Goal: Transaction & Acquisition: Purchase product/service

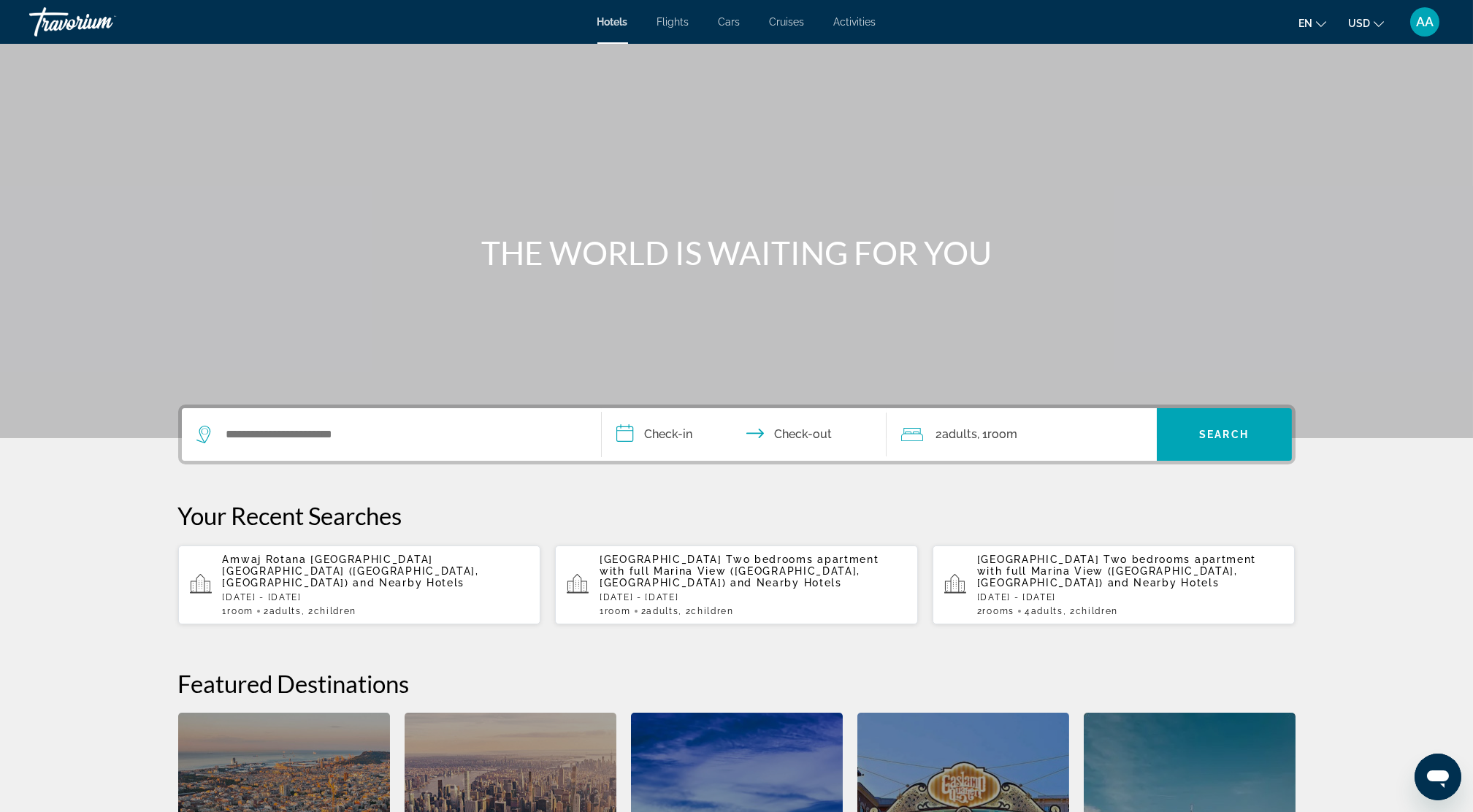
click at [1115, 151] on div "Main content" at bounding box center [736, 219] width 1473 height 438
click at [1115, 20] on span "AA" at bounding box center [1424, 21] width 18 height 15
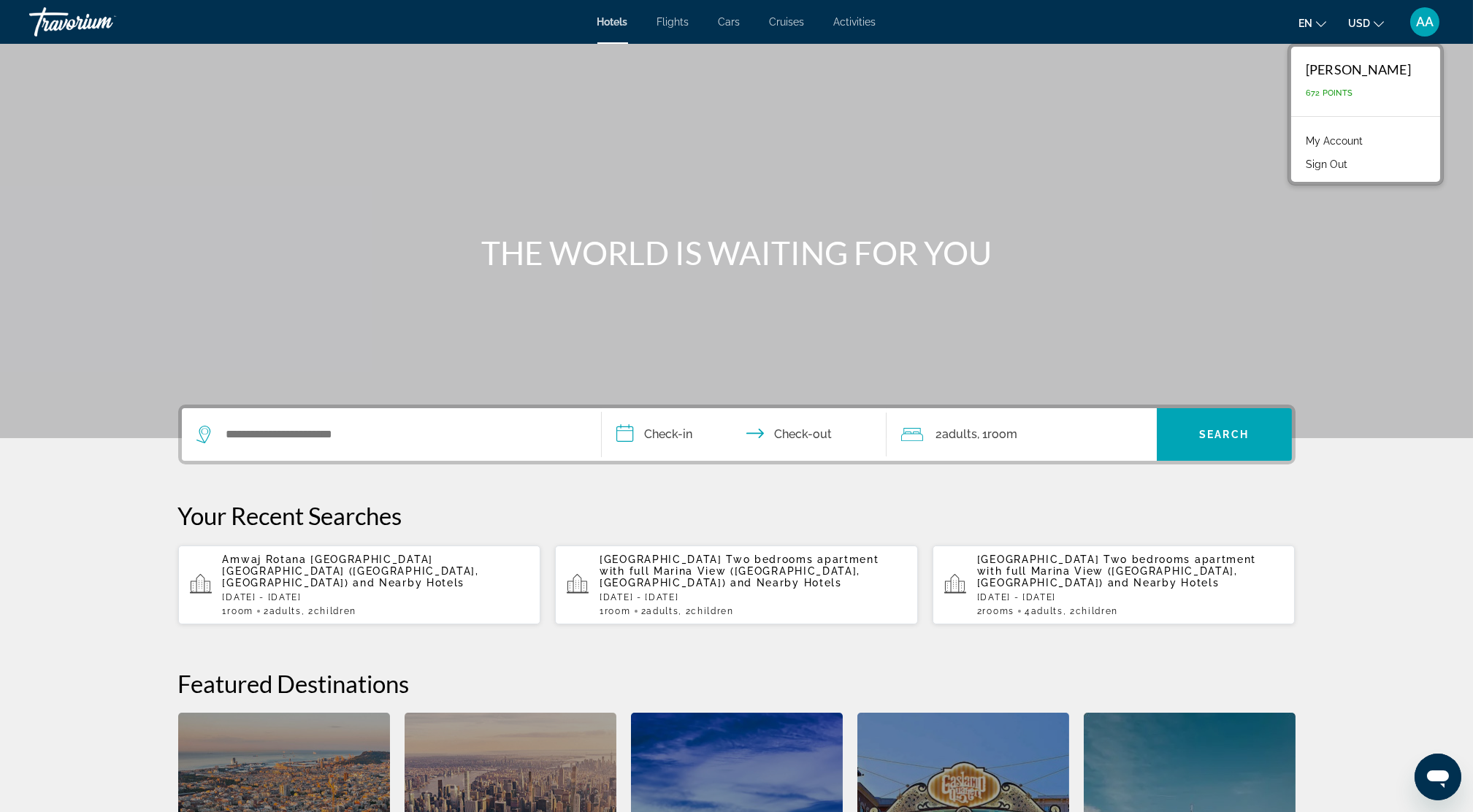
click at [1115, 140] on link "My Account" at bounding box center [1334, 141] width 72 height 19
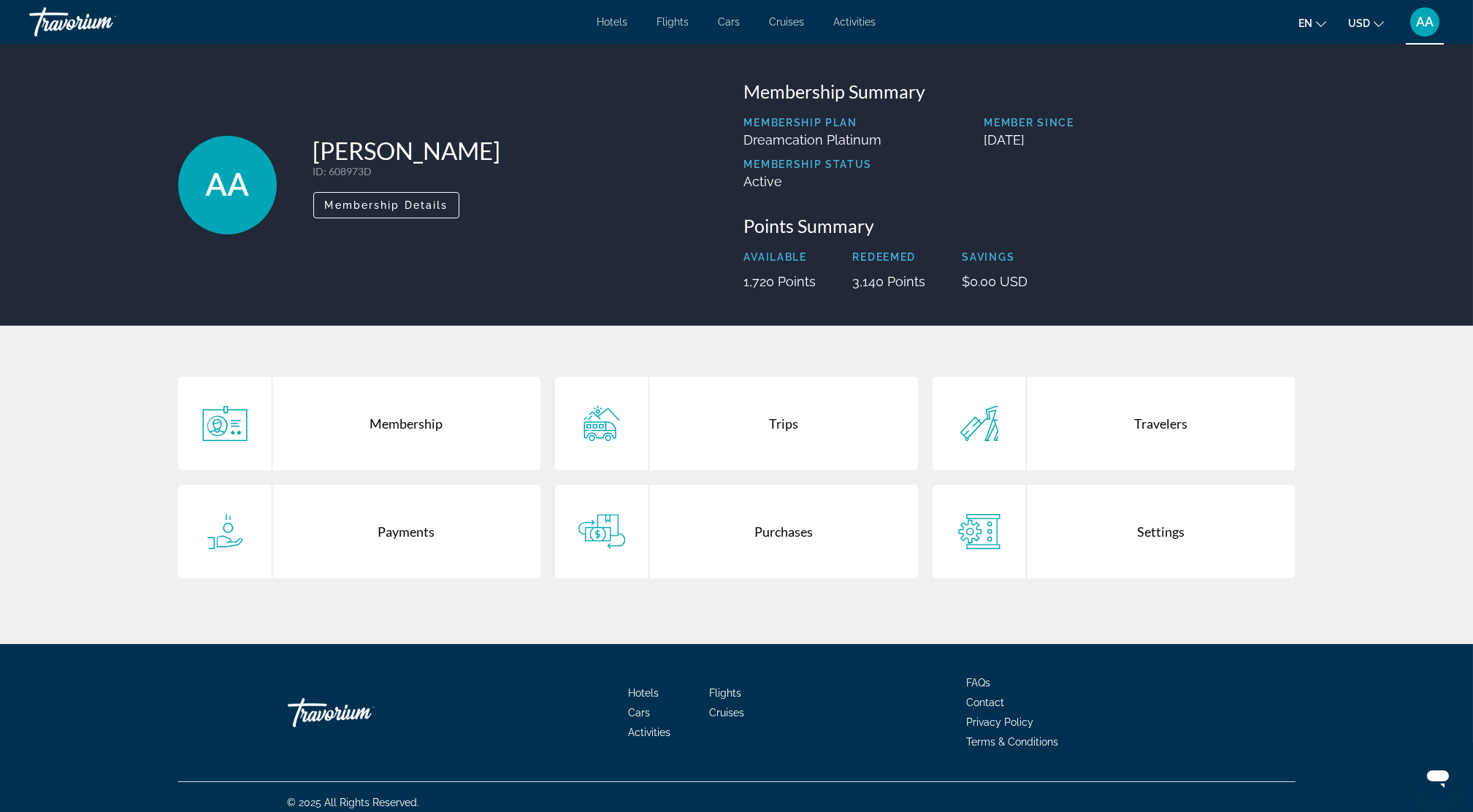
click at [742, 519] on div "Purchases" at bounding box center [783, 531] width 269 height 93
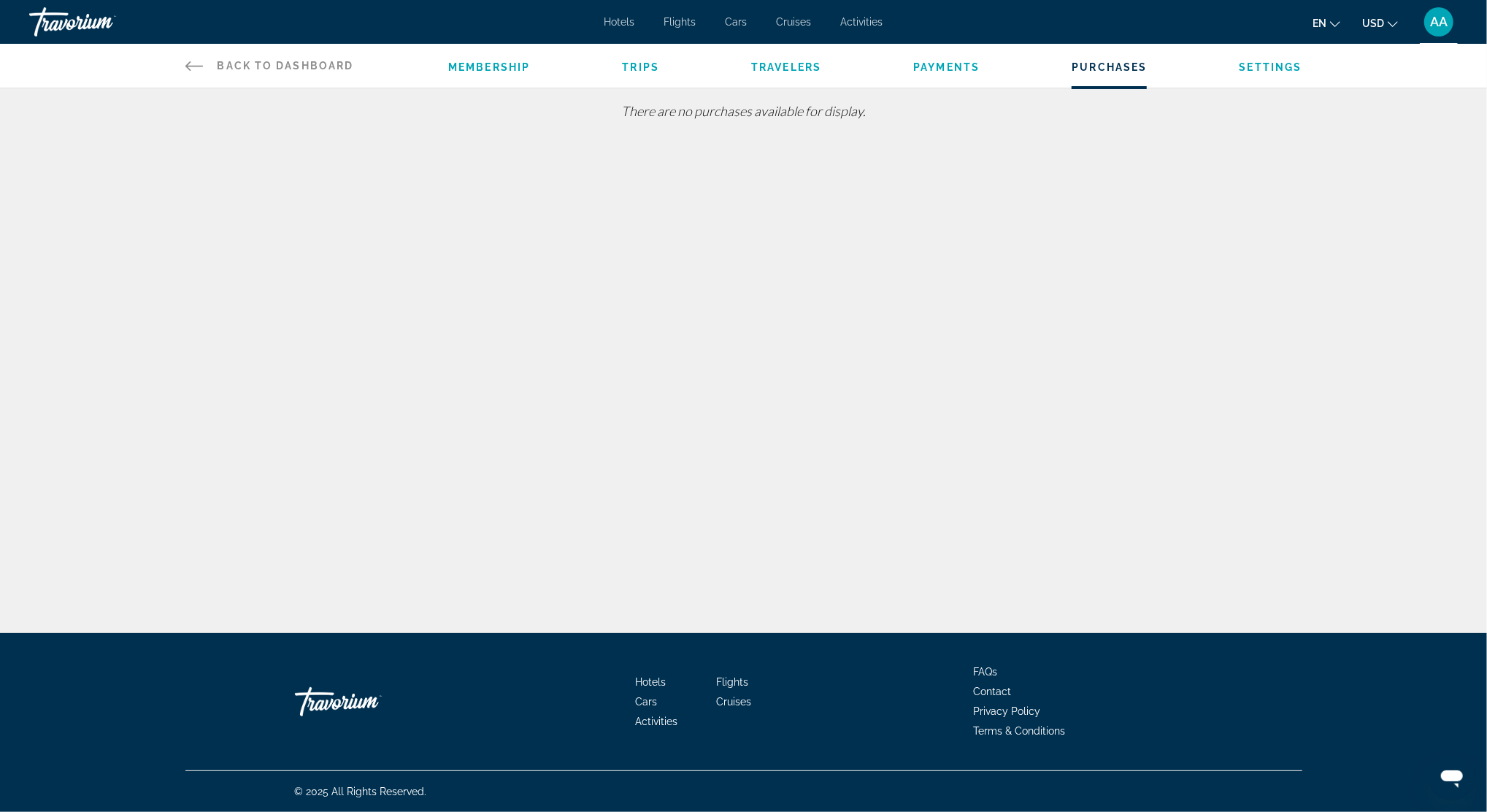
click at [200, 71] on icon "Main content" at bounding box center [195, 66] width 18 height 18
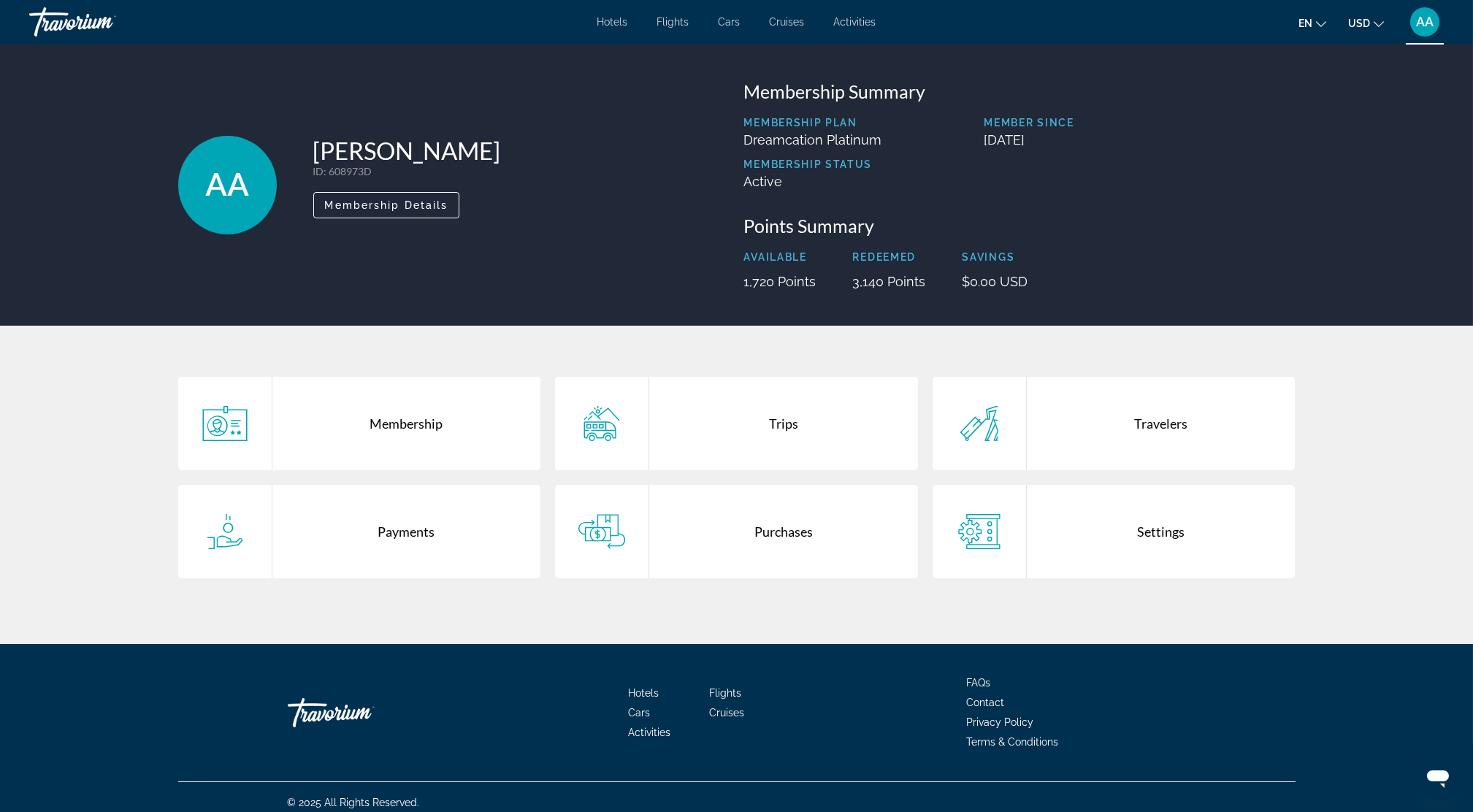
click at [692, 537] on div "Purchases" at bounding box center [783, 531] width 269 height 93
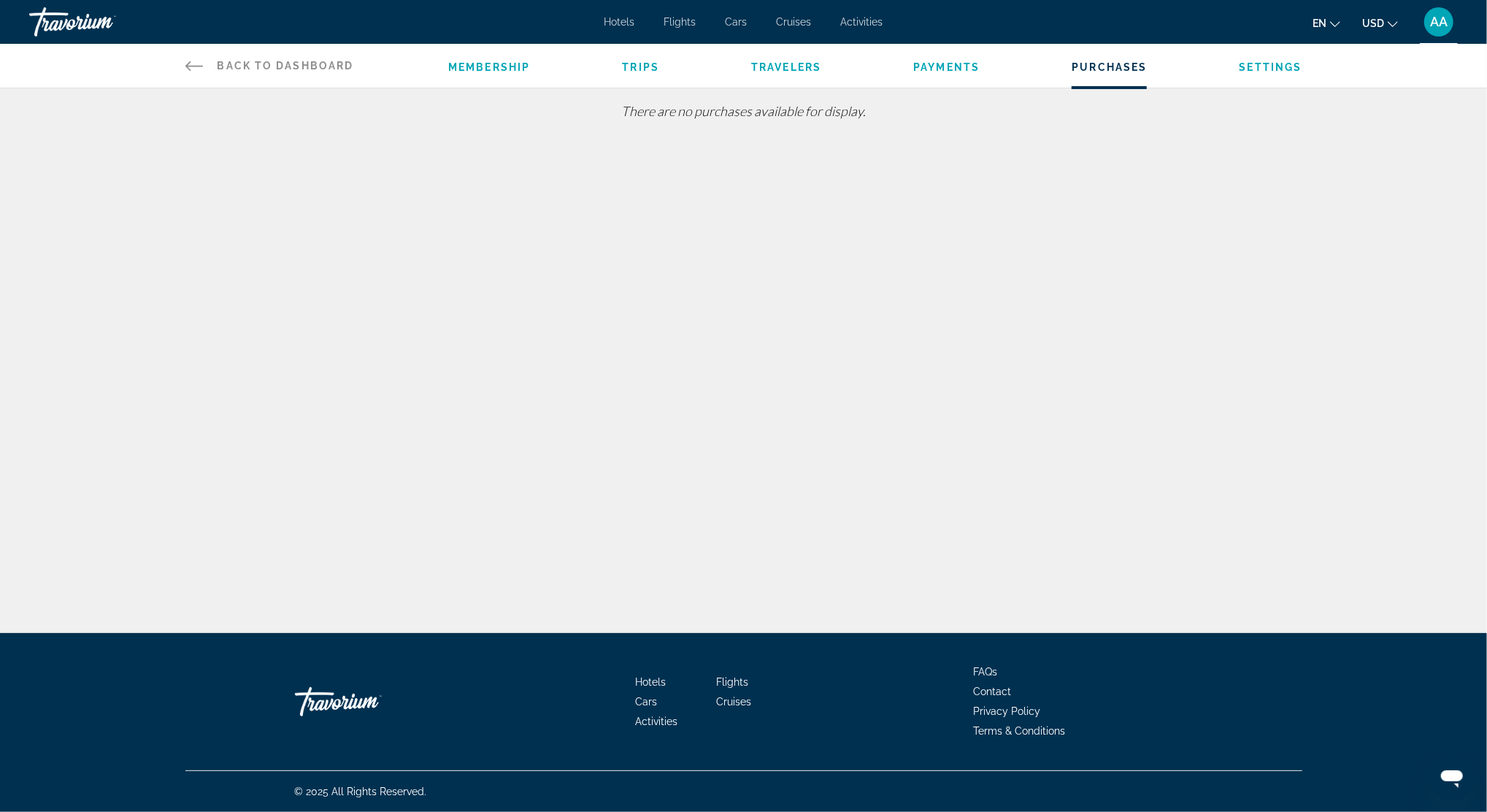
click at [180, 64] on div "Back to Dashboard Dashboard Membership Trips Travelers Payments Purchases Setti…" at bounding box center [744, 65] width 1175 height 44
click at [647, 77] on div "Membership Trips Travelers Payments Purchases Settings" at bounding box center [874, 65] width 853 height 44
click at [639, 65] on span "Trips" at bounding box center [640, 67] width 37 height 12
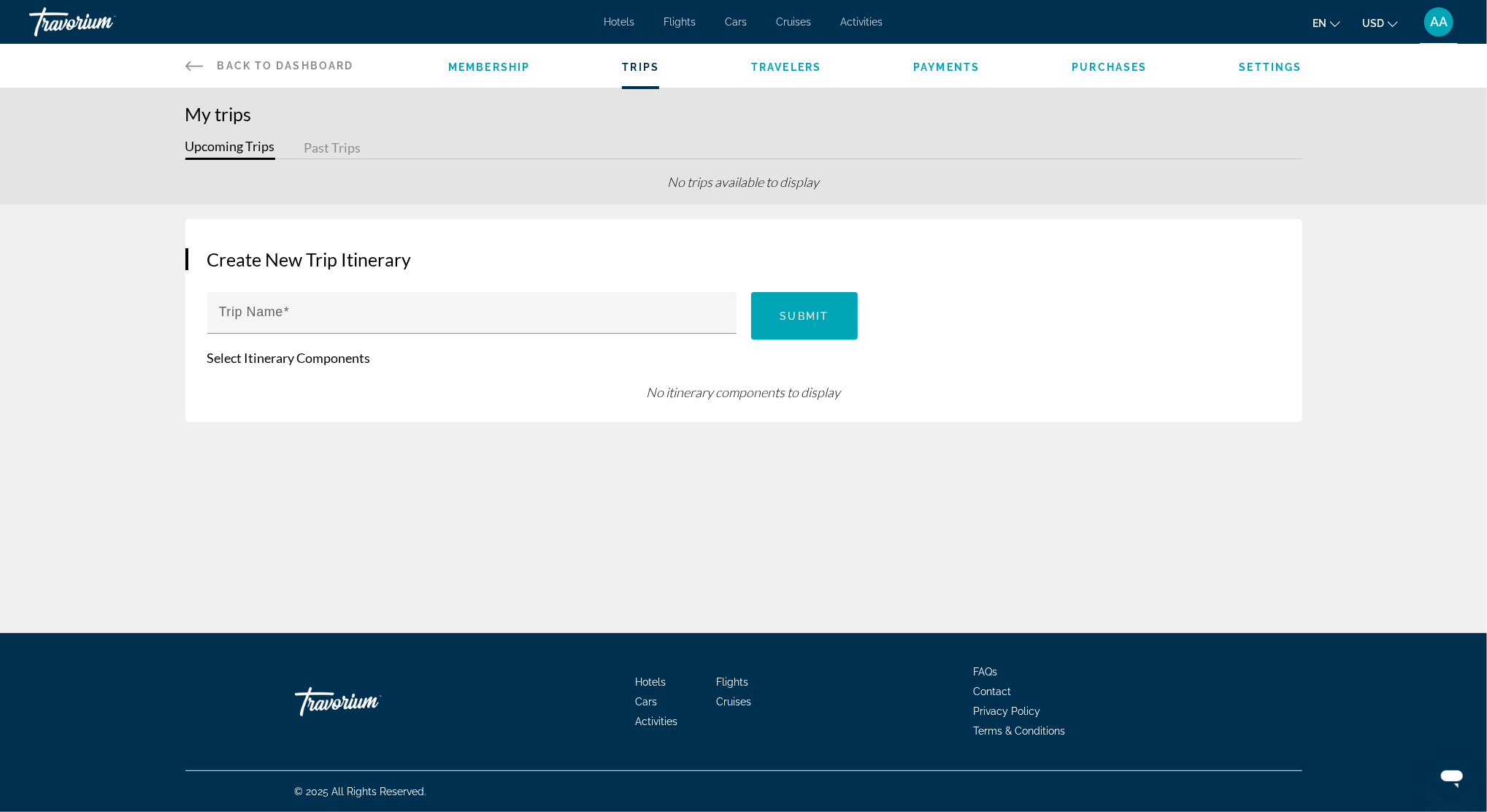
click at [791, 66] on span "Travelers" at bounding box center [786, 67] width 70 height 12
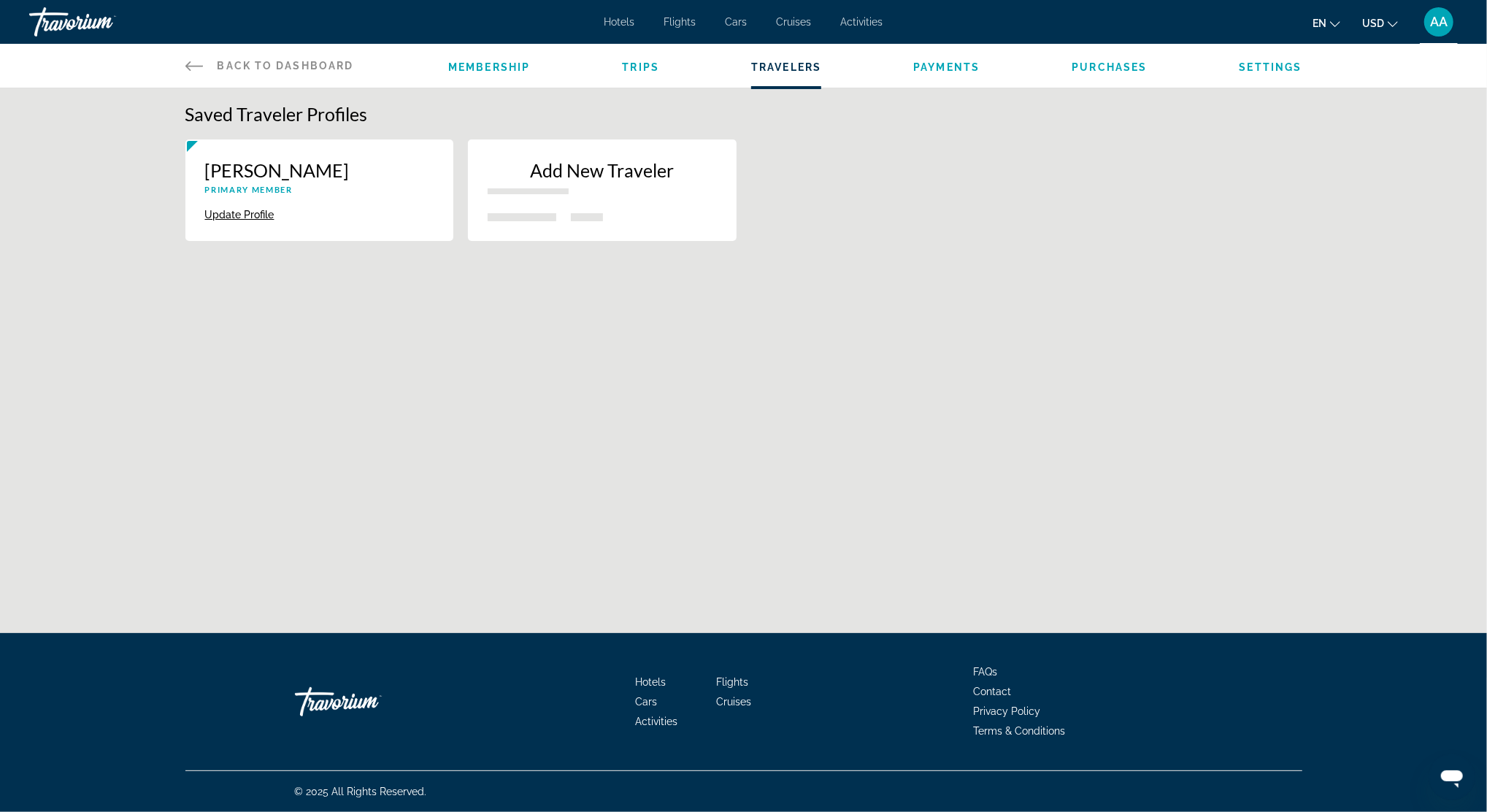
click at [961, 66] on span "Payments" at bounding box center [946, 67] width 66 height 12
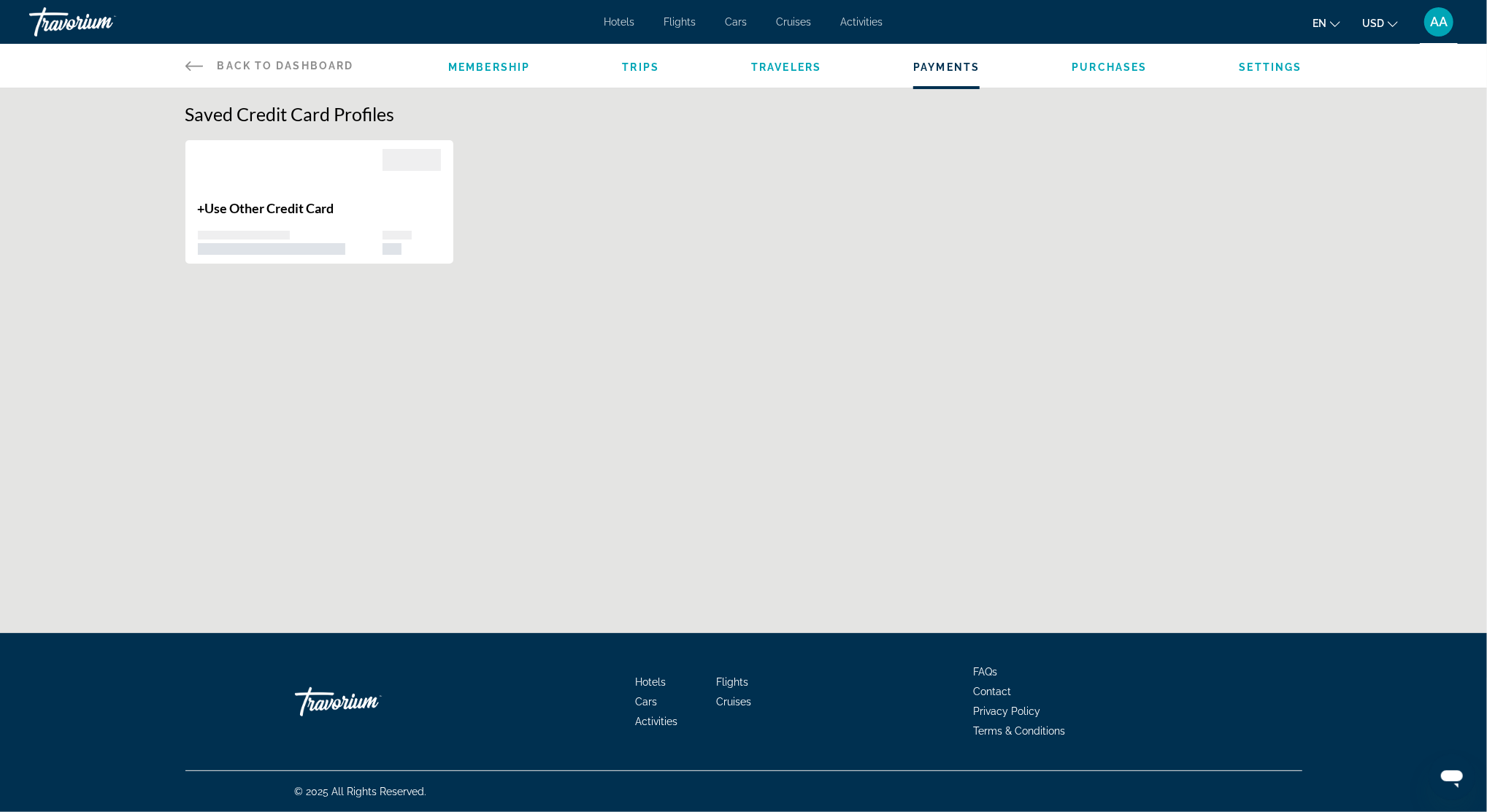
click at [1103, 64] on span "Purchases" at bounding box center [1109, 67] width 75 height 12
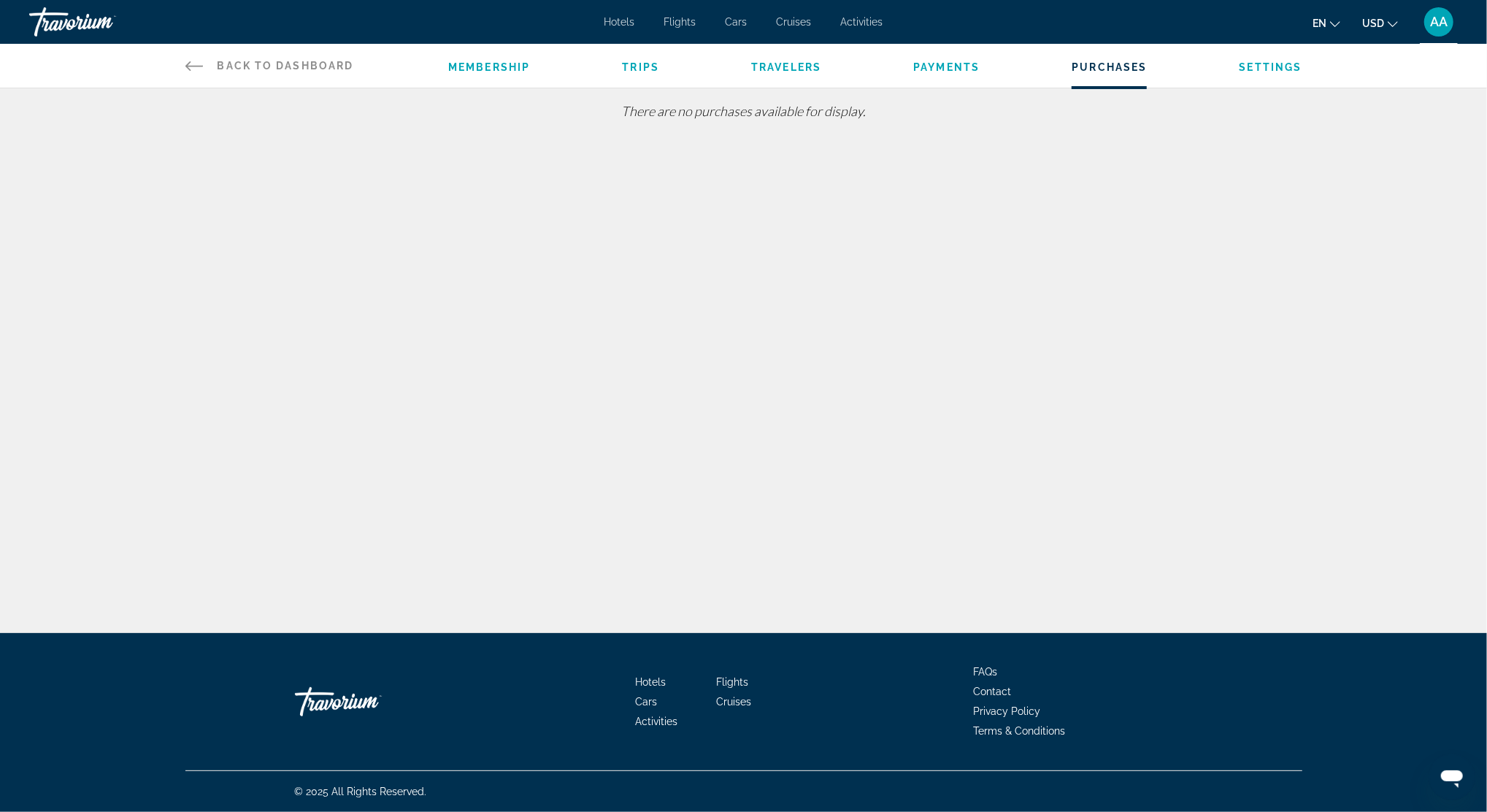
click at [1115, 71] on span "Settings" at bounding box center [1270, 67] width 63 height 12
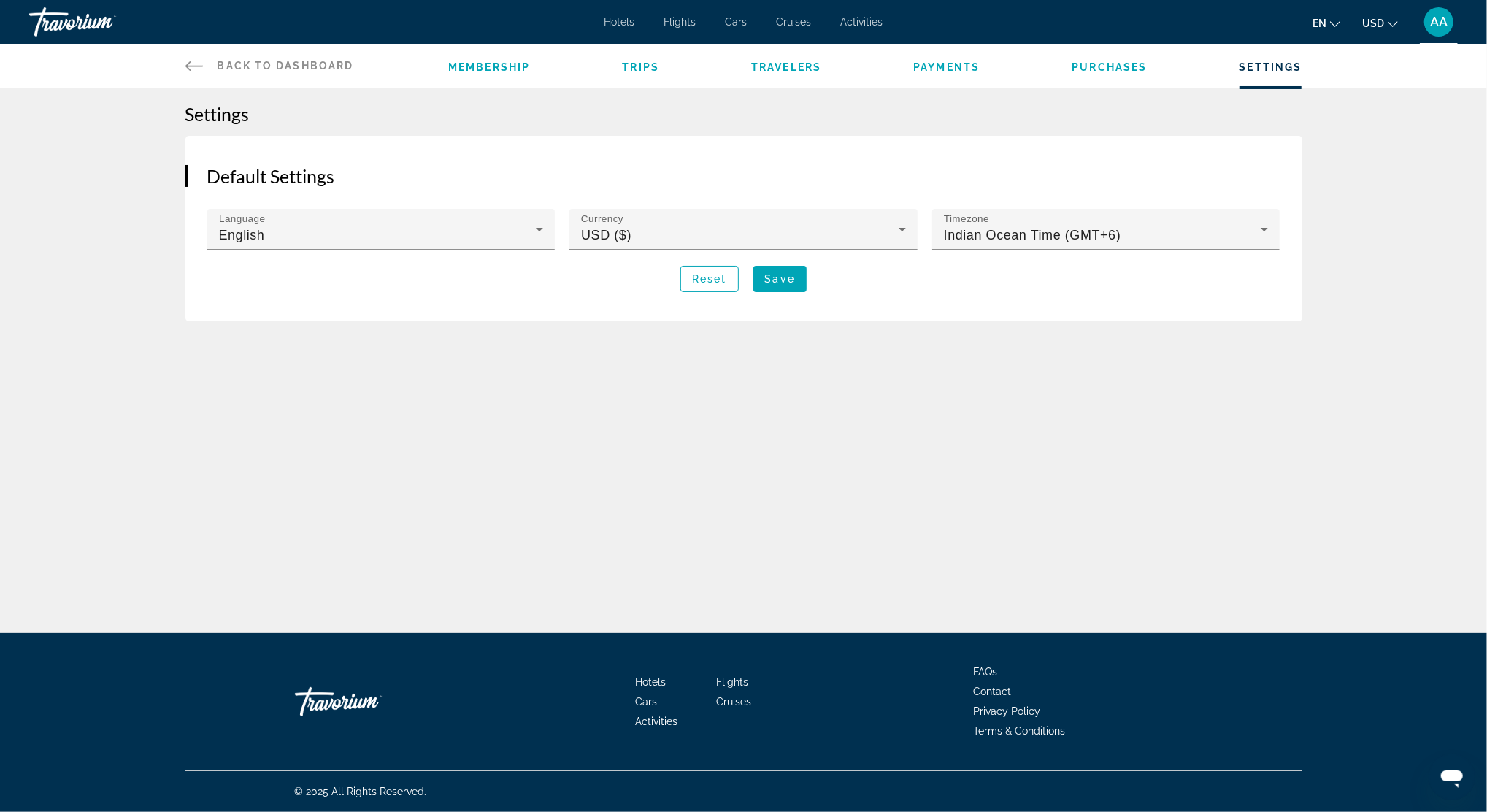
click at [195, 66] on icon "Main content" at bounding box center [194, 66] width 18 height 10
click at [617, 19] on span "Hotels" at bounding box center [620, 22] width 31 height 12
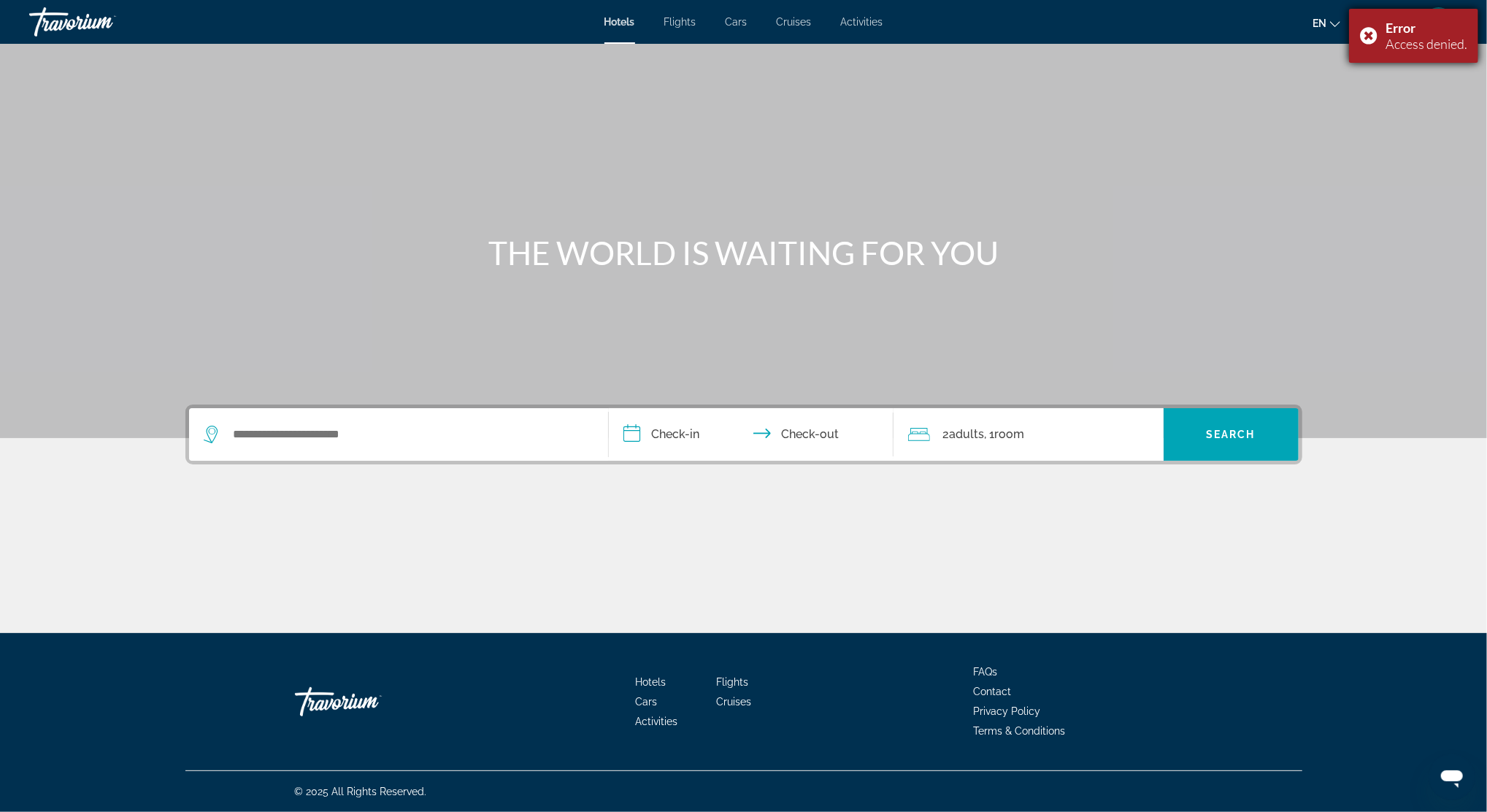
click at [1115, 29] on div "Error Access denied." at bounding box center [1413, 36] width 129 height 54
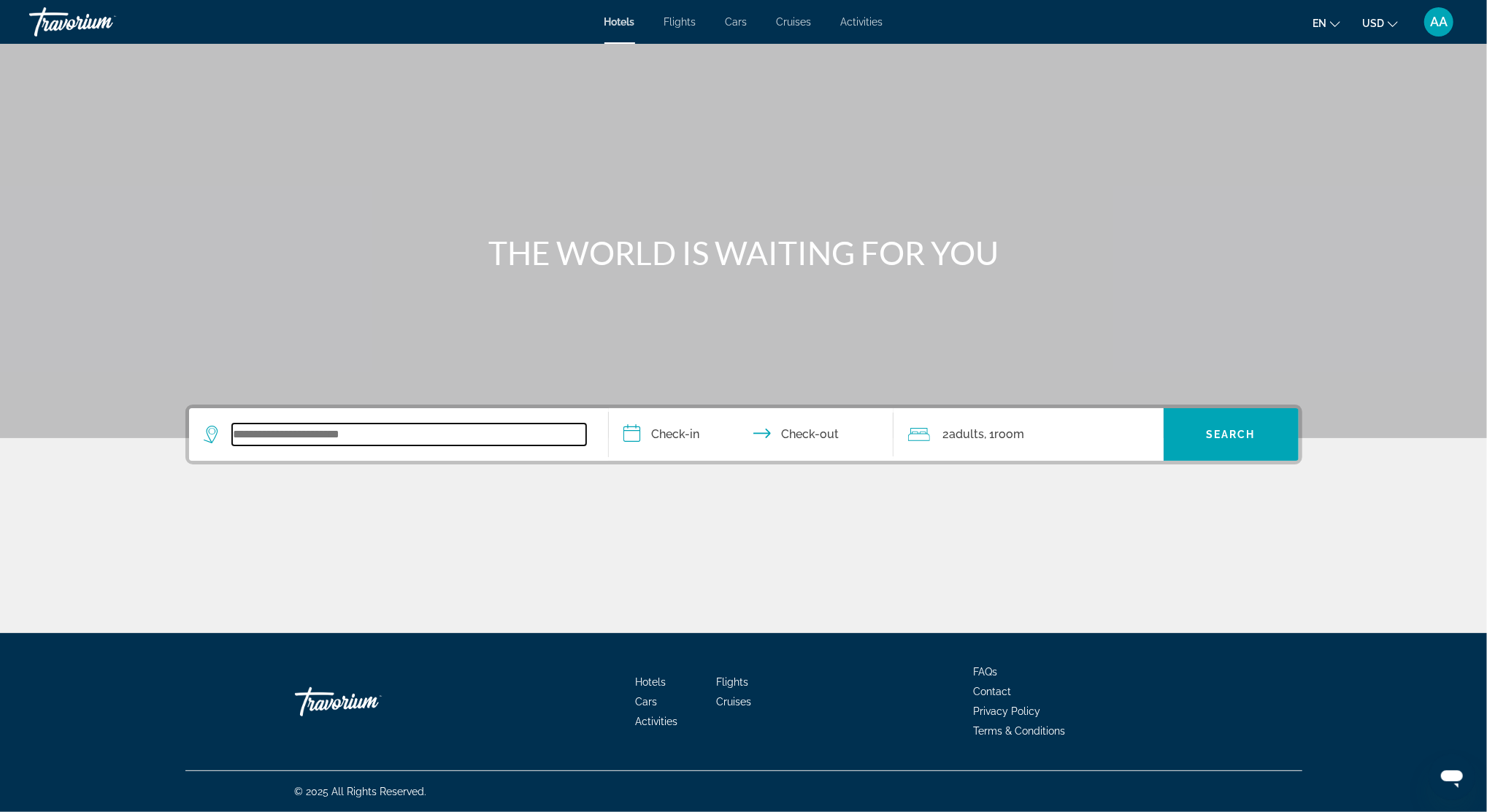
click at [266, 433] on input "Search widget" at bounding box center [409, 434] width 354 height 22
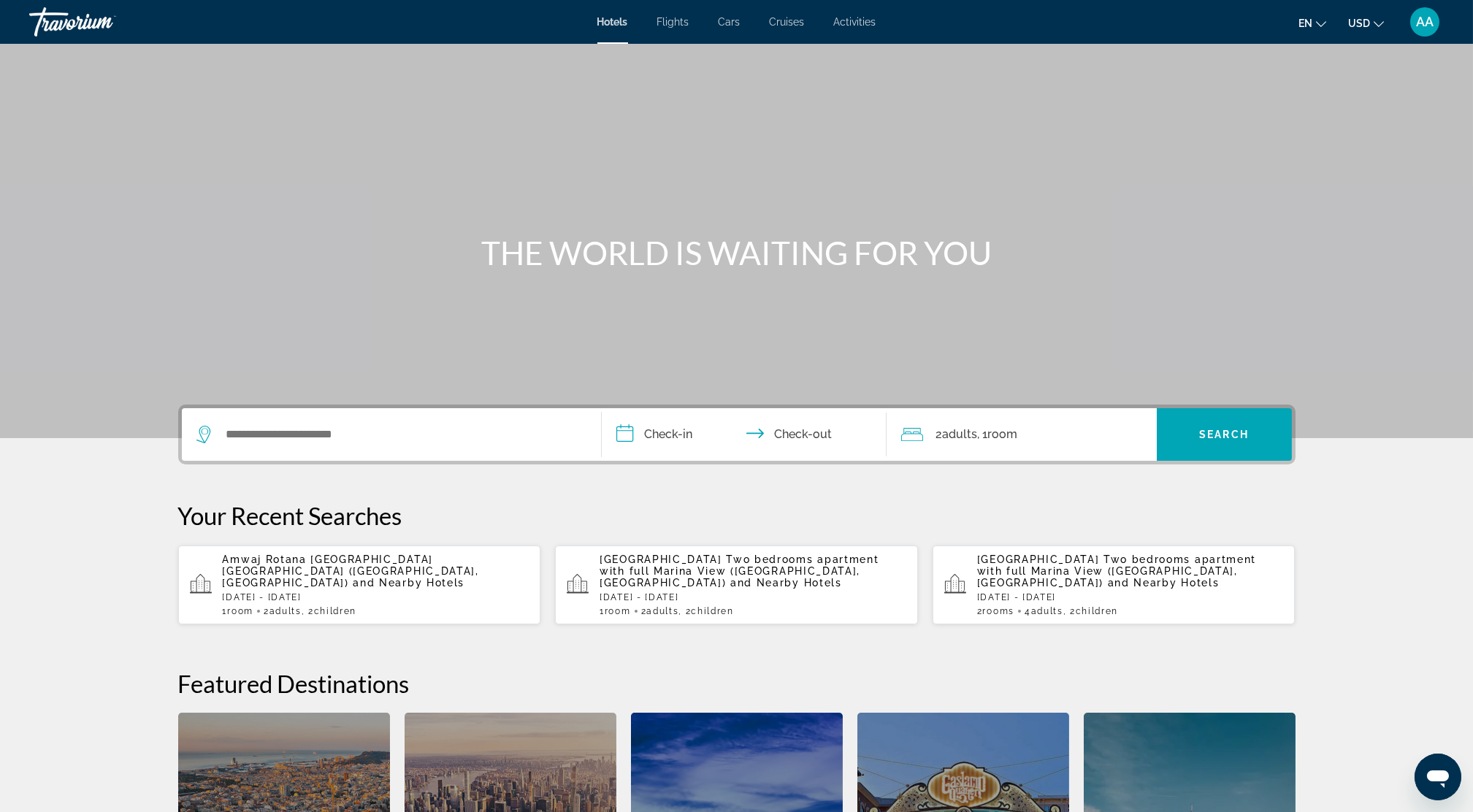
click at [1429, 28] on span "AA" at bounding box center [1424, 21] width 18 height 15
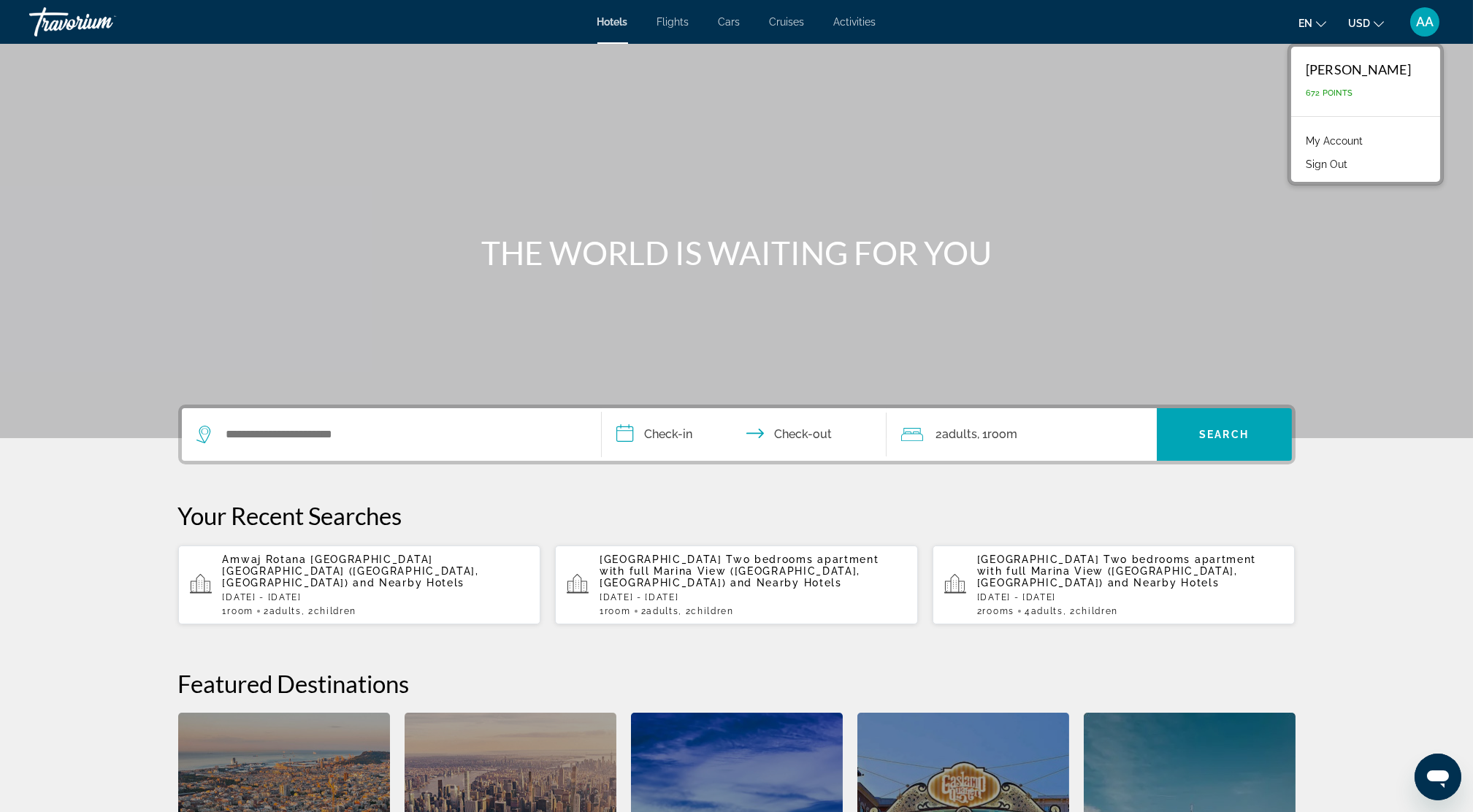
click at [1333, 140] on link "My Account" at bounding box center [1334, 141] width 72 height 19
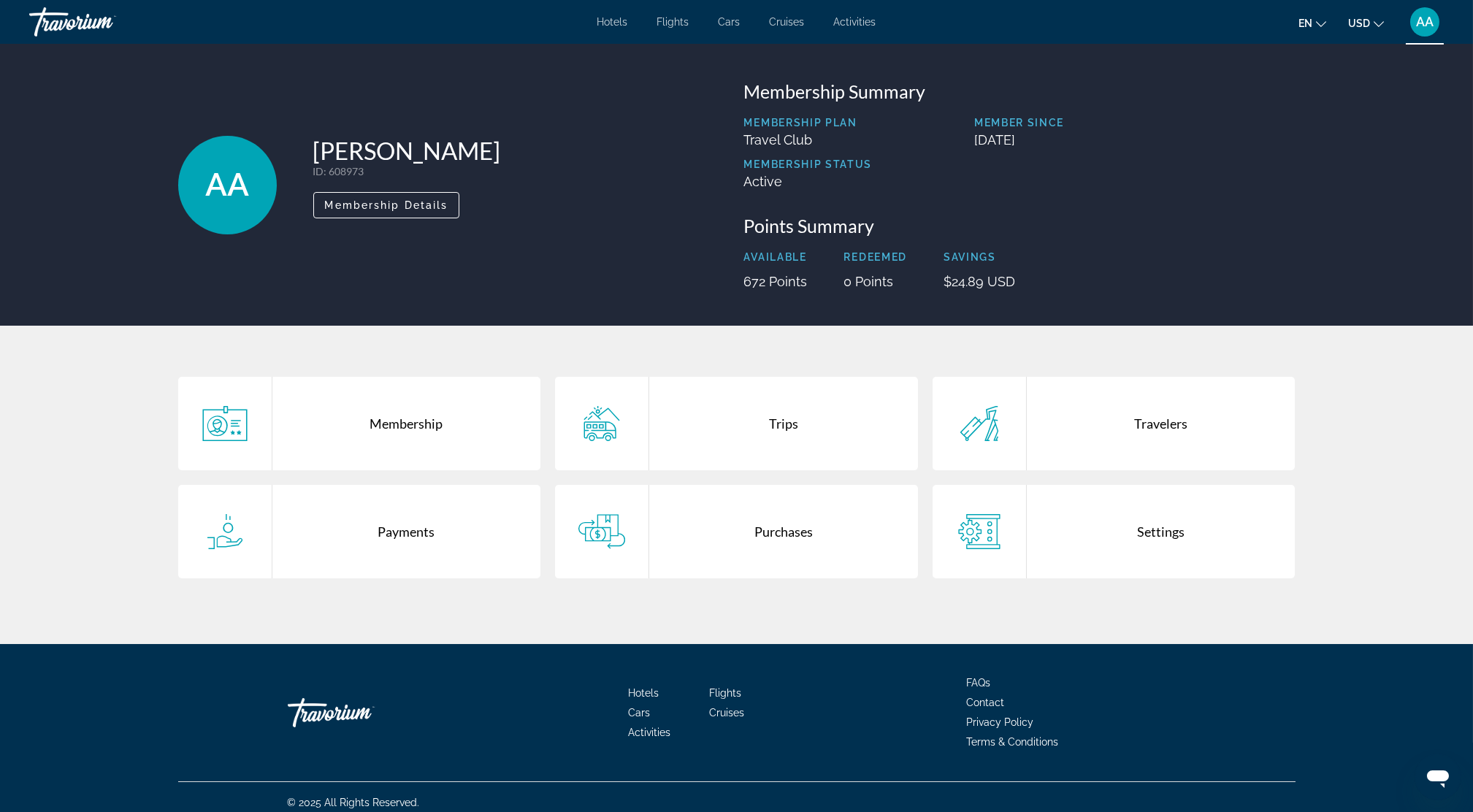
click at [768, 535] on div "Purchases" at bounding box center [783, 531] width 269 height 93
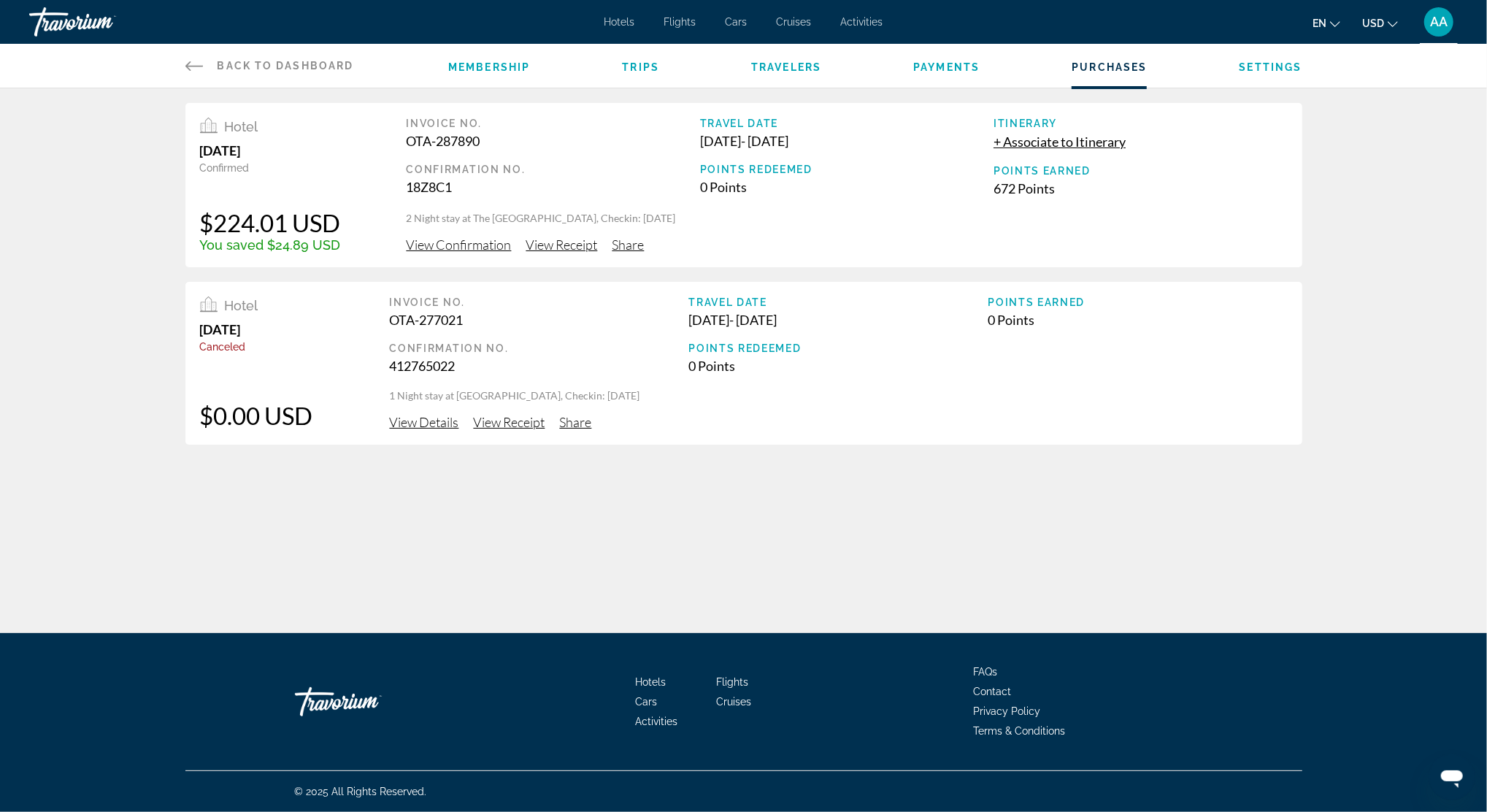
click at [431, 243] on span "View Confirmation" at bounding box center [459, 244] width 105 height 17
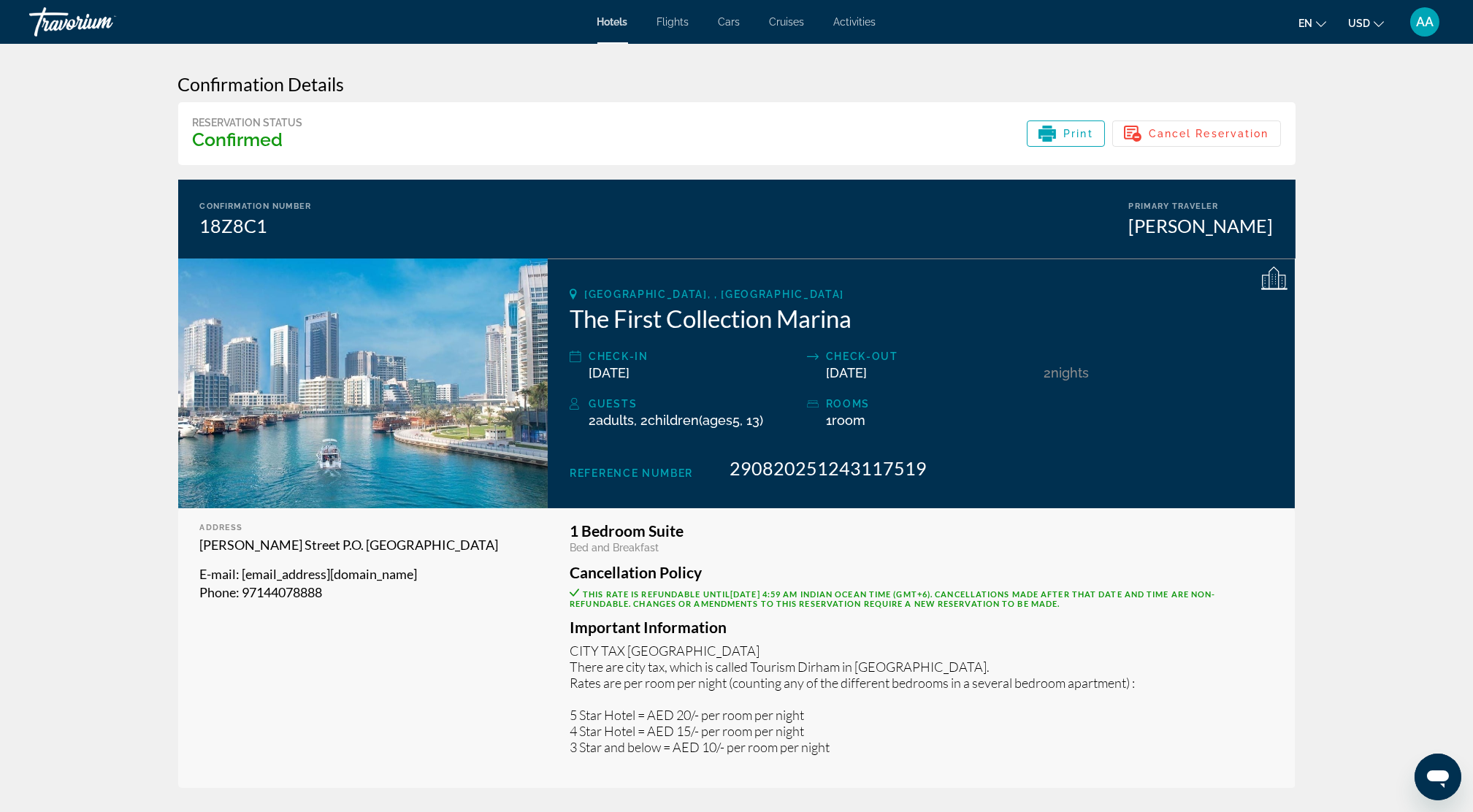
click at [602, 22] on span "Hotels" at bounding box center [613, 22] width 31 height 12
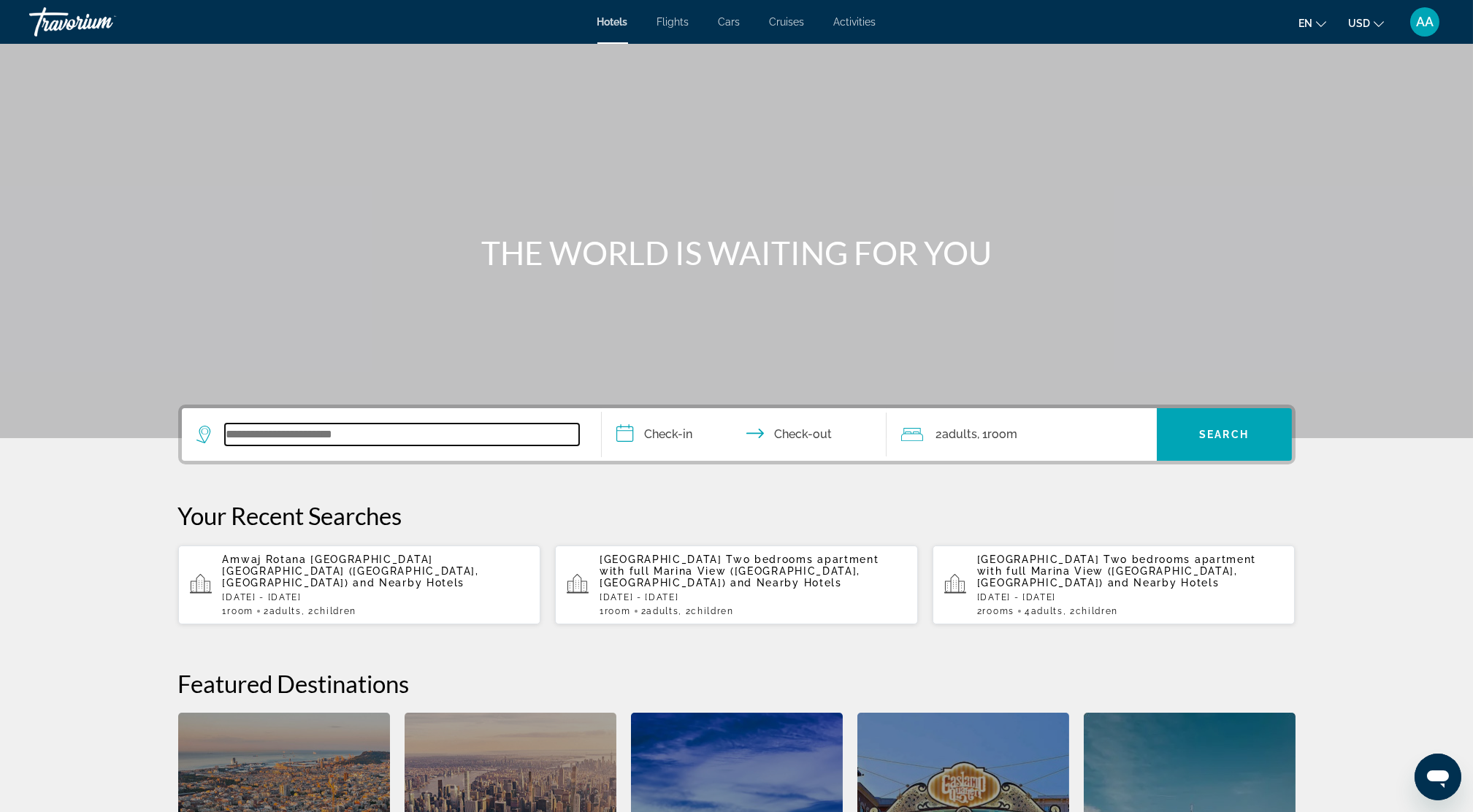
click at [276, 434] on input "Search widget" at bounding box center [402, 434] width 354 height 22
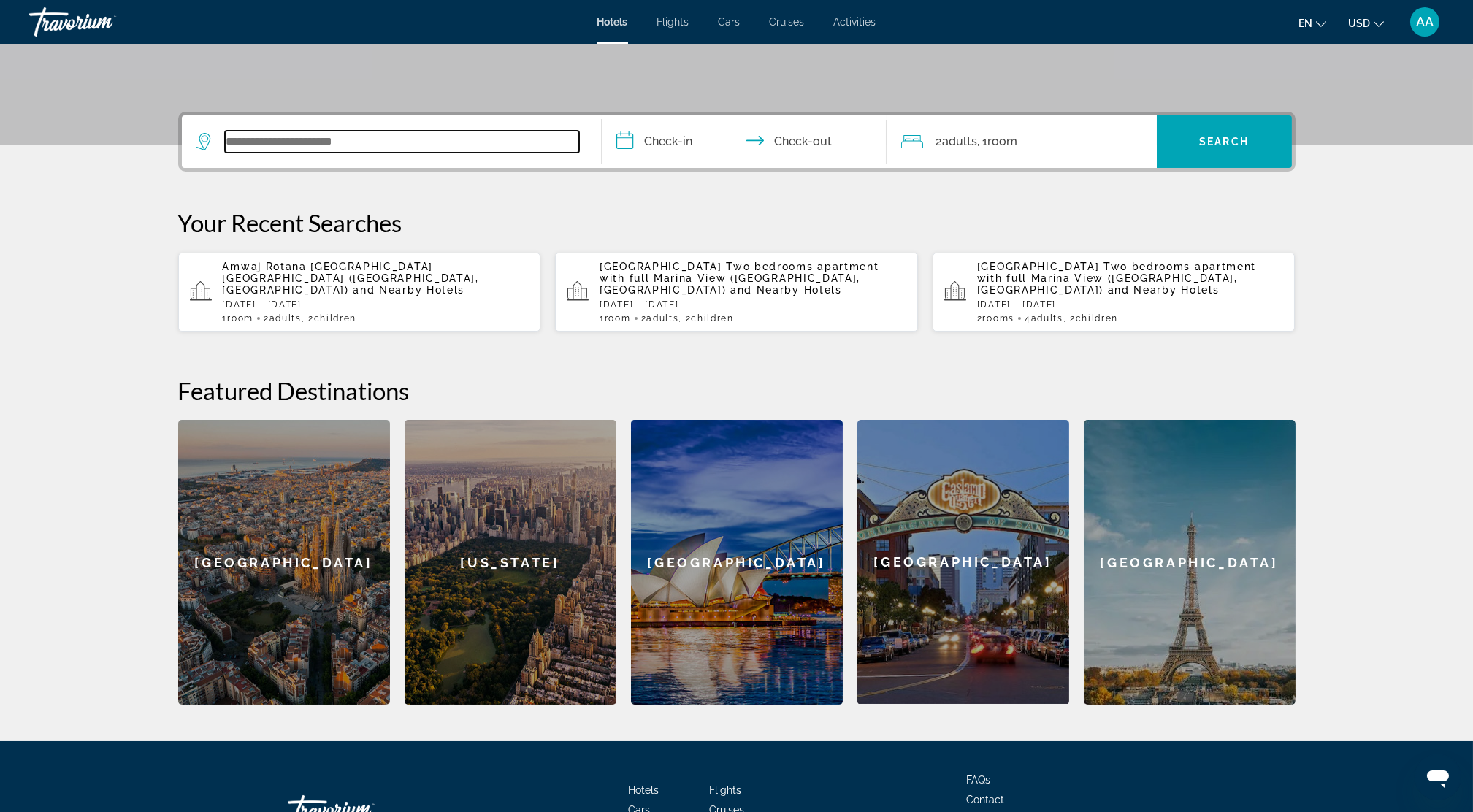
scroll to position [259, 0]
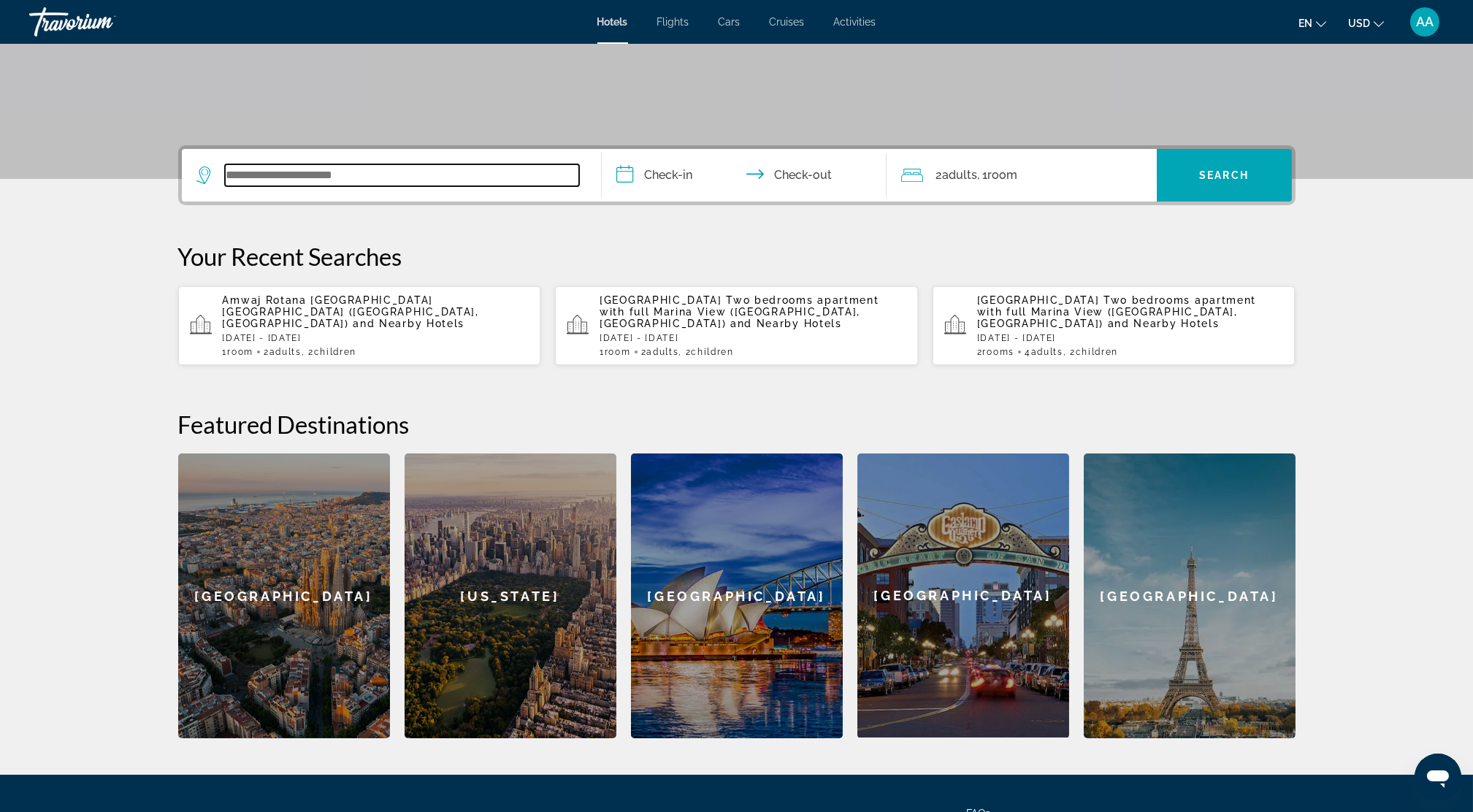
click at [236, 176] on input "Search widget" at bounding box center [402, 175] width 354 height 22
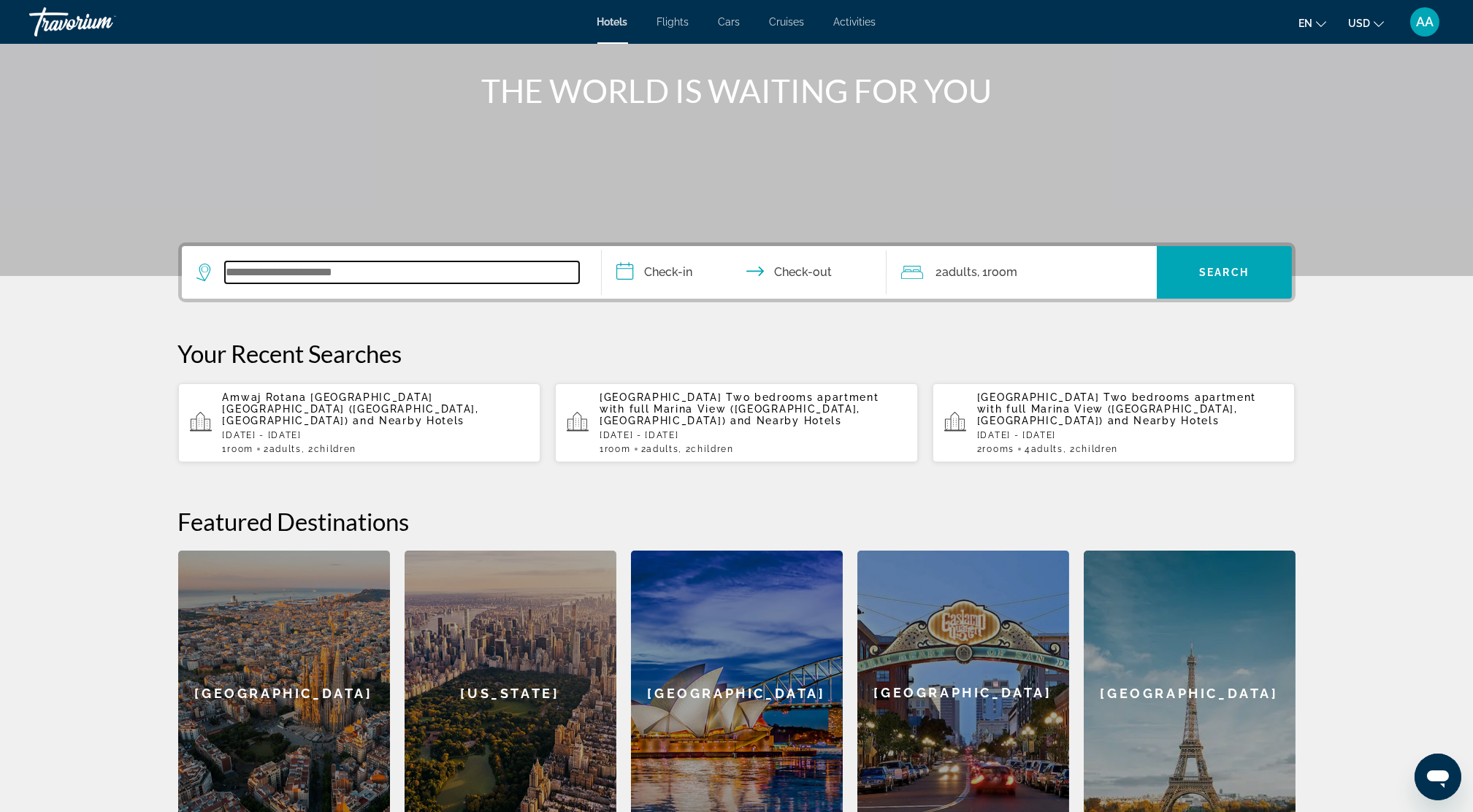
scroll to position [161, 0]
click at [359, 267] on input "Search widget" at bounding box center [402, 272] width 354 height 22
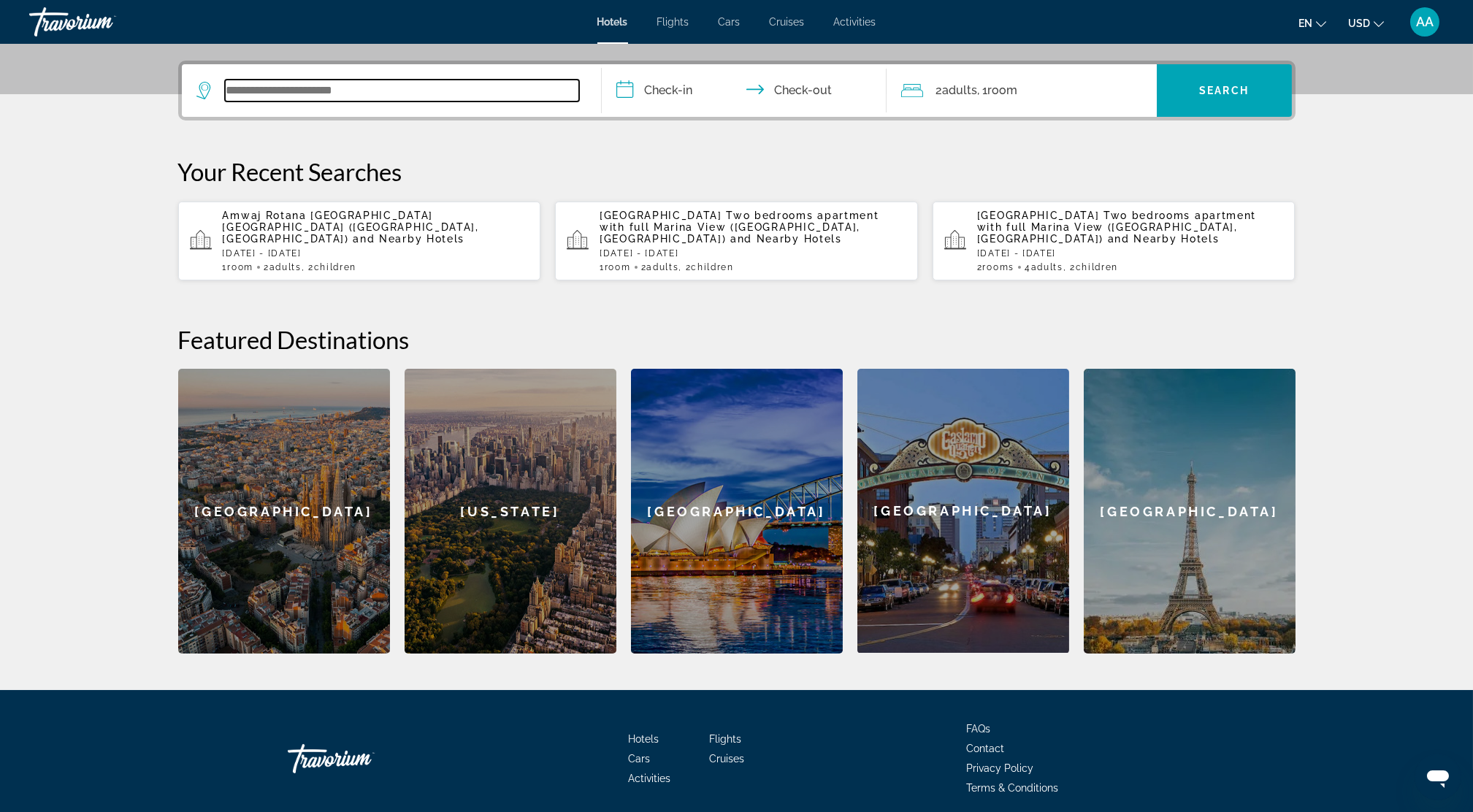
scroll to position [356, 0]
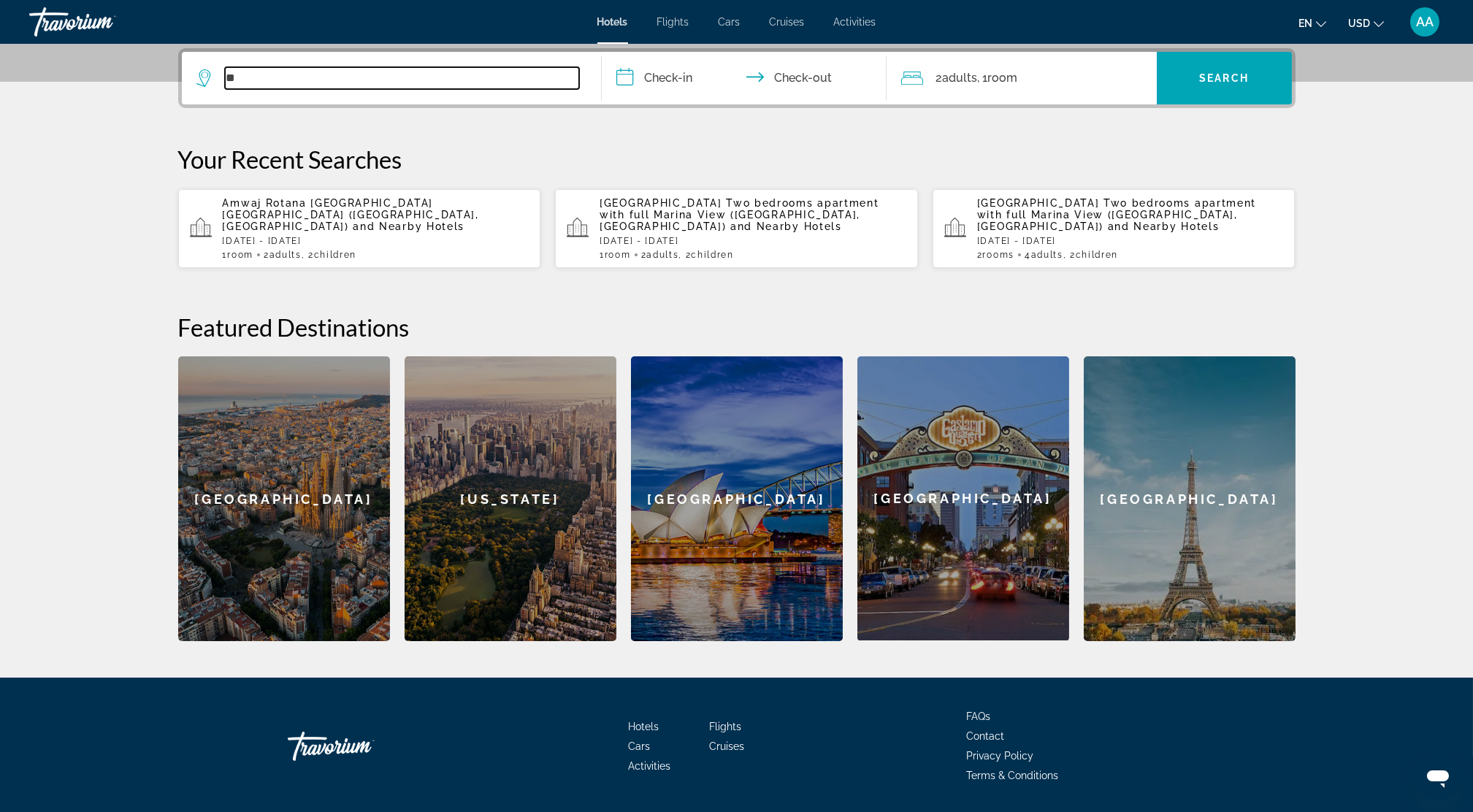
type input "*"
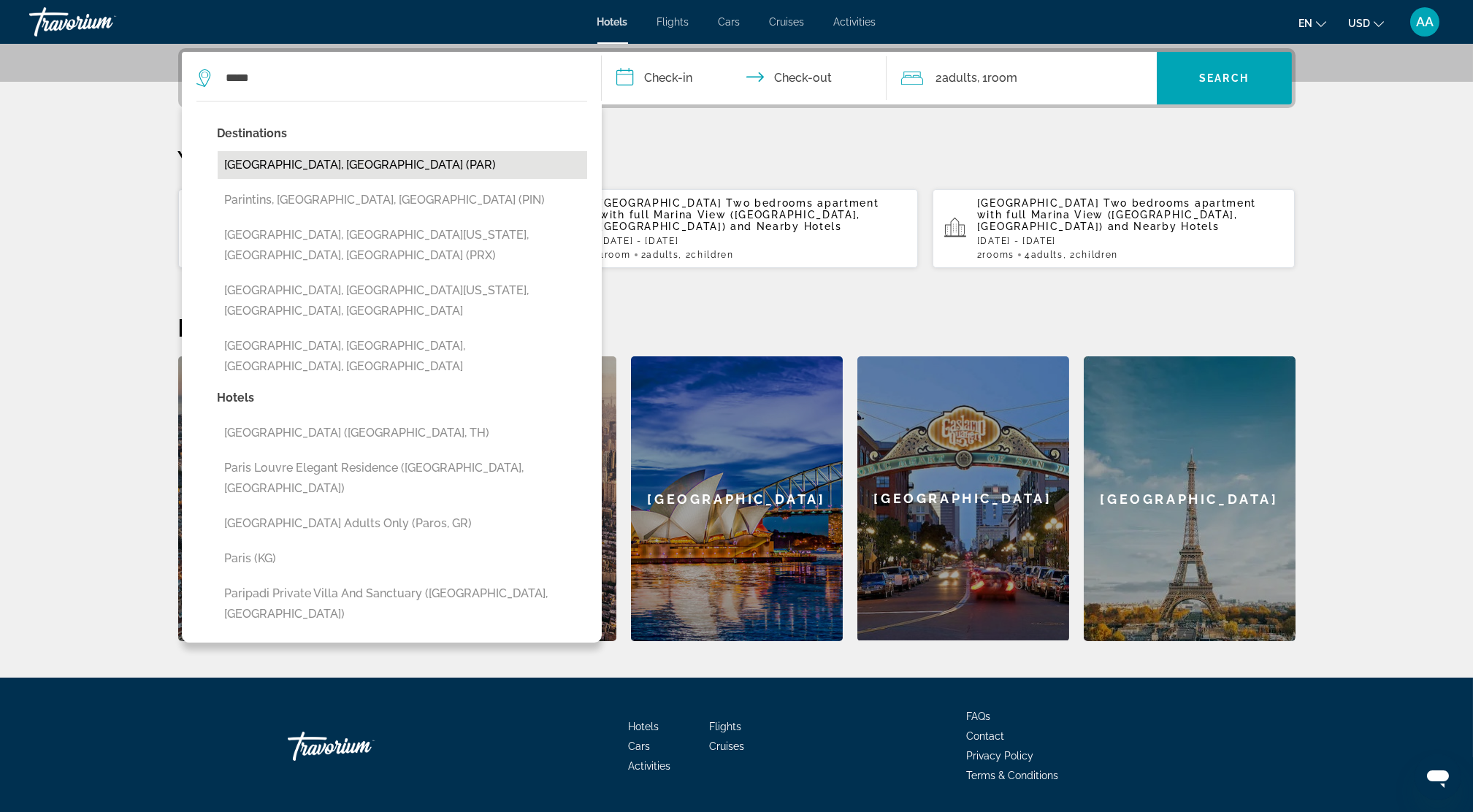
click at [284, 165] on button "[GEOGRAPHIC_DATA], [GEOGRAPHIC_DATA] (PAR)" at bounding box center [403, 164] width 370 height 28
type input "**********"
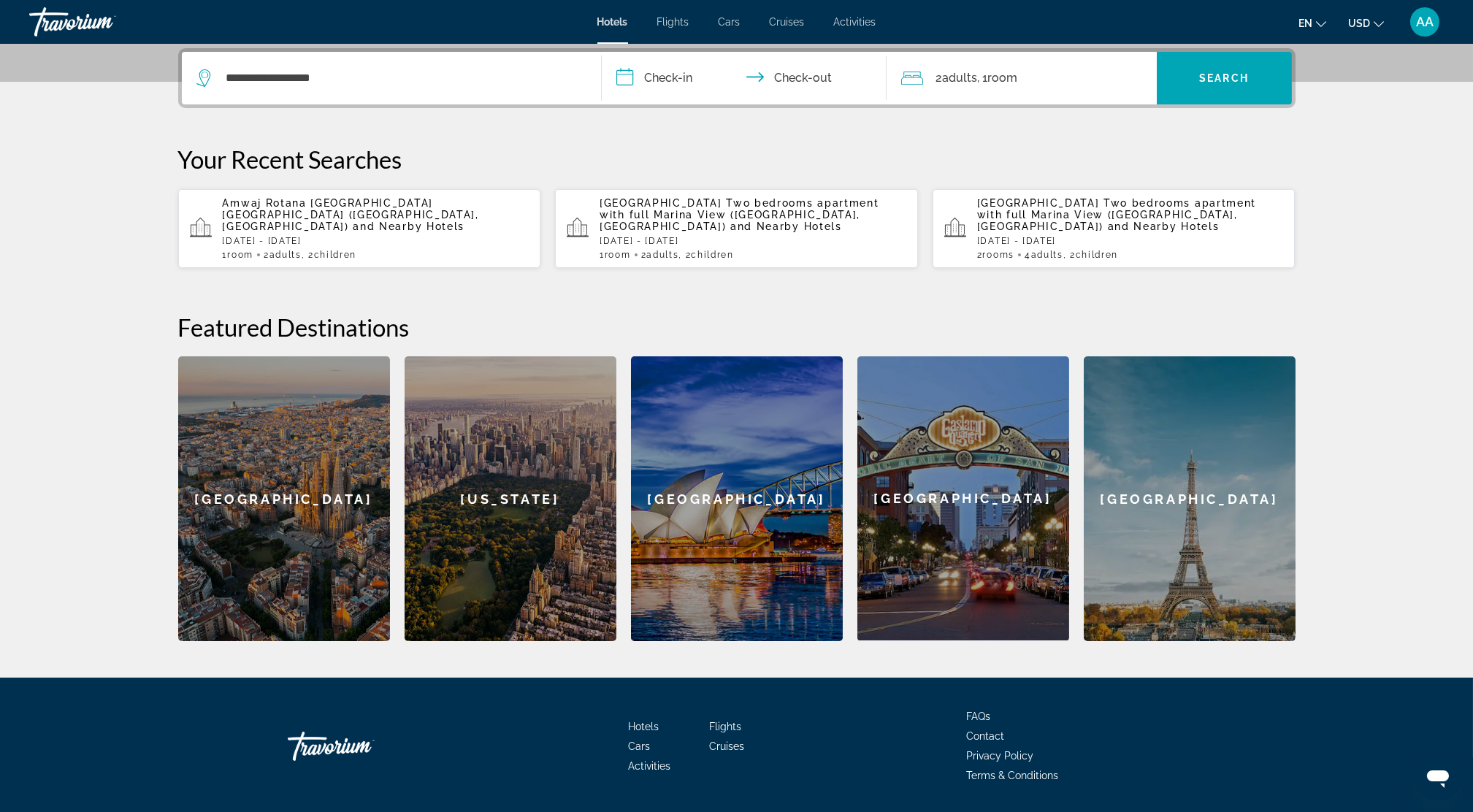
click at [672, 86] on input "**********" at bounding box center [746, 80] width 291 height 57
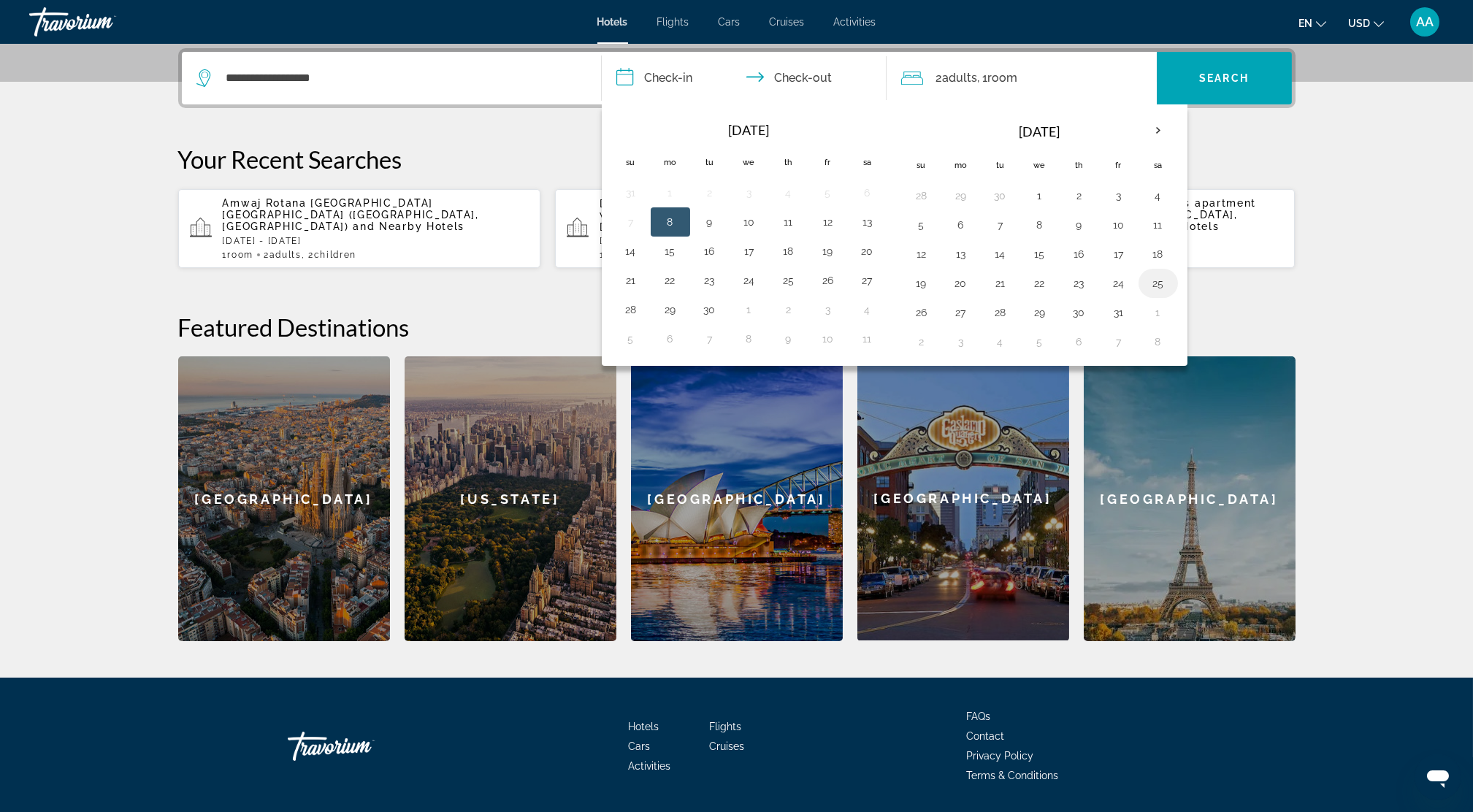
click at [1158, 283] on button "25" at bounding box center [1158, 283] width 23 height 20
click at [1076, 312] on button "30" at bounding box center [1079, 312] width 23 height 20
type input "**********"
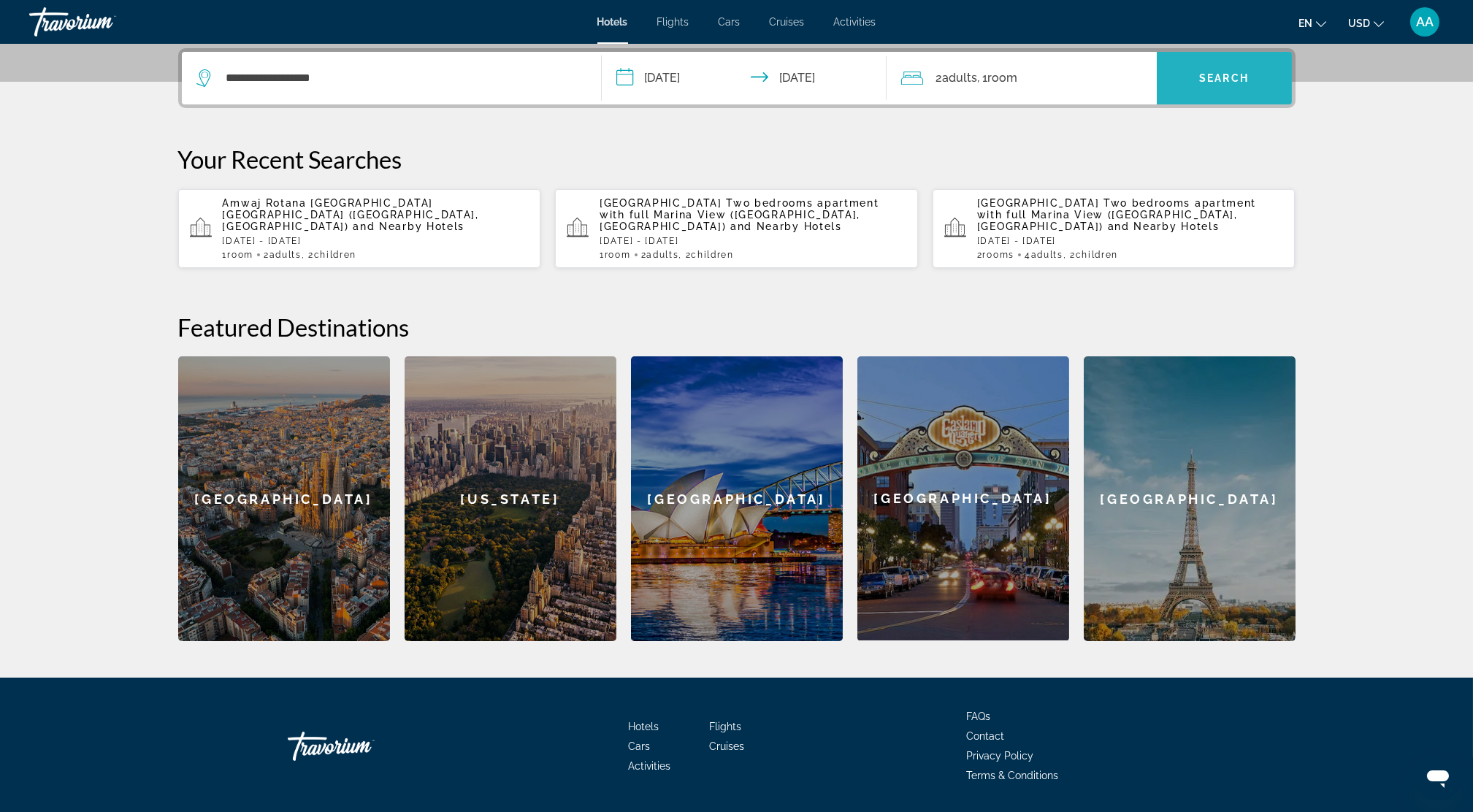
click at [1220, 87] on span "Search widget" at bounding box center [1224, 78] width 135 height 35
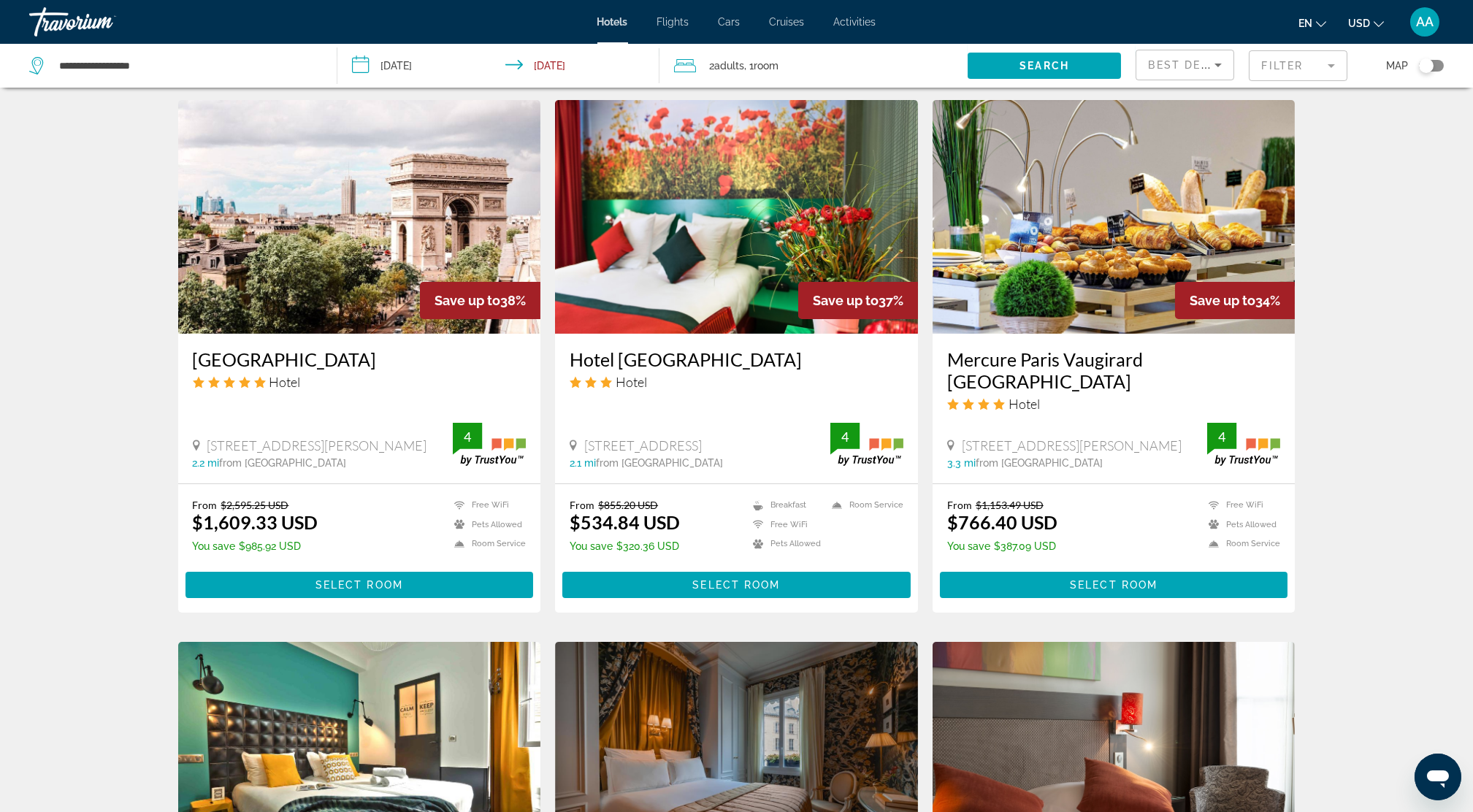
scroll to position [1168, 0]
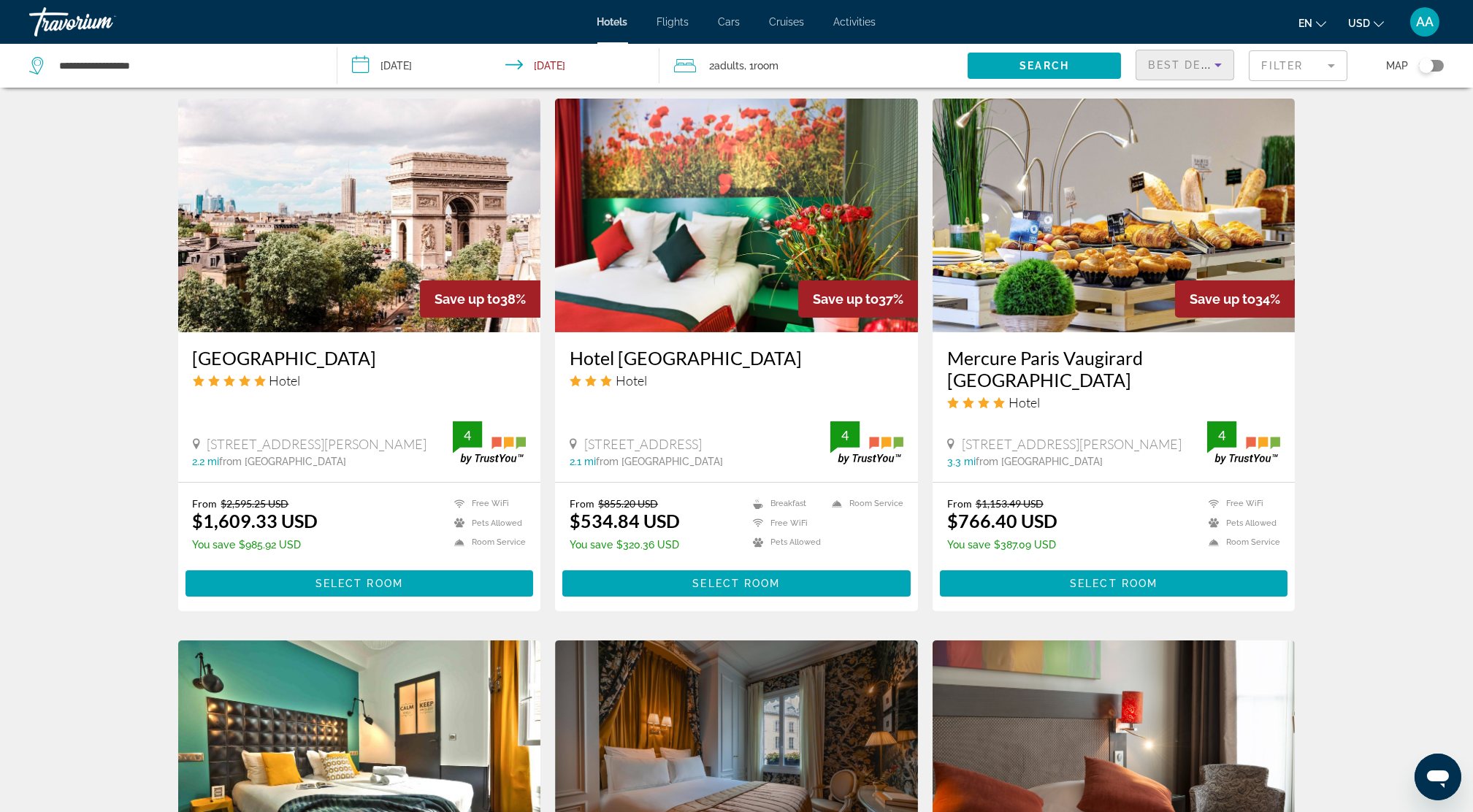
click at [1168, 65] on span "Best Deals" at bounding box center [1186, 65] width 76 height 12
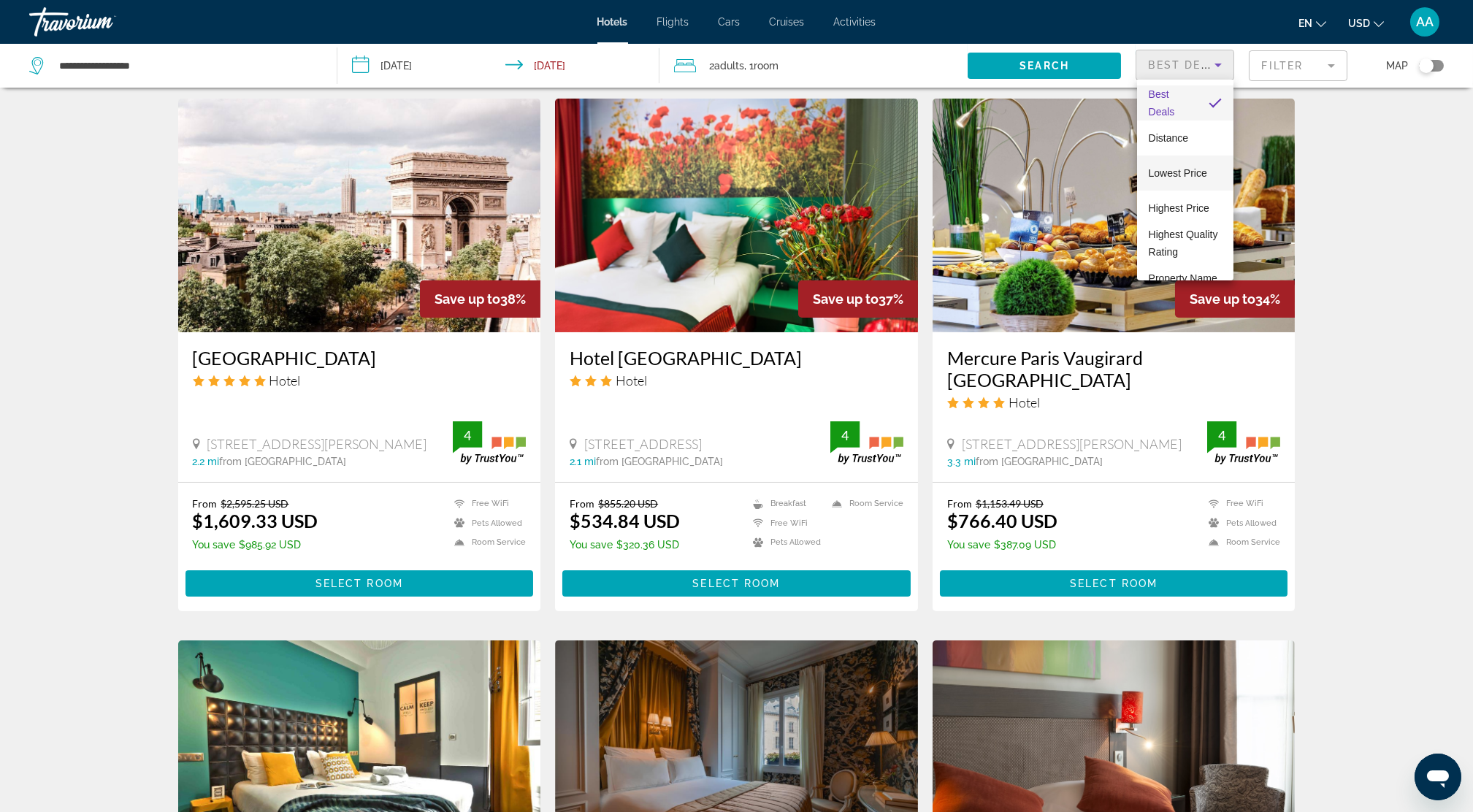
click at [1173, 170] on span "Lowest Price" at bounding box center [1178, 173] width 58 height 12
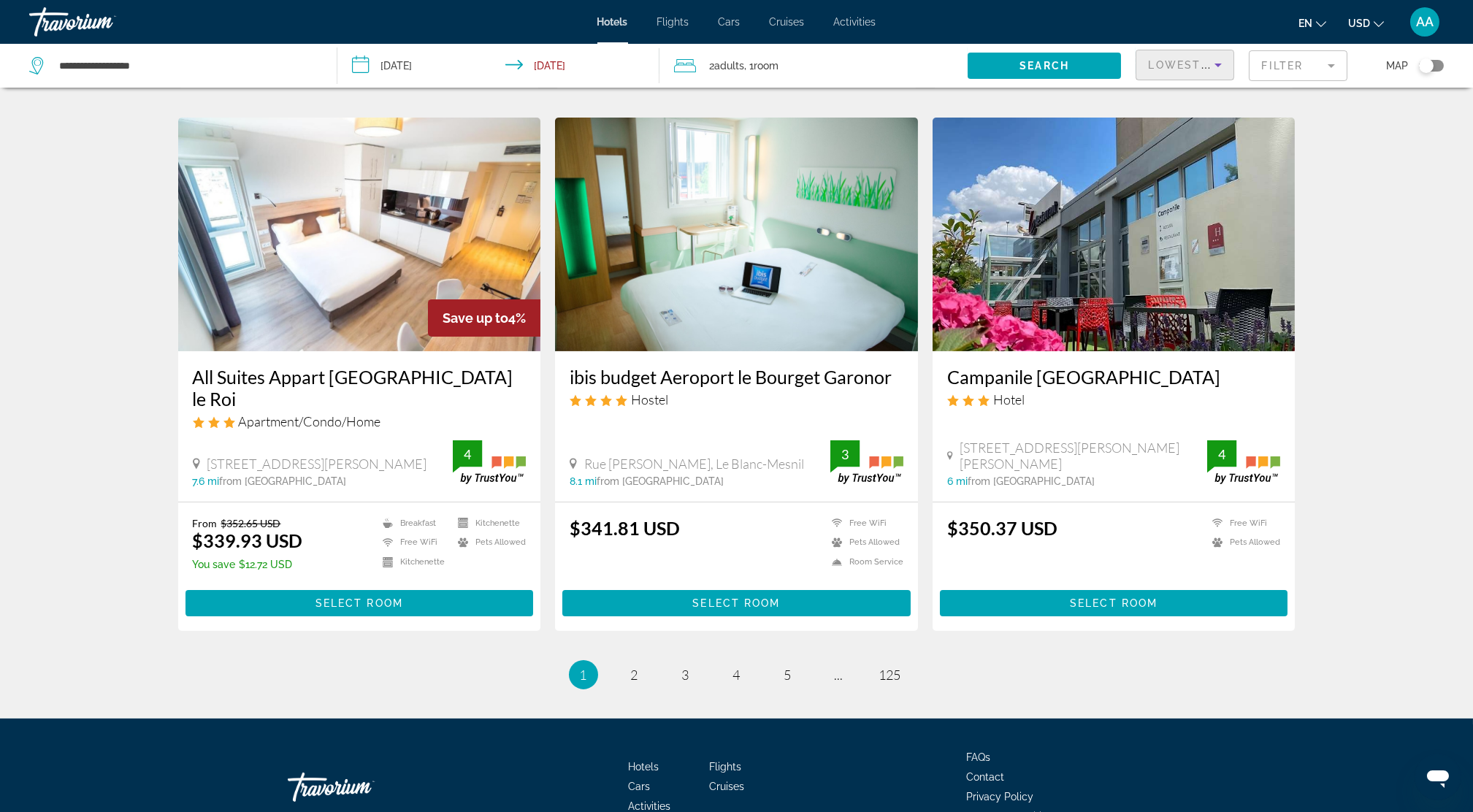
scroll to position [1712, 0]
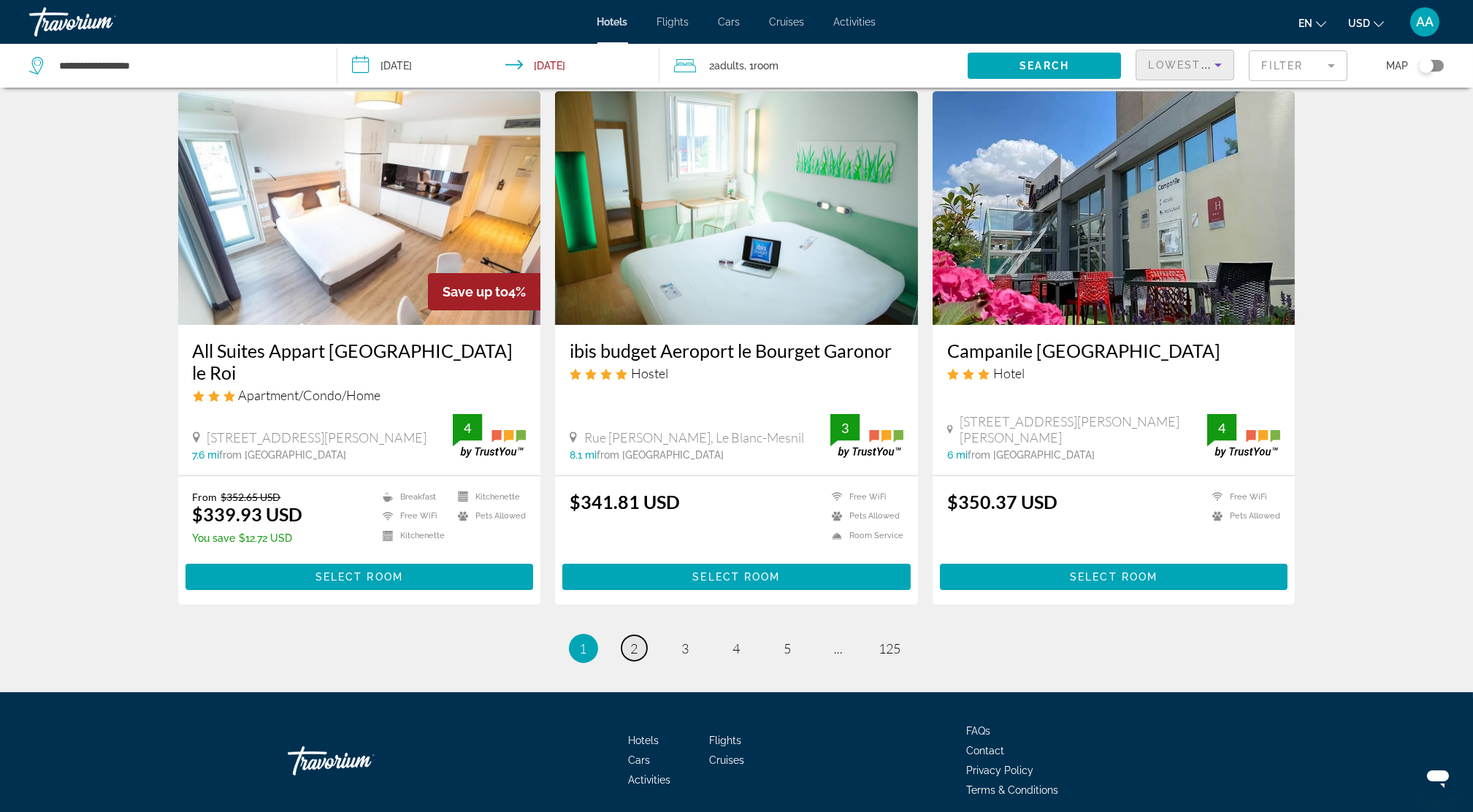
click at [630, 640] on span "2" at bounding box center [634, 648] width 8 height 17
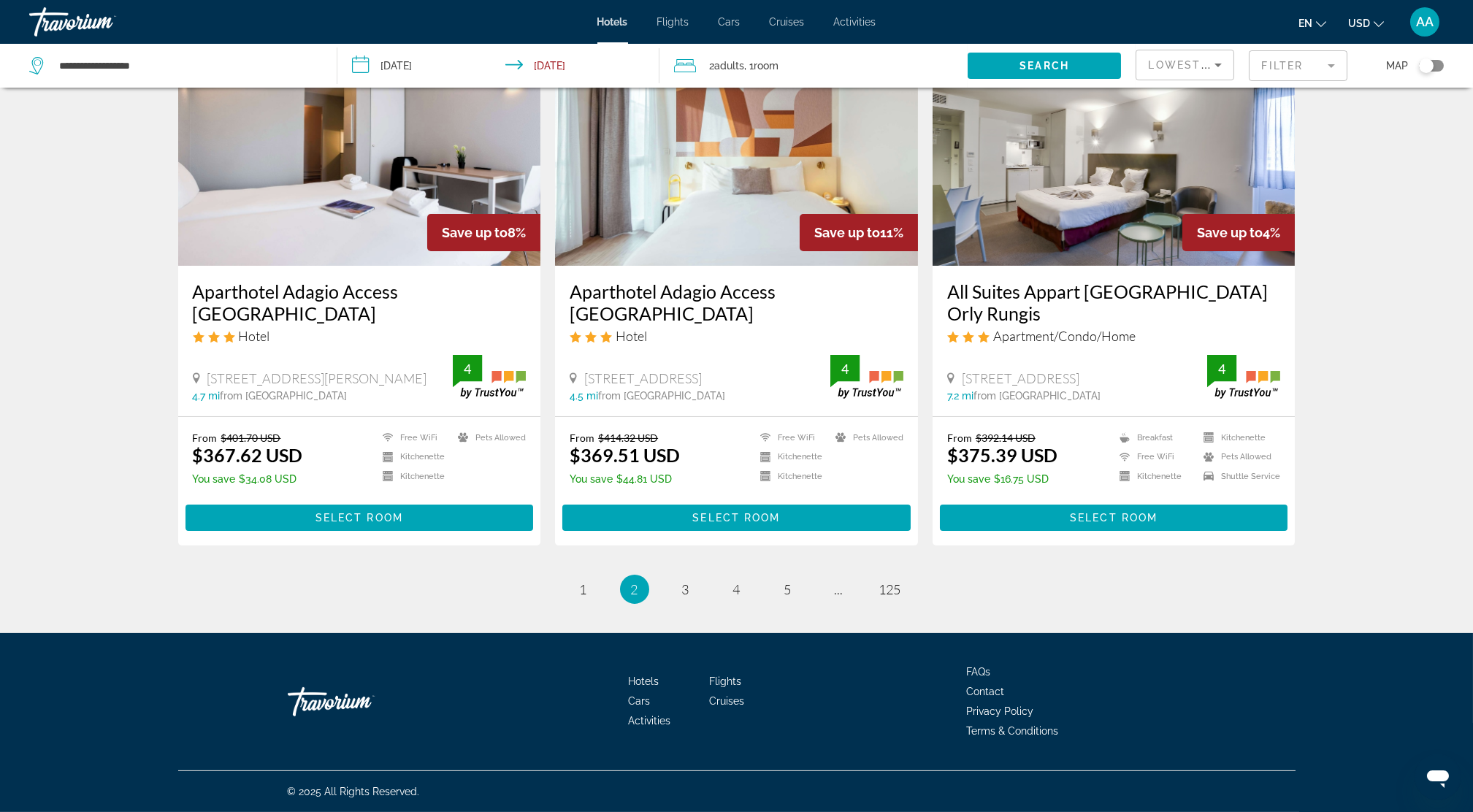
scroll to position [1689, 0]
click at [688, 592] on span "3" at bounding box center [686, 588] width 8 height 17
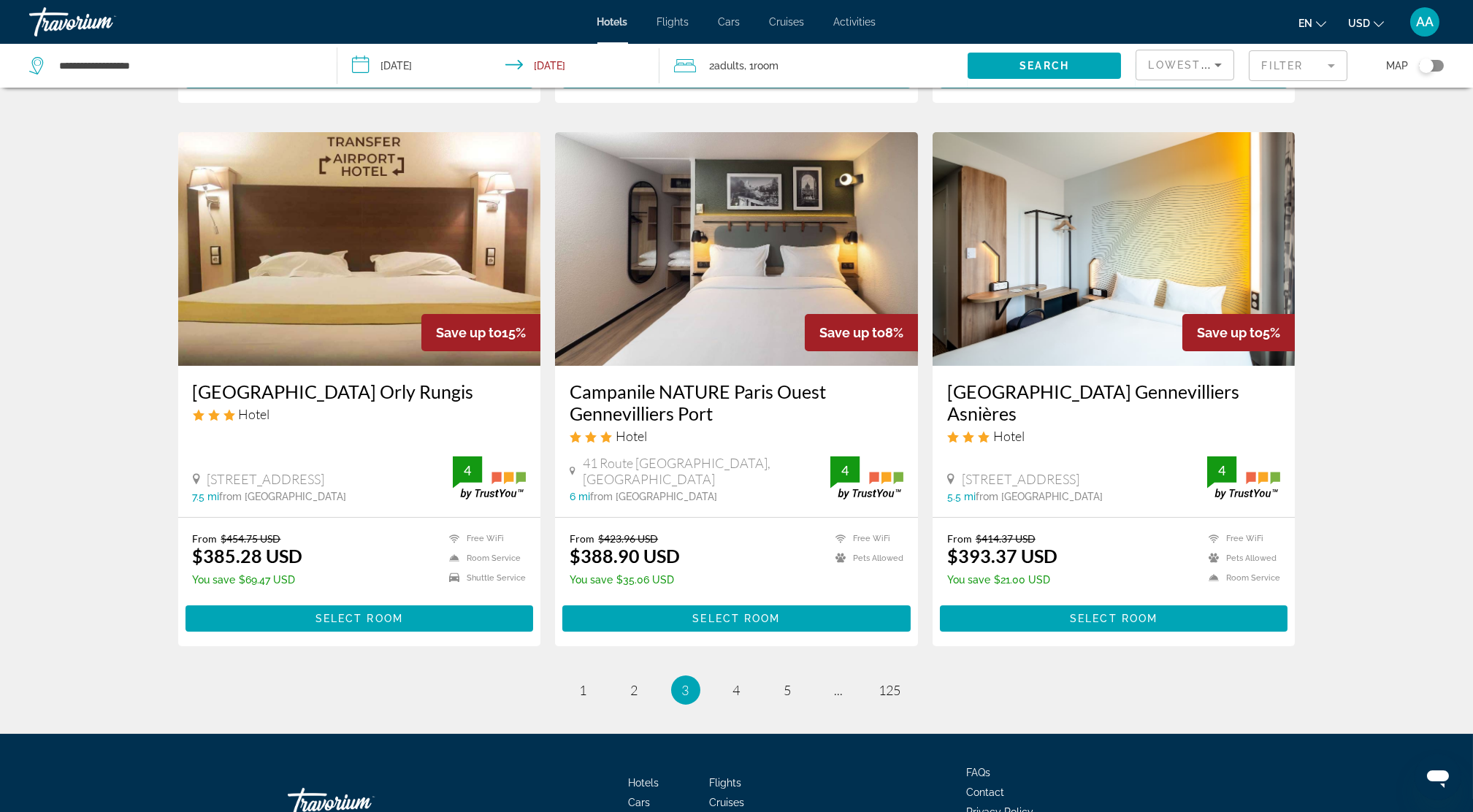
scroll to position [1654, 0]
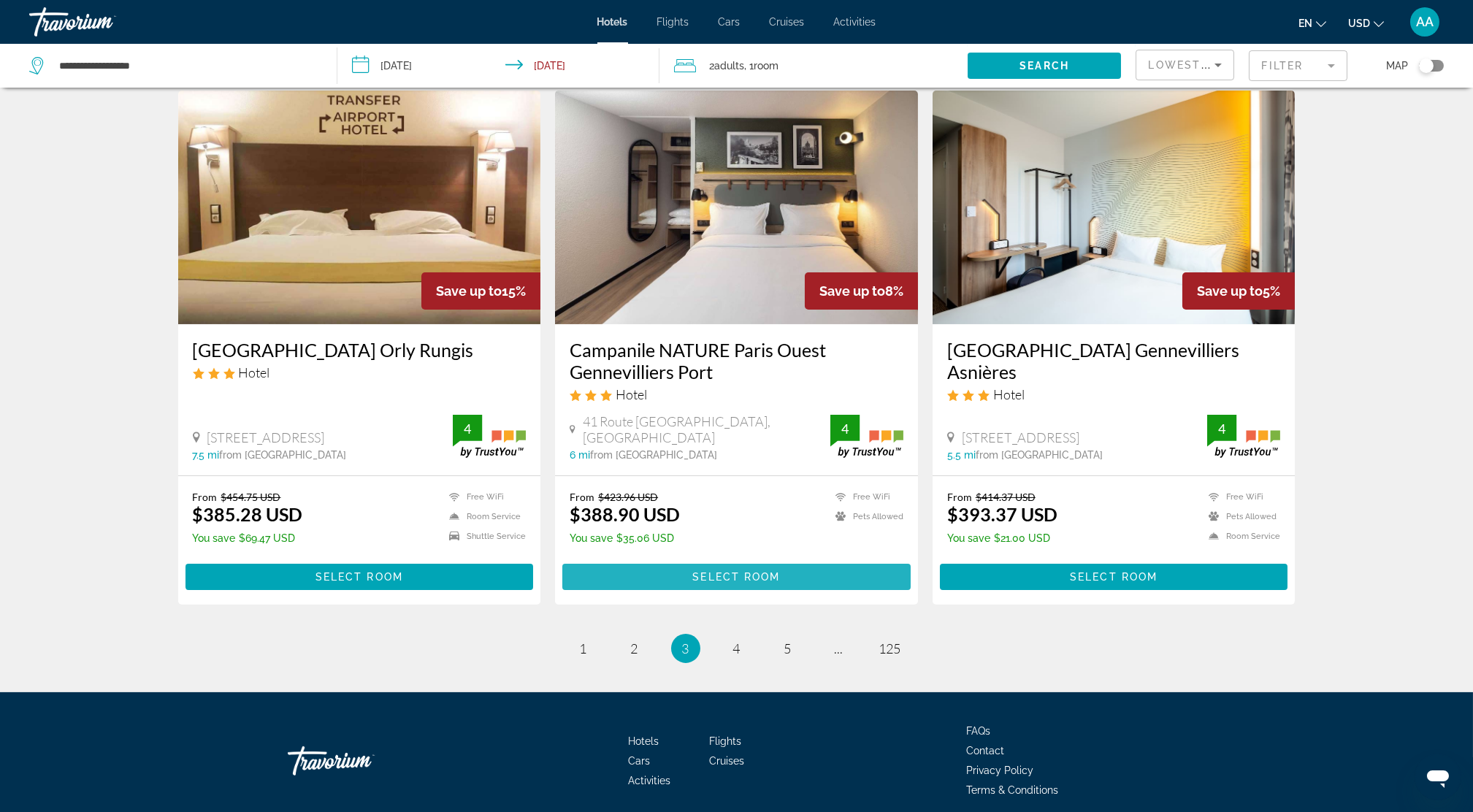
click at [715, 571] on span "Select Room" at bounding box center [736, 577] width 88 height 12
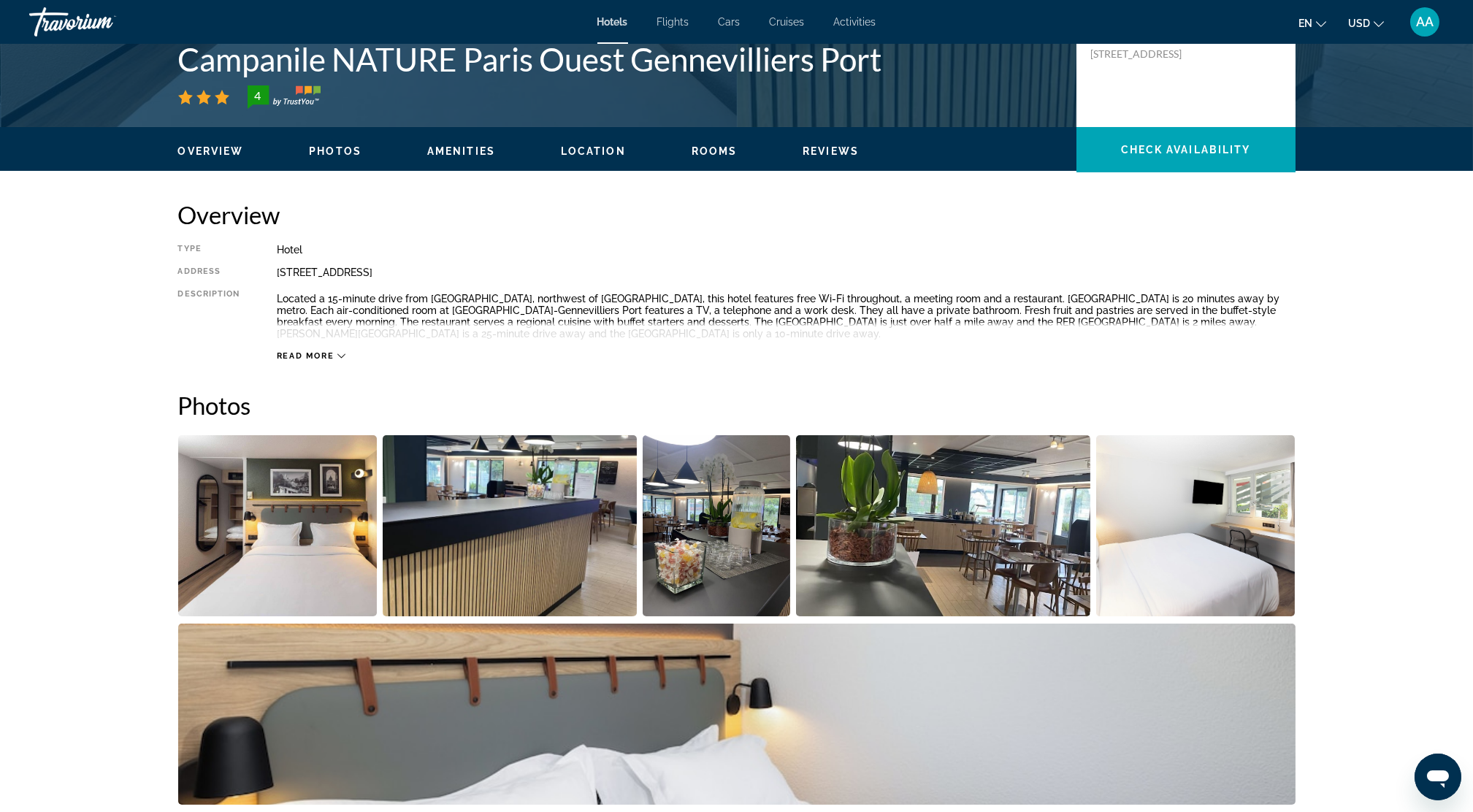
scroll to position [389, 0]
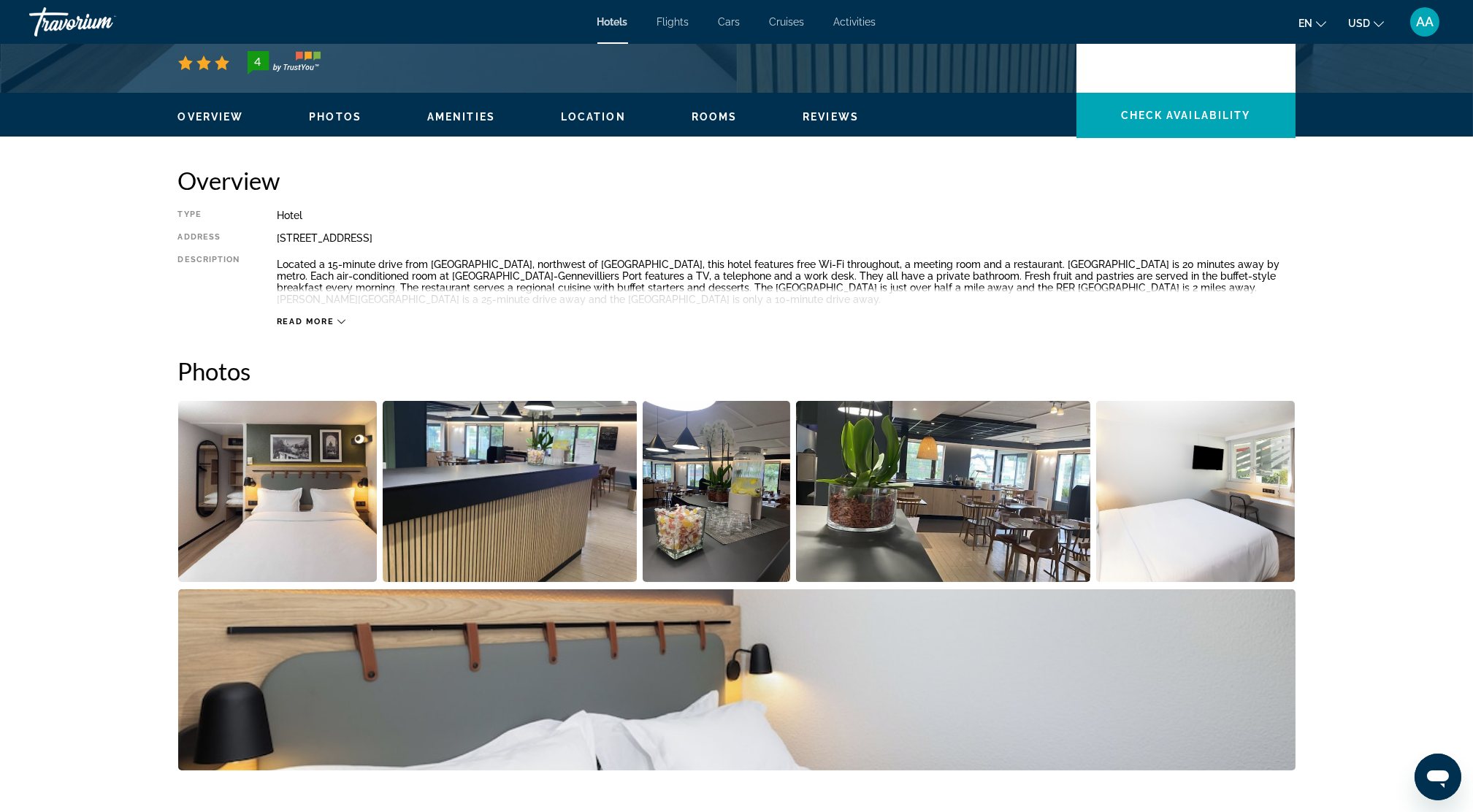
click at [340, 326] on div "Read more" at bounding box center [310, 322] width 69 height 10
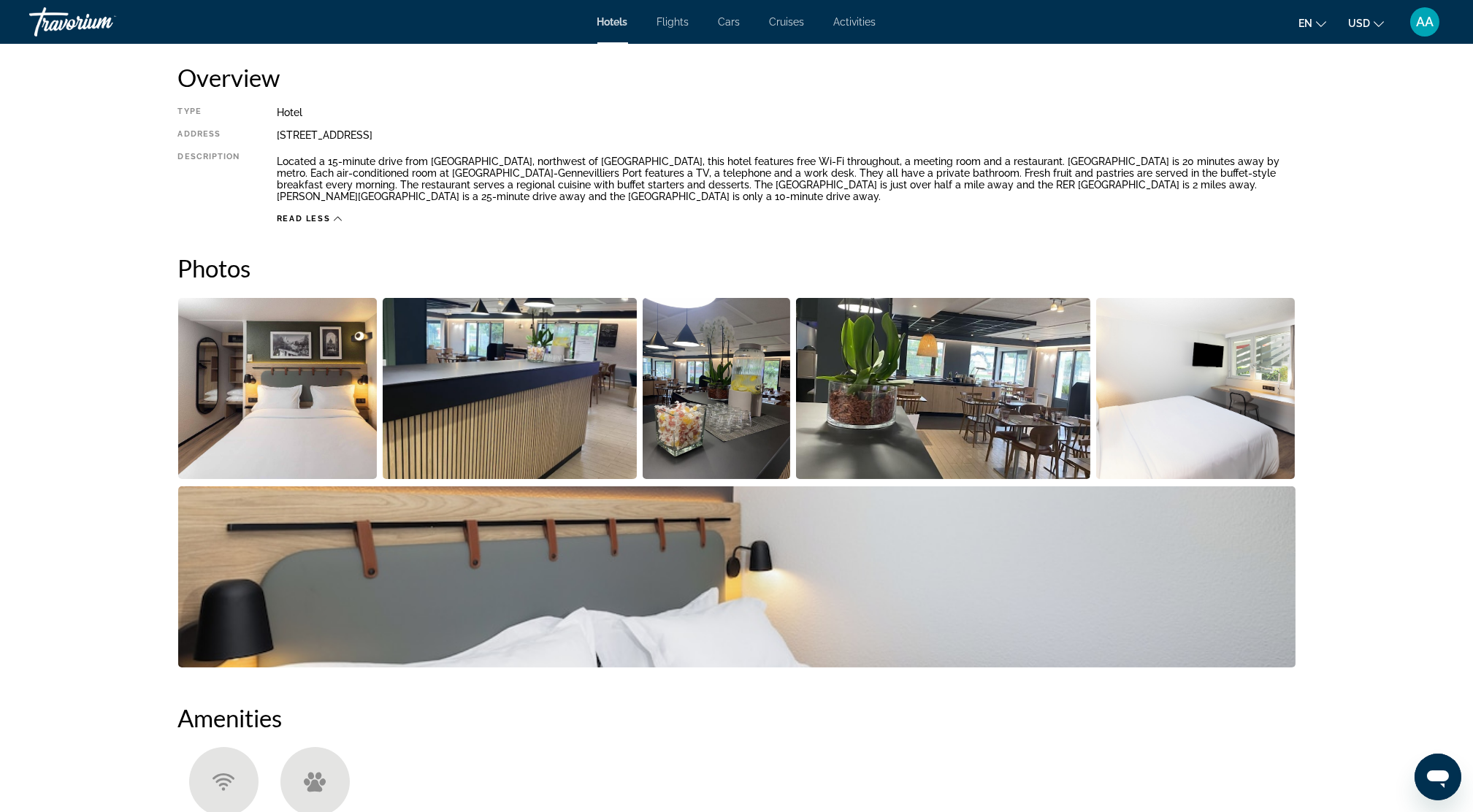
scroll to position [583, 0]
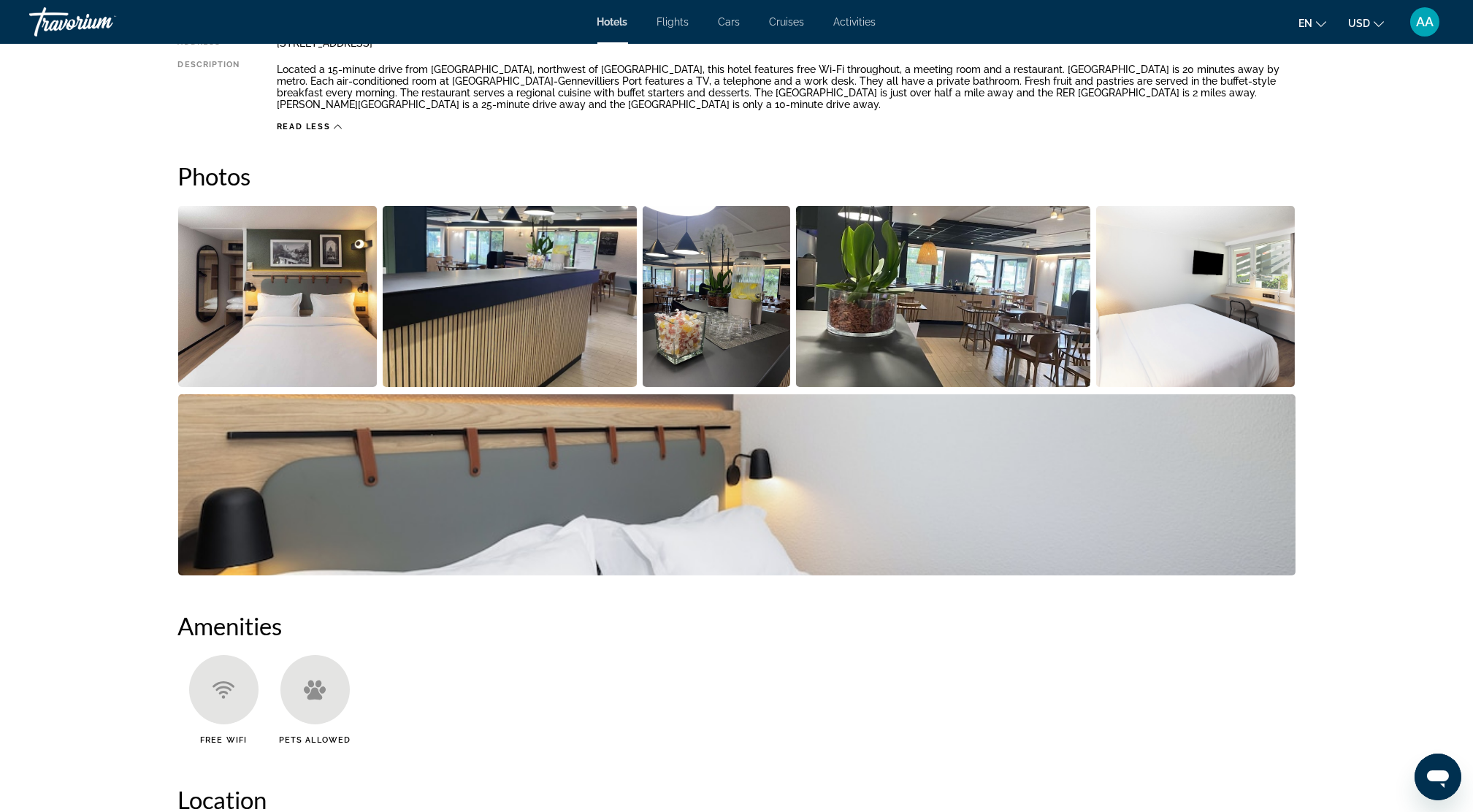
click at [301, 314] on img "Open full-screen image slider" at bounding box center [277, 297] width 199 height 181
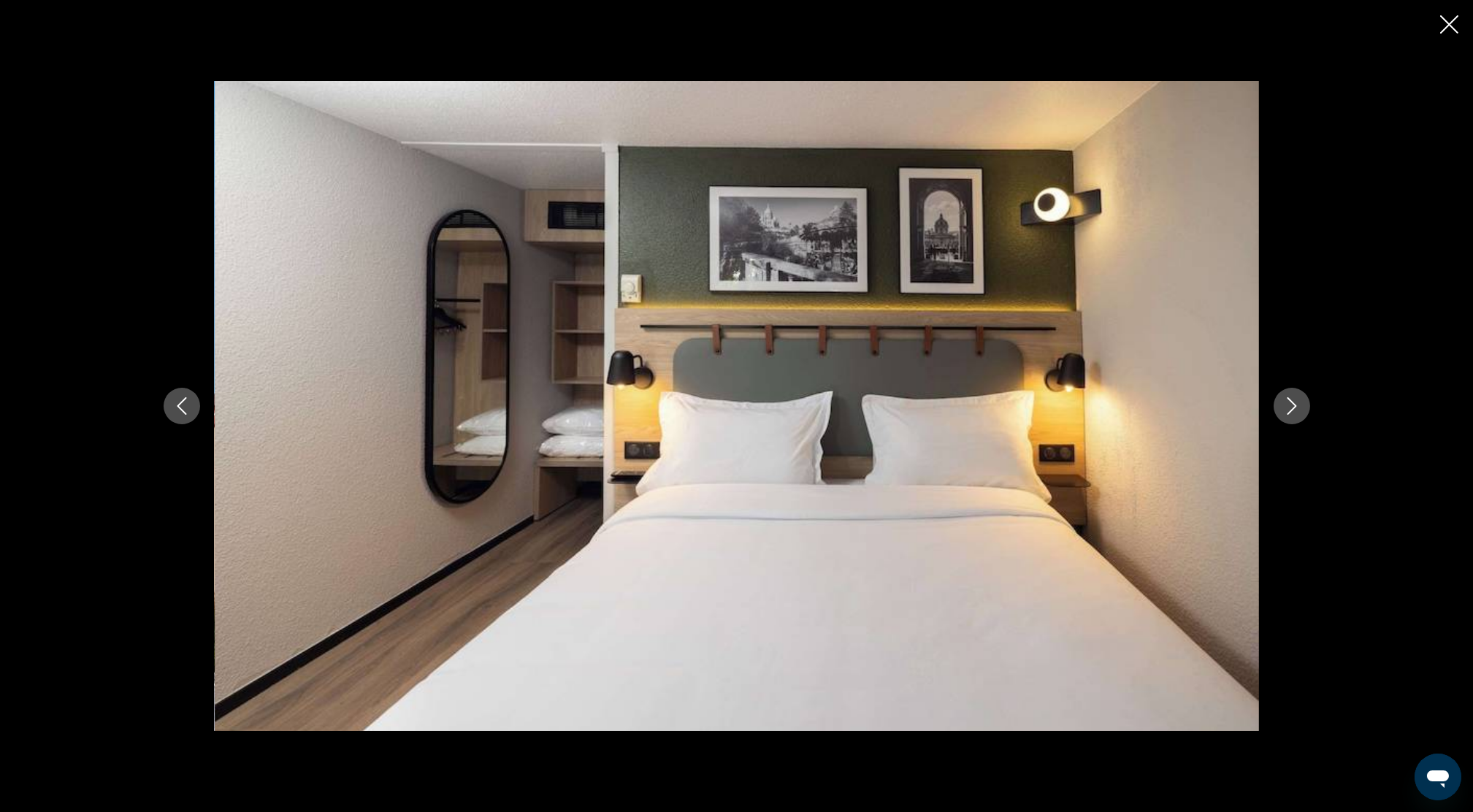
click at [1280, 408] on button "Next image" at bounding box center [1292, 406] width 37 height 37
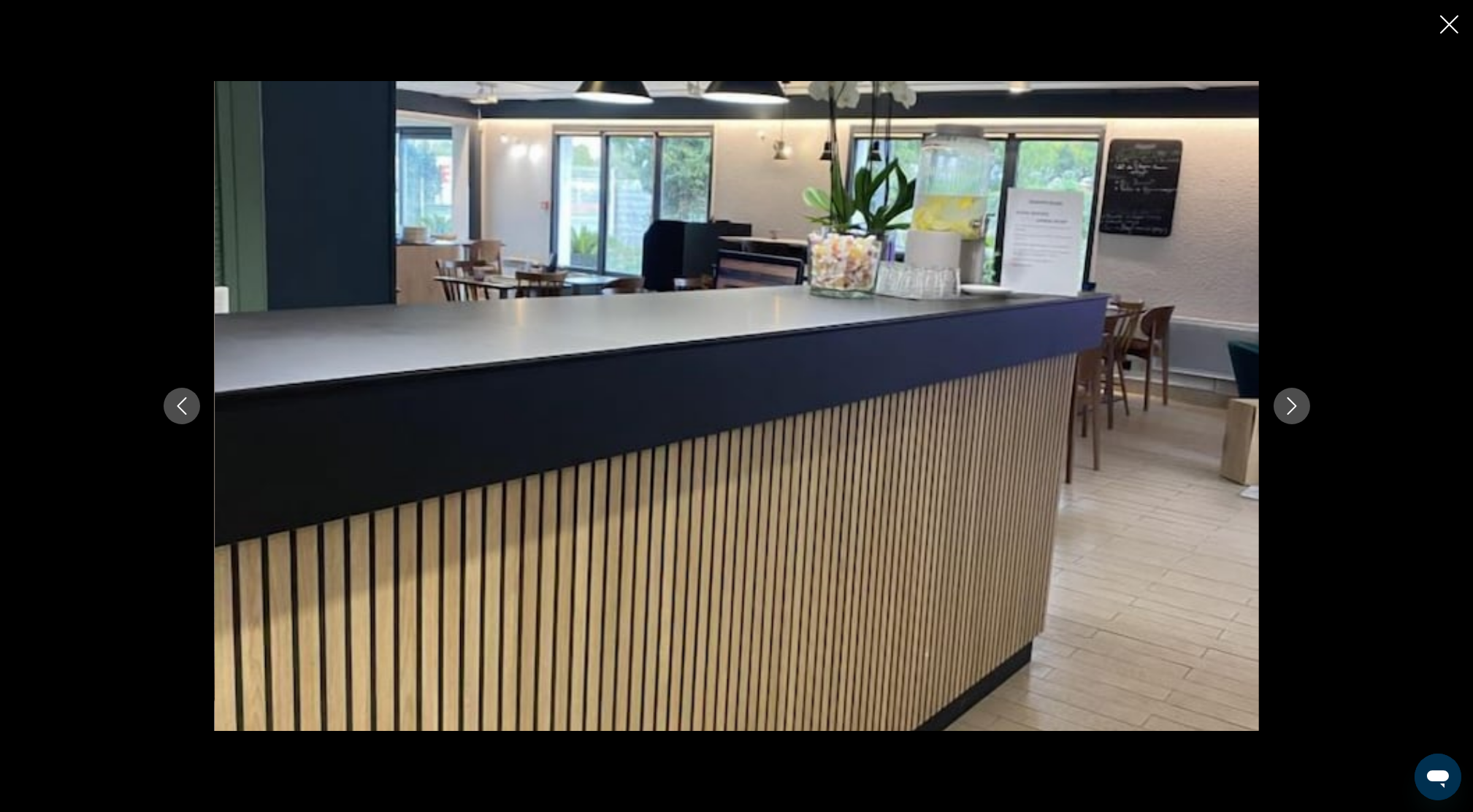
click at [1286, 405] on icon "Next image" at bounding box center [1292, 406] width 18 height 18
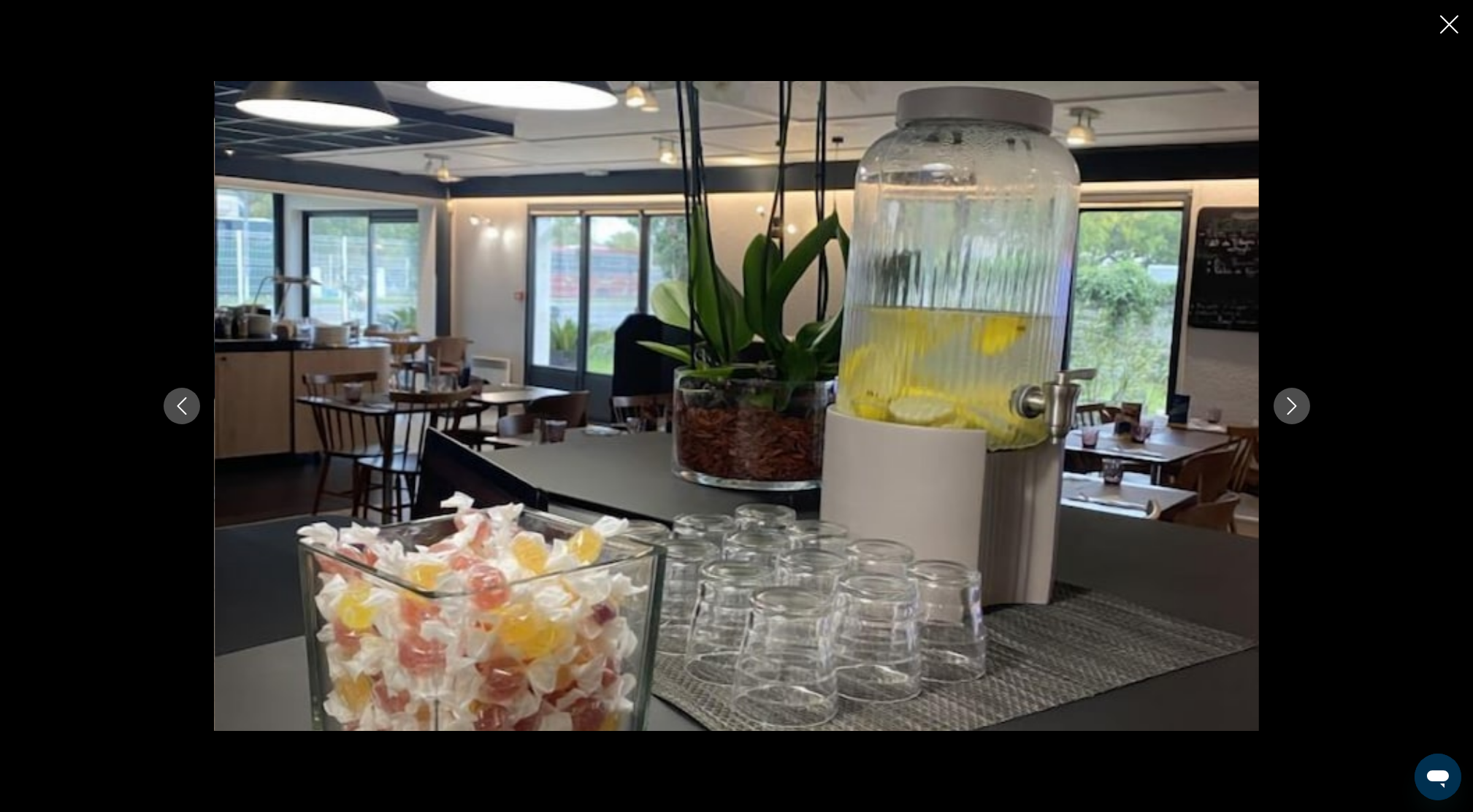
click at [1286, 405] on icon "Next image" at bounding box center [1292, 406] width 18 height 18
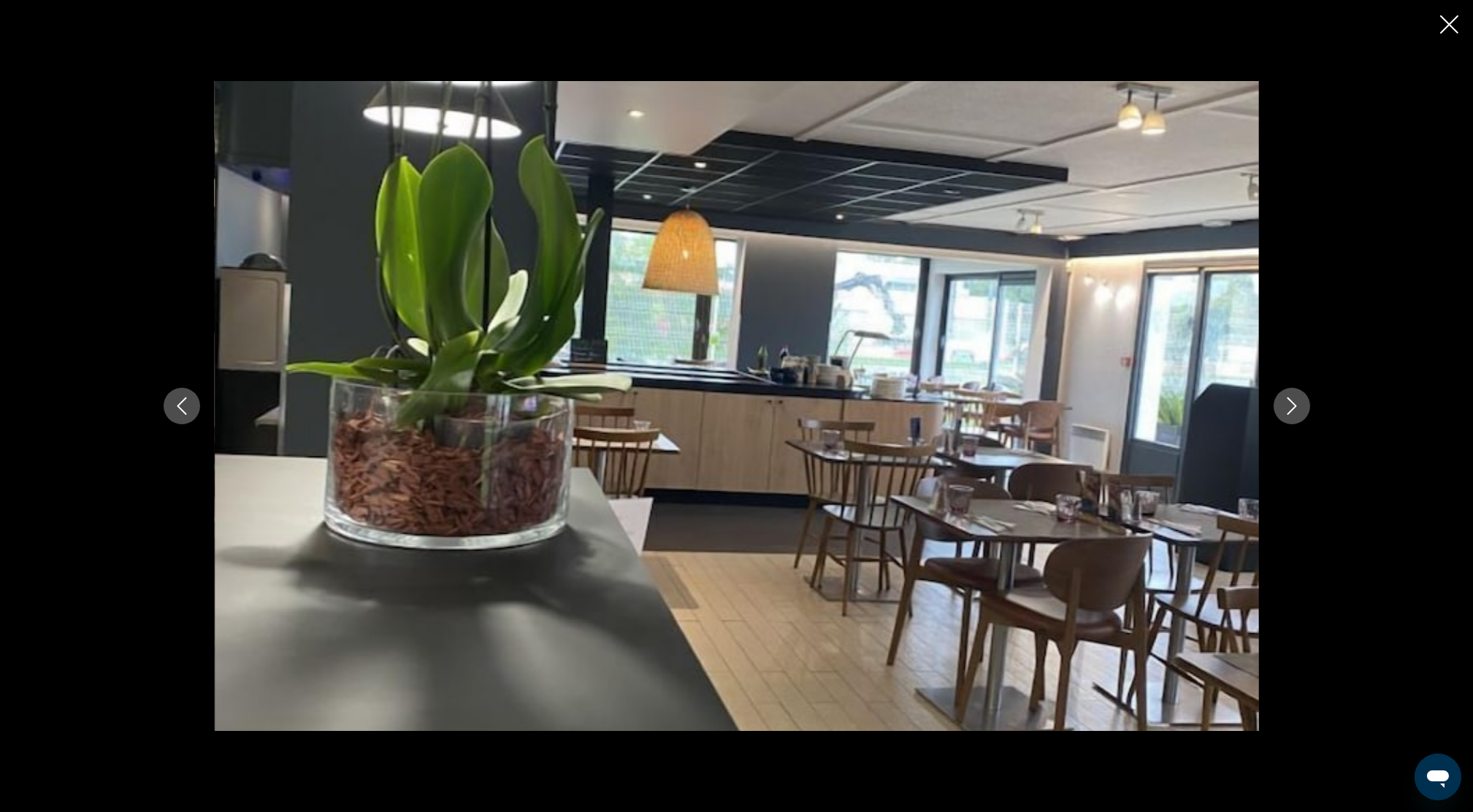
click at [1286, 405] on icon "Next image" at bounding box center [1292, 406] width 18 height 18
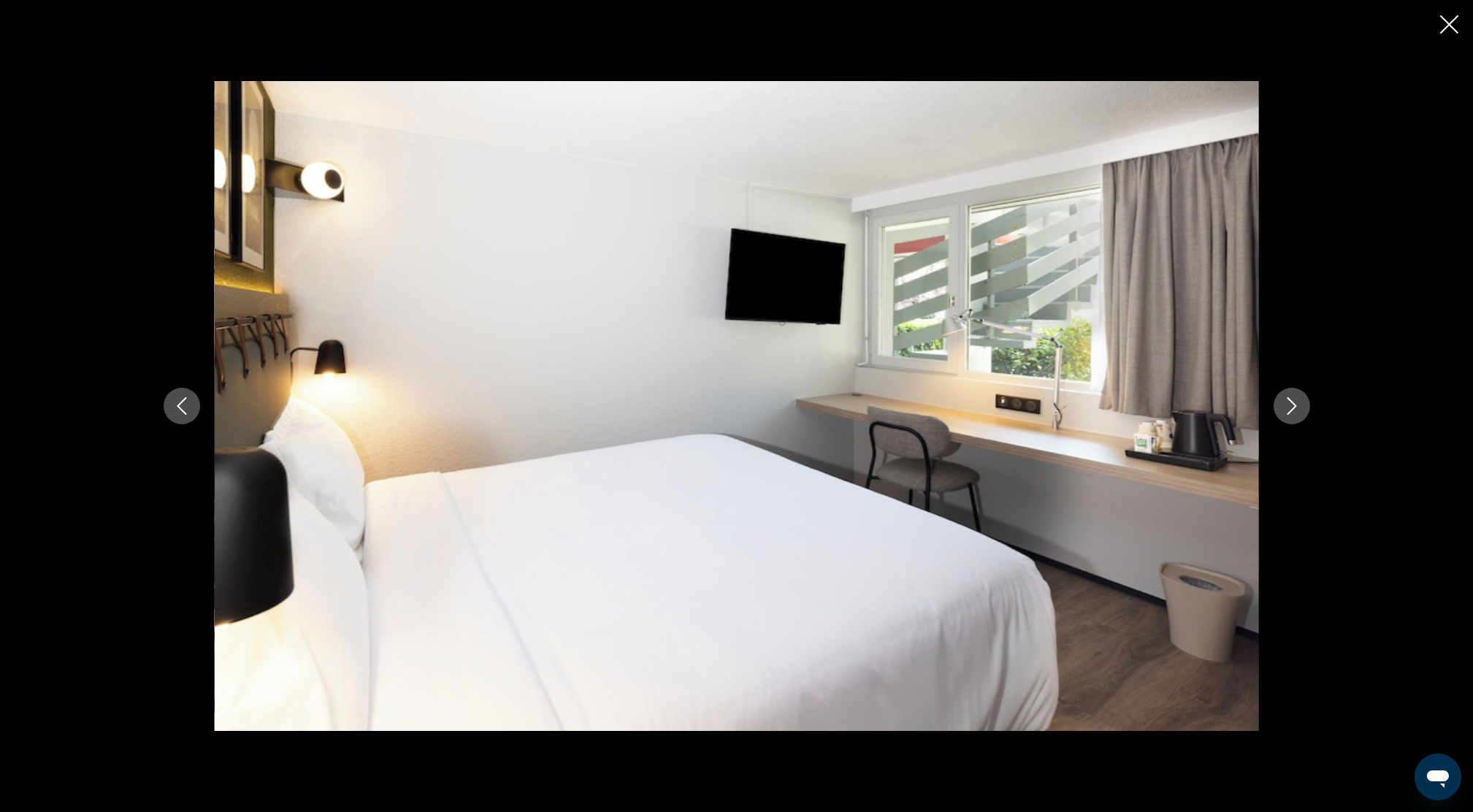
click at [1286, 406] on icon "Next image" at bounding box center [1292, 406] width 18 height 18
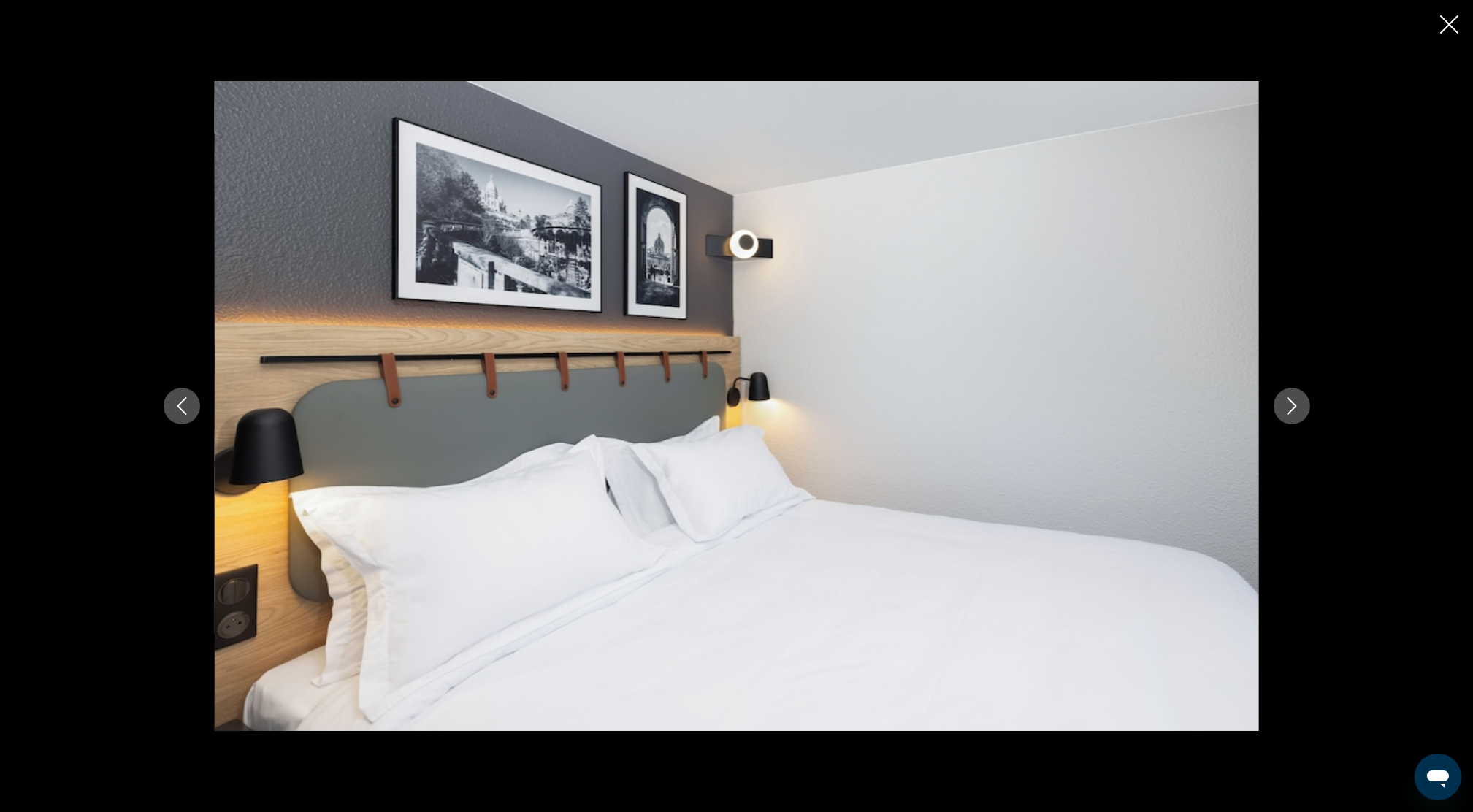
click at [1289, 406] on icon "Next image" at bounding box center [1292, 406] width 18 height 18
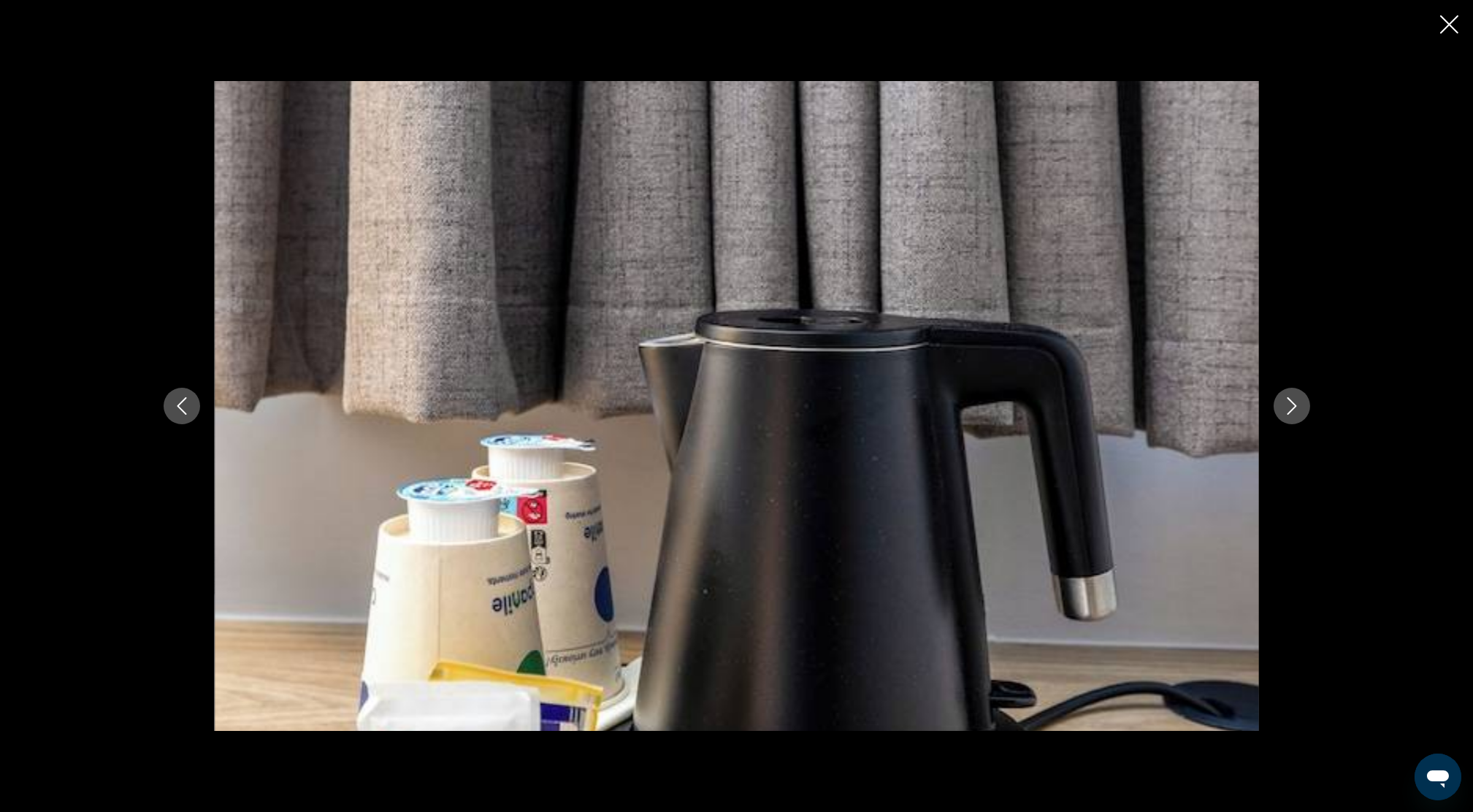
click at [1288, 400] on icon "Next image" at bounding box center [1291, 406] width 10 height 18
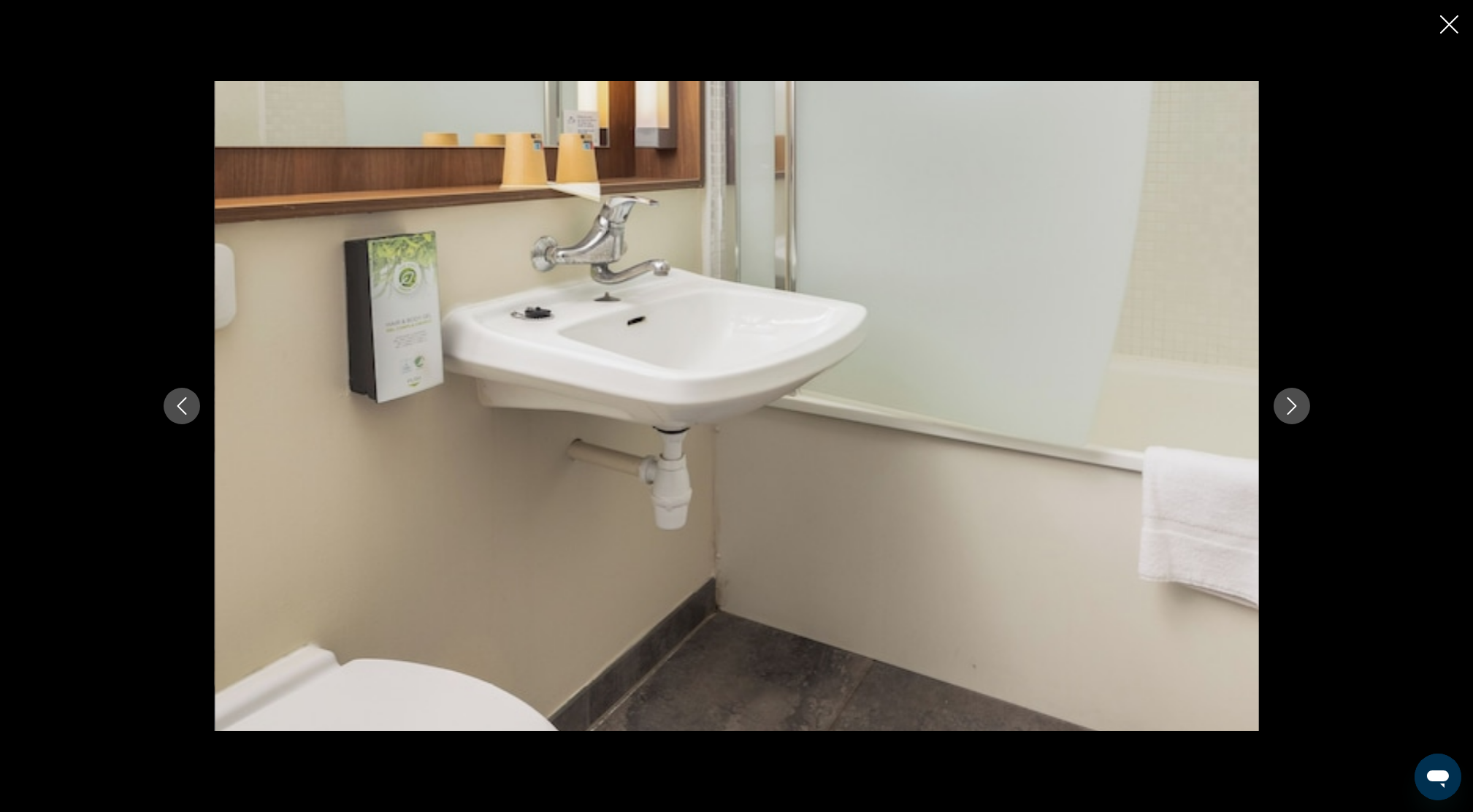
click at [1298, 408] on icon "Next image" at bounding box center [1292, 406] width 18 height 18
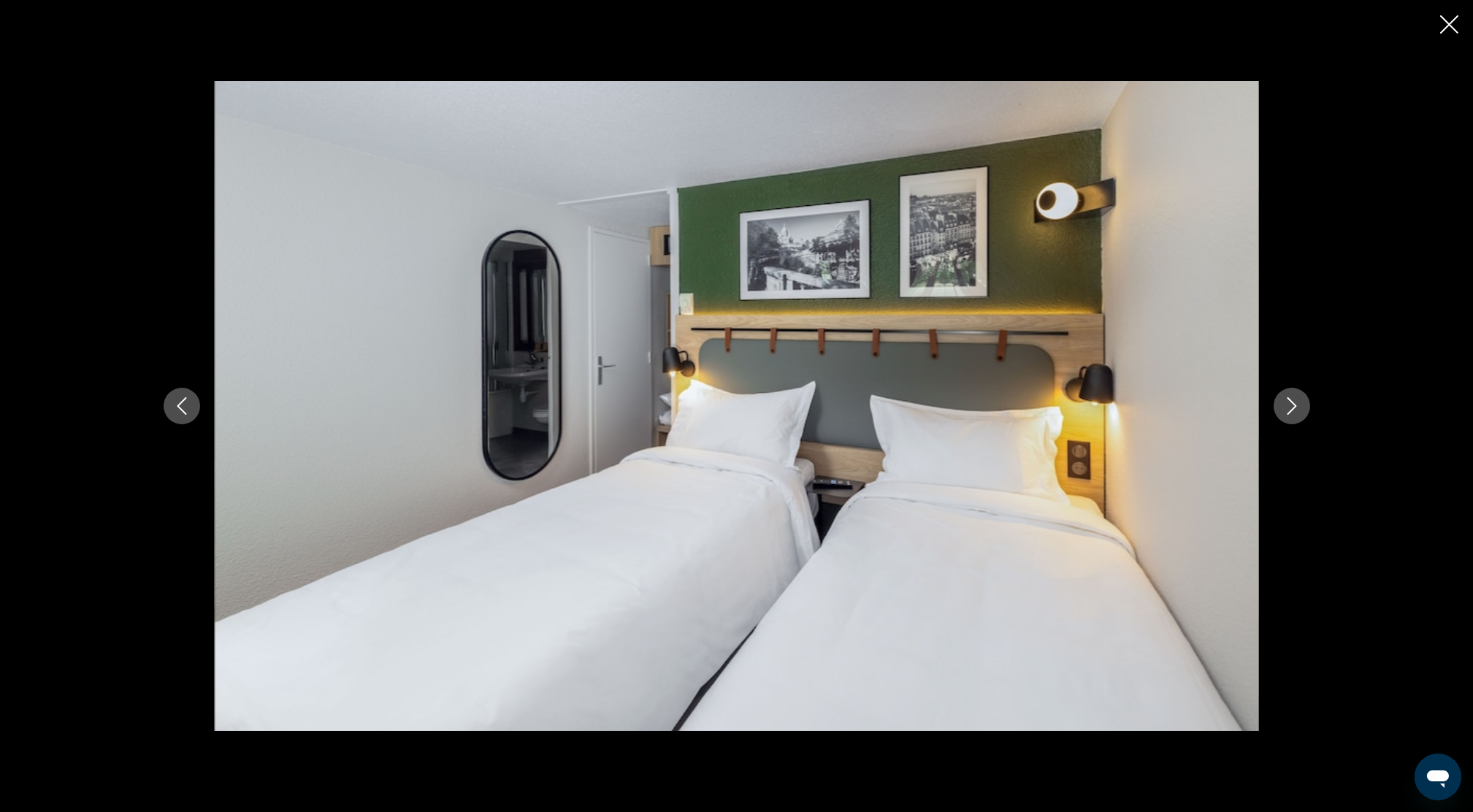
click at [1299, 394] on button "Next image" at bounding box center [1292, 406] width 37 height 37
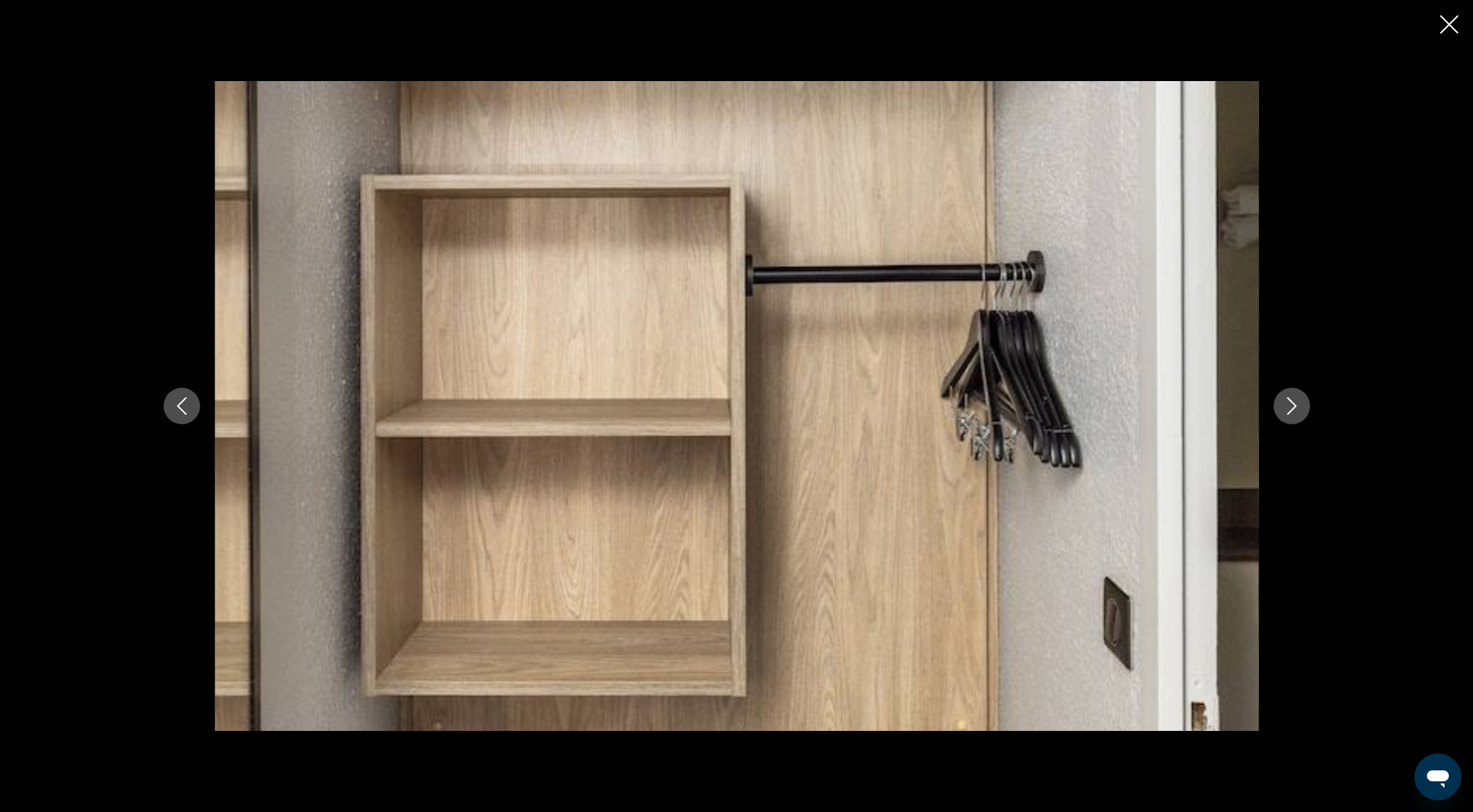
click at [1299, 394] on button "Next image" at bounding box center [1292, 406] width 37 height 37
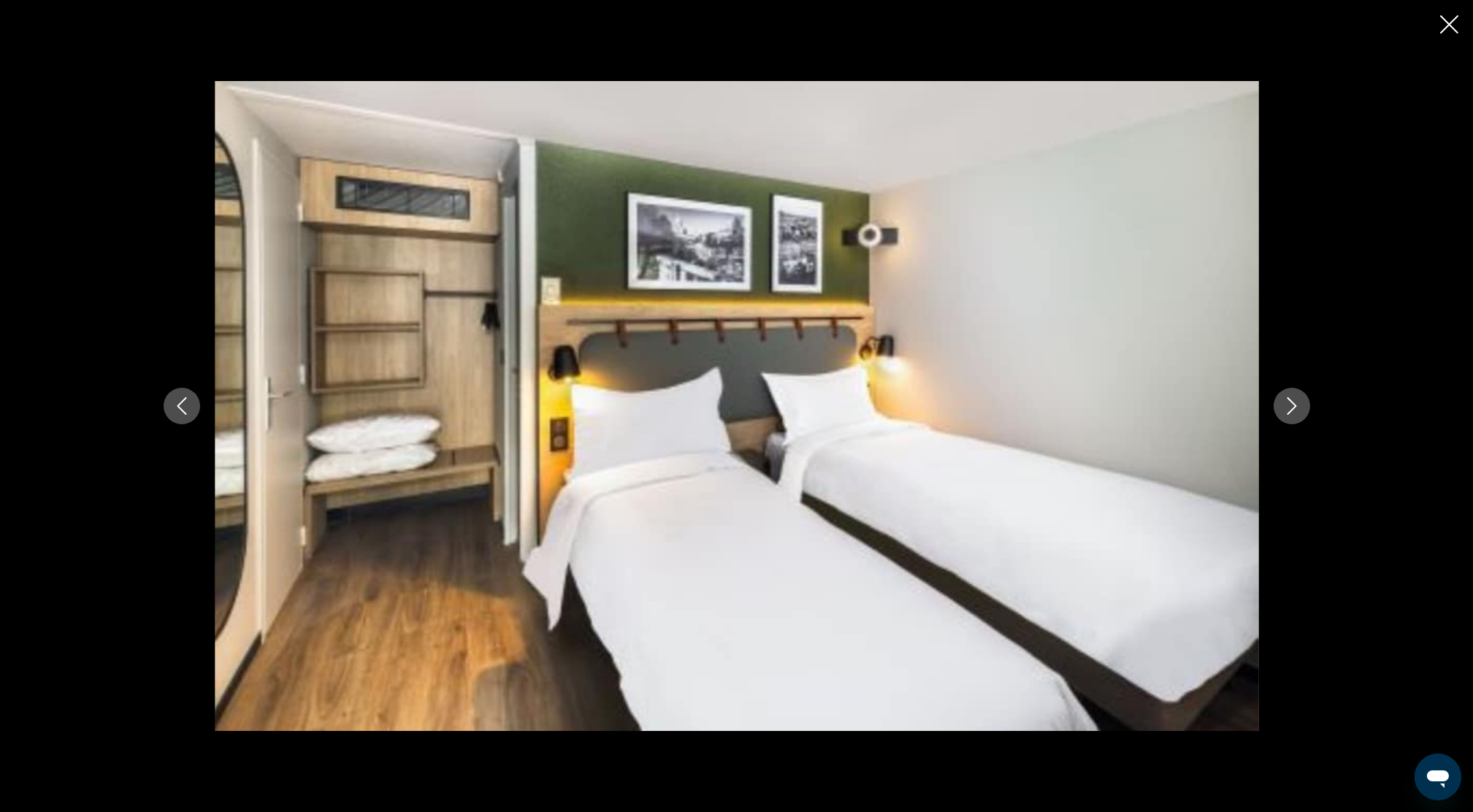
click at [1297, 415] on button "Next image" at bounding box center [1292, 406] width 37 height 37
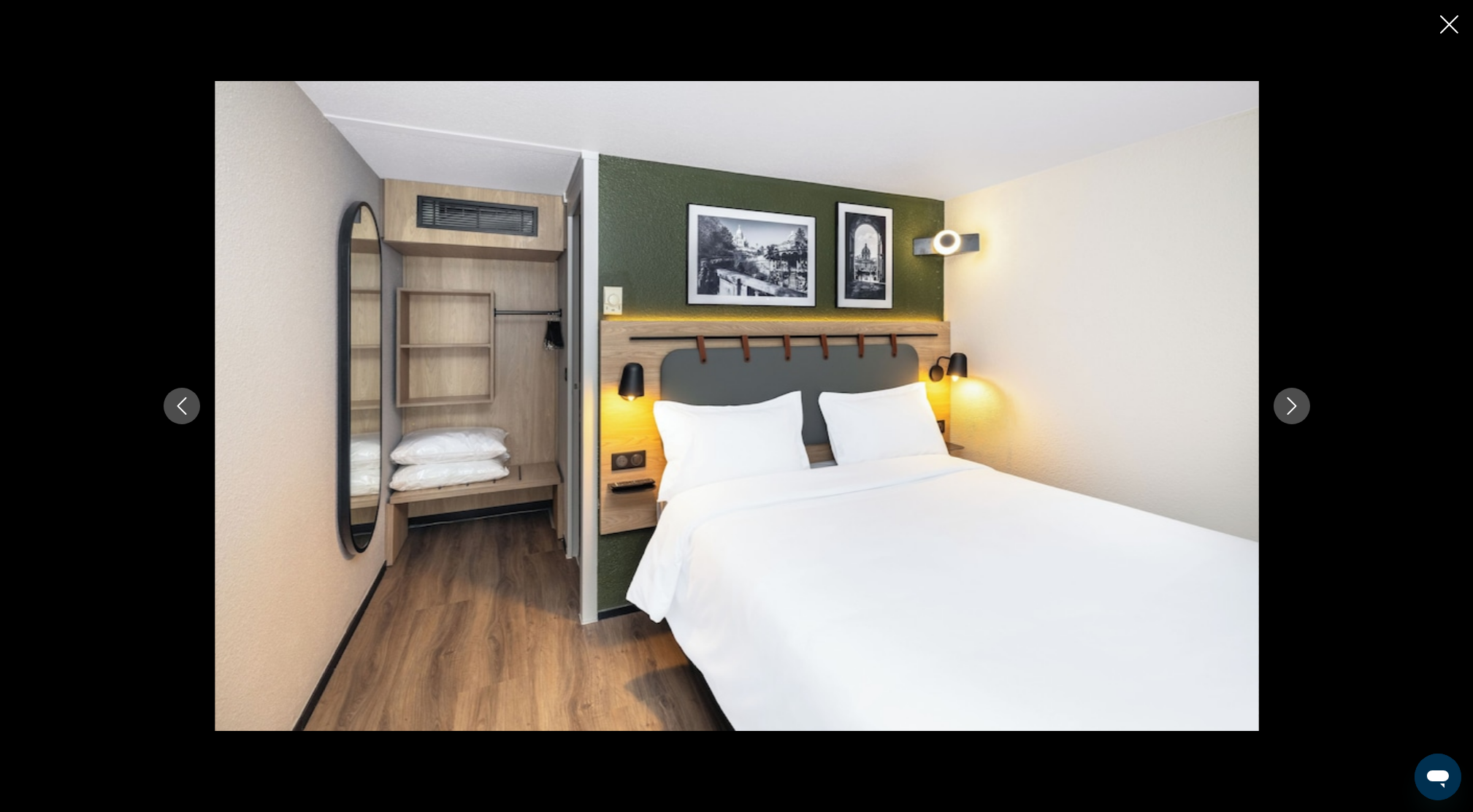
click at [1451, 18] on icon "Close slideshow" at bounding box center [1449, 24] width 18 height 18
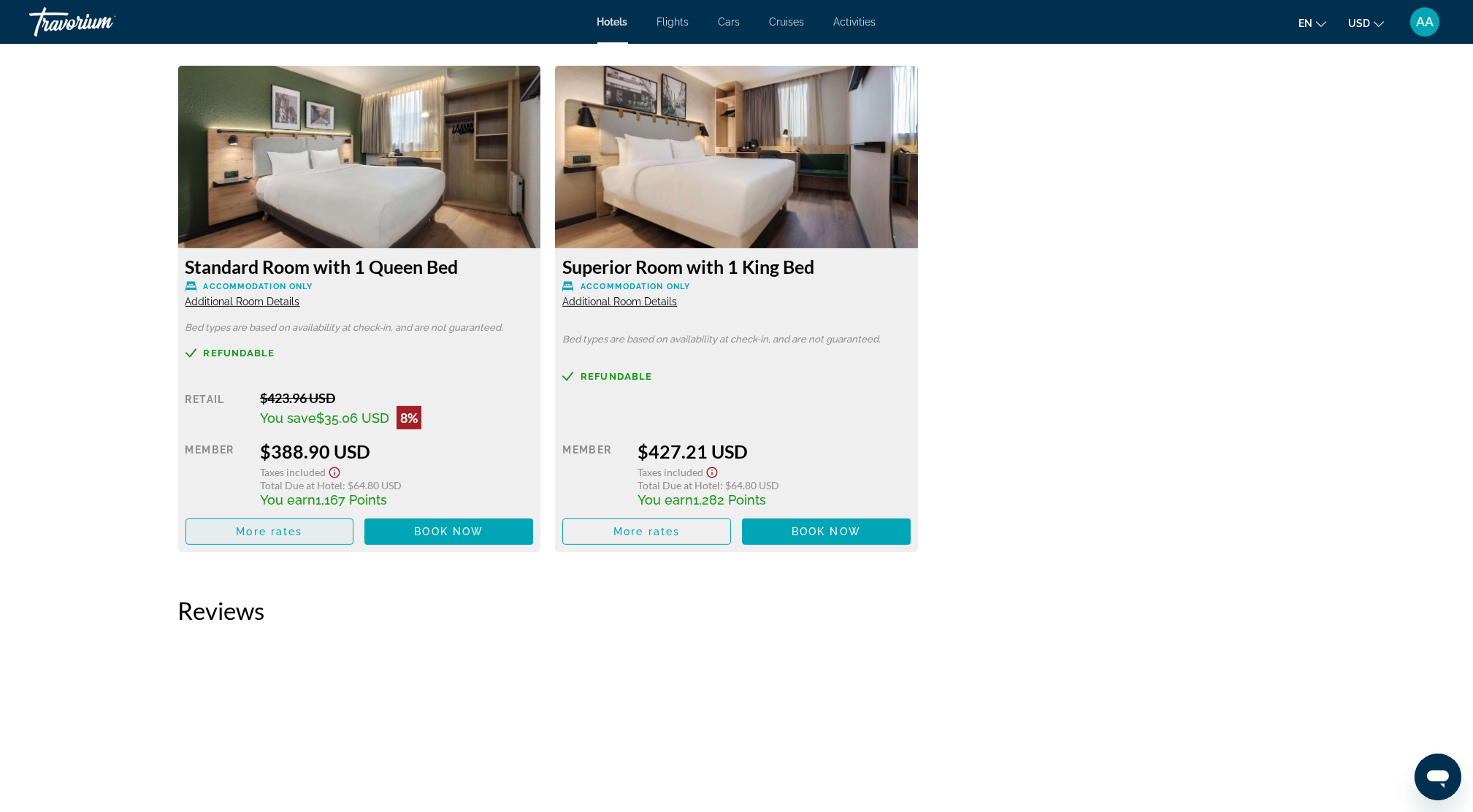
scroll to position [2043, 0]
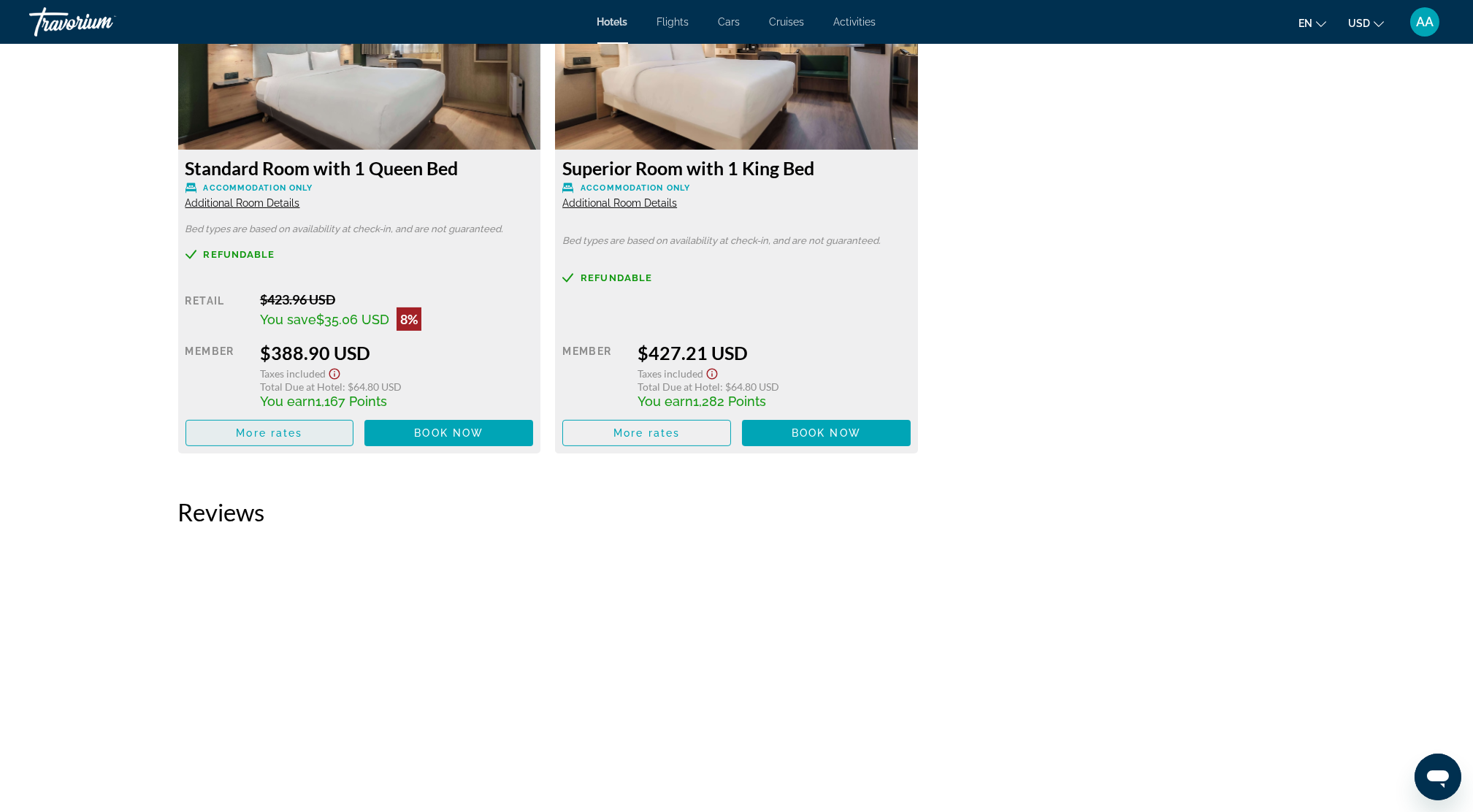
click at [252, 432] on span "More rates" at bounding box center [269, 433] width 66 height 12
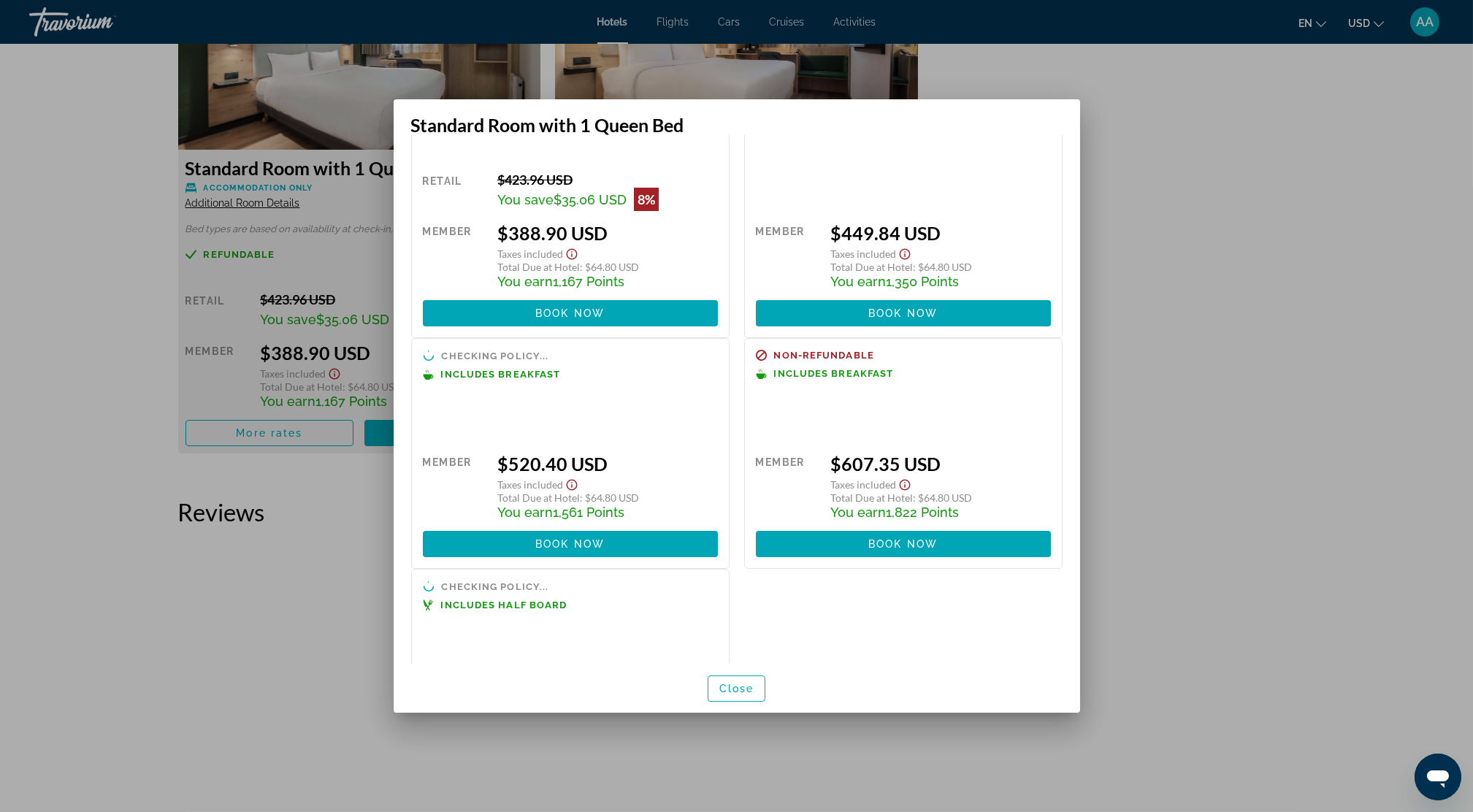
scroll to position [97, 0]
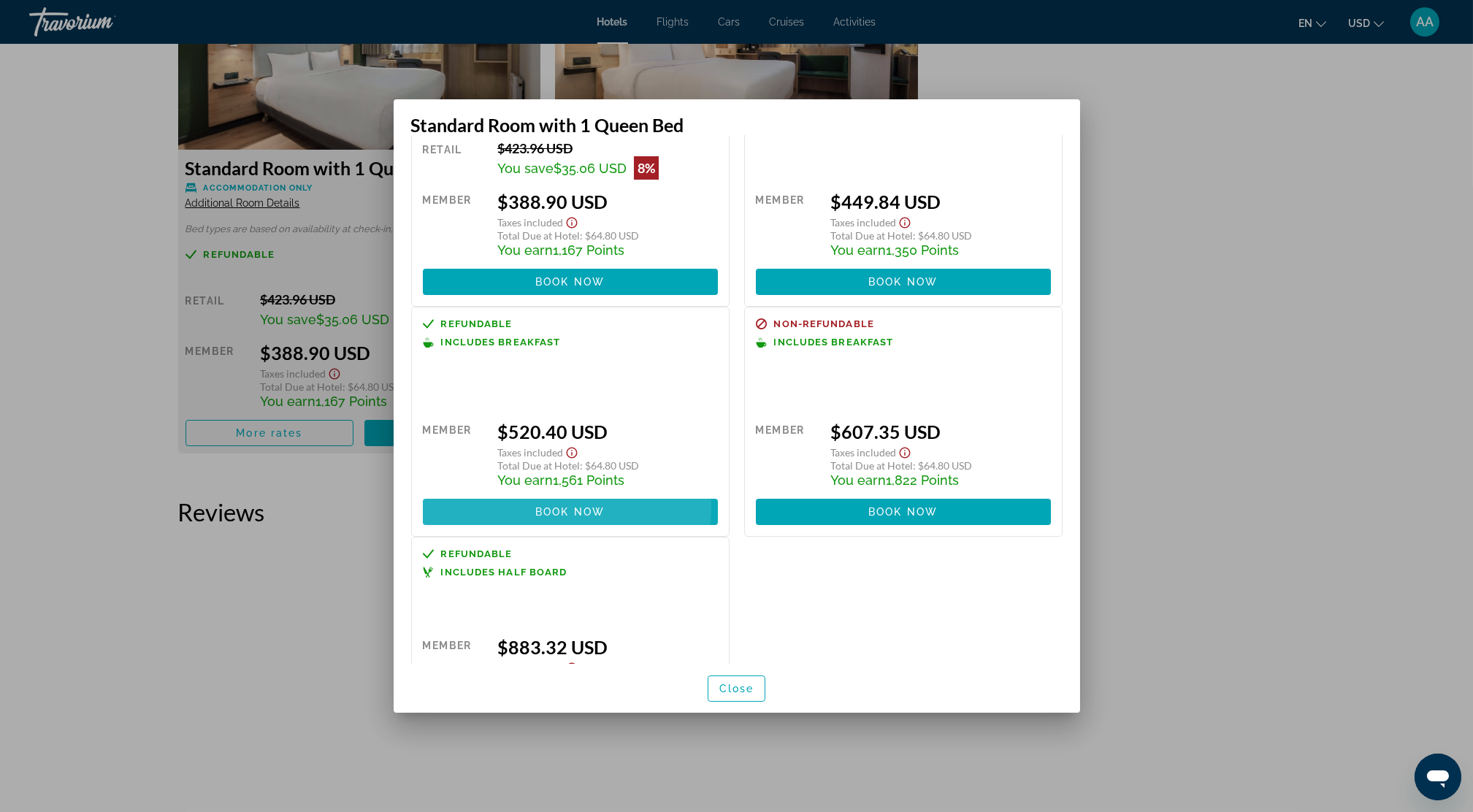
click at [555, 508] on span "Book now" at bounding box center [569, 512] width 69 height 12
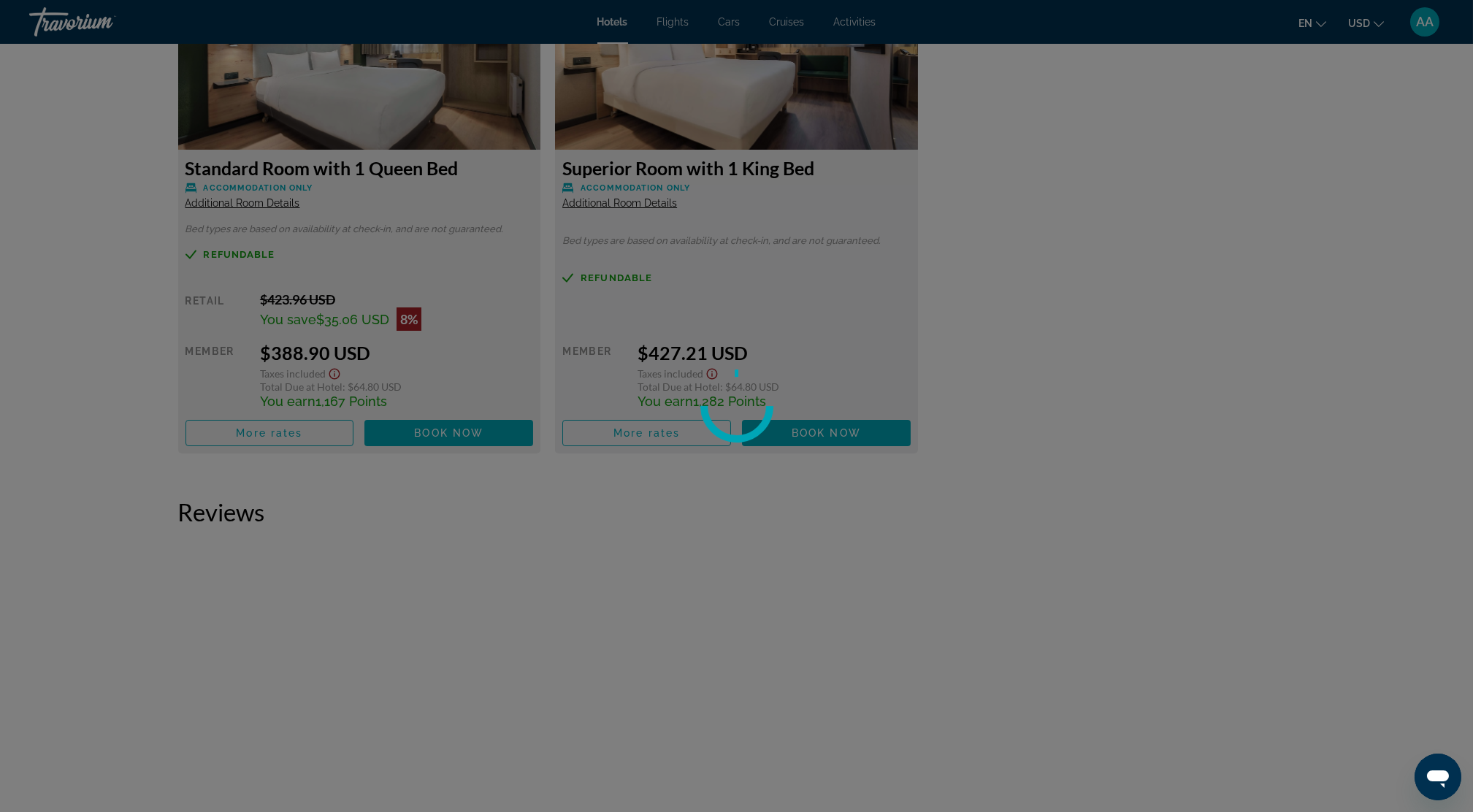
scroll to position [2043, 0]
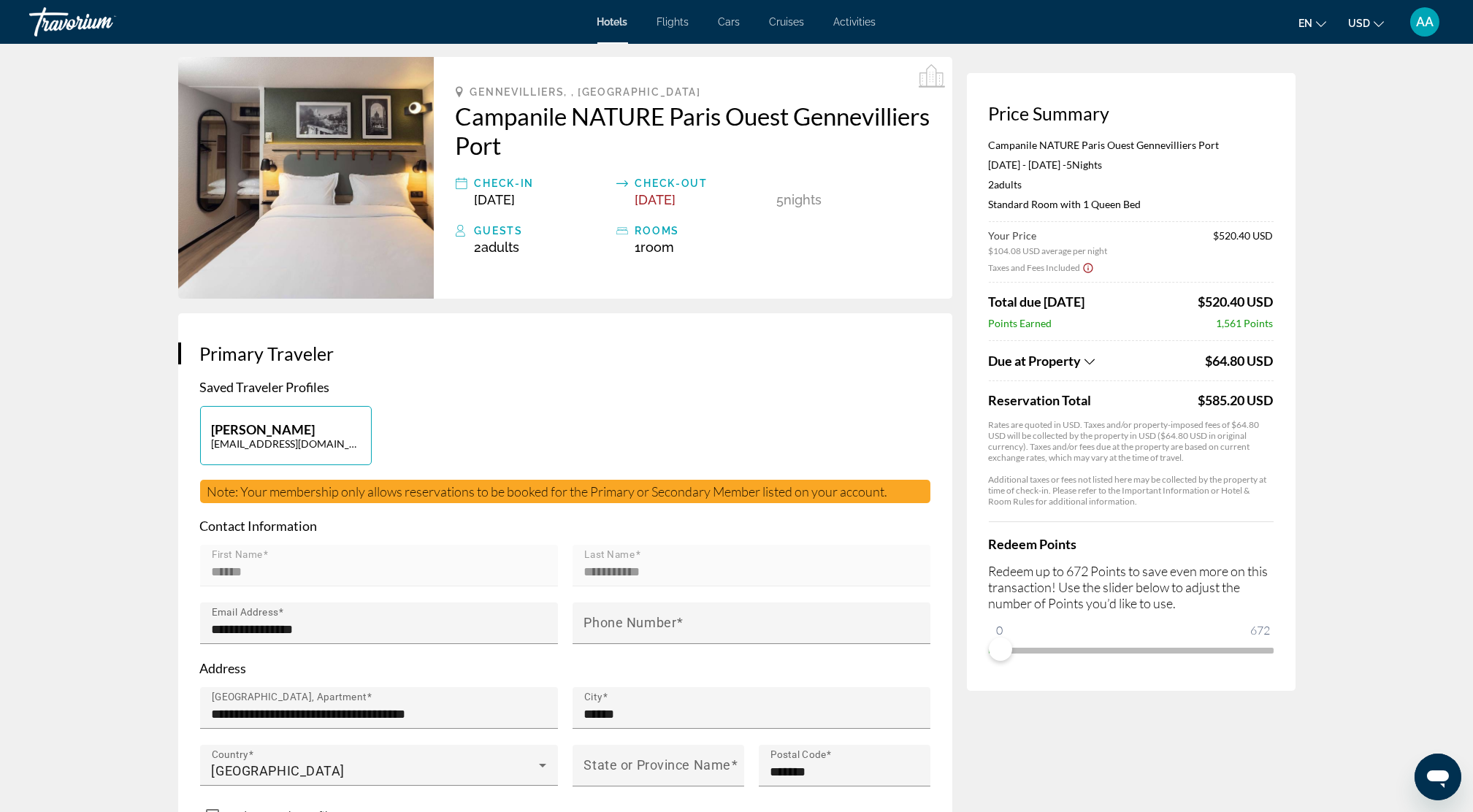
scroll to position [97, 0]
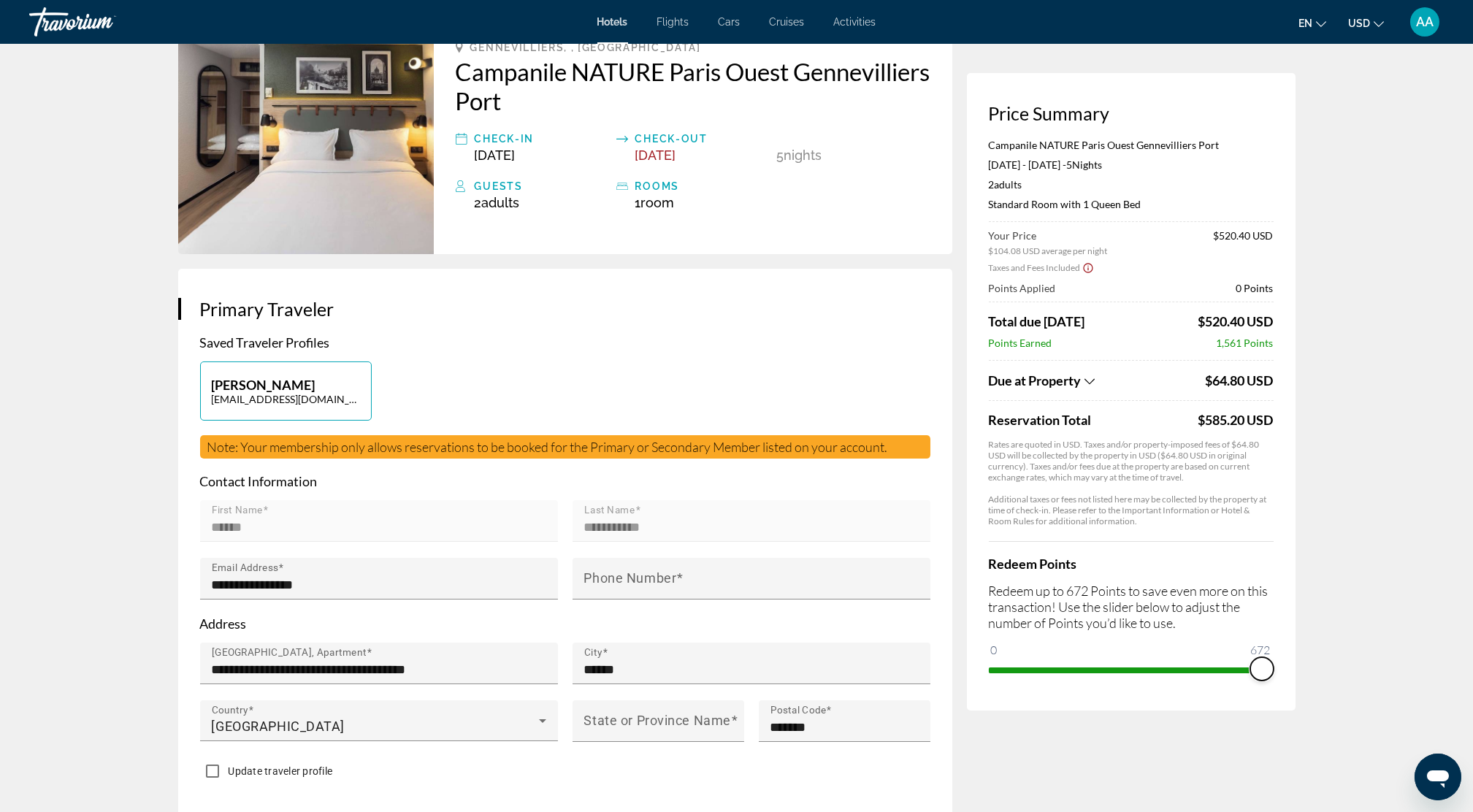
drag, startPoint x: 1003, startPoint y: 653, endPoint x: 1274, endPoint y: 691, distance: 273.7
click at [1274, 691] on div "Price Summary [GEOGRAPHIC_DATA] Port [DATE] - [DATE] - 5 Night Nights 2 Adult A…" at bounding box center [1132, 391] width 329 height 637
drag, startPoint x: 1263, startPoint y: 669, endPoint x: 1002, endPoint y: 658, distance: 261.2
click at [1002, 658] on span "ngx-slider" at bounding box center [1005, 668] width 23 height 23
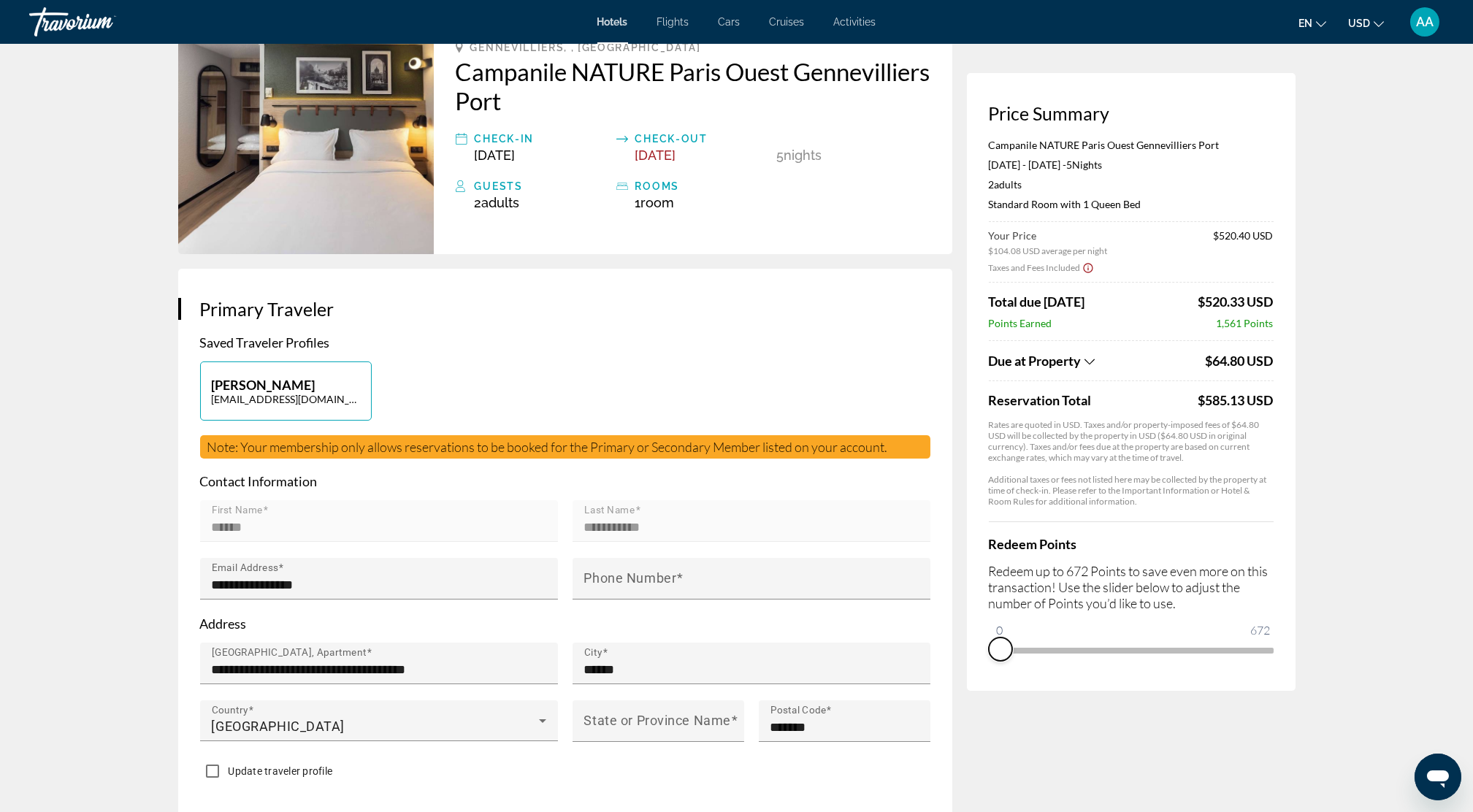
drag, startPoint x: 1008, startPoint y: 664, endPoint x: 997, endPoint y: 666, distance: 11.2
click at [997, 666] on div "Price Summary [GEOGRAPHIC_DATA] Port [DATE] - [DATE] - 5 Night Nights 2 Adult A…" at bounding box center [1132, 381] width 329 height 618
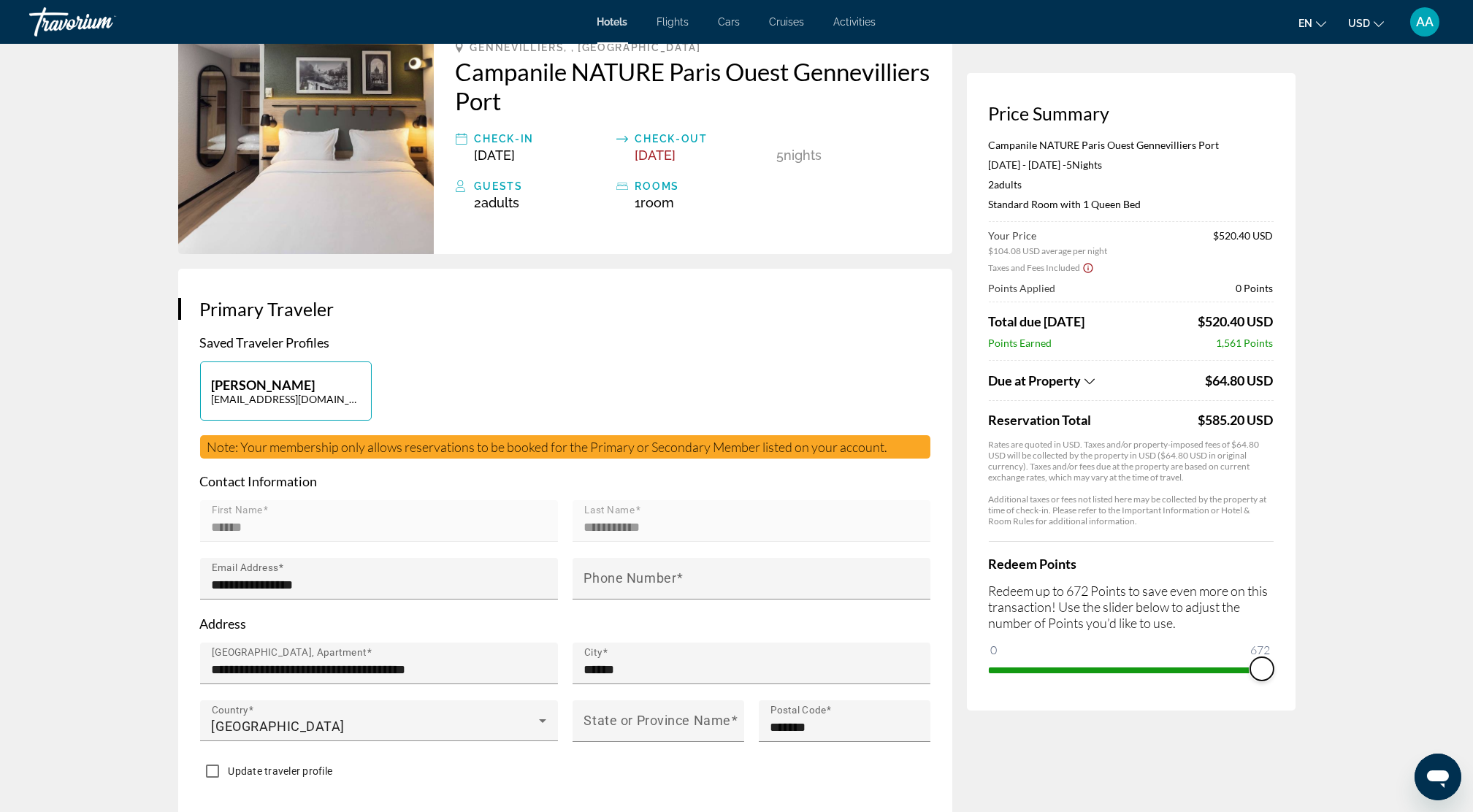
drag, startPoint x: 1000, startPoint y: 649, endPoint x: 1291, endPoint y: 696, distance: 294.8
click at [1291, 696] on div "Price Summary [GEOGRAPHIC_DATA] Port [DATE] - [DATE] - 5 Night Nights 2 Adult A…" at bounding box center [1132, 391] width 329 height 637
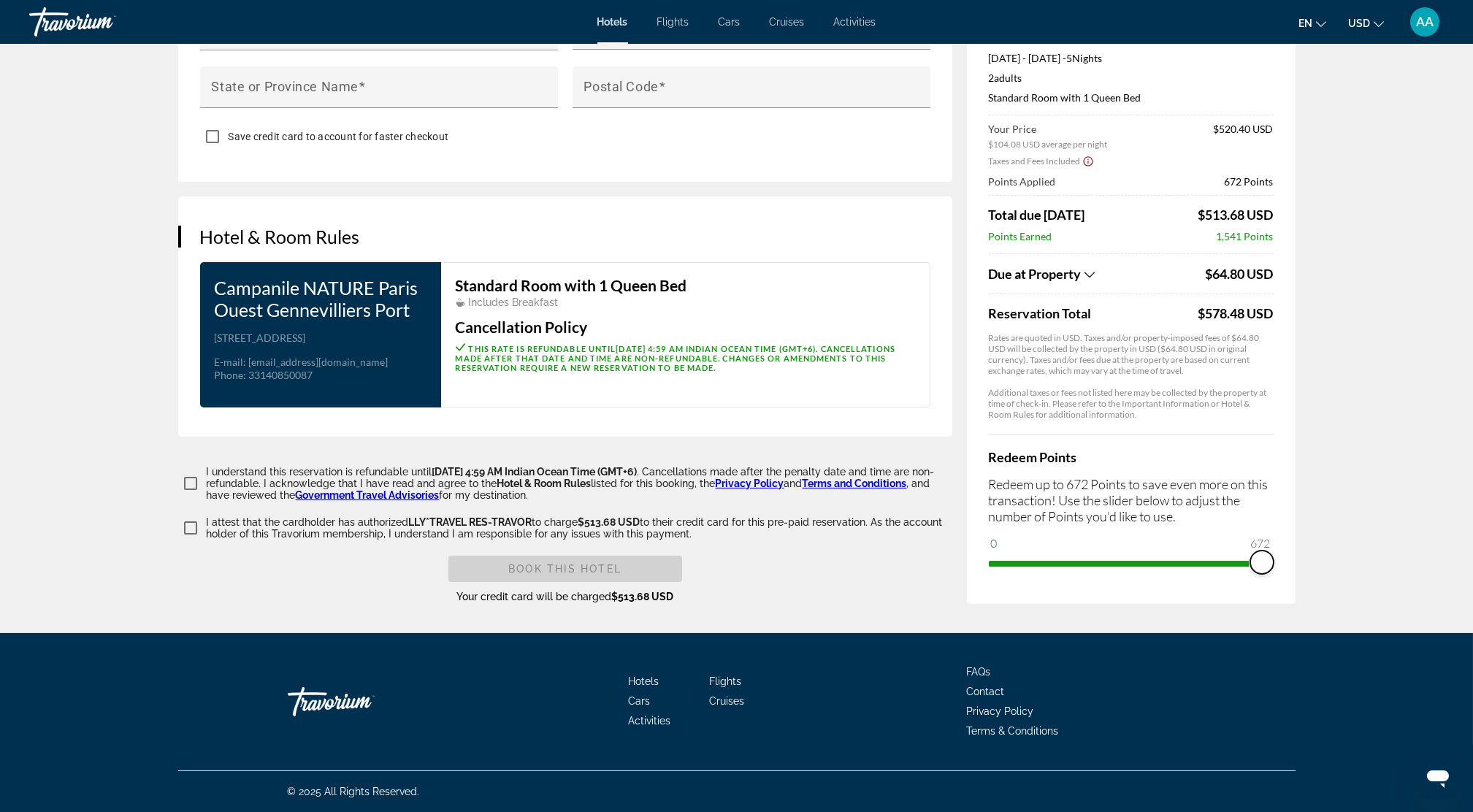
scroll to position [1676, 0]
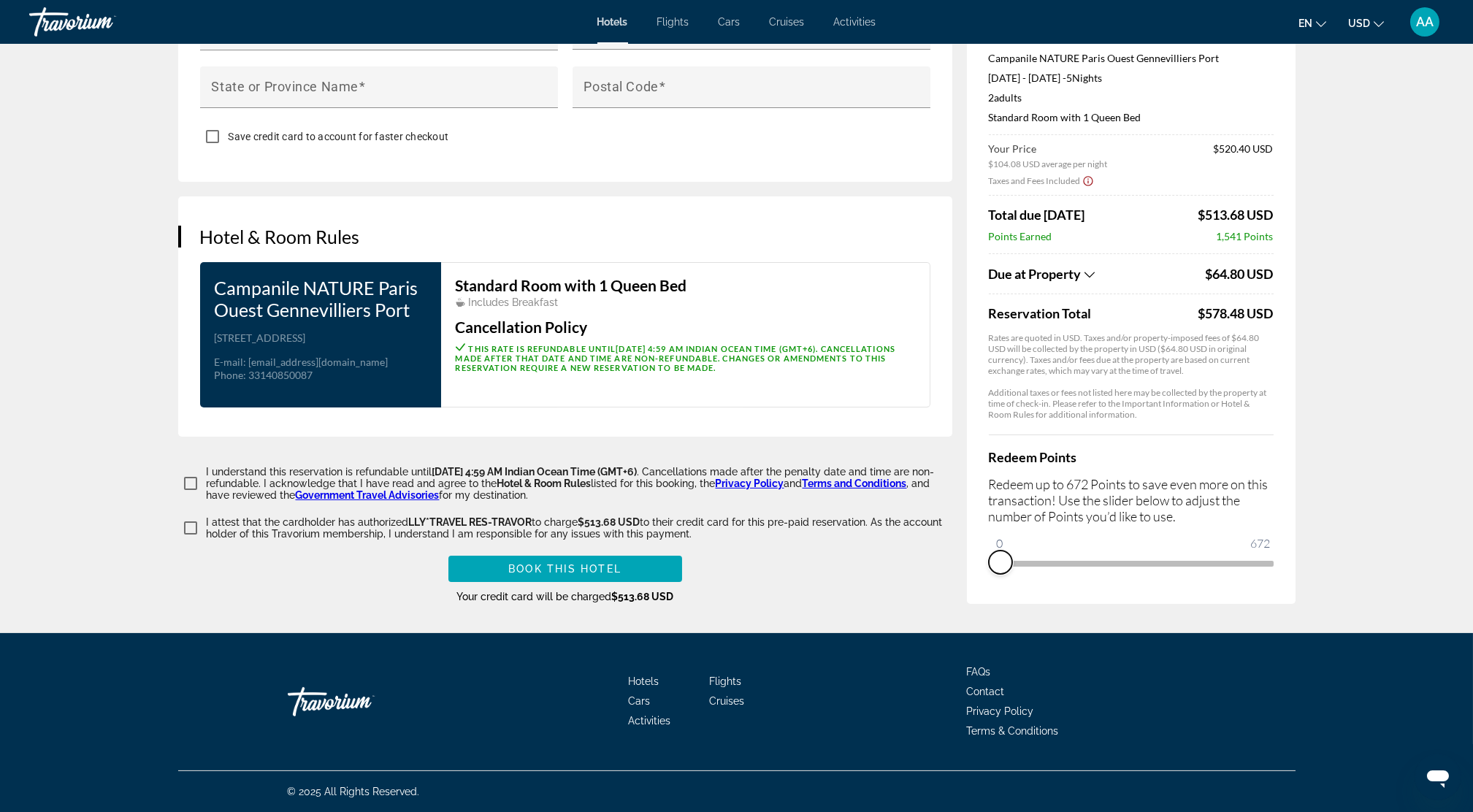
drag, startPoint x: 1251, startPoint y: 559, endPoint x: 995, endPoint y: 557, distance: 256.0
click at [995, 557] on span "ngx-slider" at bounding box center [1000, 562] width 23 height 23
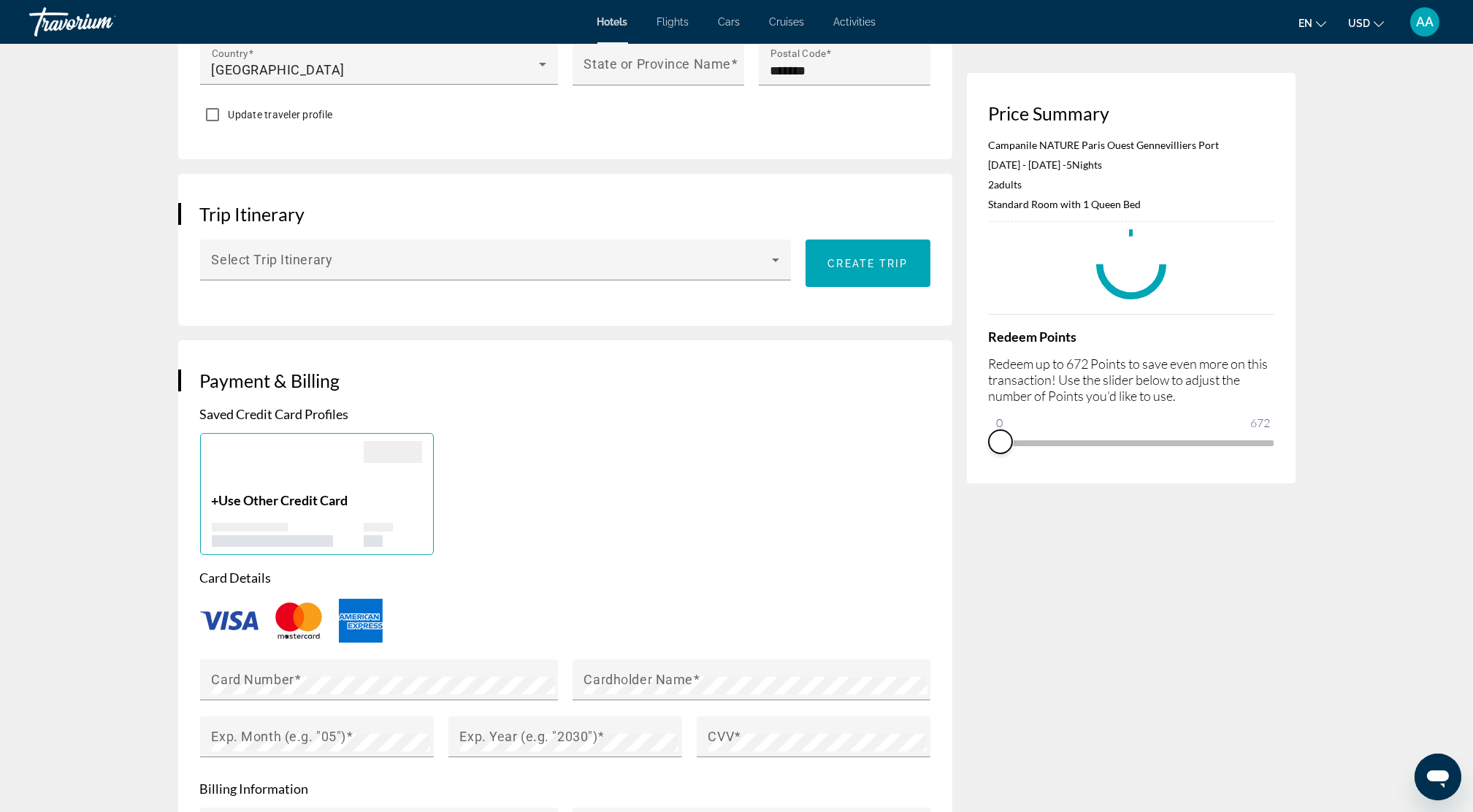
scroll to position [508, 0]
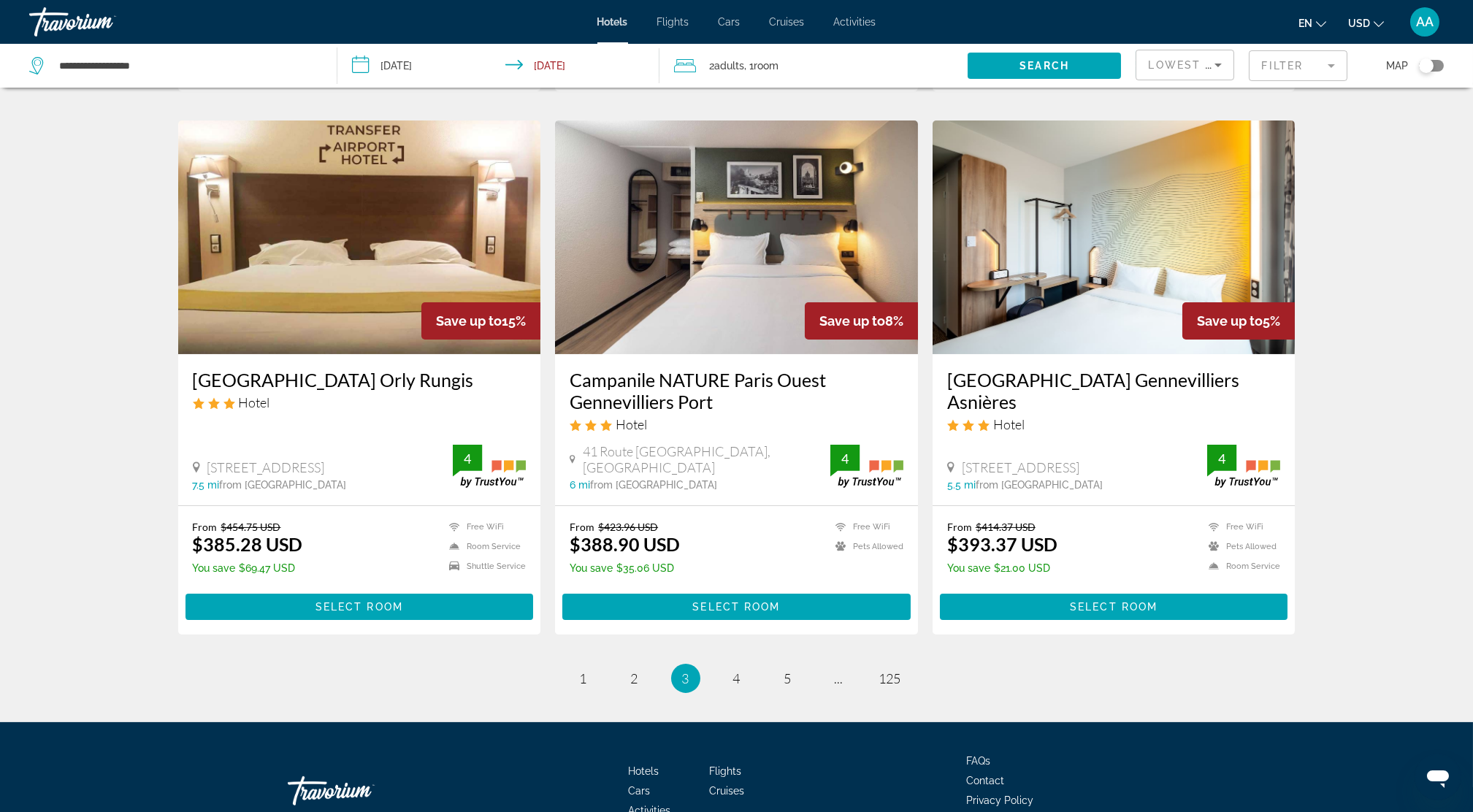
scroll to position [1690, 0]
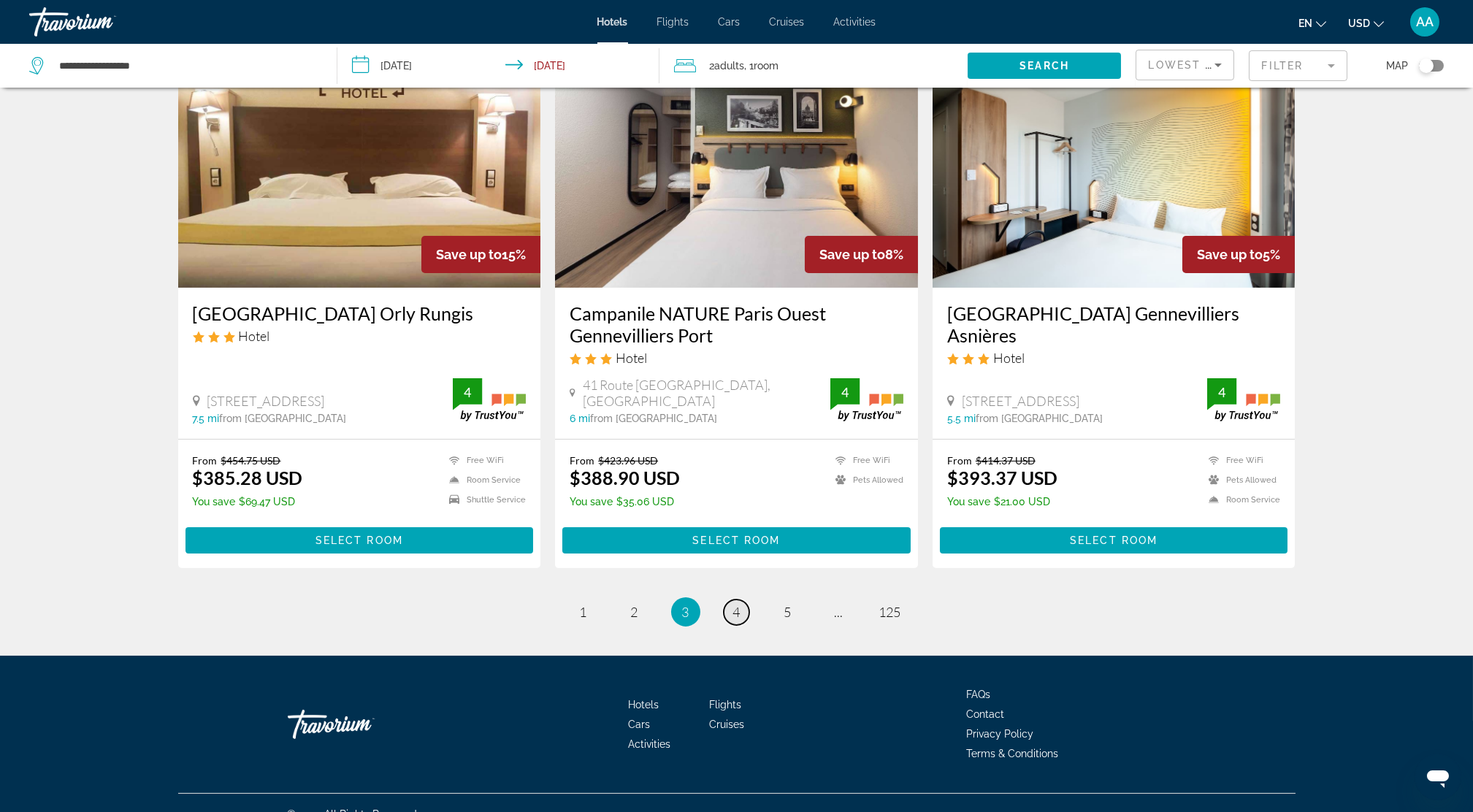
click at [741, 599] on link "page 4" at bounding box center [736, 612] width 25 height 25
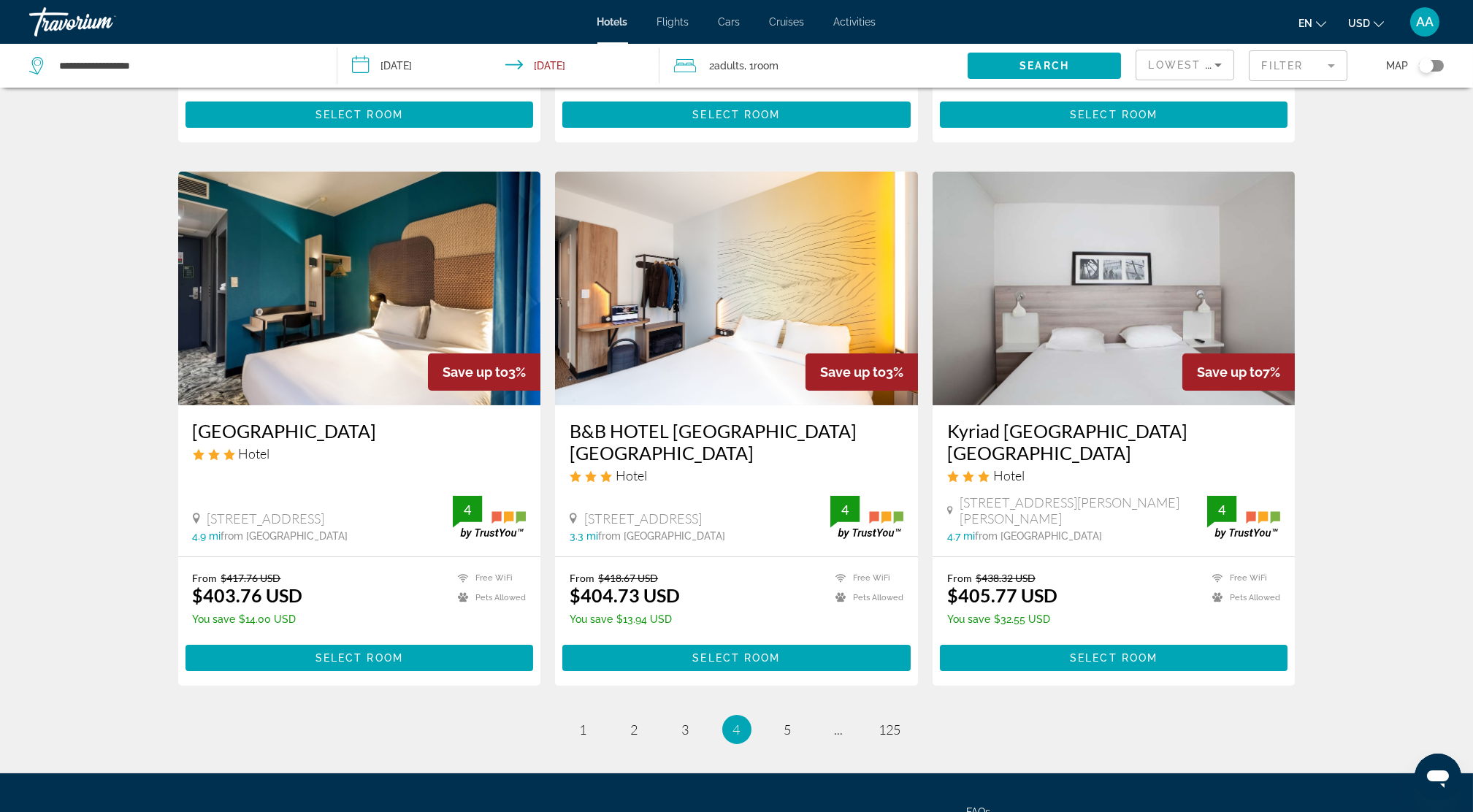
scroll to position [1690, 0]
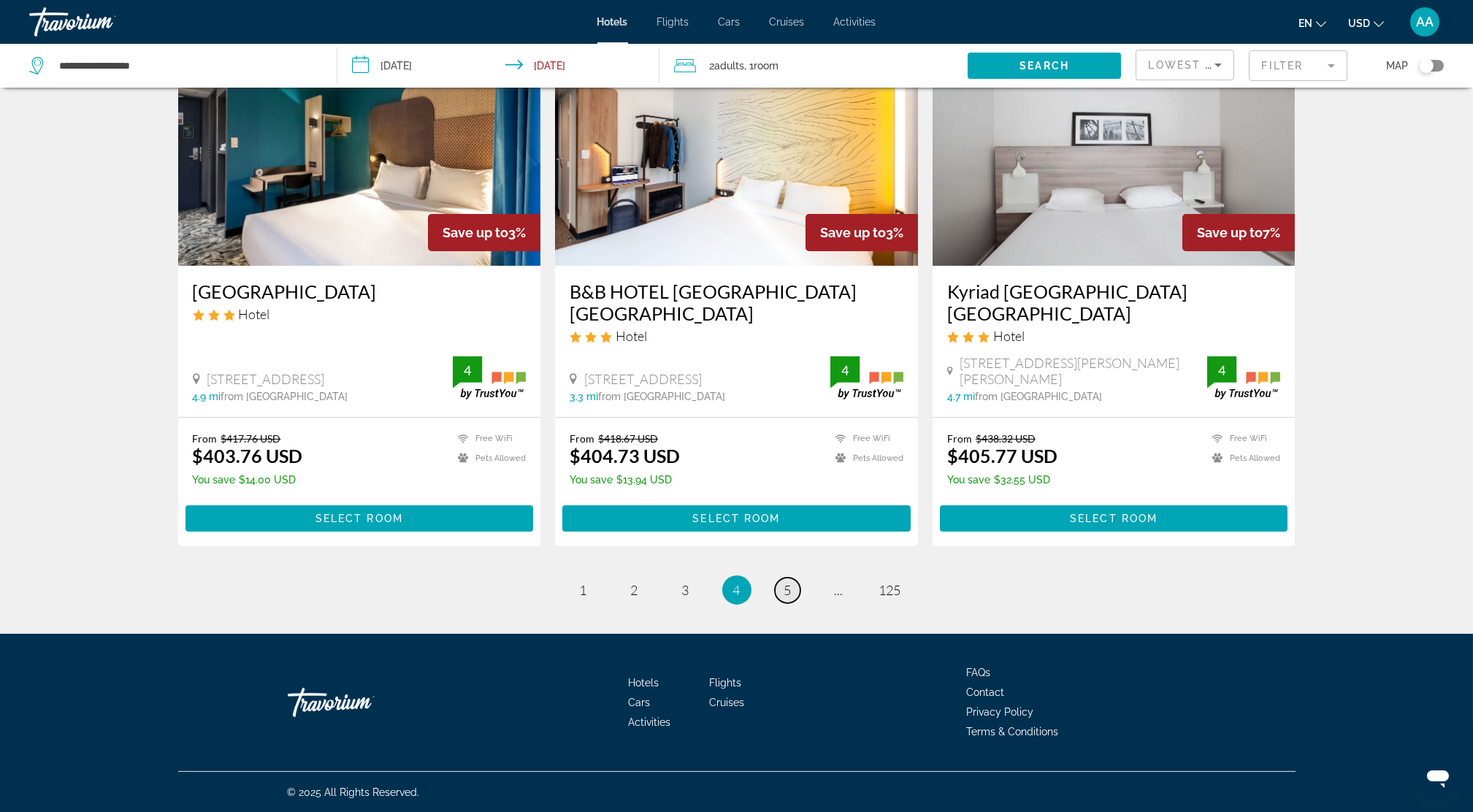
click at [787, 587] on span "5" at bounding box center [788, 589] width 8 height 17
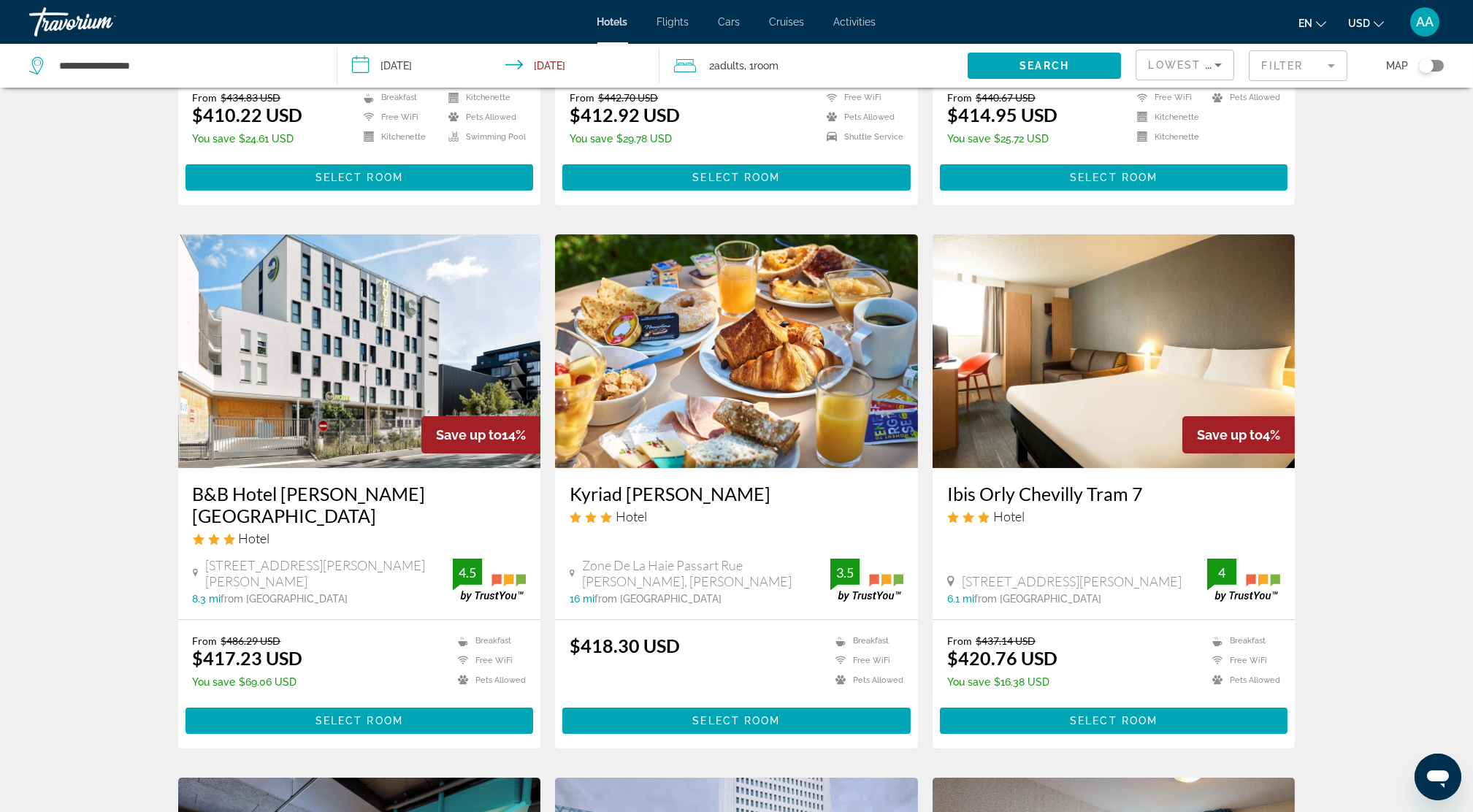
scroll to position [972, 0]
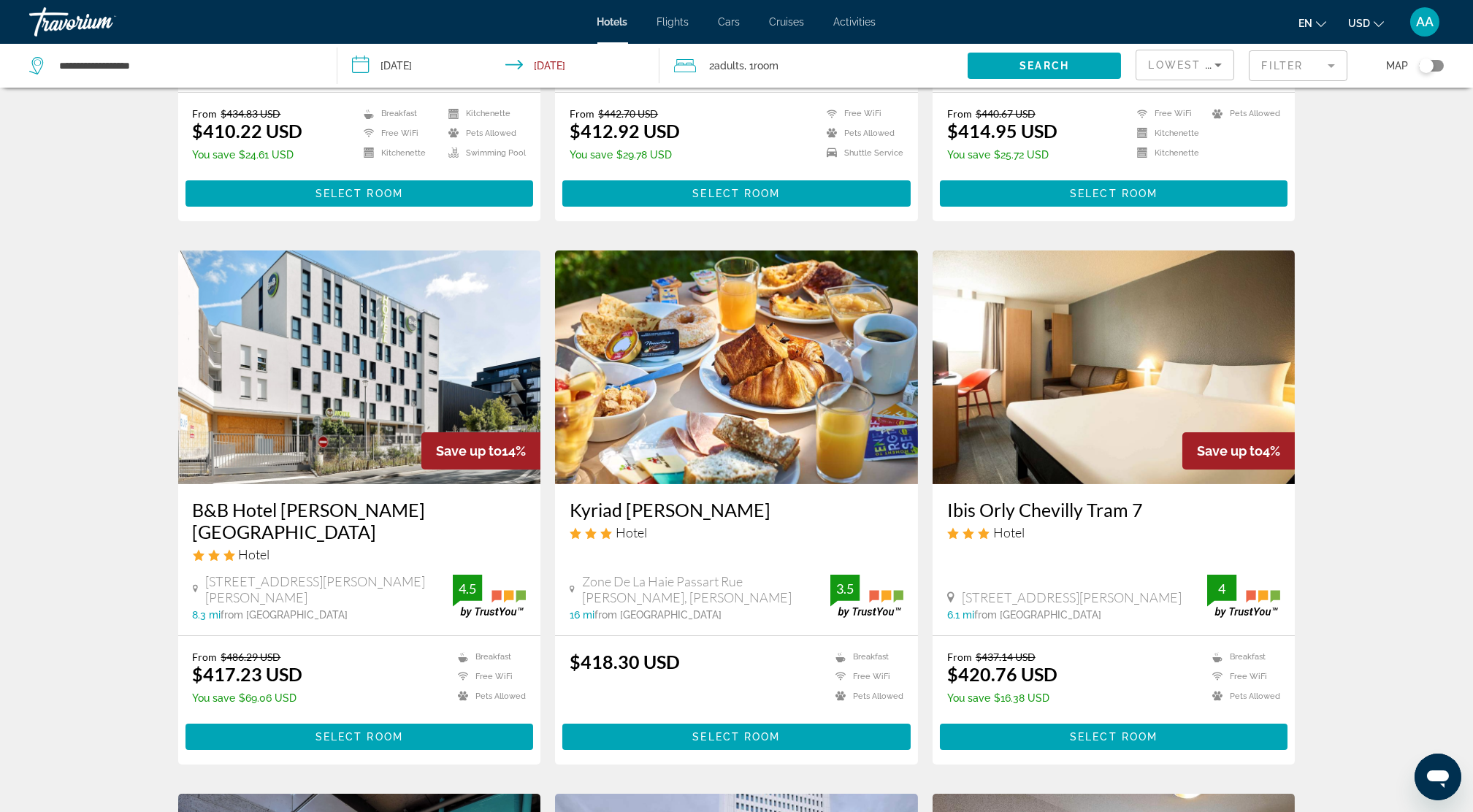
click at [859, 17] on span "Activities" at bounding box center [855, 22] width 43 height 12
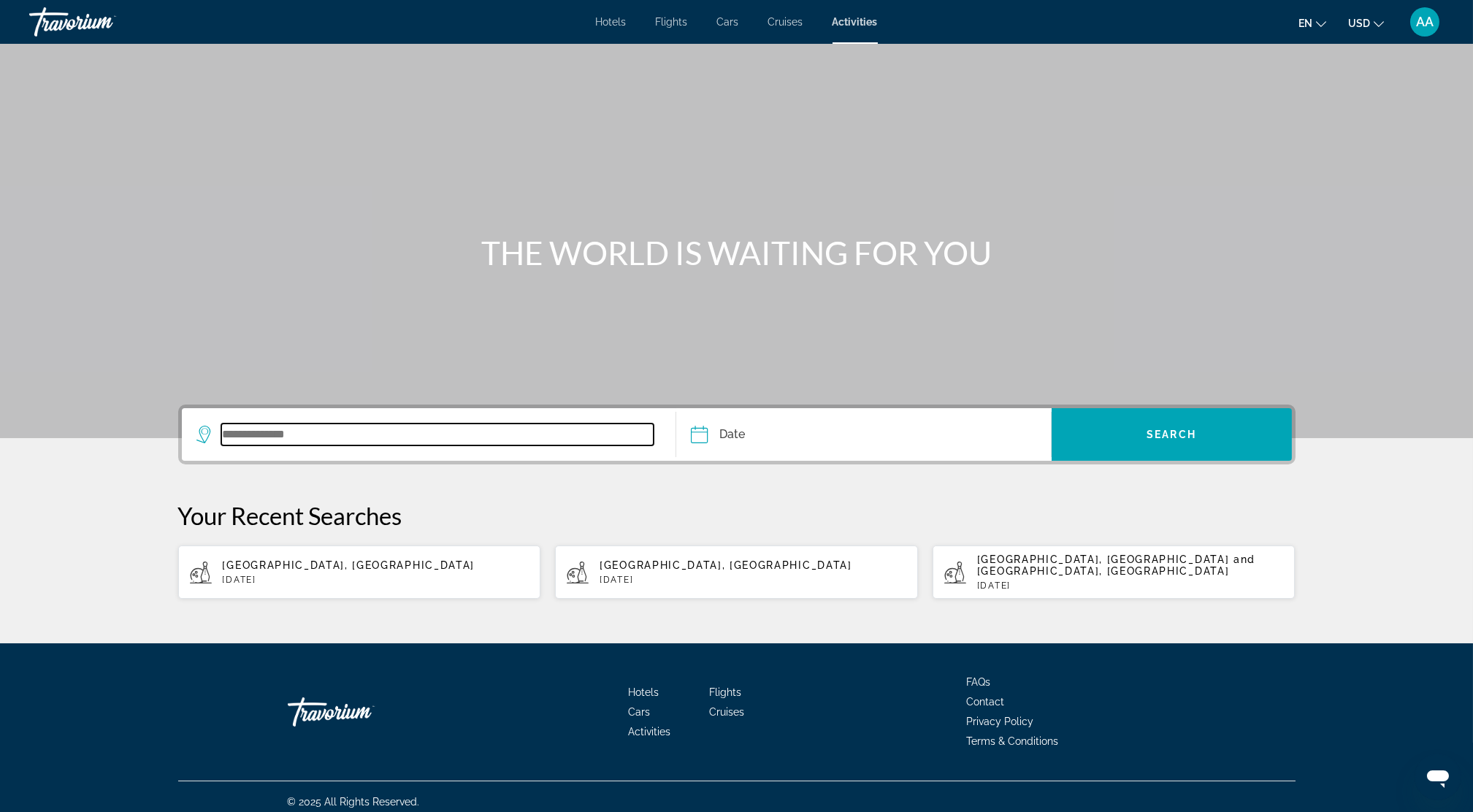
click at [263, 436] on input "Search widget" at bounding box center [437, 434] width 433 height 22
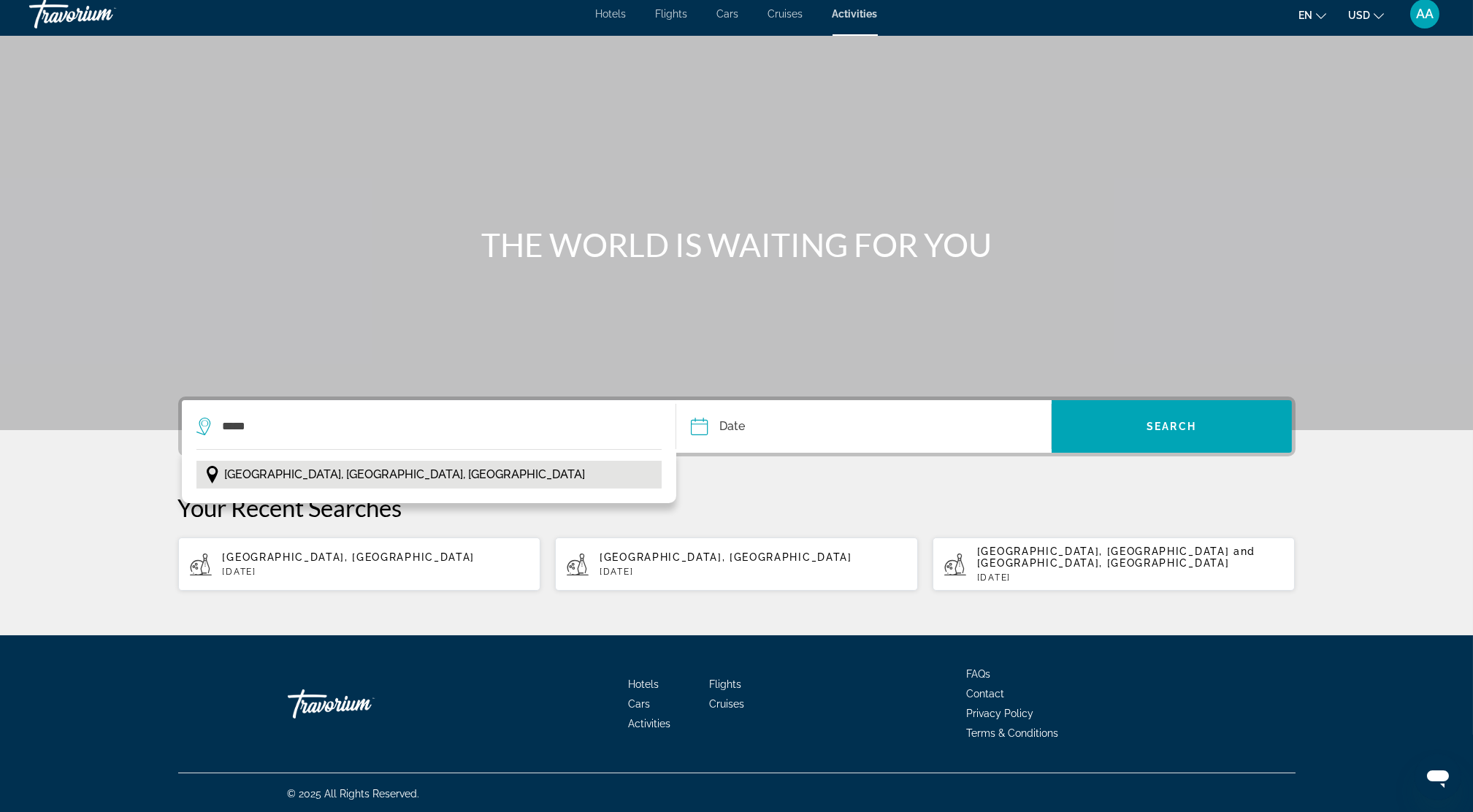
click at [268, 476] on span "[GEOGRAPHIC_DATA], [GEOGRAPHIC_DATA], [GEOGRAPHIC_DATA]" at bounding box center [405, 474] width 361 height 20
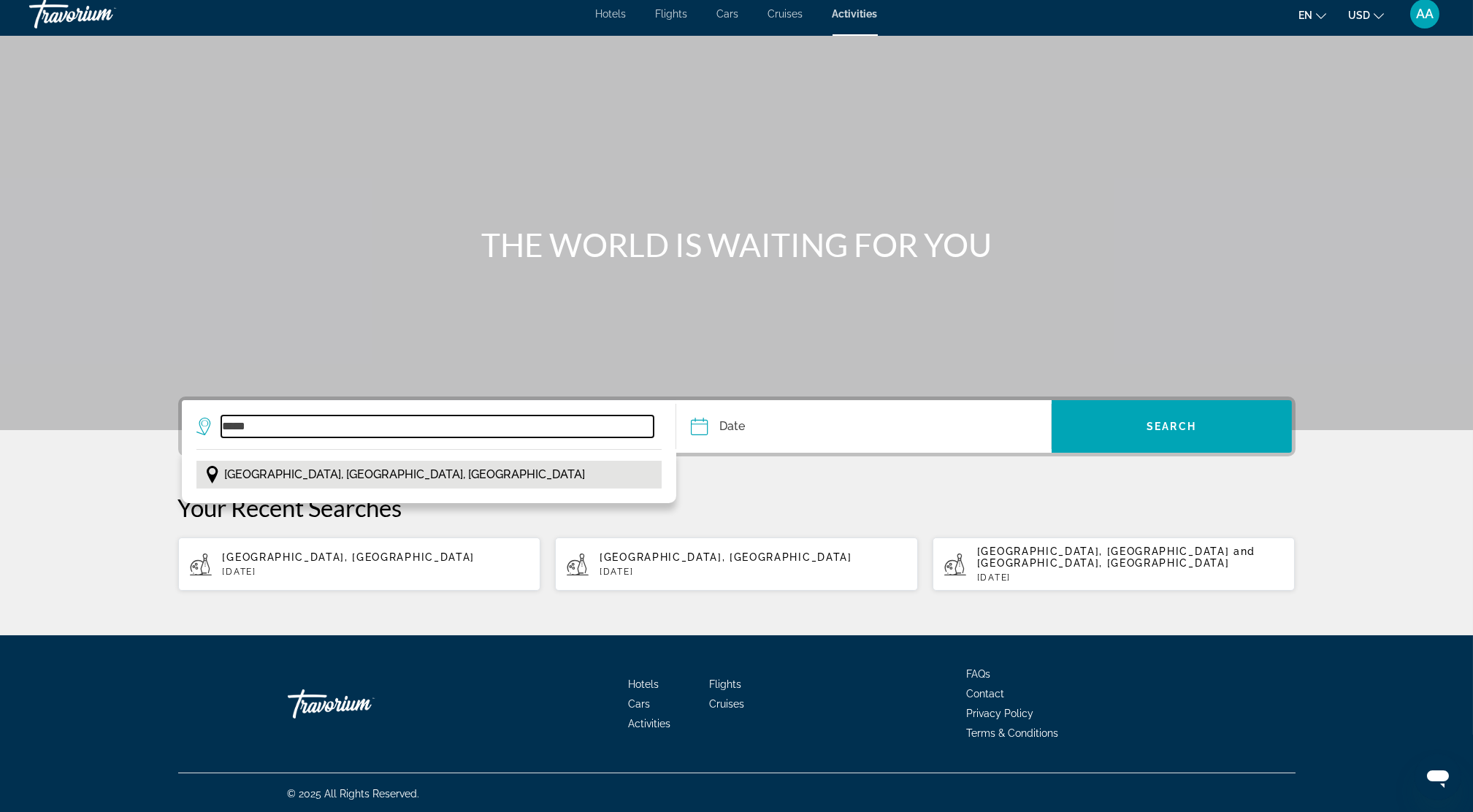
type input "**********"
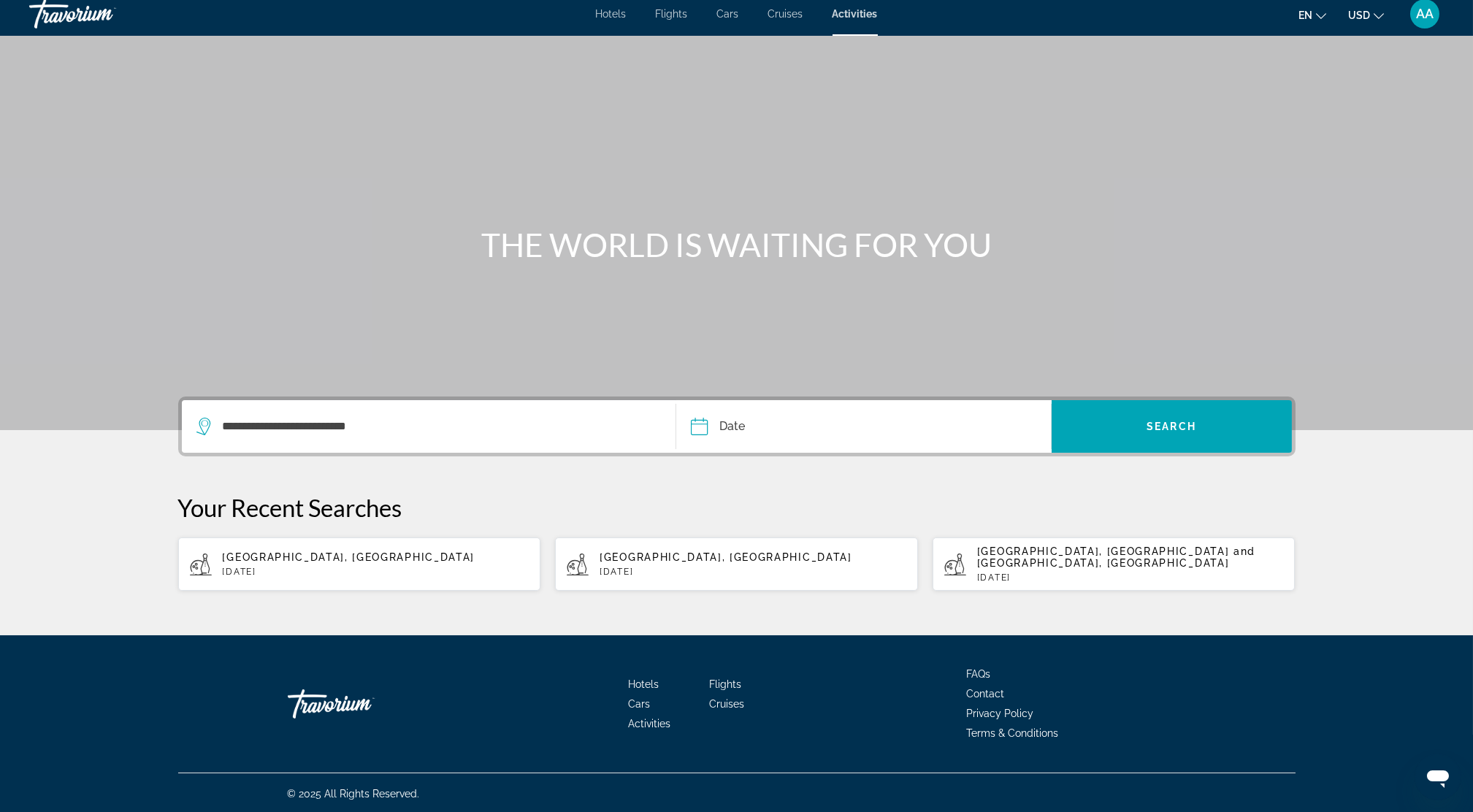
click at [765, 430] on input "Date" at bounding box center [779, 428] width 186 height 57
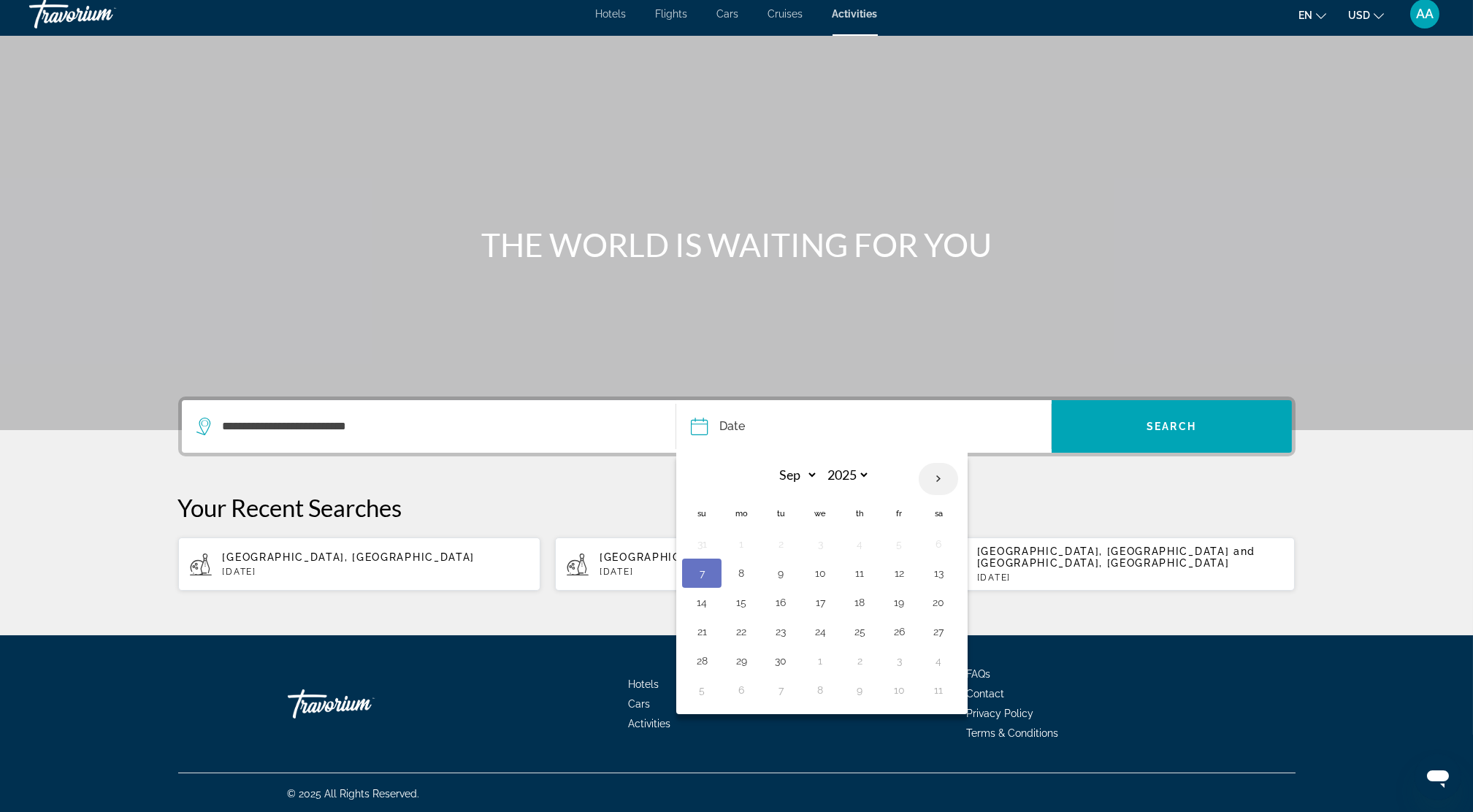
click at [937, 476] on th "Next month" at bounding box center [938, 478] width 40 height 32
select select "*"
click at [704, 664] on button "26" at bounding box center [701, 660] width 23 height 20
type input "**********"
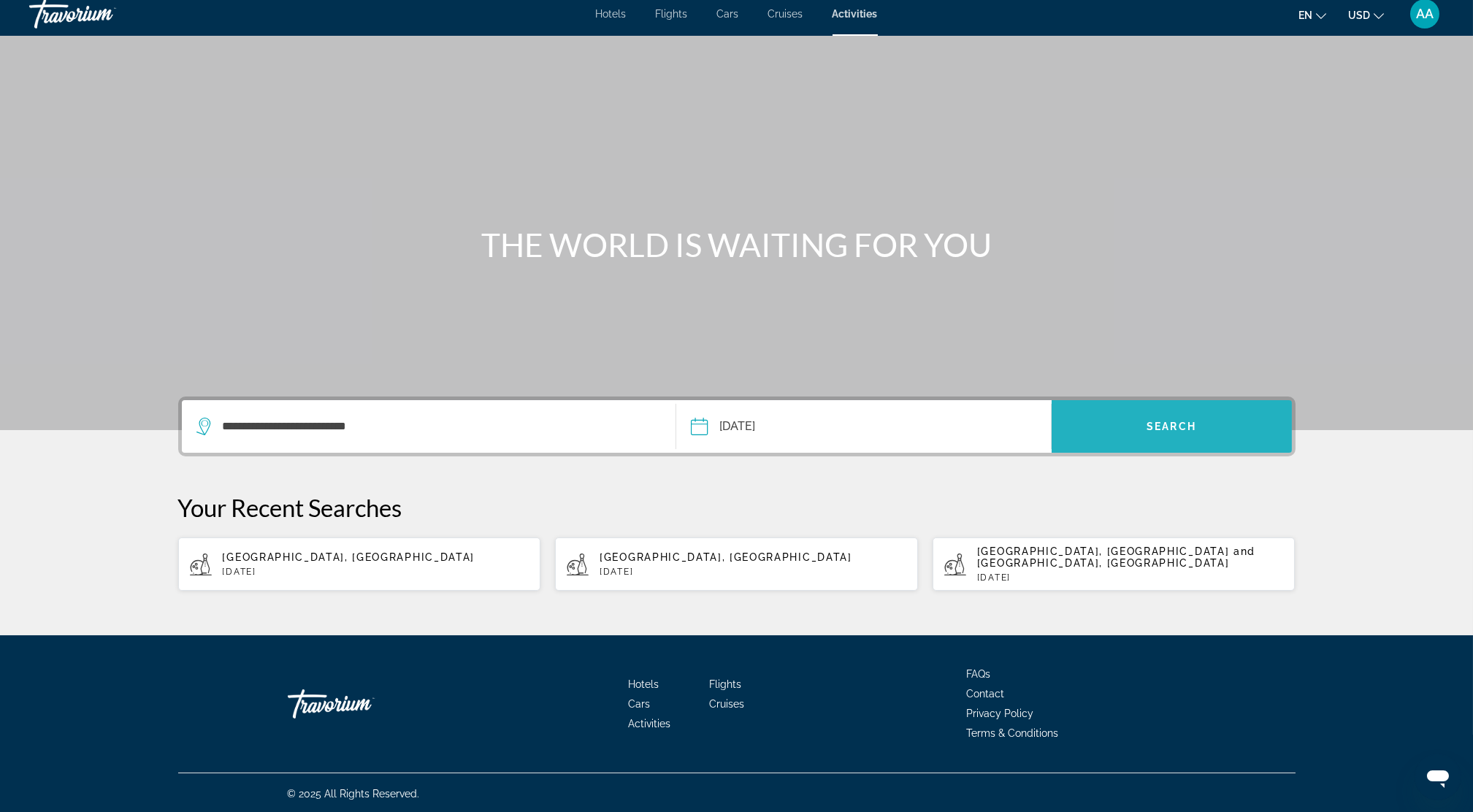
click at [1136, 430] on span "Search widget" at bounding box center [1171, 426] width 240 height 35
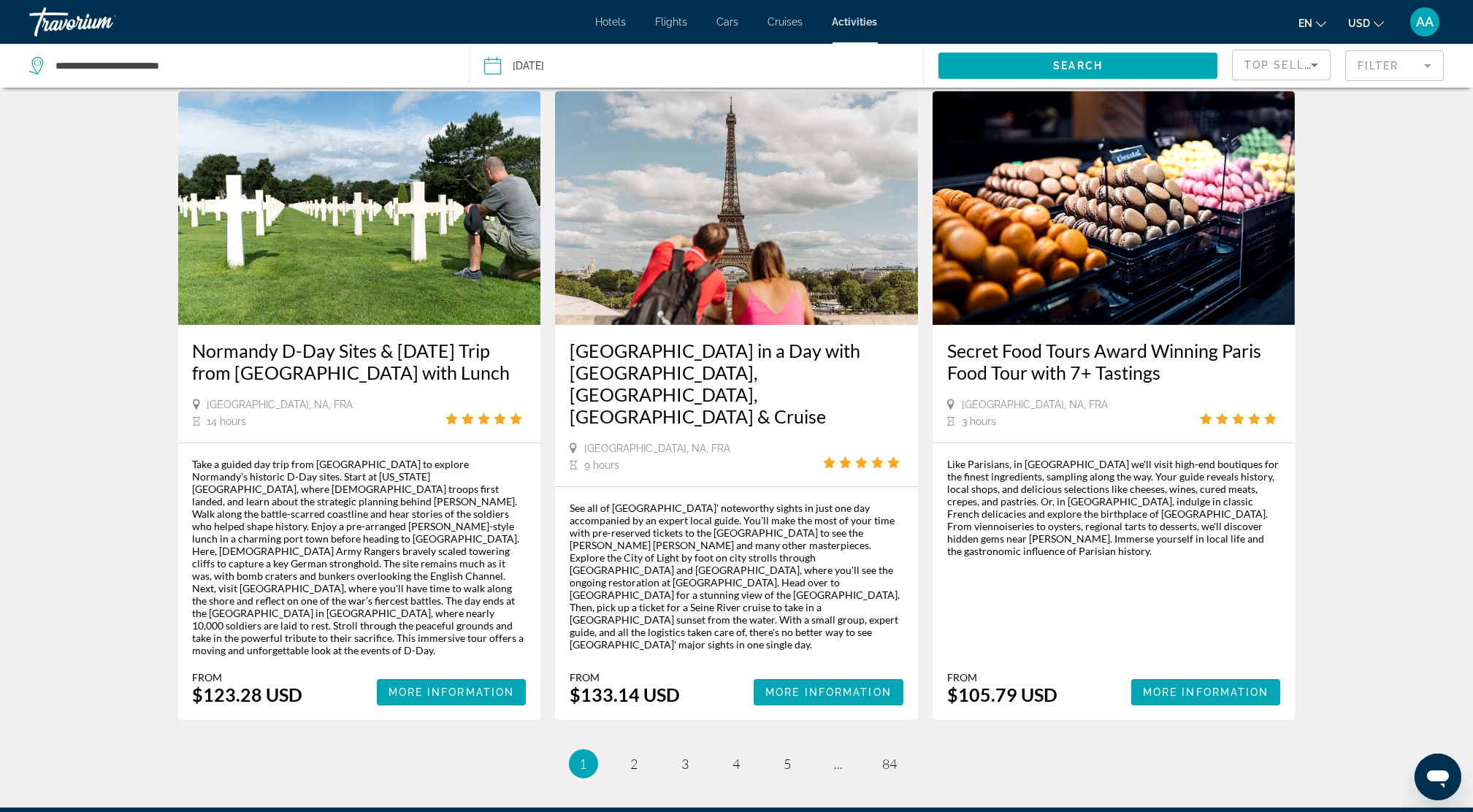
scroll to position [2033, 0]
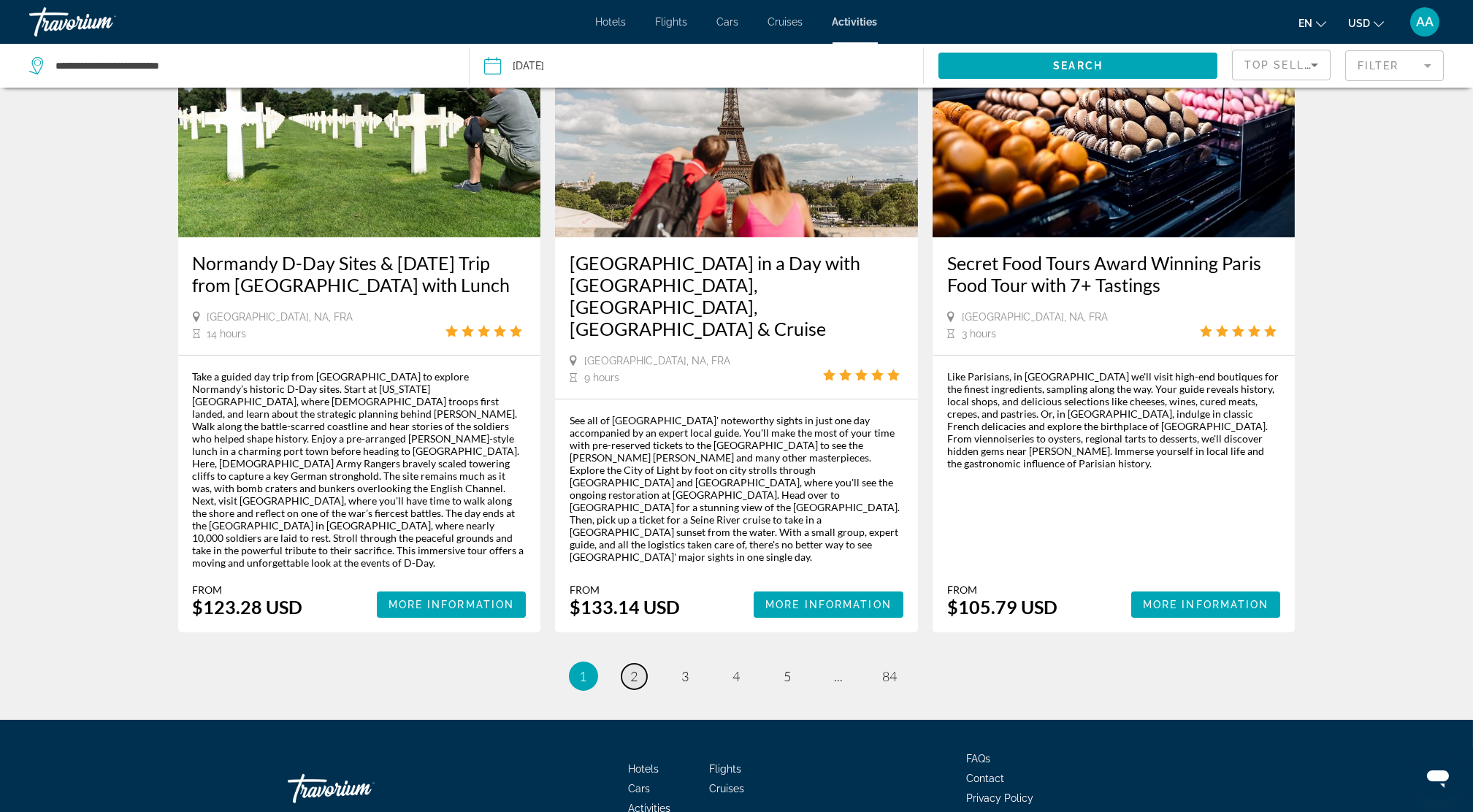
click at [630, 668] on span "2" at bounding box center [634, 676] width 8 height 17
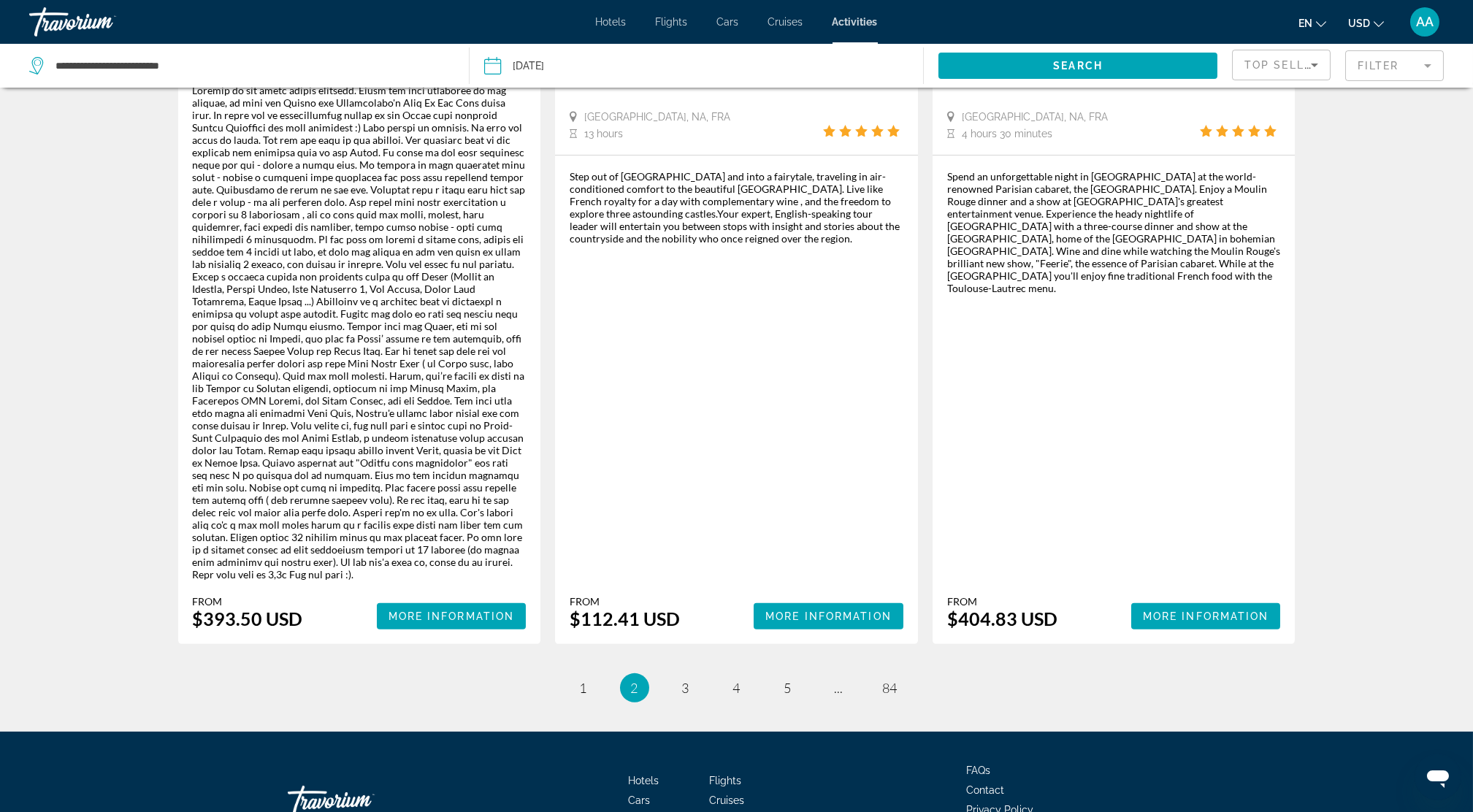
scroll to position [2343, 0]
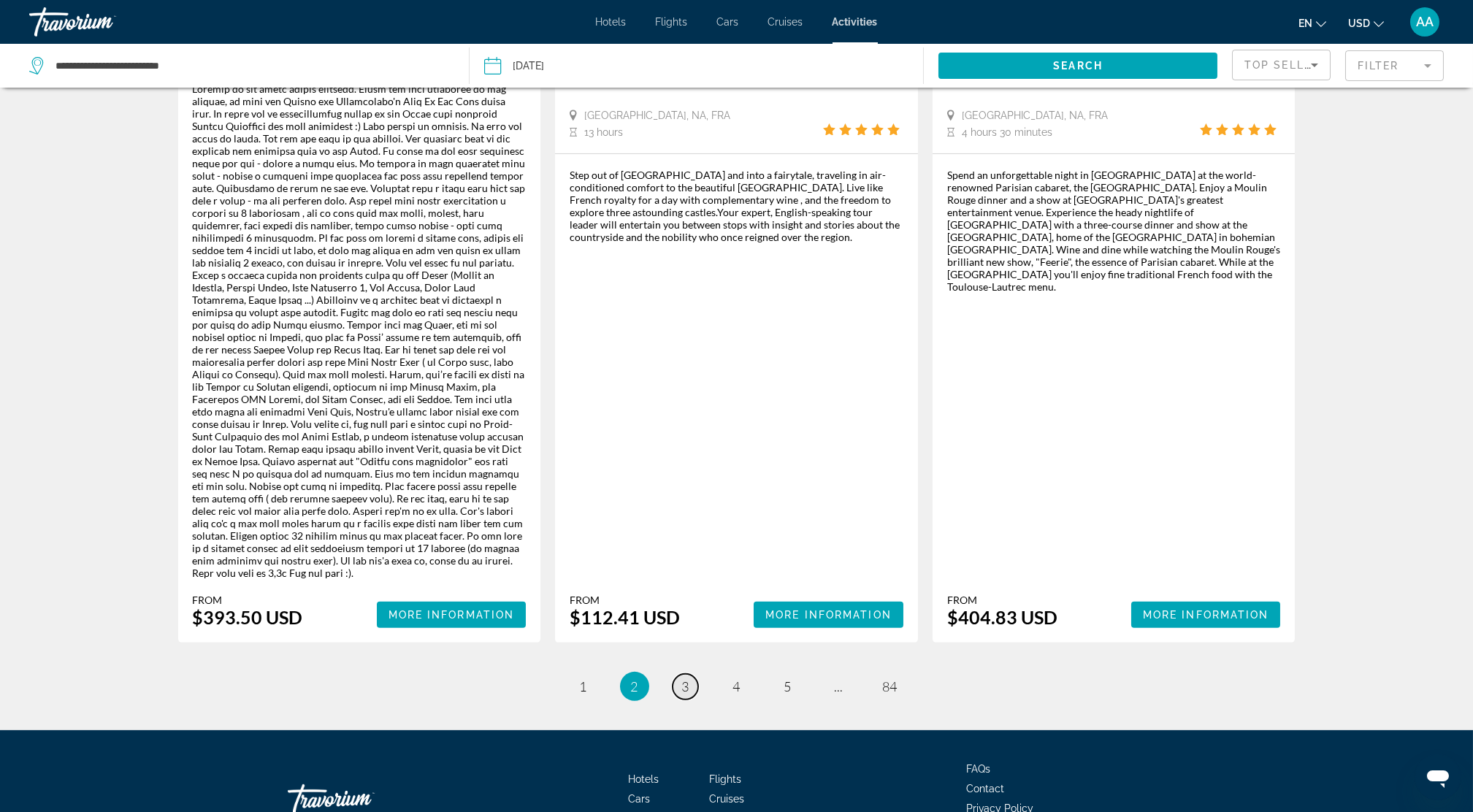
click at [692, 674] on link "page 3" at bounding box center [685, 687] width 25 height 25
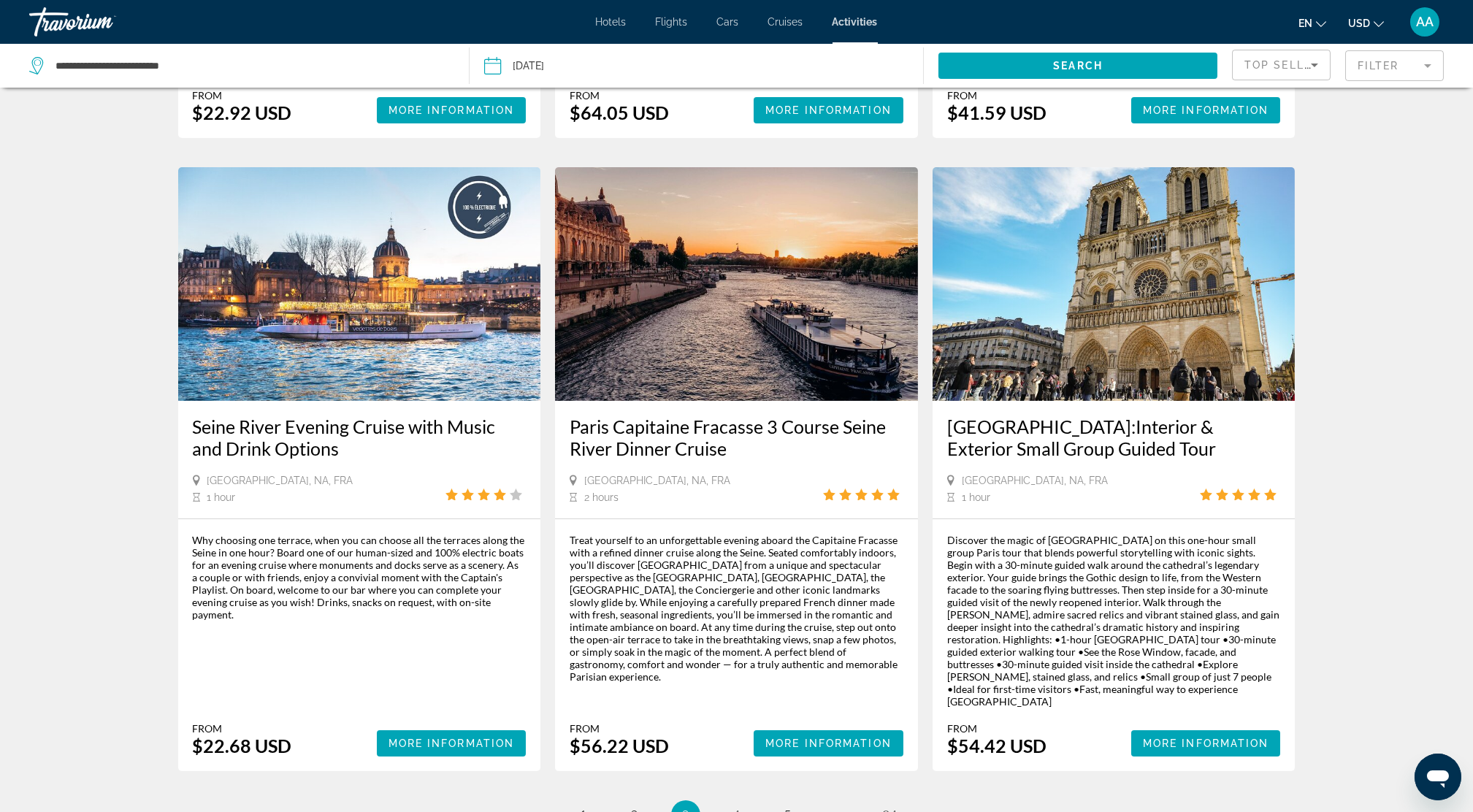
scroll to position [1849, 0]
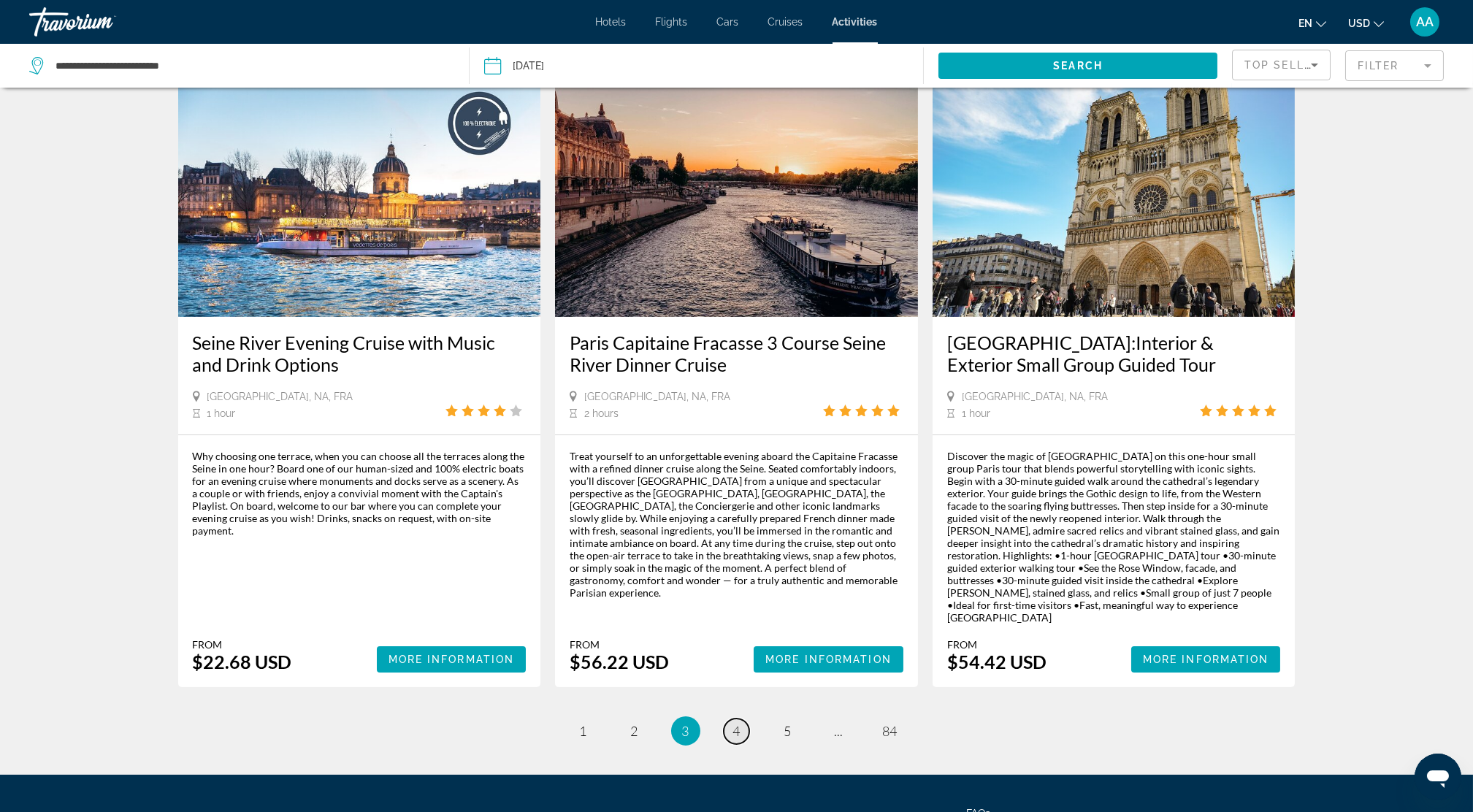
click at [739, 723] on span "4" at bounding box center [737, 730] width 8 height 17
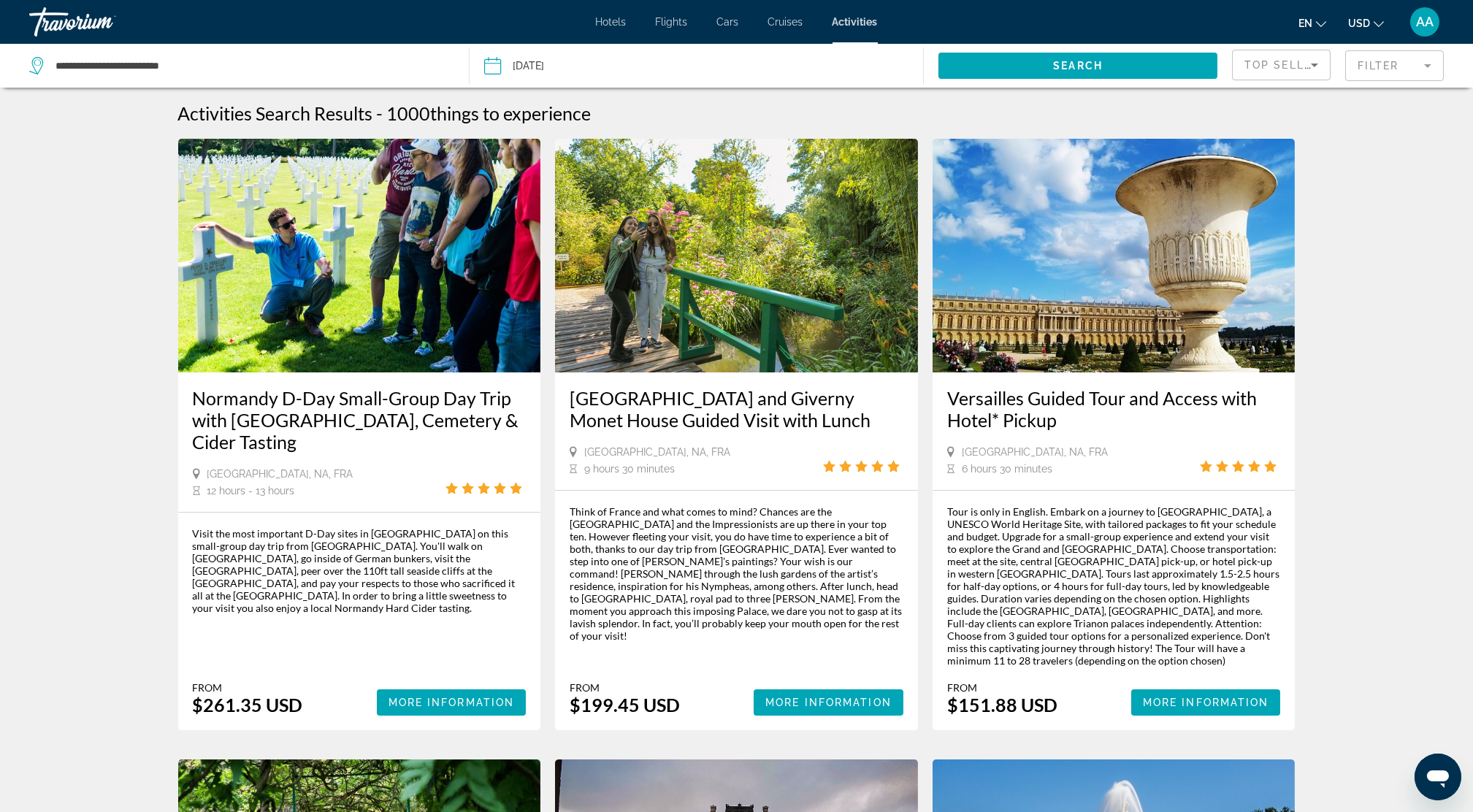
click at [609, 23] on span "Hotels" at bounding box center [611, 22] width 31 height 12
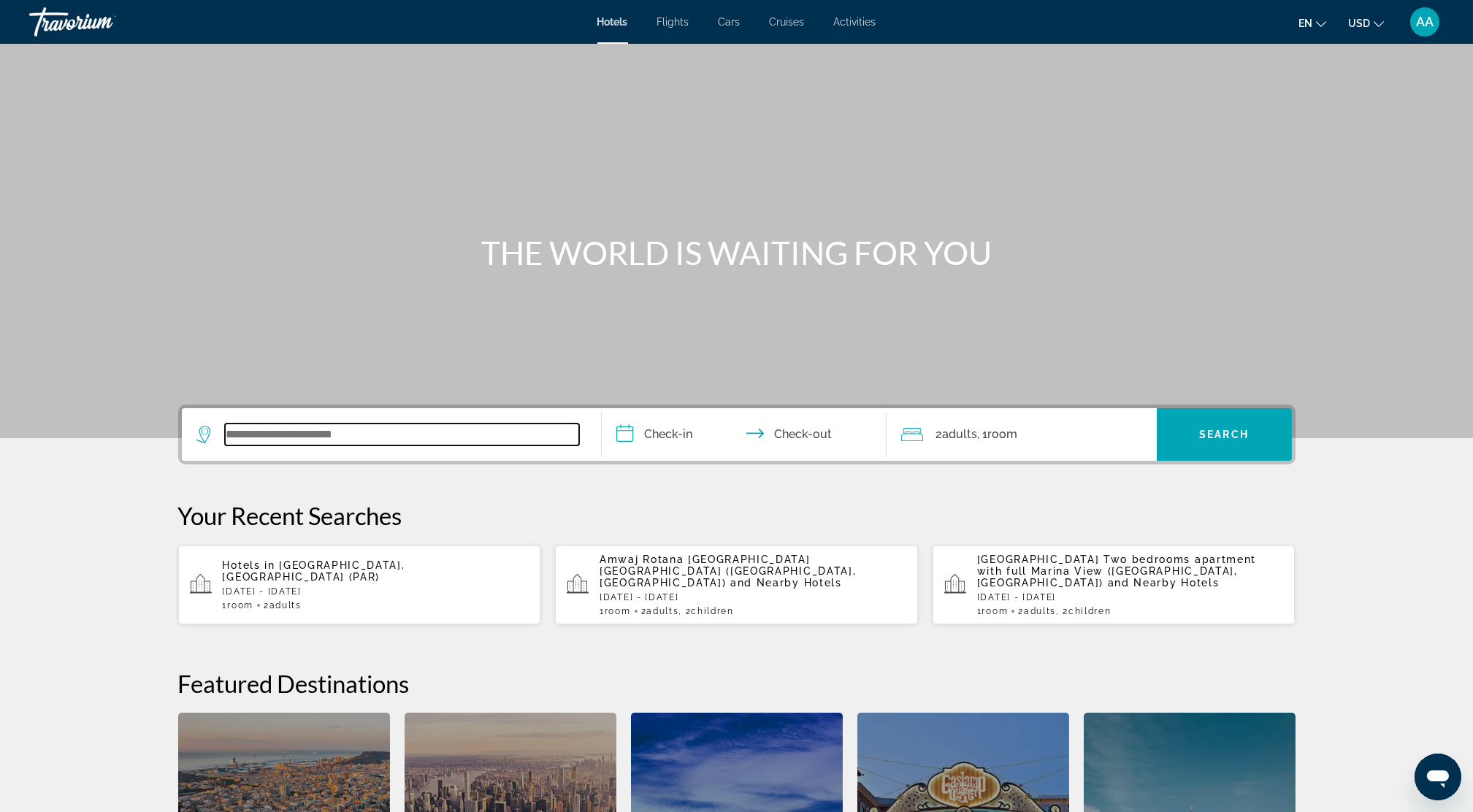
click at [262, 434] on input "Search widget" at bounding box center [402, 434] width 354 height 22
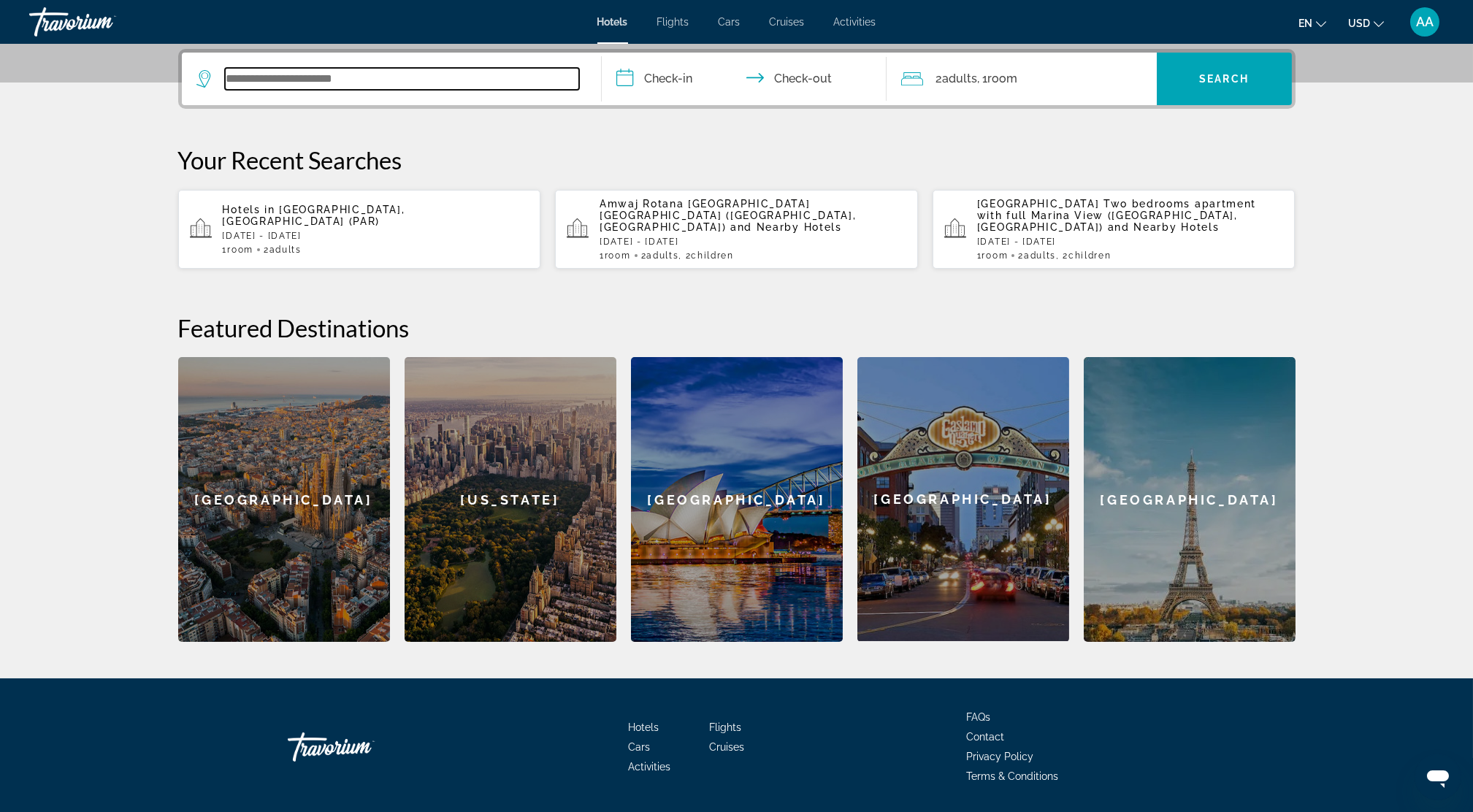
scroll to position [356, 0]
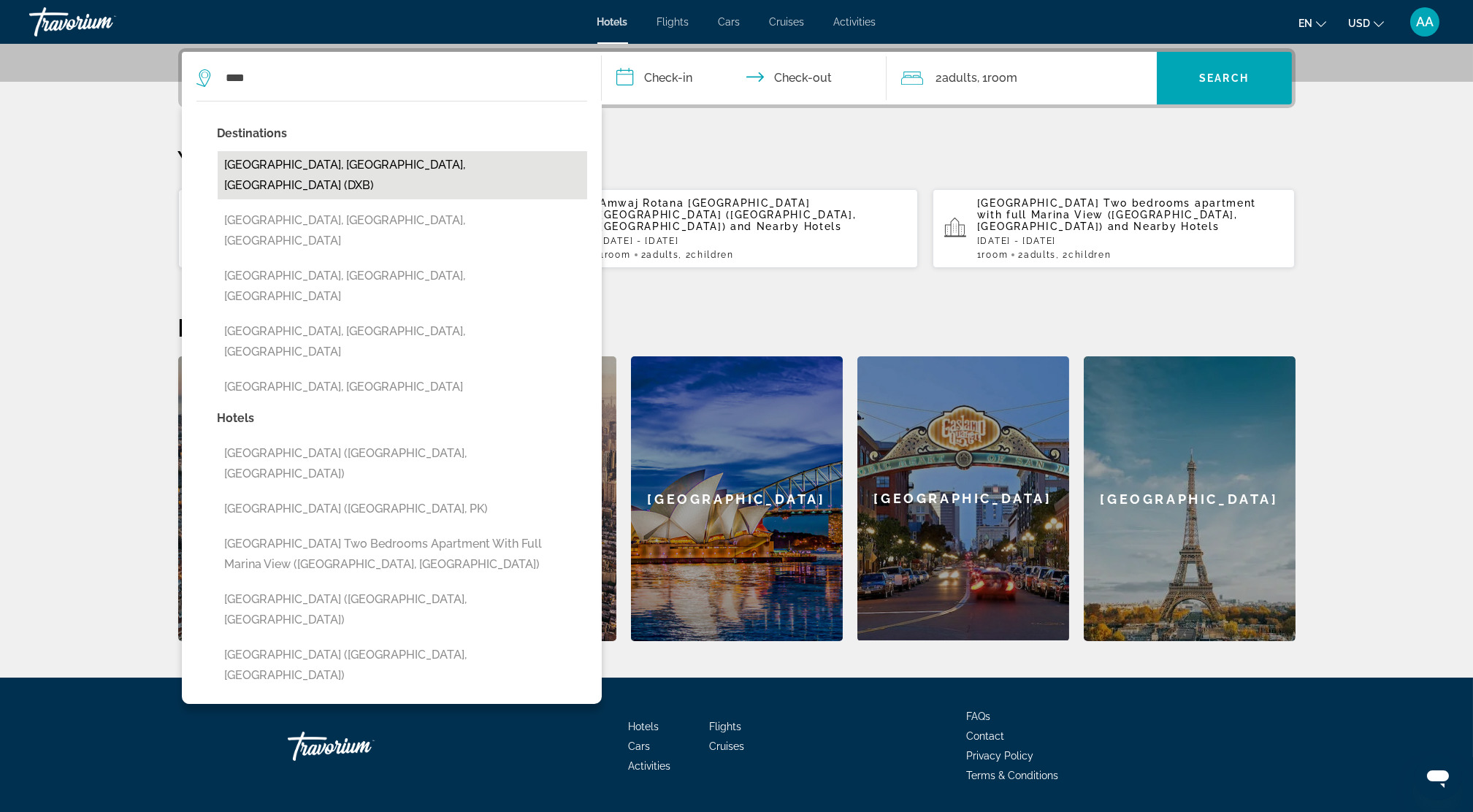
click at [268, 170] on button "[GEOGRAPHIC_DATA], [GEOGRAPHIC_DATA], [GEOGRAPHIC_DATA] (DXB)" at bounding box center [403, 175] width 370 height 49
type input "**********"
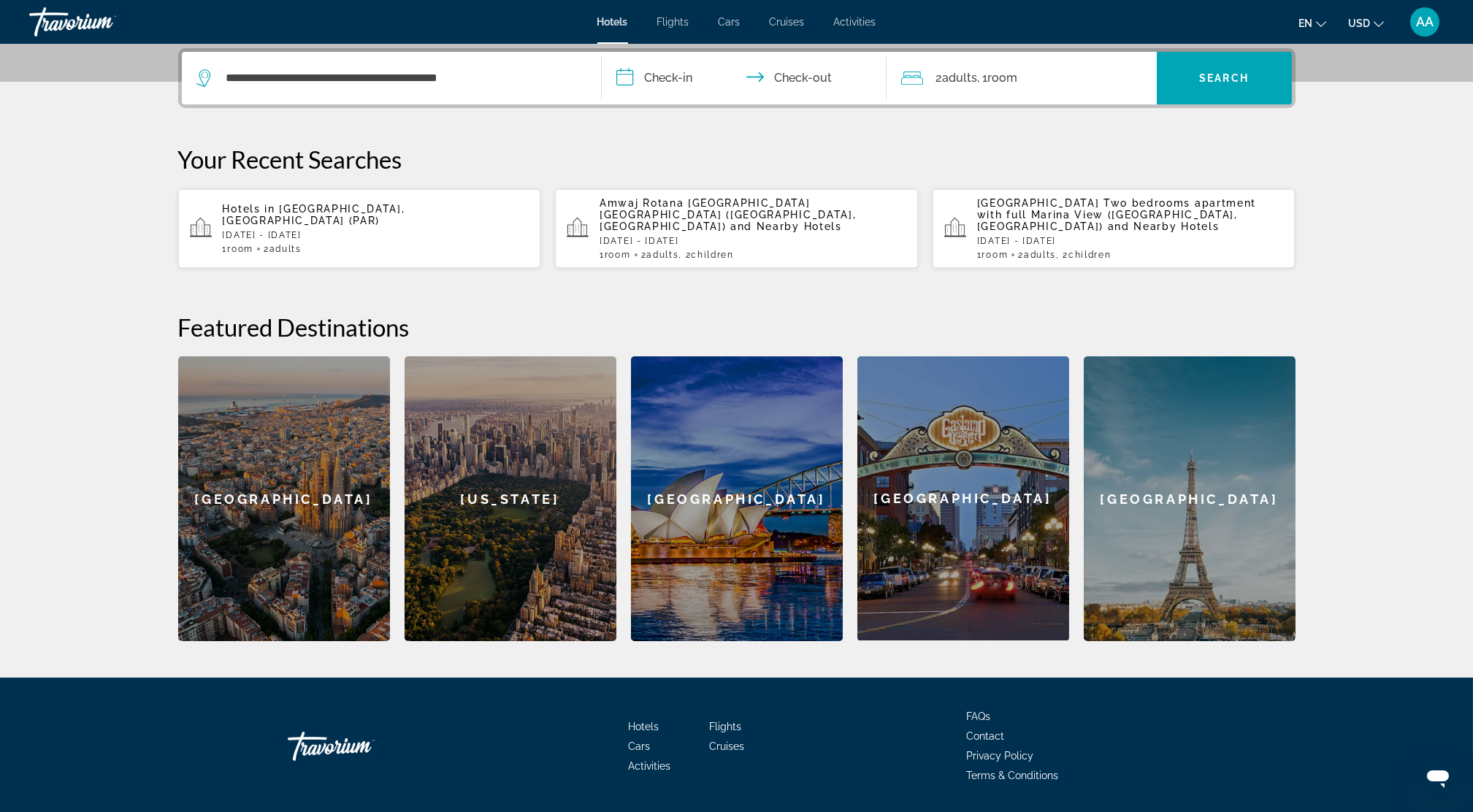
click at [683, 79] on input "**********" at bounding box center [746, 80] width 291 height 57
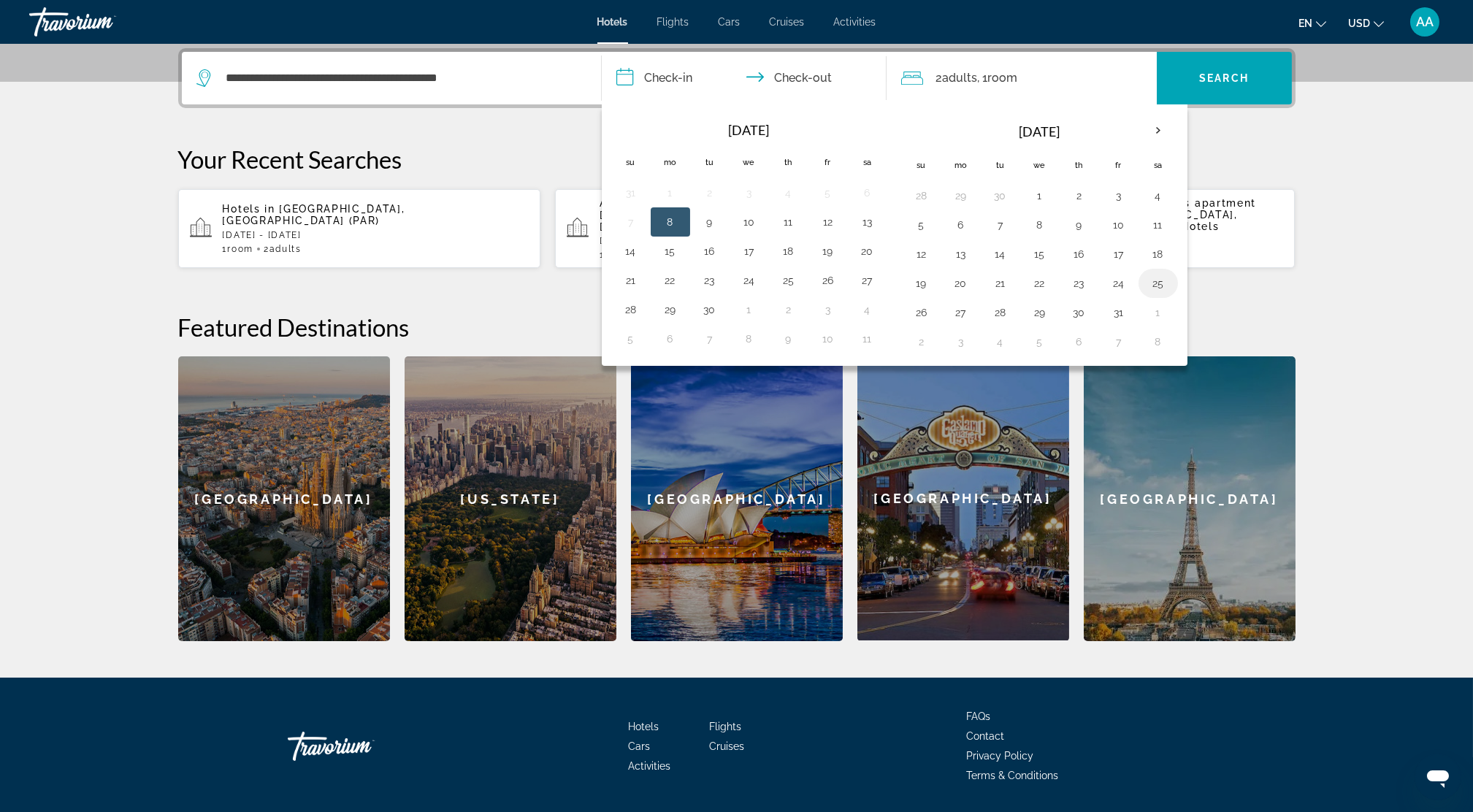
click at [1166, 279] on button "25" at bounding box center [1158, 283] width 23 height 20
click at [1085, 312] on button "30" at bounding box center [1079, 312] width 23 height 20
type input "**********"
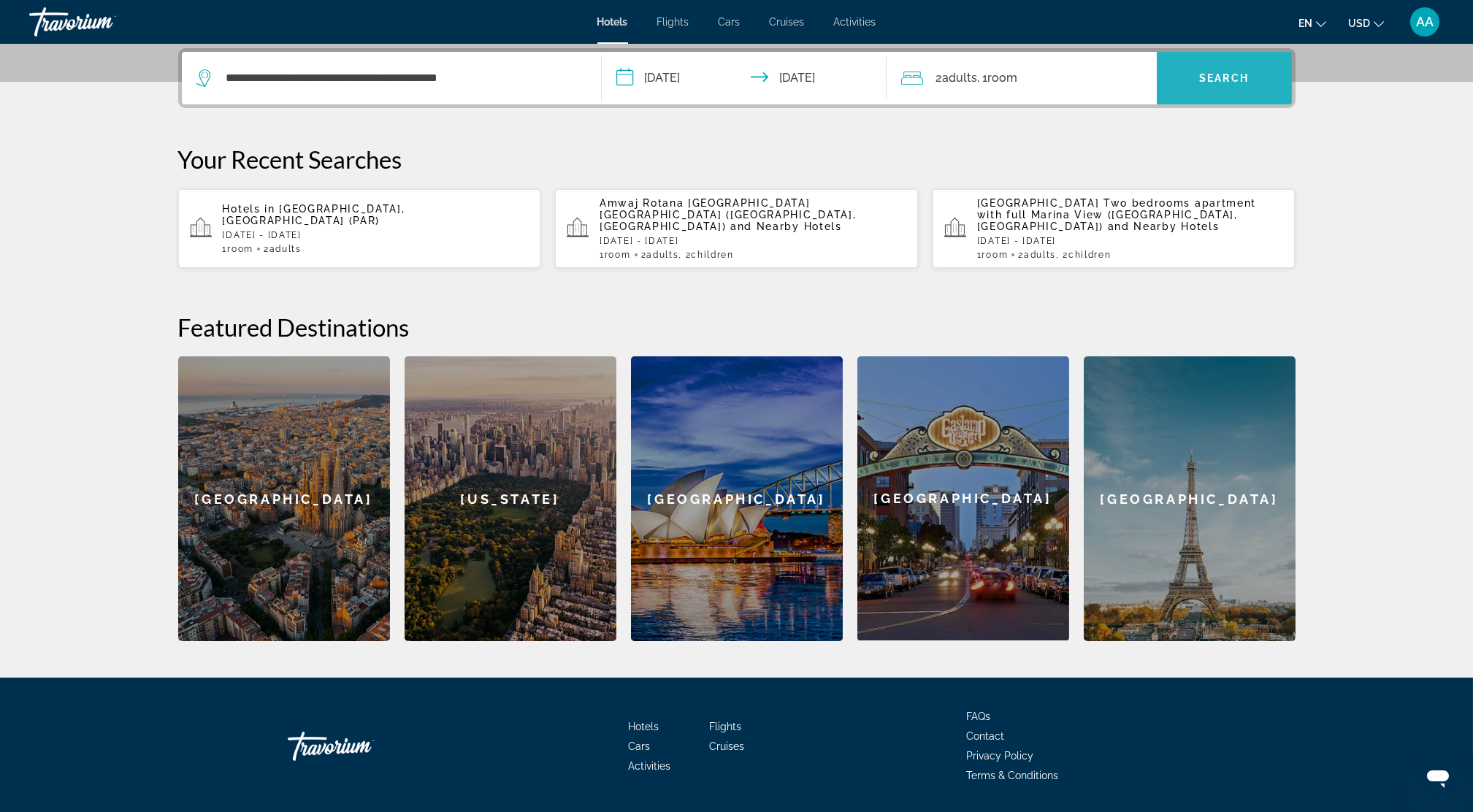
click at [1198, 77] on span "Search widget" at bounding box center [1224, 78] width 135 height 35
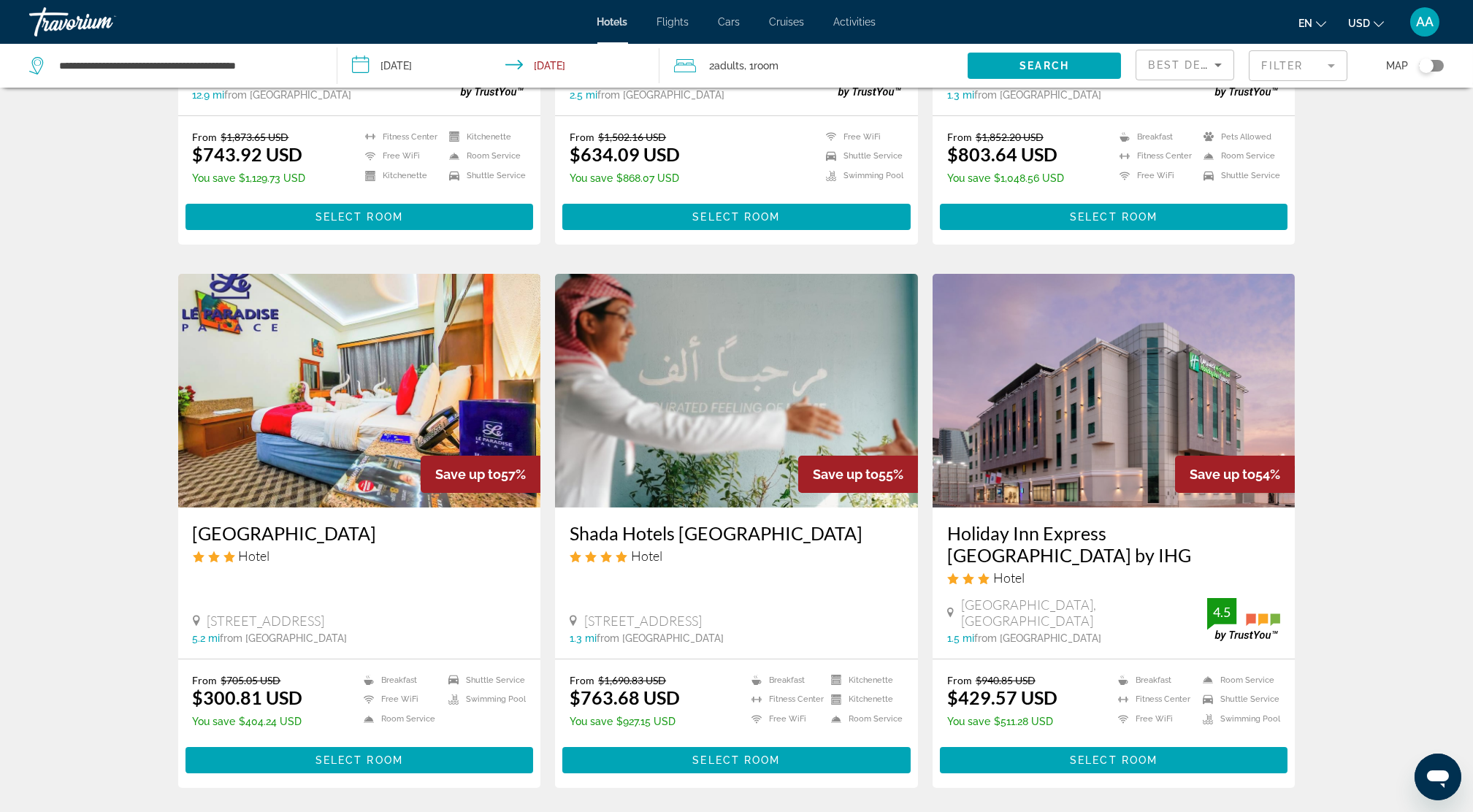
scroll to position [1168, 0]
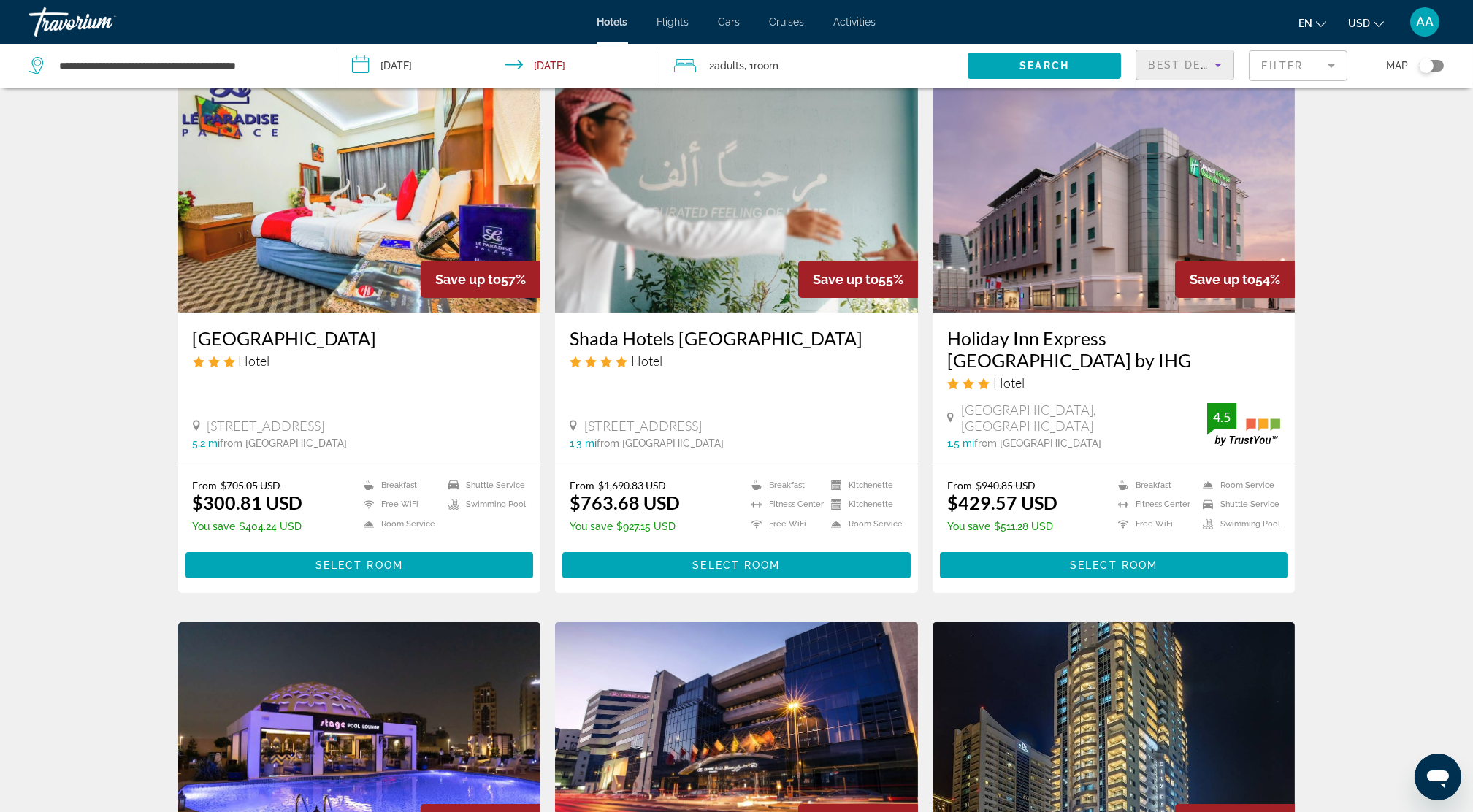
click at [1194, 63] on span "Best Deals" at bounding box center [1186, 65] width 76 height 12
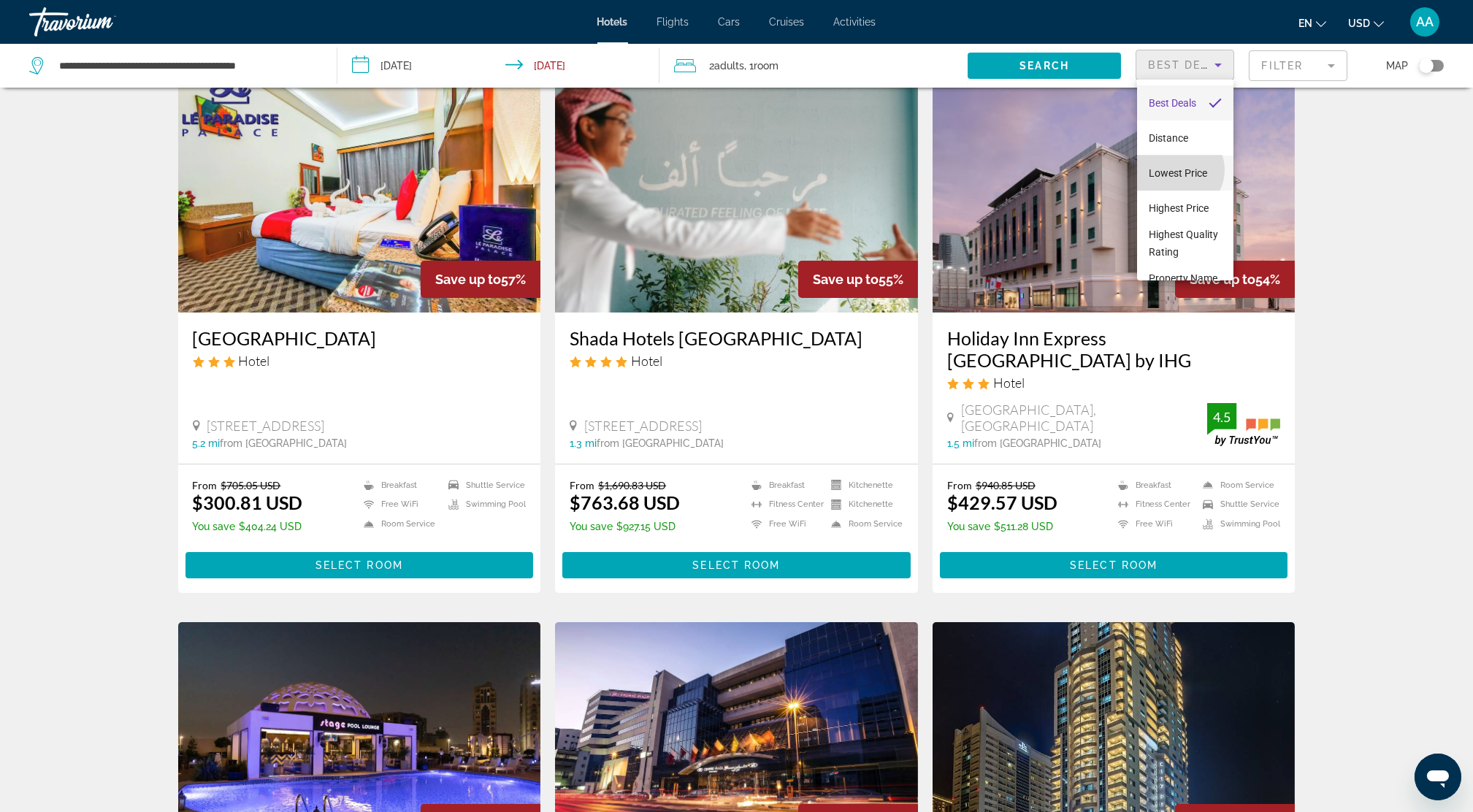
click at [1178, 169] on span "Lowest Price" at bounding box center [1178, 173] width 58 height 12
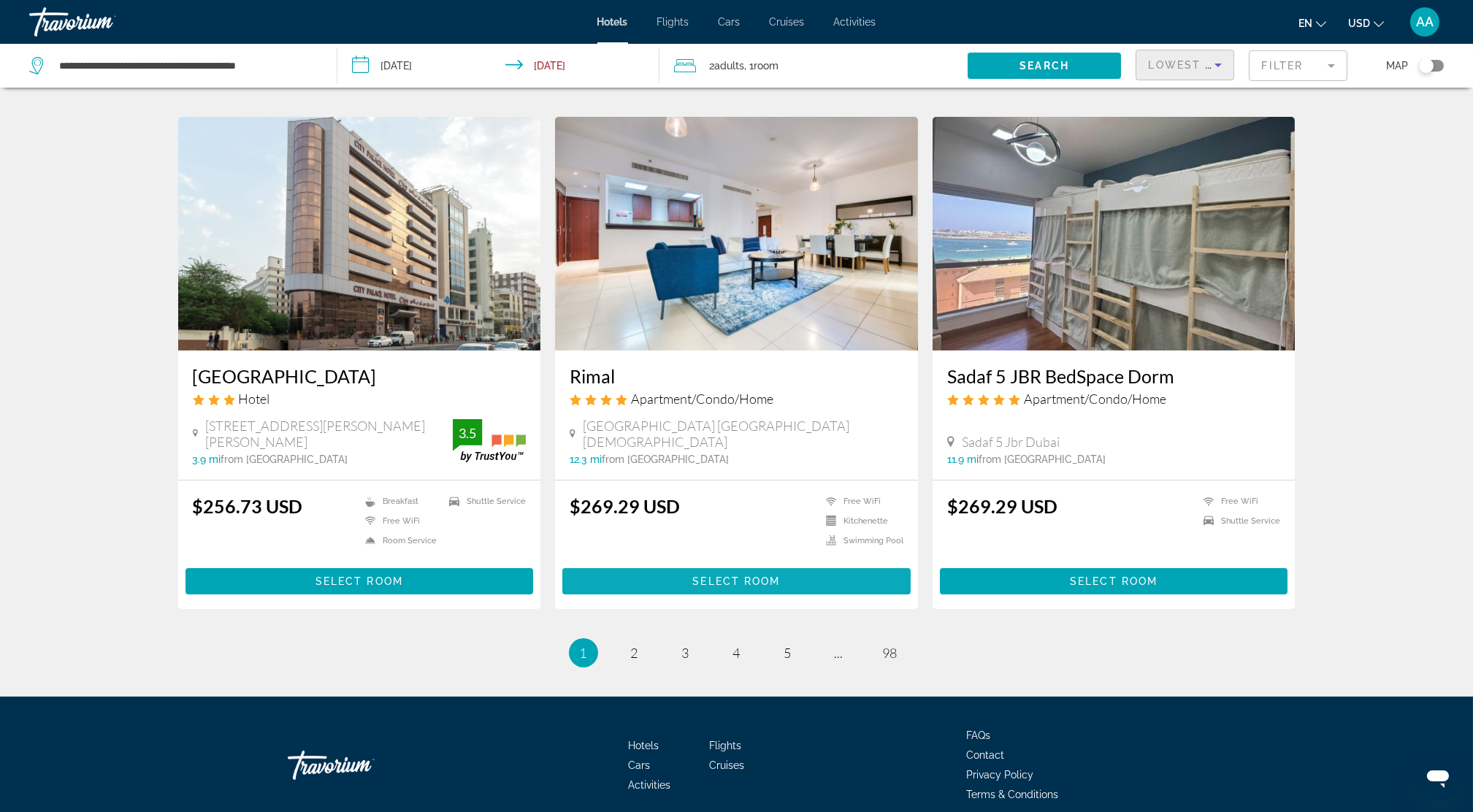
scroll to position [1648, 0]
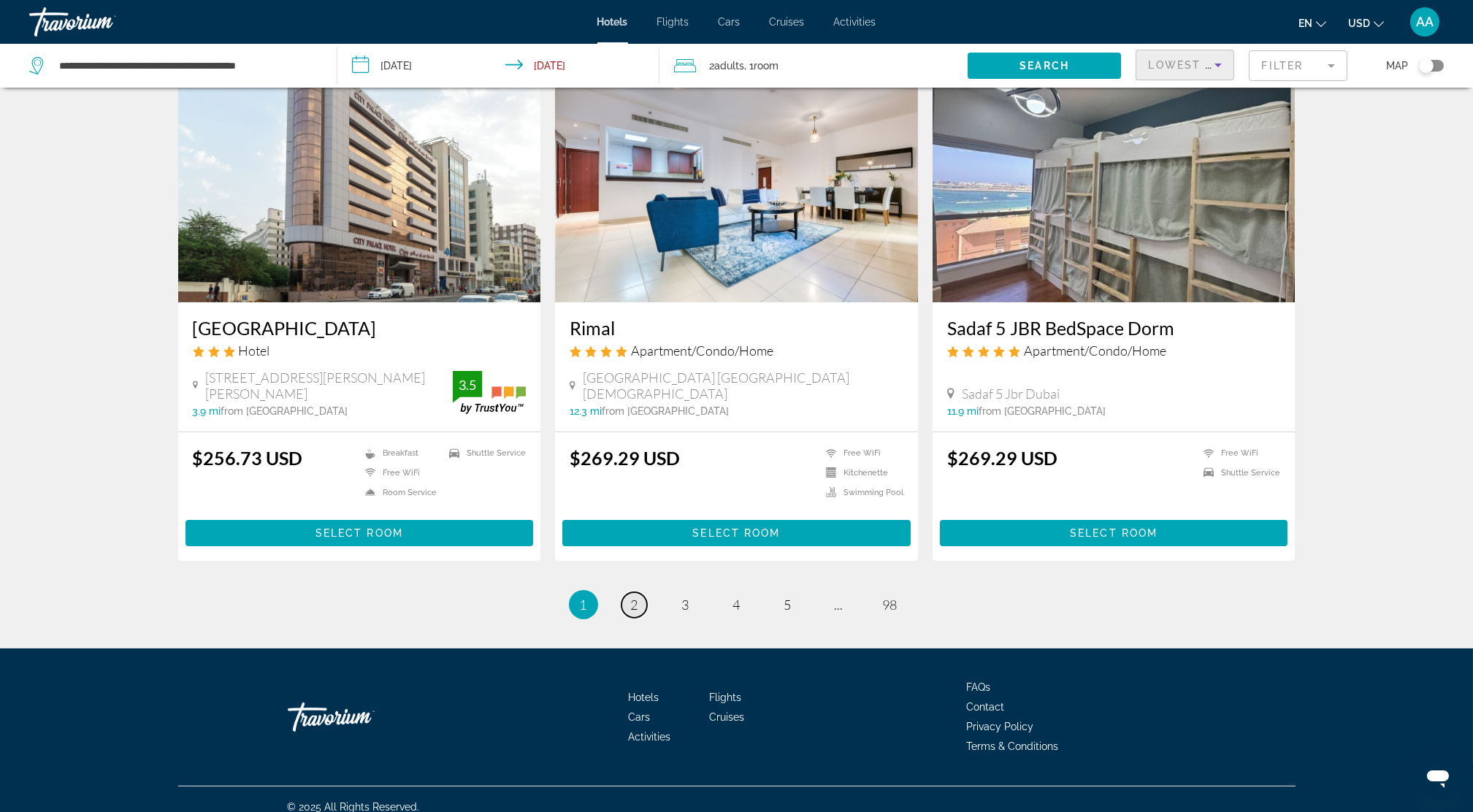
click at [635, 596] on span "2" at bounding box center [634, 604] width 8 height 17
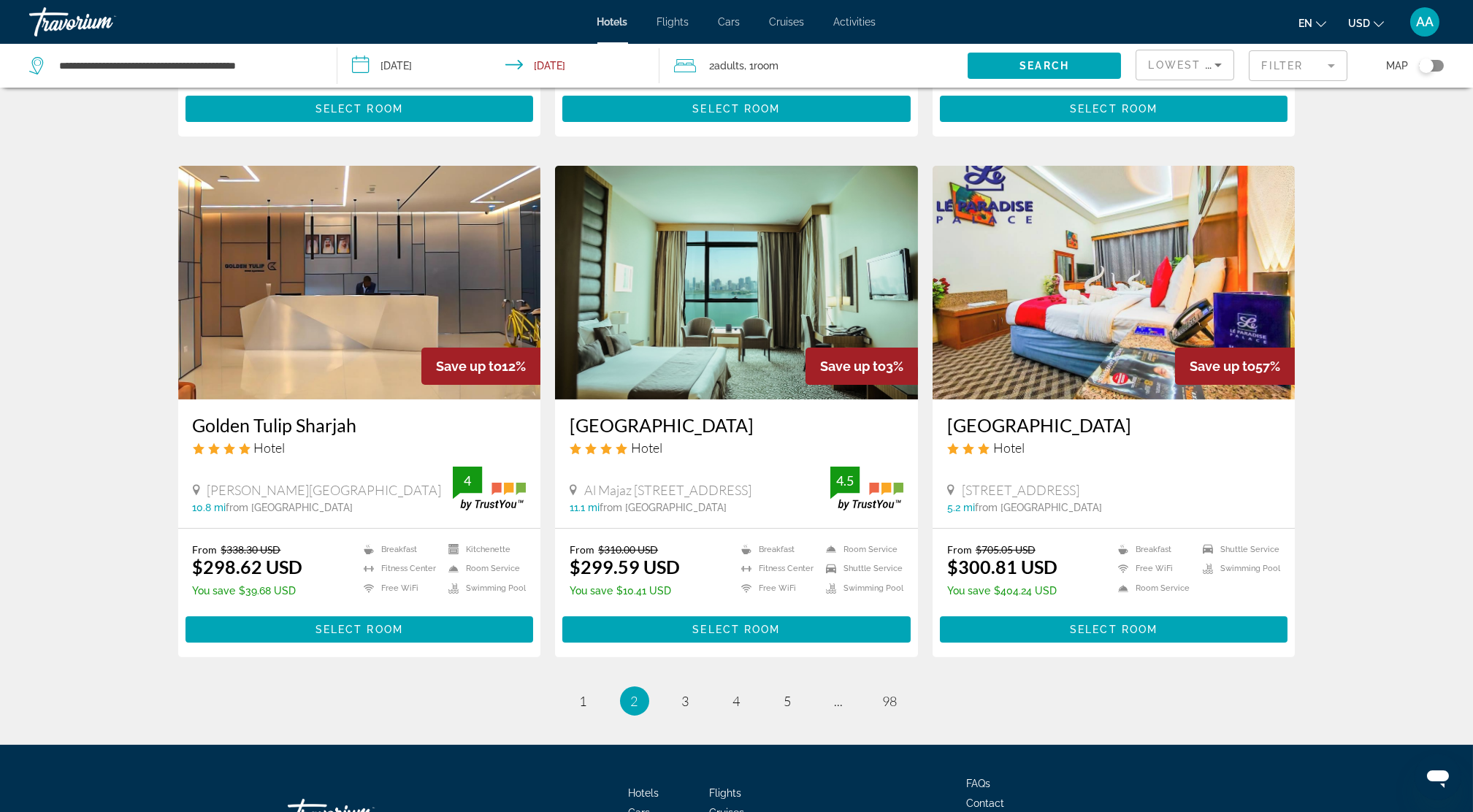
scroll to position [1646, 0]
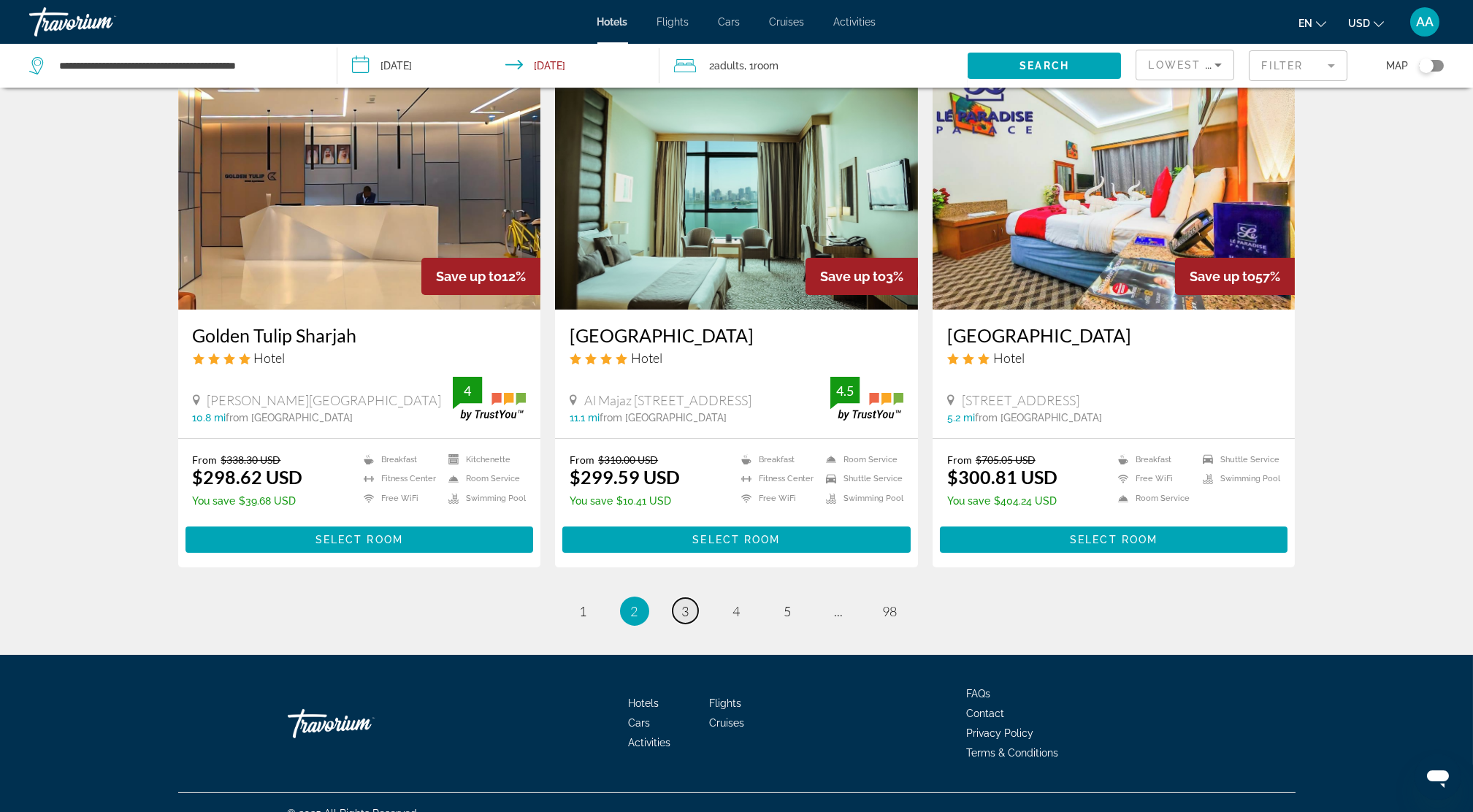
click at [688, 603] on span "3" at bounding box center [686, 611] width 8 height 17
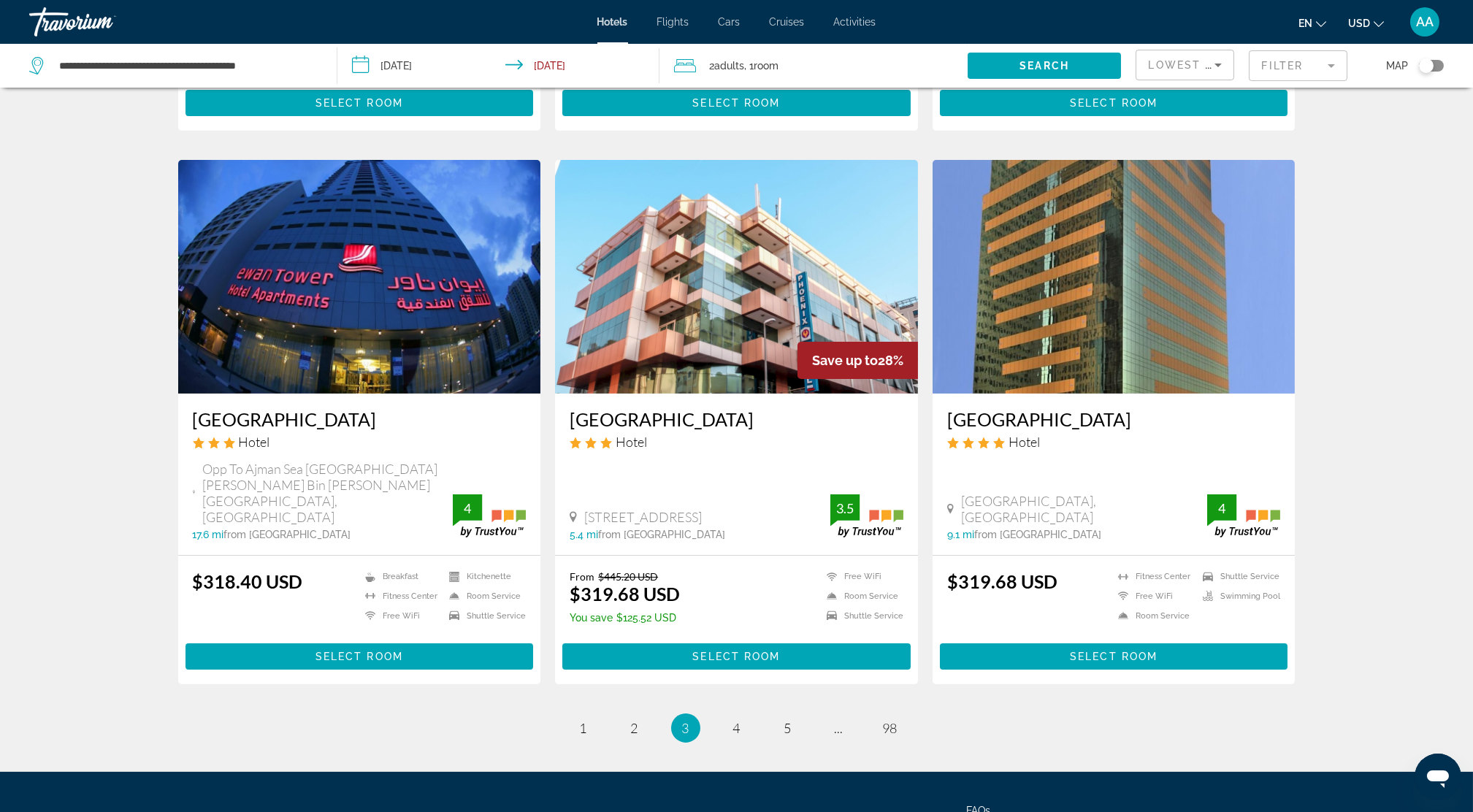
scroll to position [1686, 0]
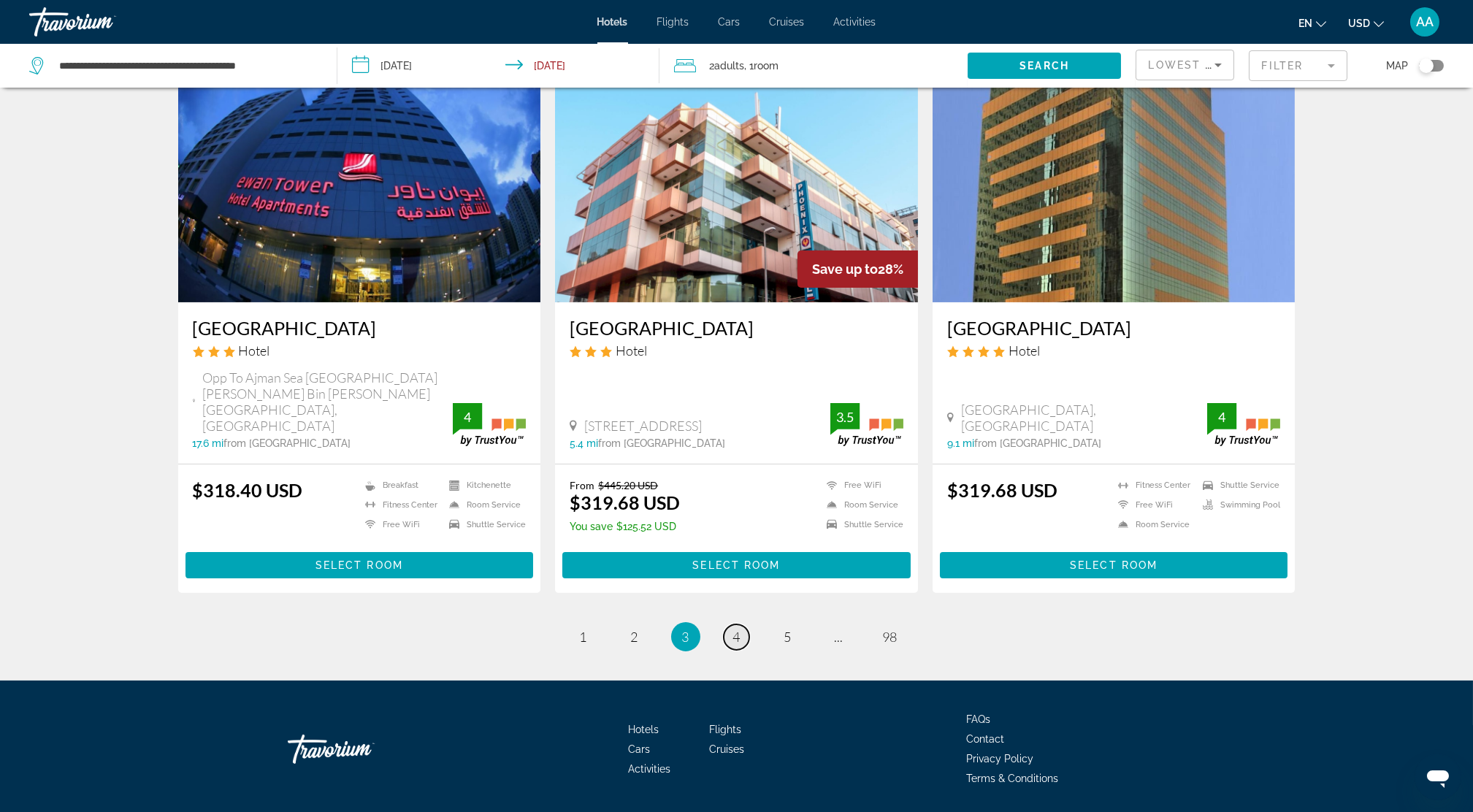
click at [742, 624] on link "page 4" at bounding box center [736, 637] width 25 height 25
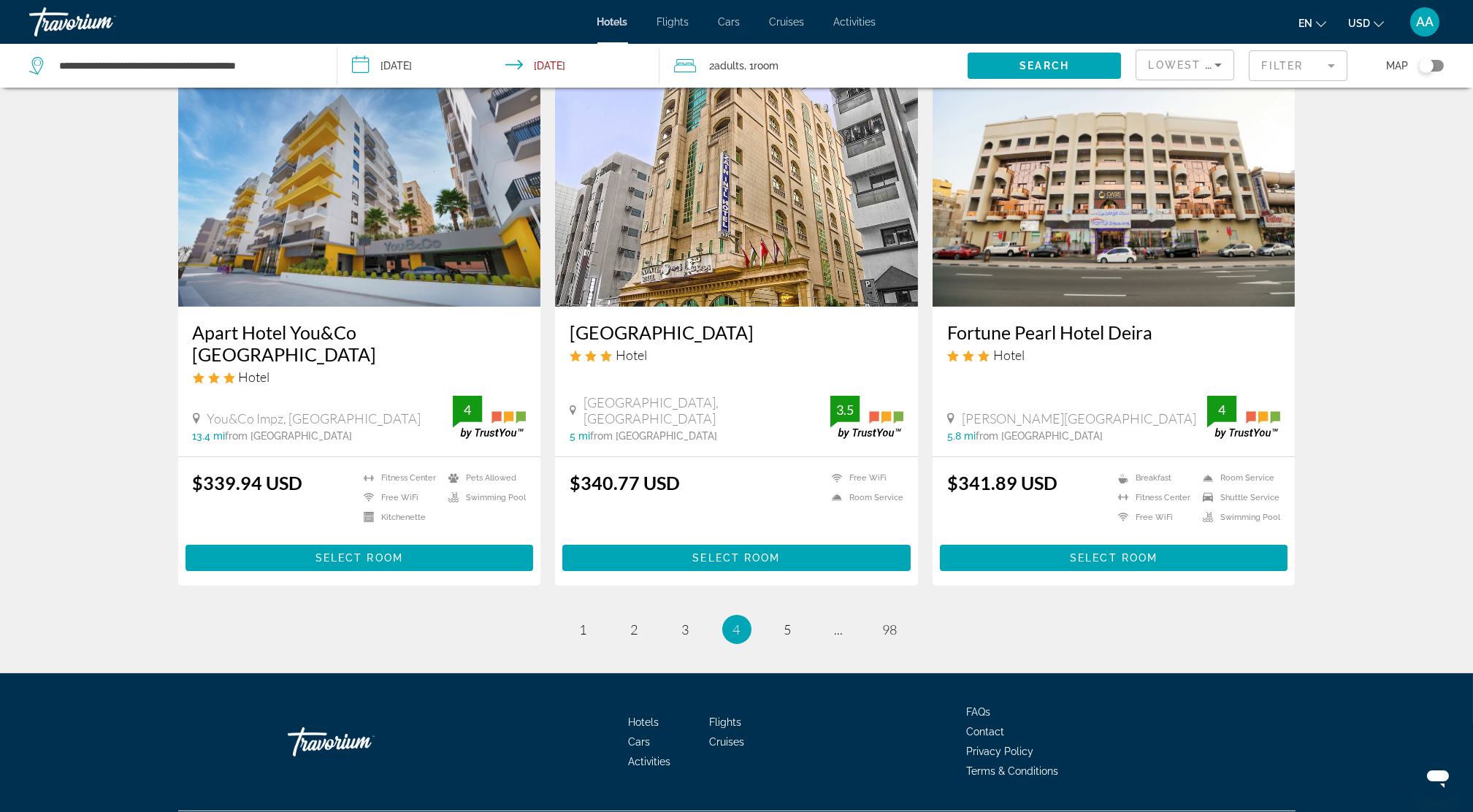
scroll to position [1691, 0]
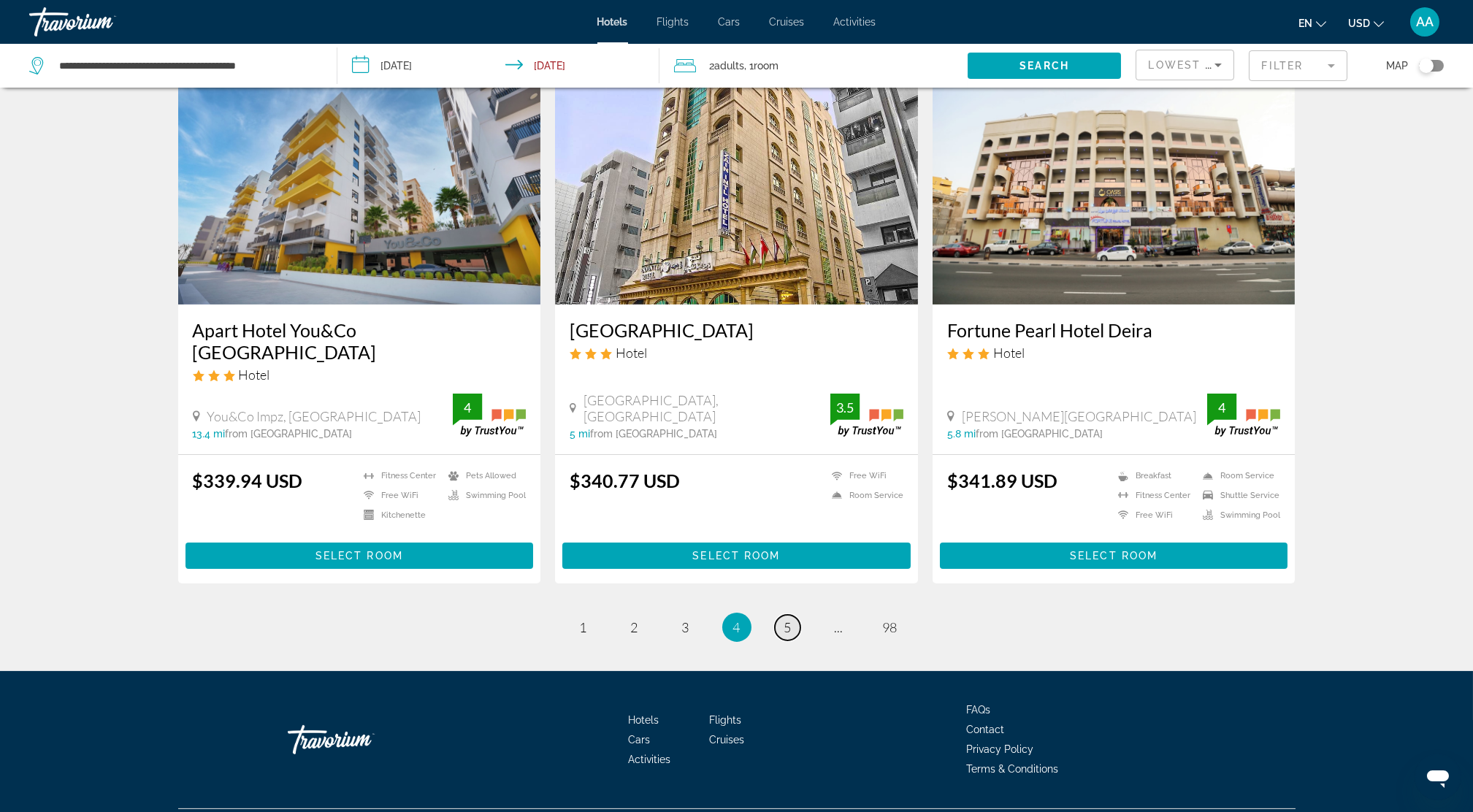
click at [786, 618] on span "5" at bounding box center [788, 626] width 8 height 17
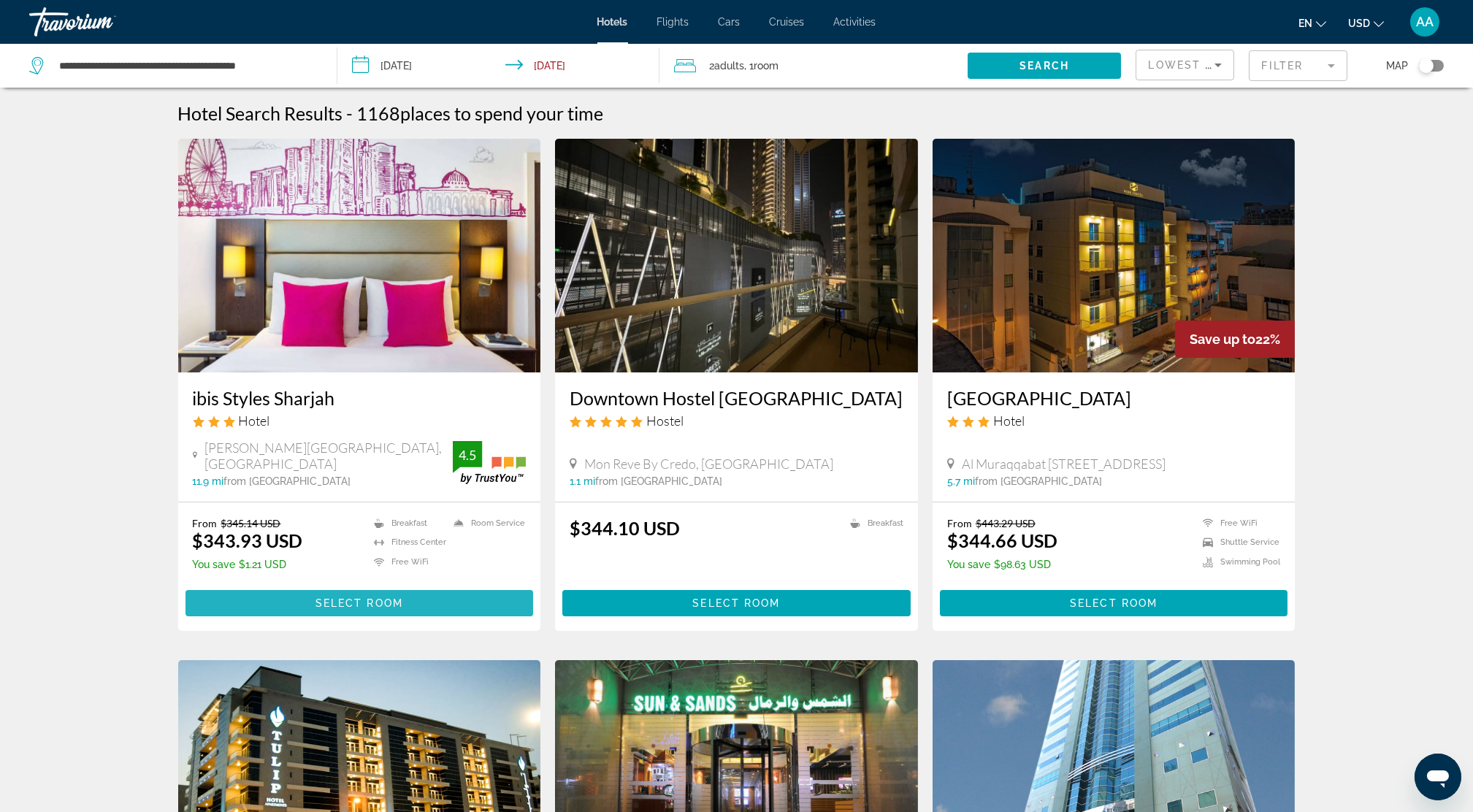
click at [347, 606] on span "Select Room" at bounding box center [359, 603] width 88 height 12
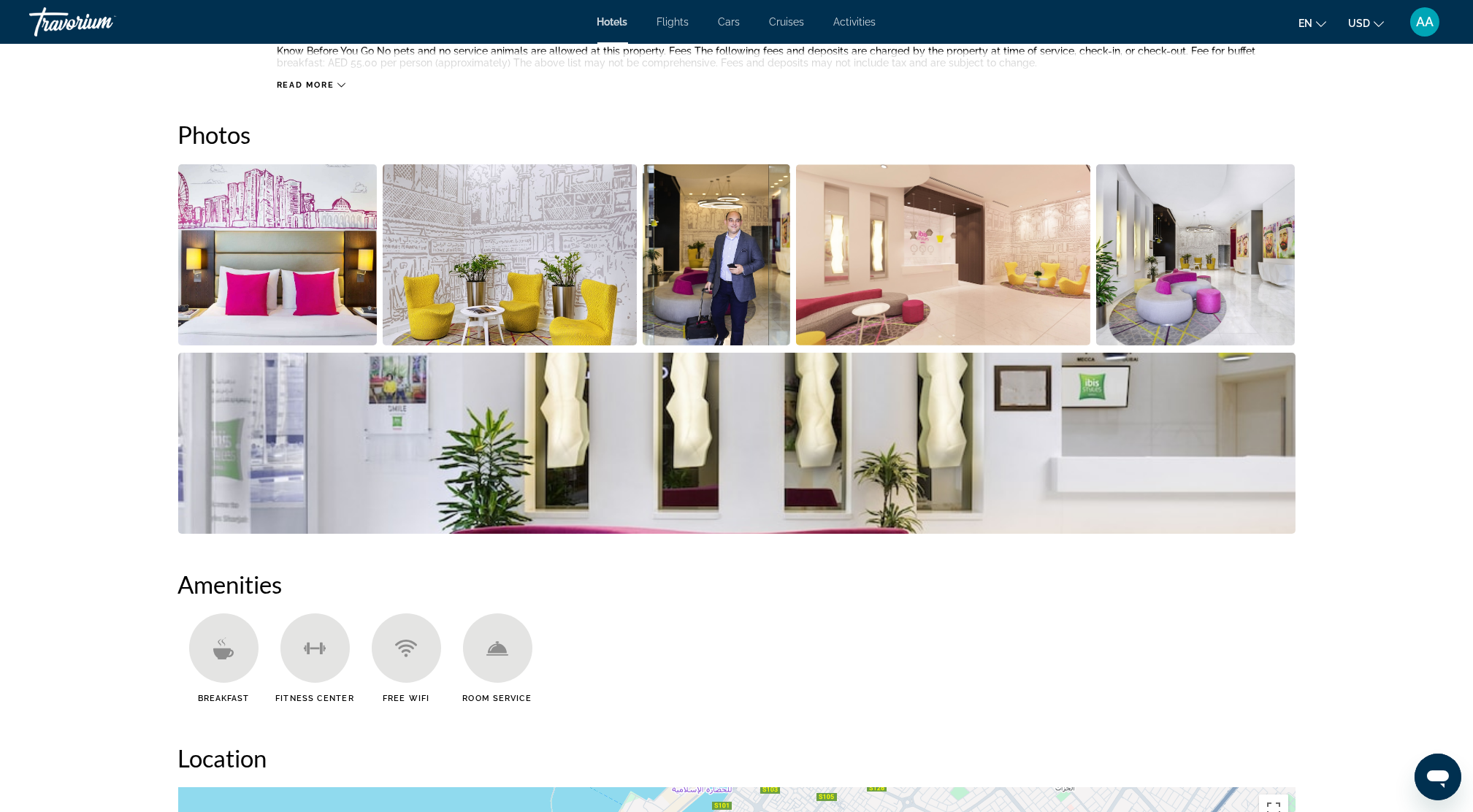
scroll to position [681, 0]
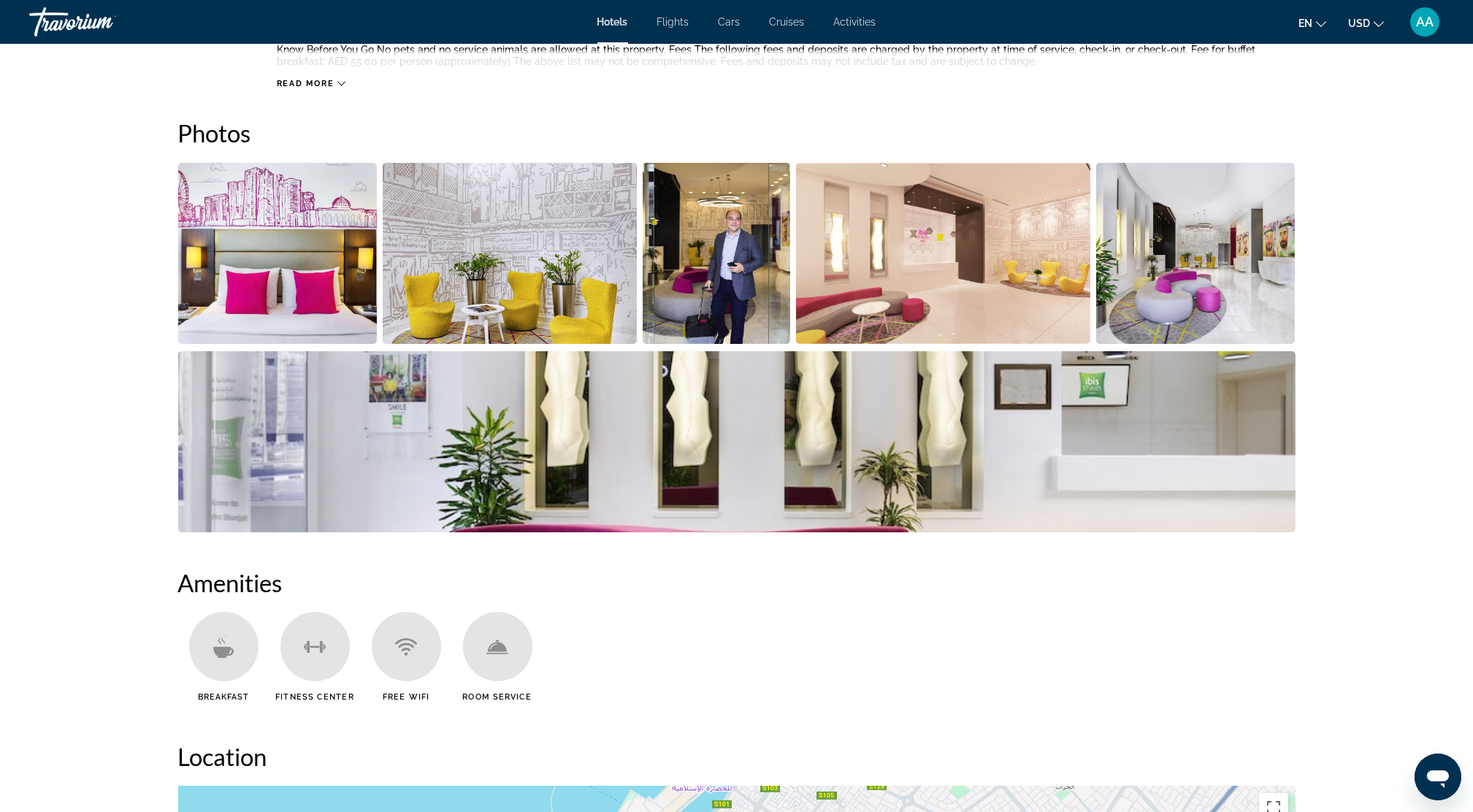
click at [266, 279] on img "Open full-screen image slider" at bounding box center [277, 253] width 199 height 181
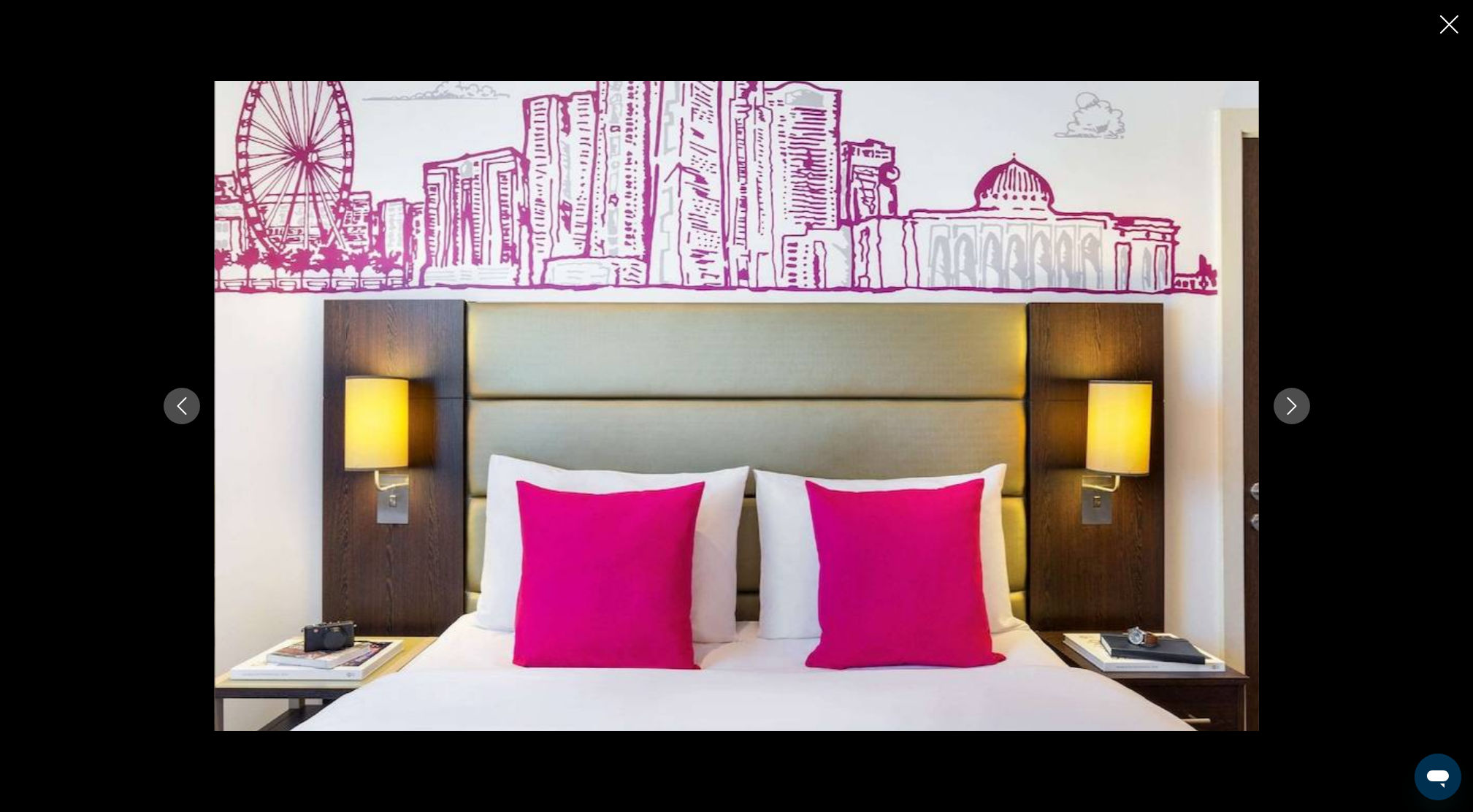
click at [1280, 400] on button "Next image" at bounding box center [1292, 406] width 37 height 37
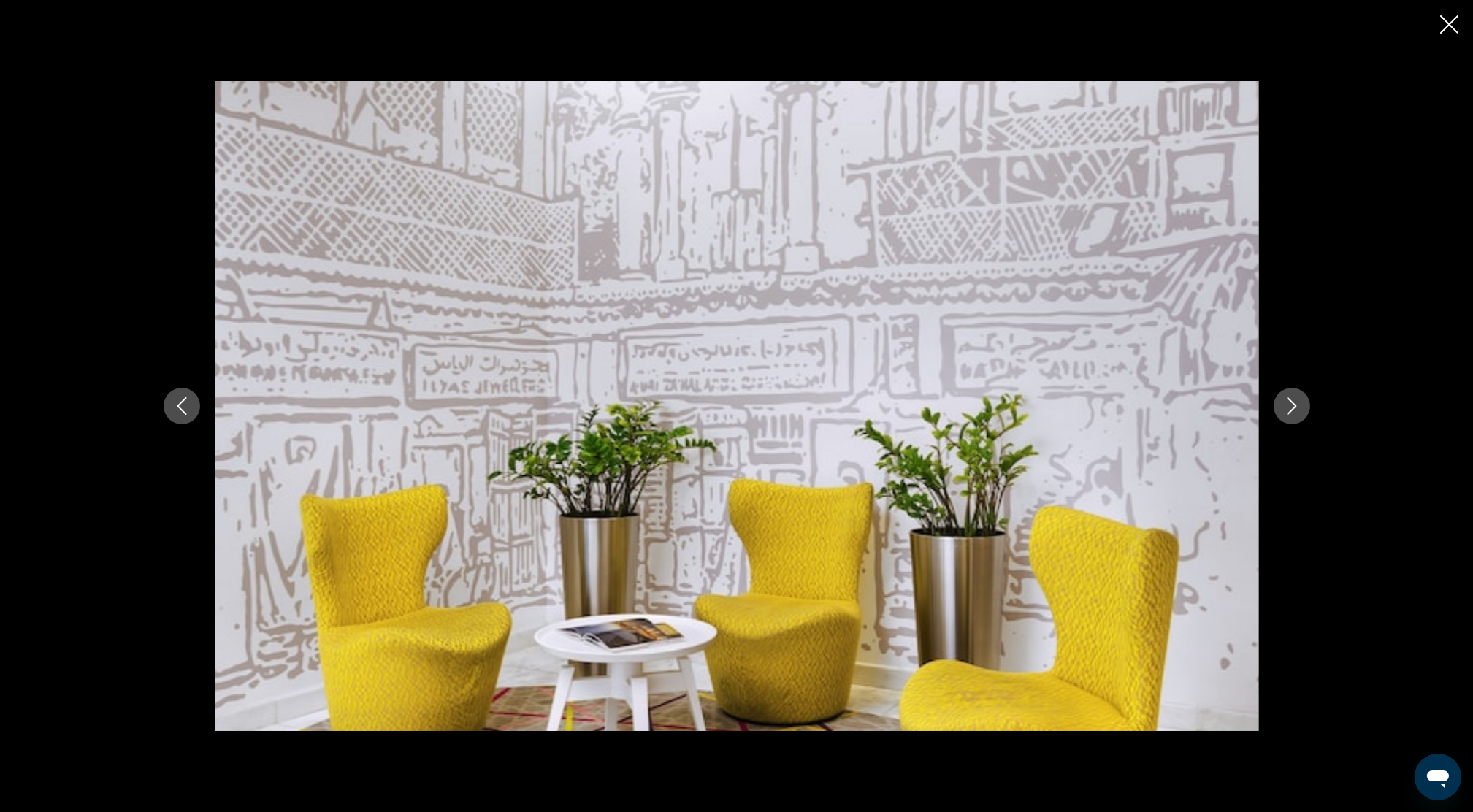
click at [1294, 400] on icon "Next image" at bounding box center [1292, 406] width 18 height 18
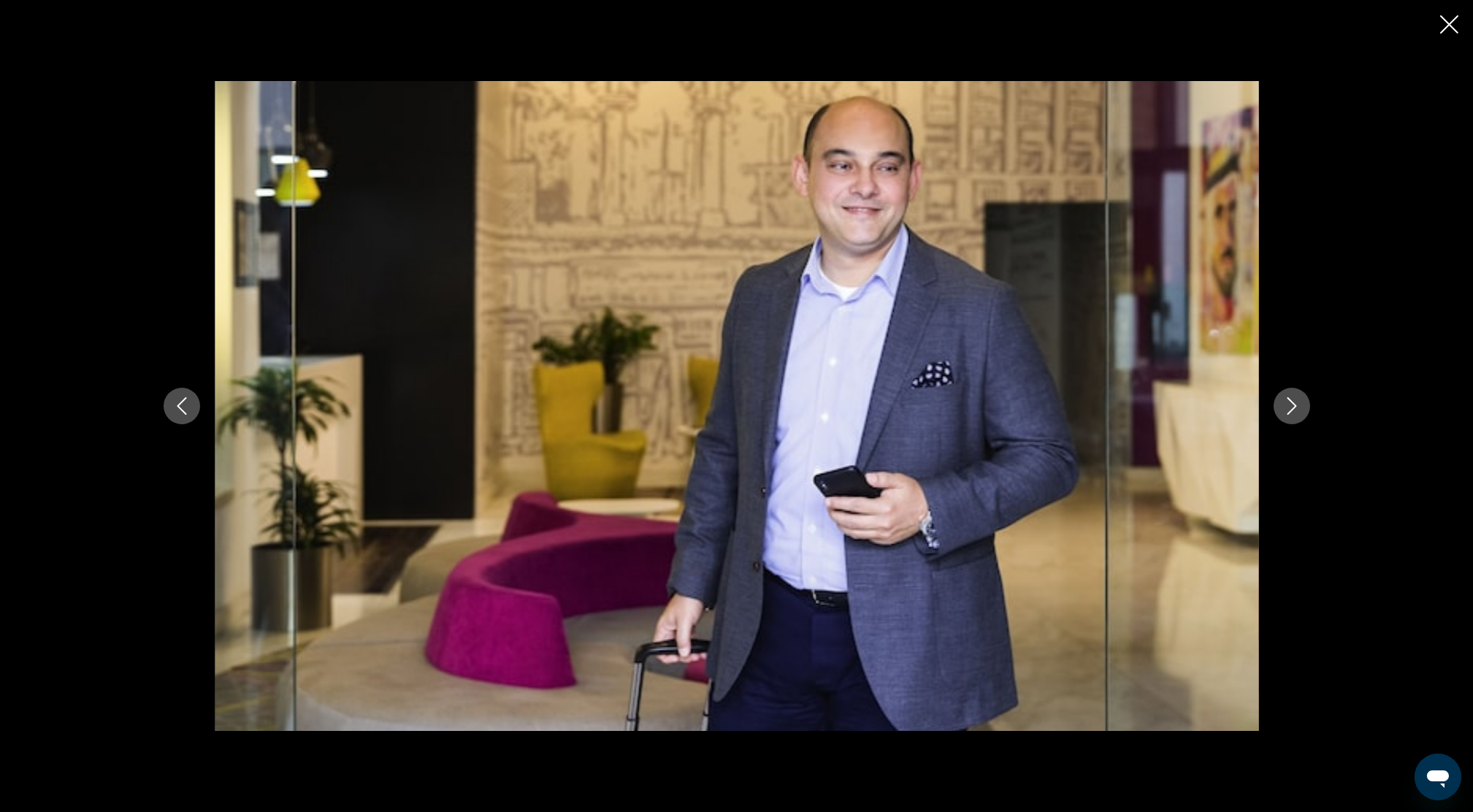
click at [1295, 400] on icon "Next image" at bounding box center [1292, 406] width 18 height 18
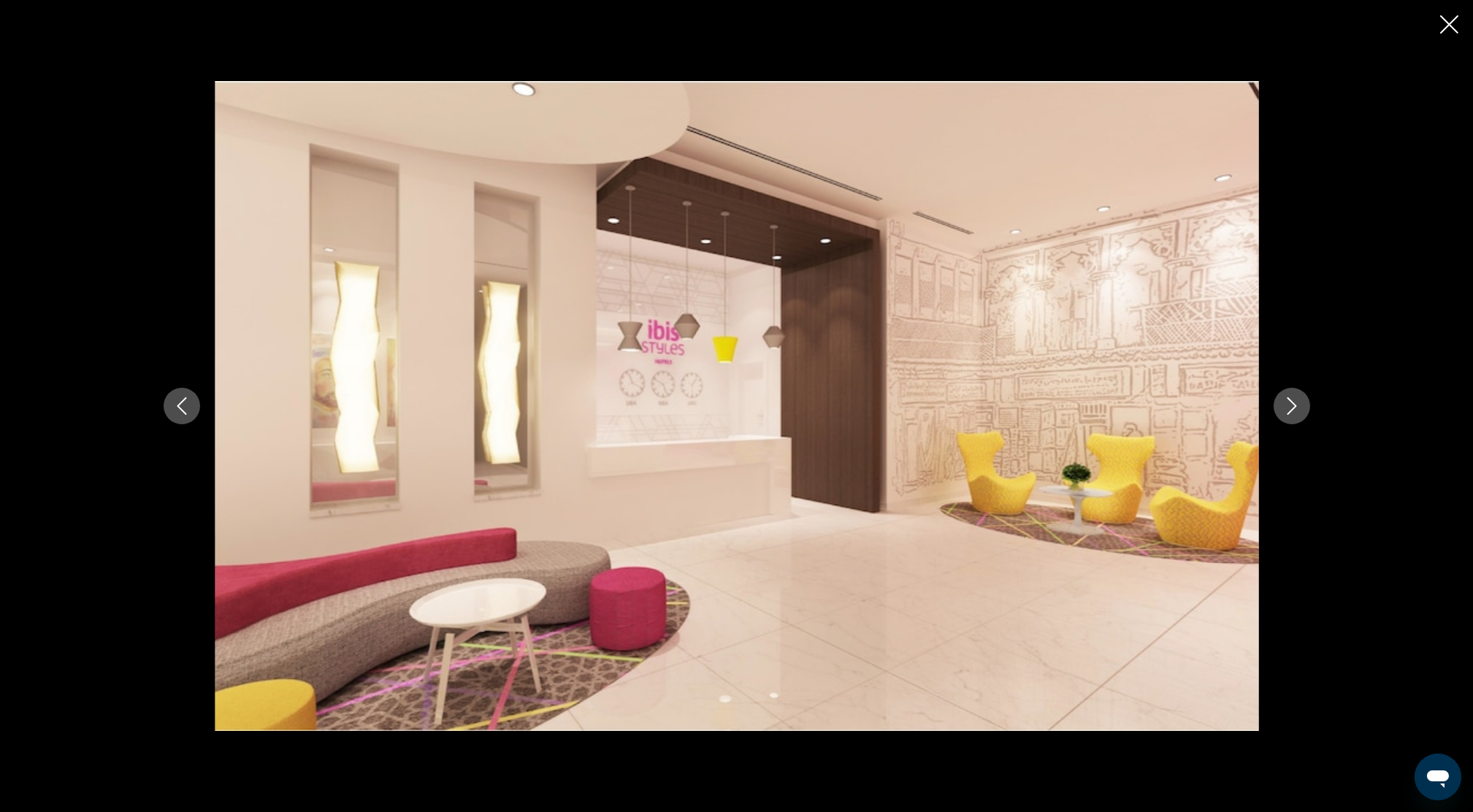
click at [1295, 400] on icon "Next image" at bounding box center [1292, 406] width 18 height 18
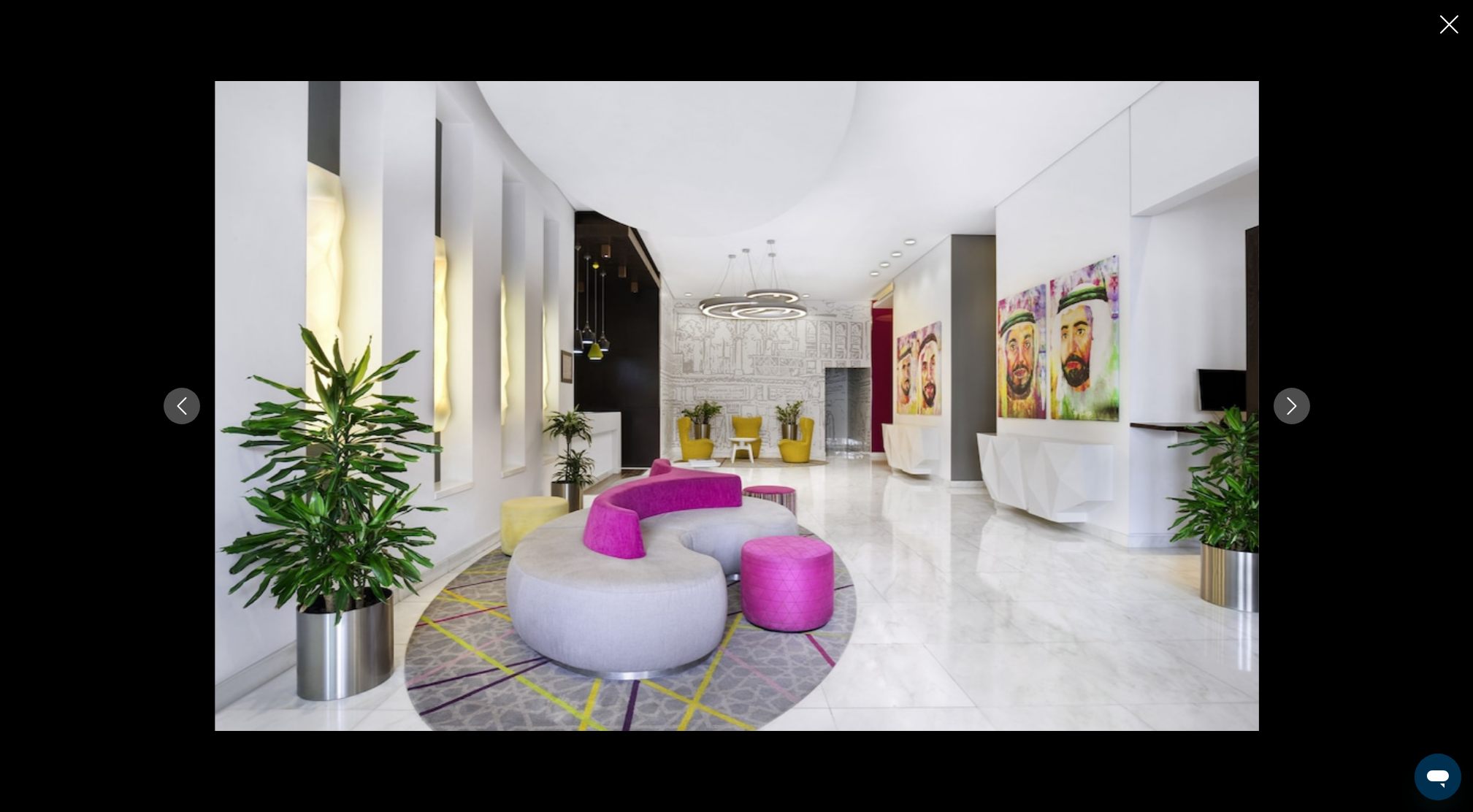
click at [1295, 400] on icon "Next image" at bounding box center [1292, 406] width 18 height 18
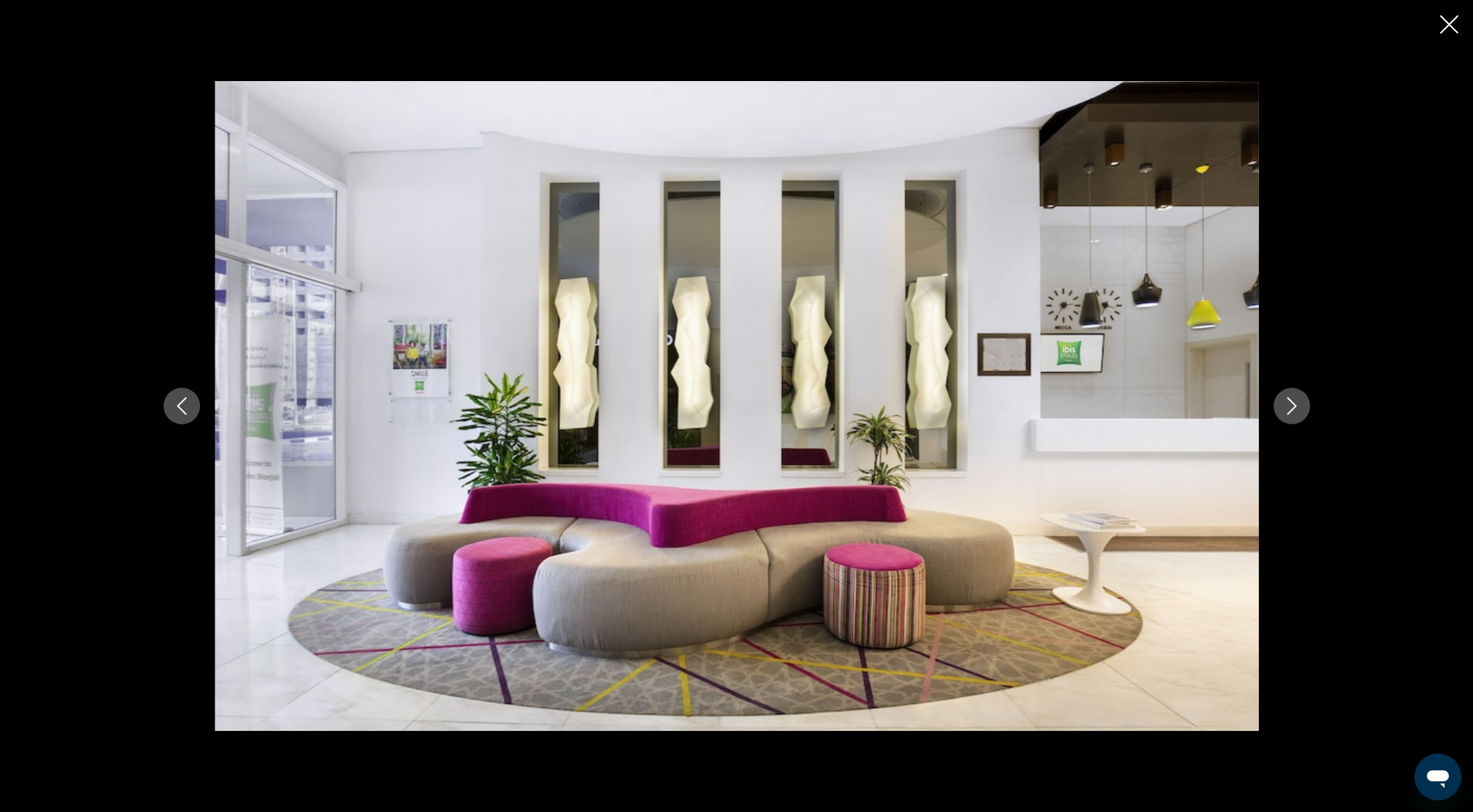
click at [1295, 400] on icon "Next image" at bounding box center [1292, 406] width 18 height 18
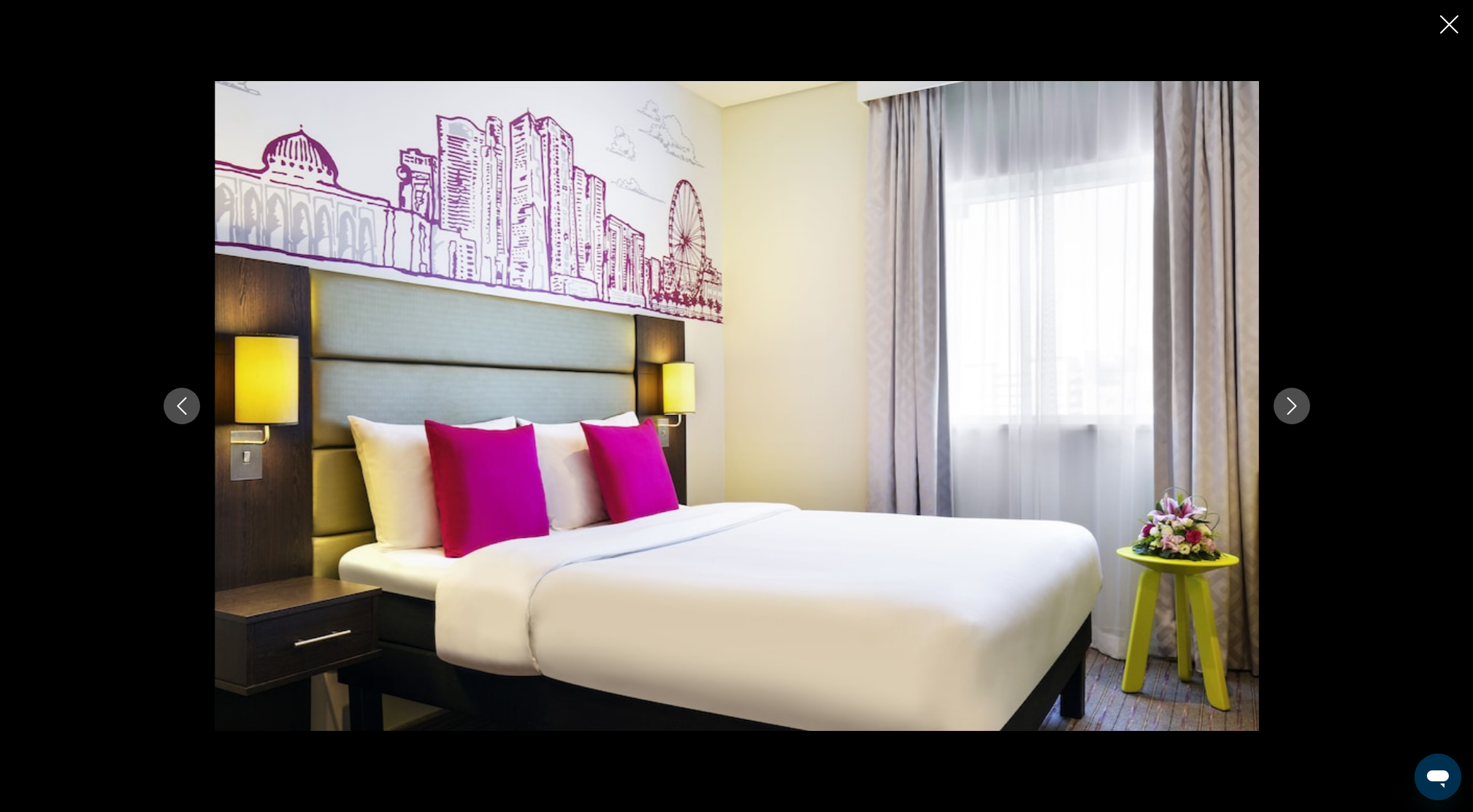
click at [1295, 400] on icon "Next image" at bounding box center [1292, 406] width 18 height 18
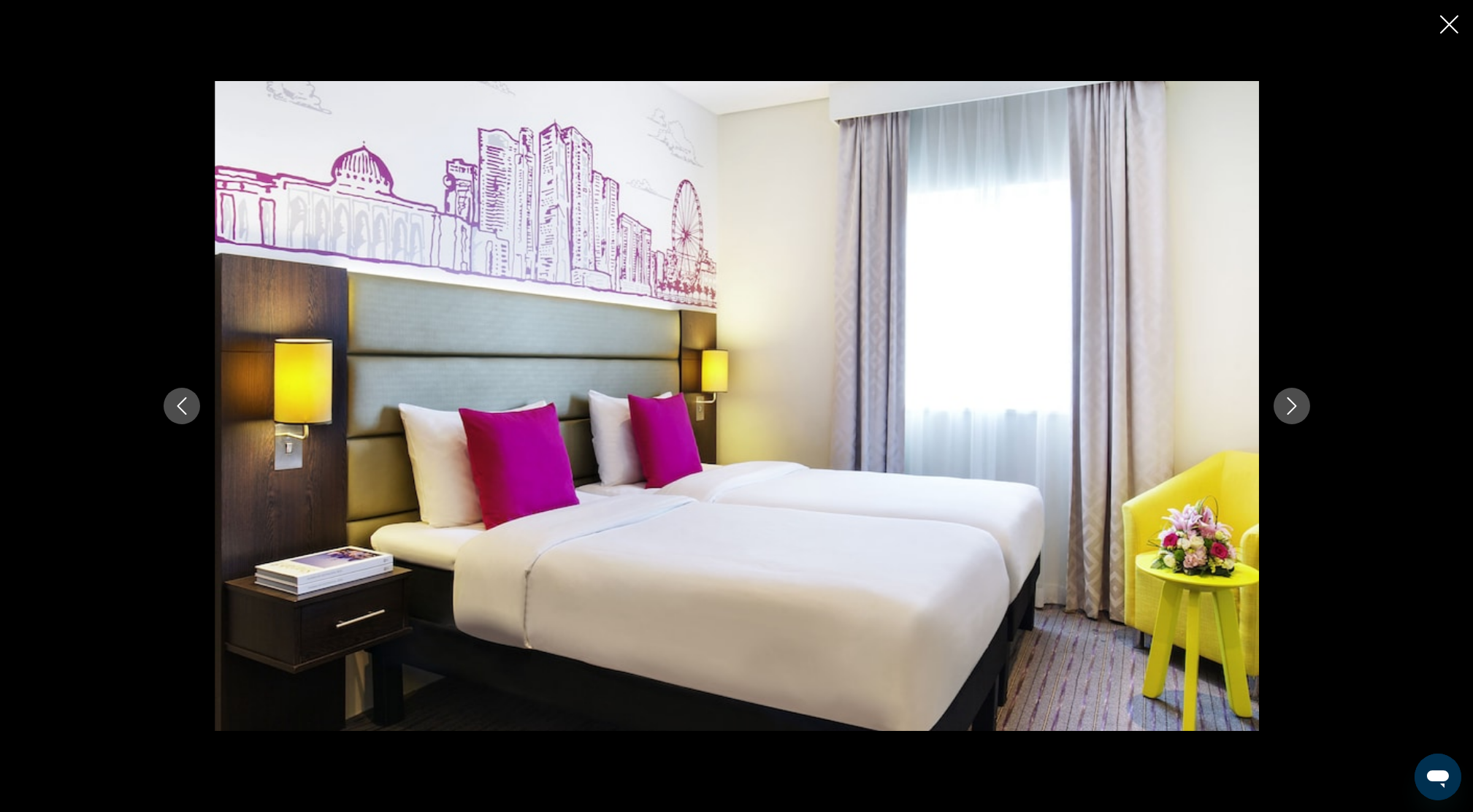
click at [1295, 400] on icon "Next image" at bounding box center [1292, 406] width 18 height 18
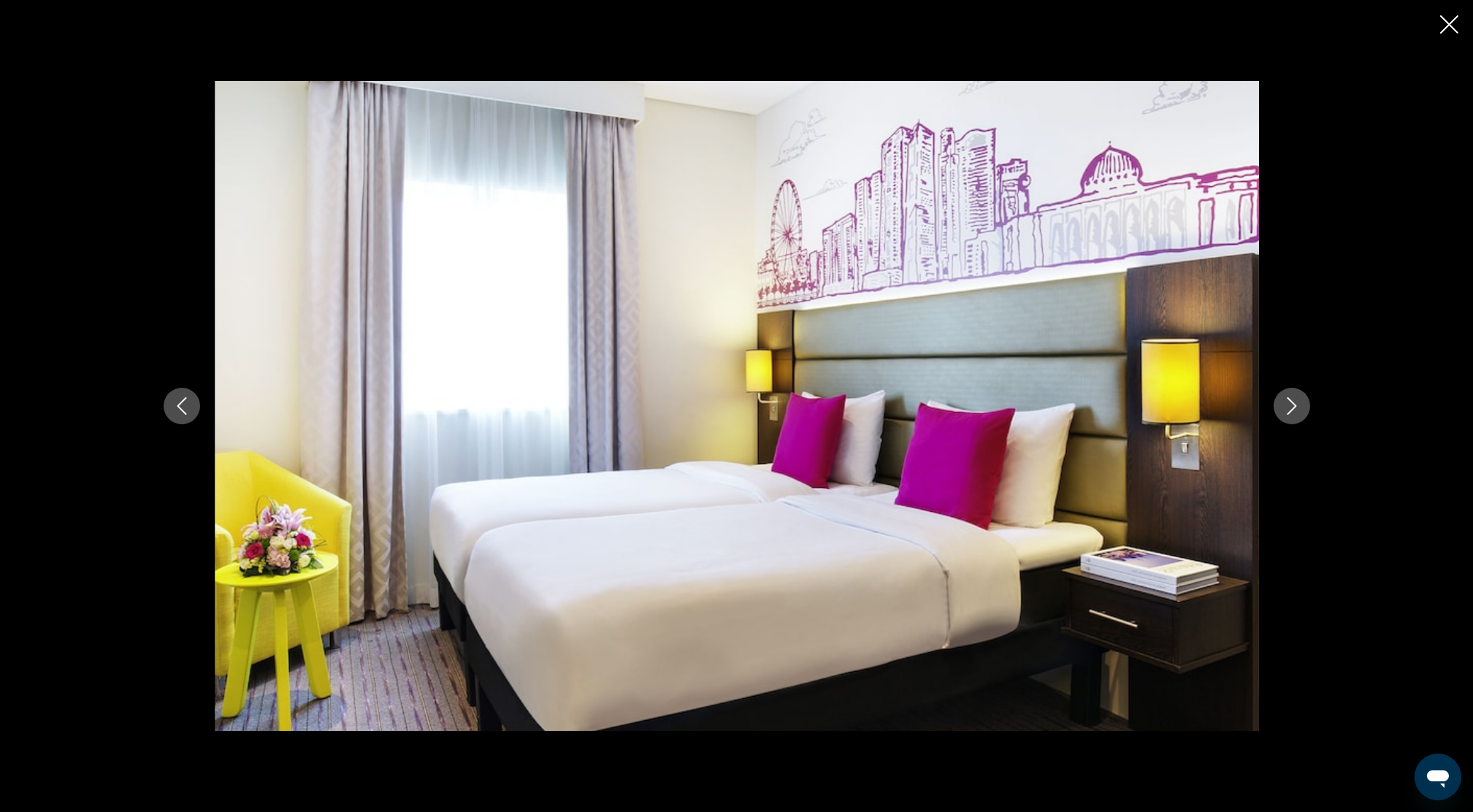
click at [1295, 400] on icon "Next image" at bounding box center [1292, 406] width 18 height 18
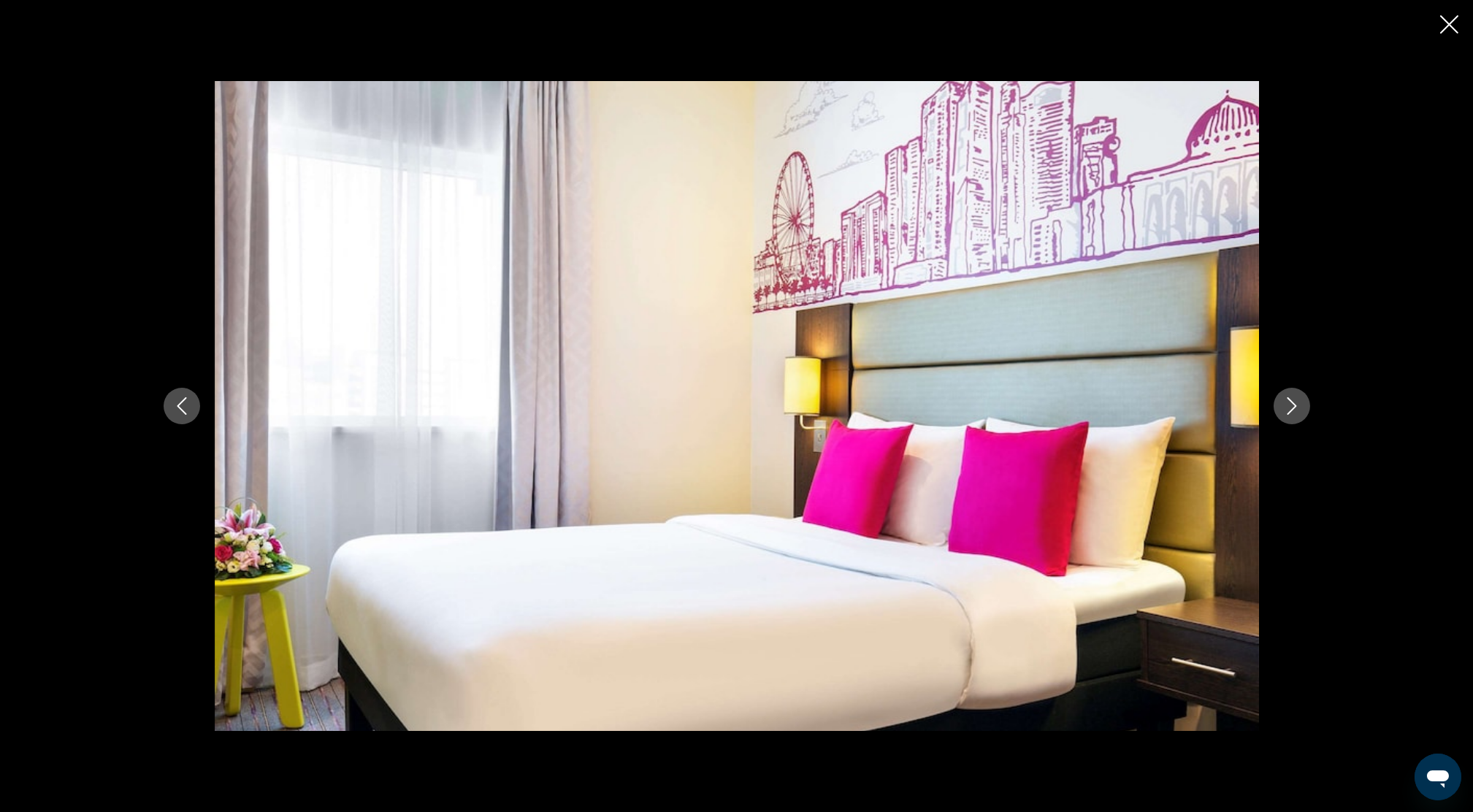
click at [1295, 400] on icon "Next image" at bounding box center [1292, 406] width 18 height 18
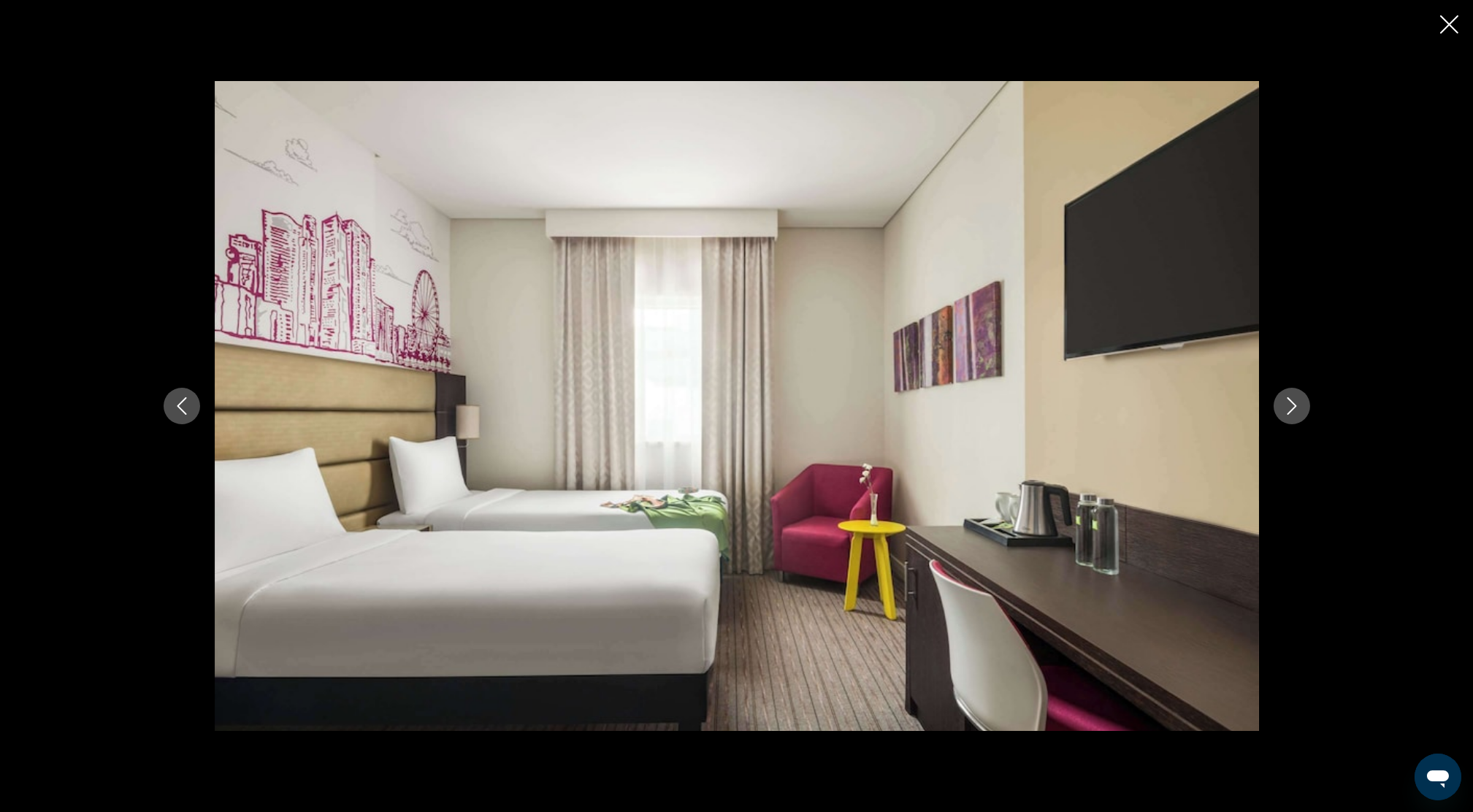
click at [1298, 400] on icon "Next image" at bounding box center [1292, 406] width 18 height 18
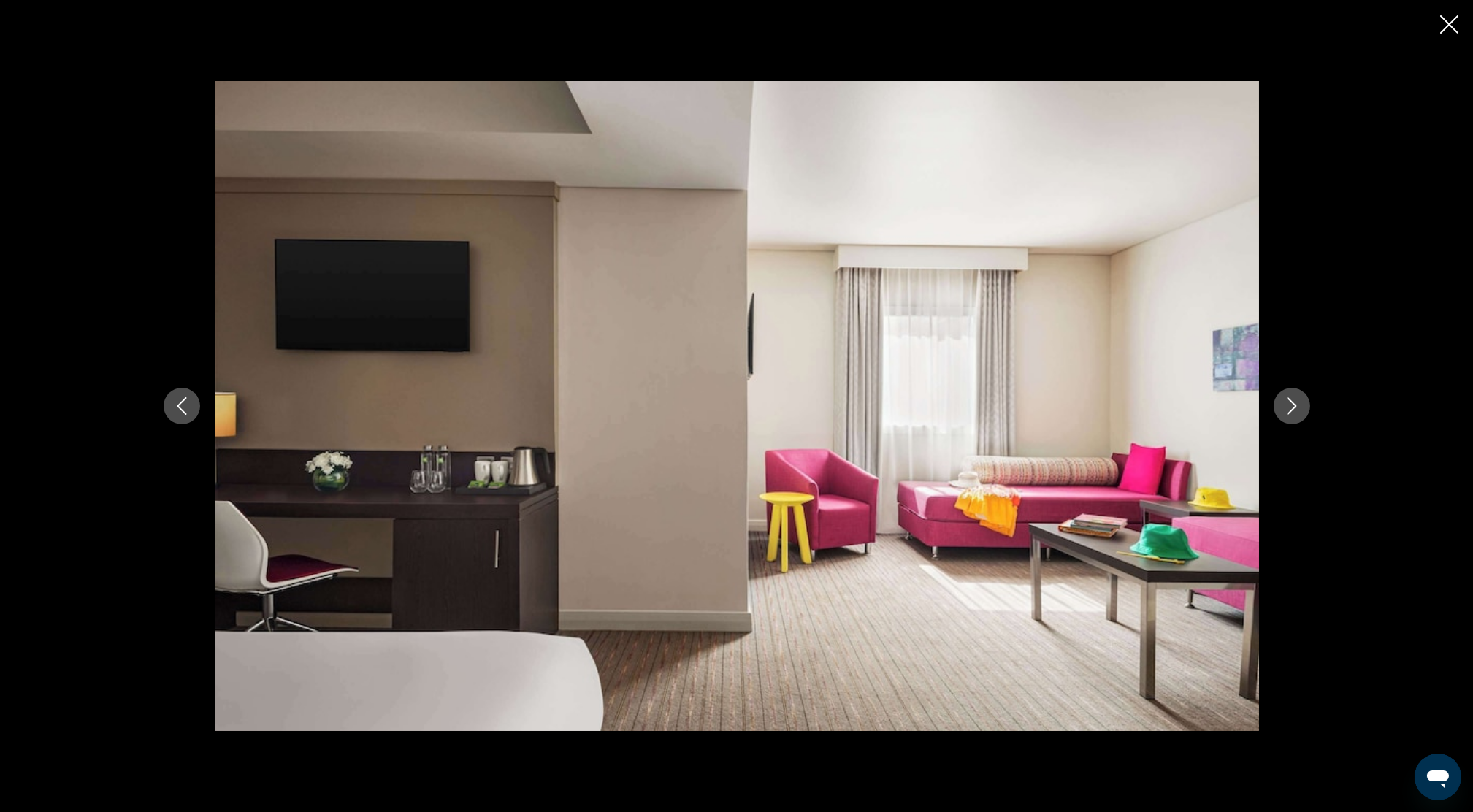
click at [1278, 403] on button "Next image" at bounding box center [1292, 406] width 37 height 37
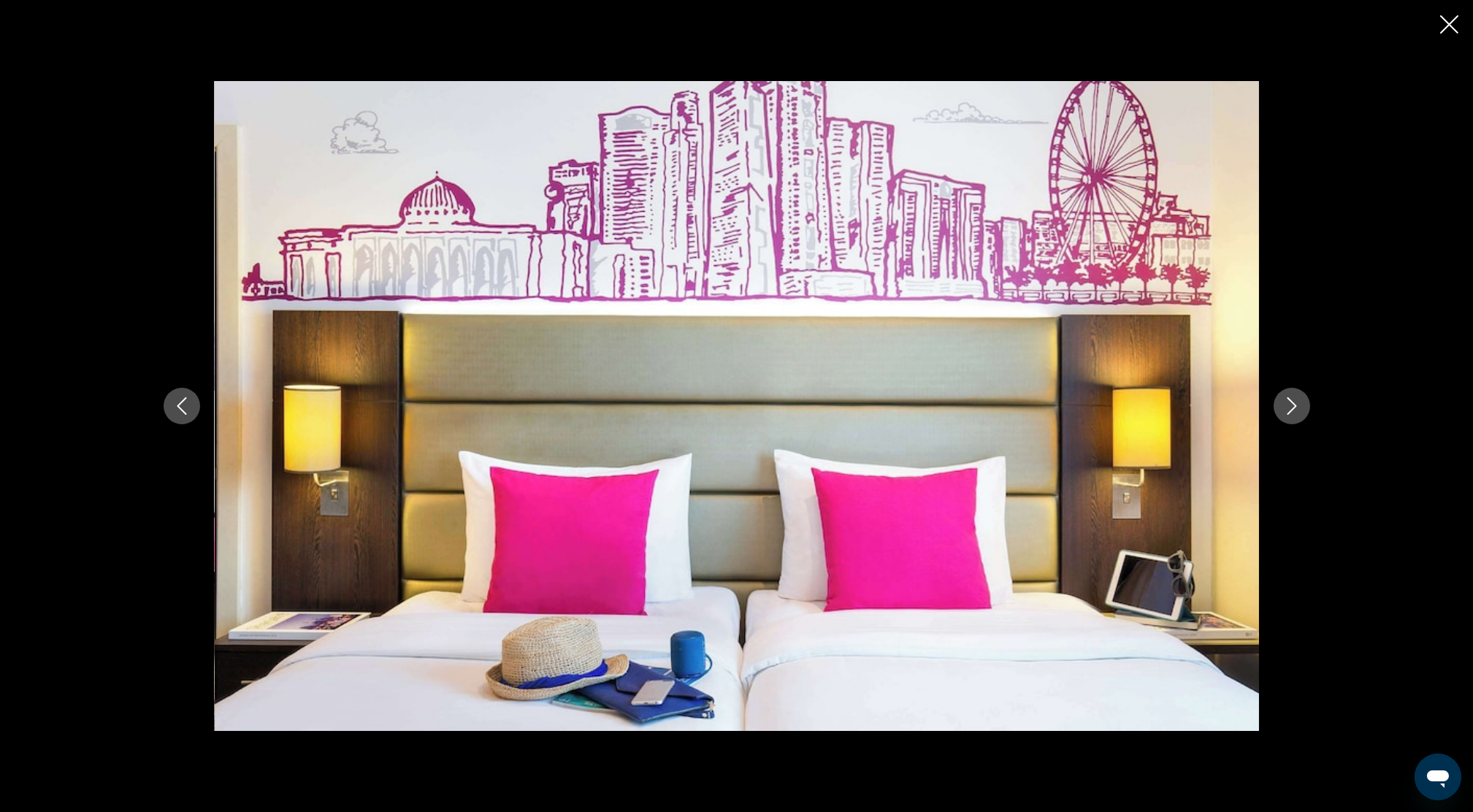
click at [1292, 394] on button "Next image" at bounding box center [1292, 406] width 37 height 37
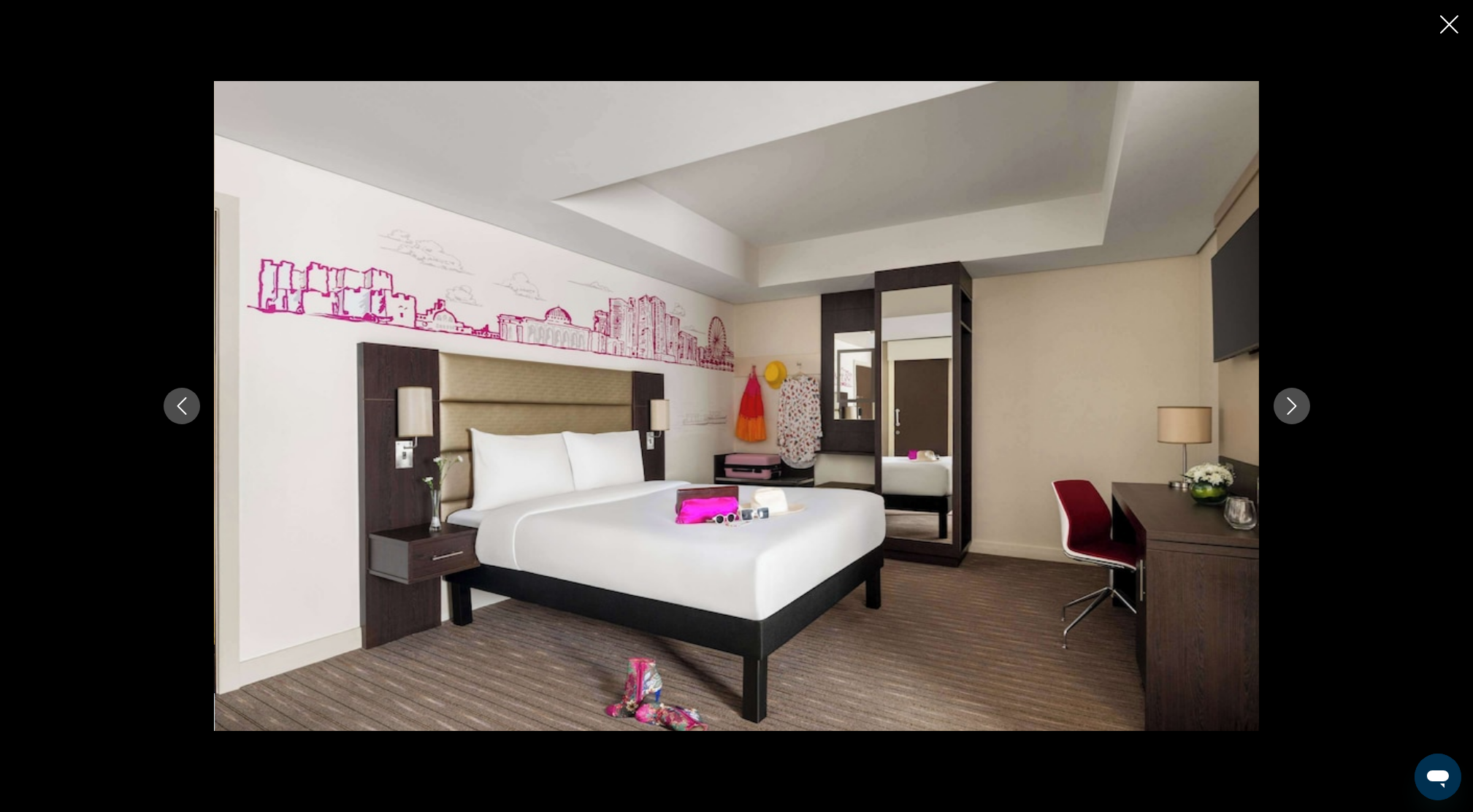
click at [1300, 394] on button "Next image" at bounding box center [1292, 406] width 37 height 37
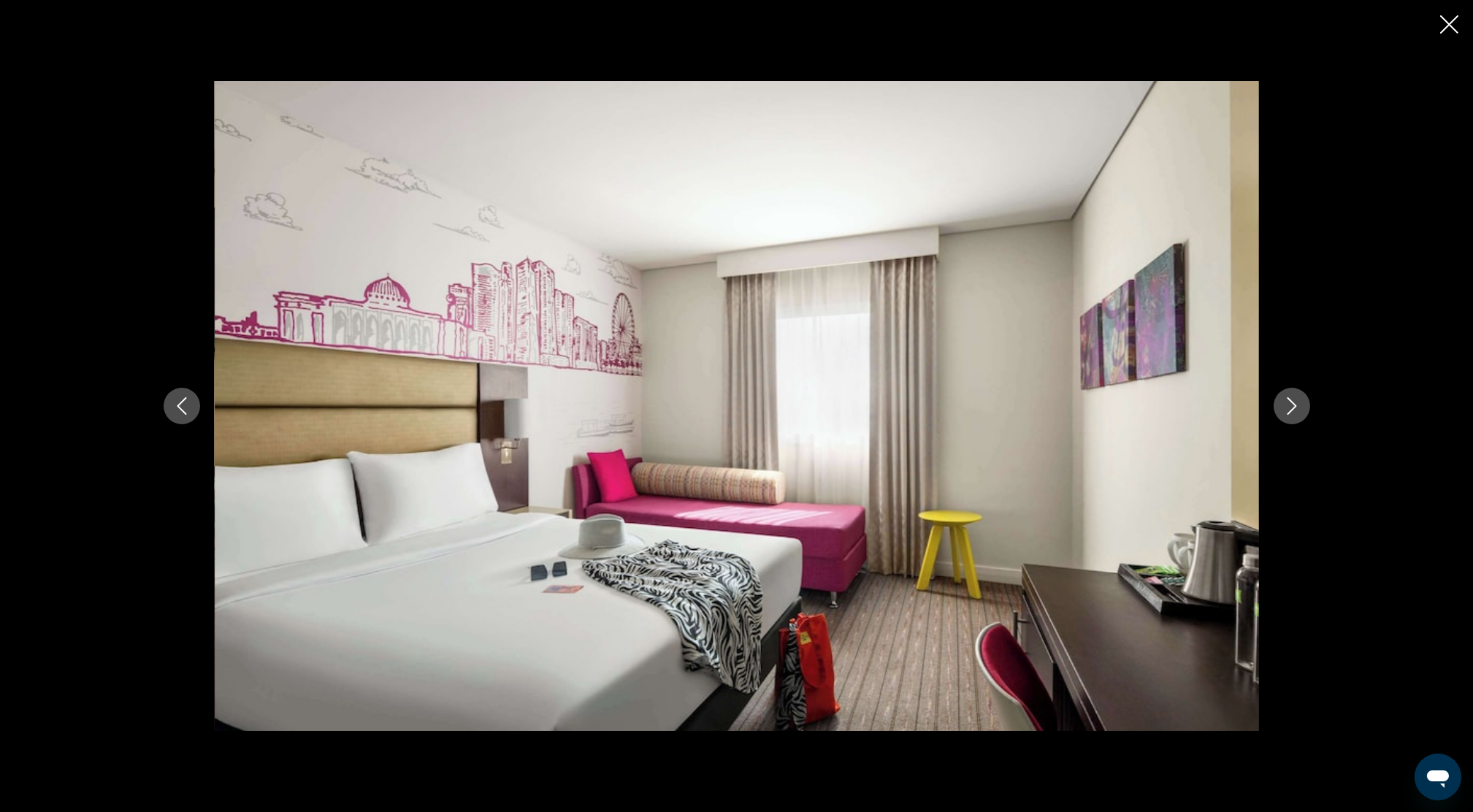
click at [1300, 394] on button "Next image" at bounding box center [1292, 406] width 37 height 37
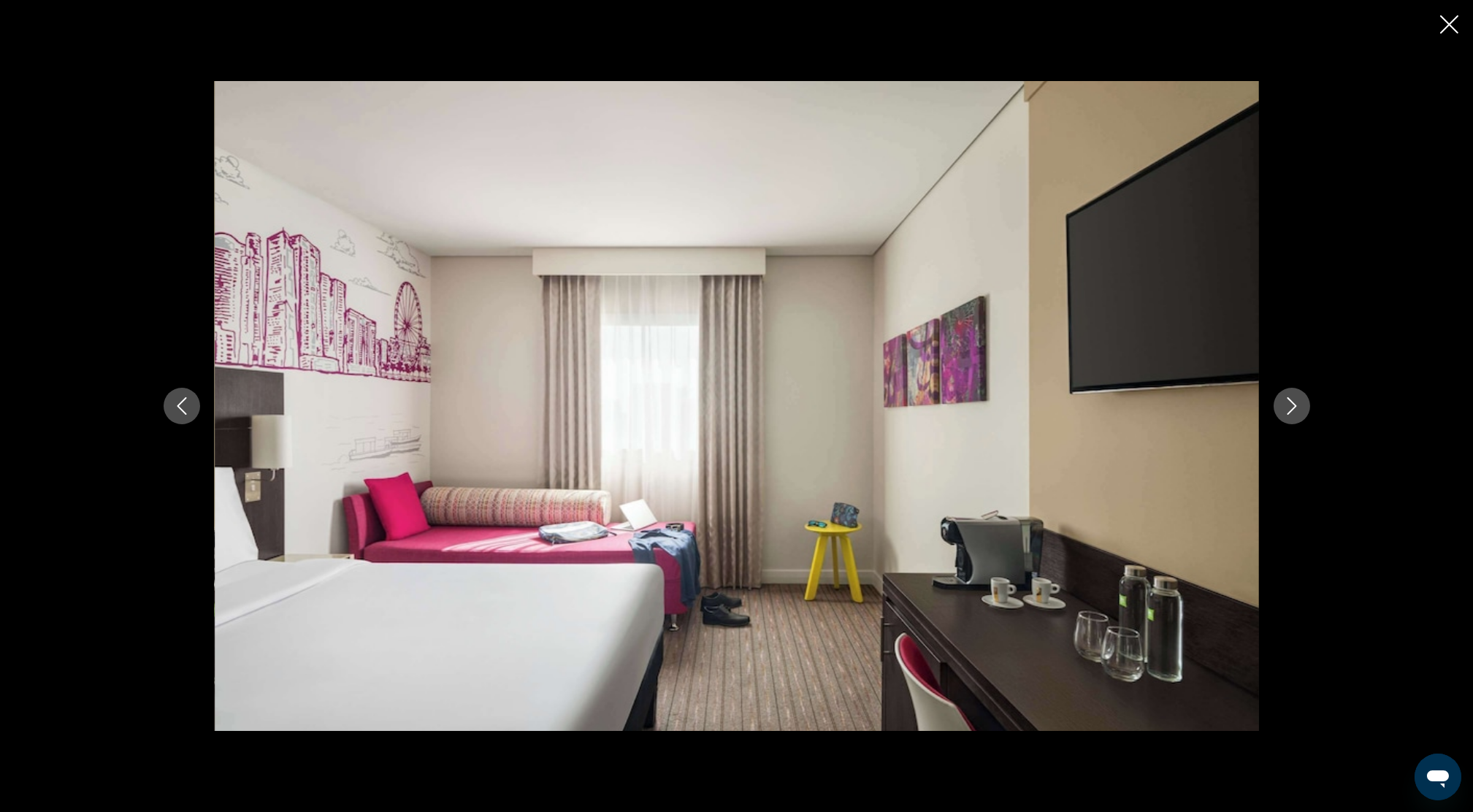
click at [1300, 394] on button "Next image" at bounding box center [1292, 406] width 37 height 37
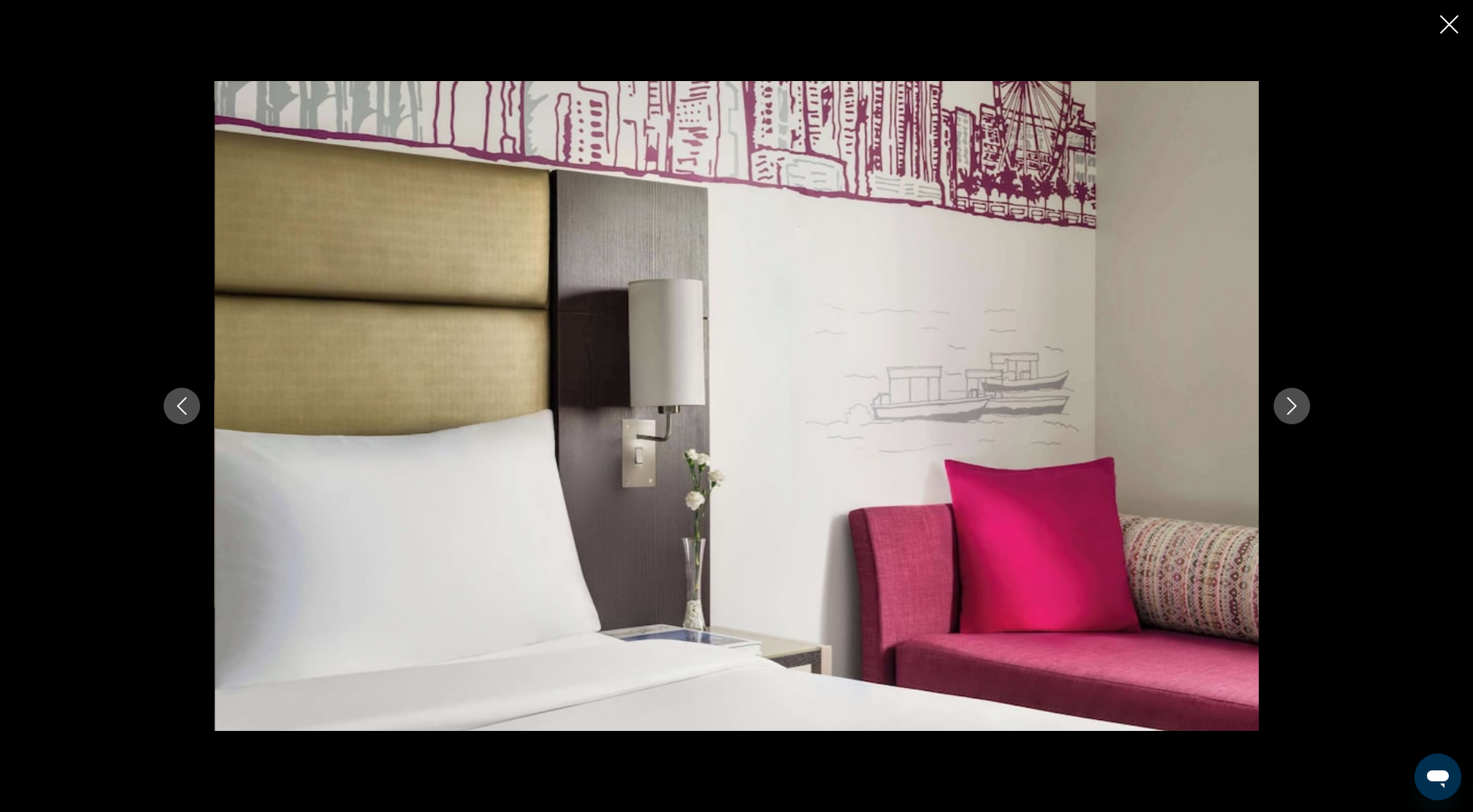
click at [1299, 407] on icon "Next image" at bounding box center [1292, 406] width 18 height 18
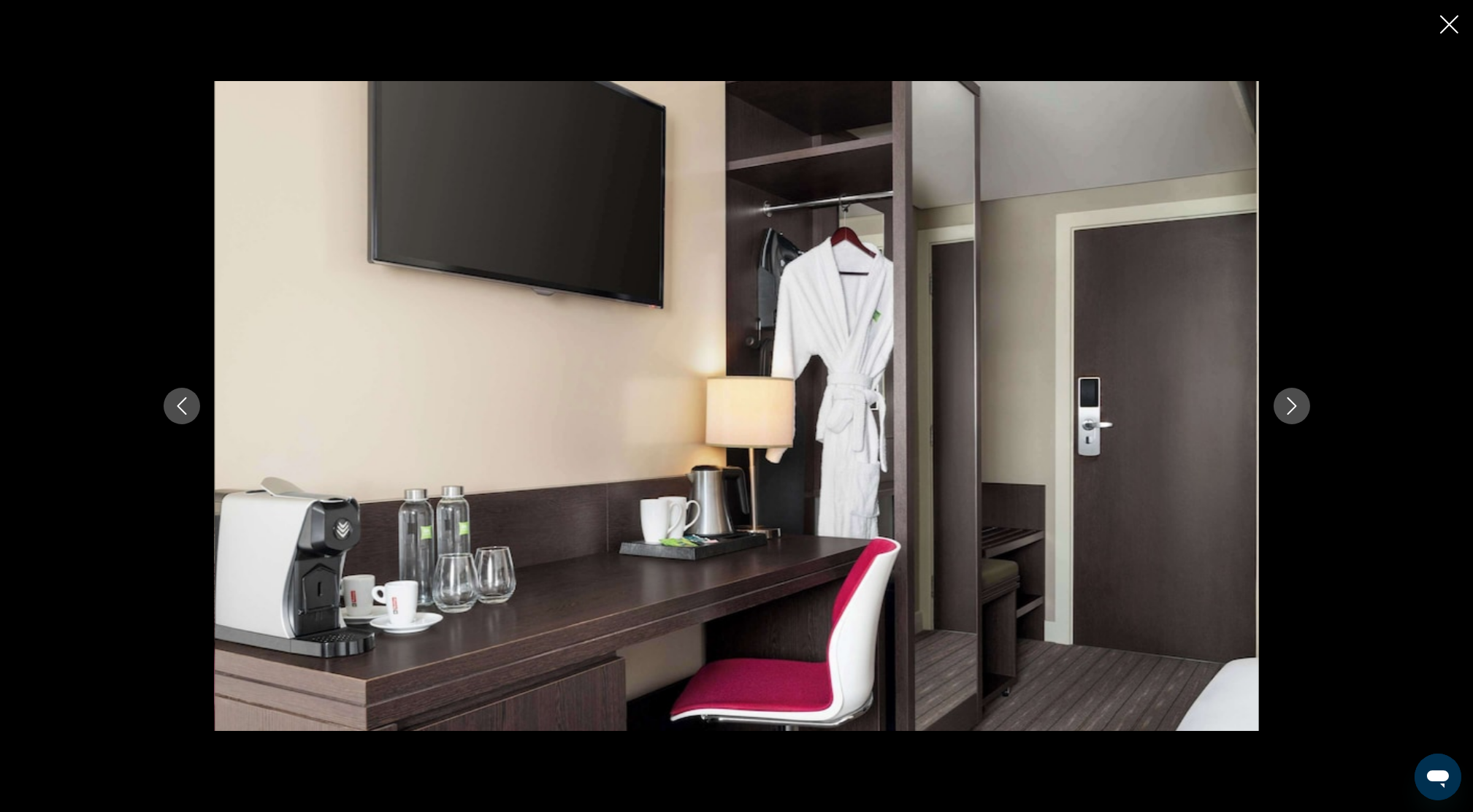
click at [1295, 403] on icon "Next image" at bounding box center [1292, 406] width 18 height 18
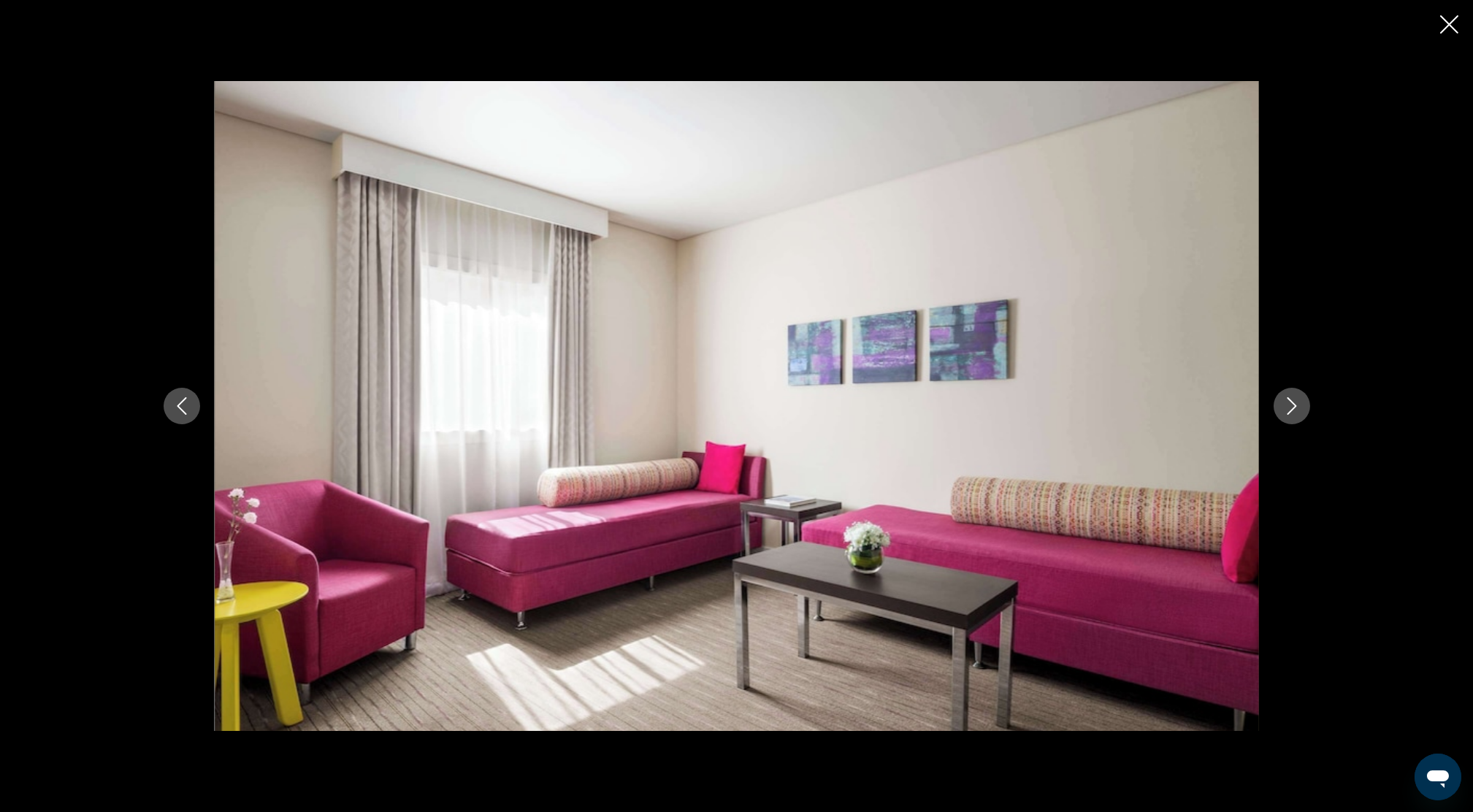
click at [1298, 392] on button "Next image" at bounding box center [1292, 406] width 37 height 37
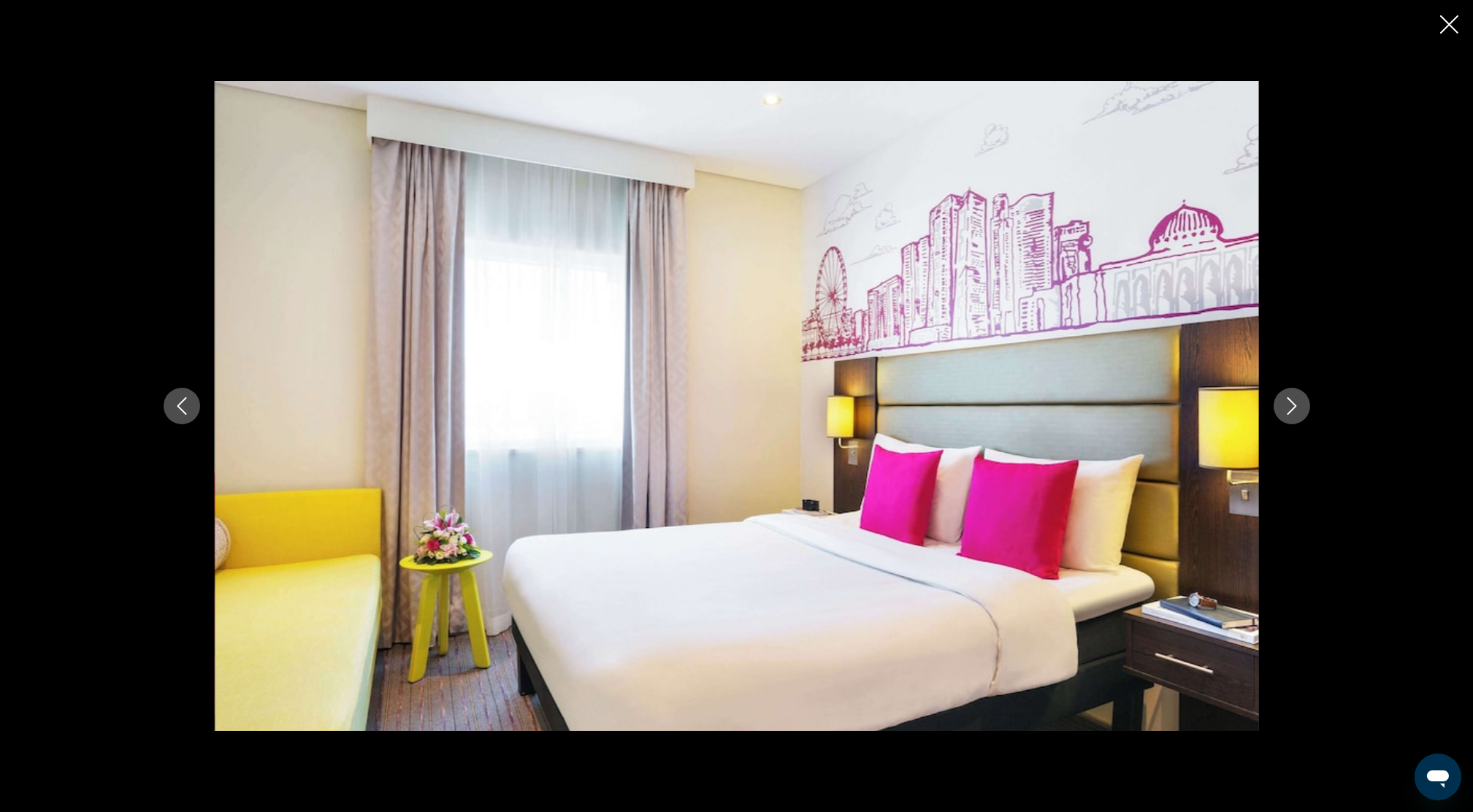
click at [1306, 396] on button "Next image" at bounding box center [1292, 406] width 37 height 37
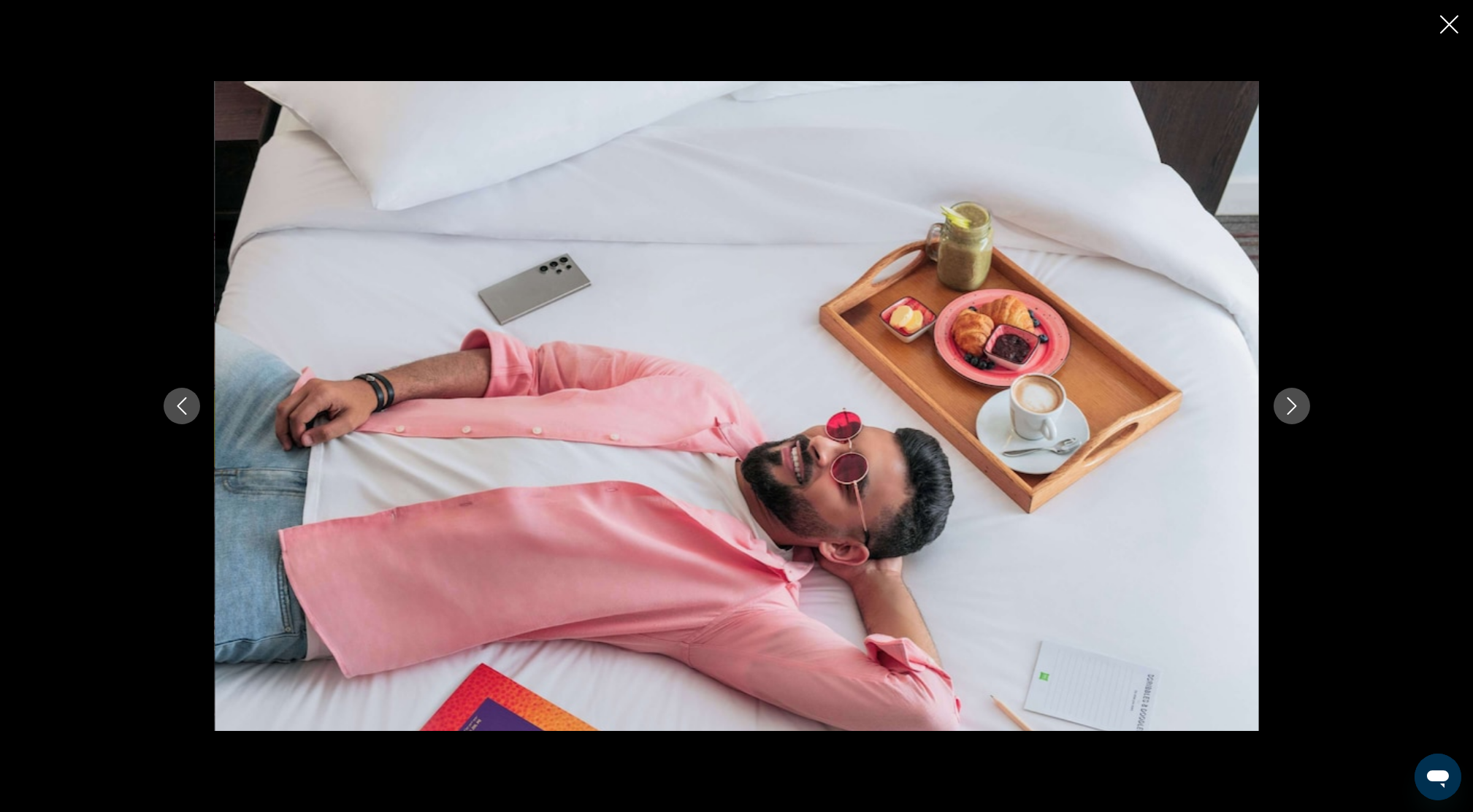
click at [1456, 32] on icon "Close slideshow" at bounding box center [1449, 24] width 18 height 18
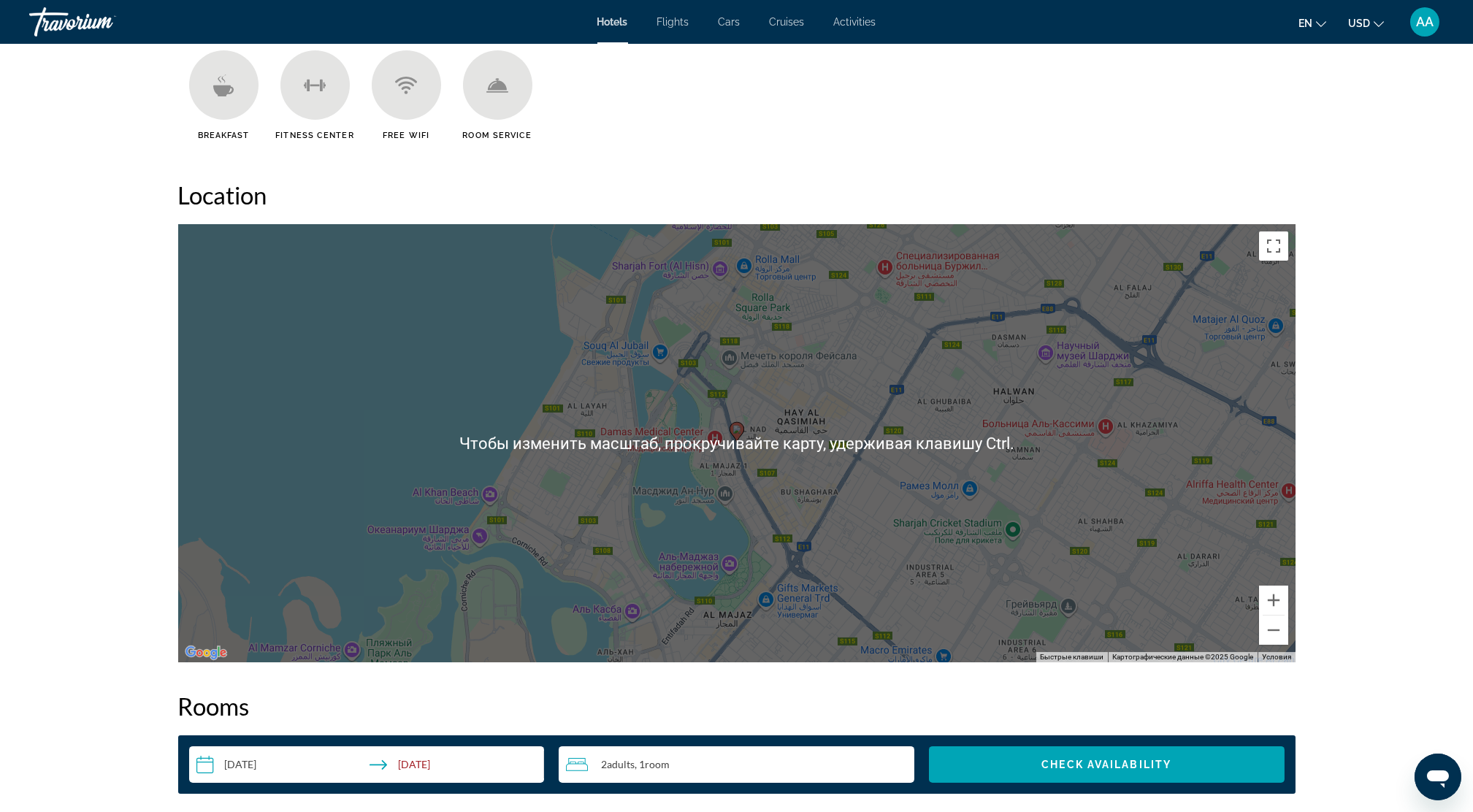
scroll to position [1361, 0]
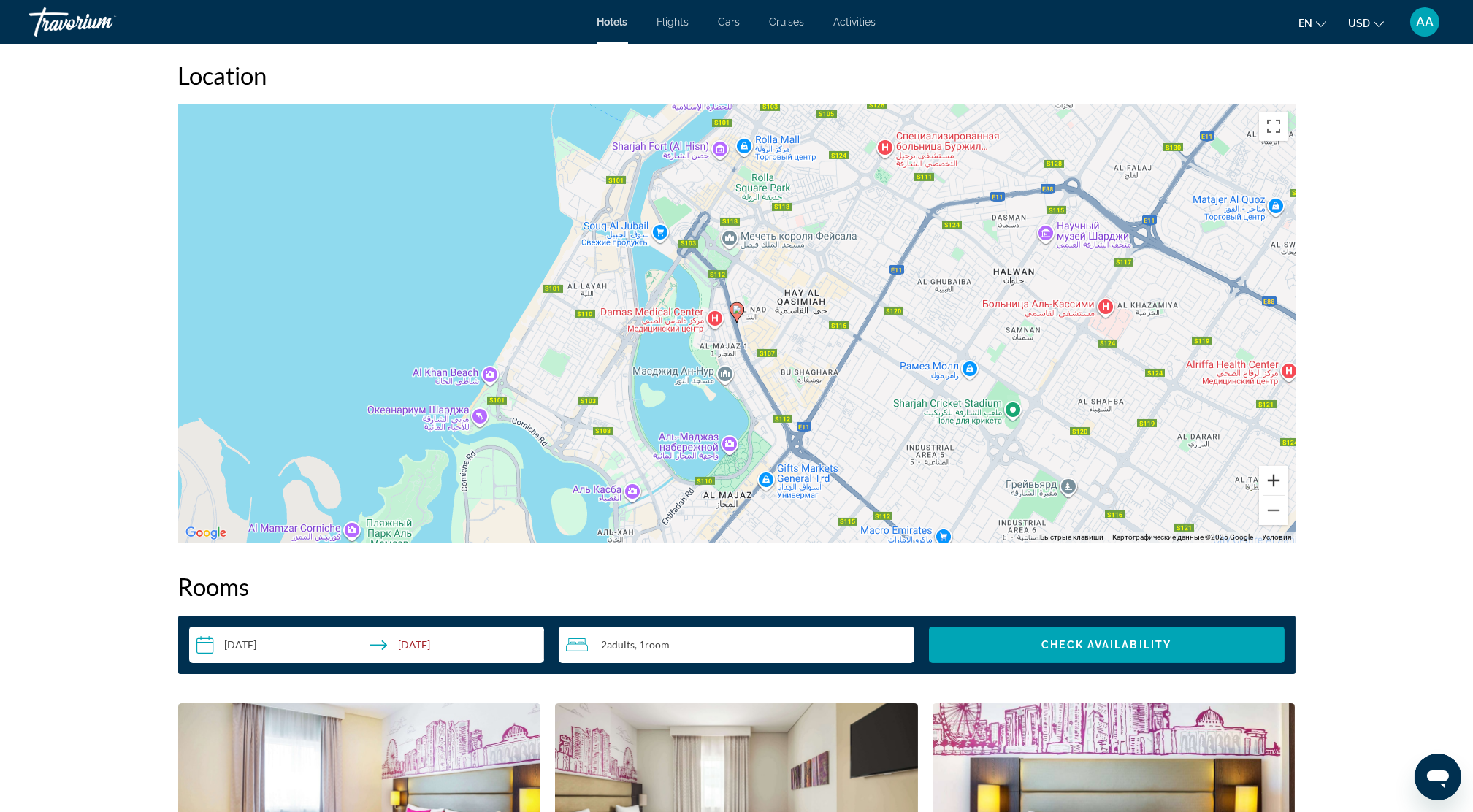
click at [1263, 477] on button "Увеличить" at bounding box center [1274, 480] width 29 height 29
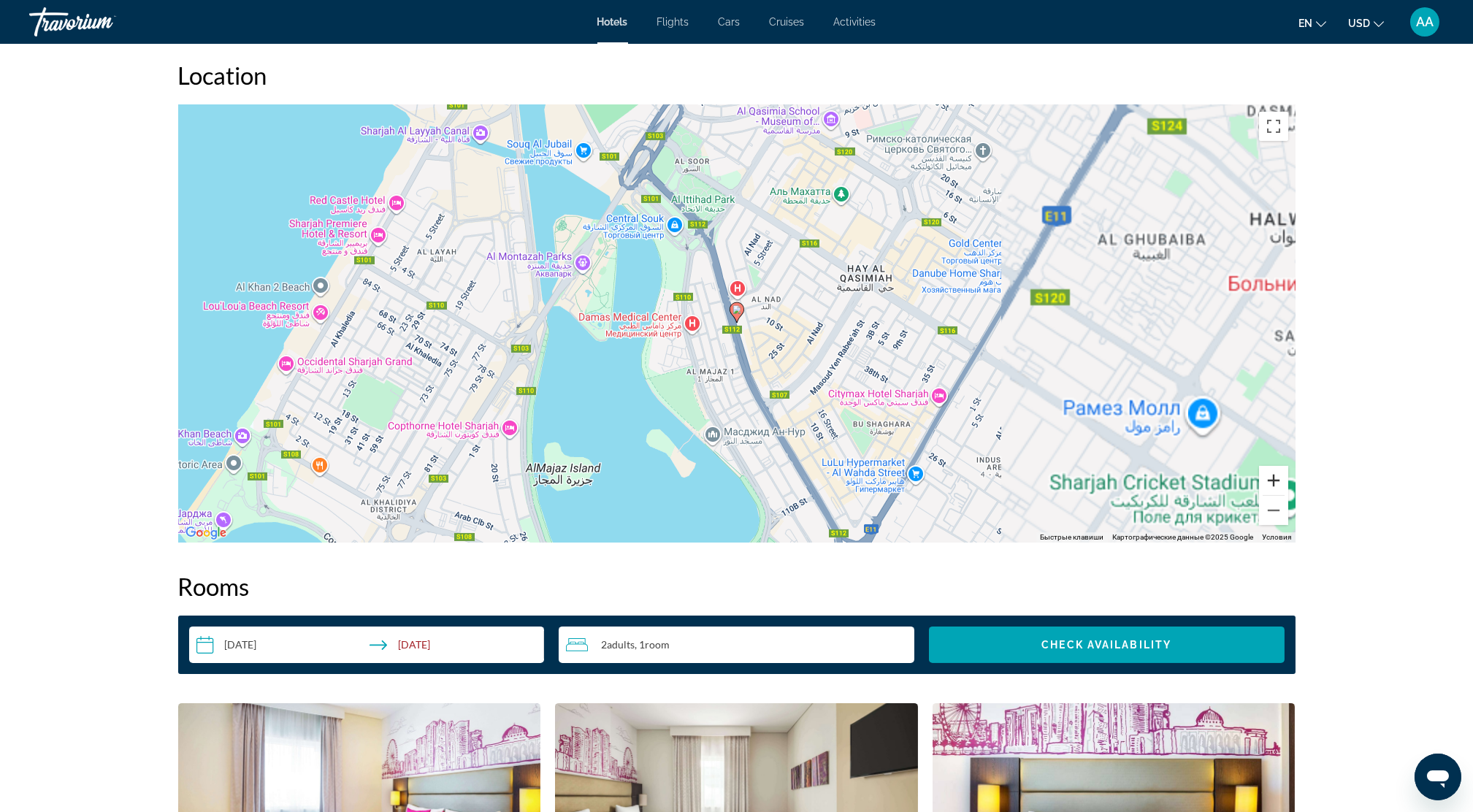
click at [1263, 477] on button "Увеличить" at bounding box center [1274, 480] width 29 height 29
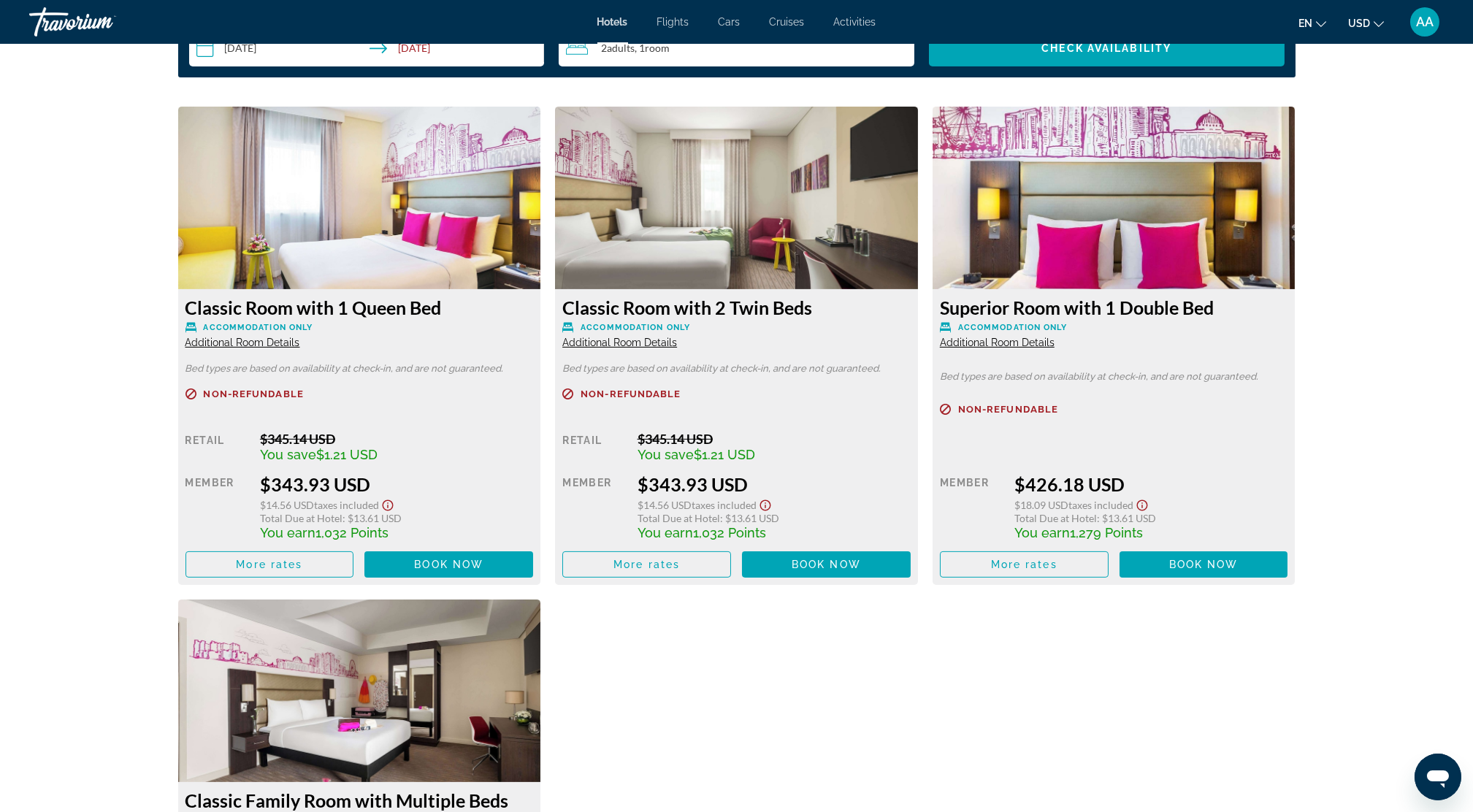
scroll to position [1946, 0]
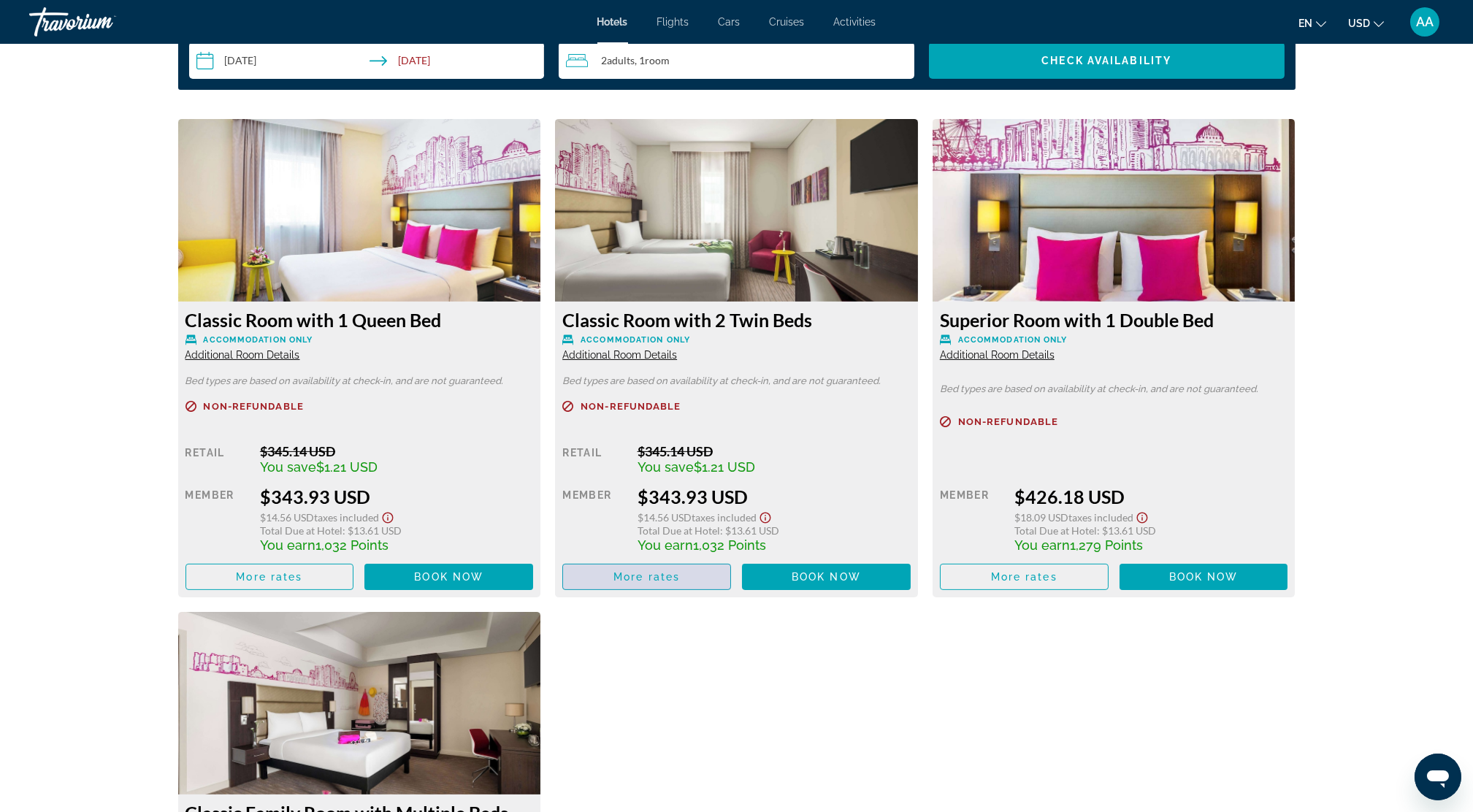
click at [653, 572] on span "More rates" at bounding box center [646, 577] width 66 height 12
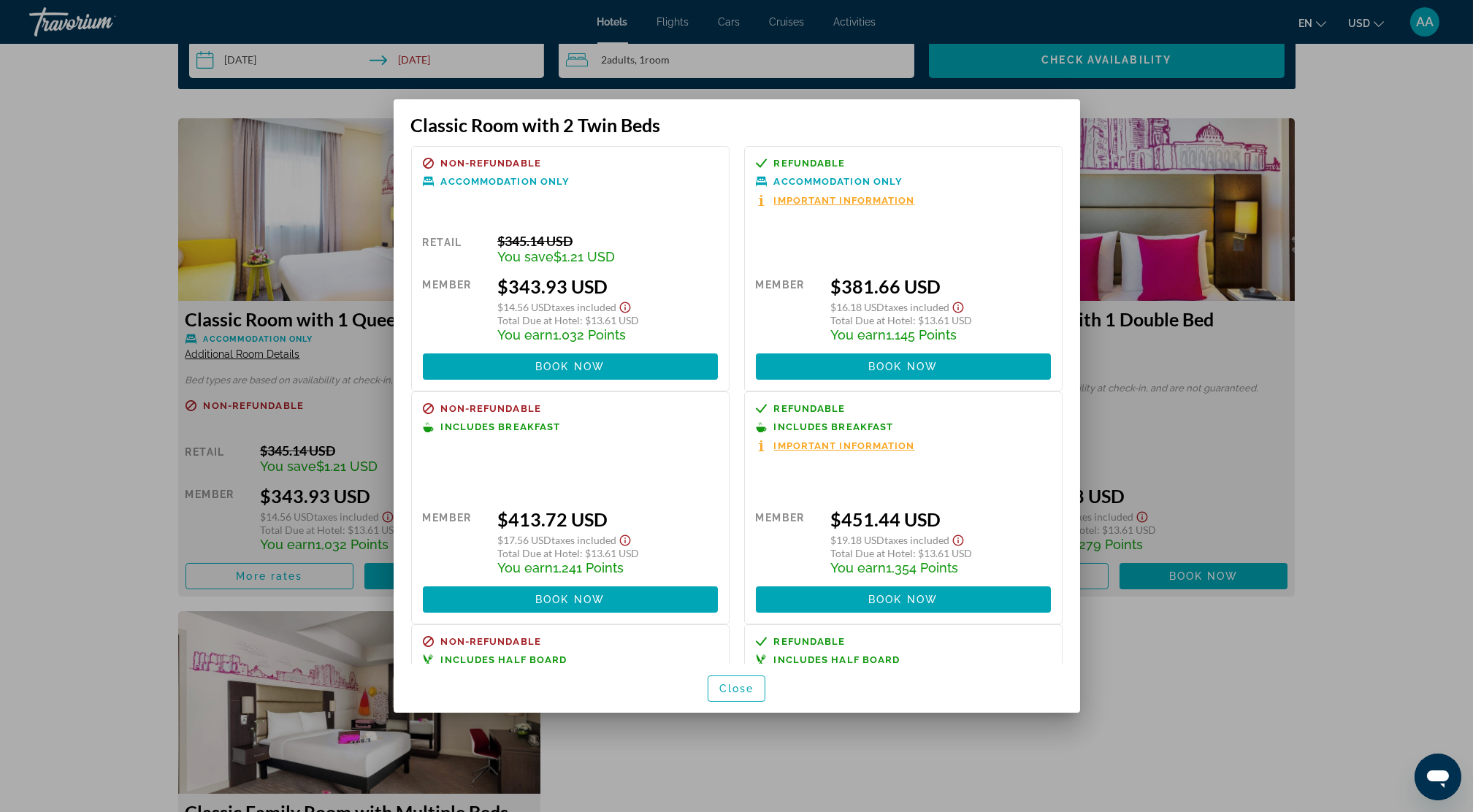
scroll to position [0, 0]
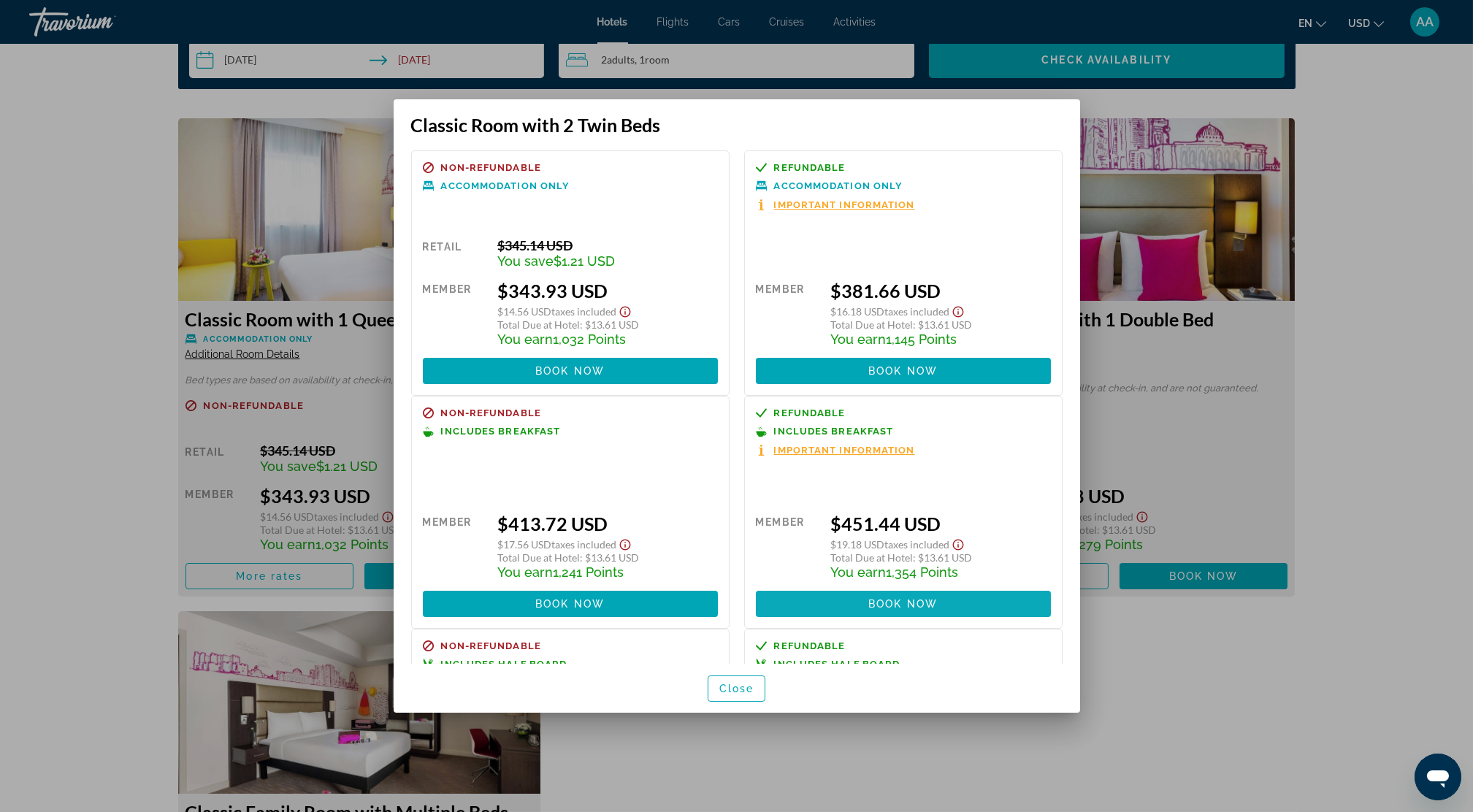
click at [878, 604] on span "Book now" at bounding box center [902, 604] width 69 height 12
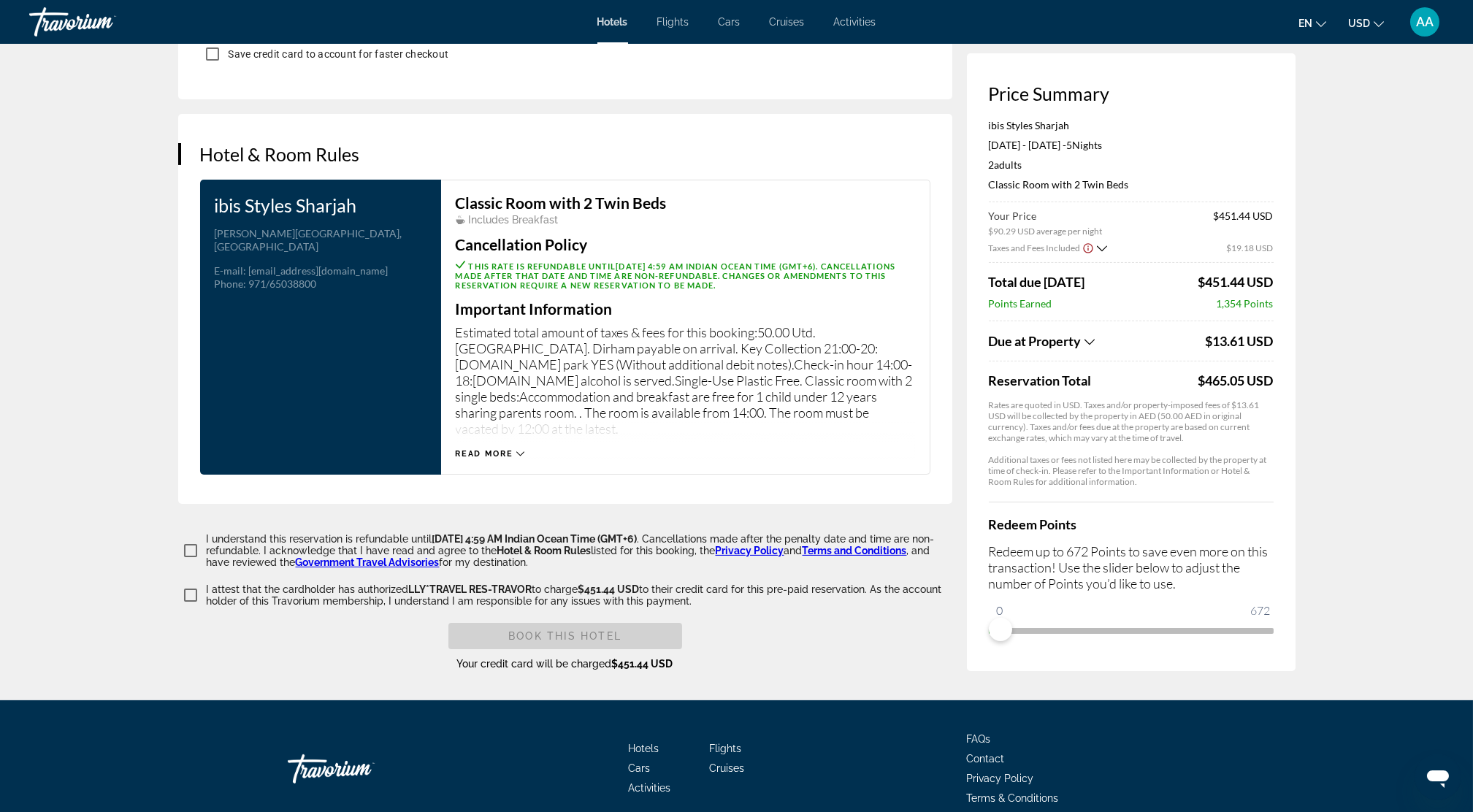
scroll to position [1674, 0]
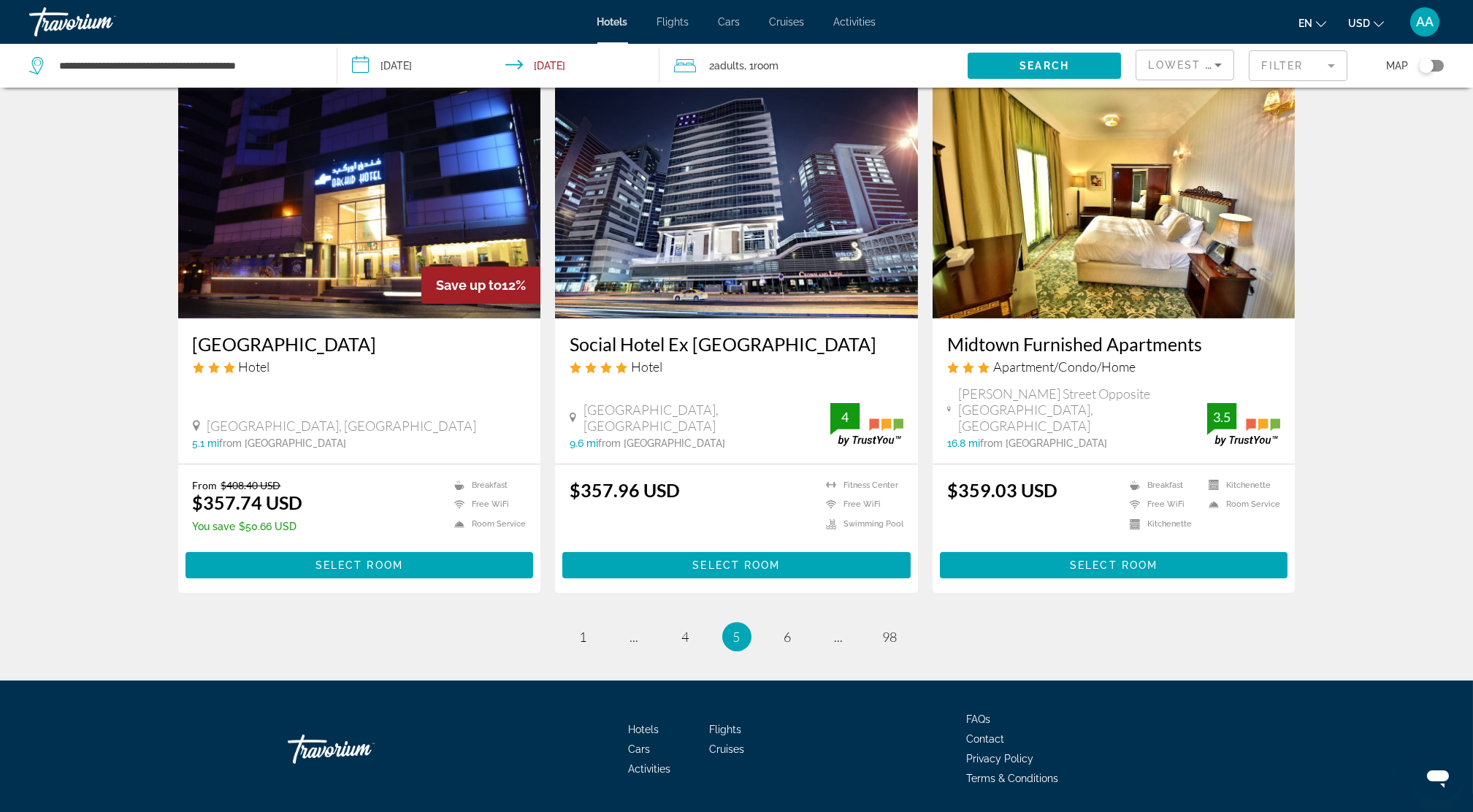
scroll to position [1648, 0]
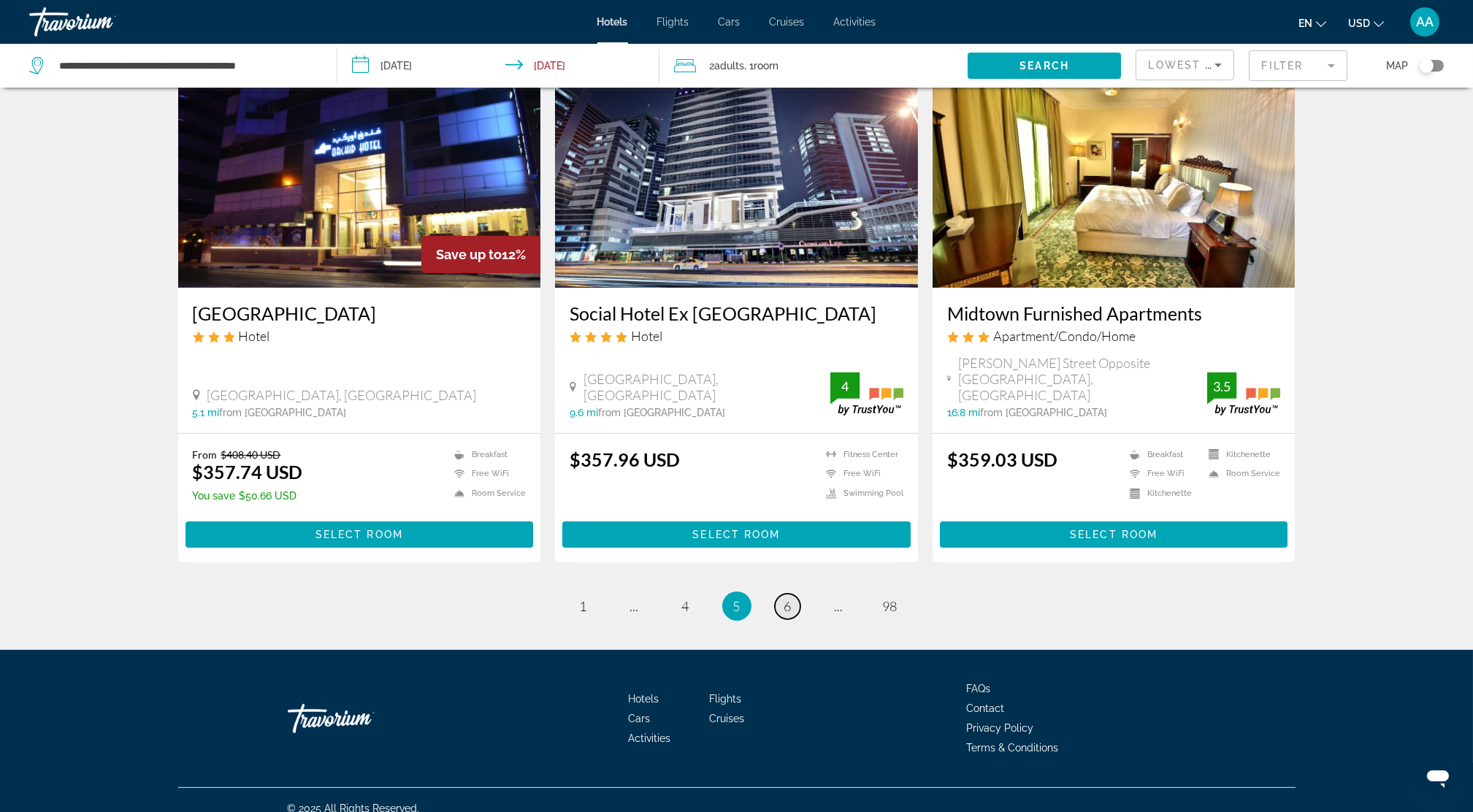
click at [793, 593] on link "page 6" at bounding box center [787, 606] width 25 height 25
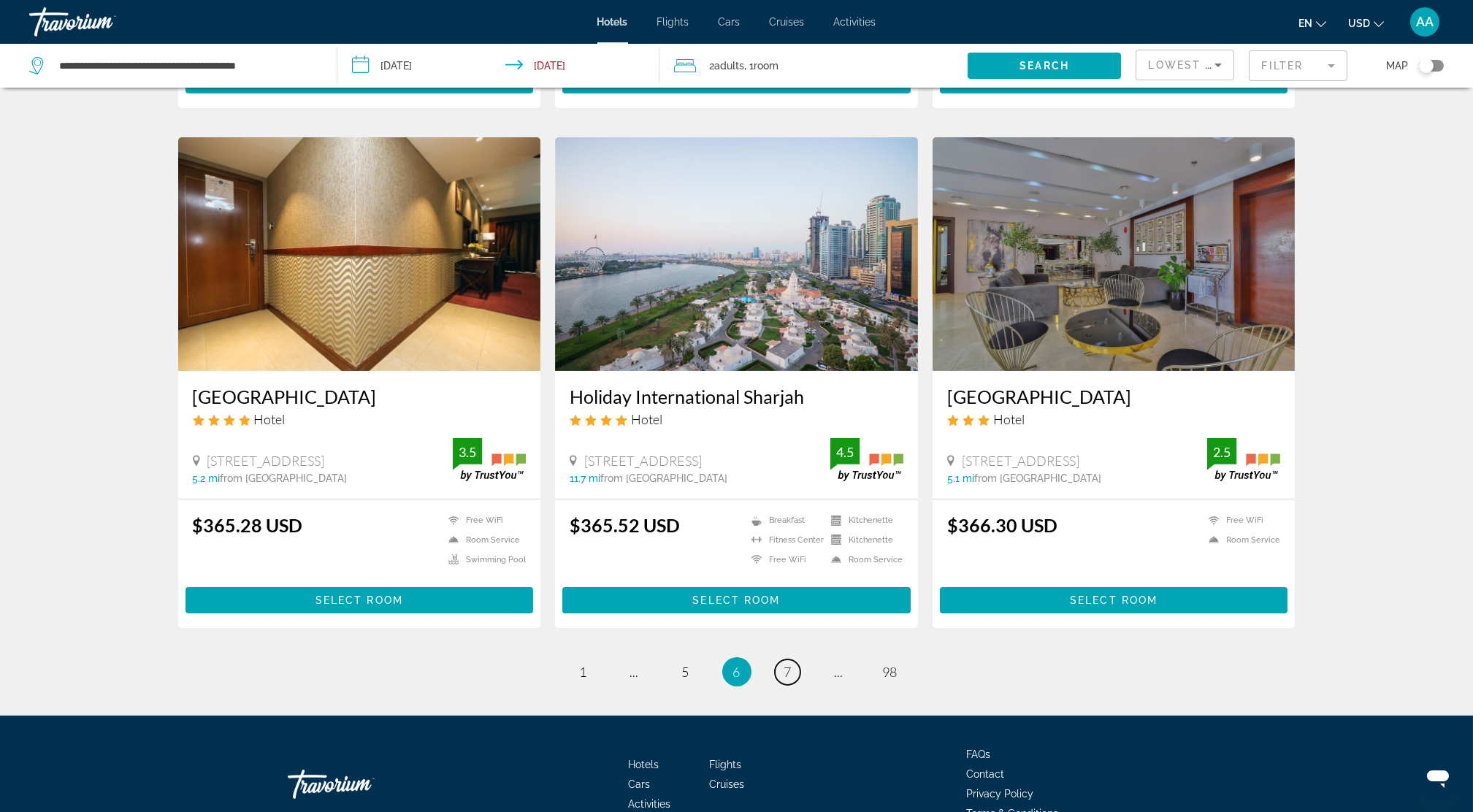
scroll to position [1646, 0]
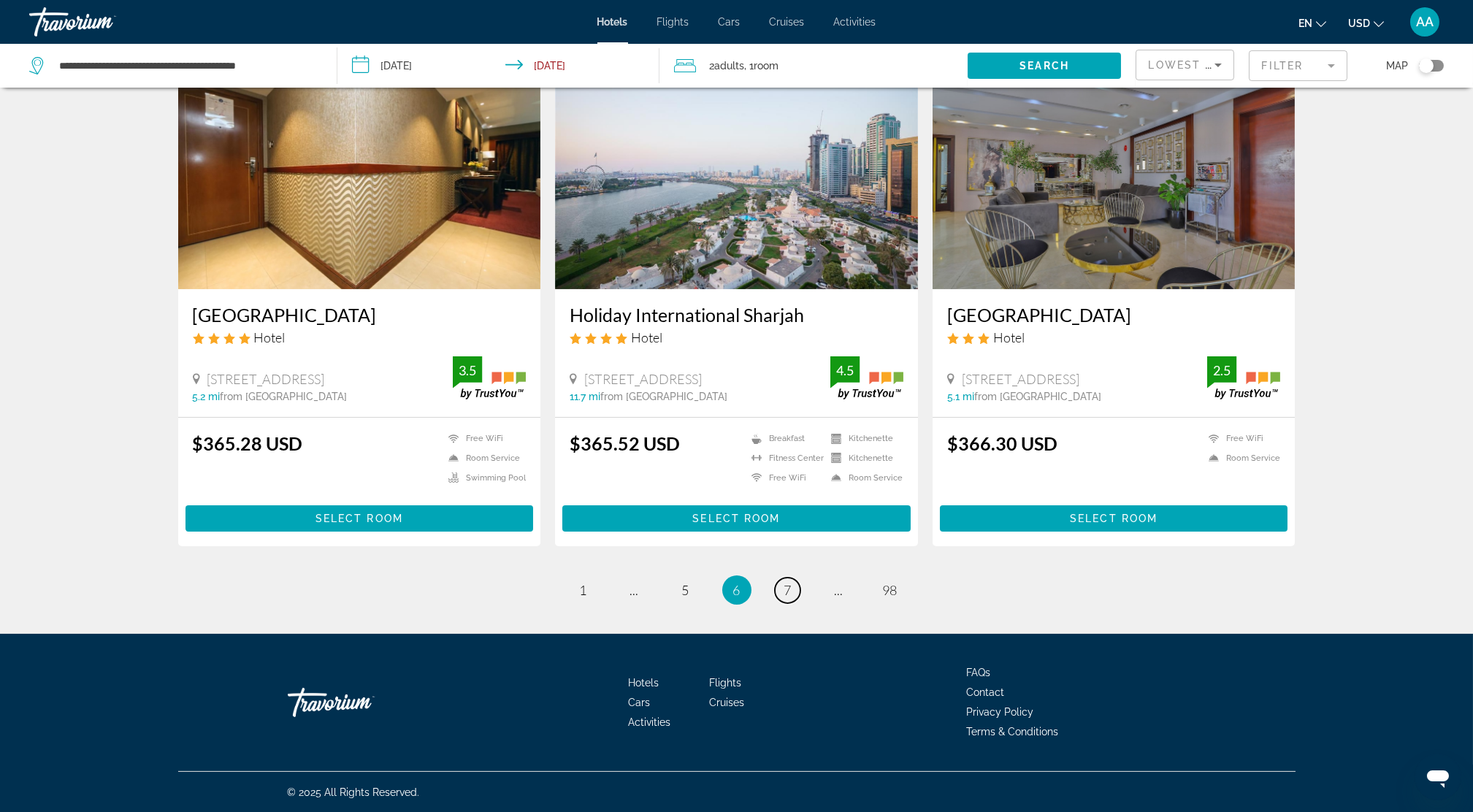
click at [797, 594] on link "page 7" at bounding box center [787, 590] width 25 height 25
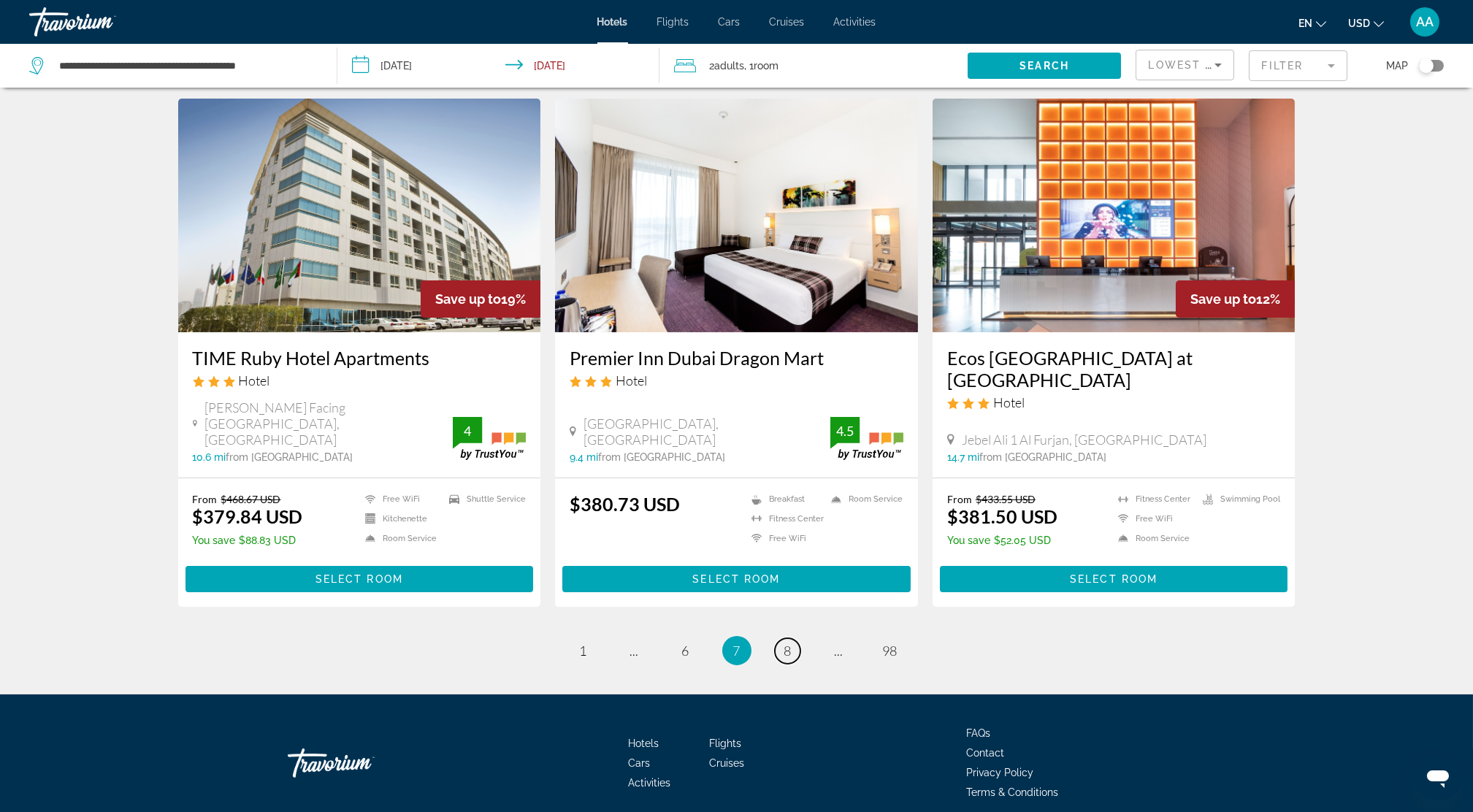
scroll to position [1670, 0]
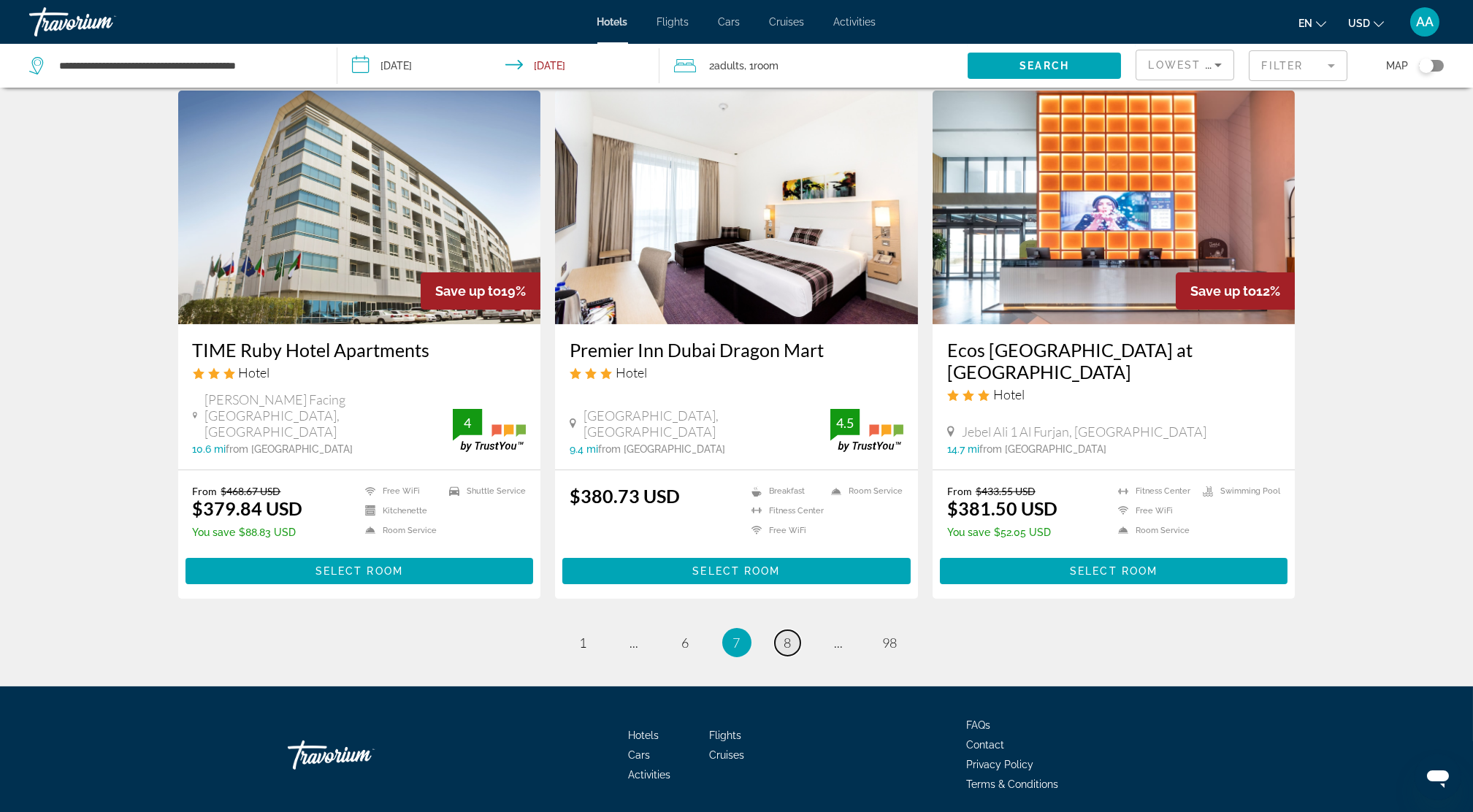
click at [784, 630] on link "page 8" at bounding box center [787, 643] width 25 height 25
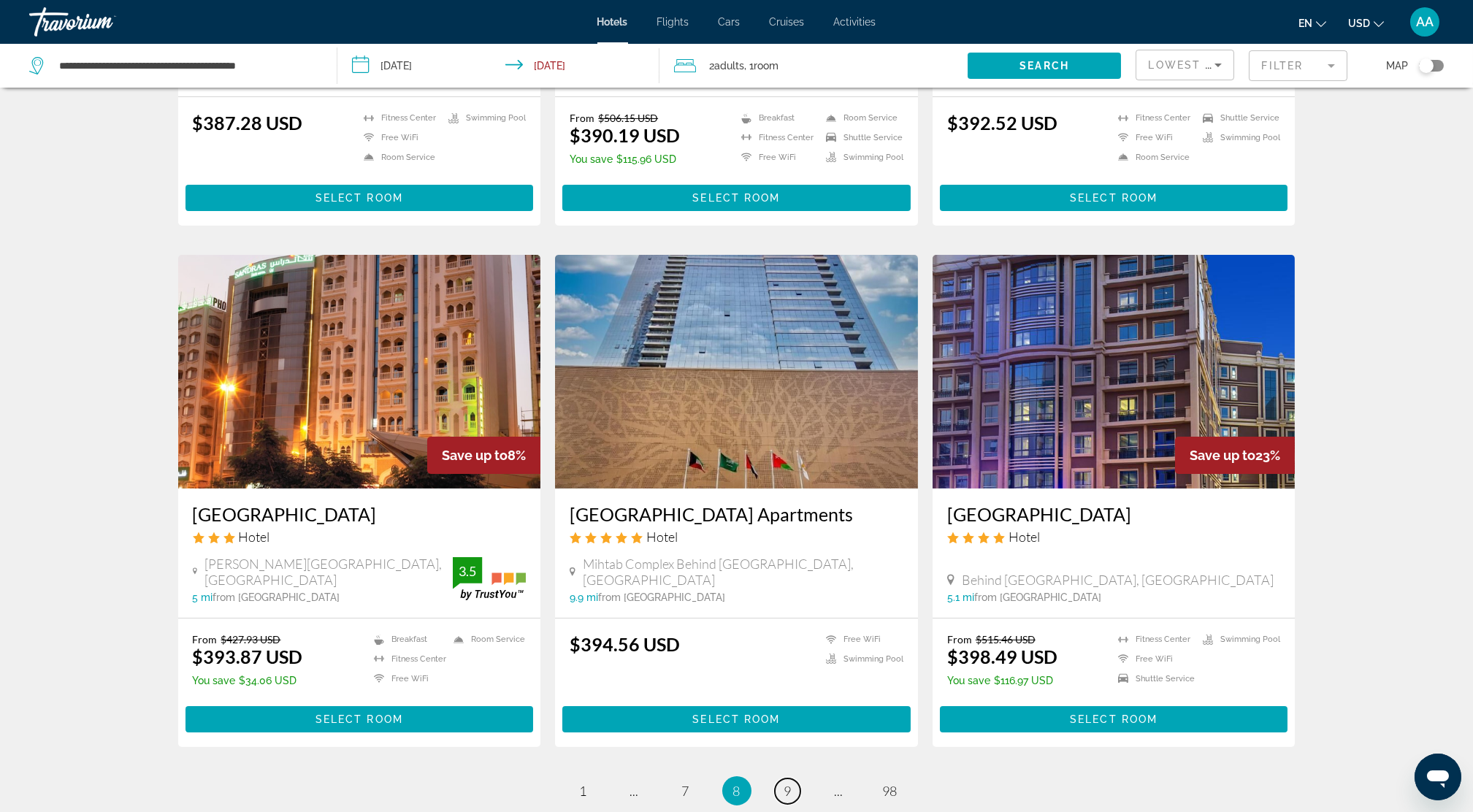
scroll to position [1654, 0]
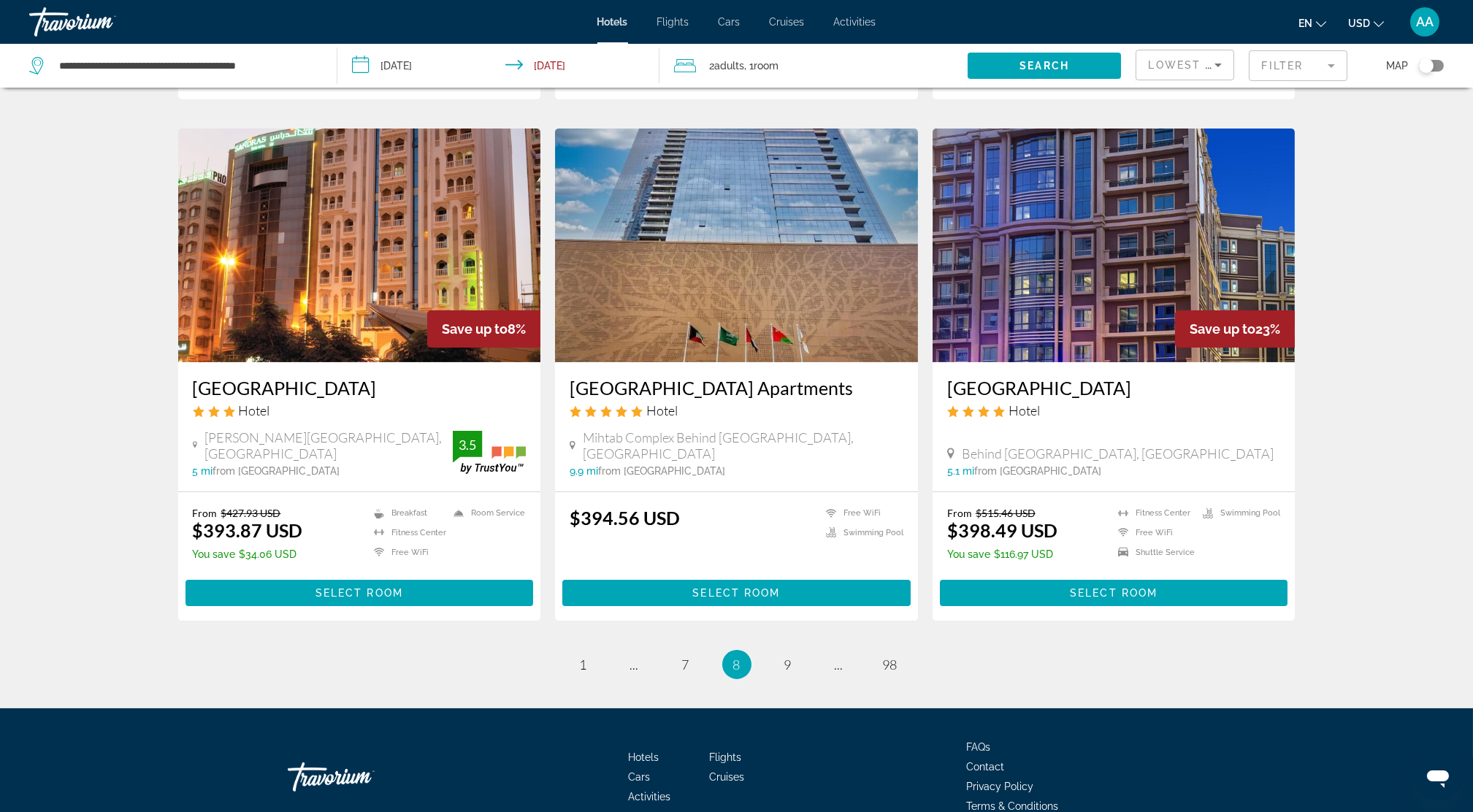
click at [857, 22] on span "Activities" at bounding box center [855, 22] width 43 height 12
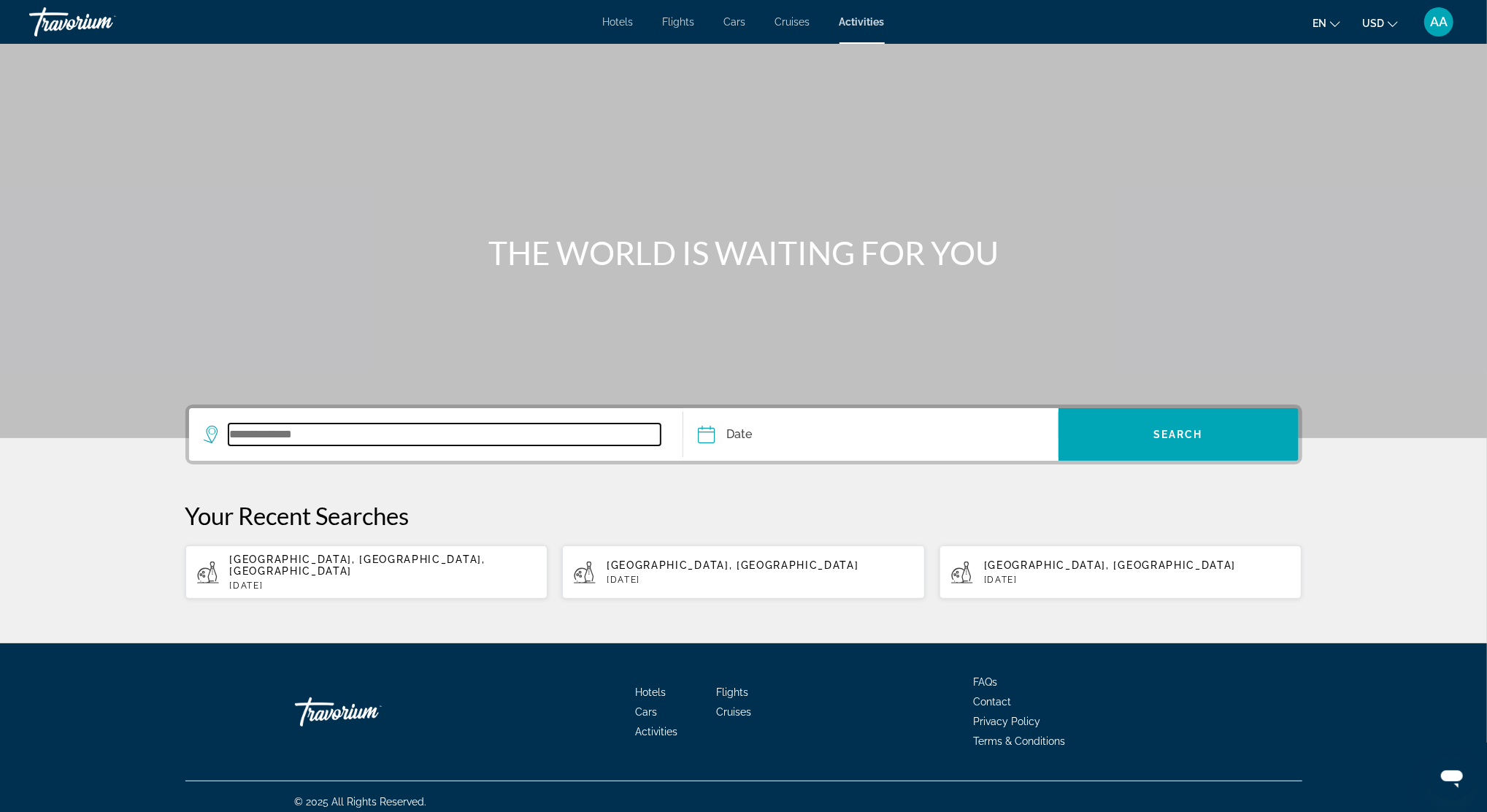
click at [264, 441] on input "Search widget" at bounding box center [444, 434] width 433 height 22
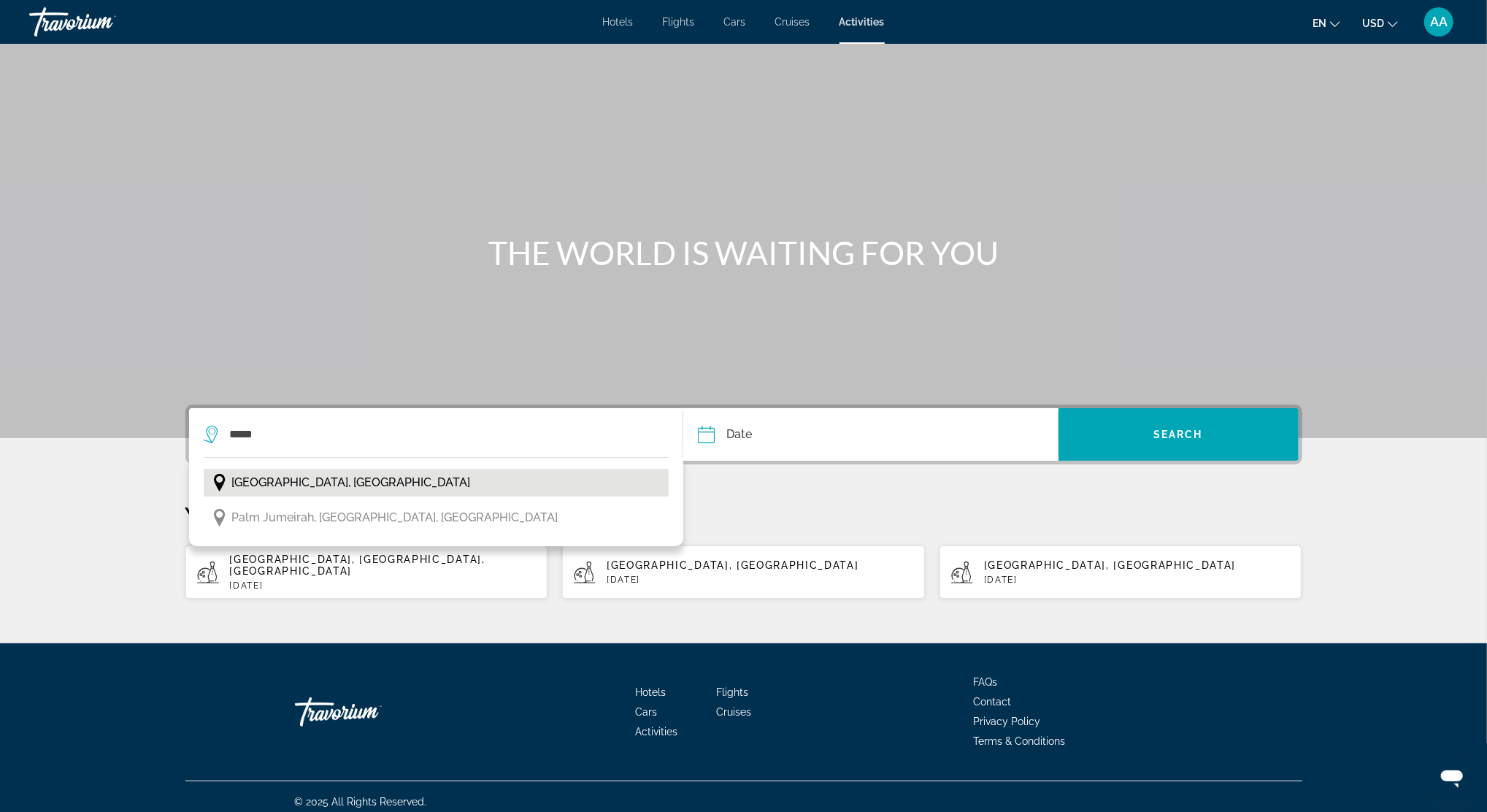
click at [278, 479] on span "[GEOGRAPHIC_DATA], [GEOGRAPHIC_DATA]" at bounding box center [351, 482] width 238 height 20
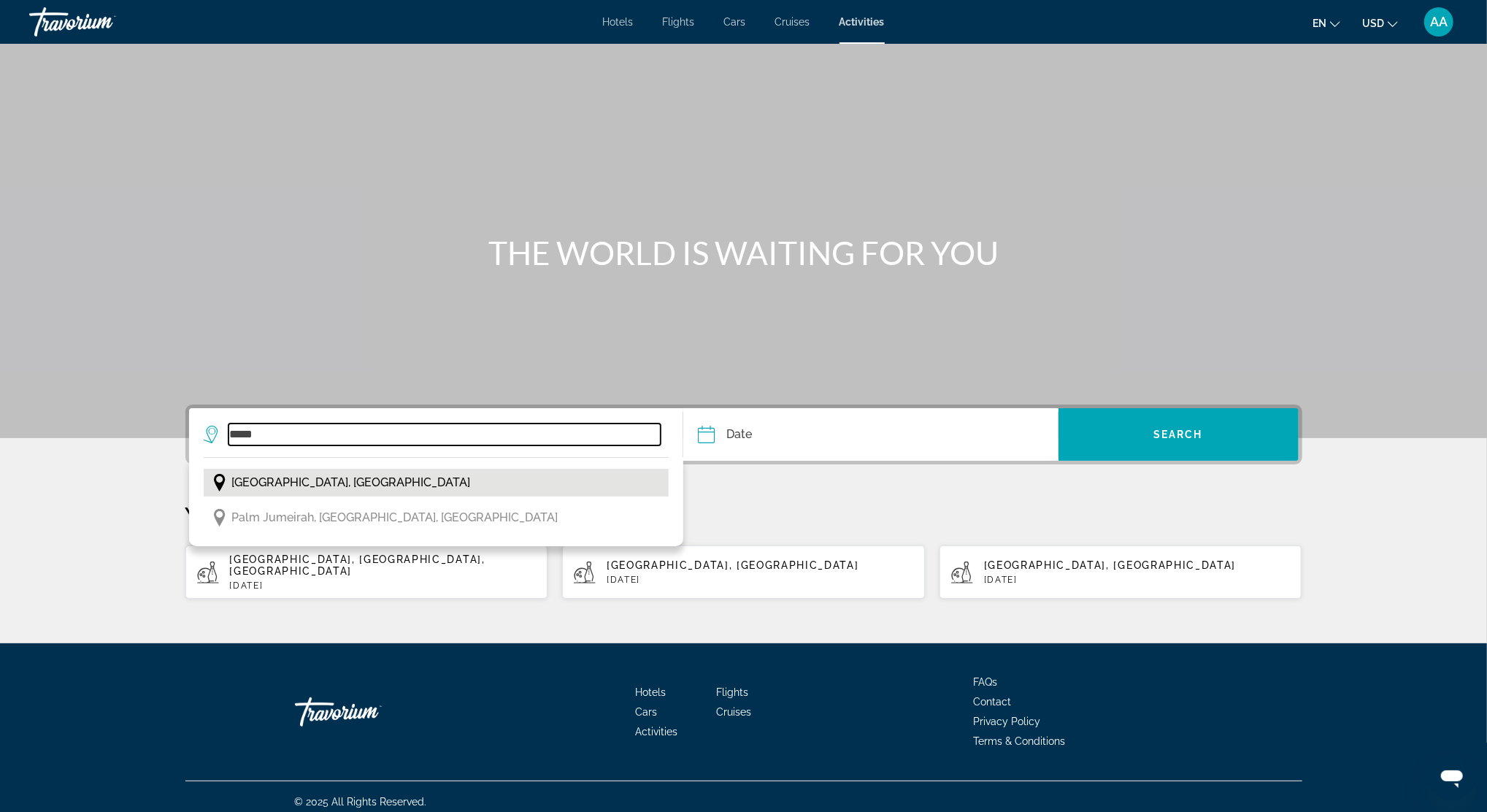
type input "**********"
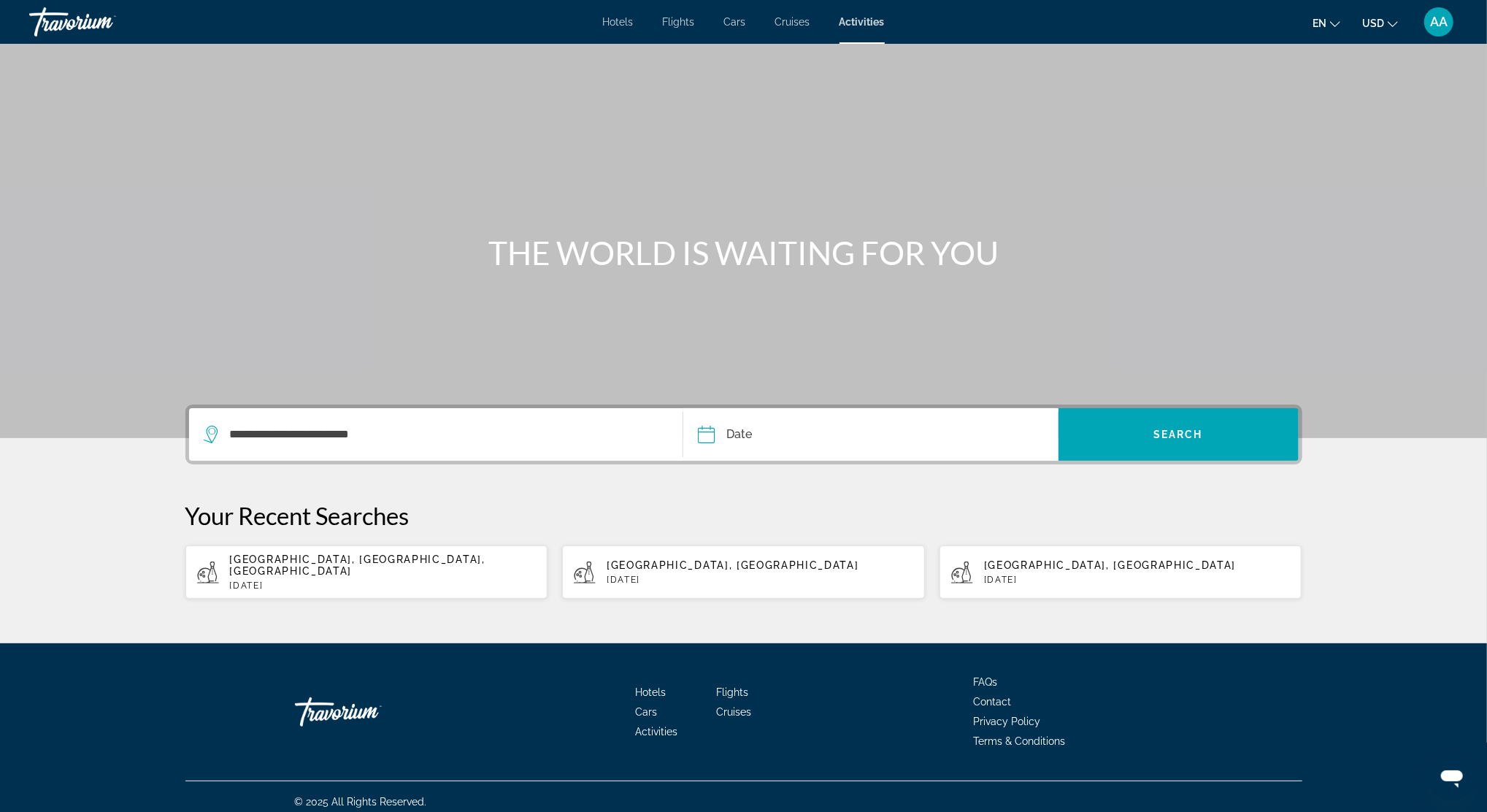
click at [772, 437] on input "Date" at bounding box center [787, 437] width 186 height 57
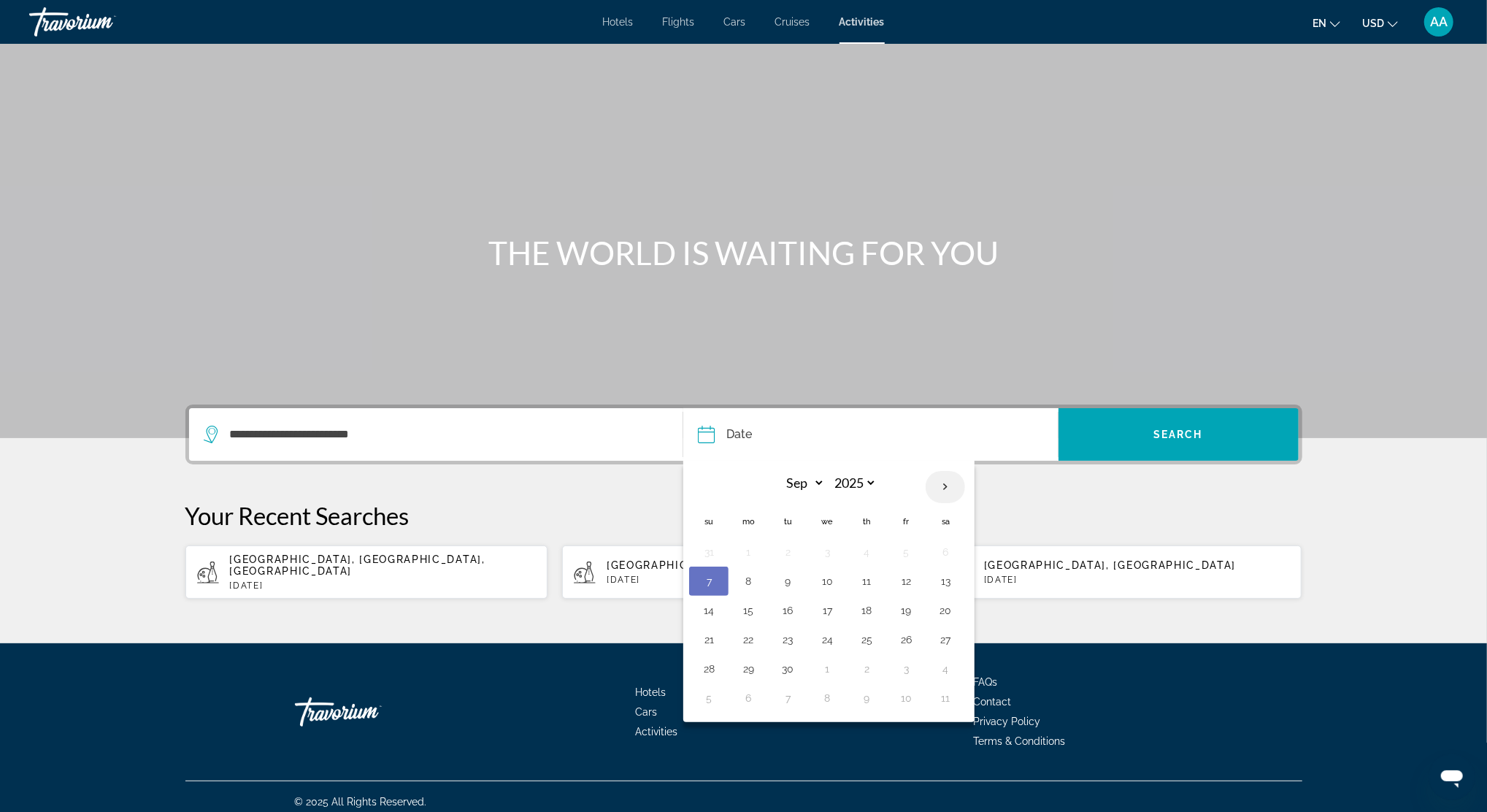
click at [938, 485] on th "Next month" at bounding box center [945, 486] width 40 height 32
select select "*"
click at [739, 672] on button "27" at bounding box center [748, 668] width 23 height 20
type input "**********"
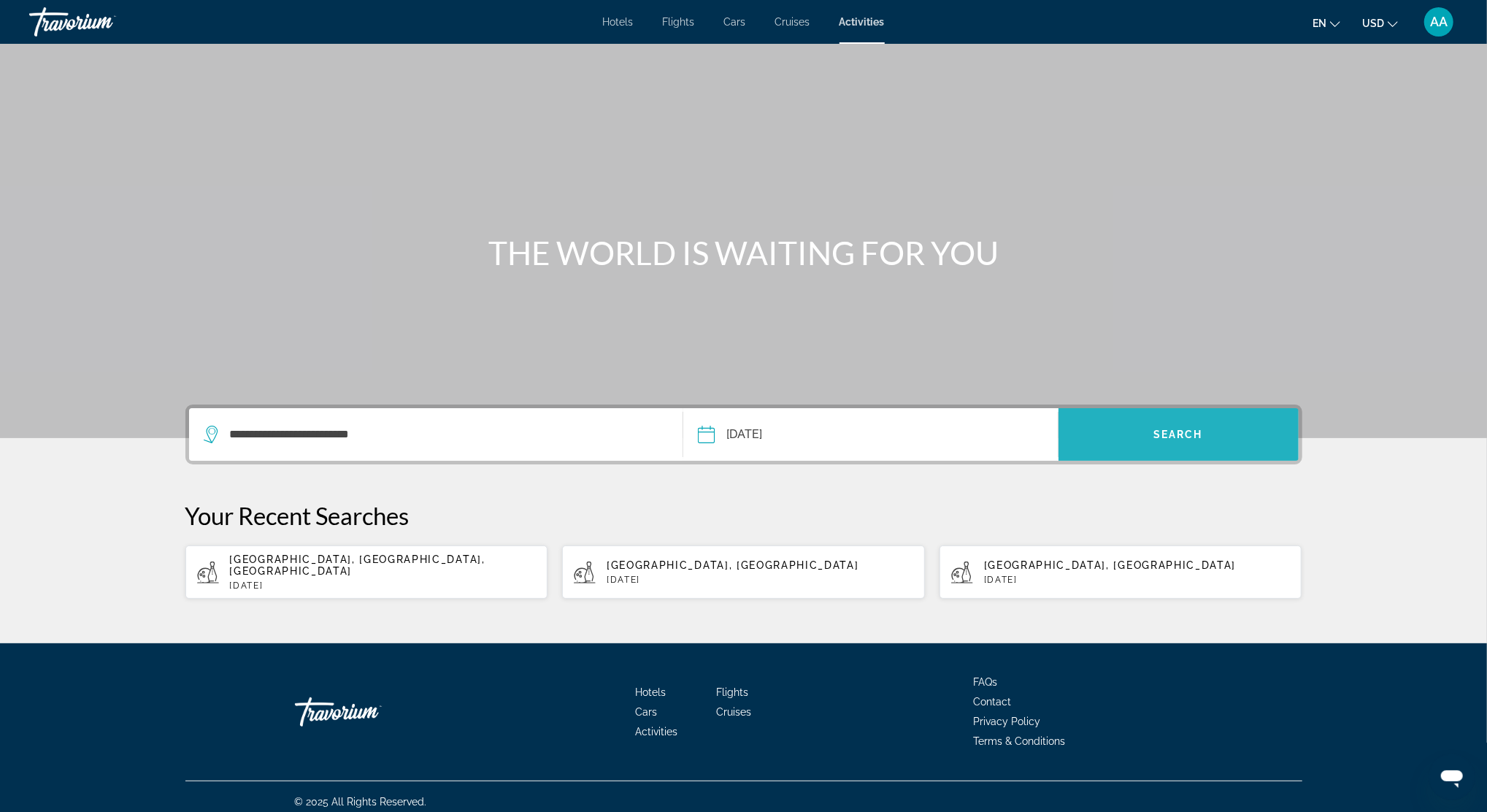
click at [1140, 427] on span "Search widget" at bounding box center [1178, 435] width 240 height 35
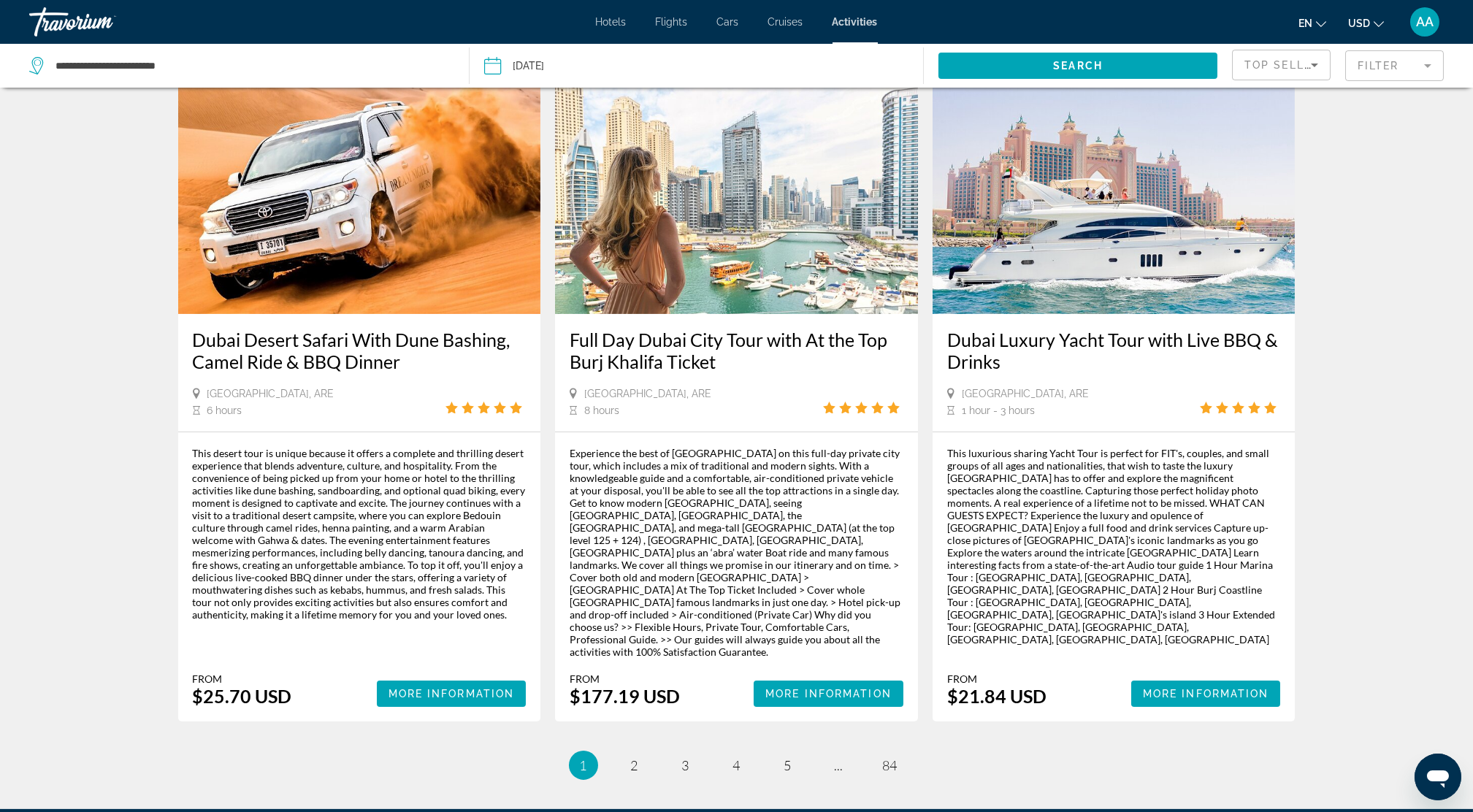
scroll to position [1970, 0]
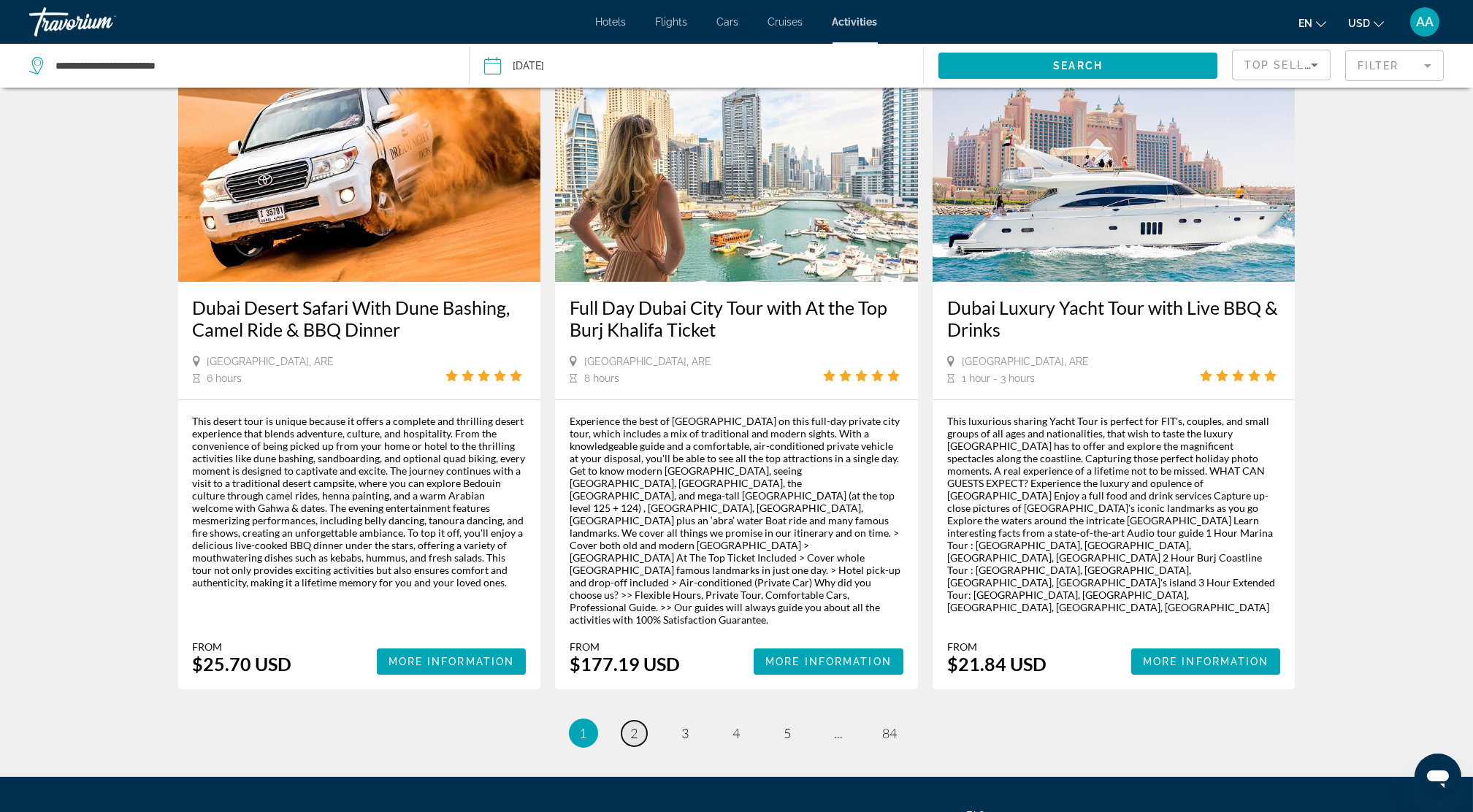
click at [634, 724] on span "2" at bounding box center [634, 732] width 8 height 17
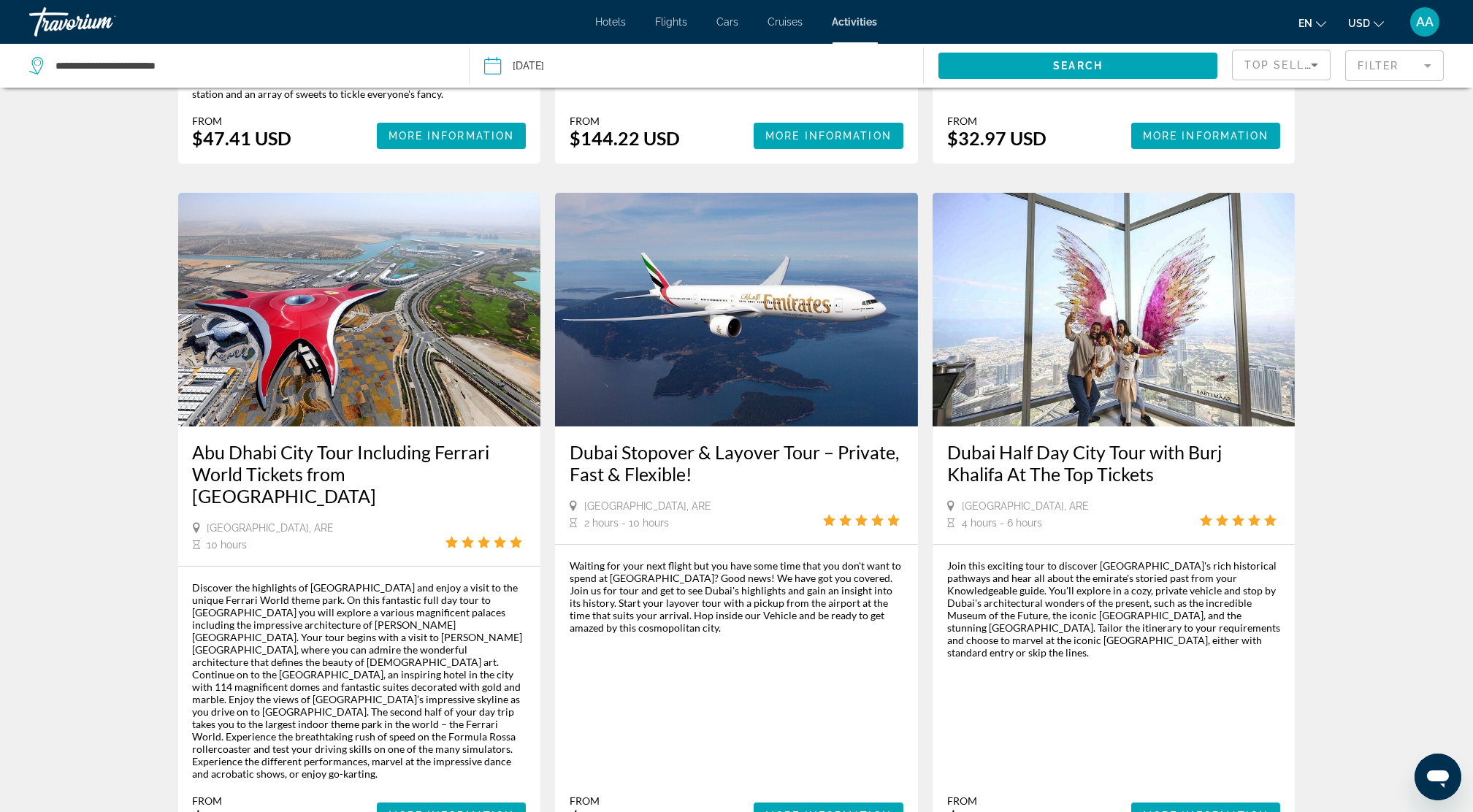
scroll to position [1849, 0]
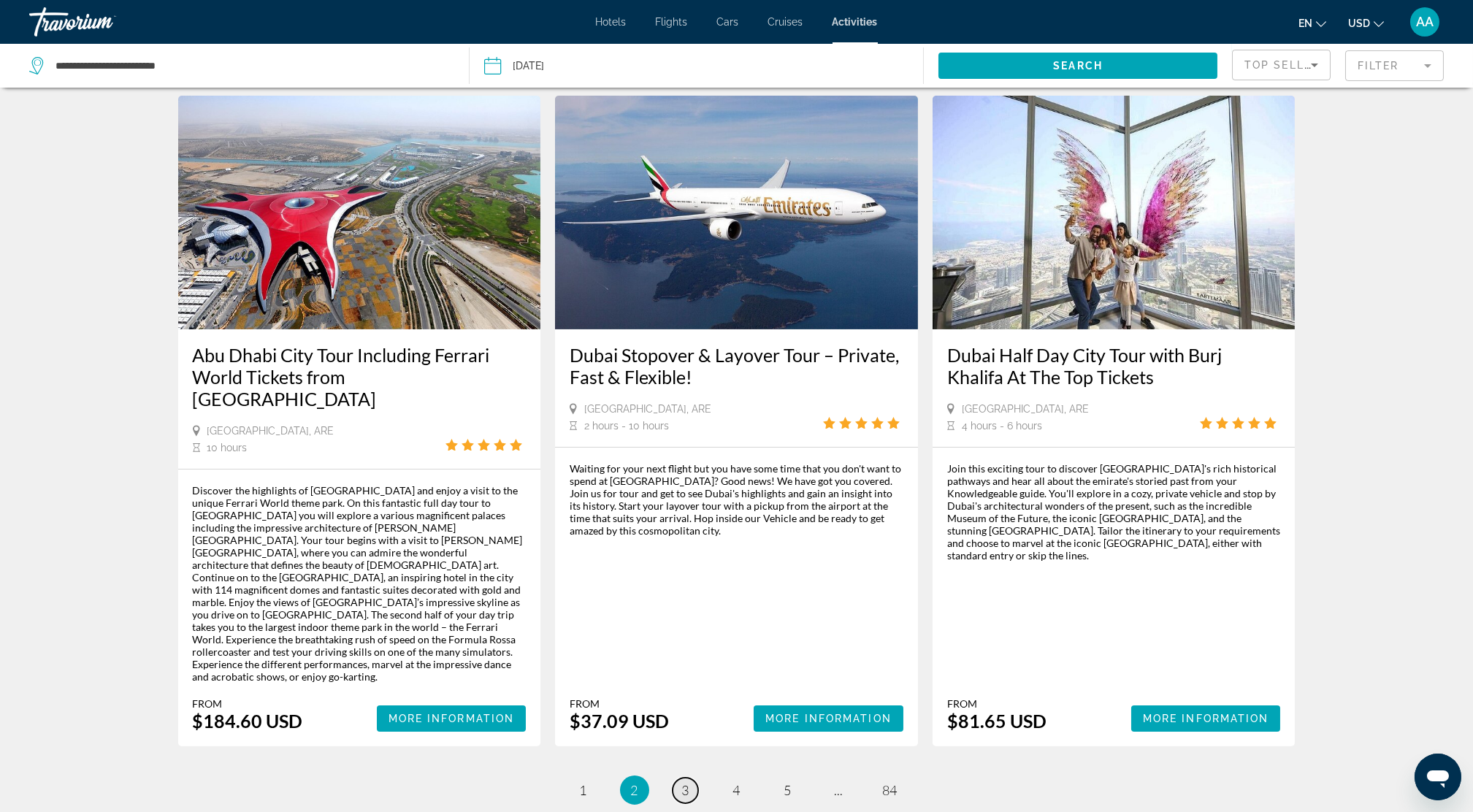
click at [682, 782] on span "3" at bounding box center [686, 790] width 8 height 17
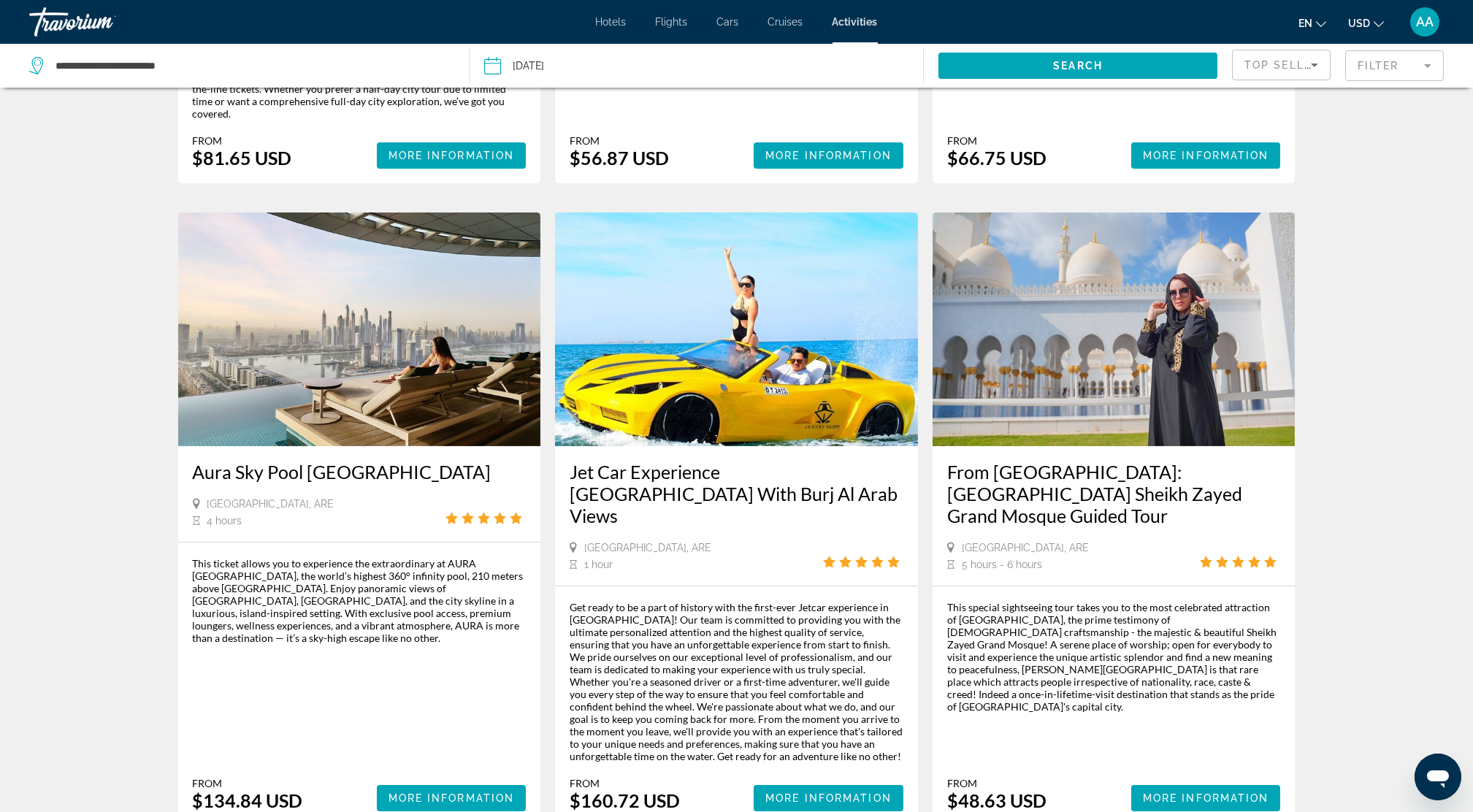
scroll to position [1995, 0]
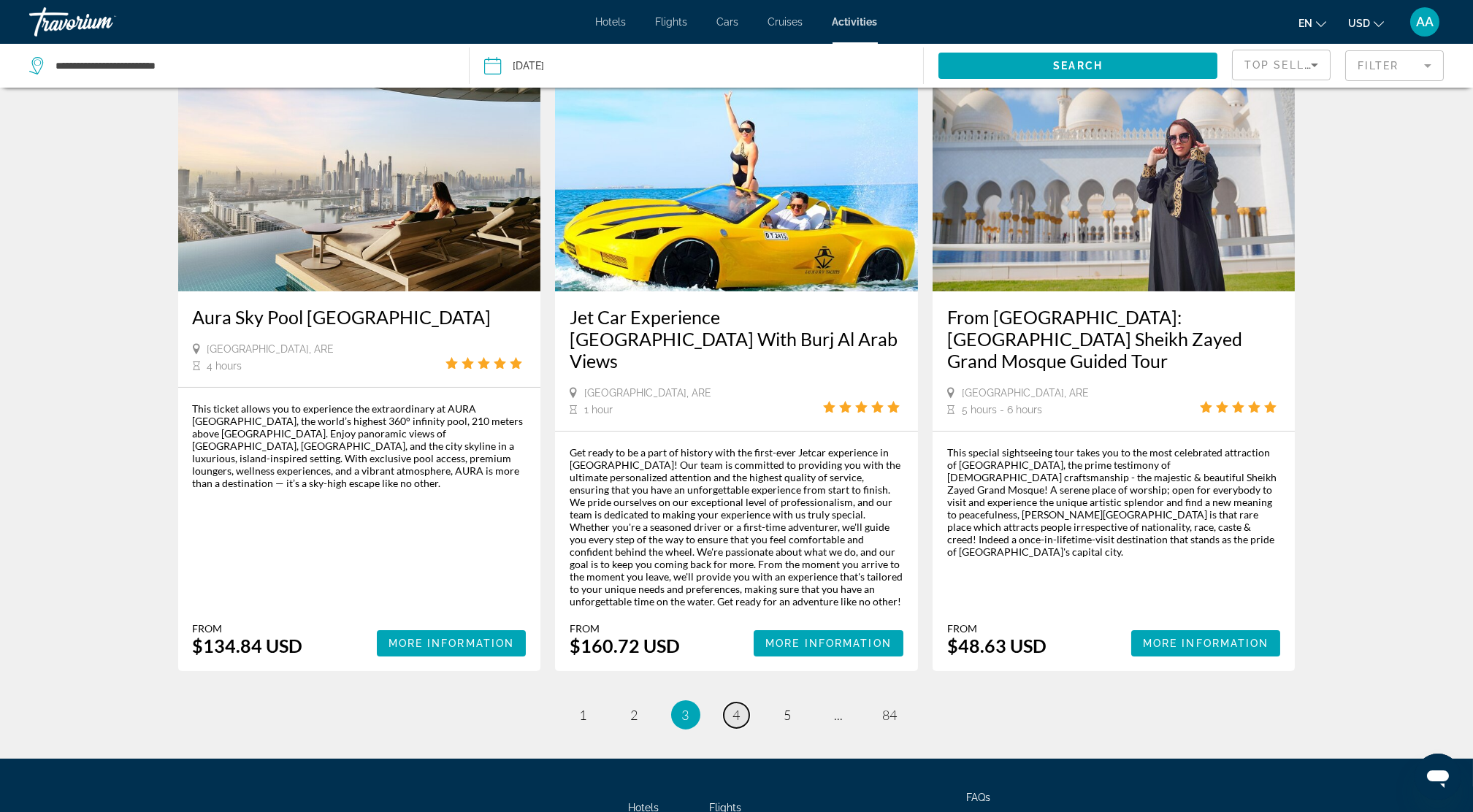
click at [737, 707] on span "4" at bounding box center [737, 715] width 8 height 17
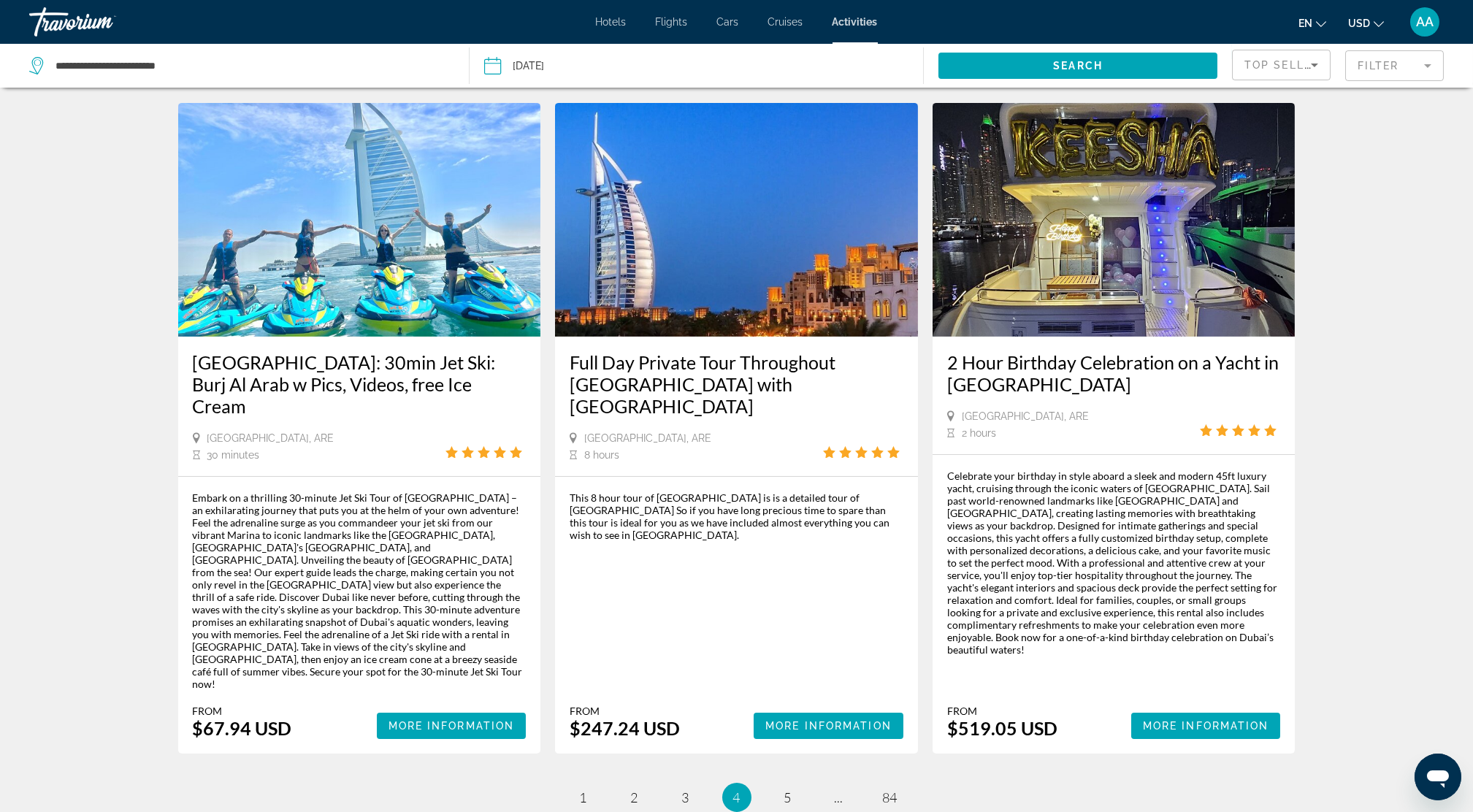
scroll to position [1912, 0]
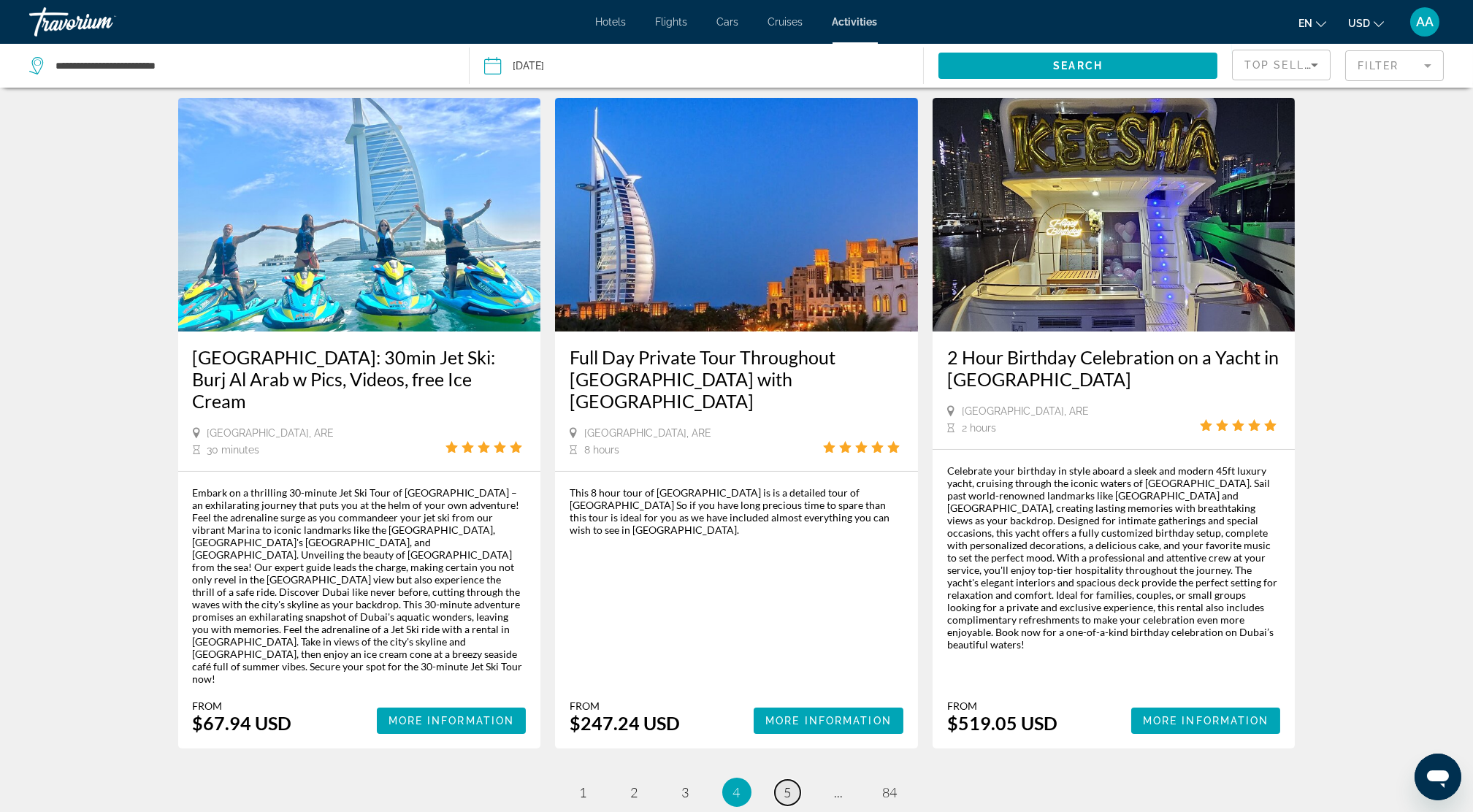
click at [788, 784] on span "5" at bounding box center [788, 792] width 8 height 17
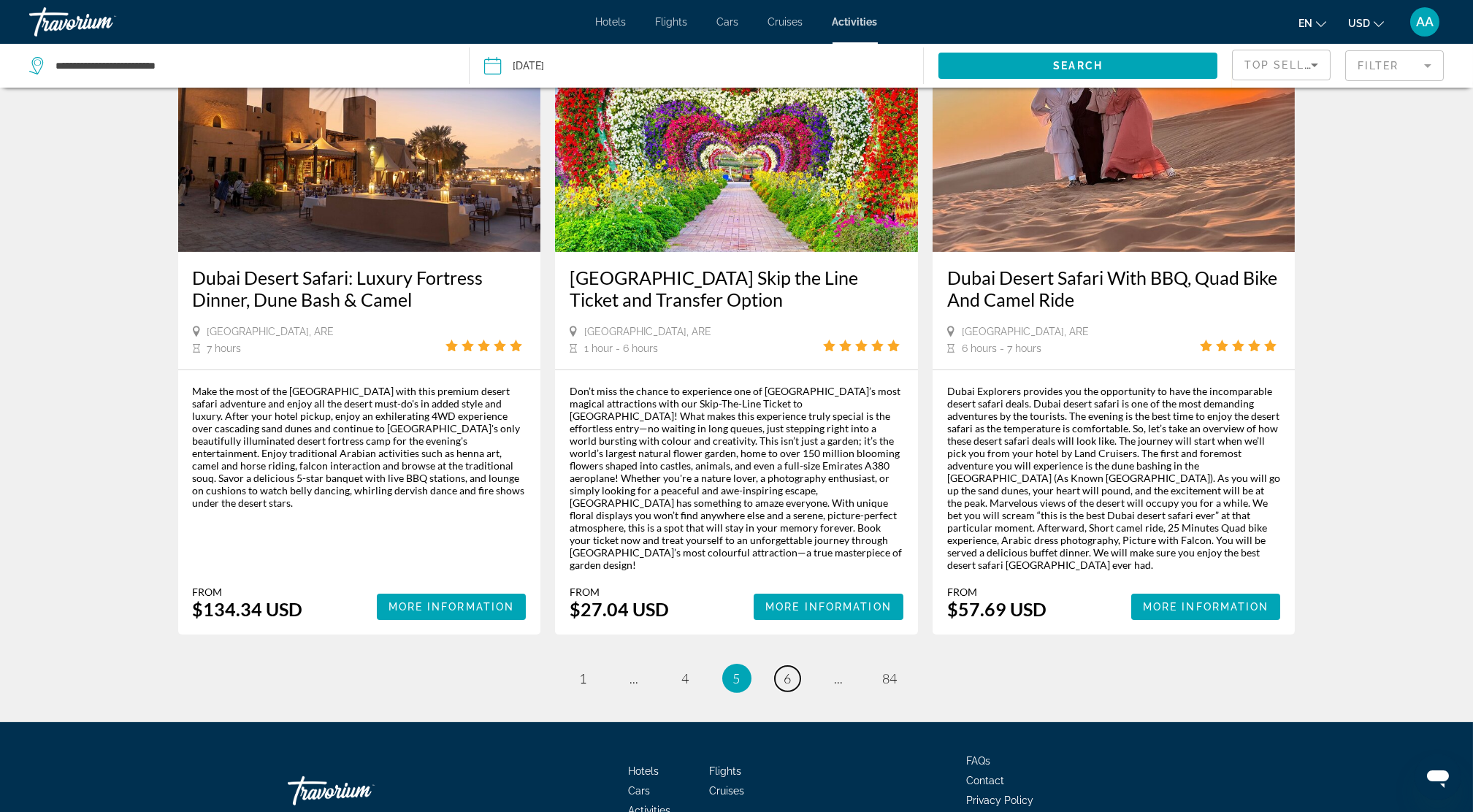
scroll to position [2082, 0]
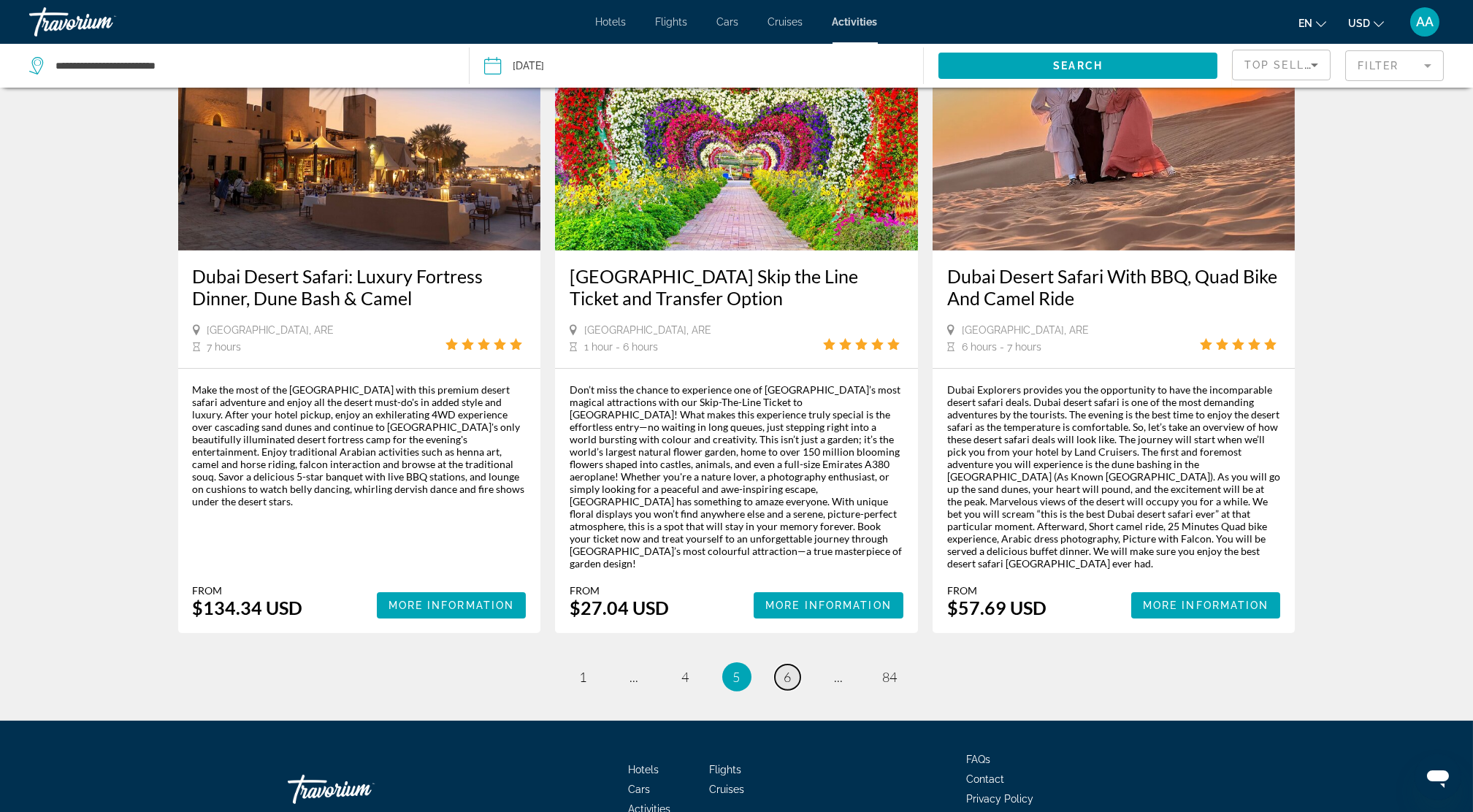
click at [791, 668] on span "6" at bounding box center [788, 676] width 8 height 17
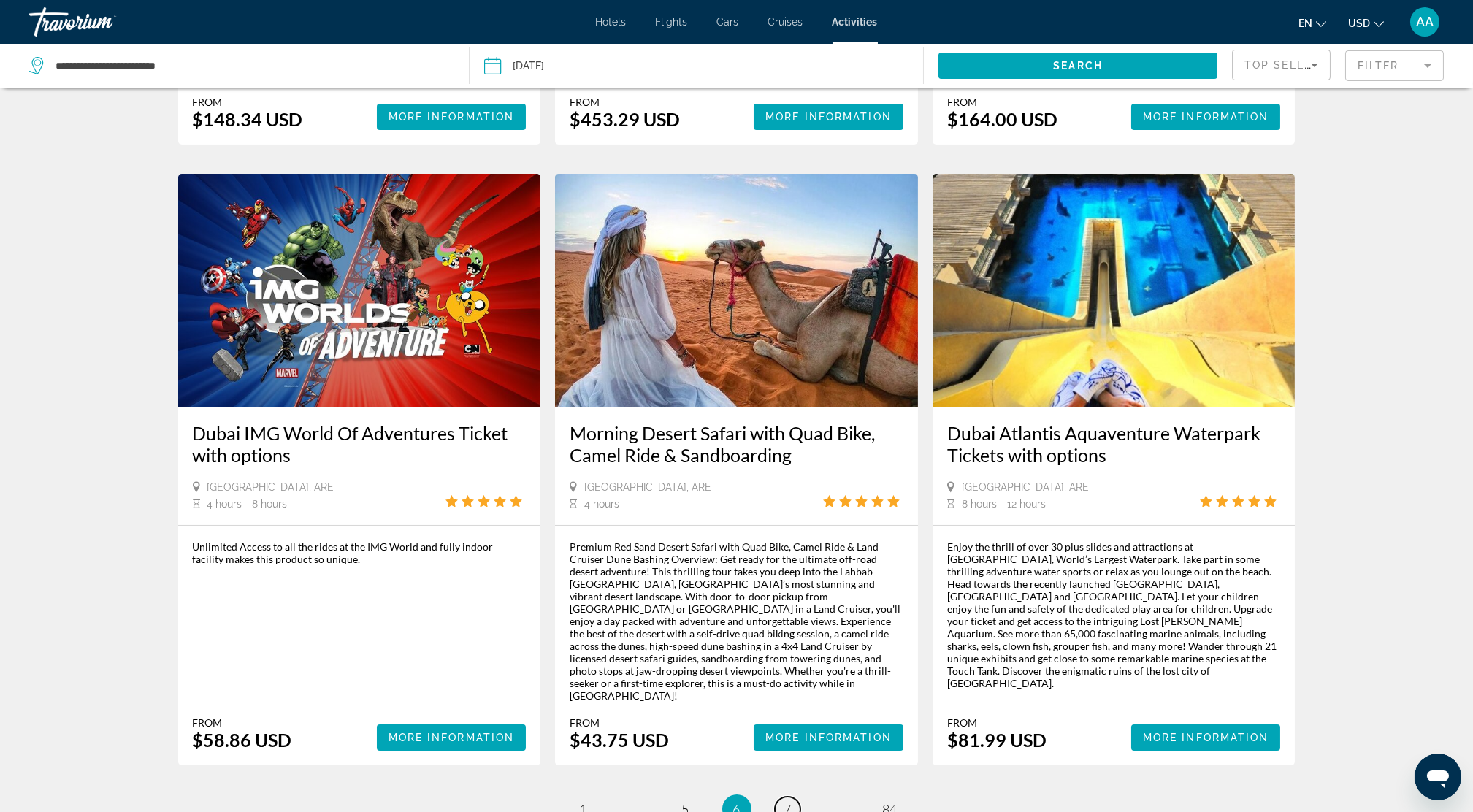
scroll to position [1921, 0]
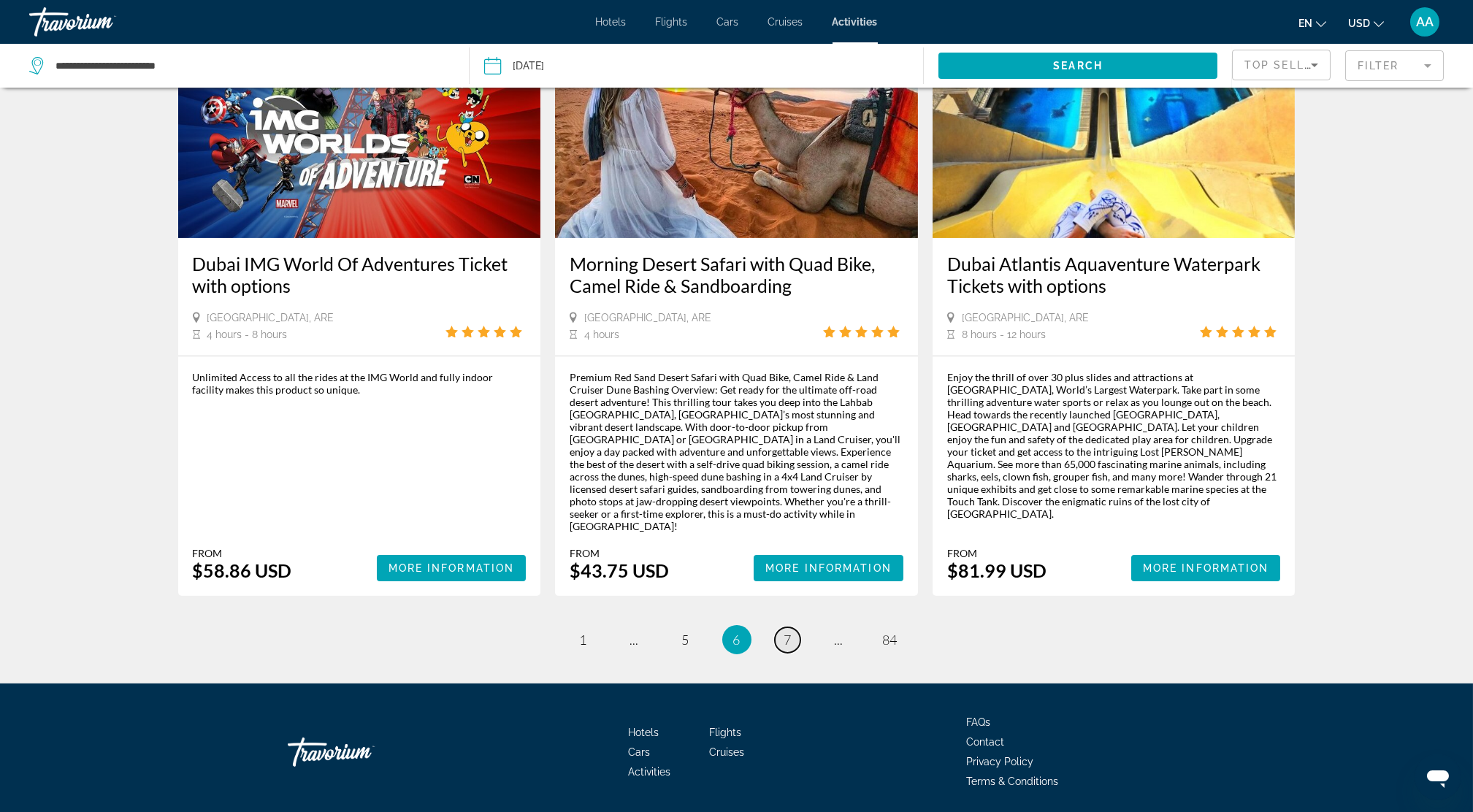
click at [784, 631] on span "7" at bounding box center [788, 639] width 8 height 17
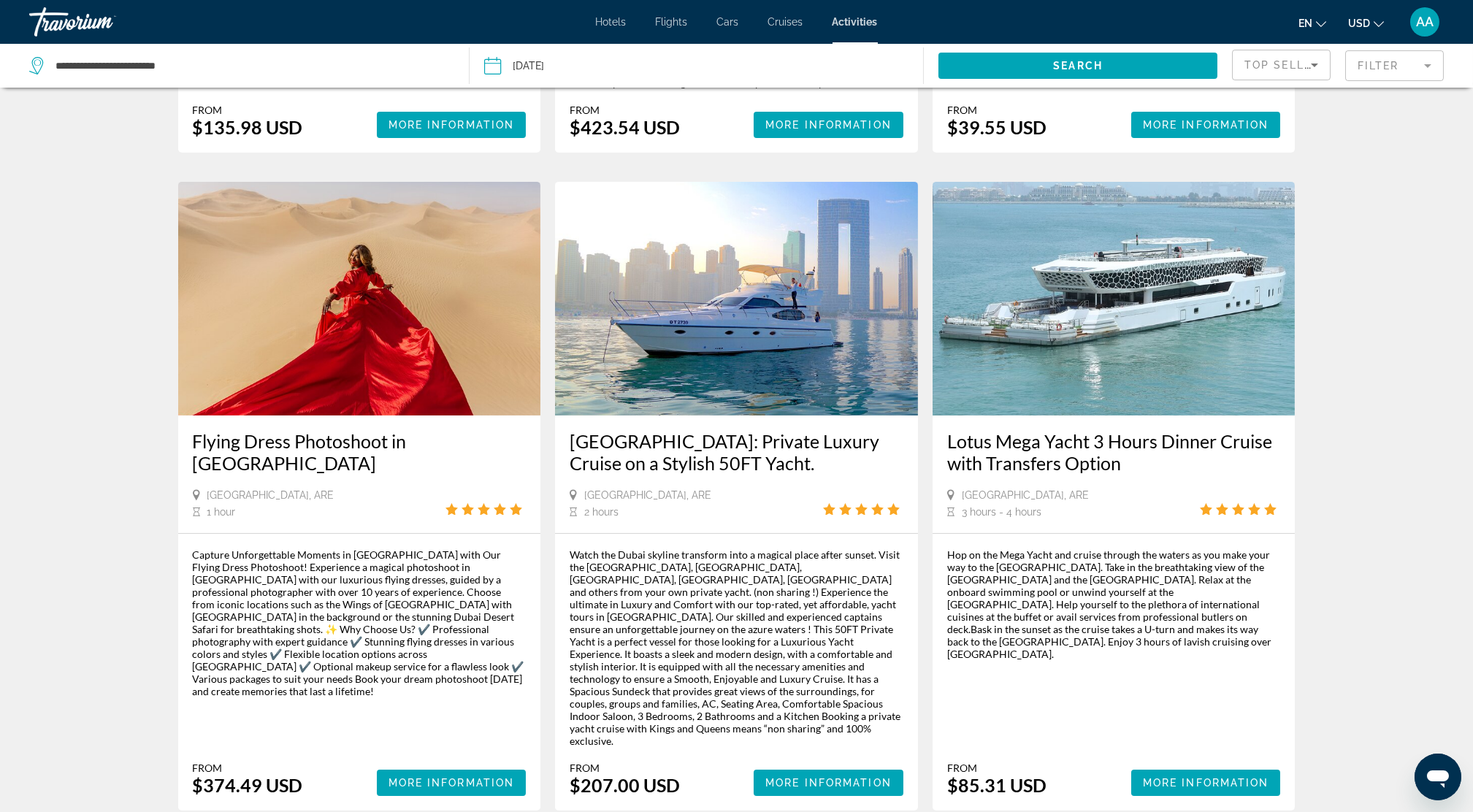
scroll to position [2095, 0]
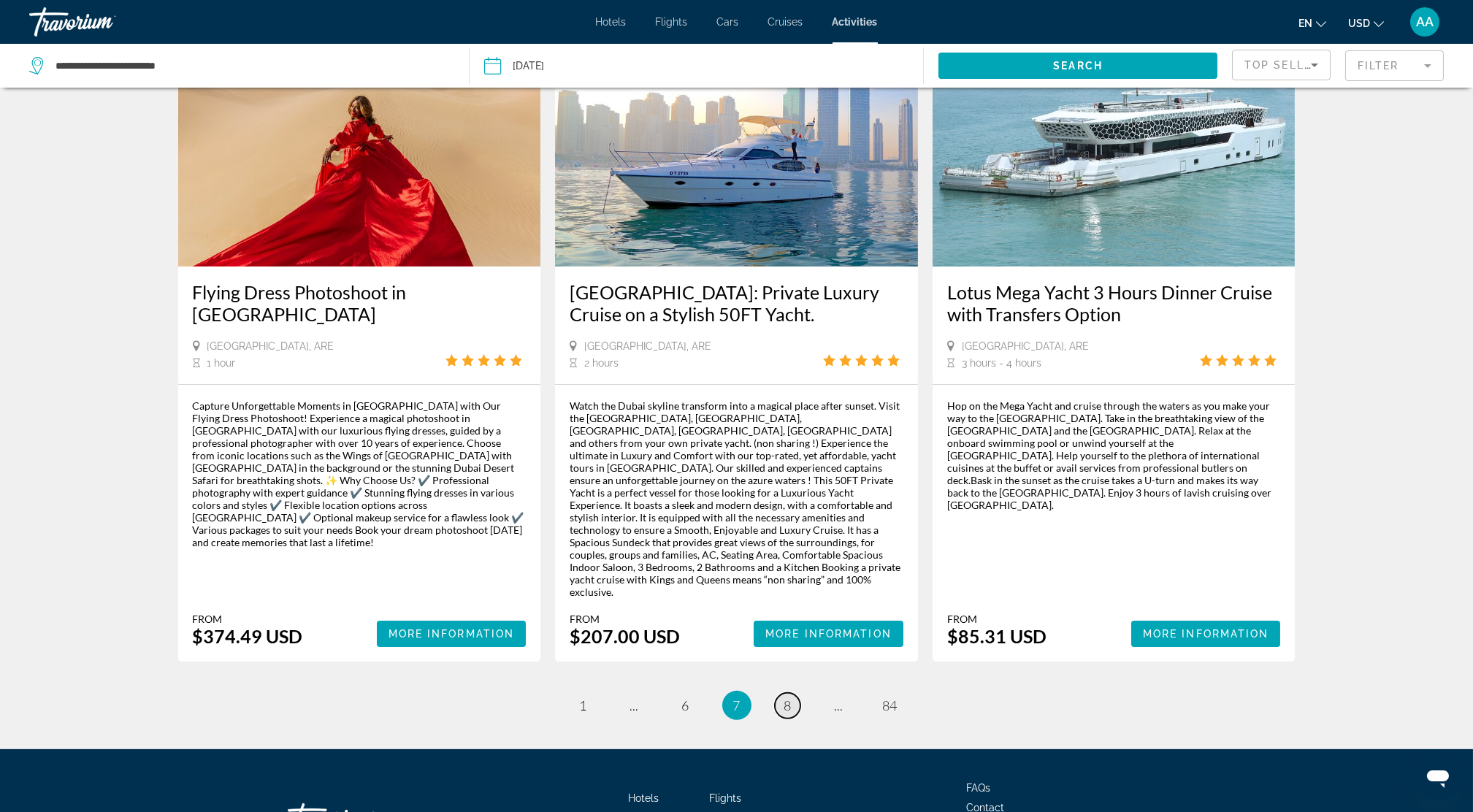
click at [793, 692] on link "page 8" at bounding box center [787, 705] width 25 height 25
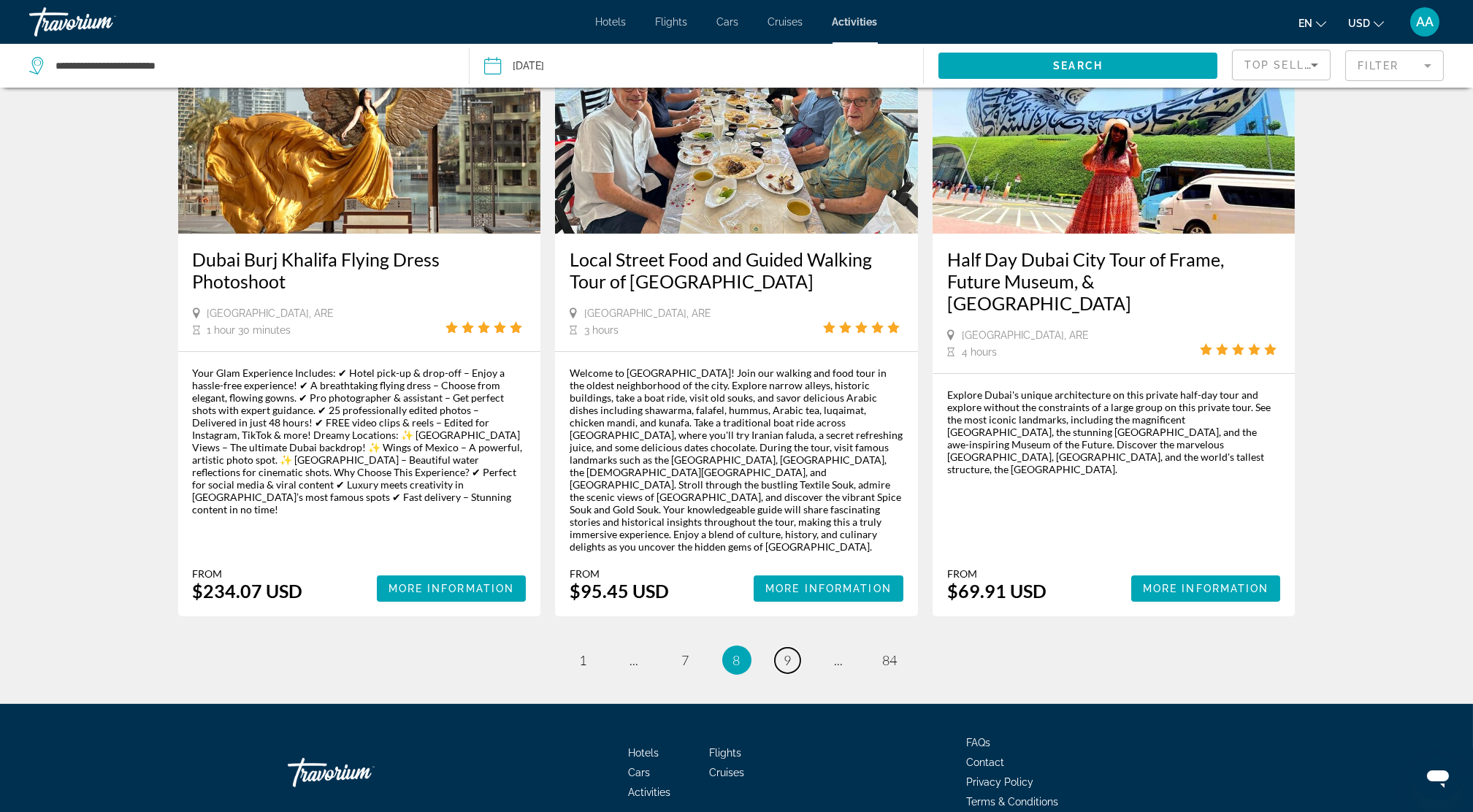
scroll to position [2046, 0]
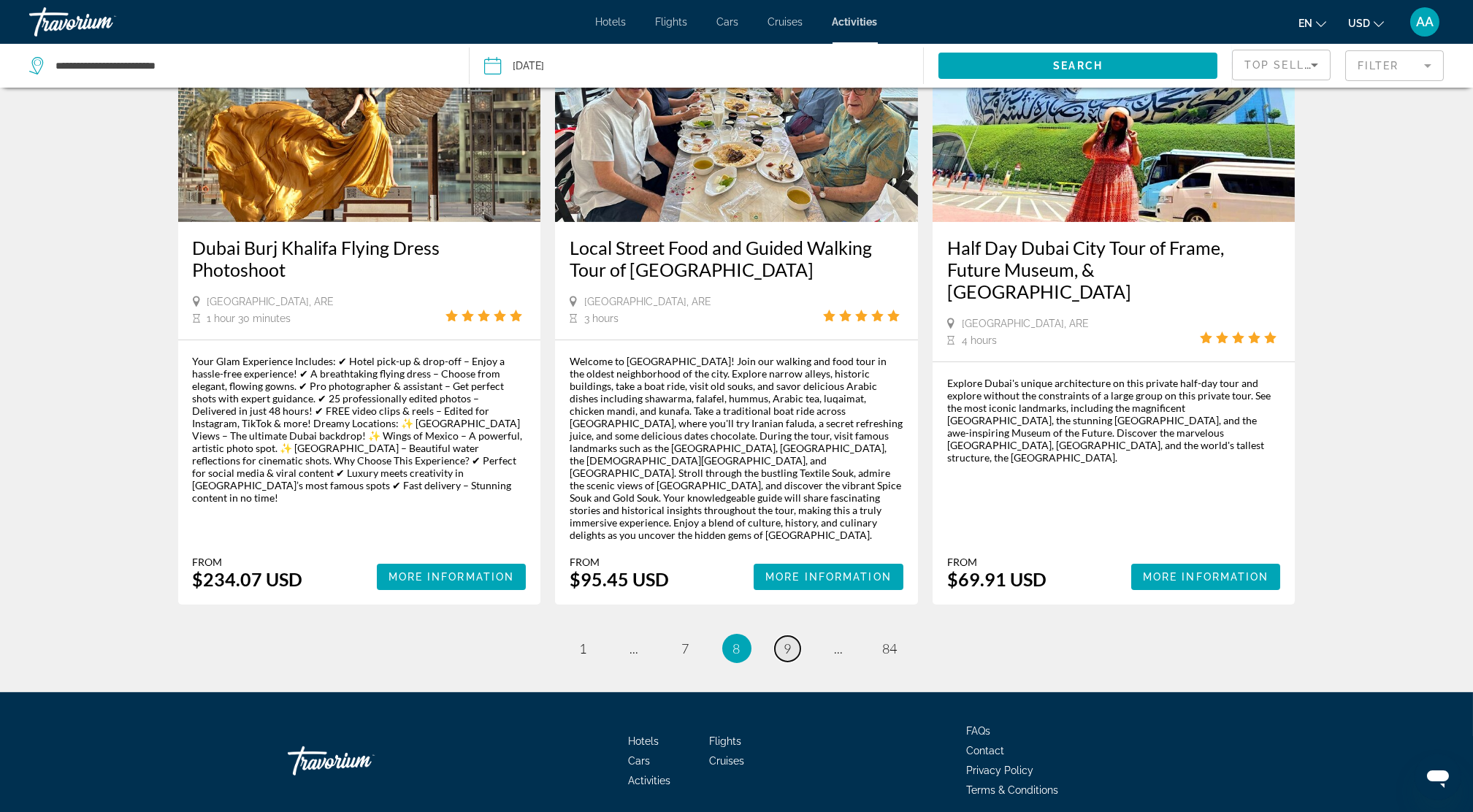
click at [791, 640] on span "9" at bounding box center [788, 648] width 8 height 17
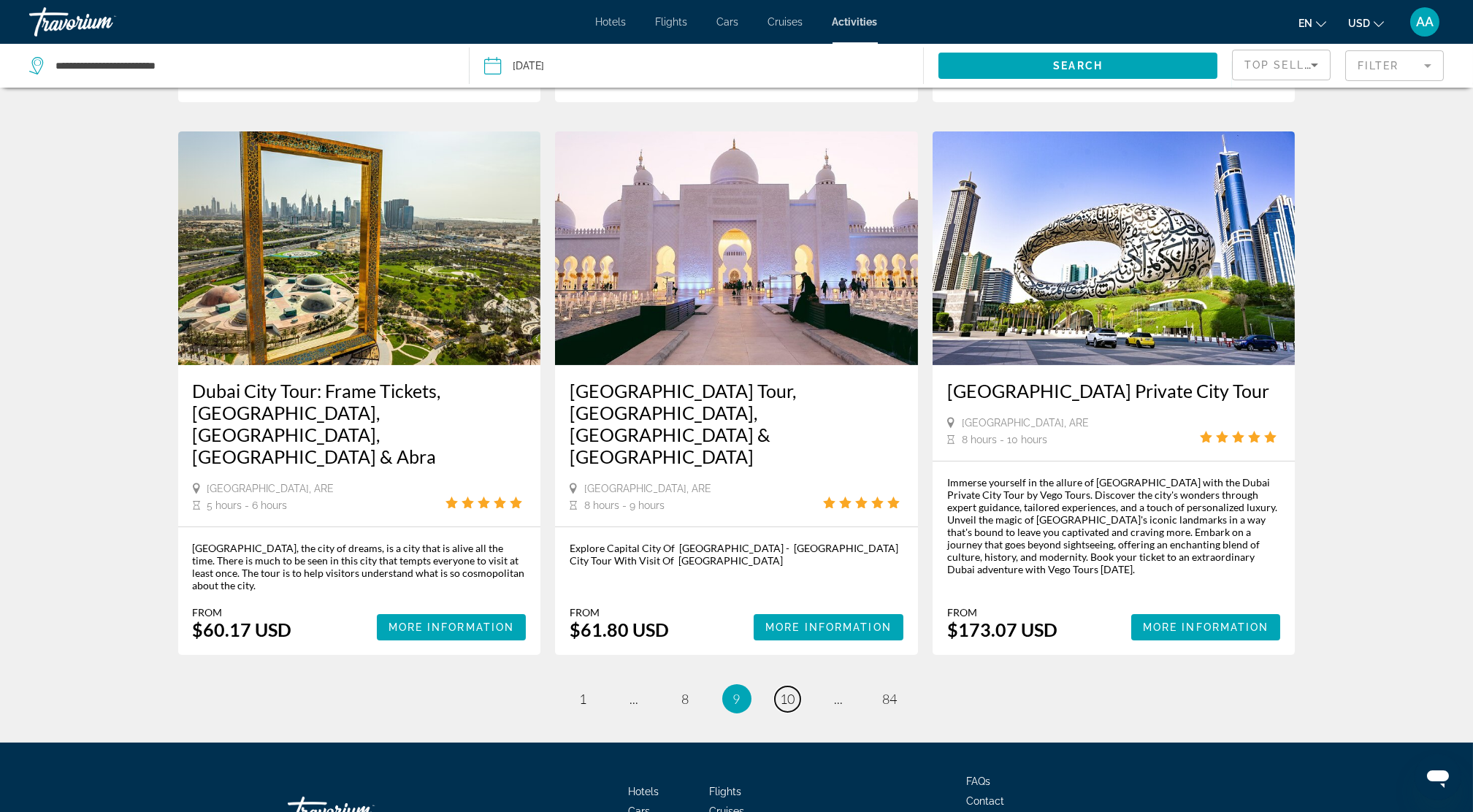
scroll to position [1864, 0]
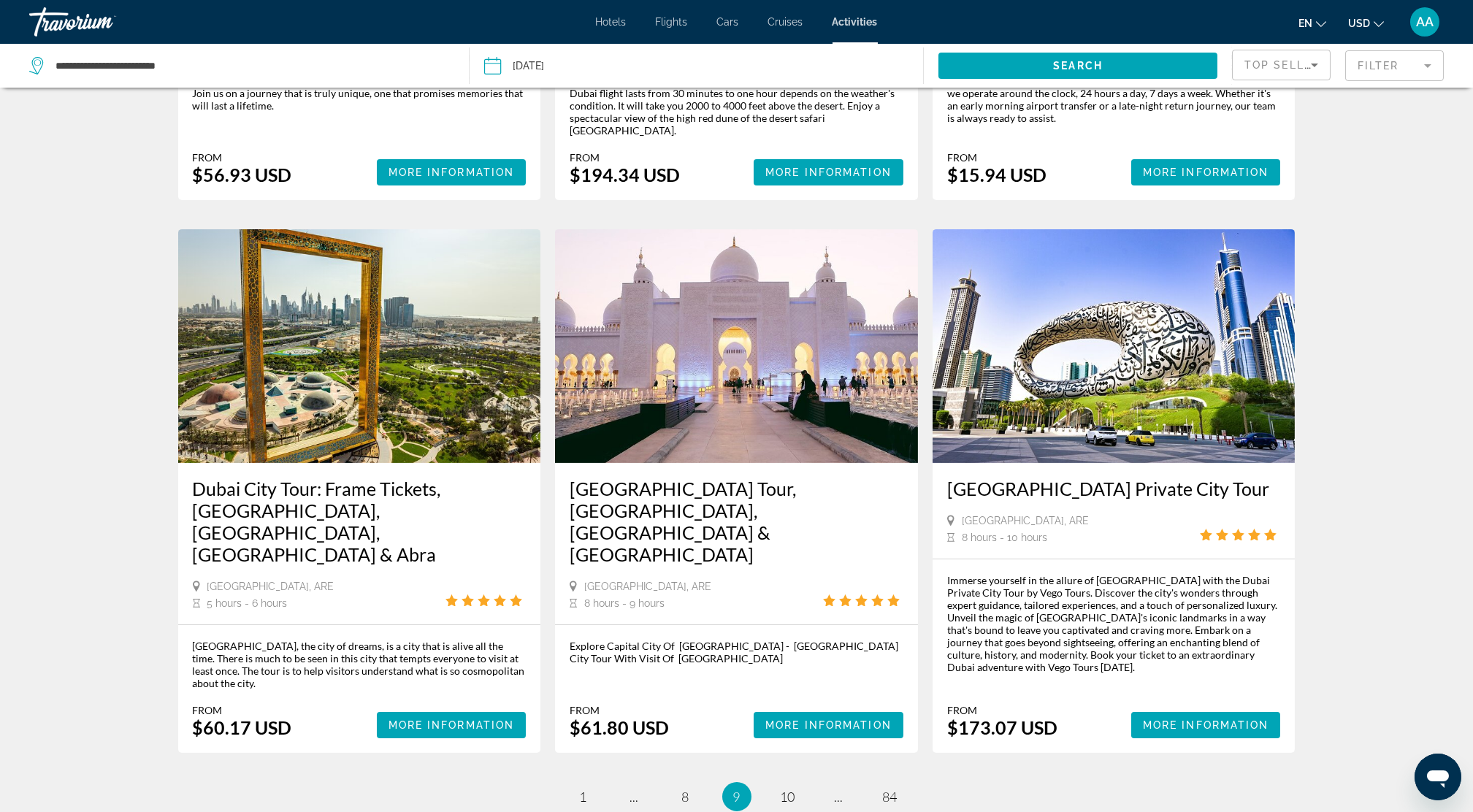
click at [604, 22] on span "Hotels" at bounding box center [611, 22] width 31 height 12
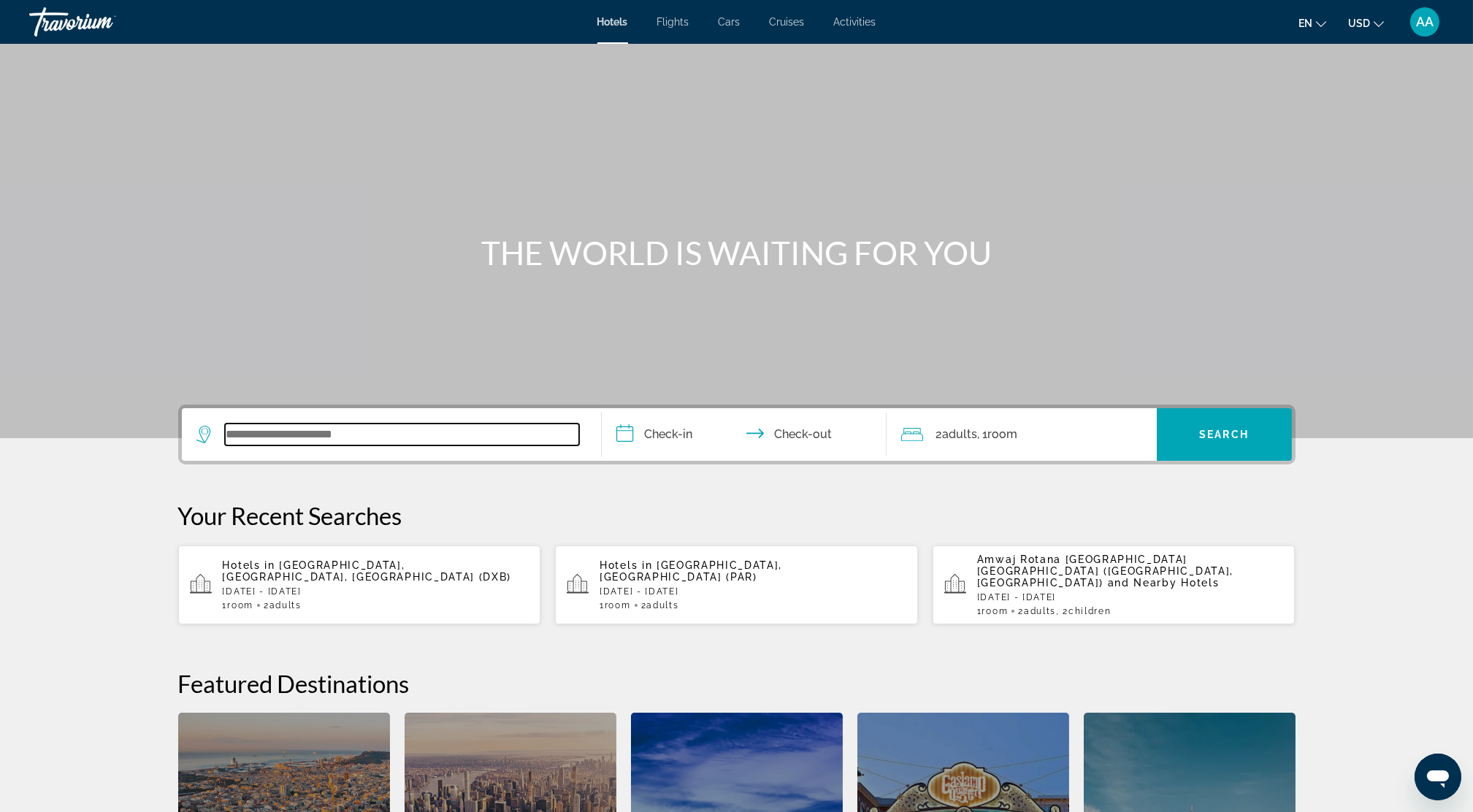
click at [269, 423] on input "Search widget" at bounding box center [402, 434] width 354 height 22
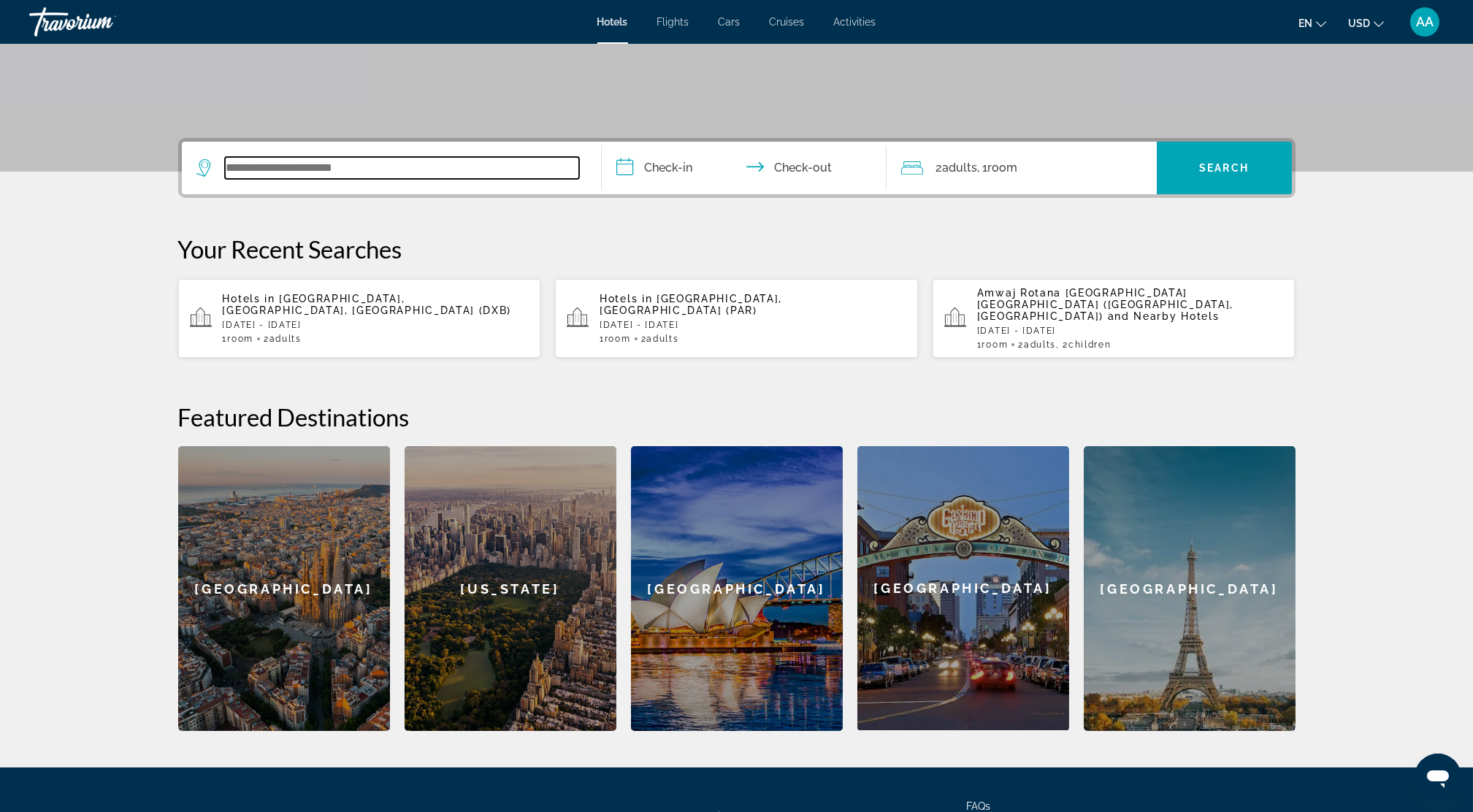
scroll to position [356, 0]
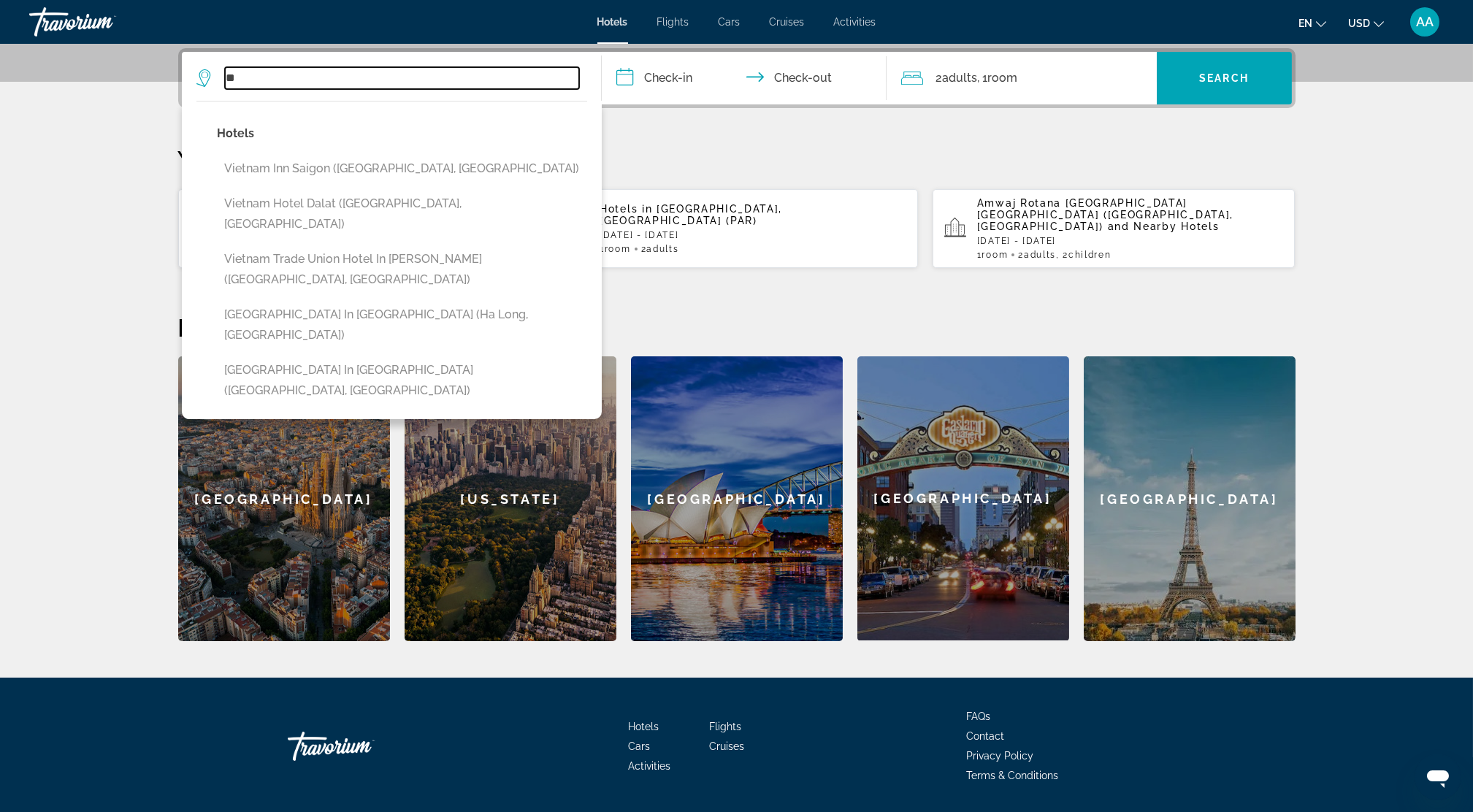
type input "*"
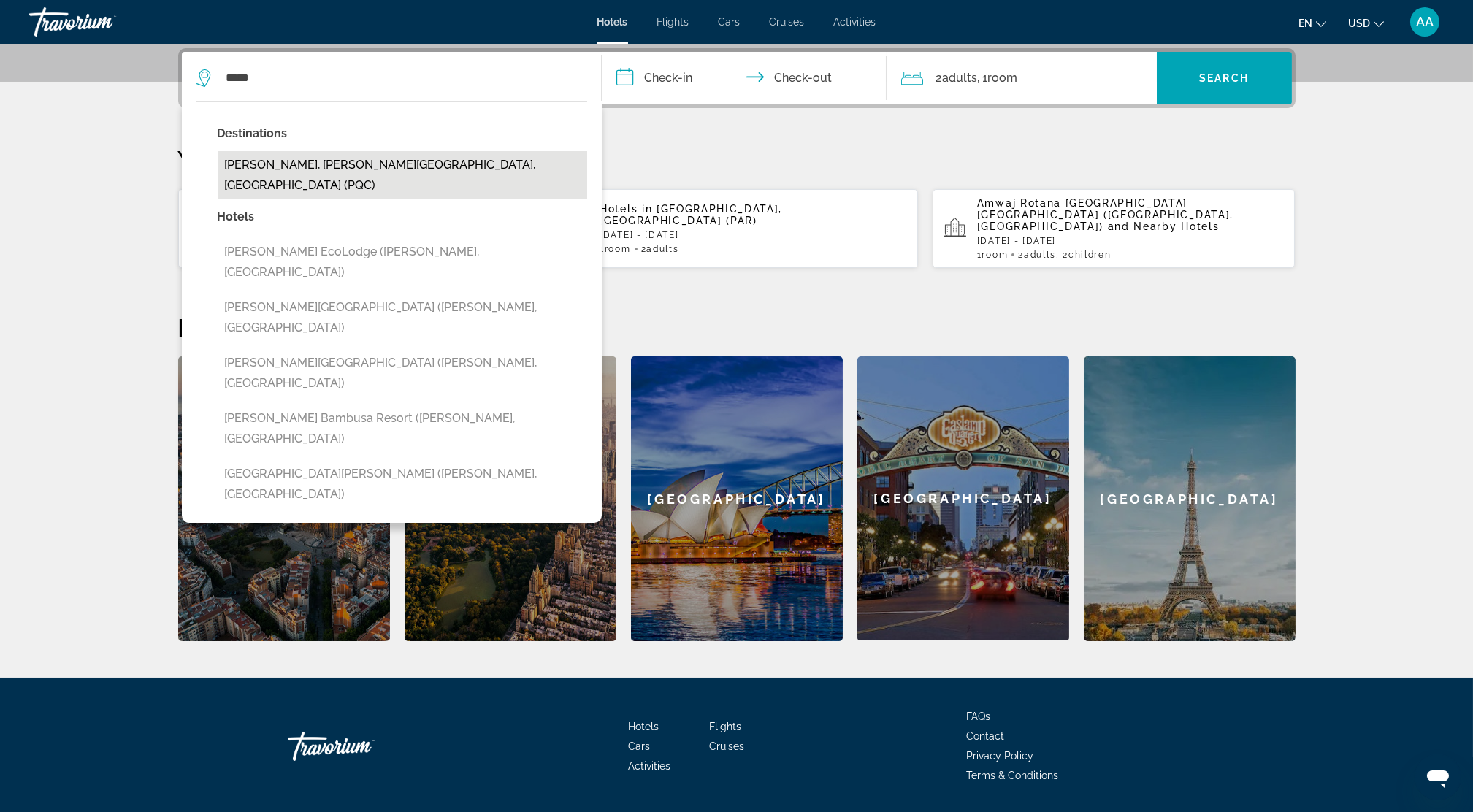
click at [249, 165] on button "[PERSON_NAME], [PERSON_NAME][GEOGRAPHIC_DATA], [GEOGRAPHIC_DATA] (PQC)" at bounding box center [403, 175] width 370 height 49
type input "**********"
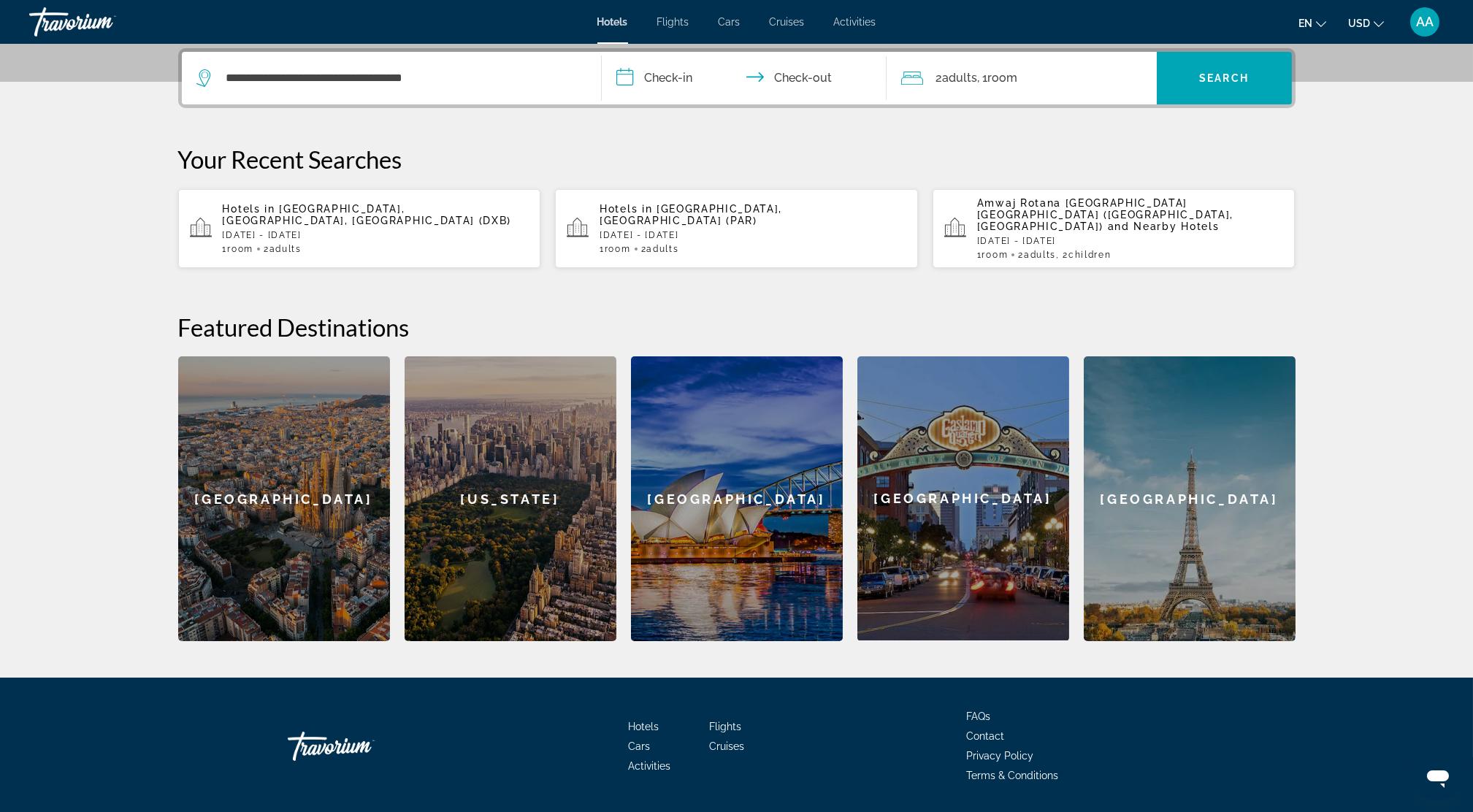
click at [648, 79] on input "**********" at bounding box center [746, 80] width 291 height 57
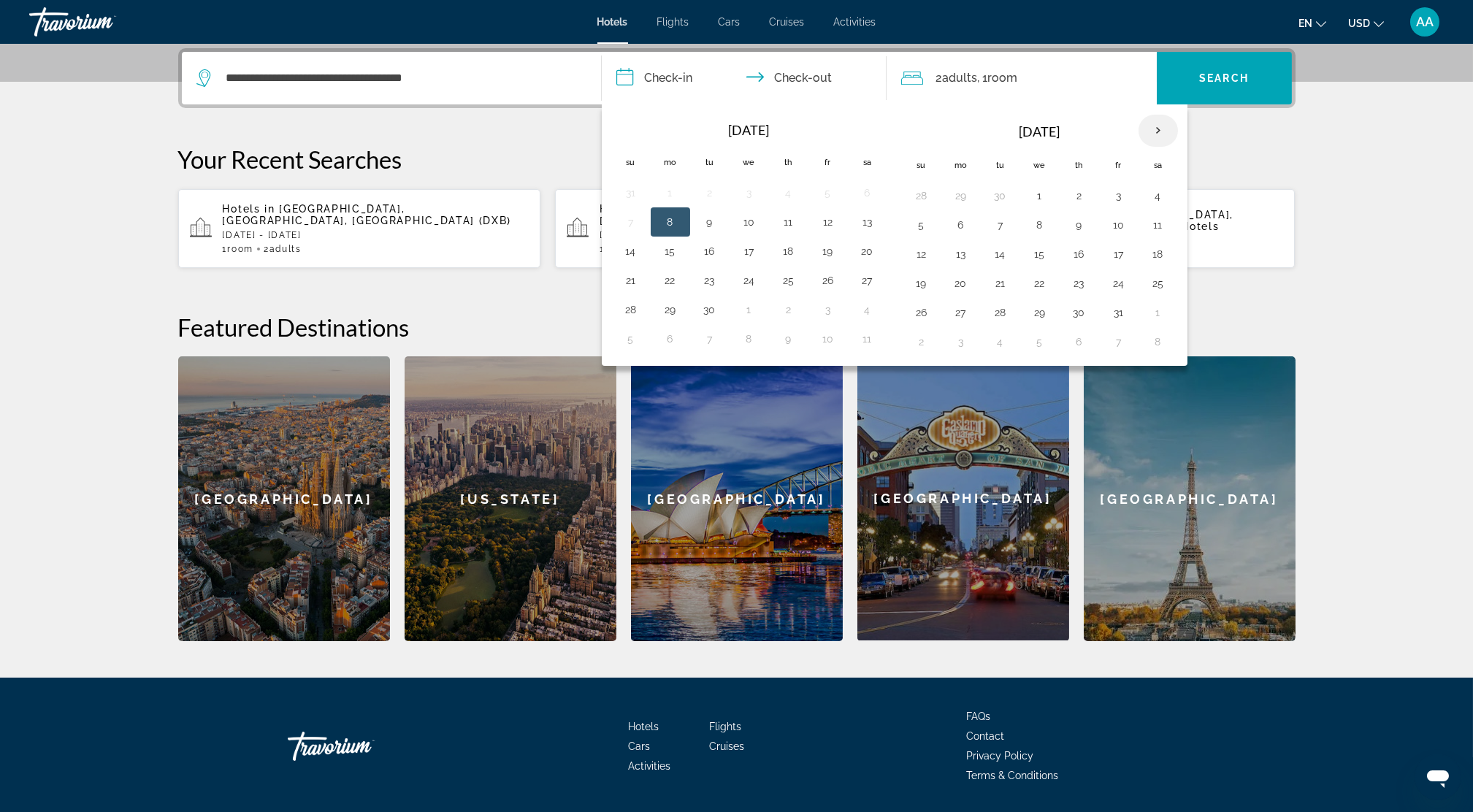
click at [1161, 124] on th "Next month" at bounding box center [1158, 130] width 40 height 32
click at [926, 281] on button "16" at bounding box center [921, 283] width 23 height 20
click at [932, 319] on button "23" at bounding box center [921, 312] width 23 height 20
type input "**********"
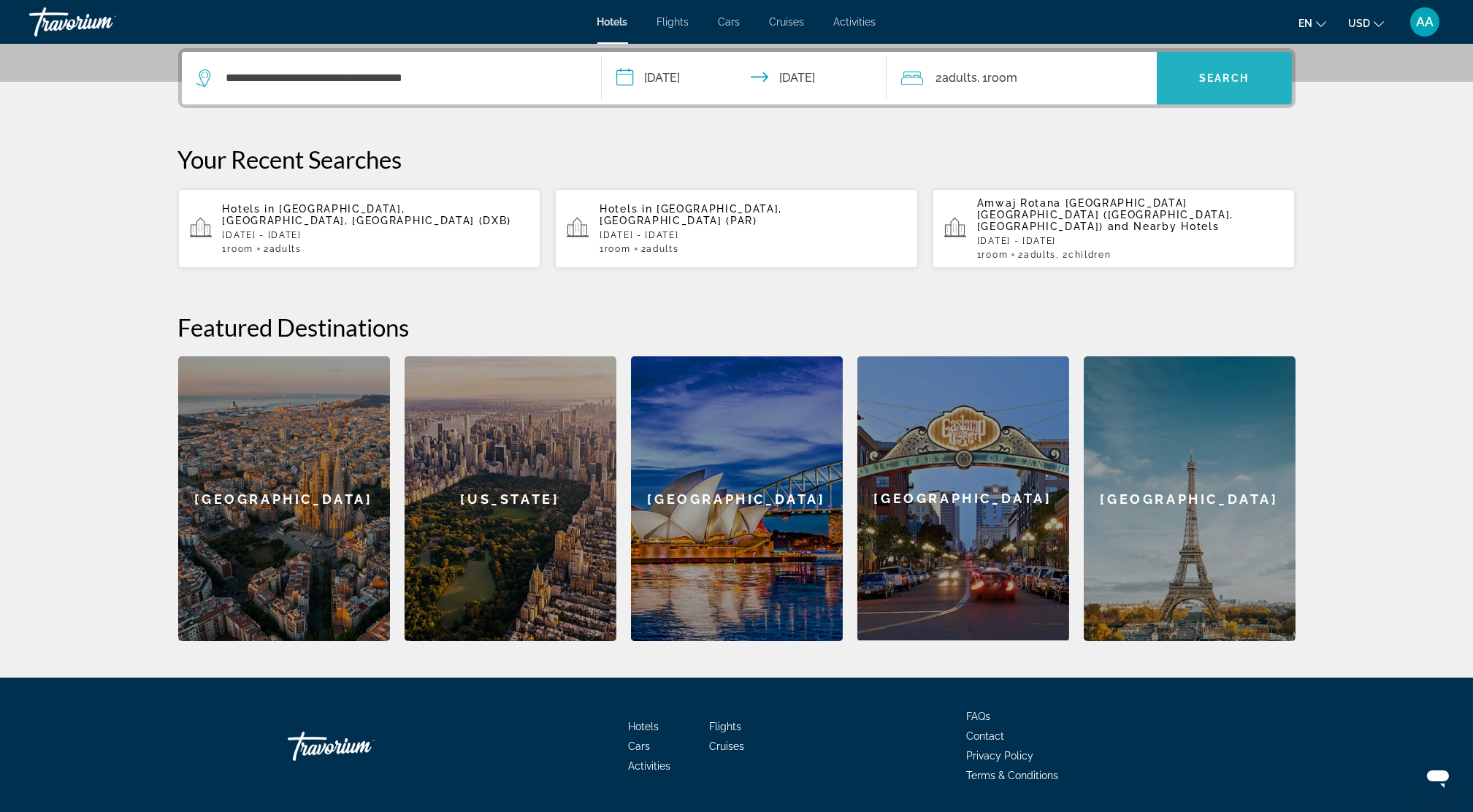
click at [1197, 71] on span "Search widget" at bounding box center [1224, 78] width 135 height 35
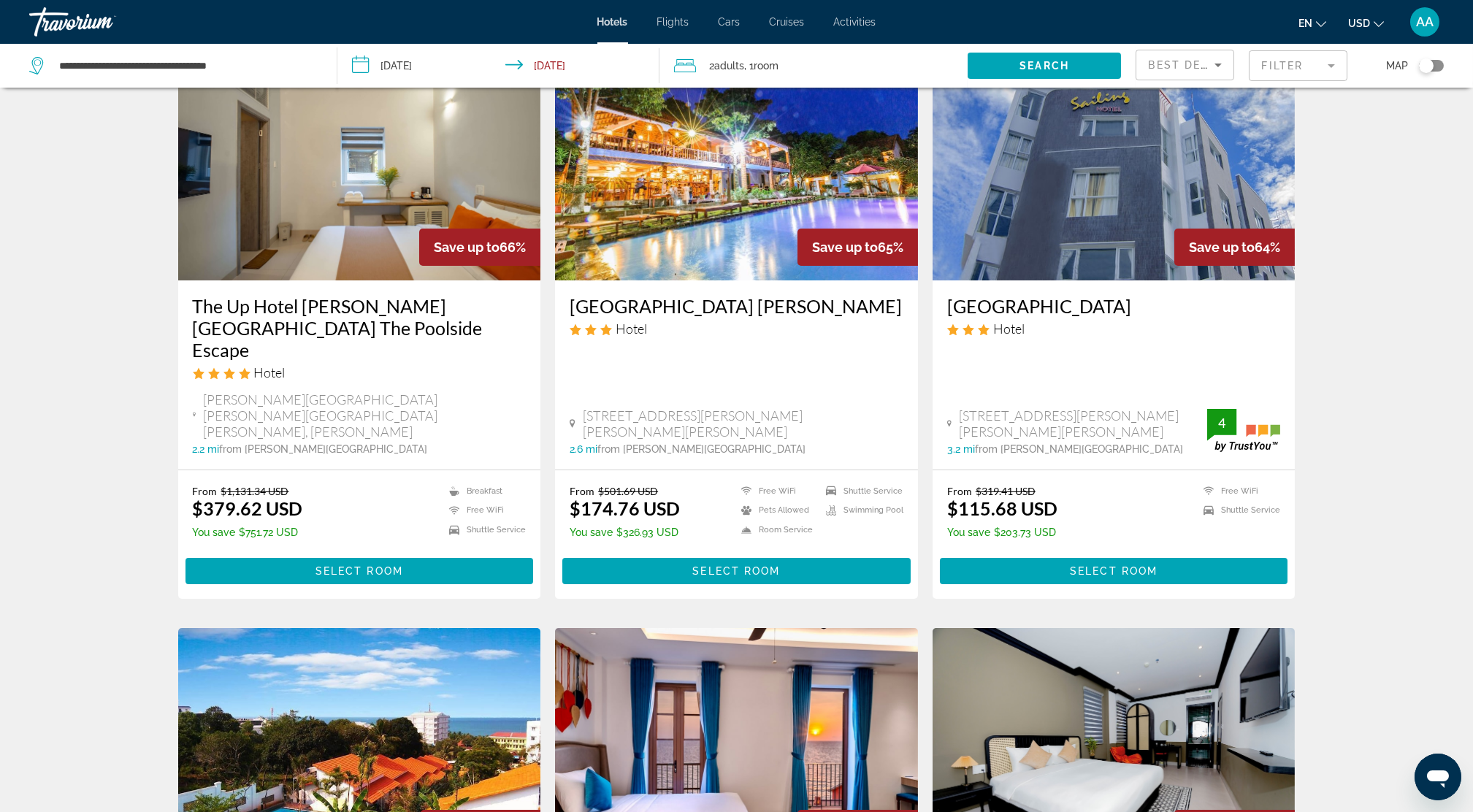
scroll to position [292, 0]
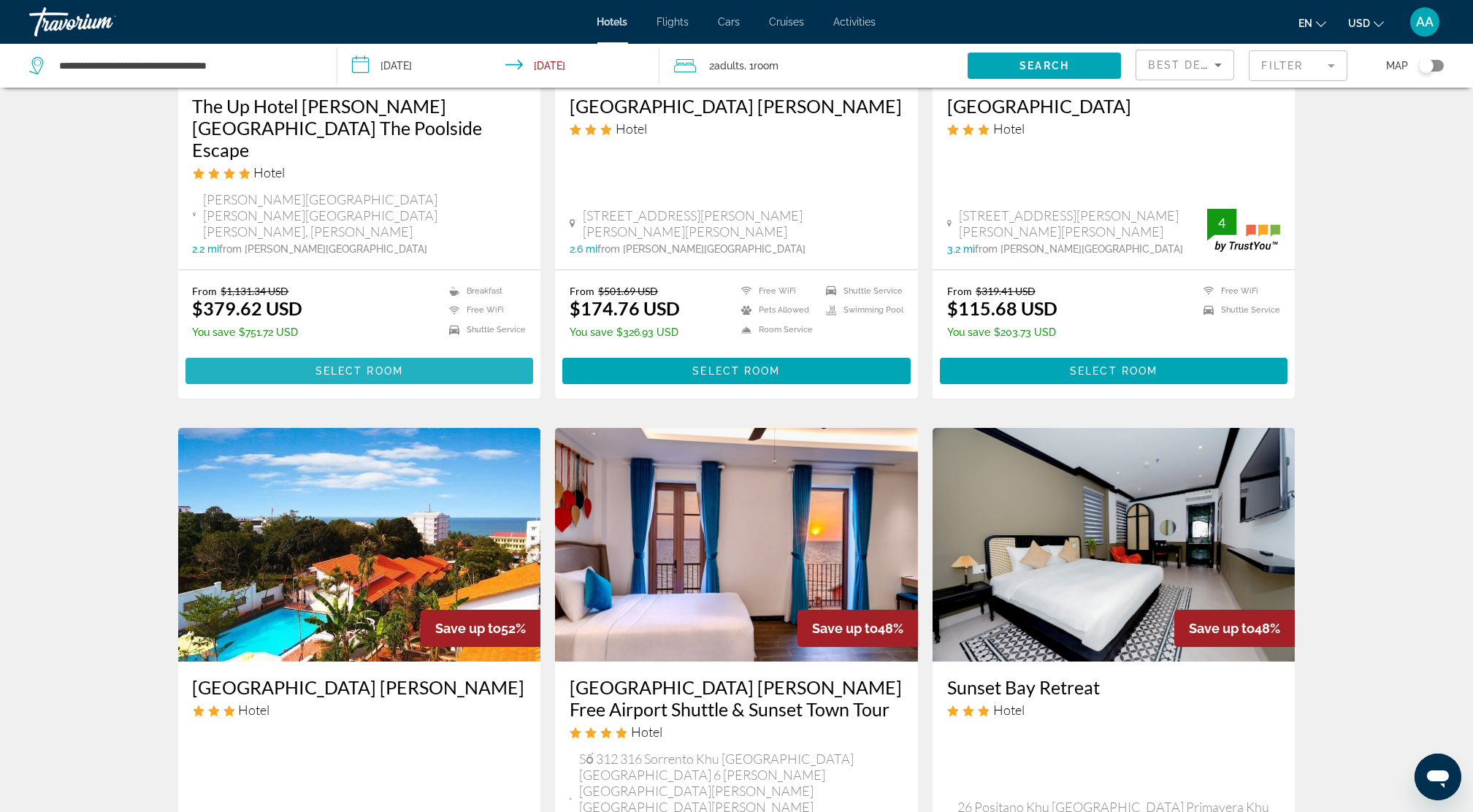
click at [341, 365] on span "Select Room" at bounding box center [359, 371] width 88 height 12
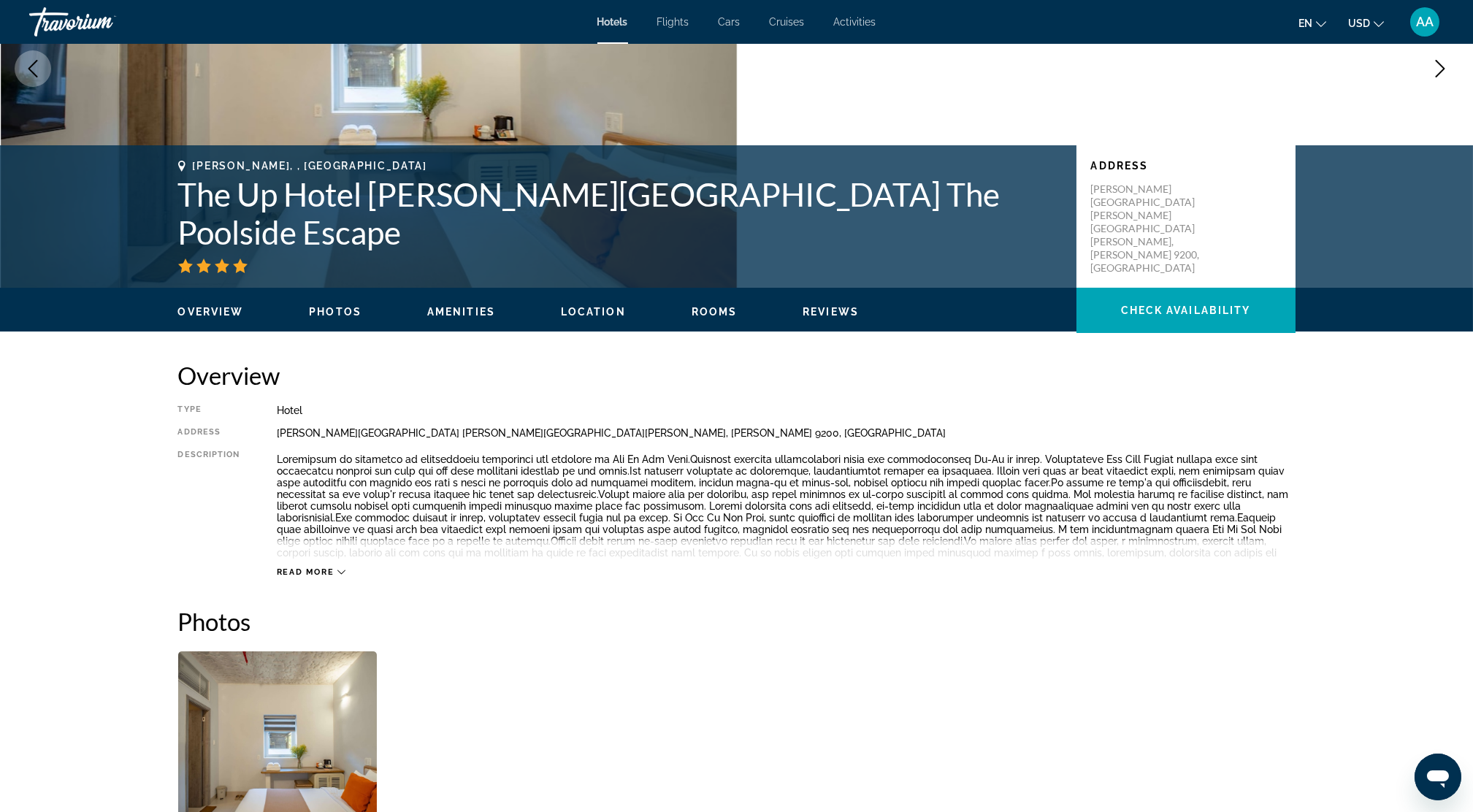
scroll to position [486, 0]
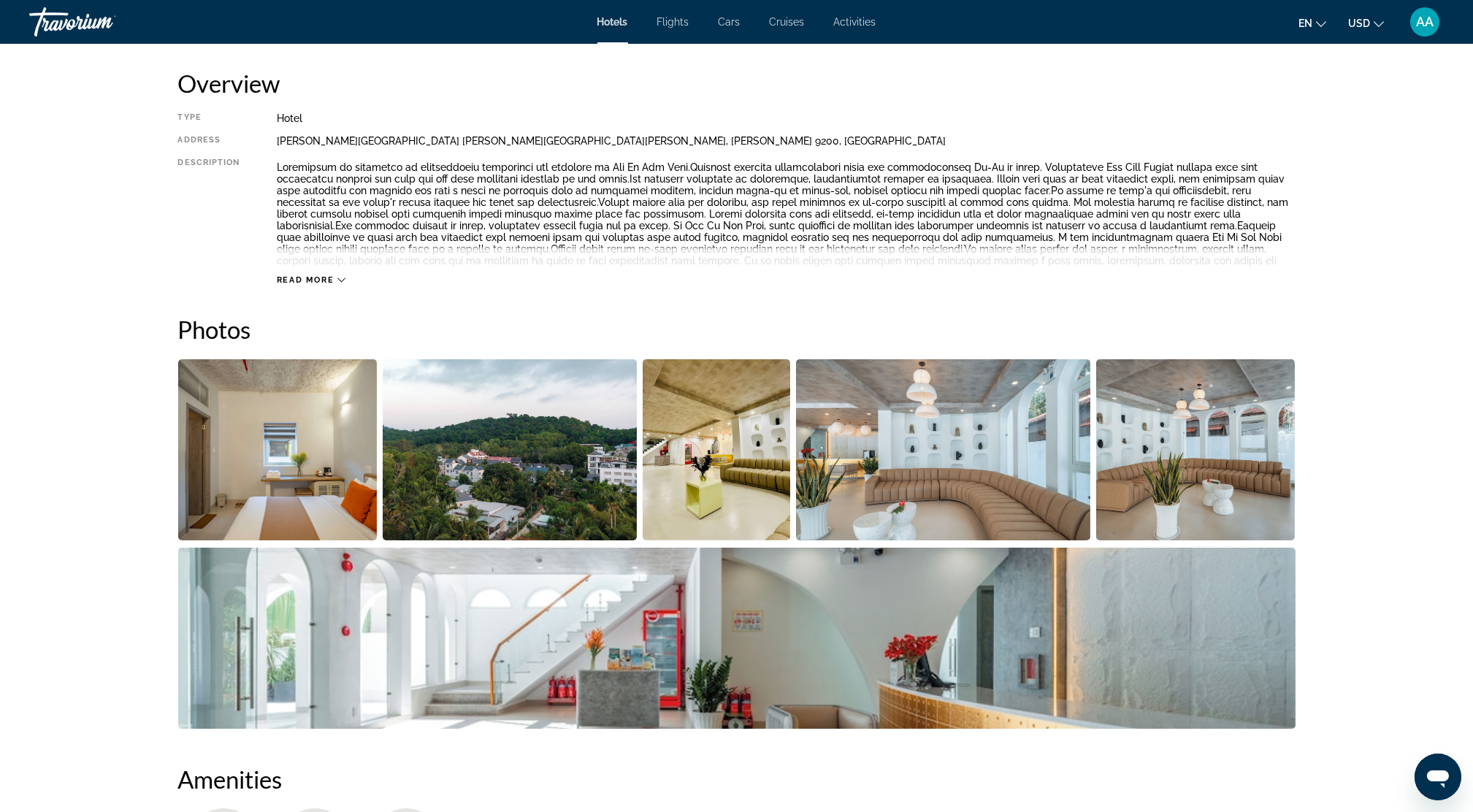
click at [290, 458] on img "Open full-screen image slider" at bounding box center [277, 449] width 199 height 181
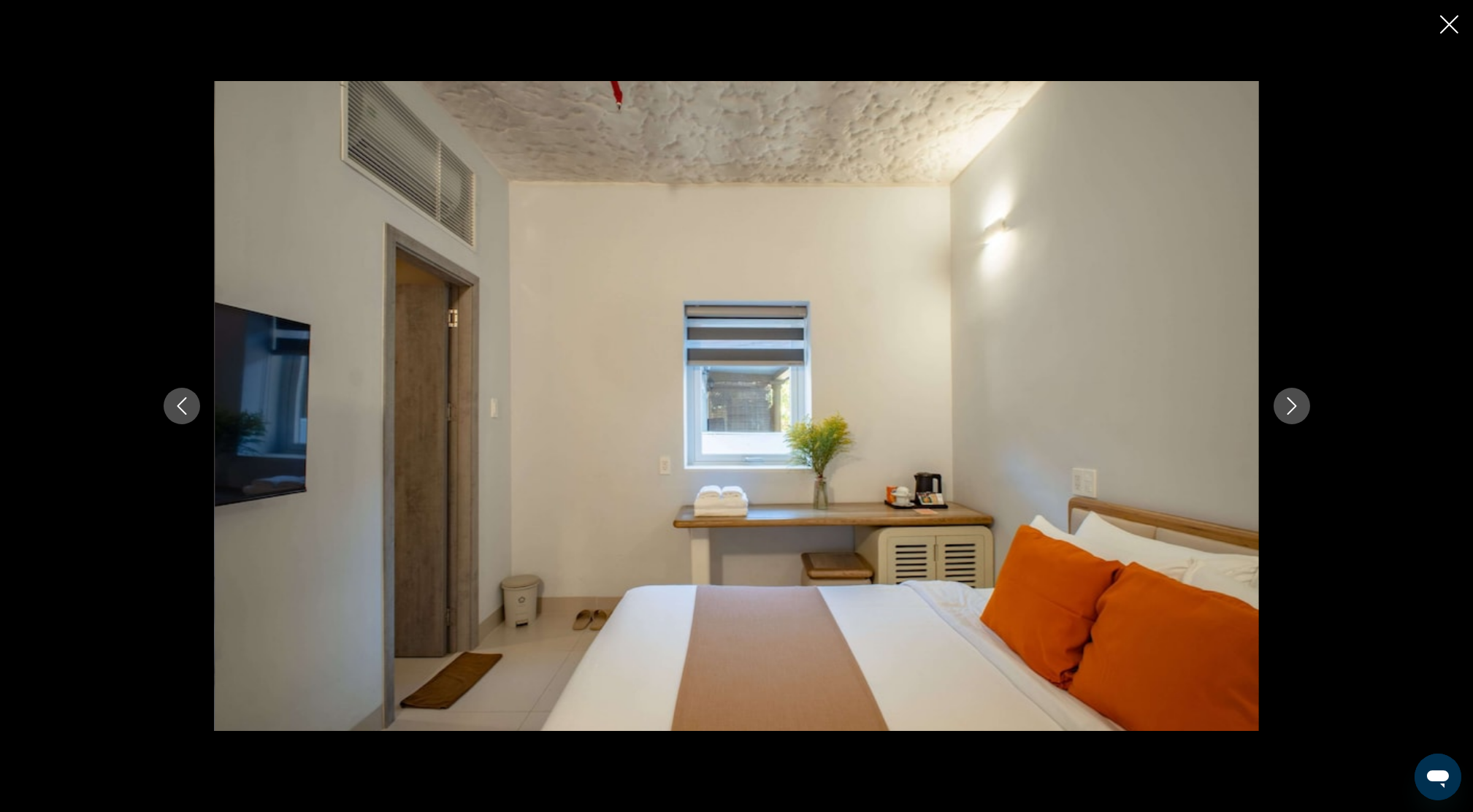
click at [1289, 398] on icon "Next image" at bounding box center [1292, 406] width 18 height 18
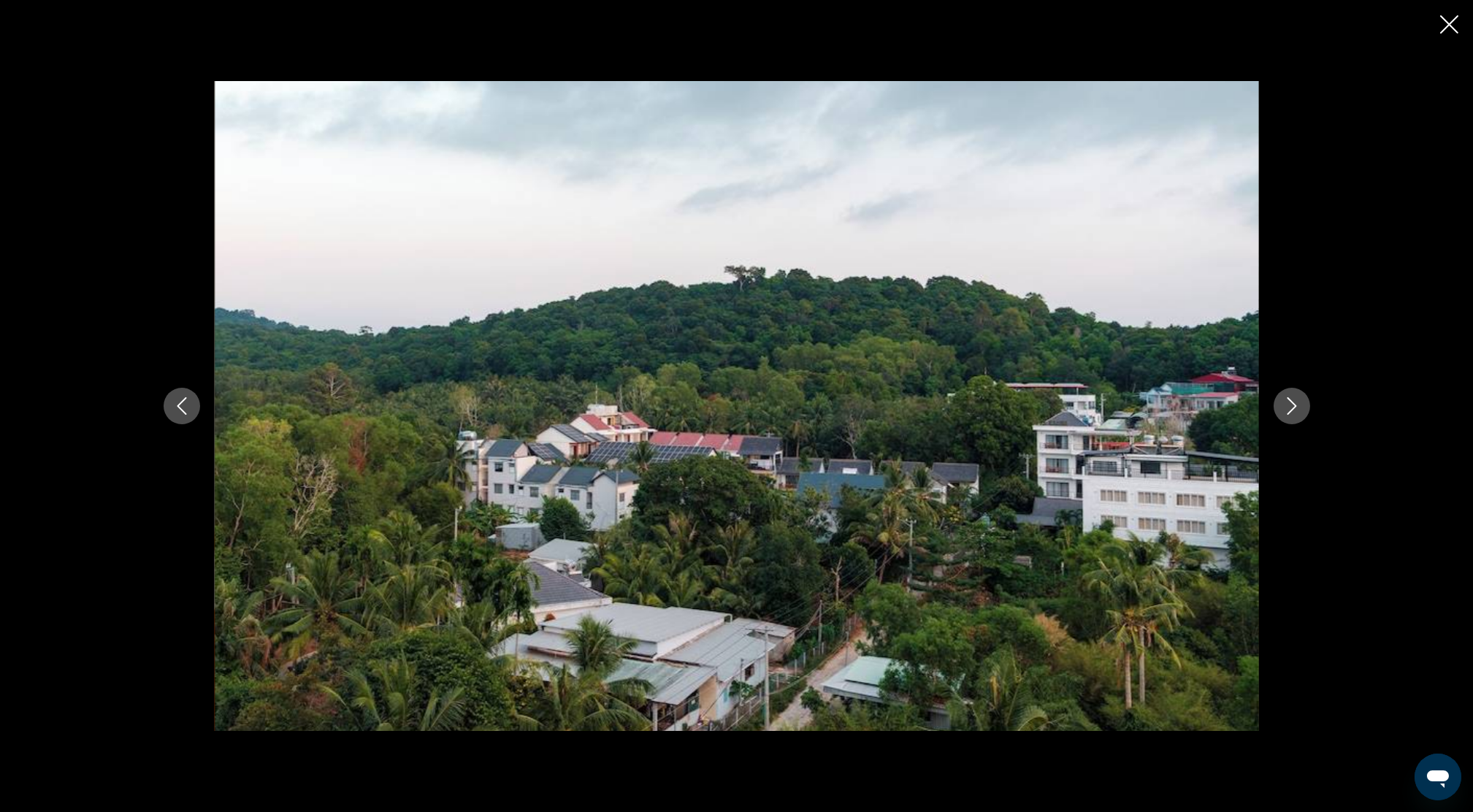
click at [1289, 397] on icon "Next image" at bounding box center [1292, 406] width 18 height 18
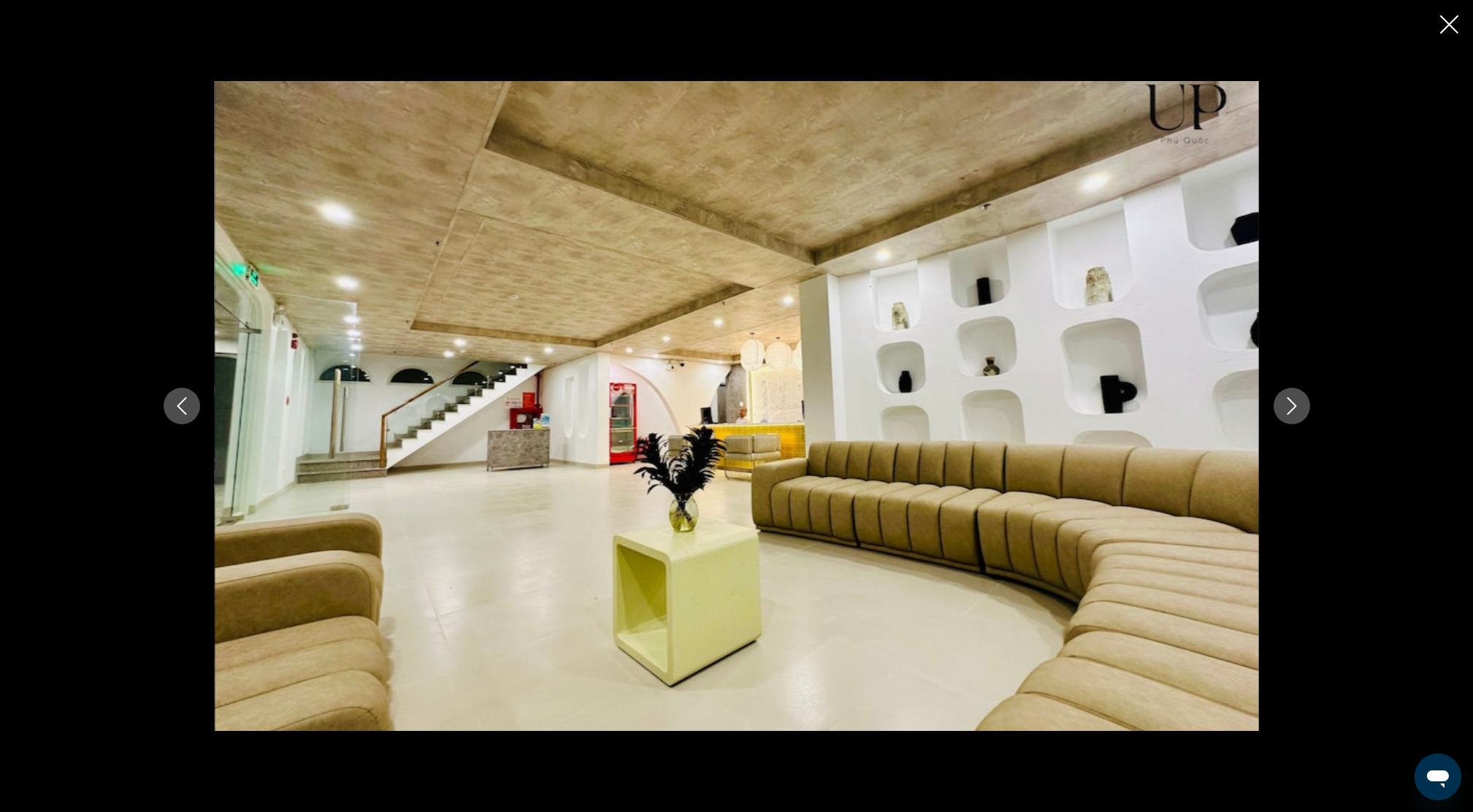
click at [1292, 394] on button "Next image" at bounding box center [1292, 406] width 37 height 37
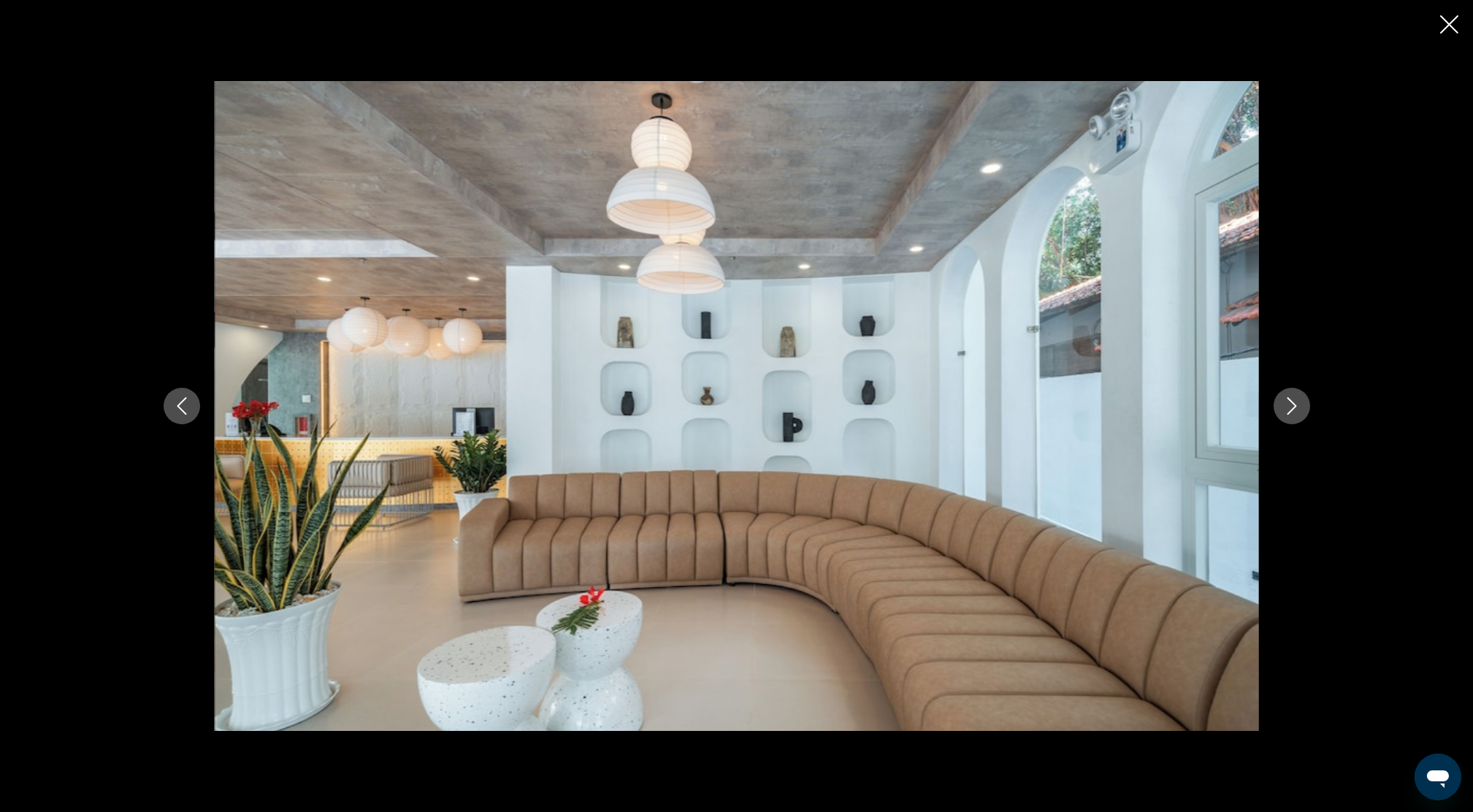
click at [1292, 394] on button "Next image" at bounding box center [1292, 406] width 37 height 37
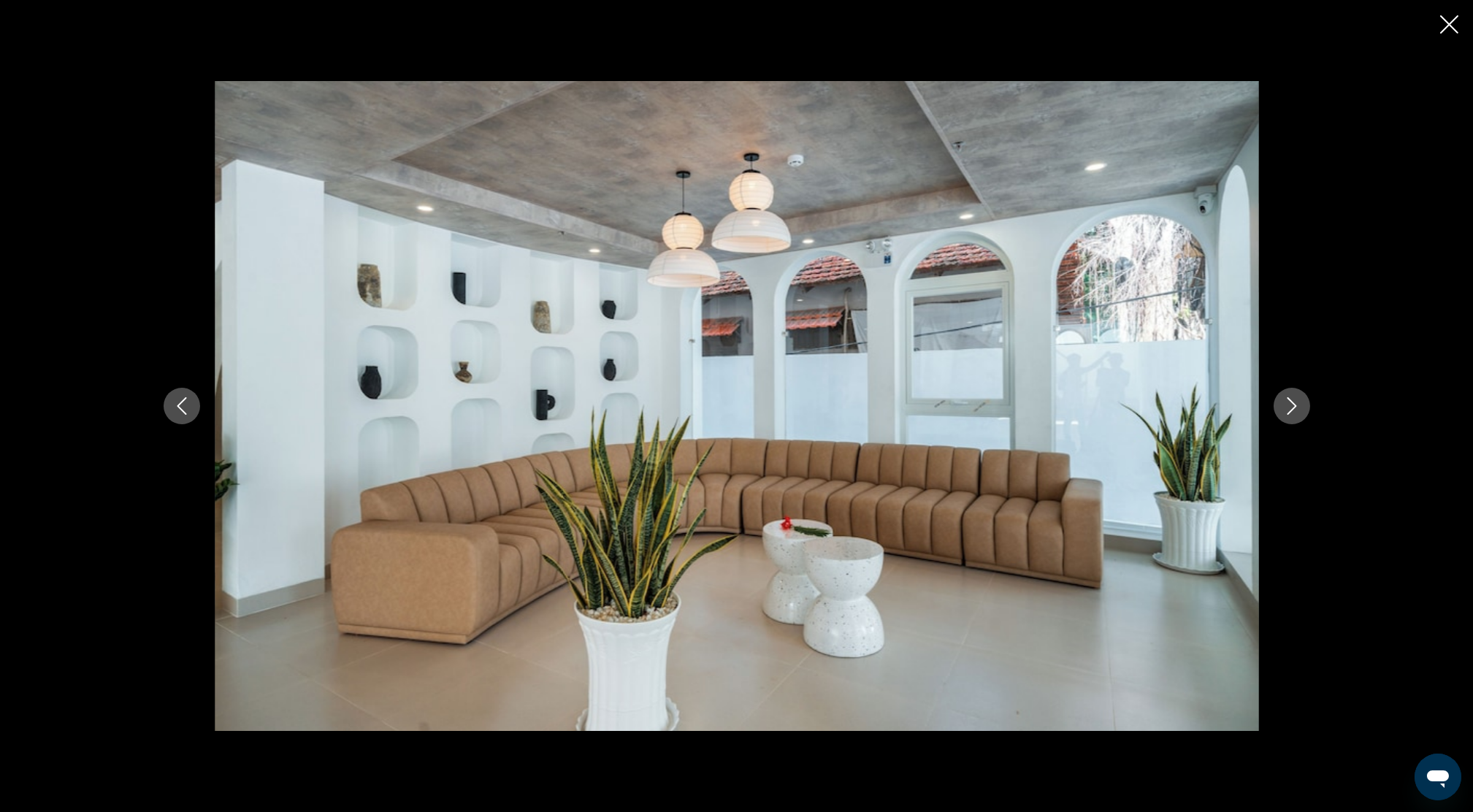
drag, startPoint x: 1292, startPoint y: 394, endPoint x: 1299, endPoint y: 398, distance: 8.1
click at [1298, 397] on button "Next image" at bounding box center [1292, 406] width 37 height 37
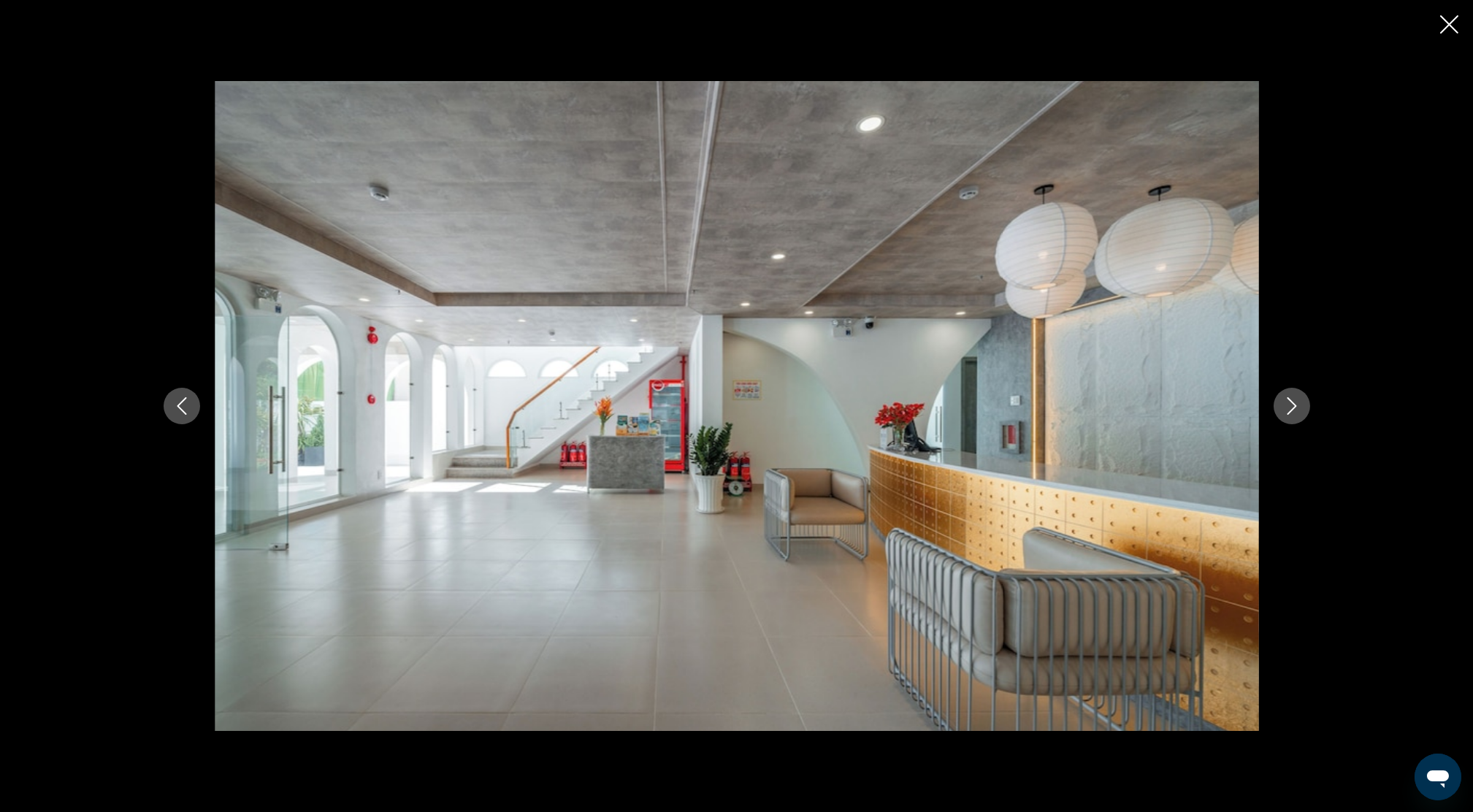
click at [1299, 398] on icon "Next image" at bounding box center [1292, 406] width 18 height 18
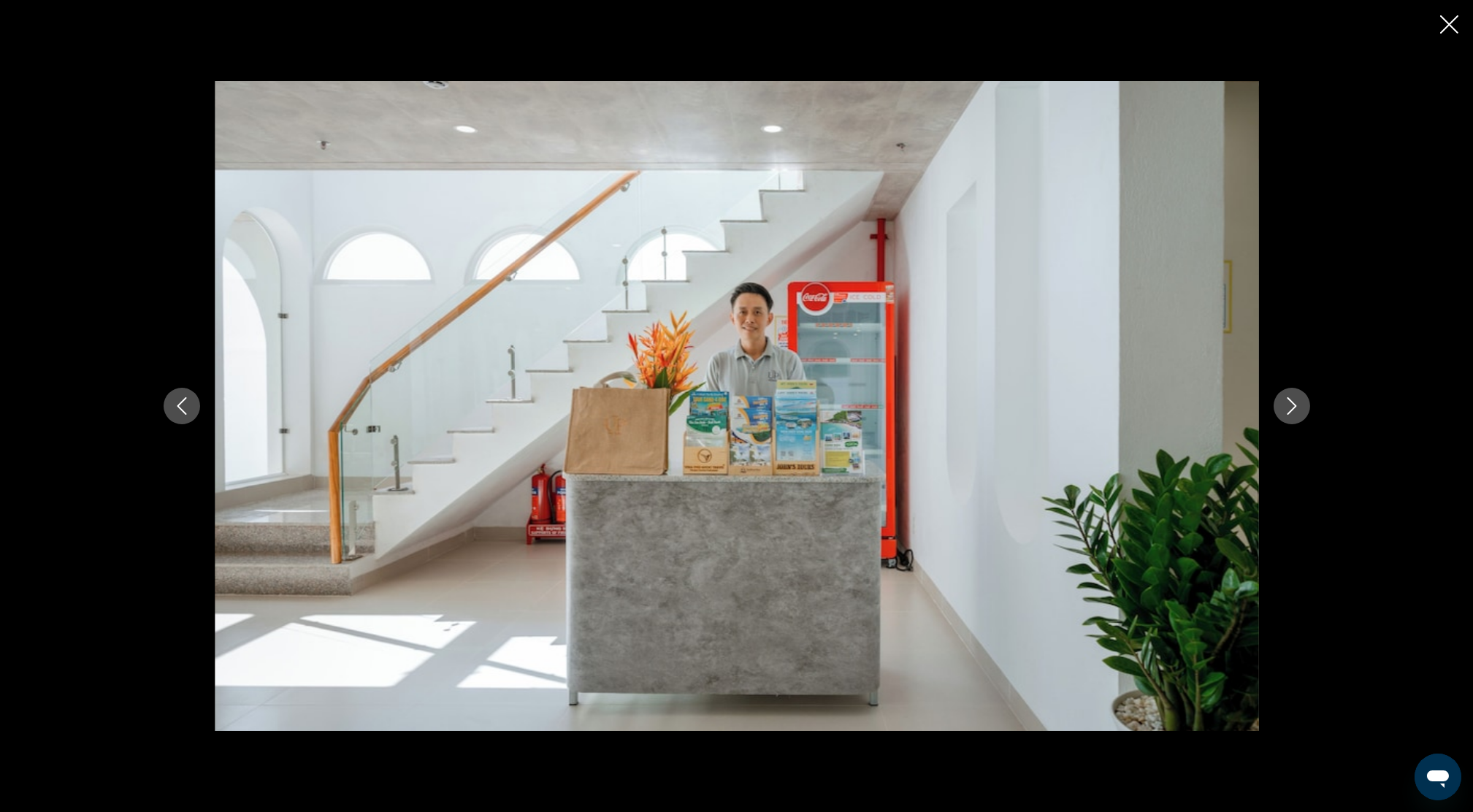
click at [1299, 398] on icon "Next image" at bounding box center [1292, 406] width 18 height 18
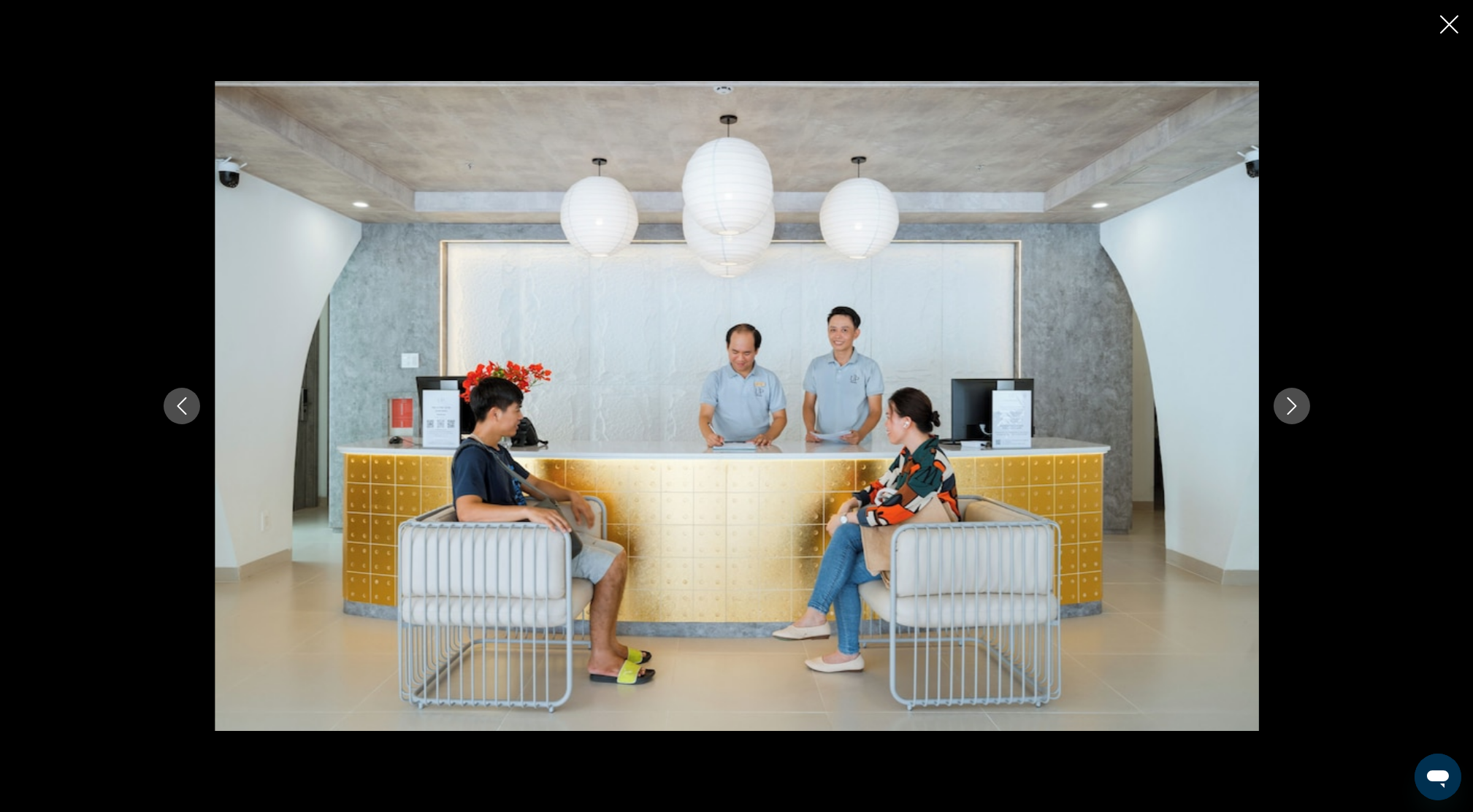
click at [1311, 411] on div "prev next" at bounding box center [736, 406] width 1175 height 650
click at [1300, 409] on icon "Next image" at bounding box center [1292, 406] width 18 height 18
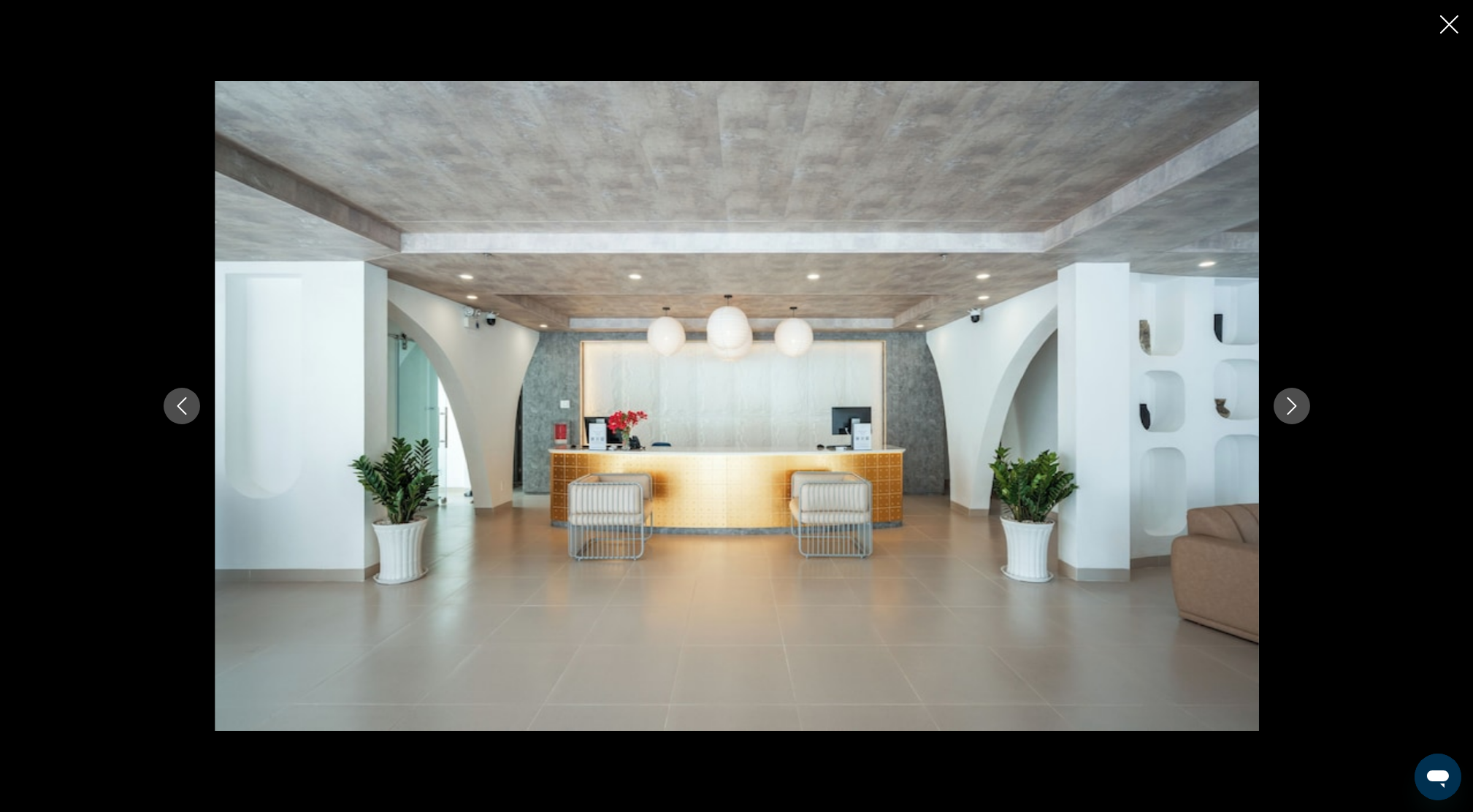
click at [1288, 400] on icon "Next image" at bounding box center [1292, 406] width 18 height 18
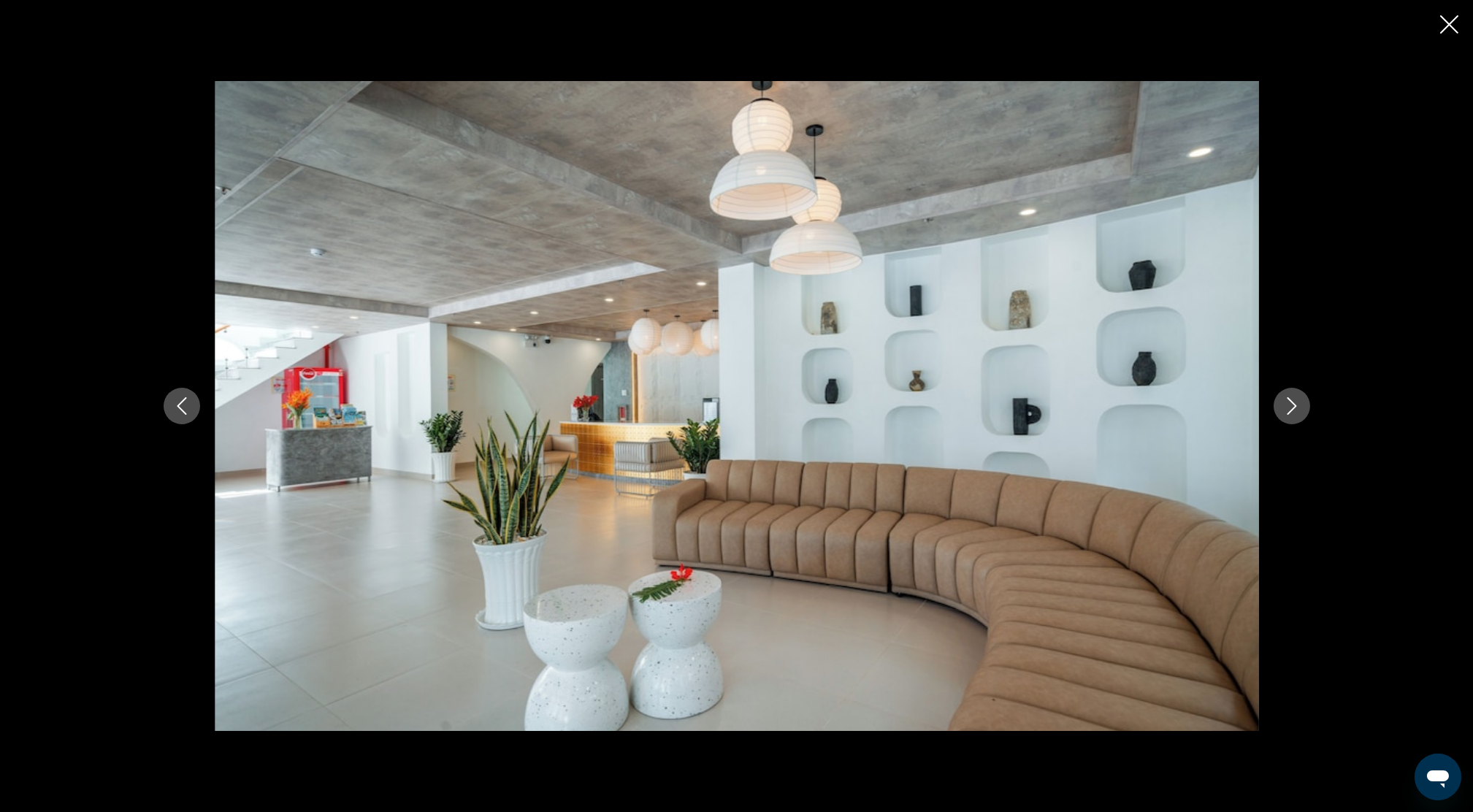
click at [1288, 400] on icon "Next image" at bounding box center [1292, 406] width 18 height 18
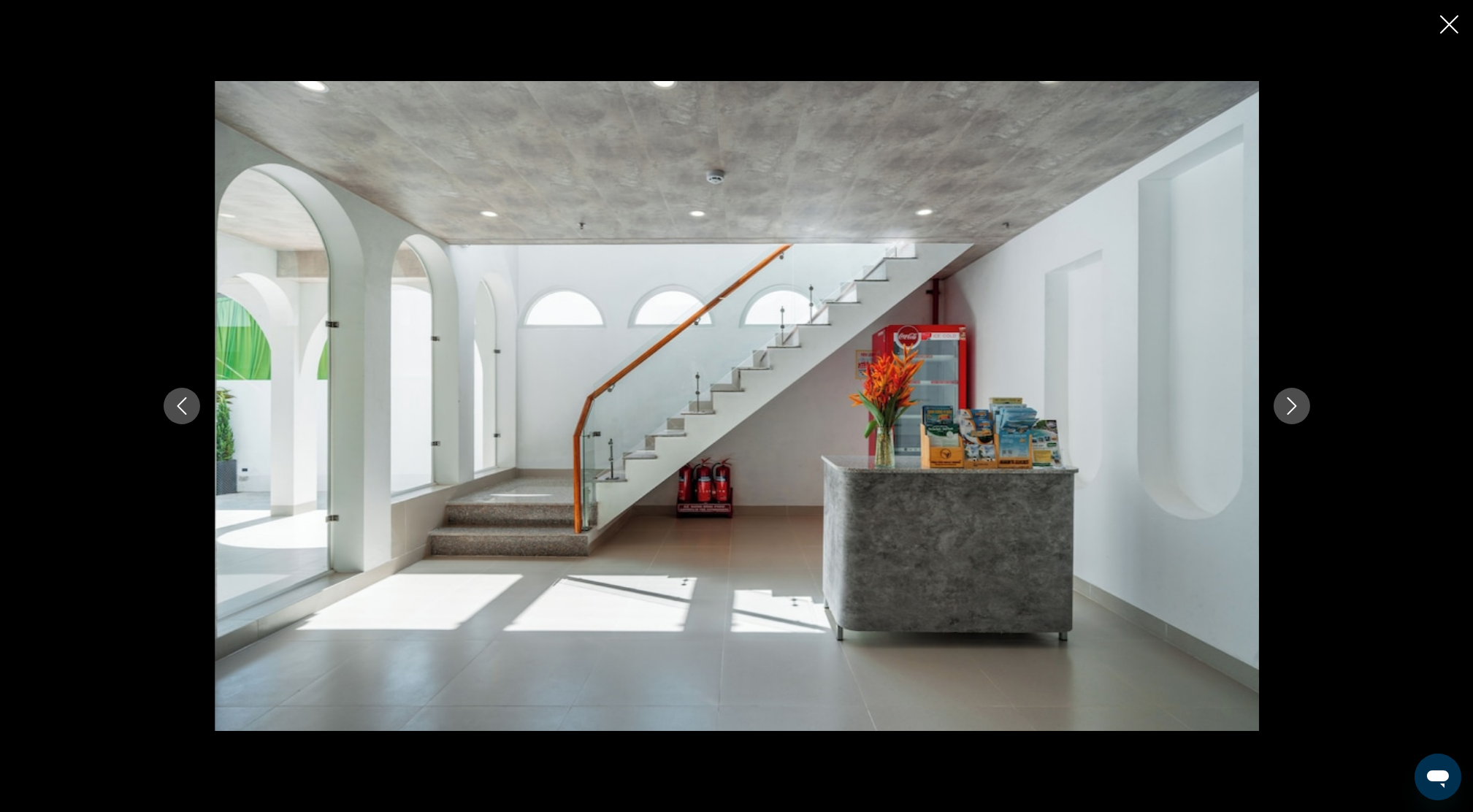
click at [1292, 399] on icon "Next image" at bounding box center [1292, 406] width 18 height 18
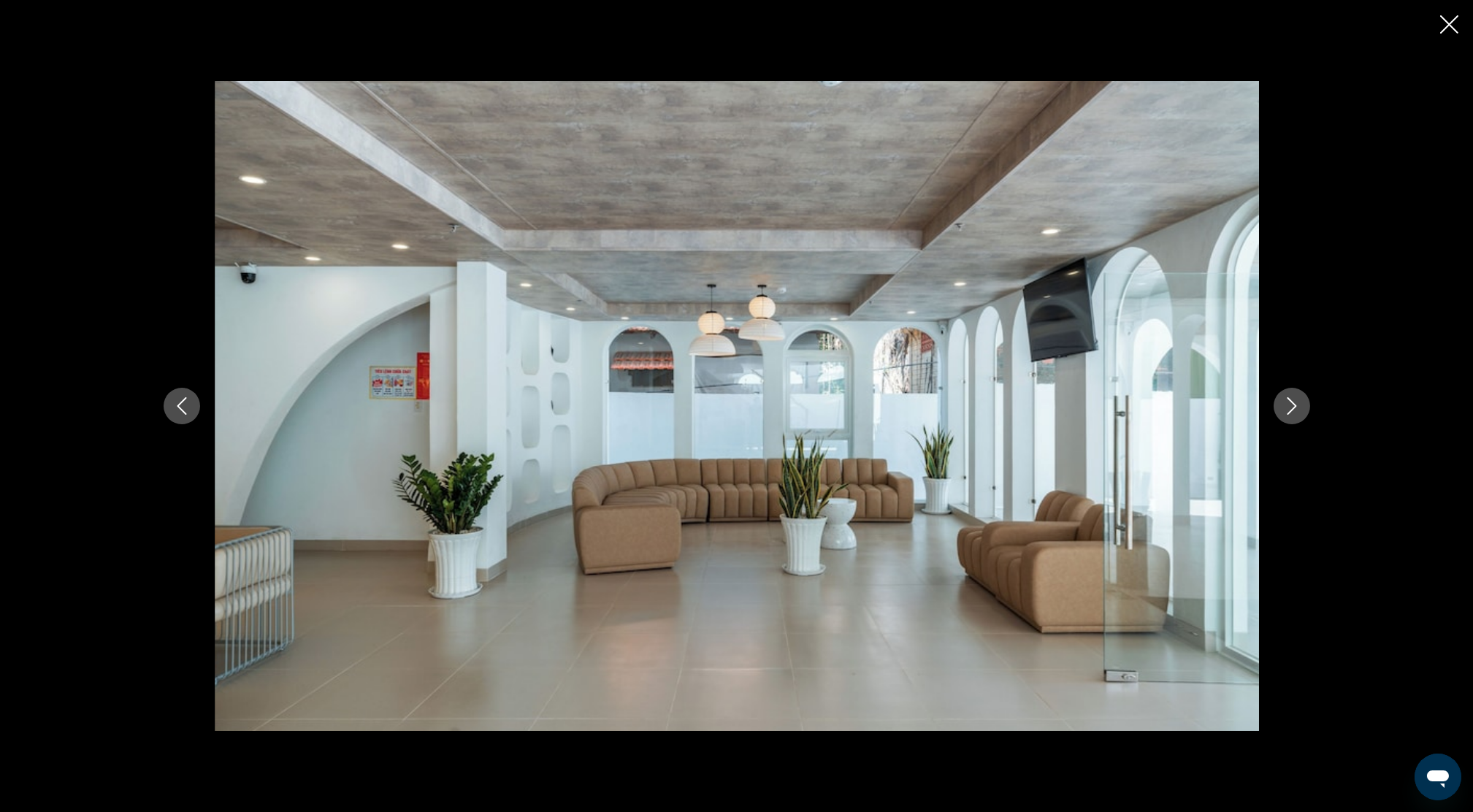
click at [1292, 399] on icon "Next image" at bounding box center [1292, 406] width 18 height 18
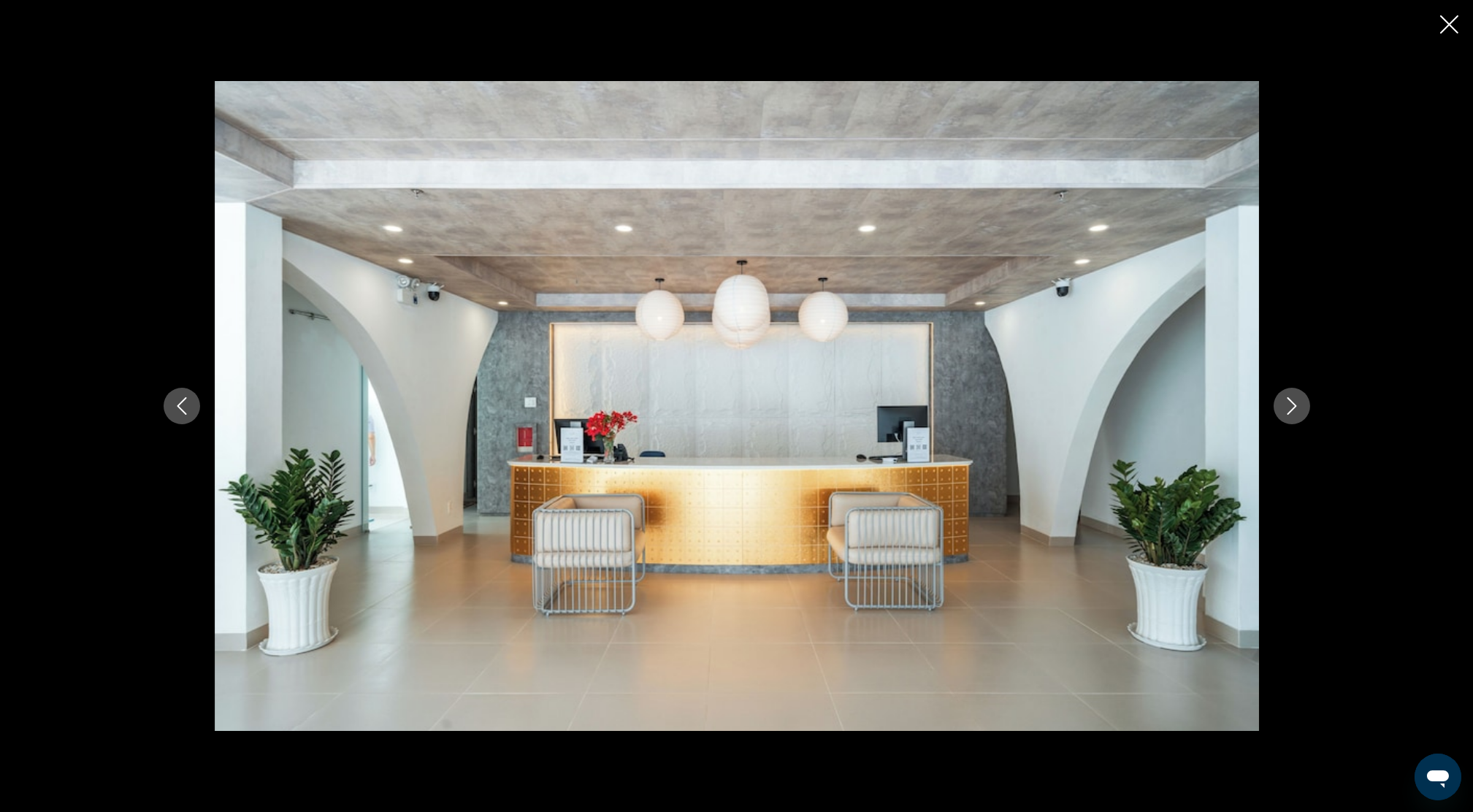
click at [1292, 399] on icon "Next image" at bounding box center [1292, 406] width 18 height 18
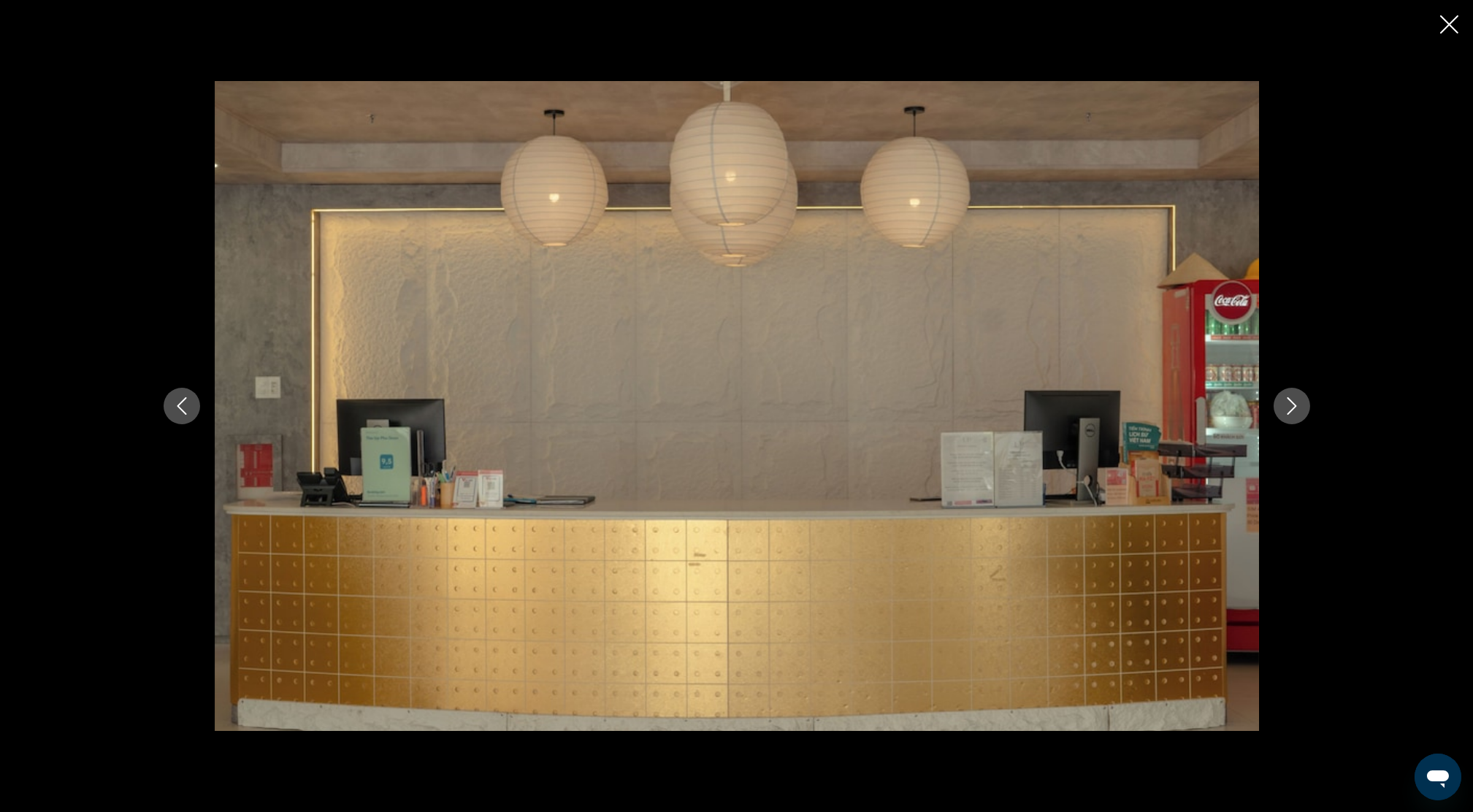
click at [1292, 399] on icon "Next image" at bounding box center [1292, 406] width 18 height 18
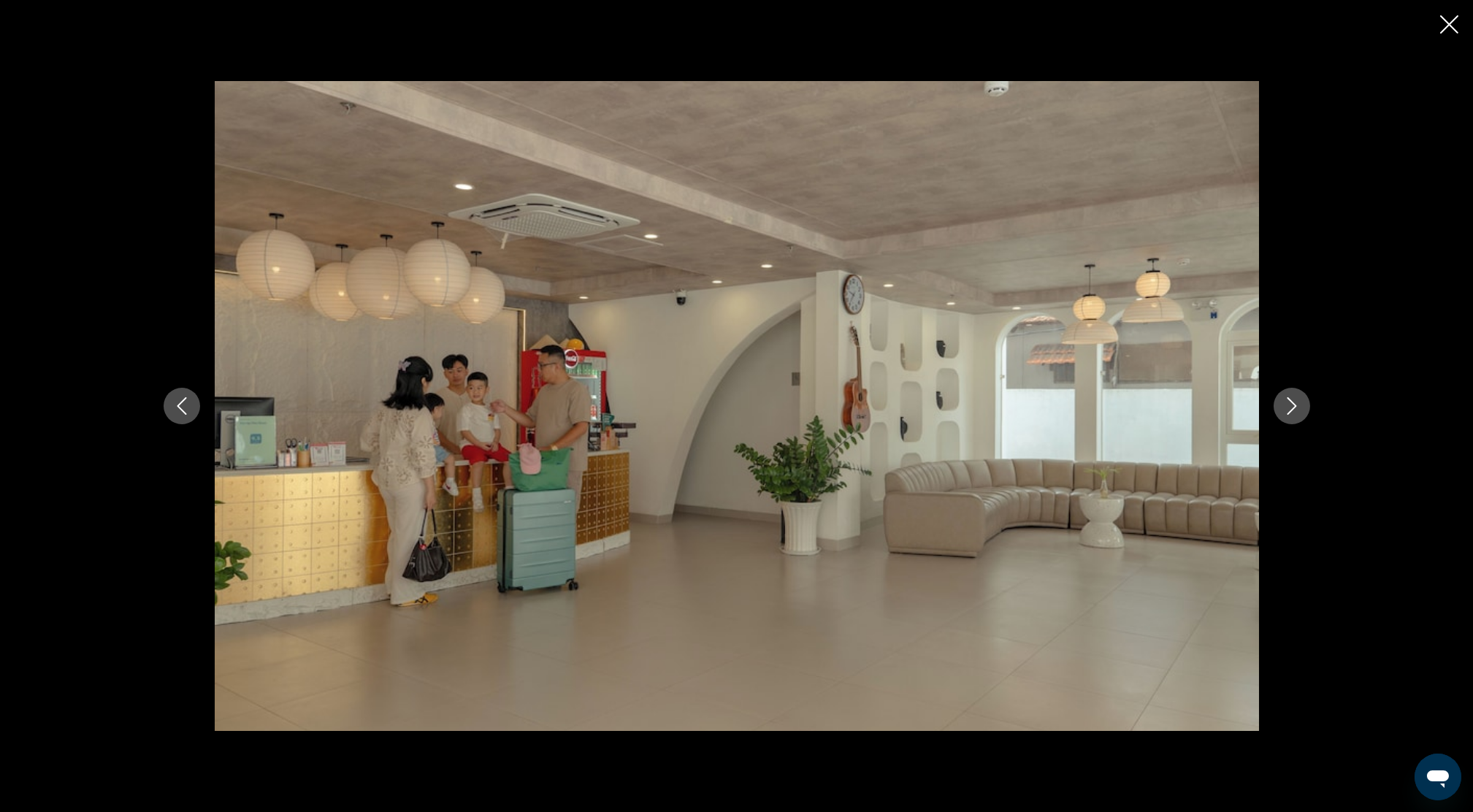
click at [1292, 399] on icon "Next image" at bounding box center [1292, 406] width 18 height 18
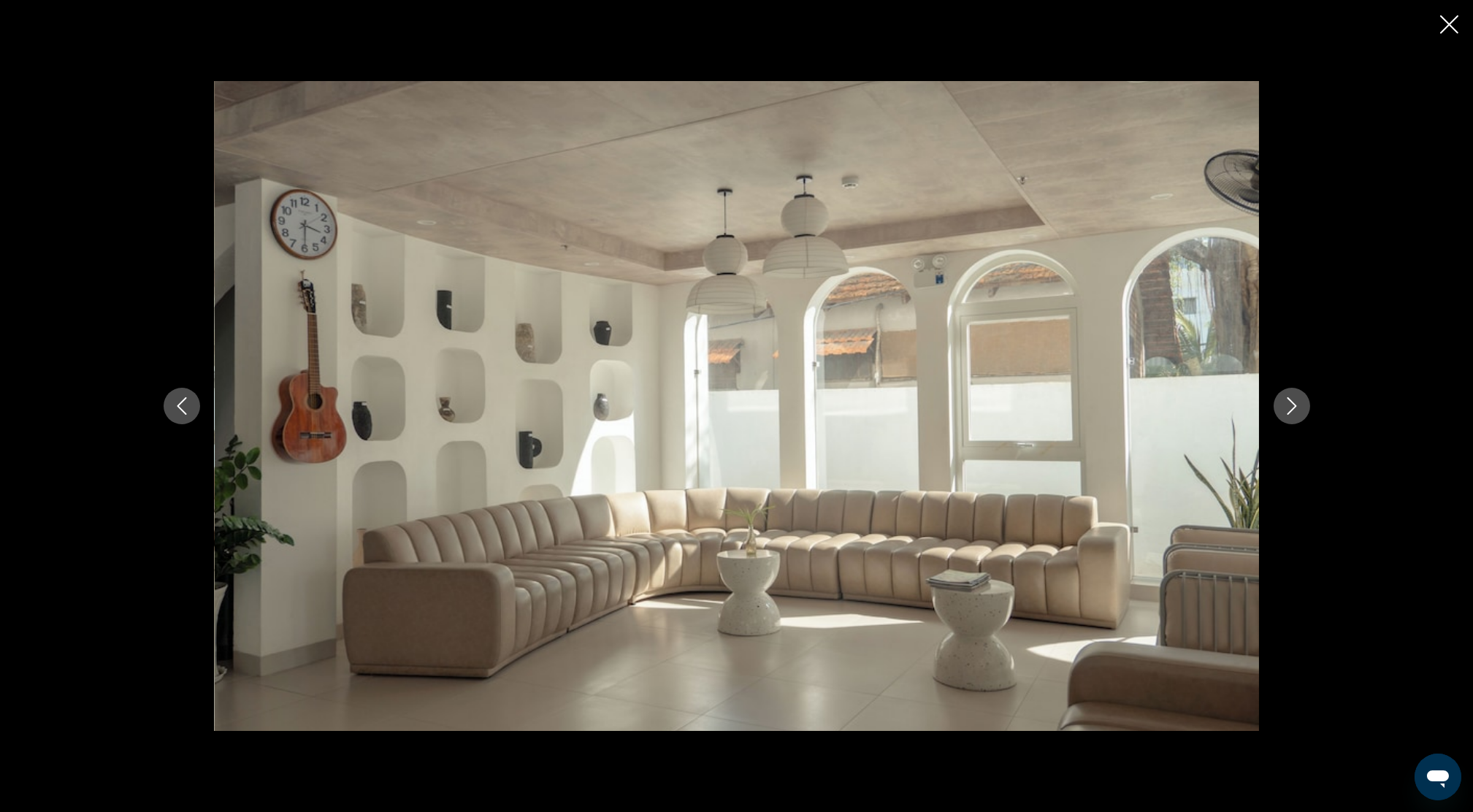
click at [1292, 399] on icon "Next image" at bounding box center [1292, 406] width 18 height 18
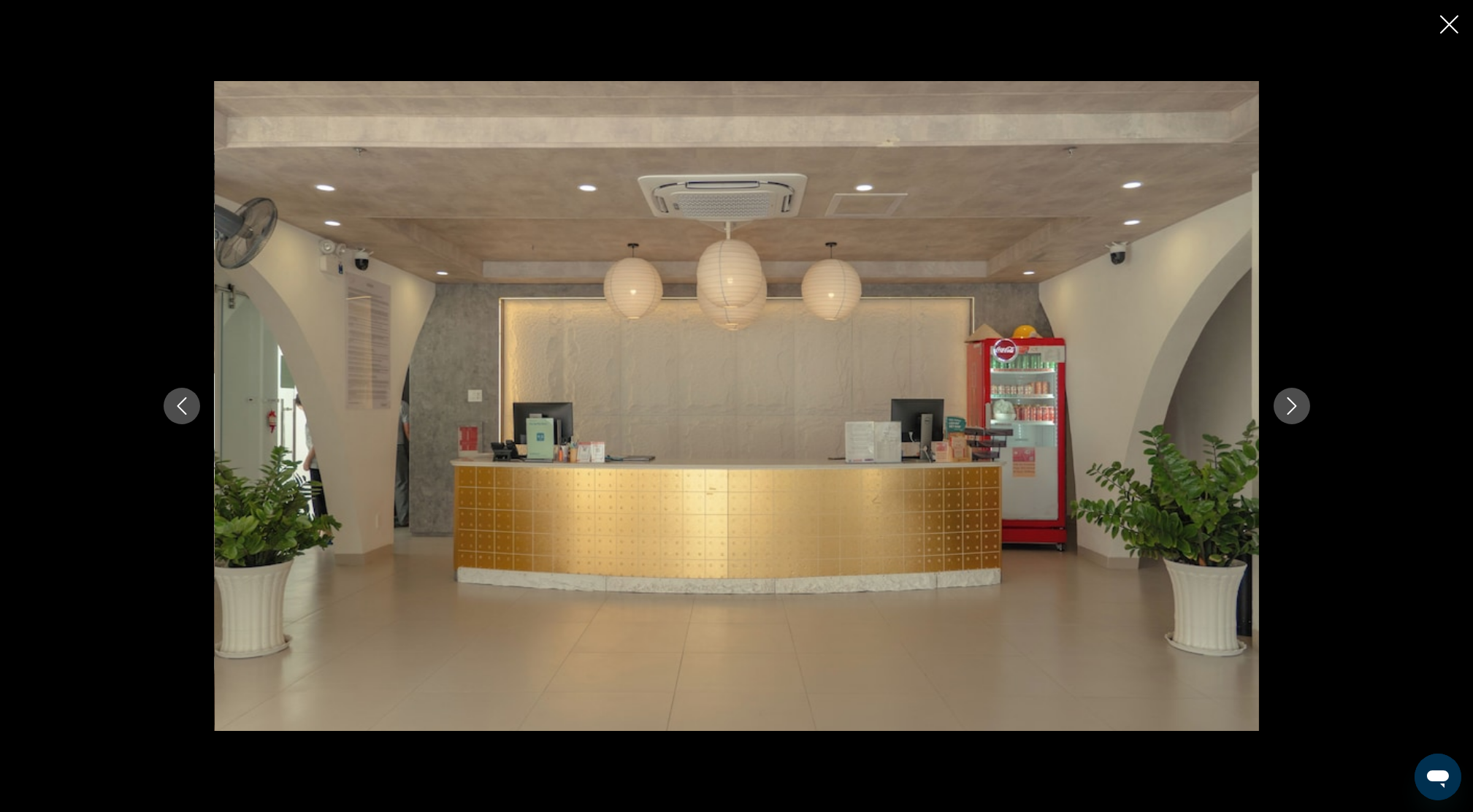
click at [1292, 399] on icon "Next image" at bounding box center [1292, 406] width 18 height 18
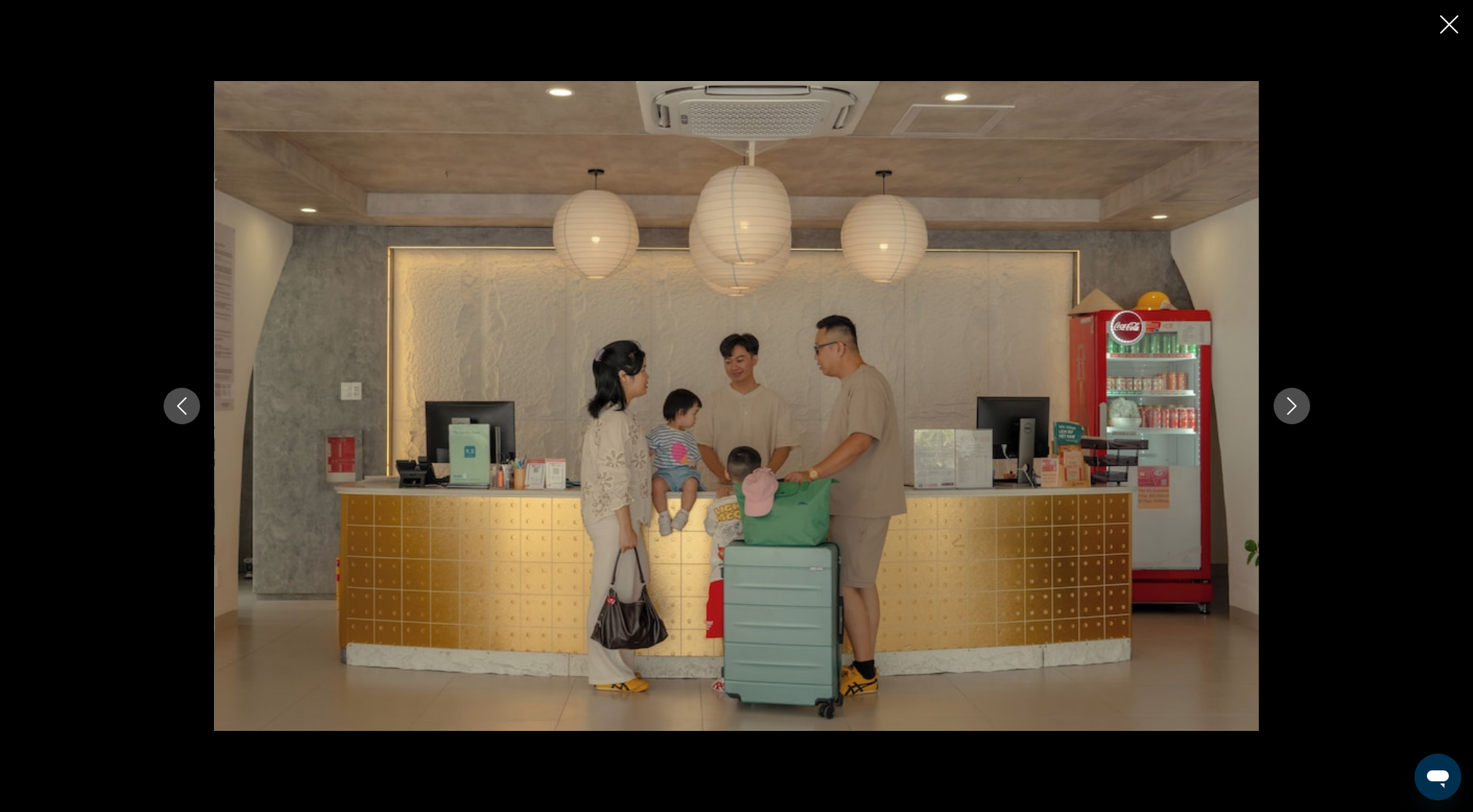
click at [1292, 399] on icon "Next image" at bounding box center [1292, 406] width 18 height 18
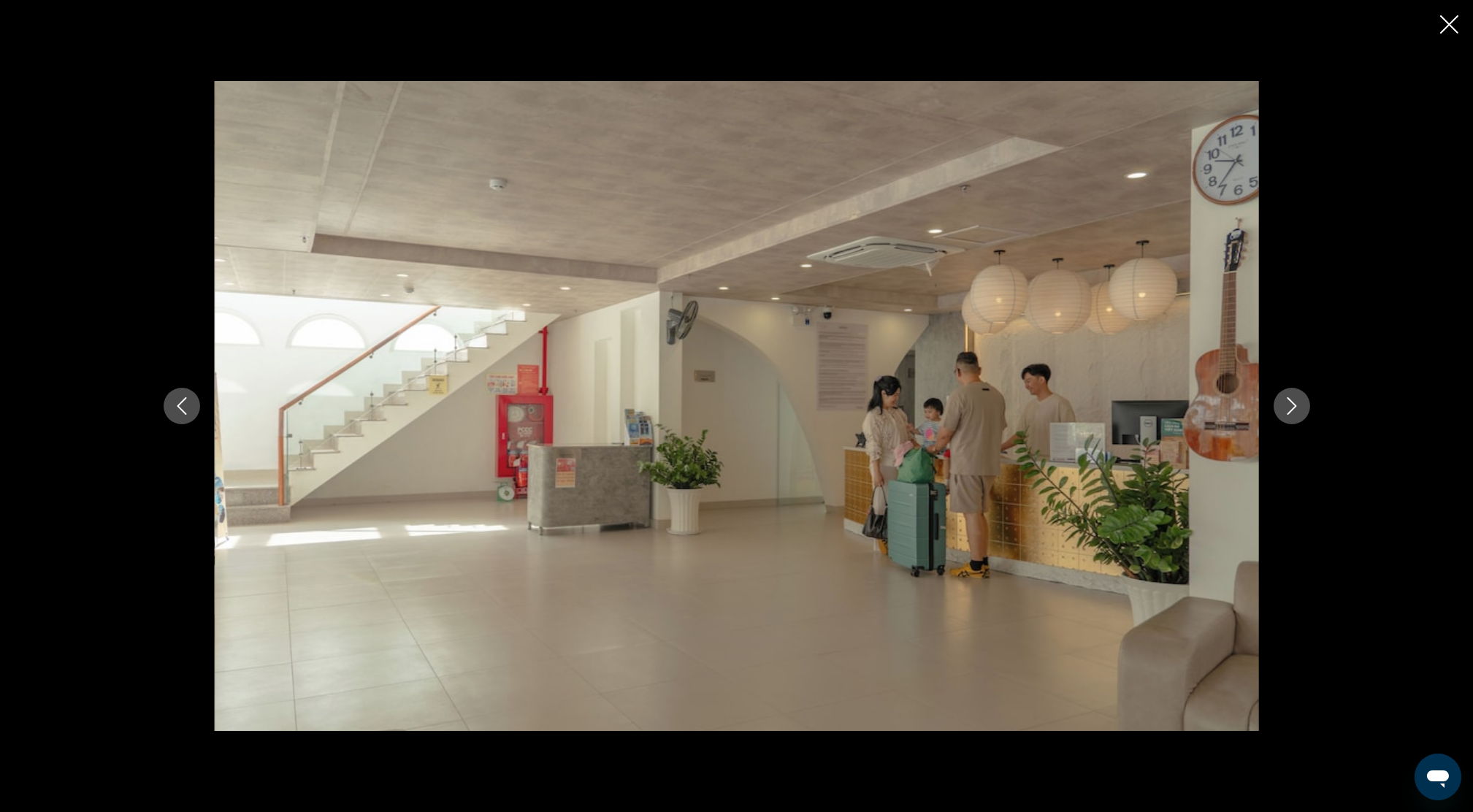
click at [1292, 399] on icon "Next image" at bounding box center [1292, 406] width 18 height 18
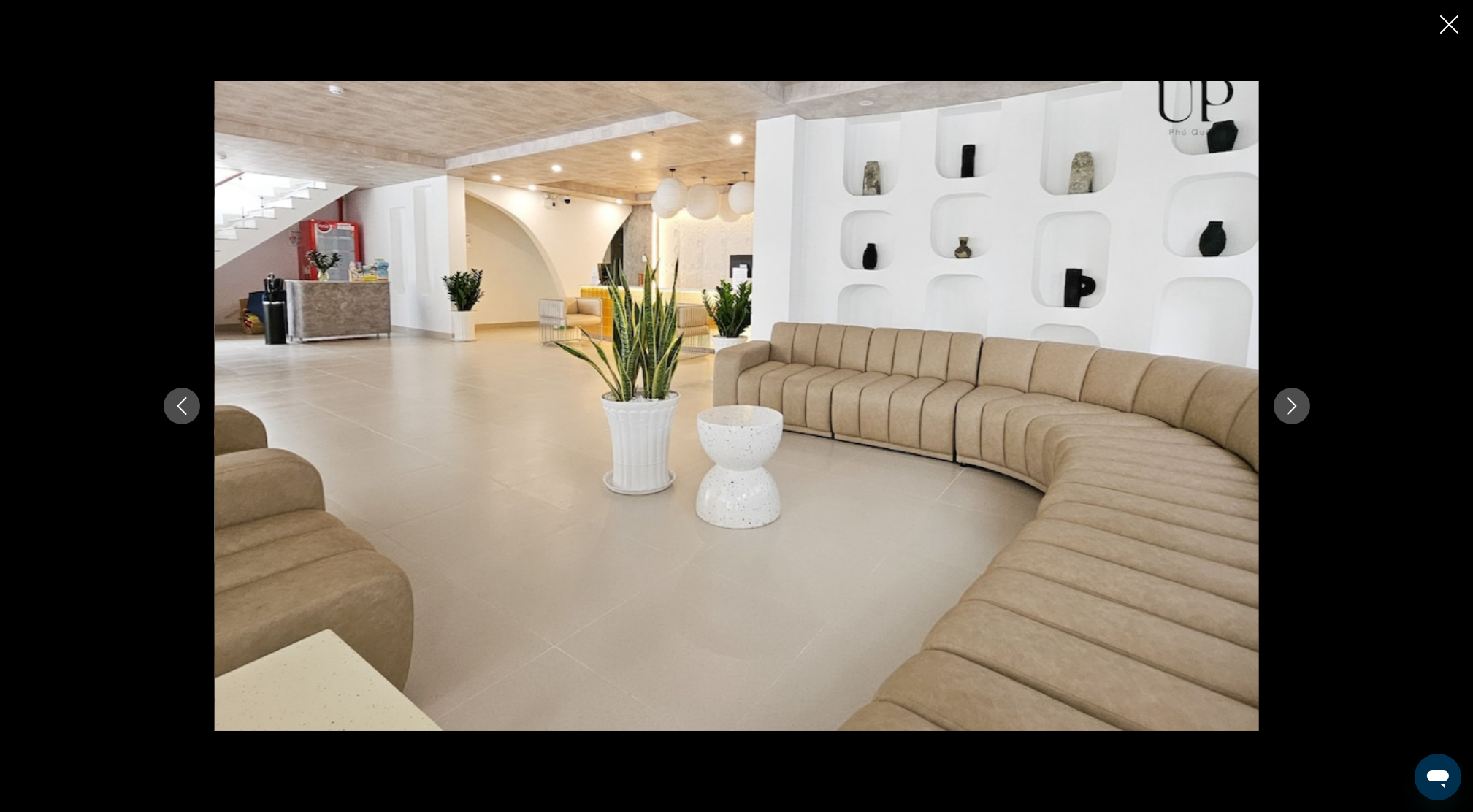
click at [1292, 399] on icon "Next image" at bounding box center [1292, 406] width 18 height 18
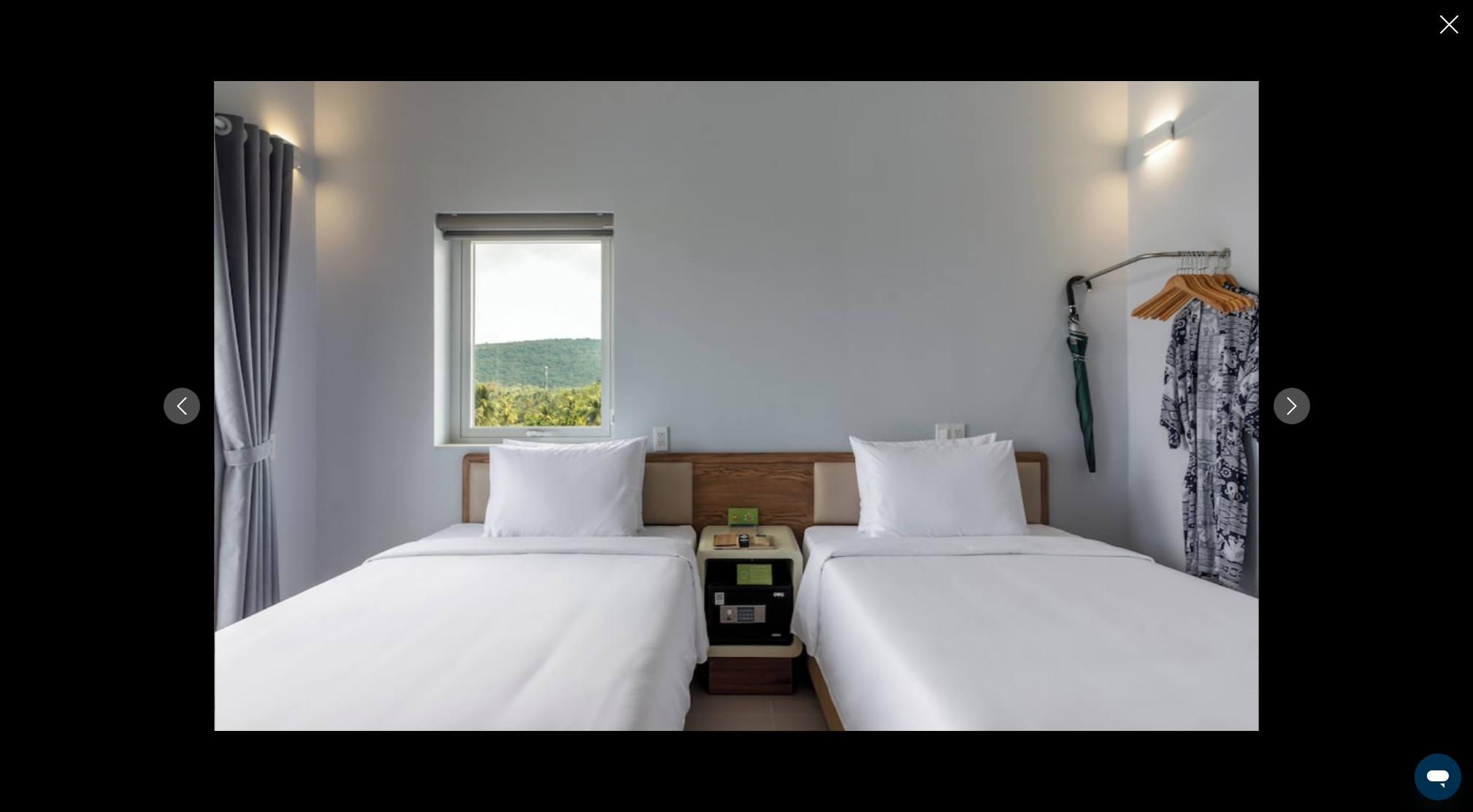
click at [1288, 408] on icon "Next image" at bounding box center [1292, 406] width 18 height 18
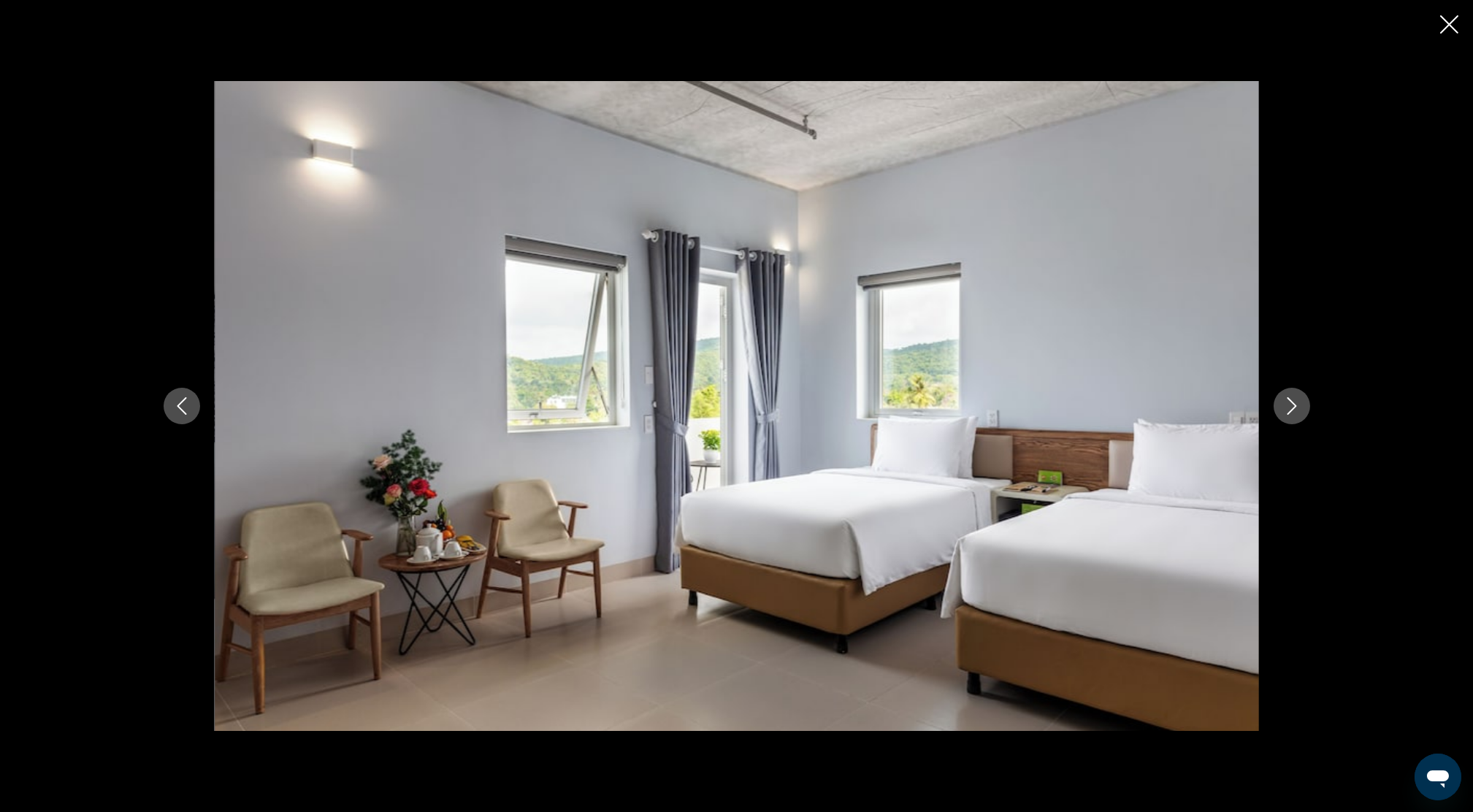
click at [1295, 413] on icon "Next image" at bounding box center [1292, 406] width 18 height 18
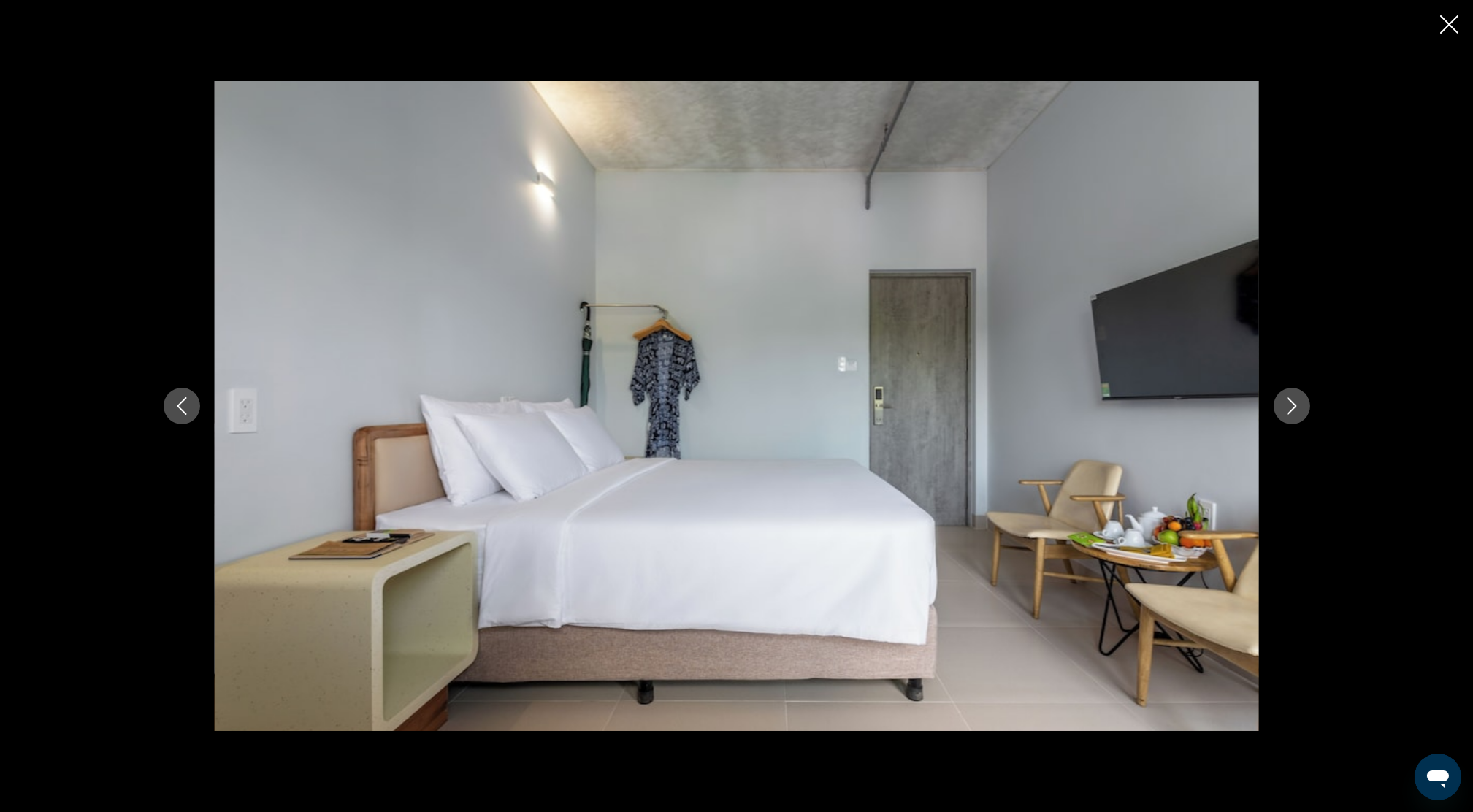
click at [1295, 413] on icon "Next image" at bounding box center [1292, 406] width 18 height 18
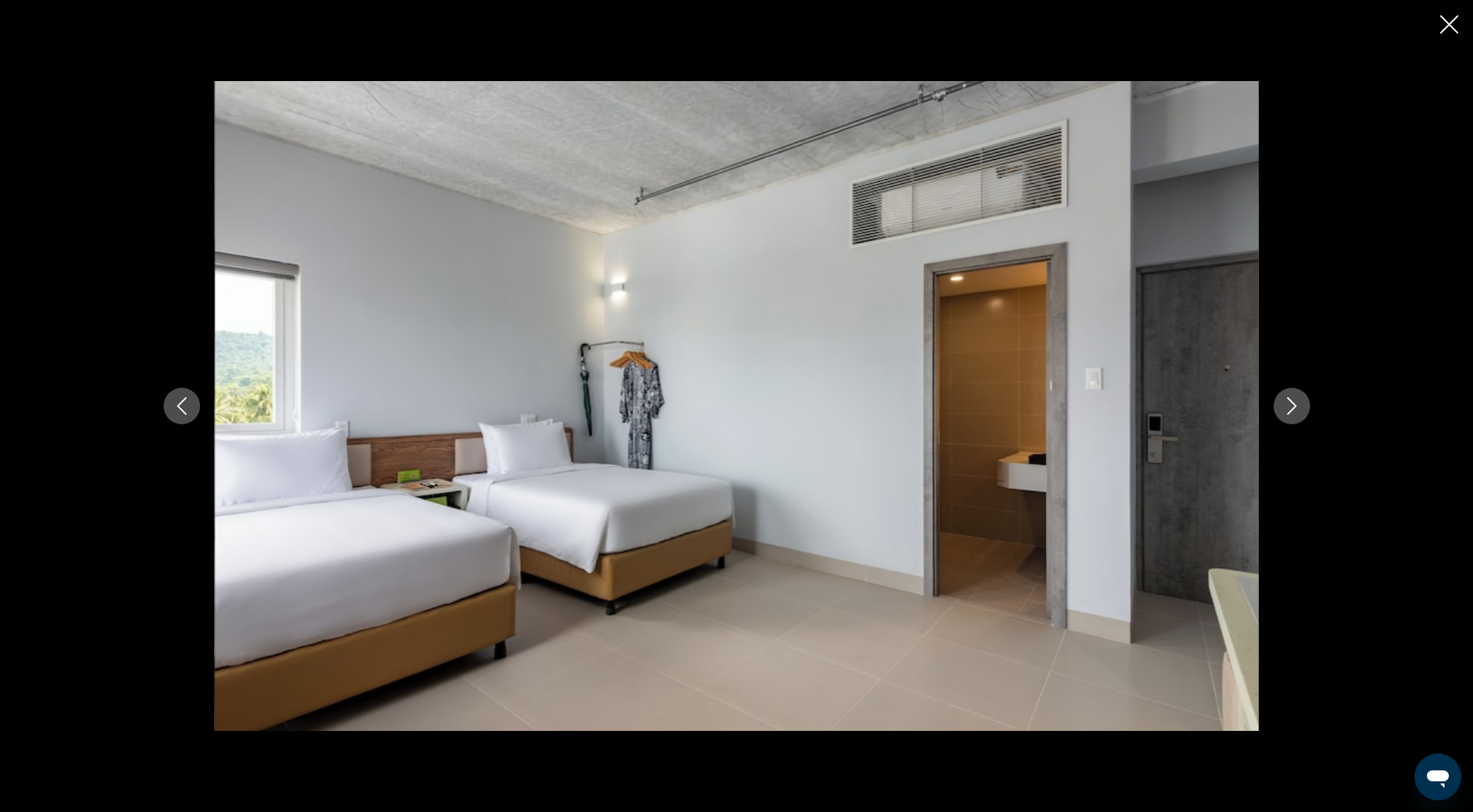
click at [1295, 413] on icon "Next image" at bounding box center [1292, 406] width 18 height 18
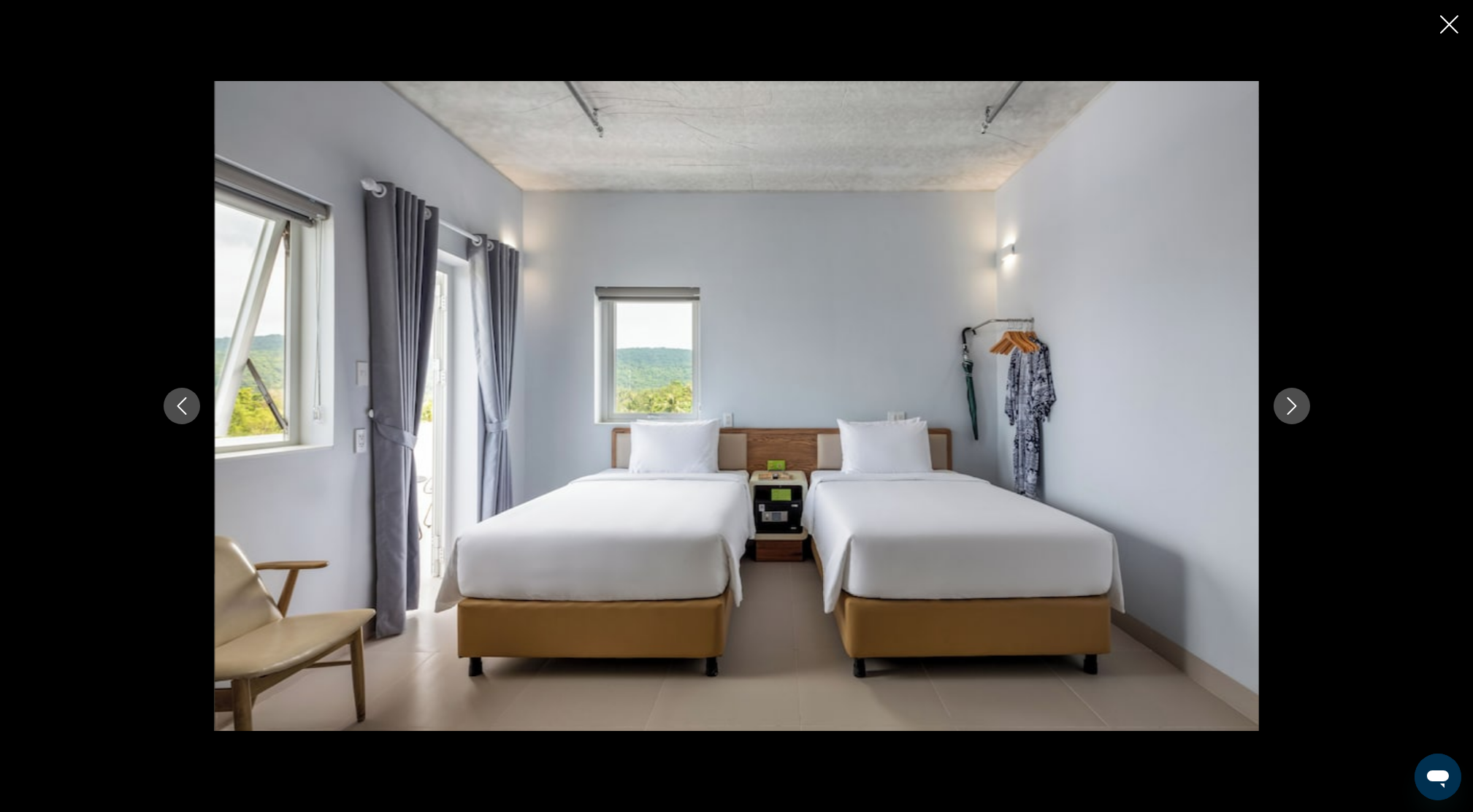
click at [1295, 413] on icon "Next image" at bounding box center [1292, 406] width 18 height 18
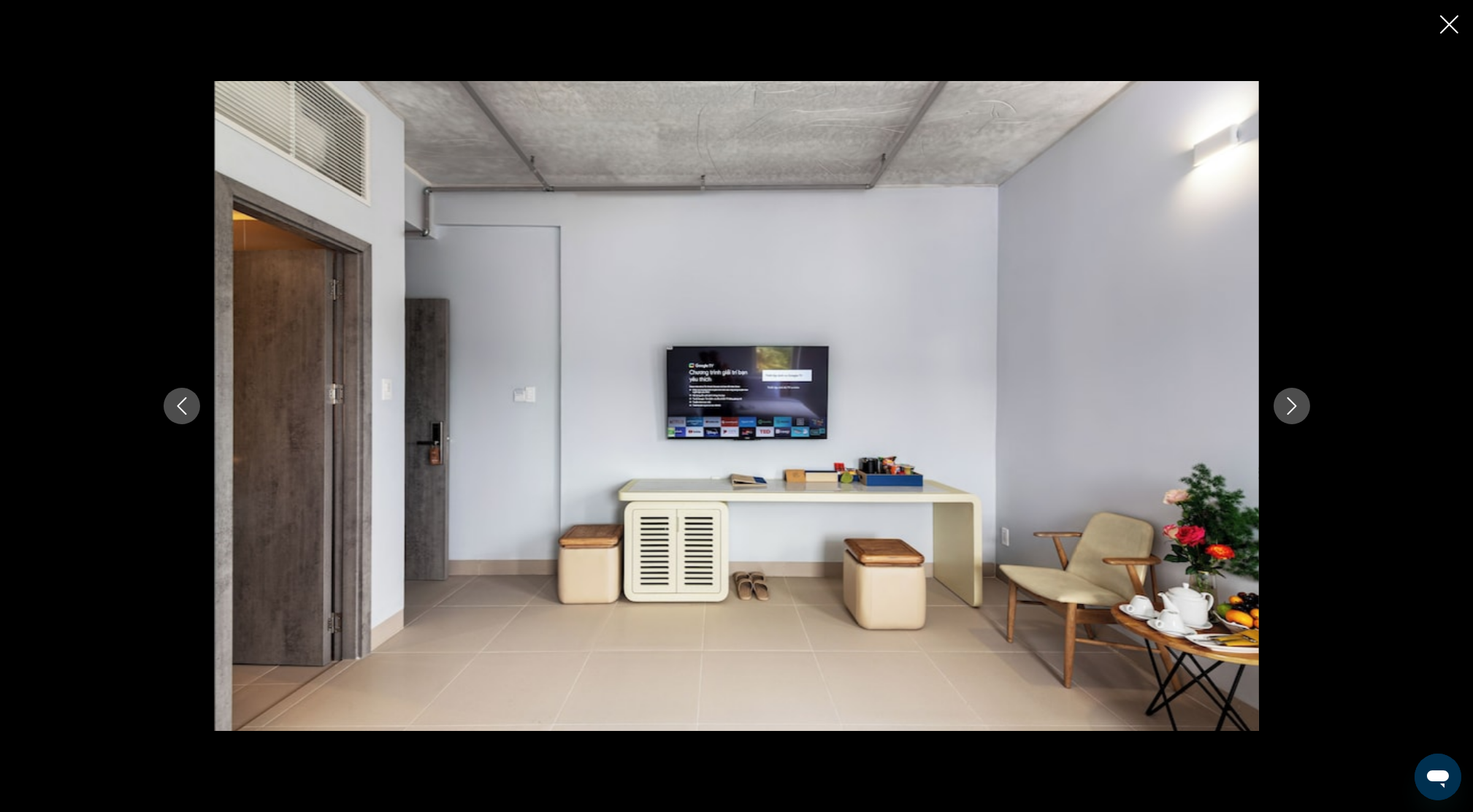
click at [1295, 413] on icon "Next image" at bounding box center [1292, 406] width 18 height 18
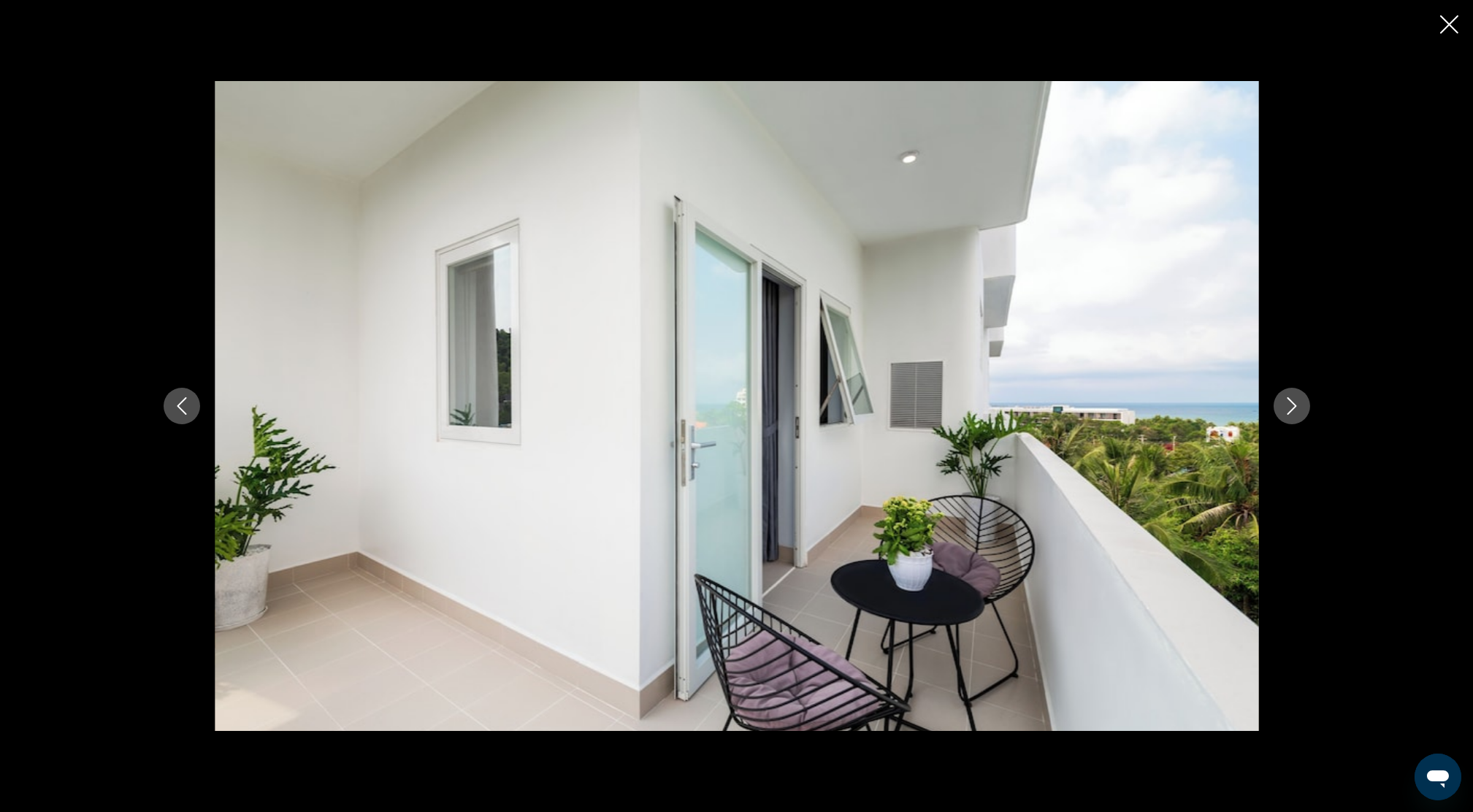
click at [1289, 406] on icon "Next image" at bounding box center [1292, 406] width 18 height 18
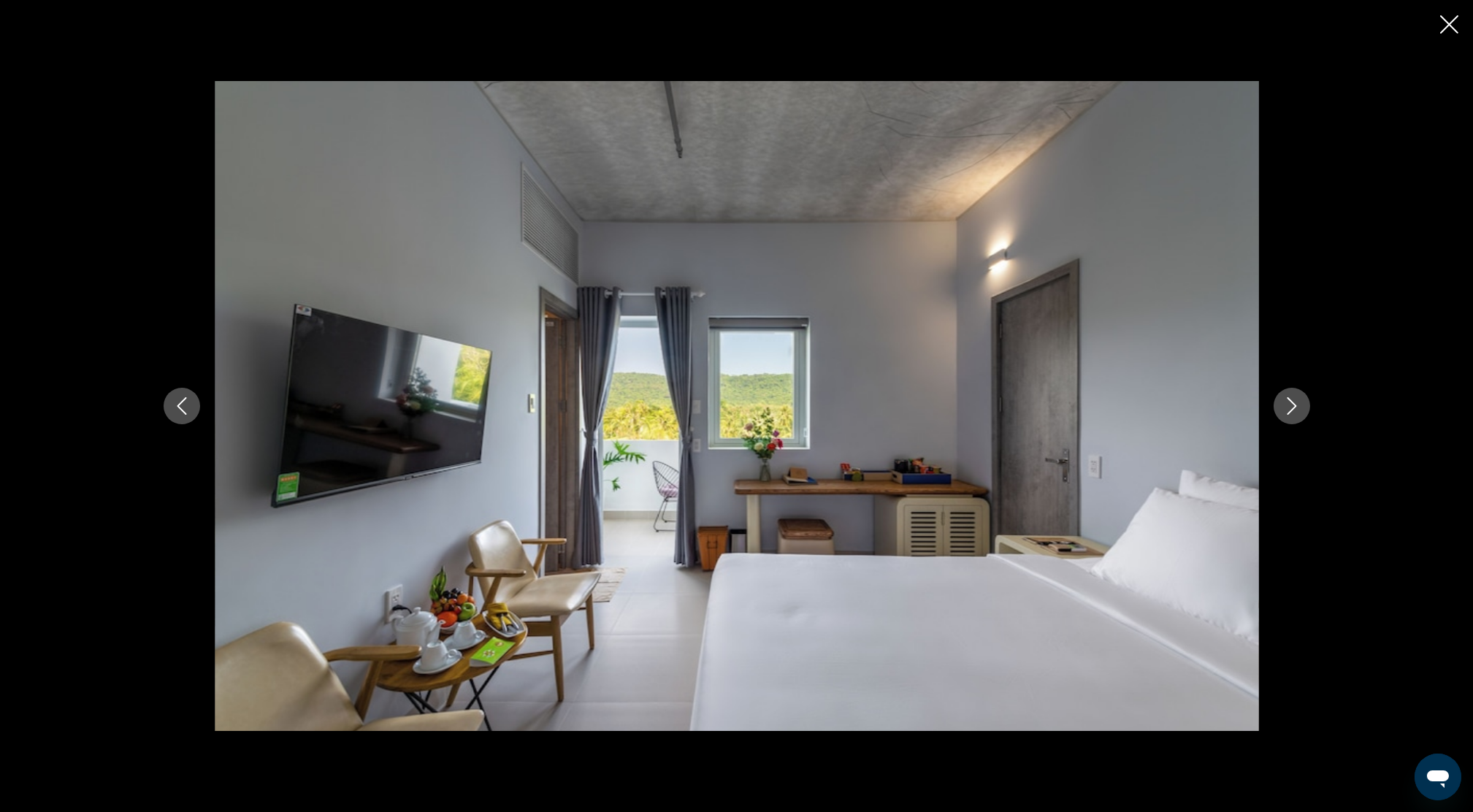
click at [1289, 406] on icon "Next image" at bounding box center [1292, 406] width 18 height 18
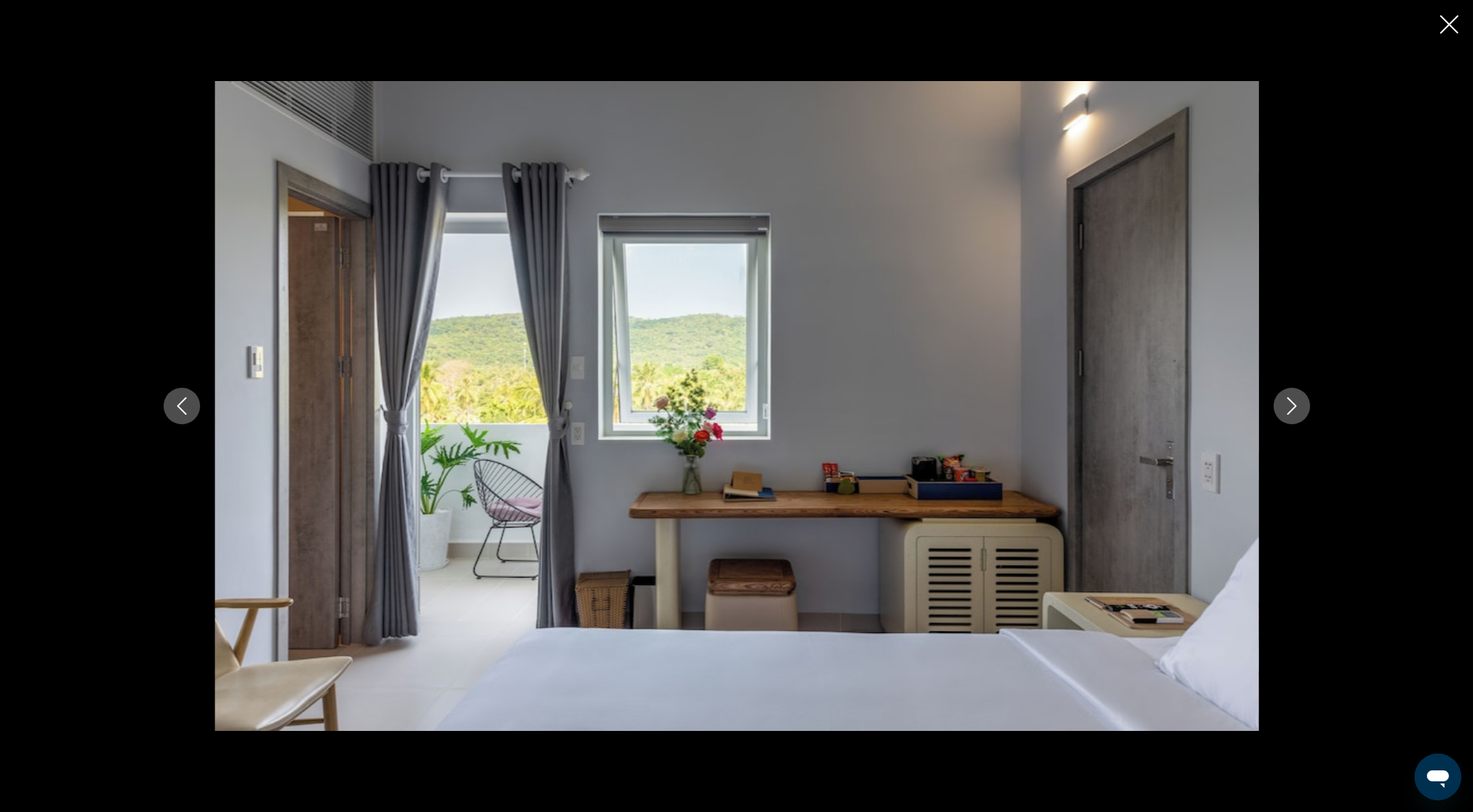
click at [1455, 18] on icon "Close slideshow" at bounding box center [1449, 24] width 18 height 18
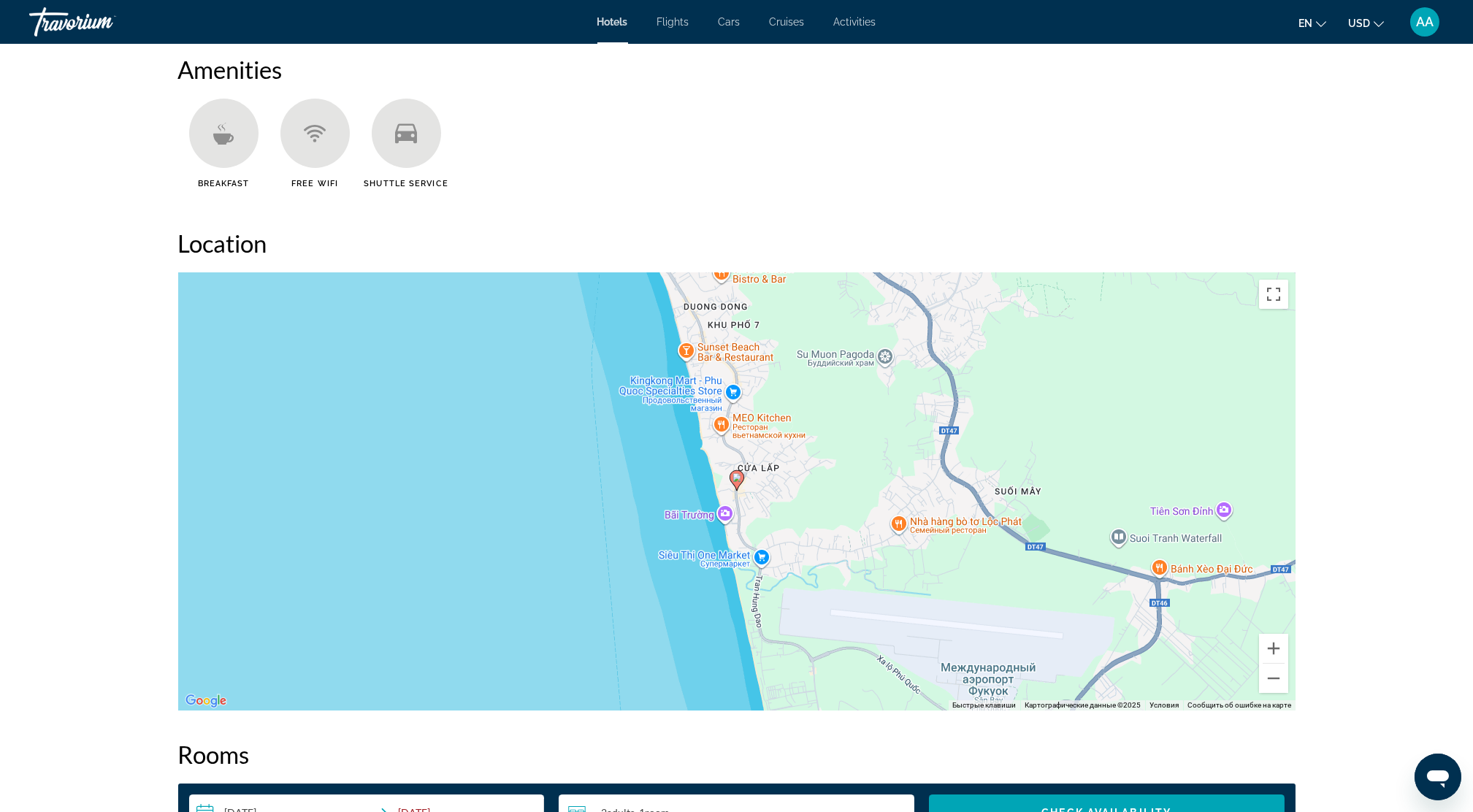
scroll to position [1265, 0]
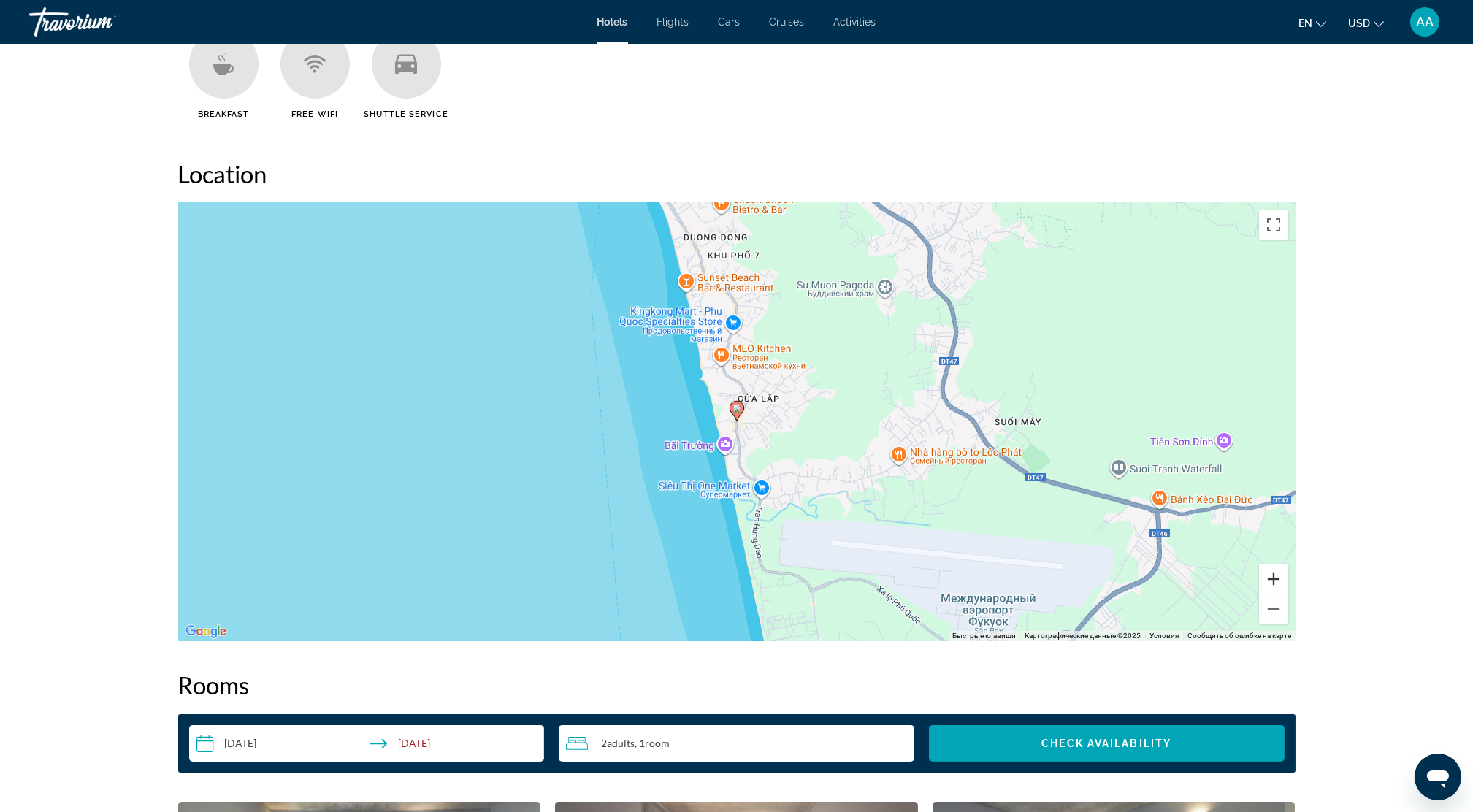
click at [1269, 586] on button "Увеличить" at bounding box center [1274, 579] width 29 height 29
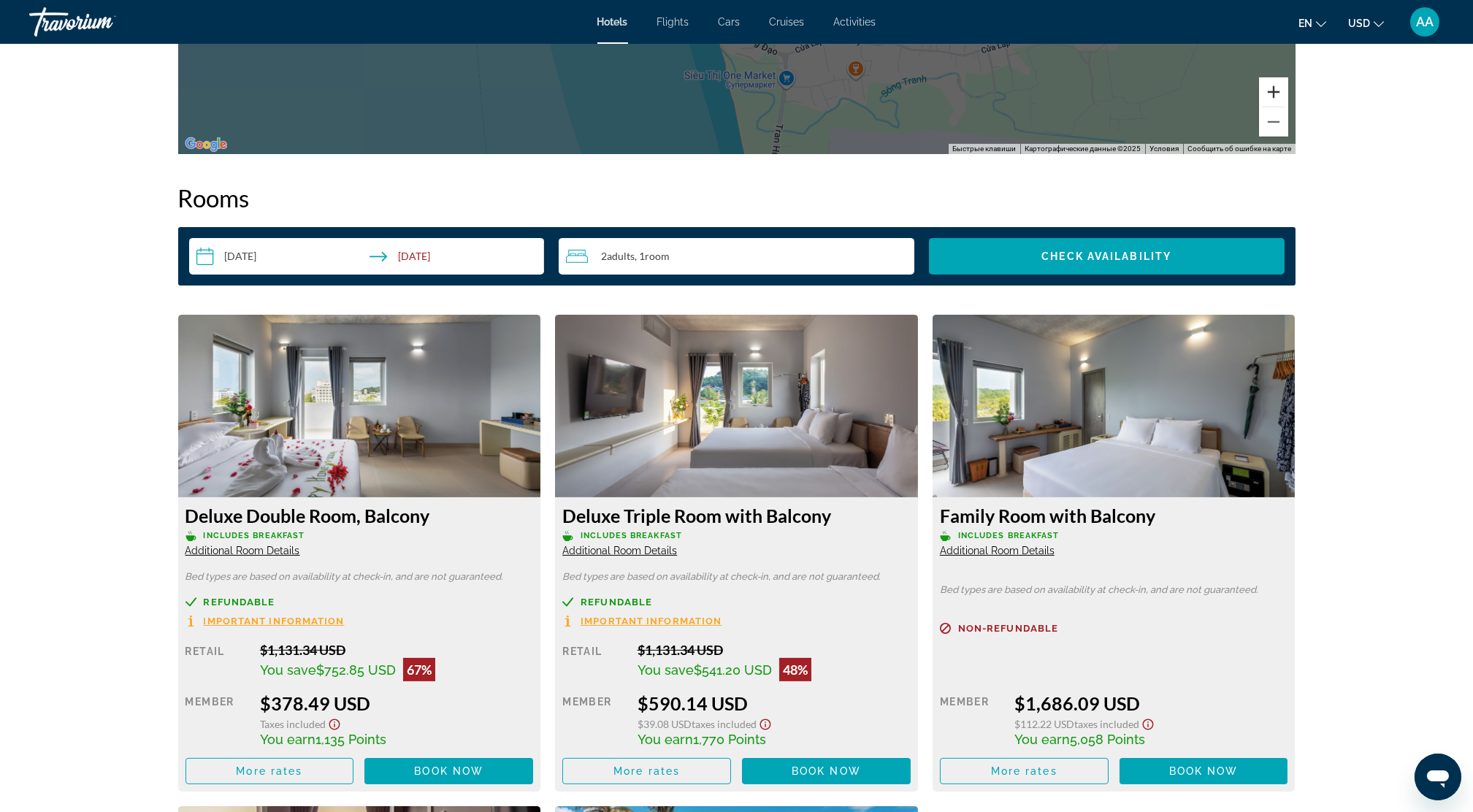
scroll to position [1946, 0]
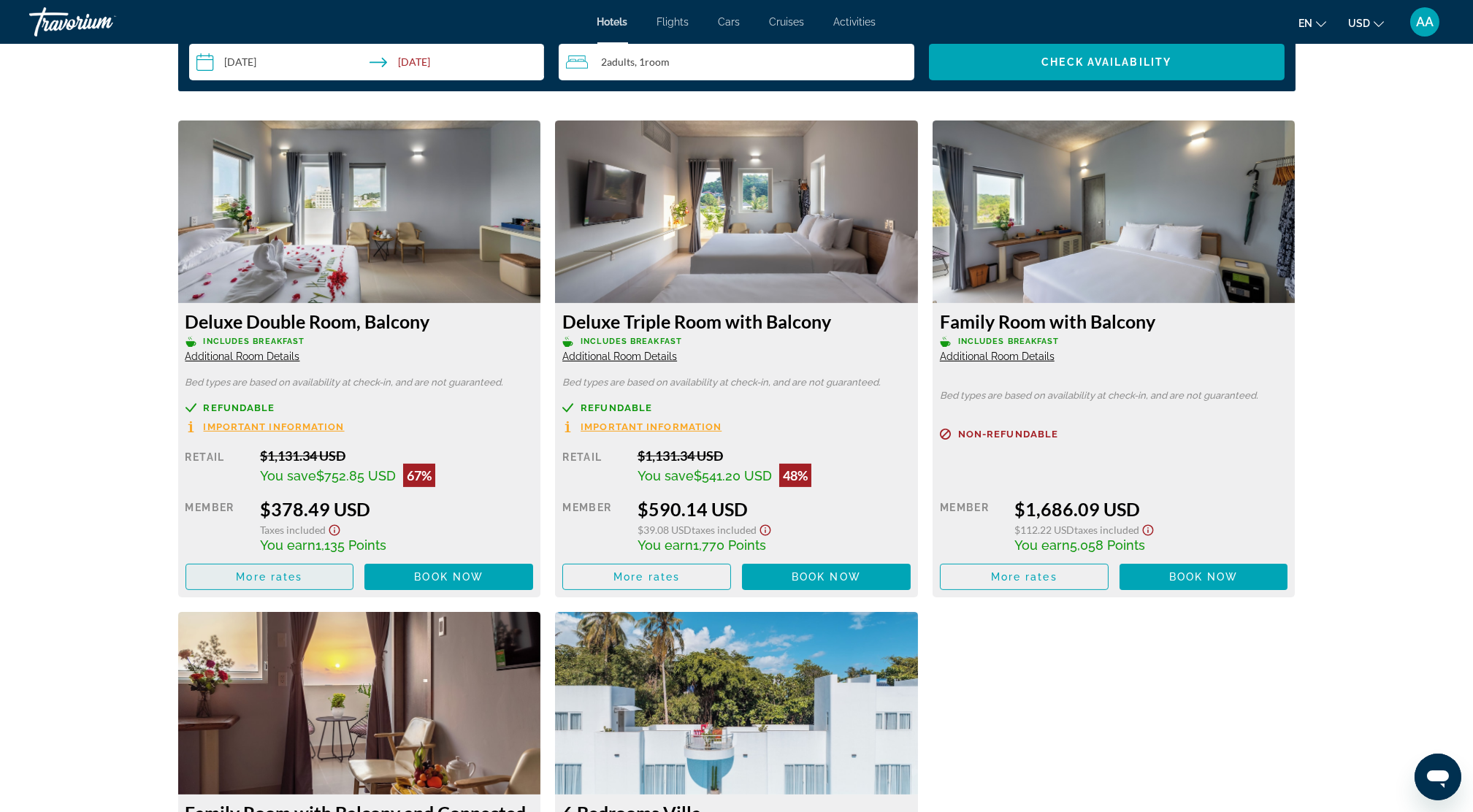
click at [282, 576] on span "More rates" at bounding box center [269, 577] width 66 height 12
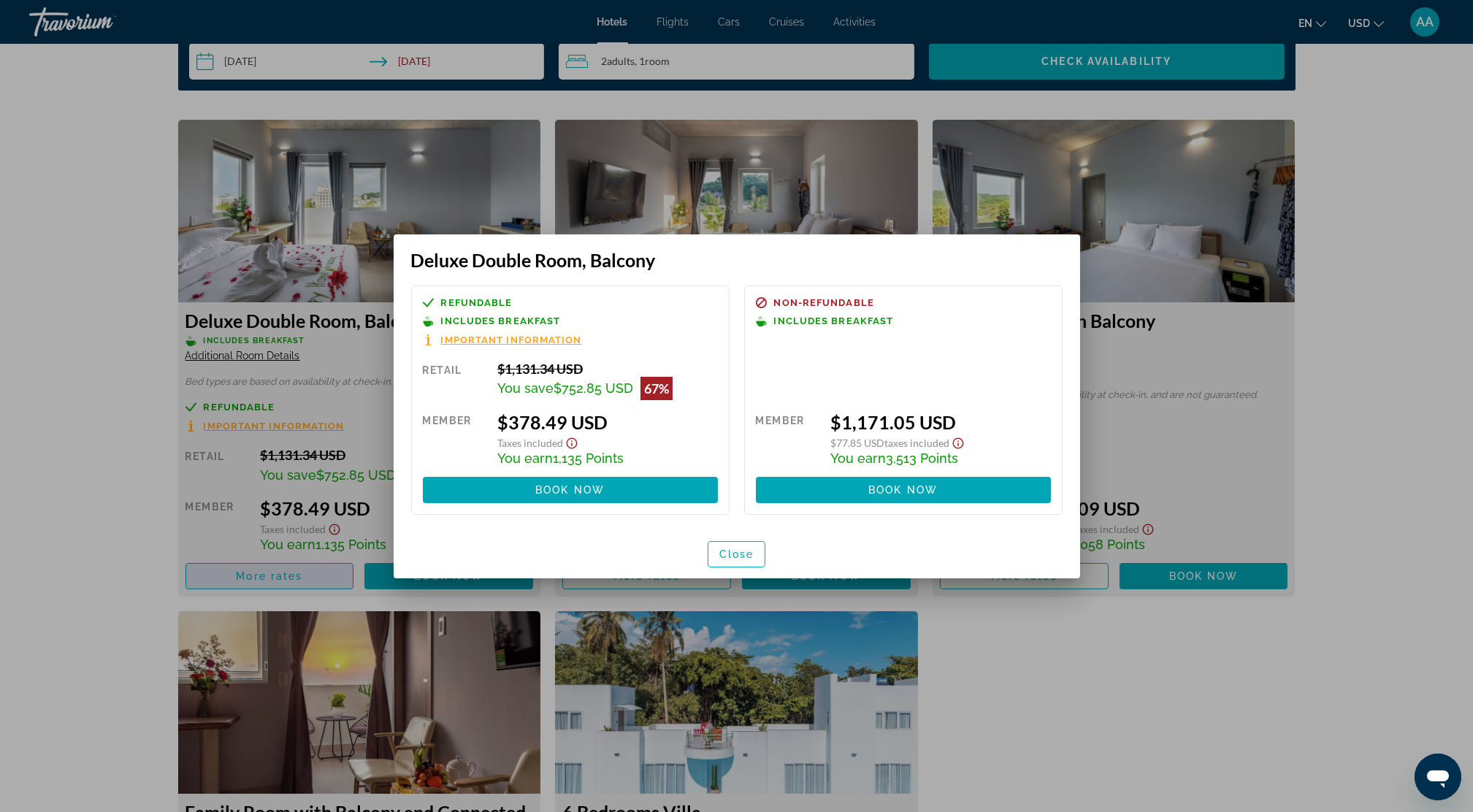
scroll to position [0, 0]
click at [743, 553] on span "Close" at bounding box center [736, 554] width 35 height 12
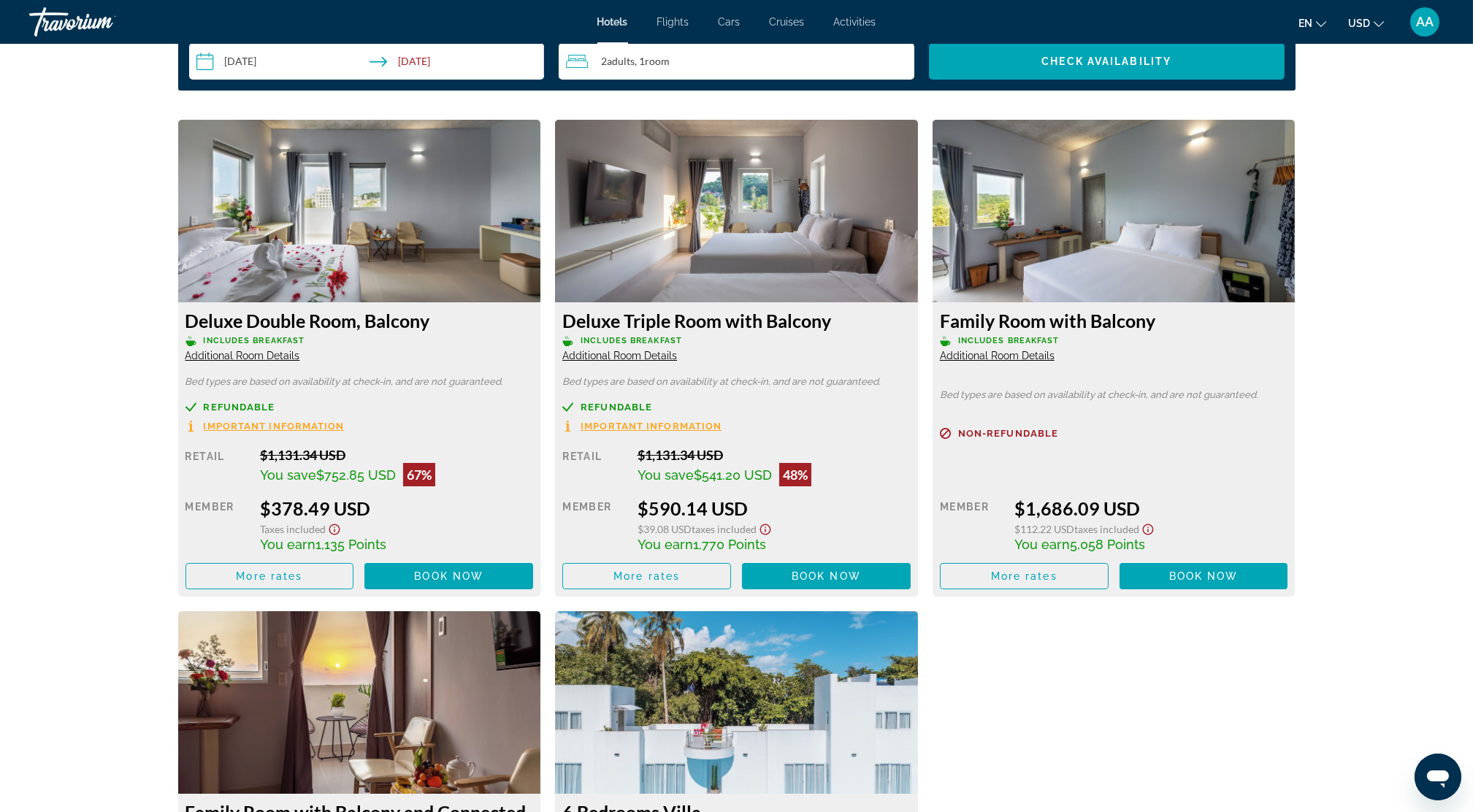
scroll to position [1946, 0]
click at [281, 570] on span "Main content" at bounding box center [269, 577] width 167 height 35
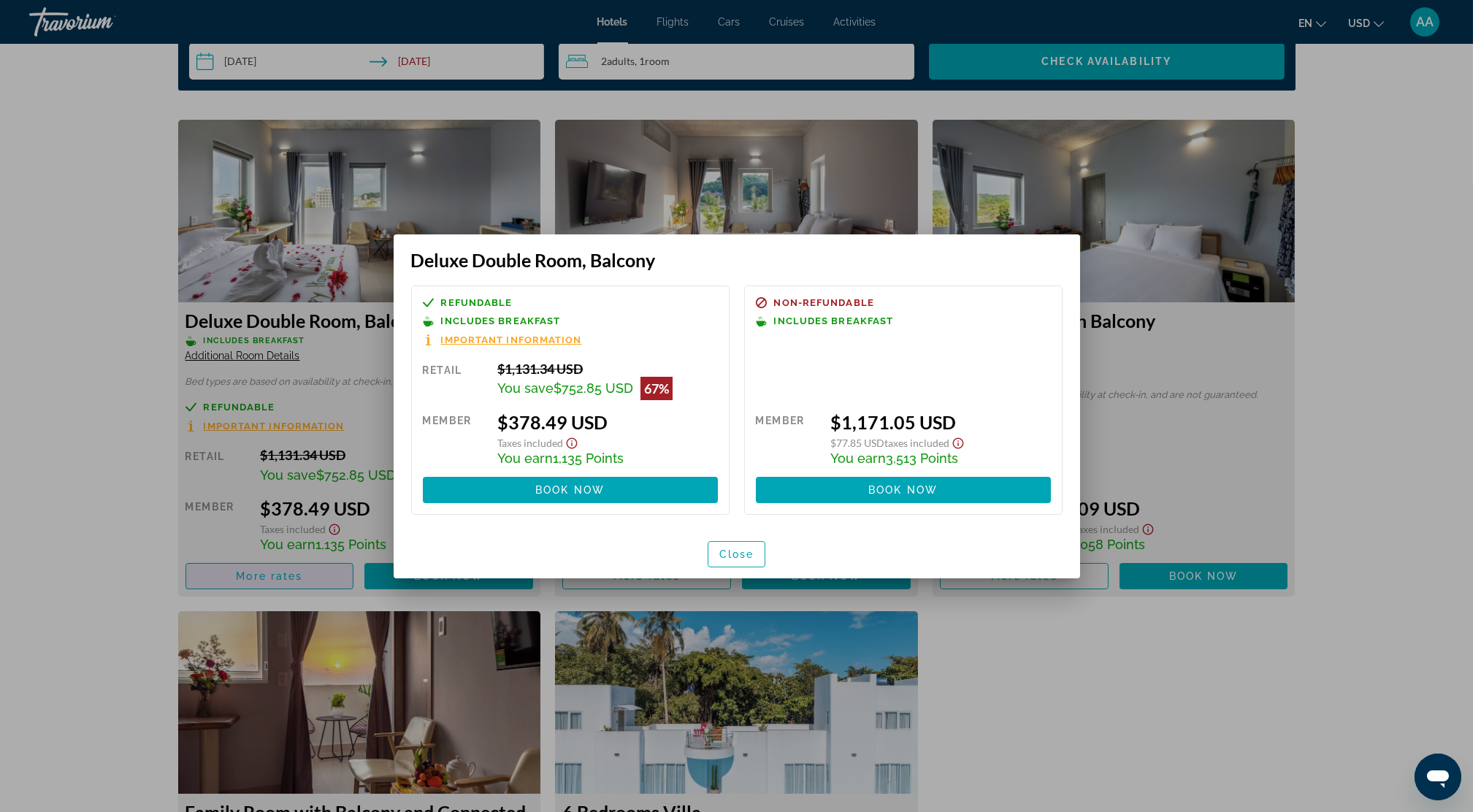
scroll to position [0, 0]
click at [726, 551] on span "Close" at bounding box center [736, 554] width 35 height 12
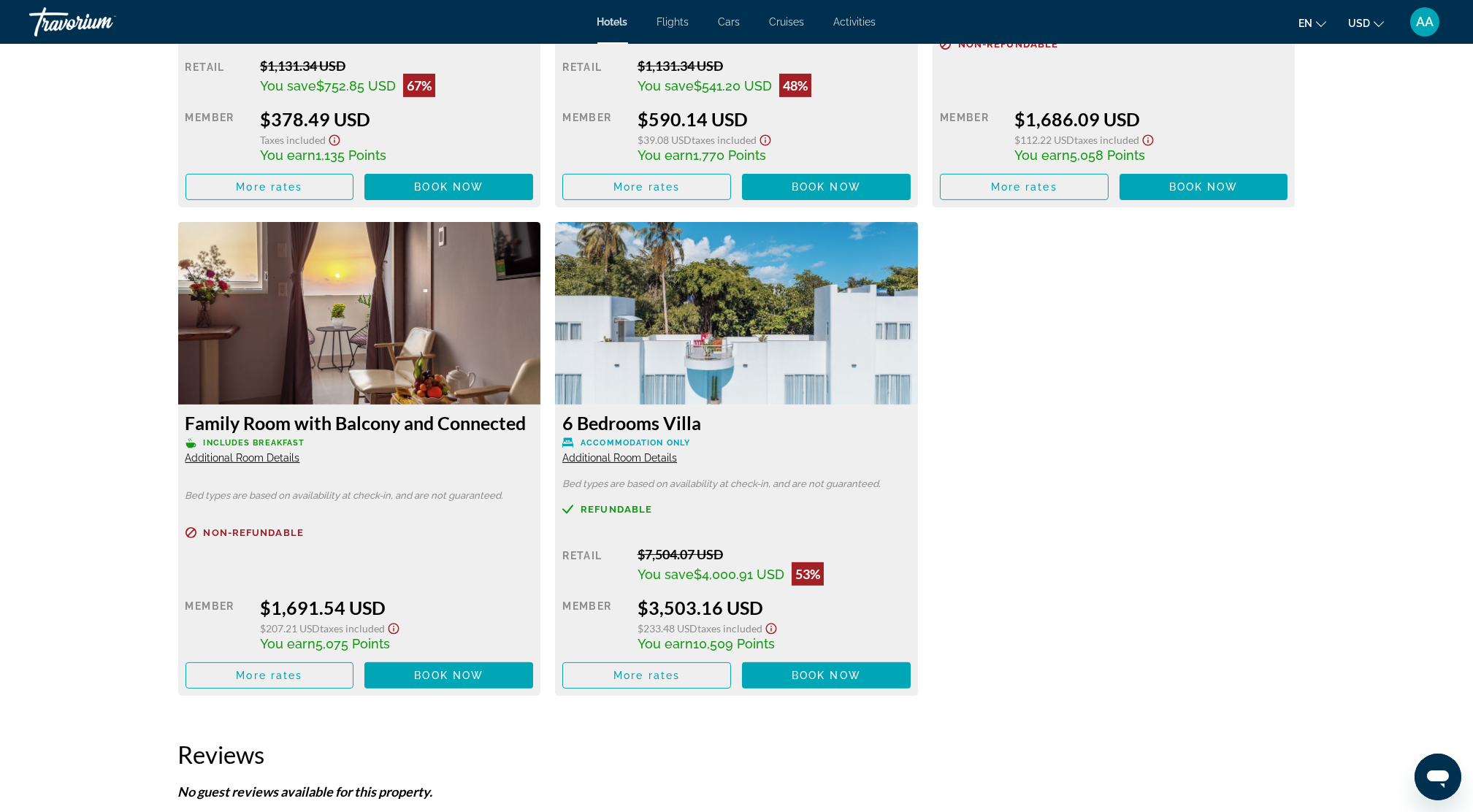
scroll to position [2433, 0]
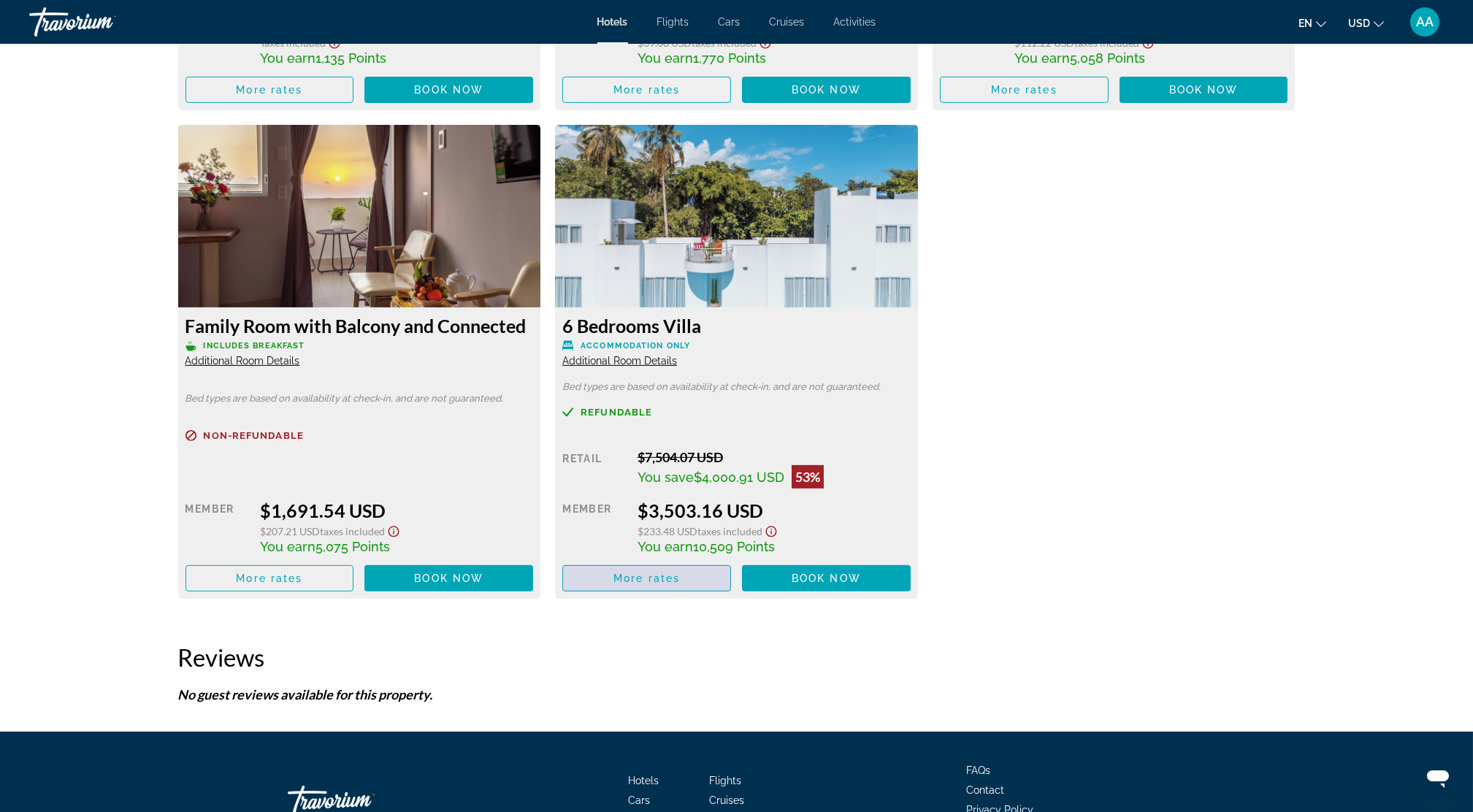
click at [661, 575] on span "More rates" at bounding box center [646, 578] width 66 height 12
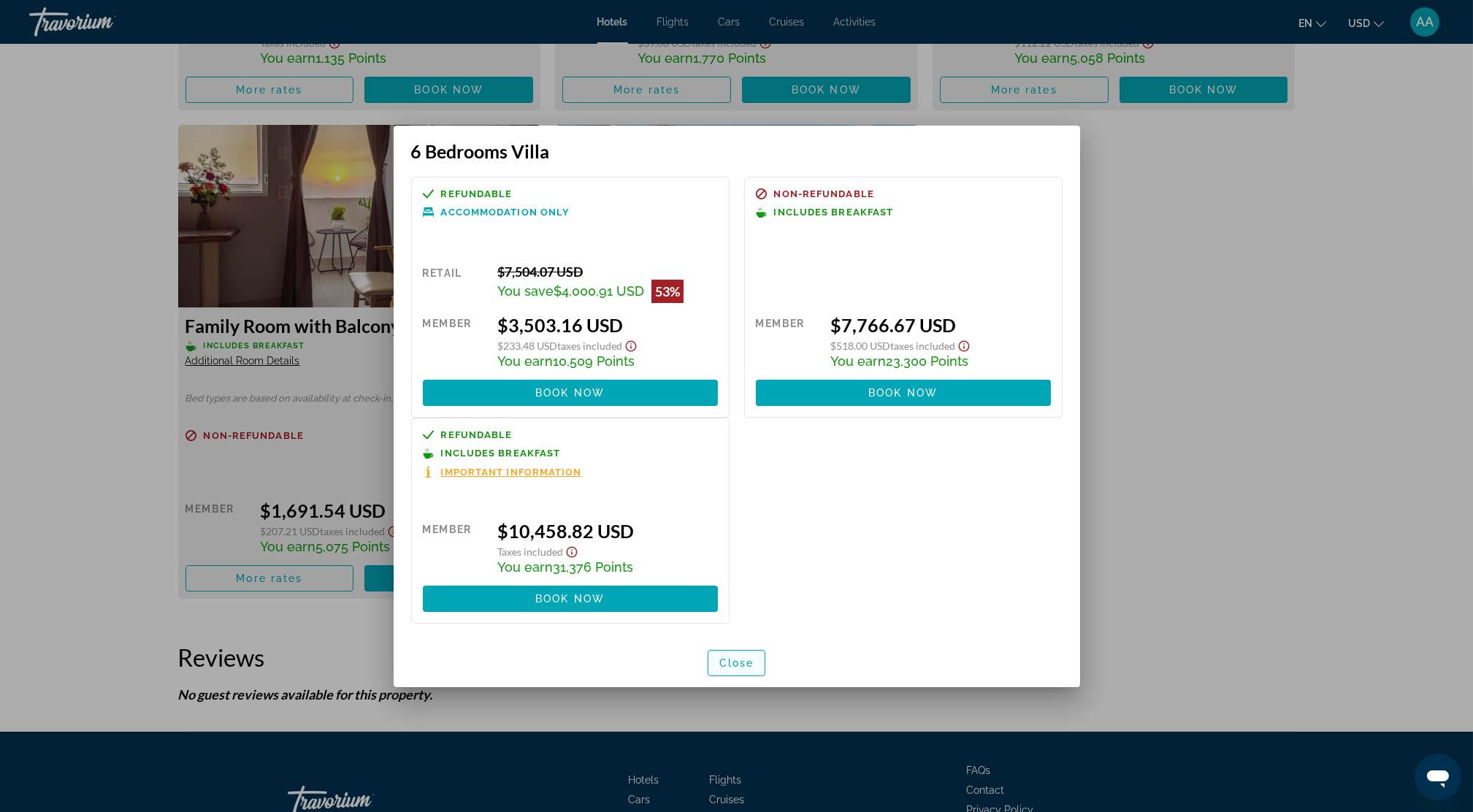
click at [751, 669] on span "button" at bounding box center [736, 662] width 57 height 35
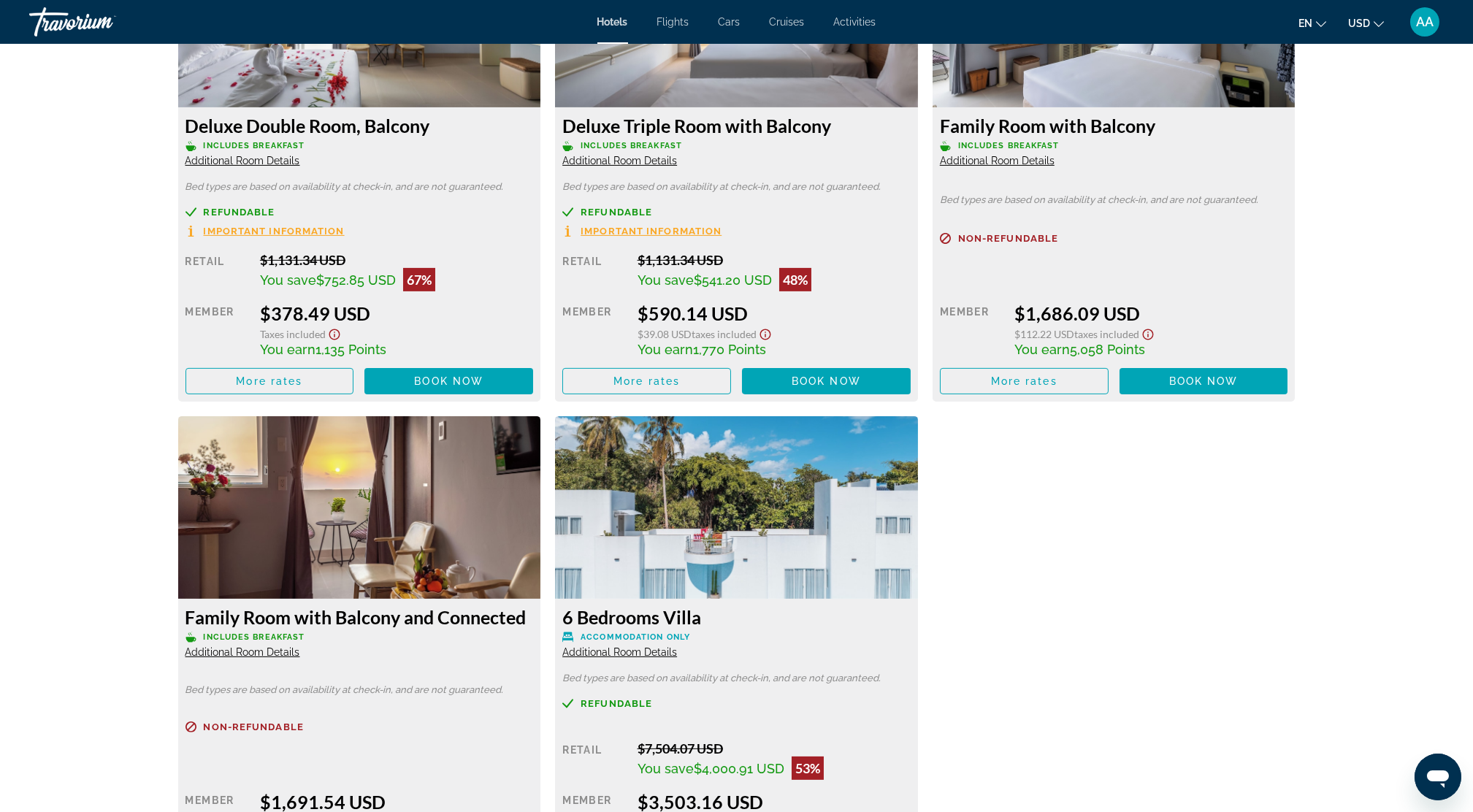
scroll to position [2140, 0]
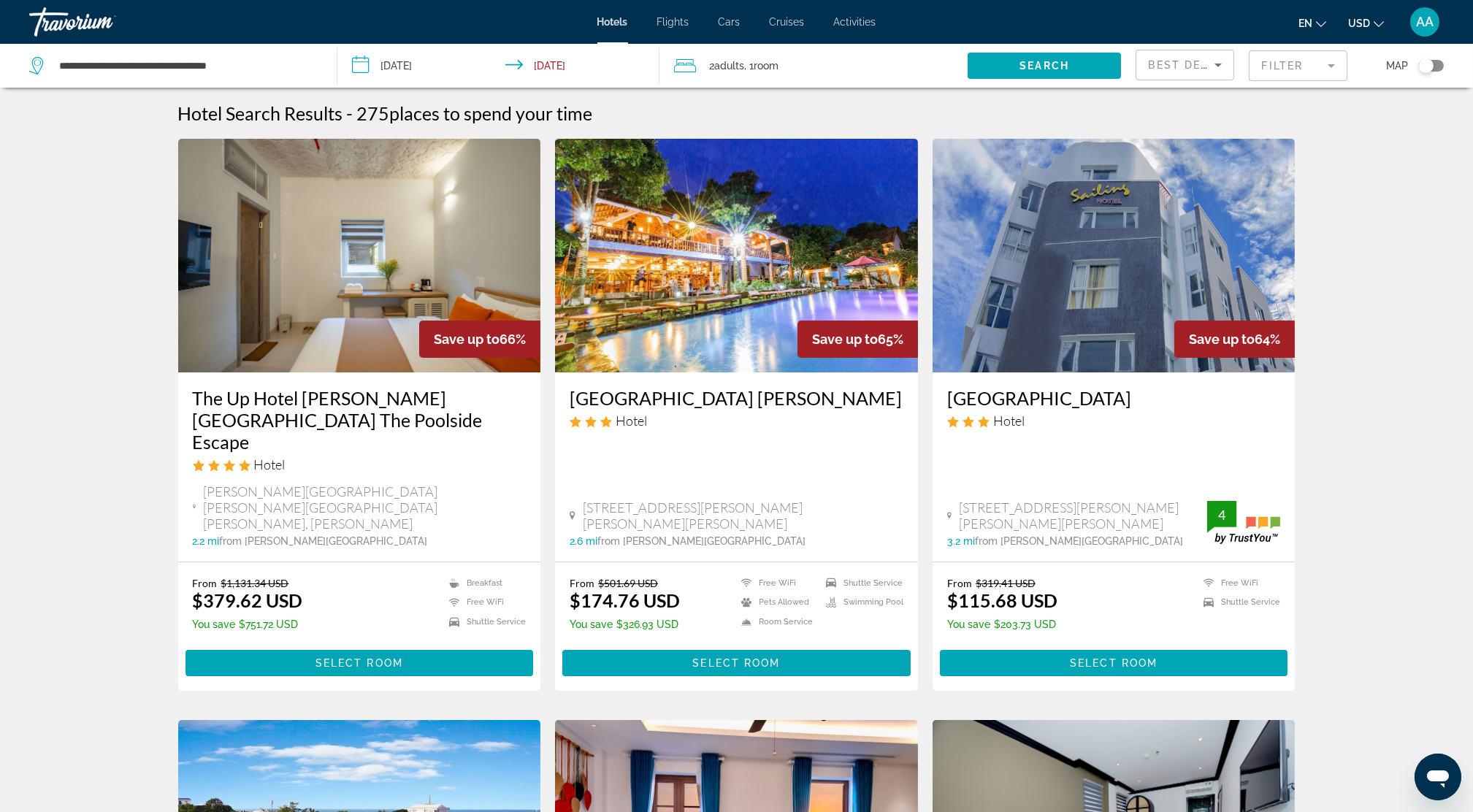
click at [1178, 65] on span "Best Deals" at bounding box center [1186, 65] width 76 height 12
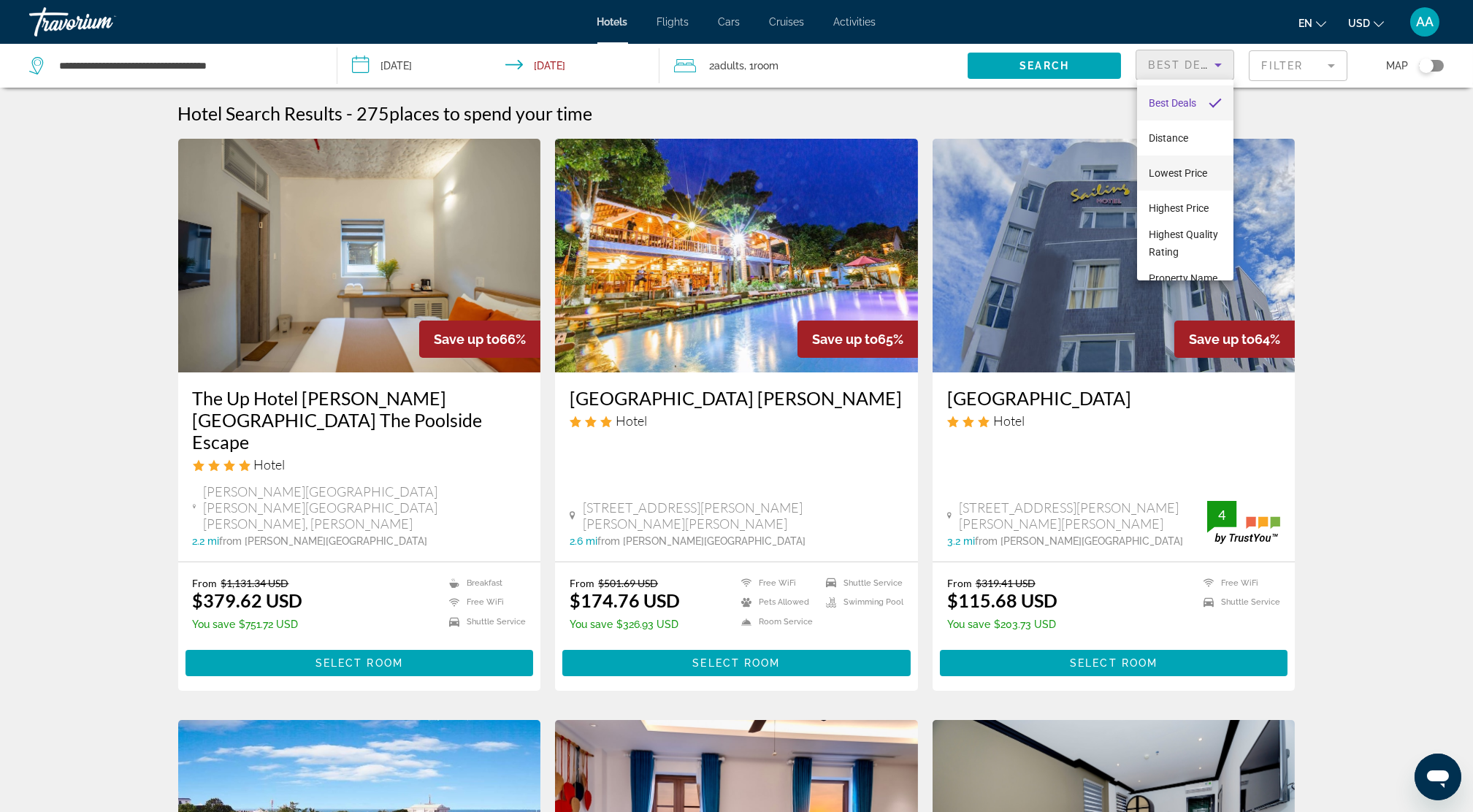
click at [1188, 175] on span "Lowest Price" at bounding box center [1178, 173] width 58 height 12
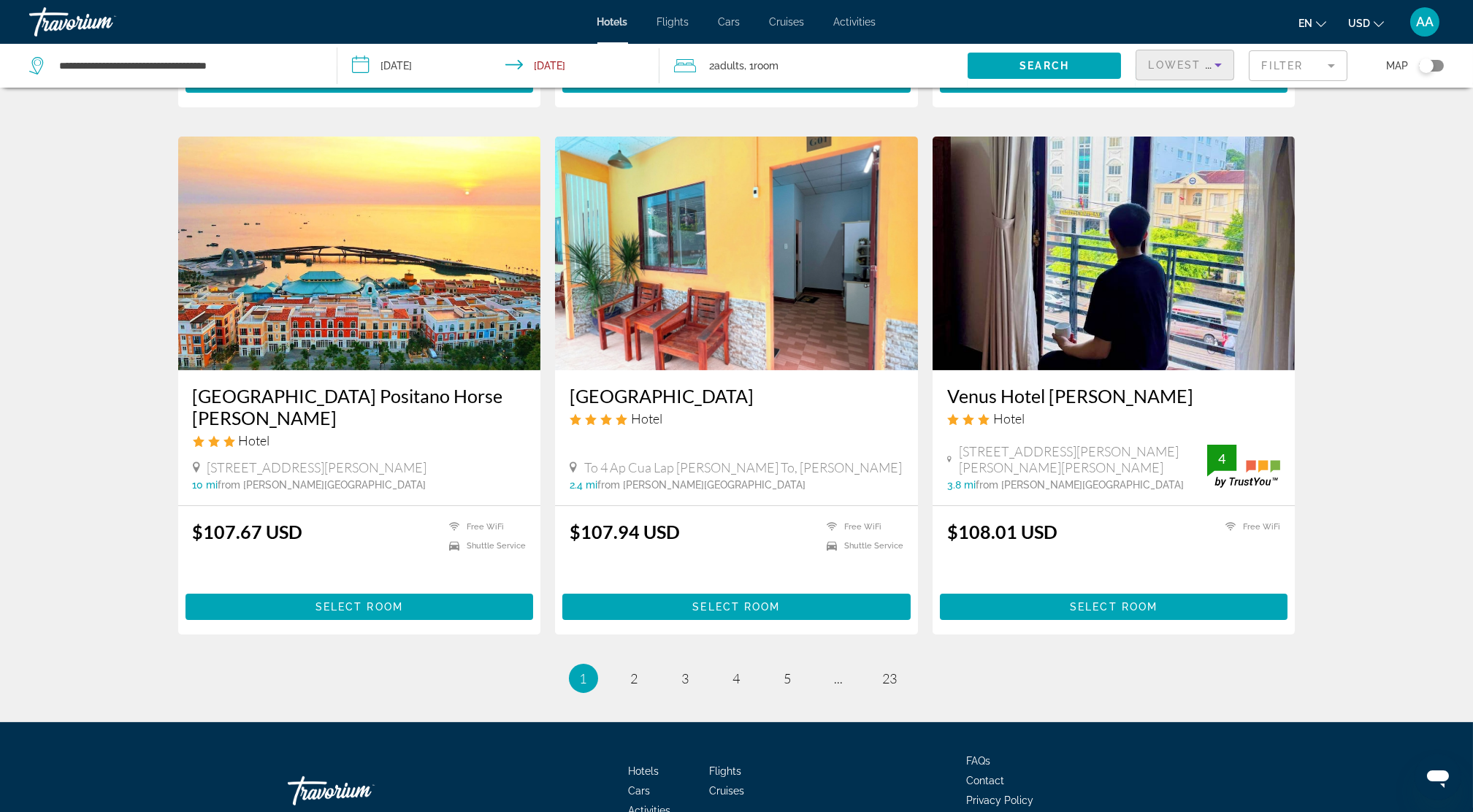
scroll to position [1647, 0]
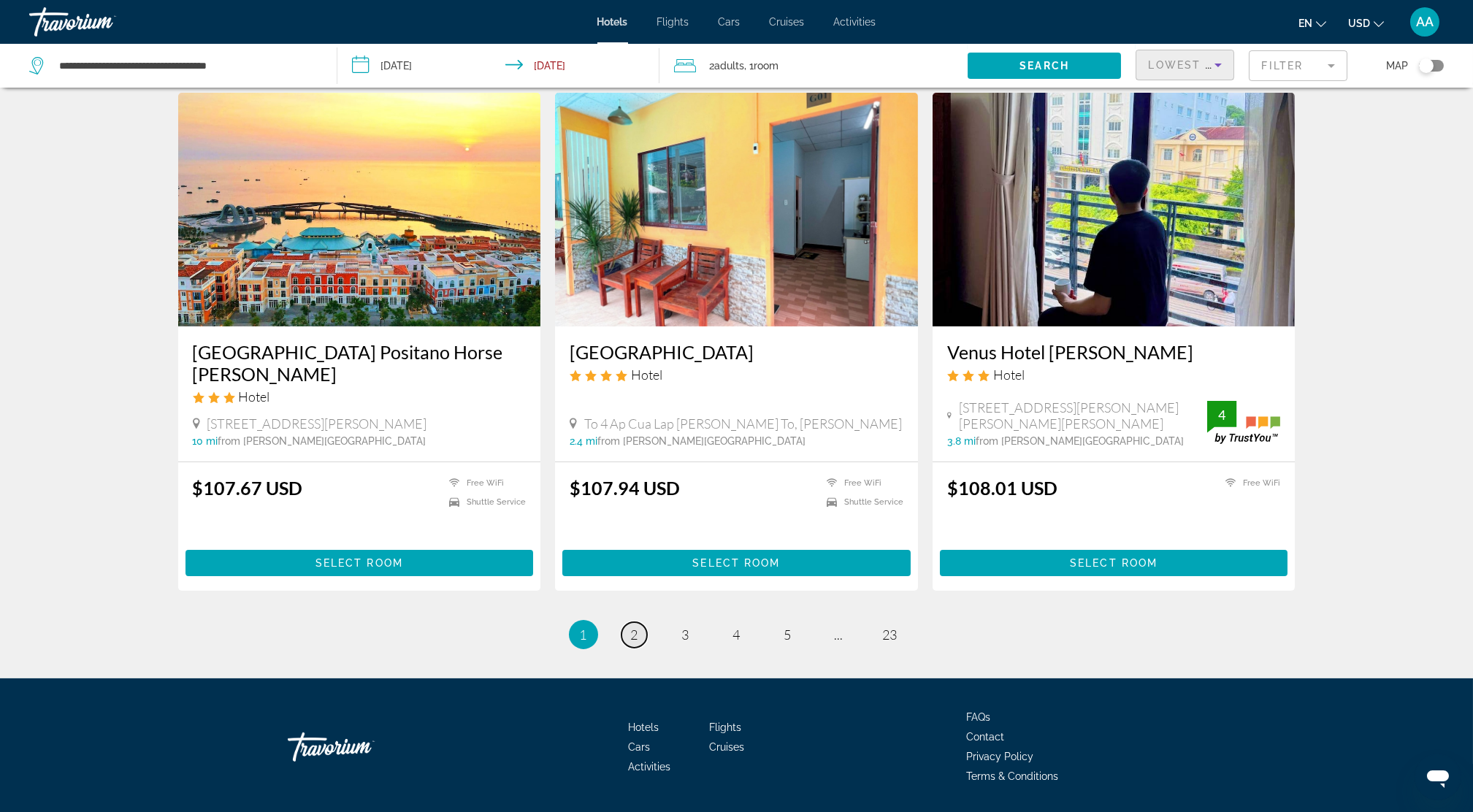
click at [639, 621] on link "page 2" at bounding box center [634, 634] width 25 height 25
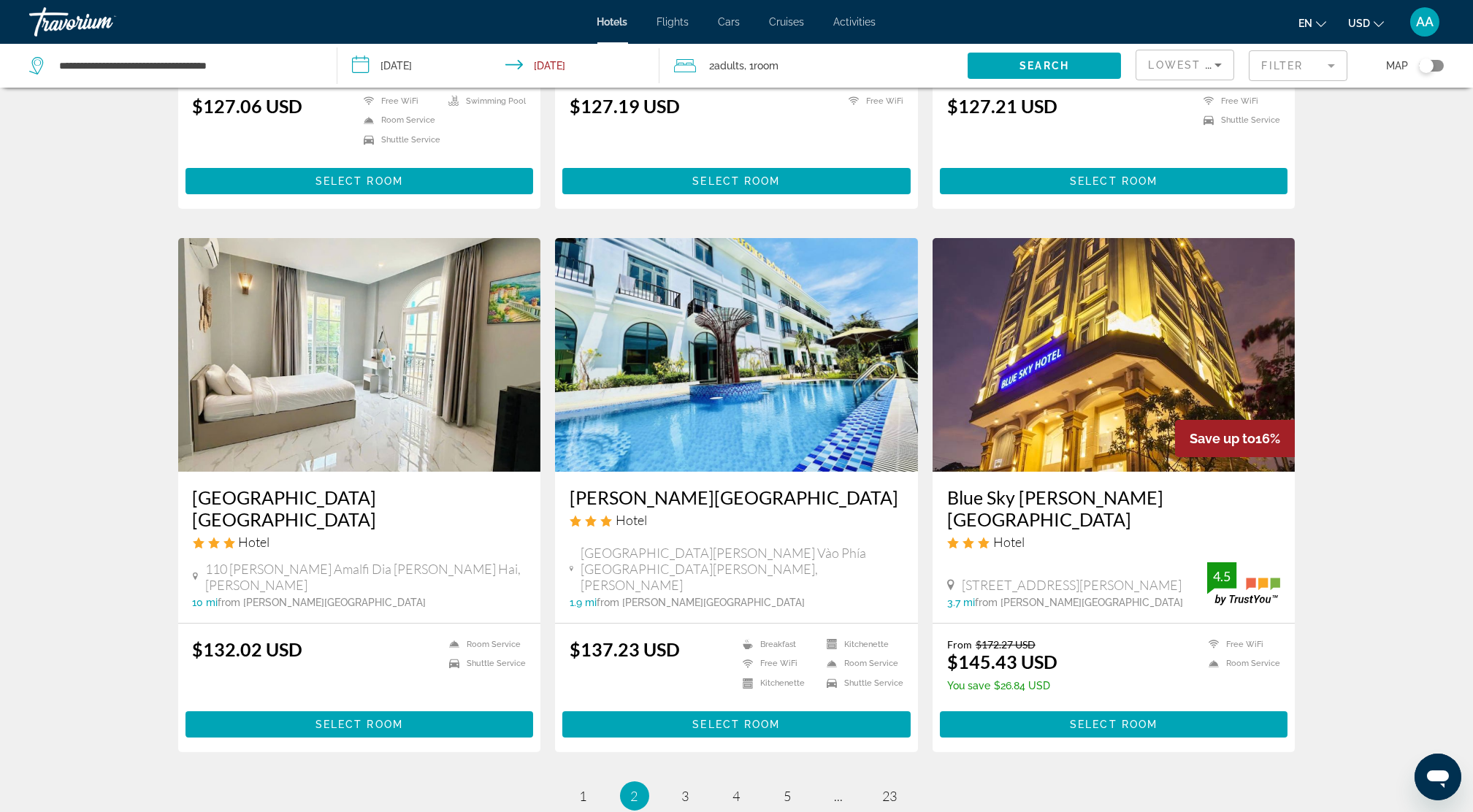
scroll to position [1557, 0]
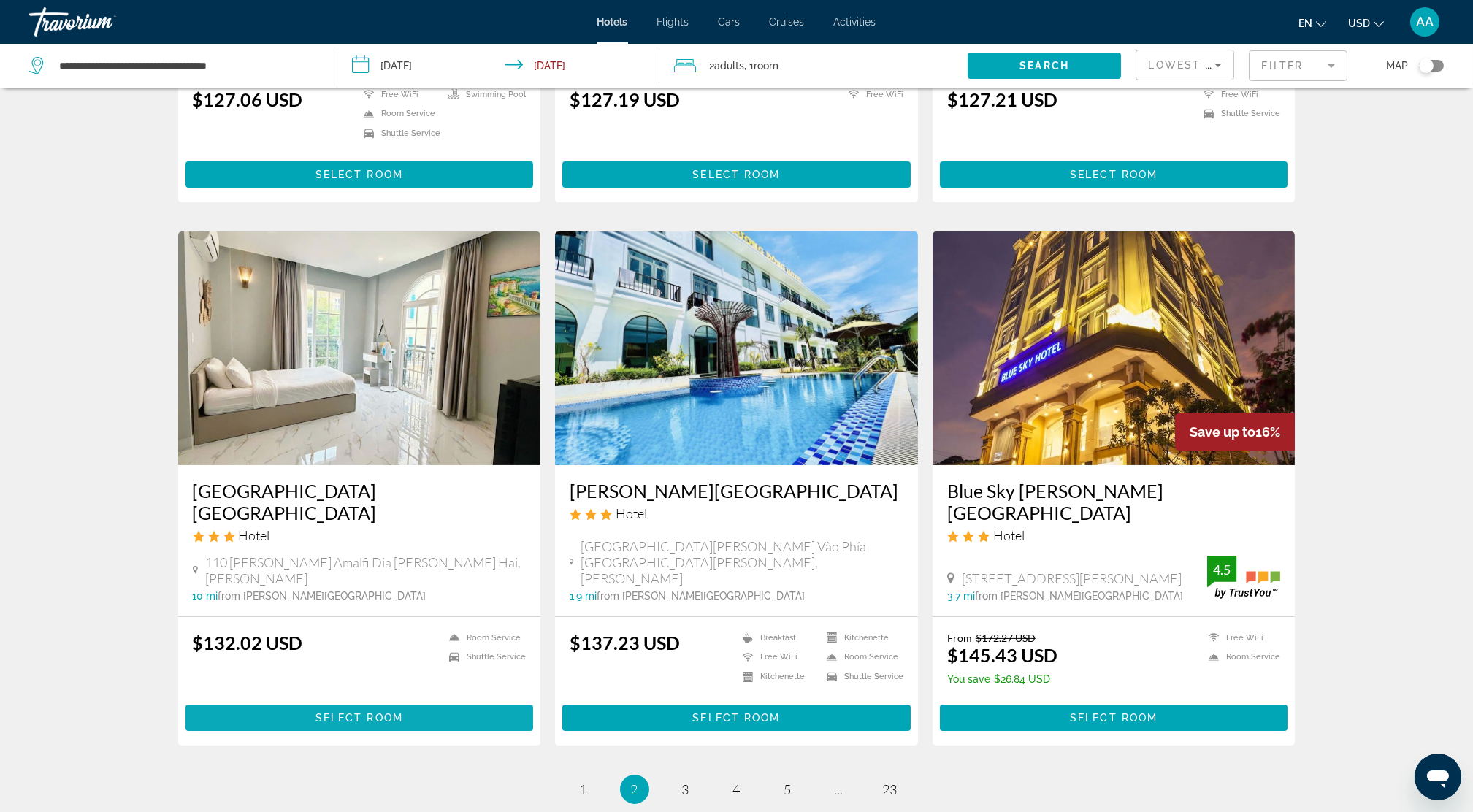
click at [345, 712] on span "Select Room" at bounding box center [359, 718] width 88 height 12
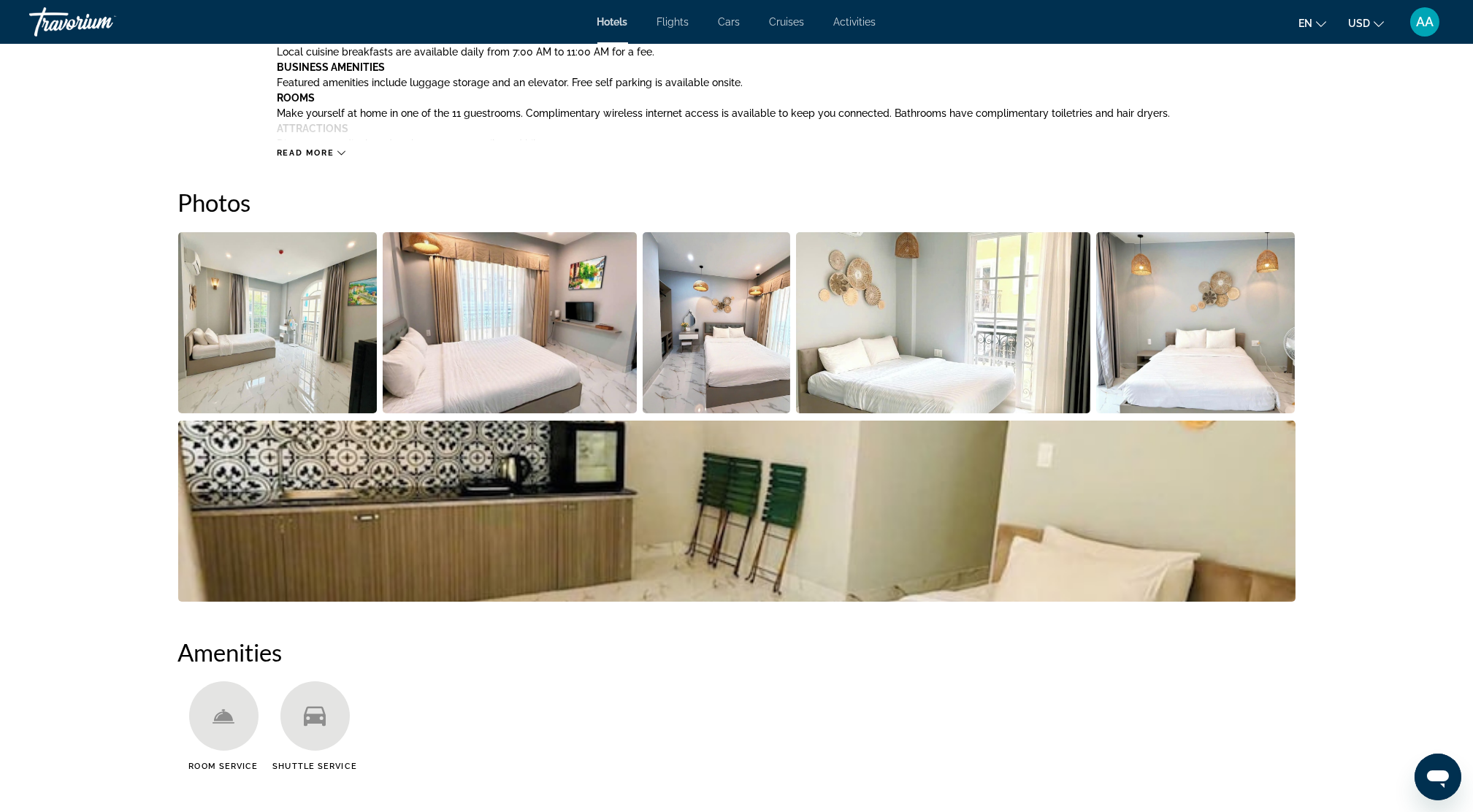
scroll to position [681, 0]
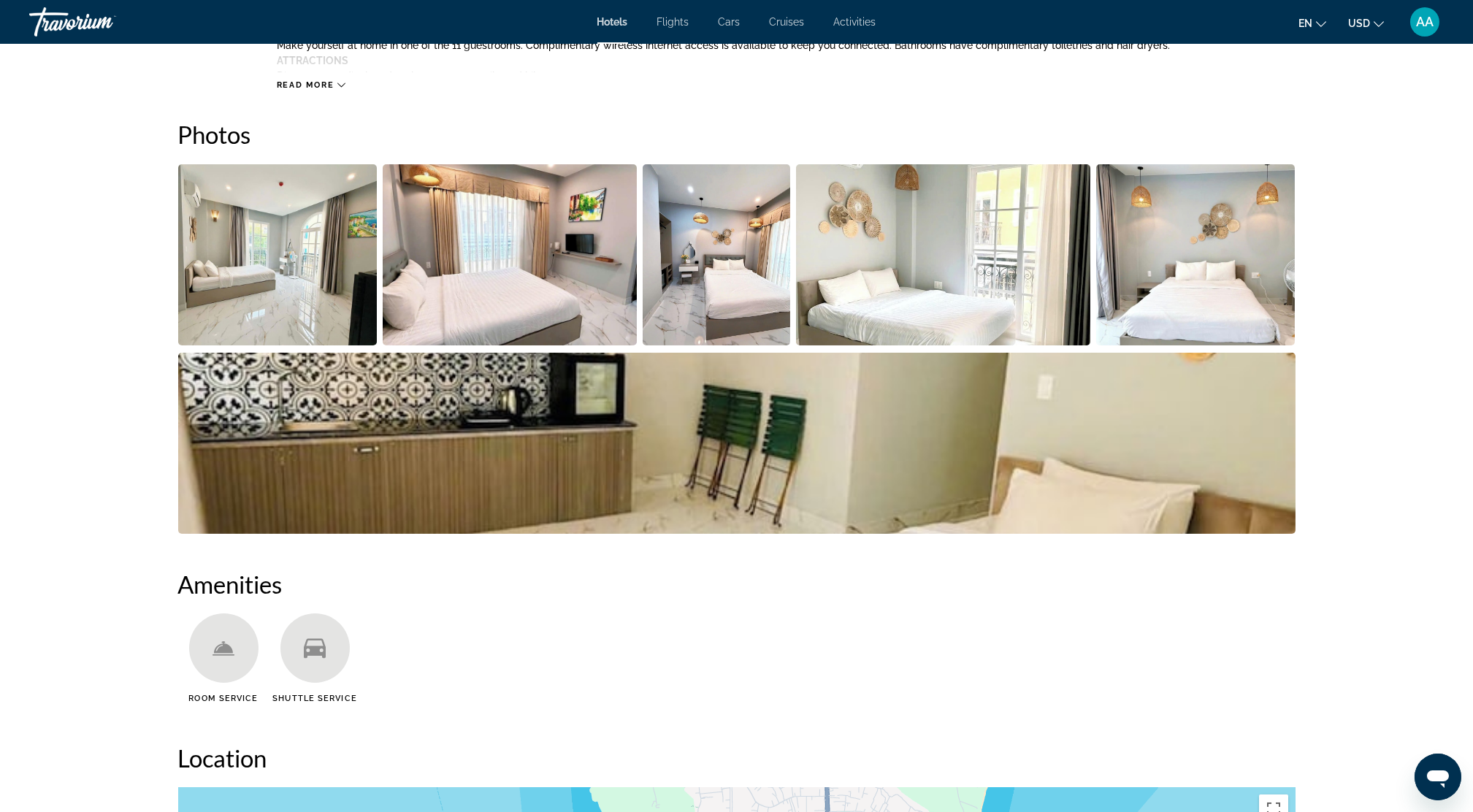
click at [298, 307] on img "Open full-screen image slider" at bounding box center [277, 255] width 199 height 181
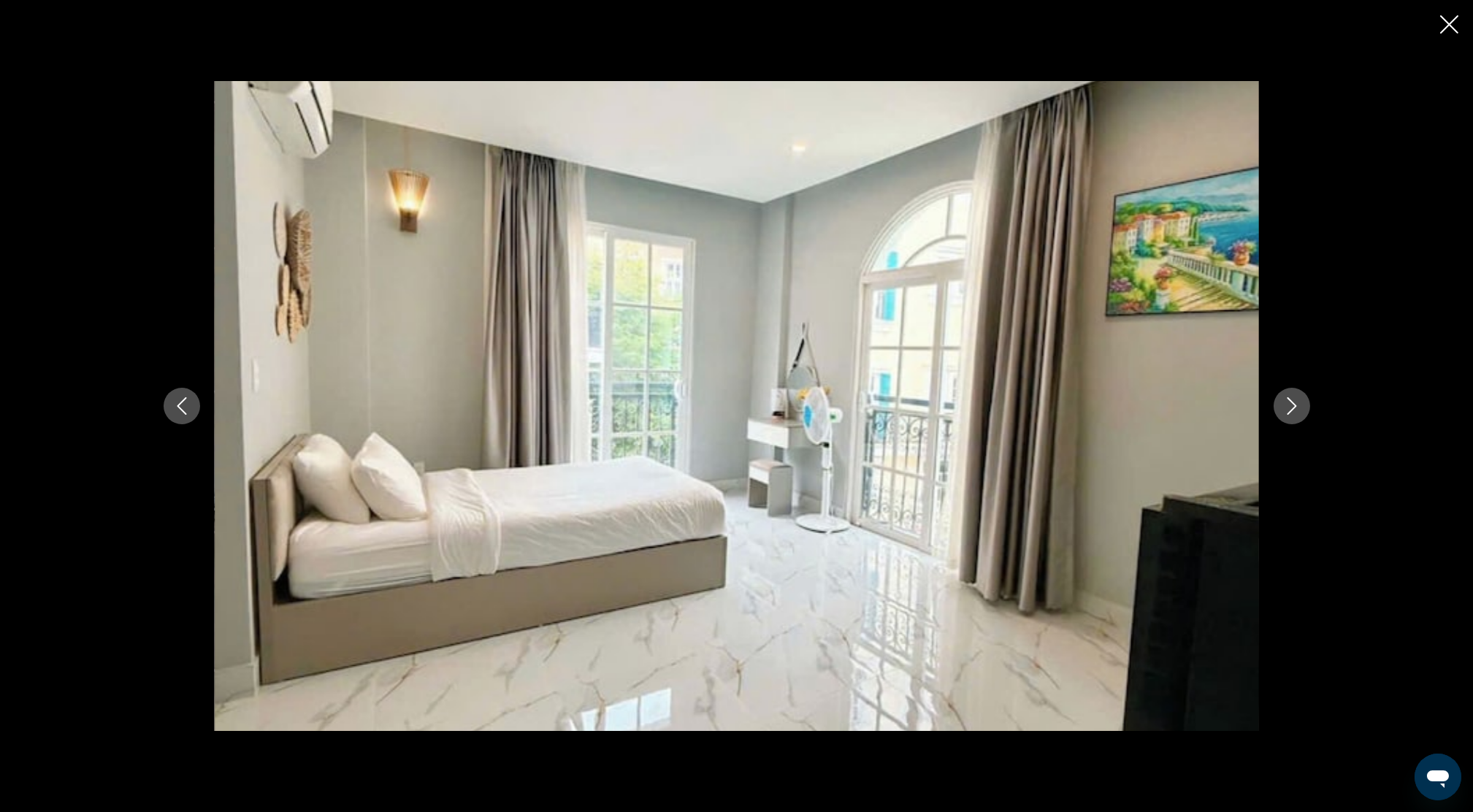
click at [1286, 399] on icon "Next image" at bounding box center [1292, 406] width 18 height 18
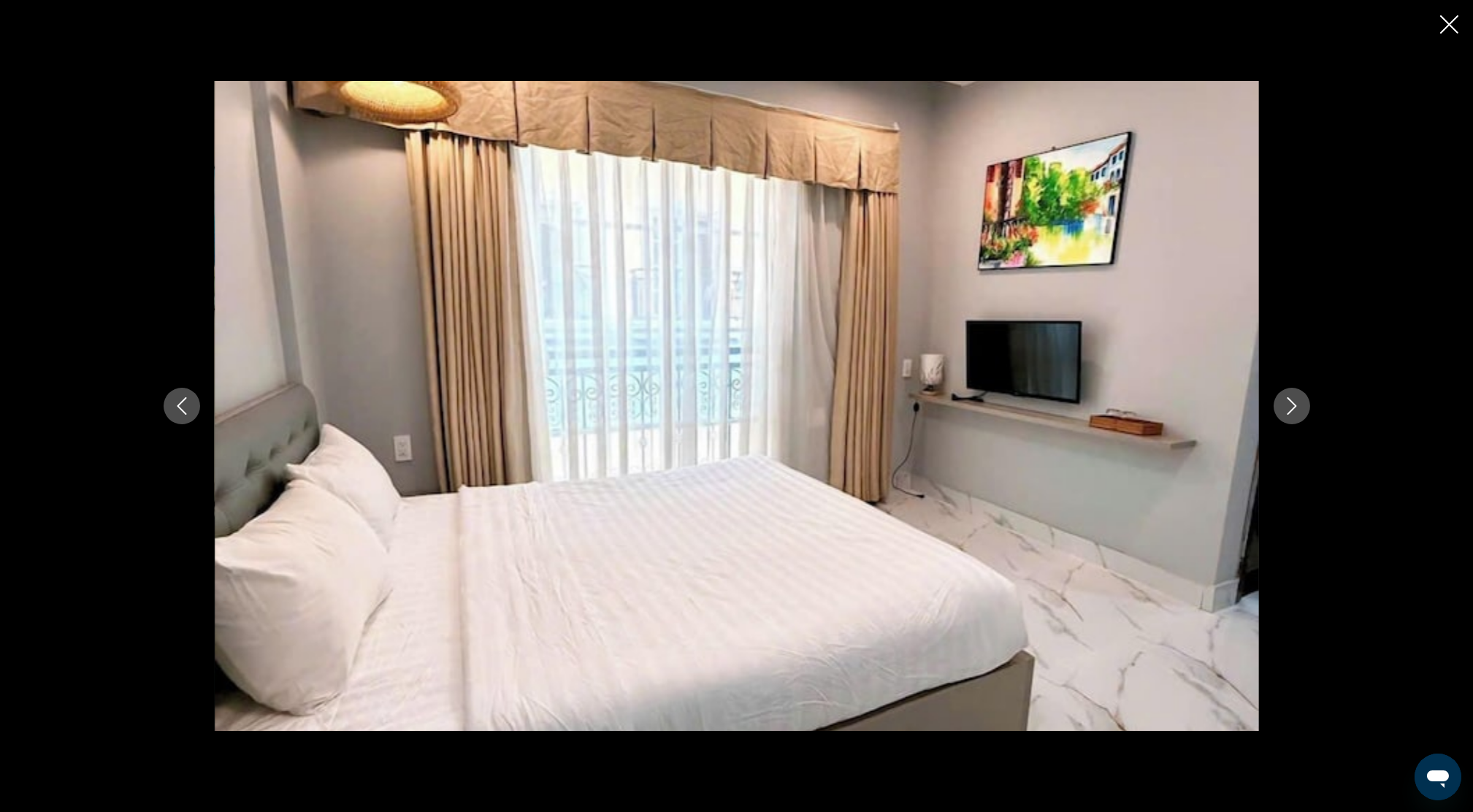
click at [1286, 399] on icon "Next image" at bounding box center [1292, 406] width 18 height 18
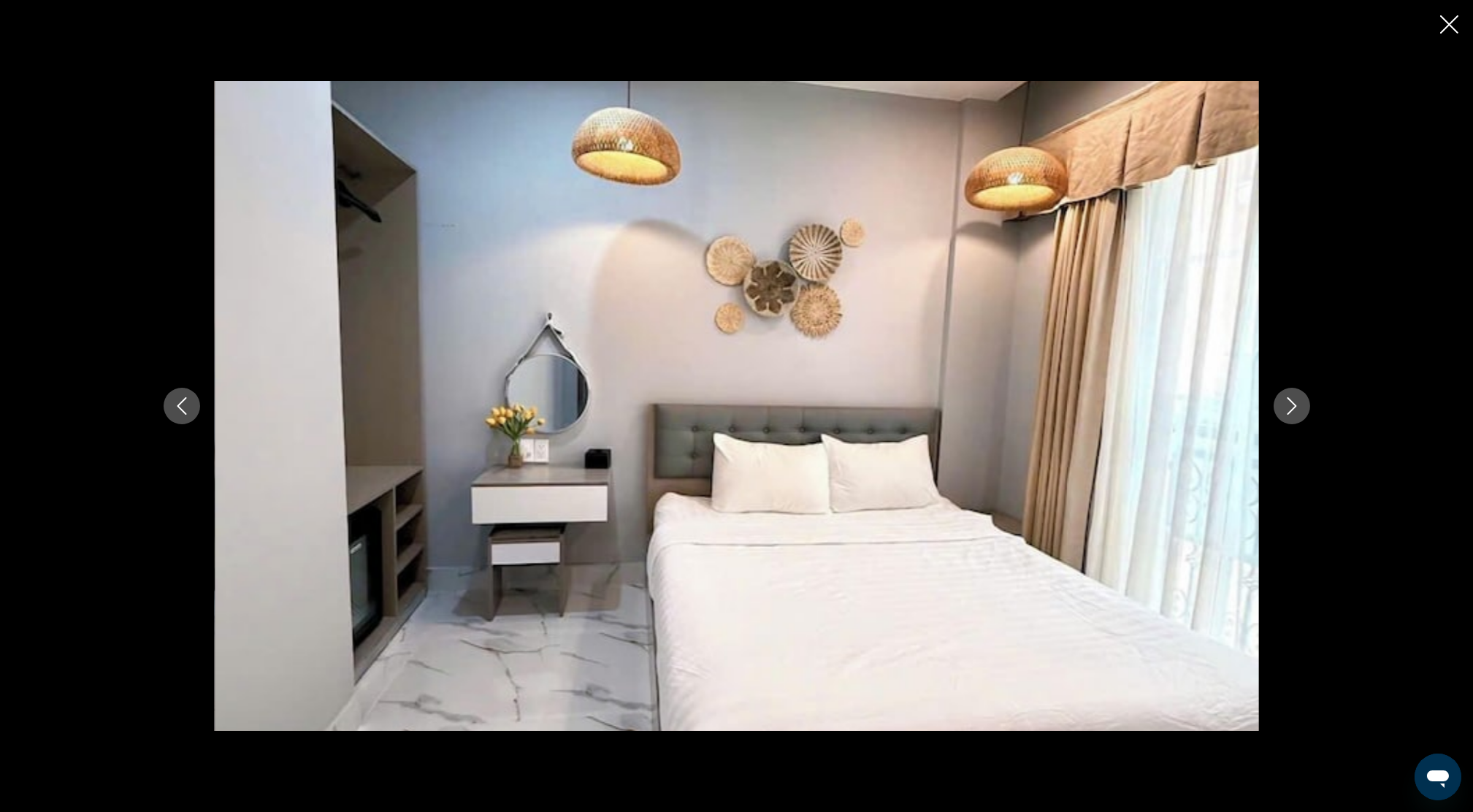
click at [1286, 399] on icon "Next image" at bounding box center [1292, 406] width 18 height 18
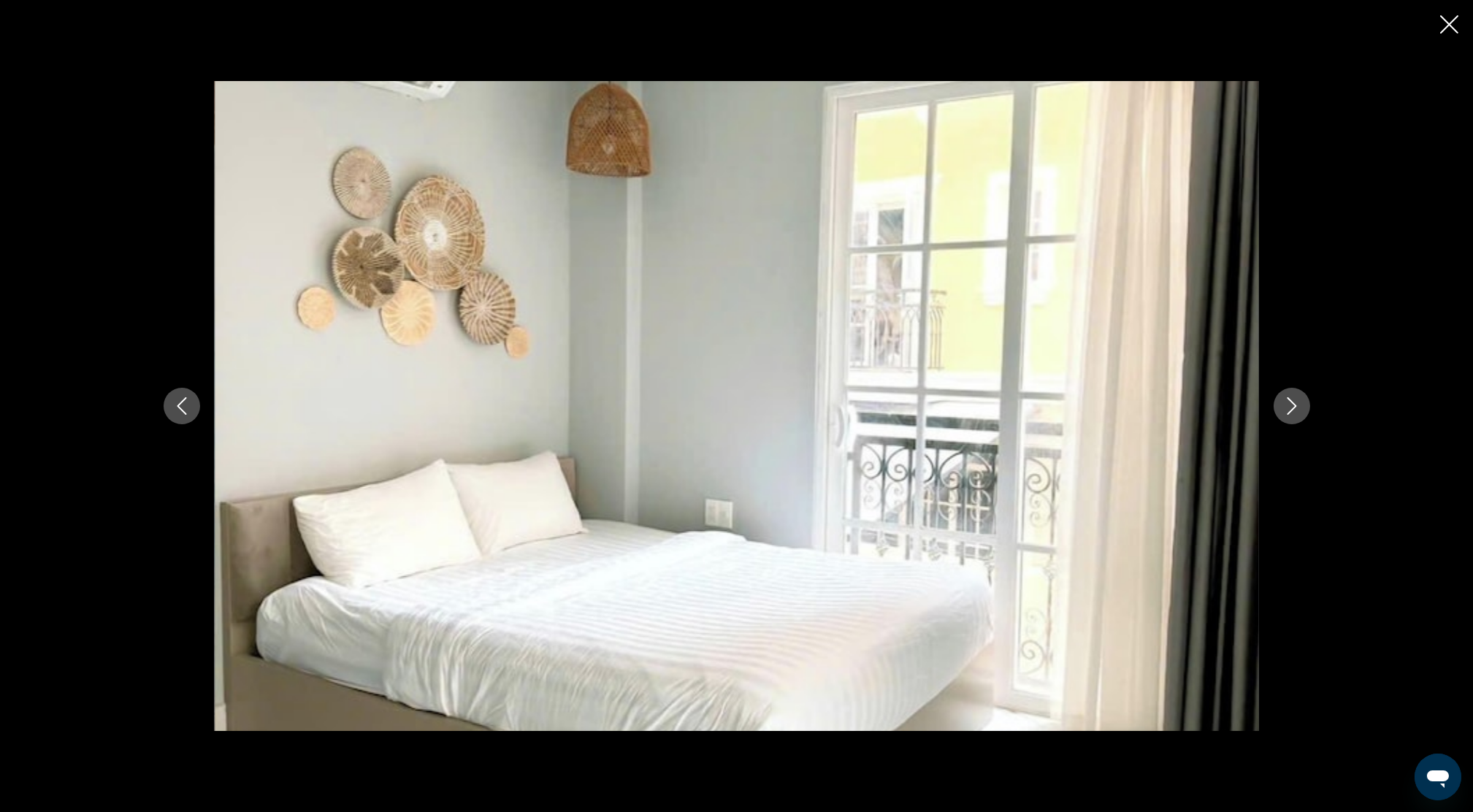
click at [1286, 399] on icon "Next image" at bounding box center [1292, 406] width 18 height 18
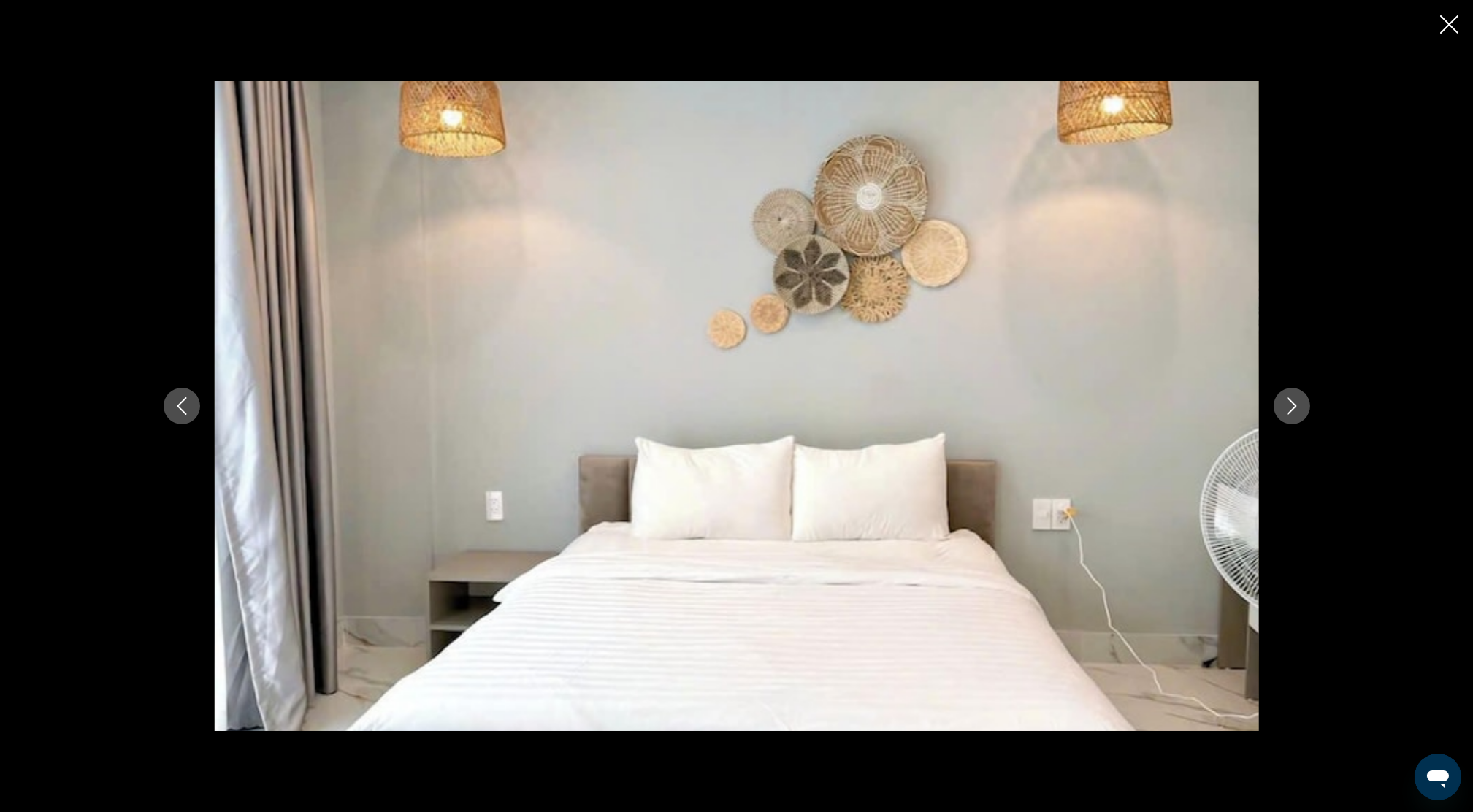
click at [1286, 398] on icon "Next image" at bounding box center [1291, 406] width 10 height 18
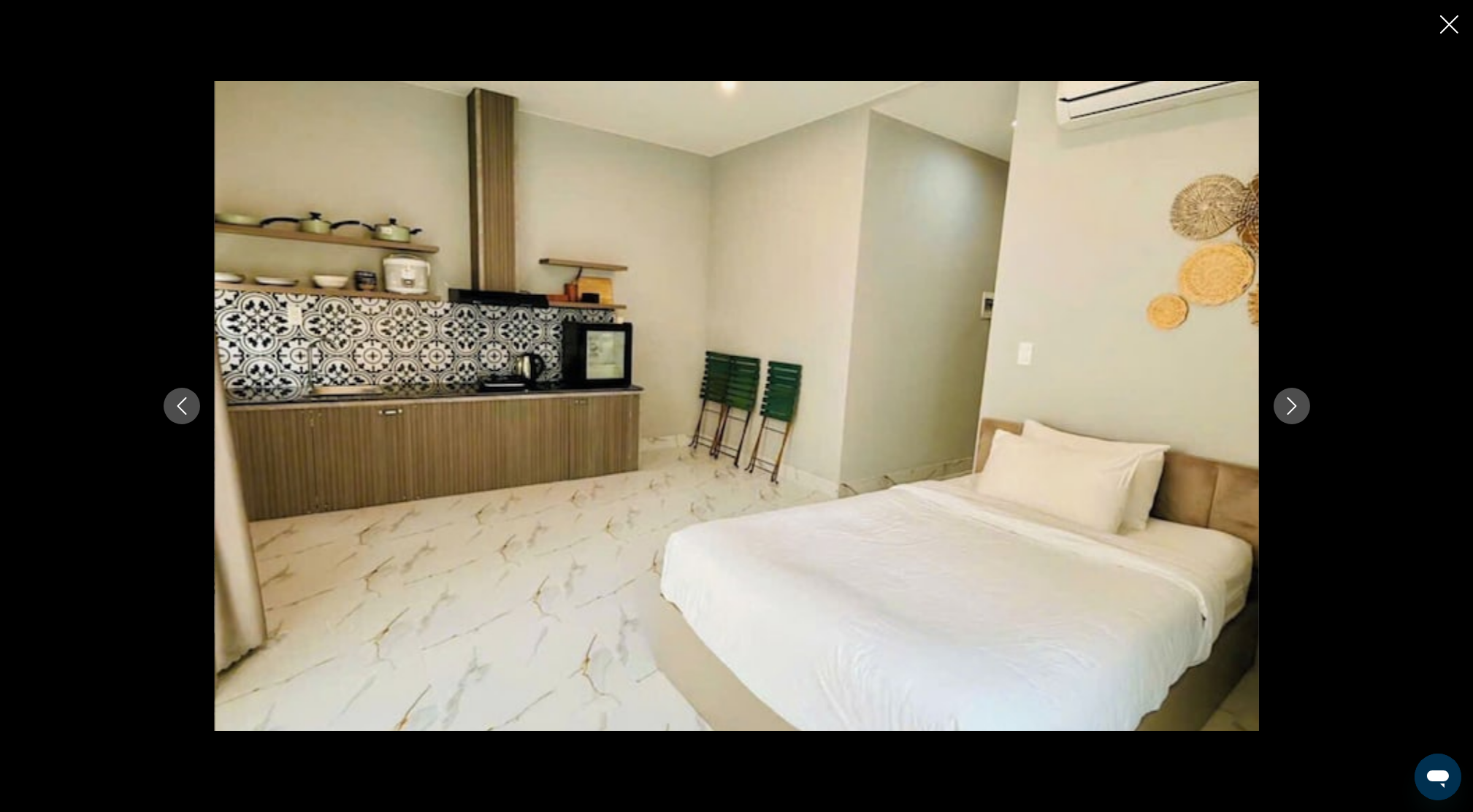
click at [1286, 398] on icon "Next image" at bounding box center [1291, 406] width 10 height 18
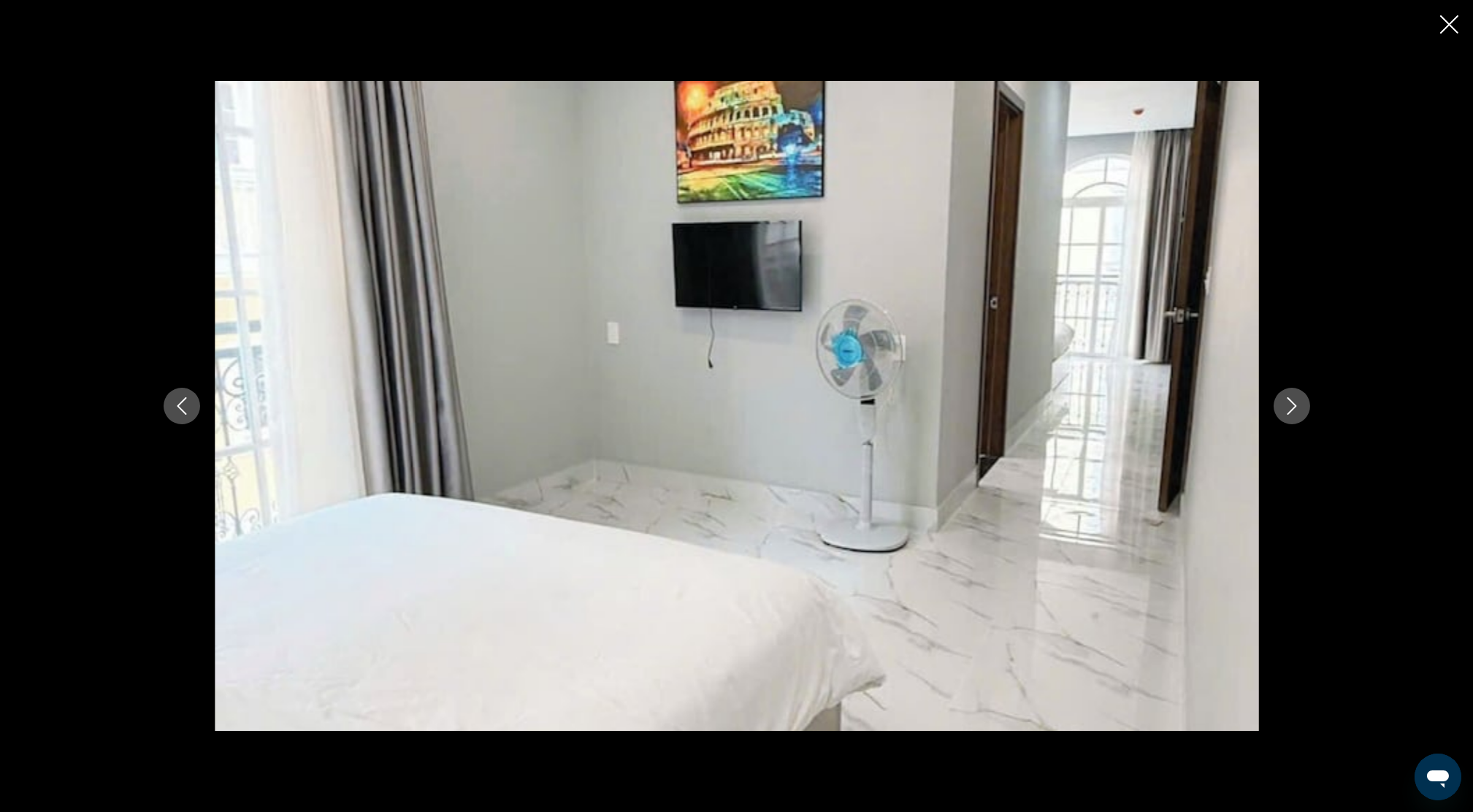
click at [1286, 398] on icon "Next image" at bounding box center [1291, 406] width 10 height 18
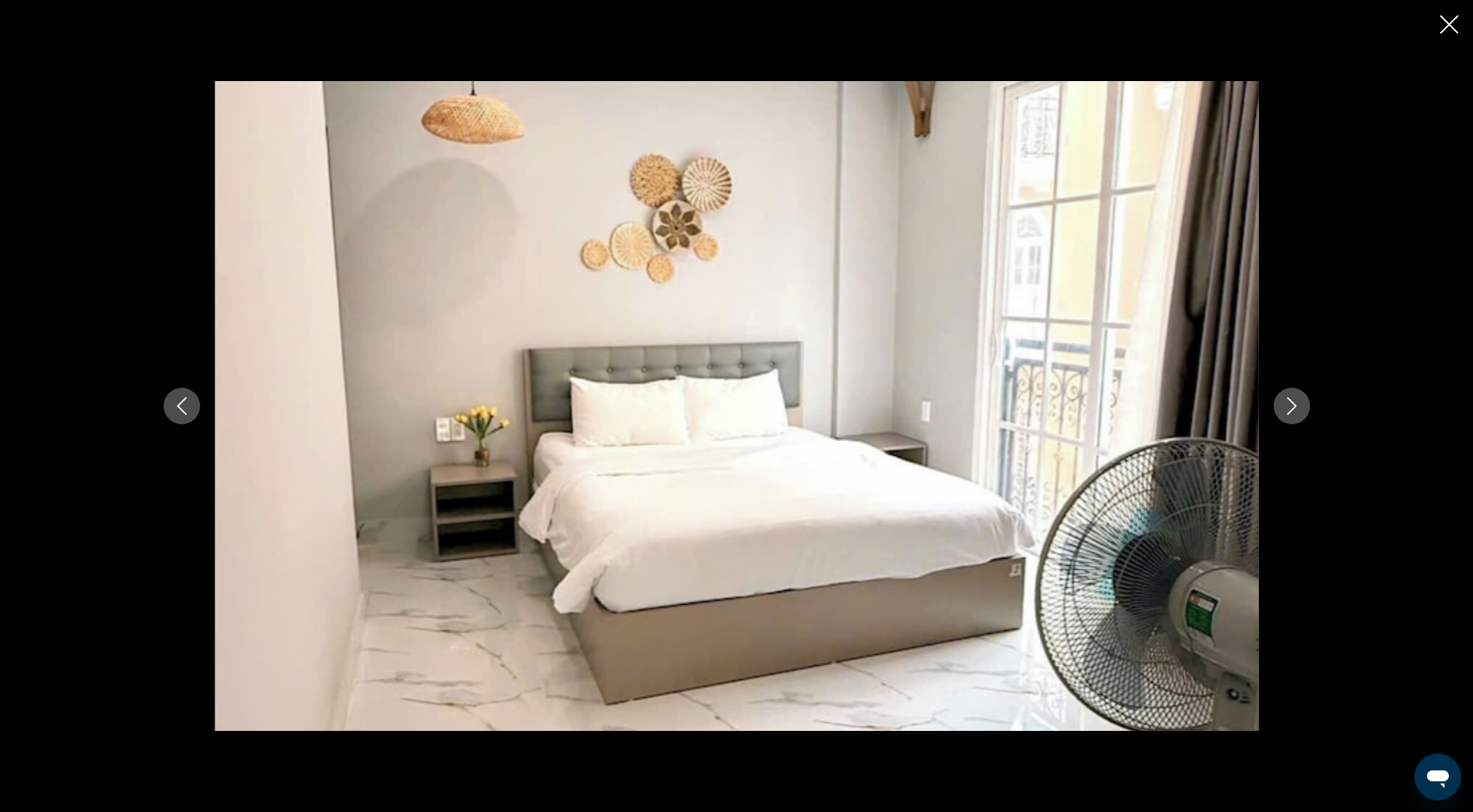
click at [1286, 398] on icon "Next image" at bounding box center [1291, 406] width 10 height 18
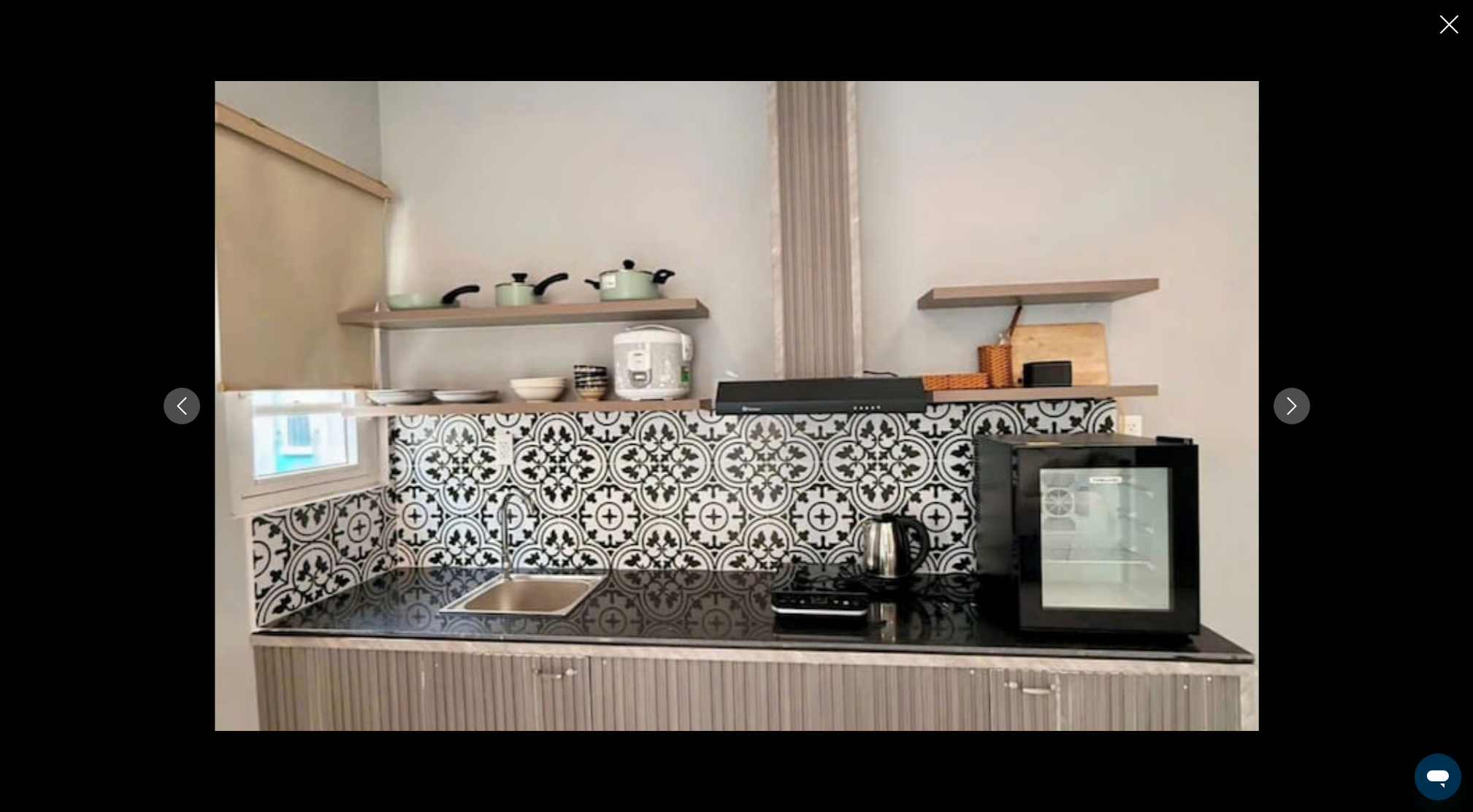
click at [1287, 397] on icon "Next image" at bounding box center [1291, 406] width 10 height 18
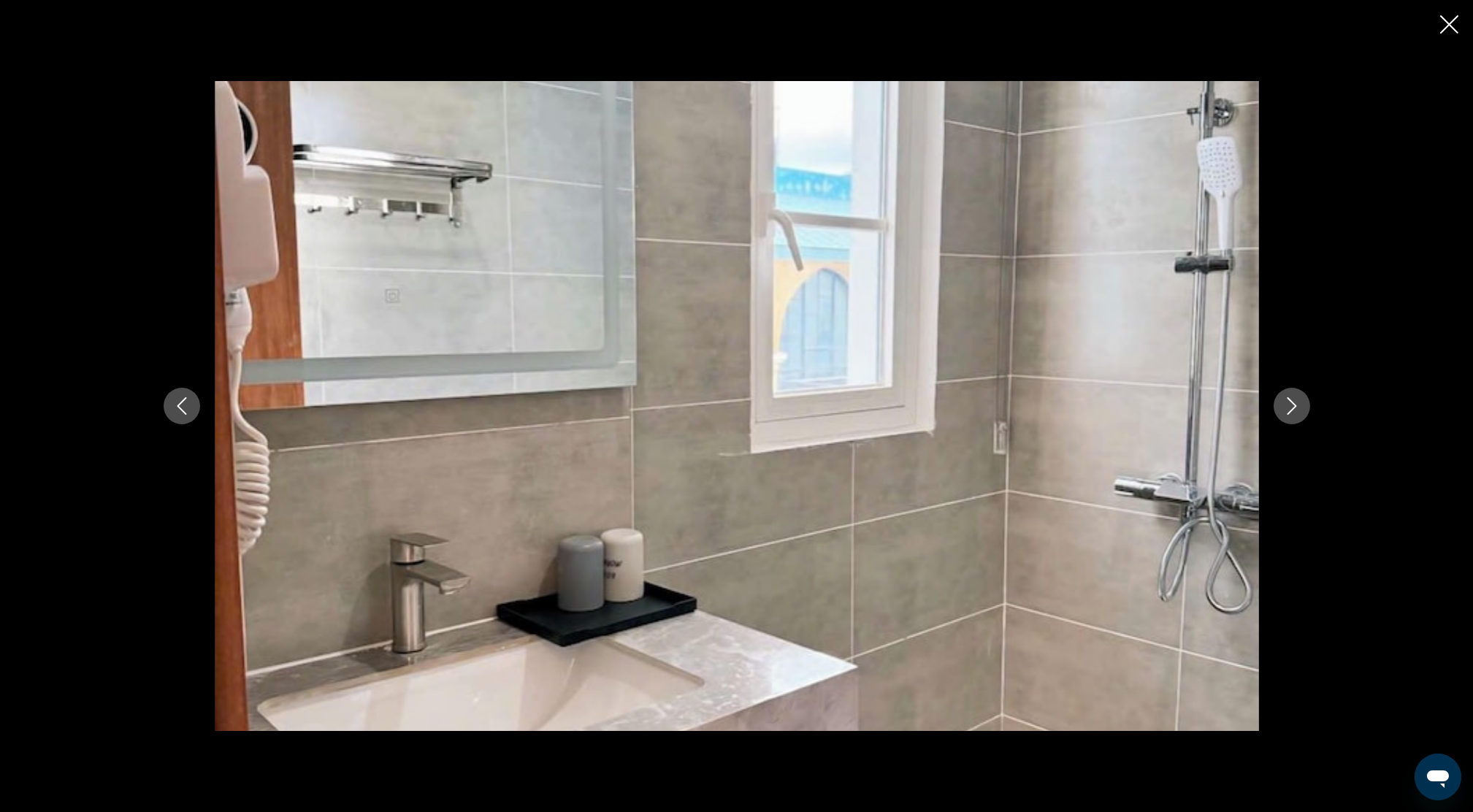
click at [173, 401] on icon "Previous image" at bounding box center [182, 406] width 18 height 18
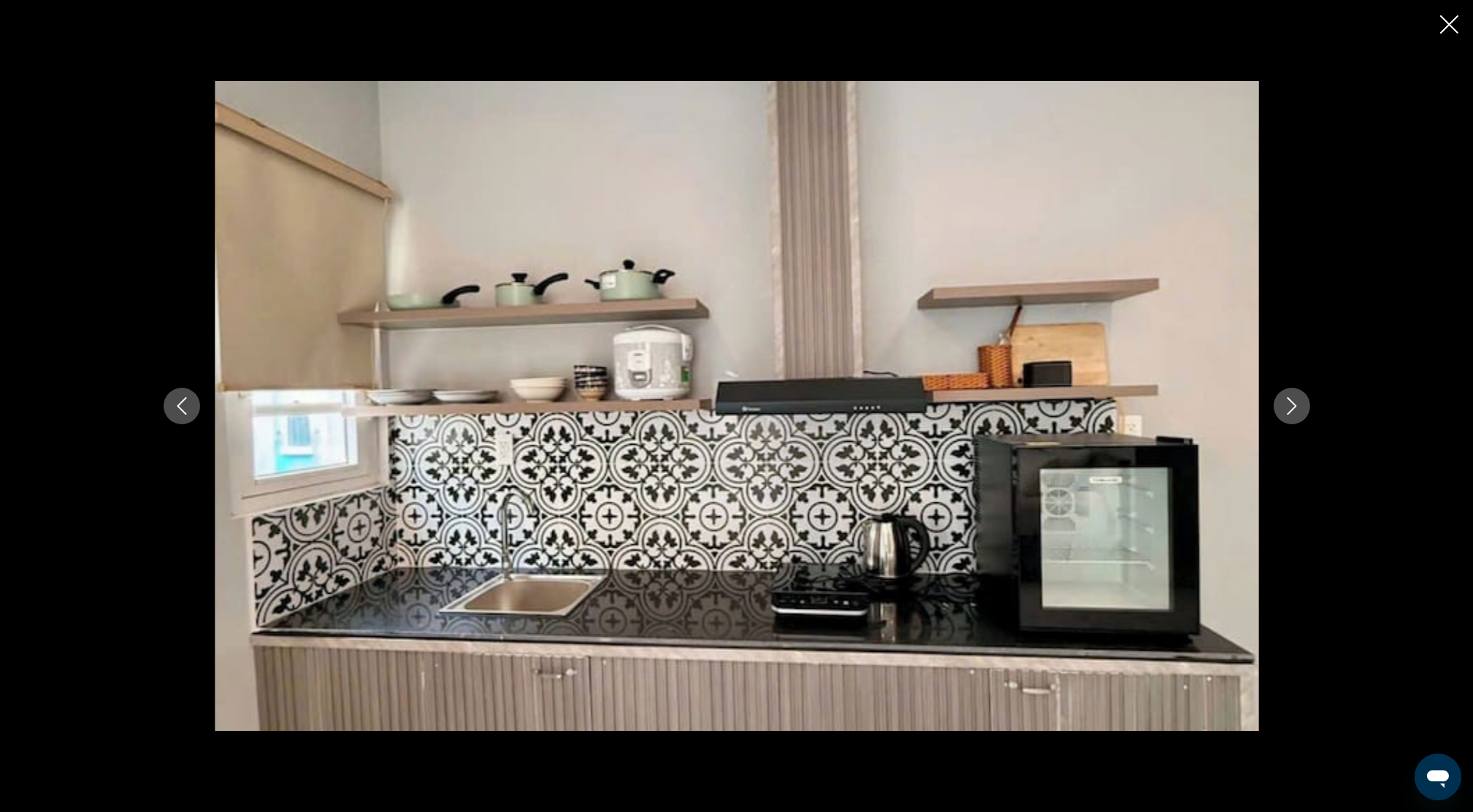
click at [1299, 409] on icon "Next image" at bounding box center [1292, 406] width 18 height 18
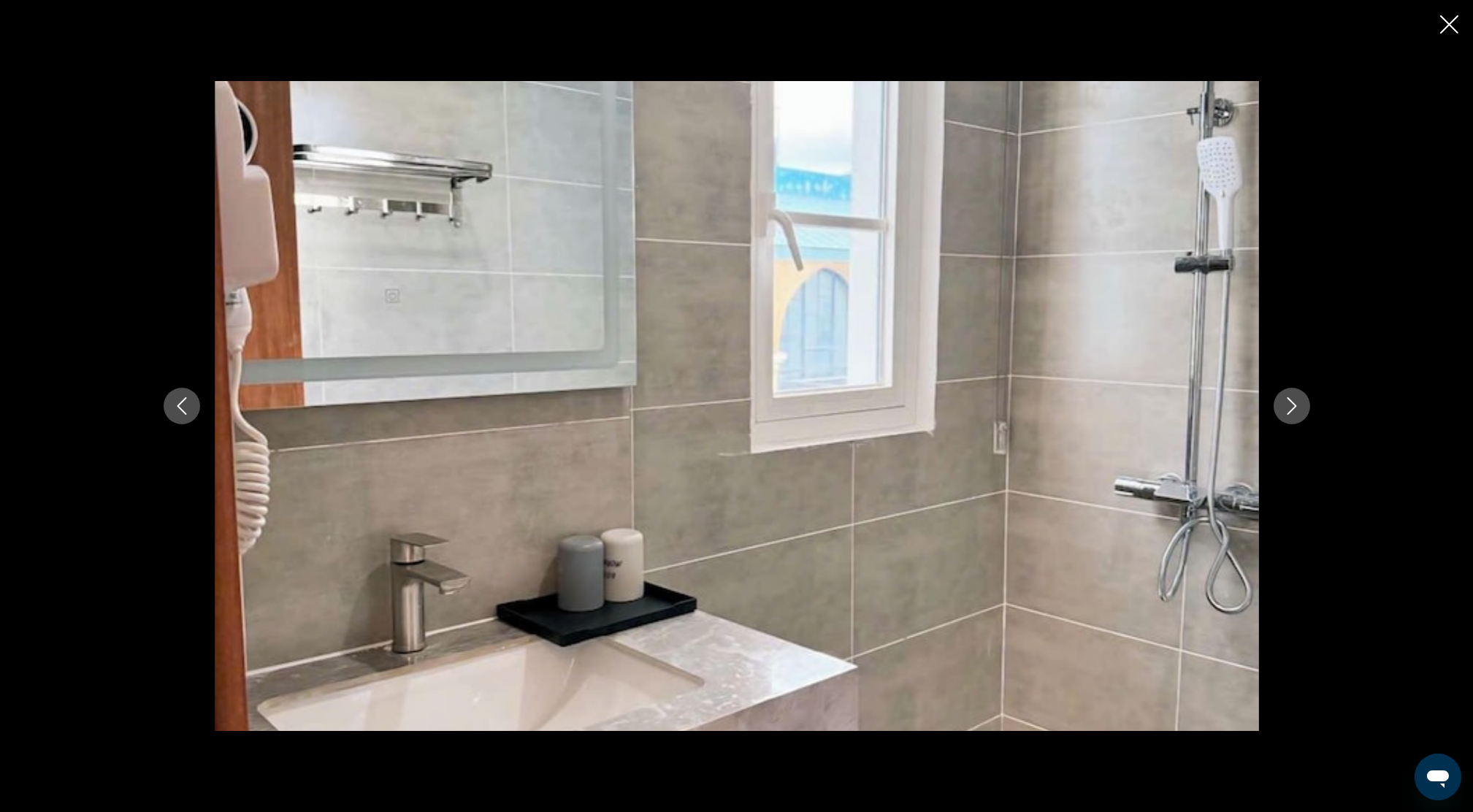
click at [1299, 408] on icon "Next image" at bounding box center [1292, 406] width 18 height 18
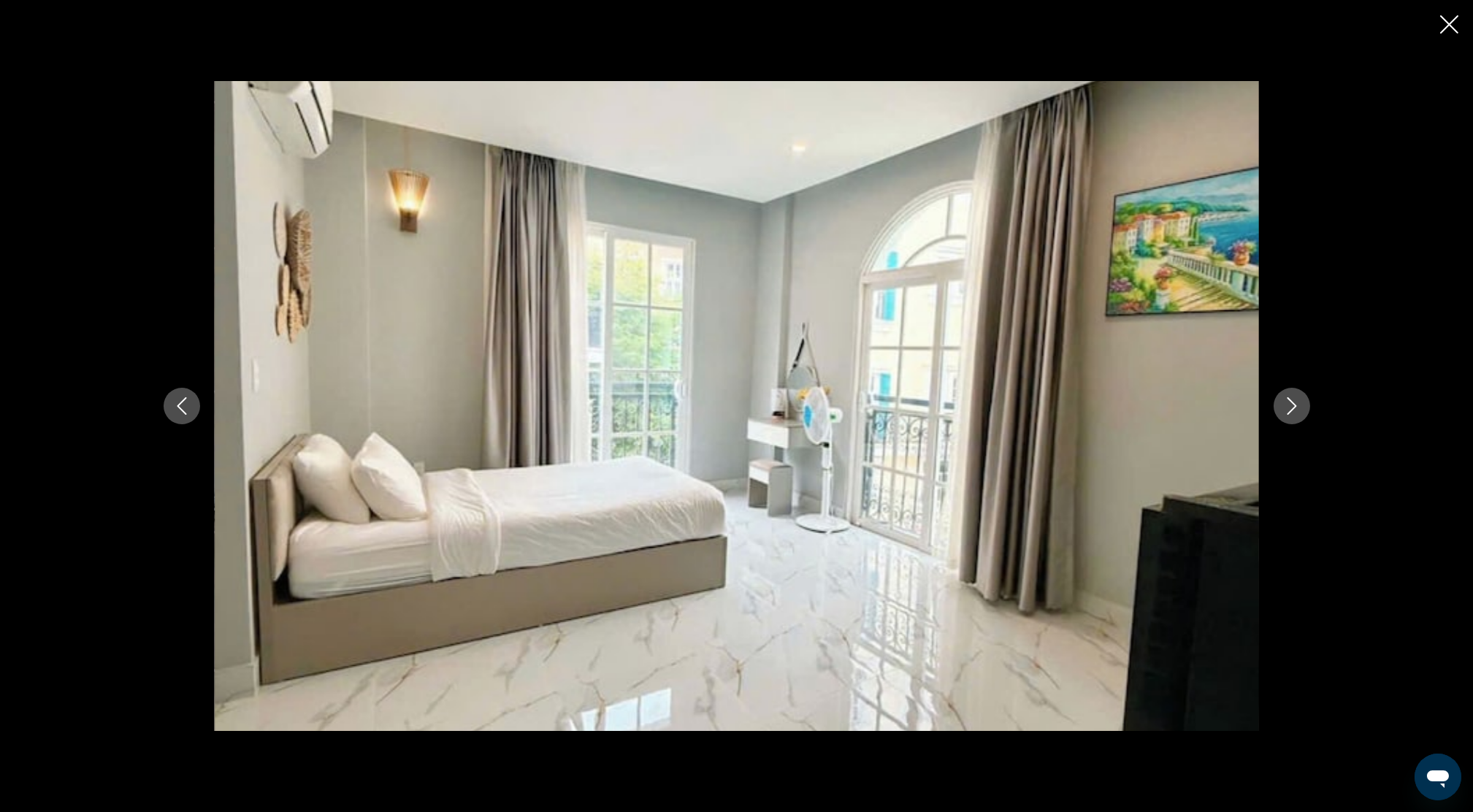
click at [1299, 408] on icon "Next image" at bounding box center [1292, 406] width 18 height 18
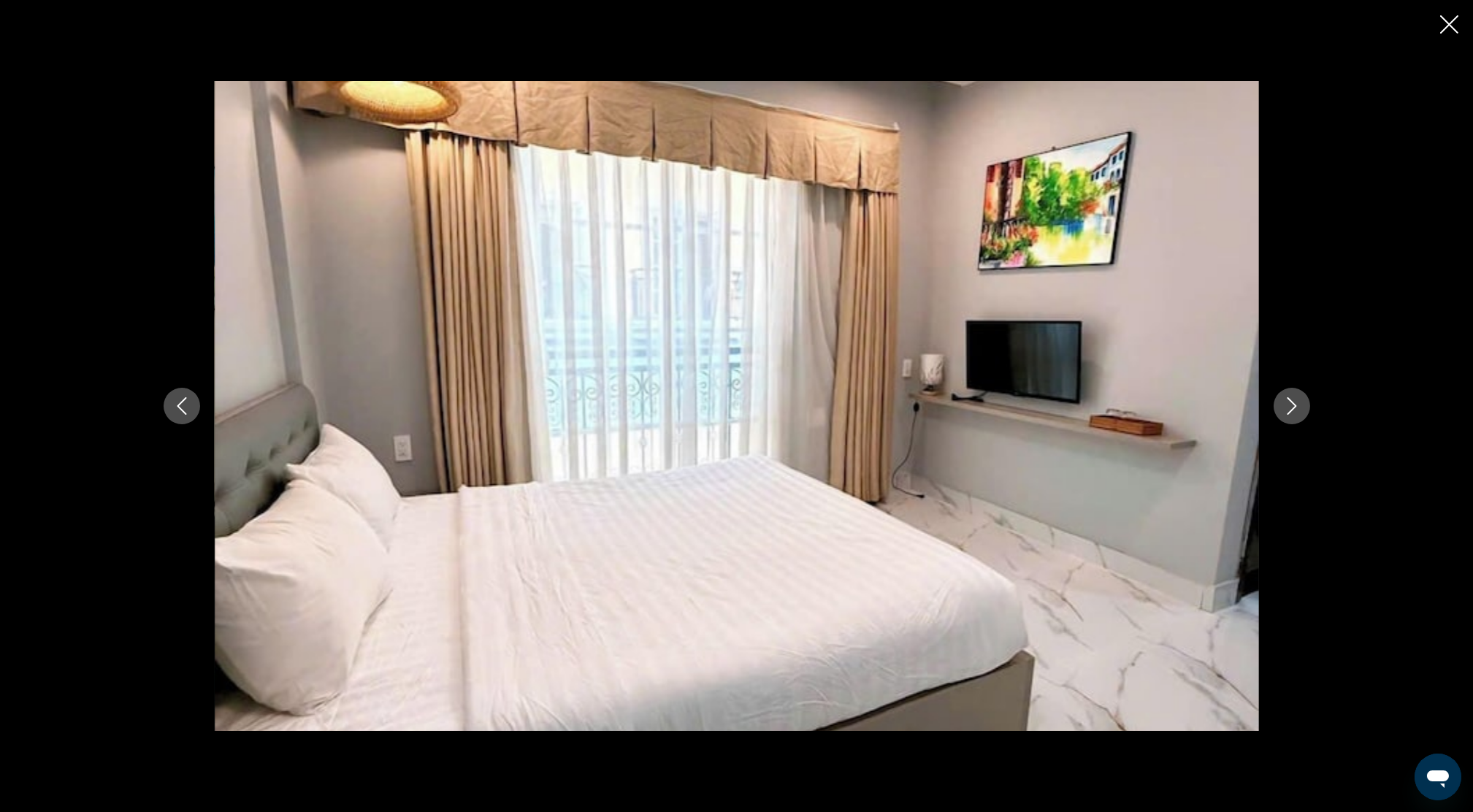
click at [1299, 408] on icon "Next image" at bounding box center [1292, 406] width 18 height 18
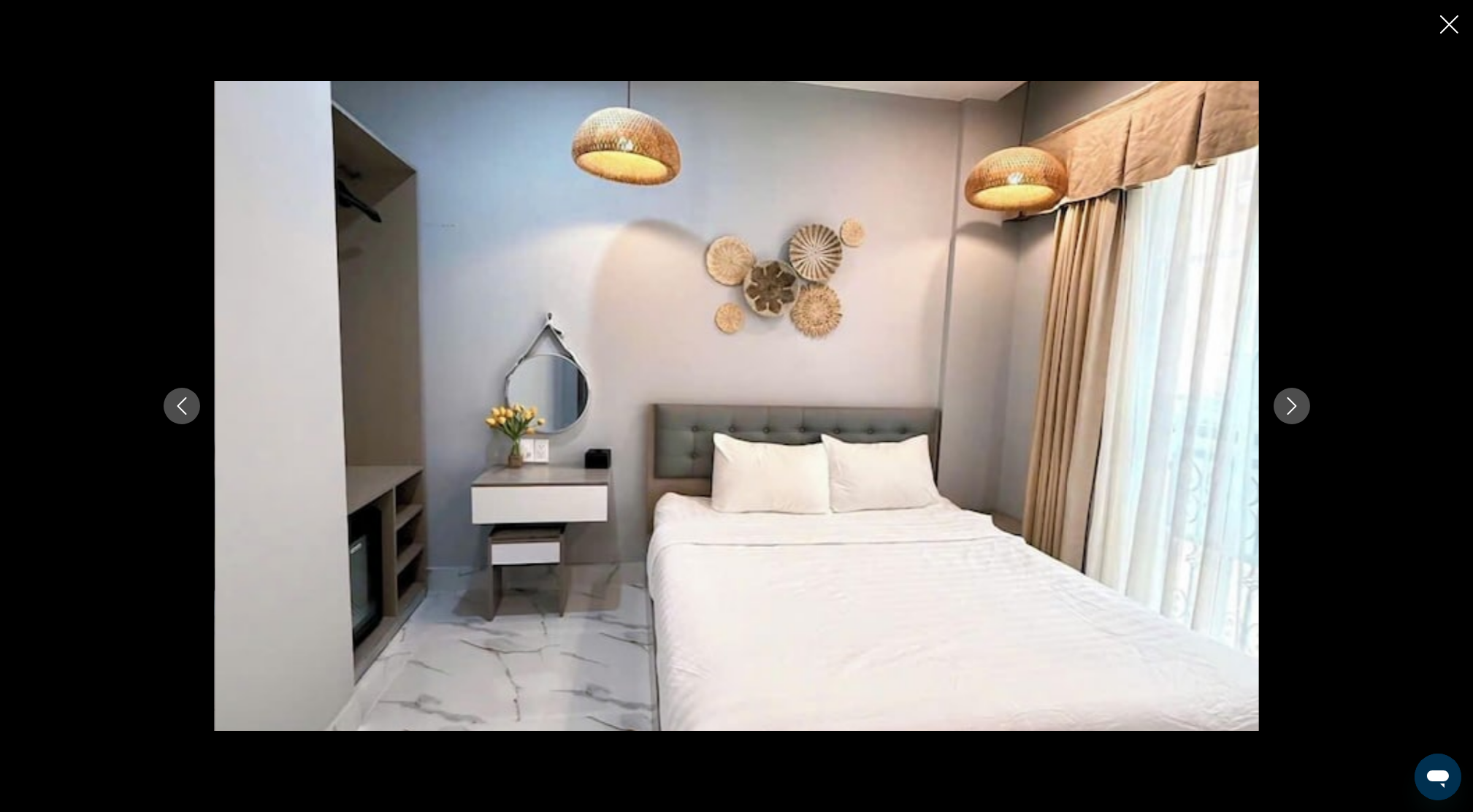
click at [1299, 408] on icon "Next image" at bounding box center [1292, 406] width 18 height 18
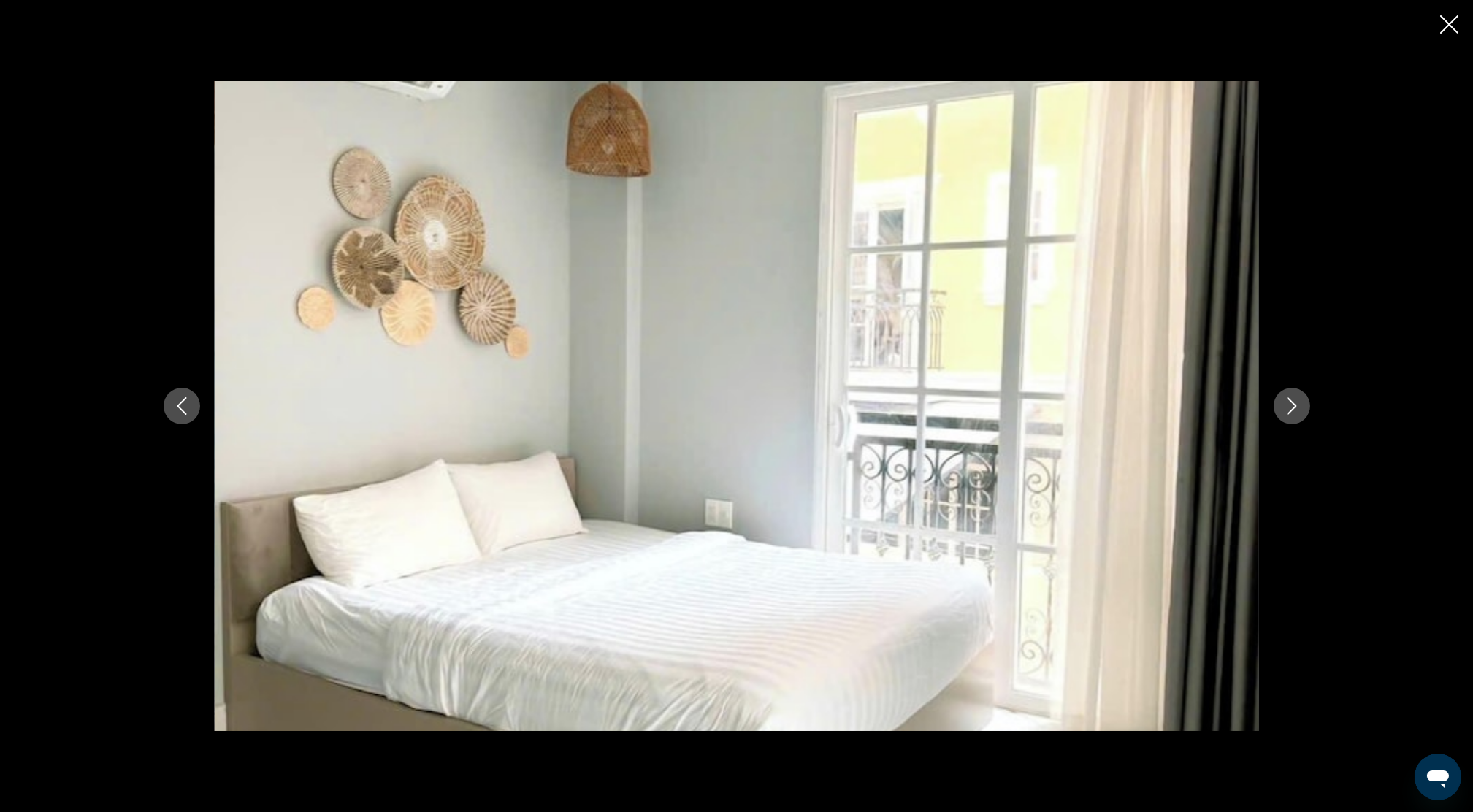
click at [1447, 19] on icon "Close slideshow" at bounding box center [1449, 24] width 18 height 18
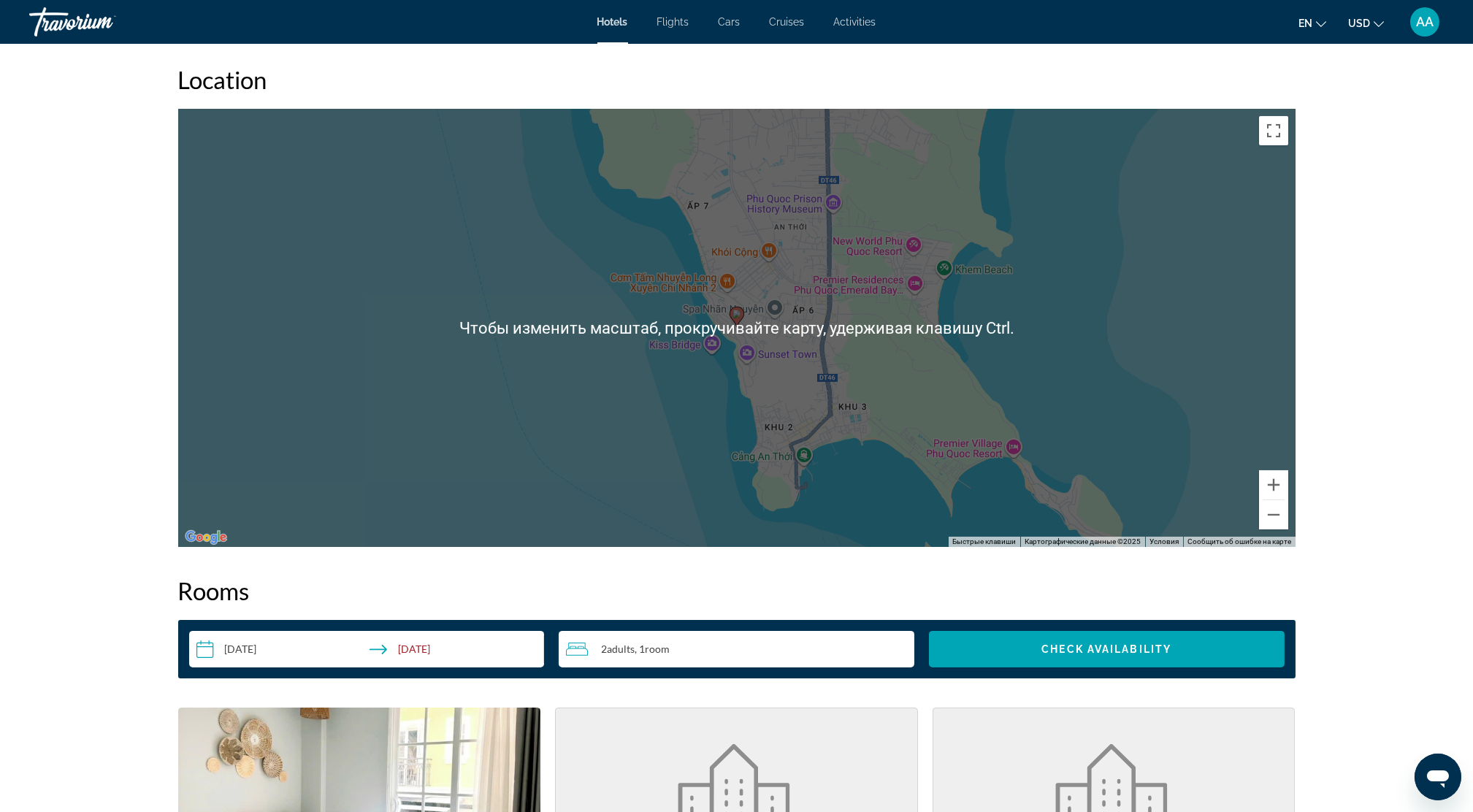
scroll to position [1361, 0]
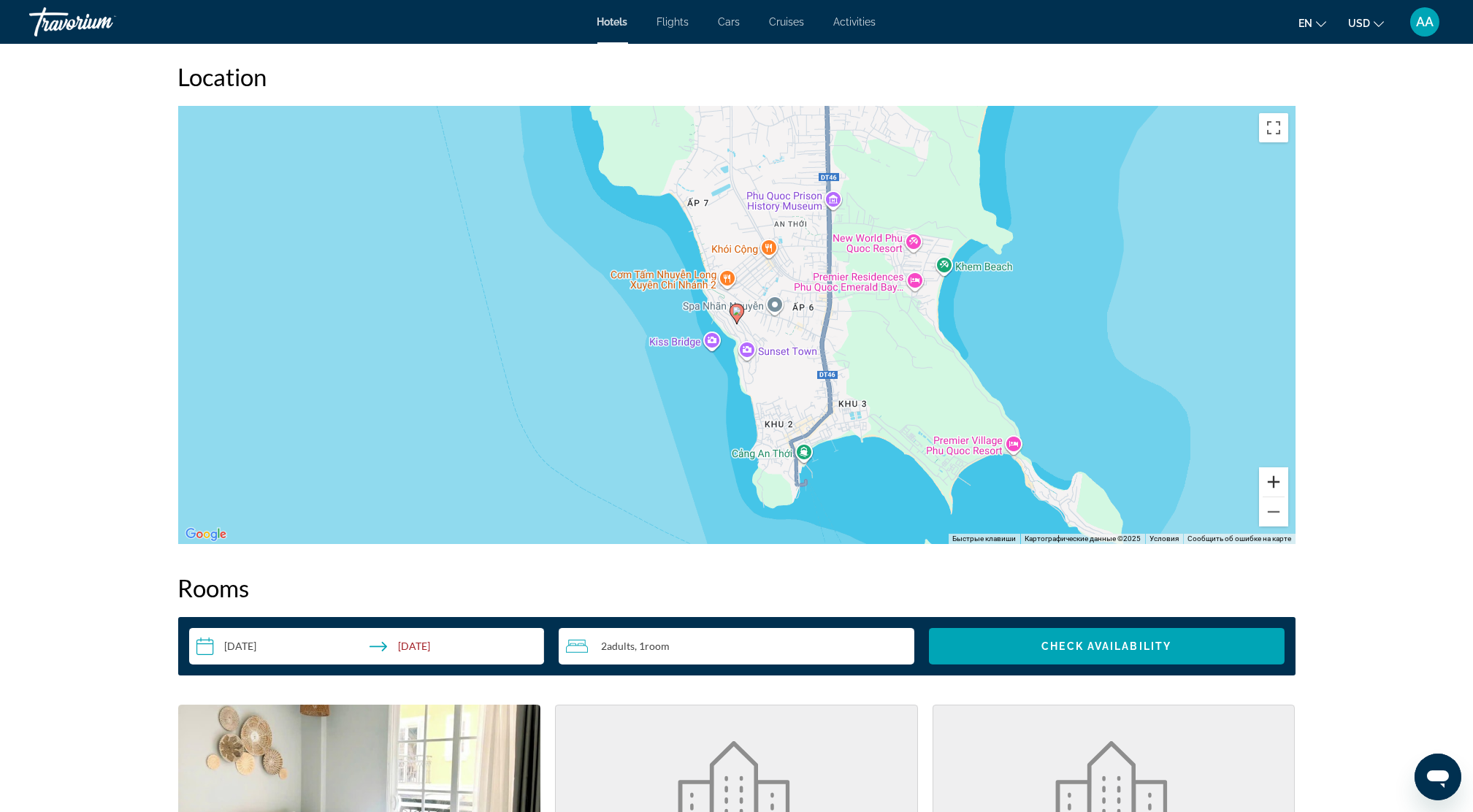
click at [1279, 478] on button "Увеличить" at bounding box center [1274, 481] width 29 height 29
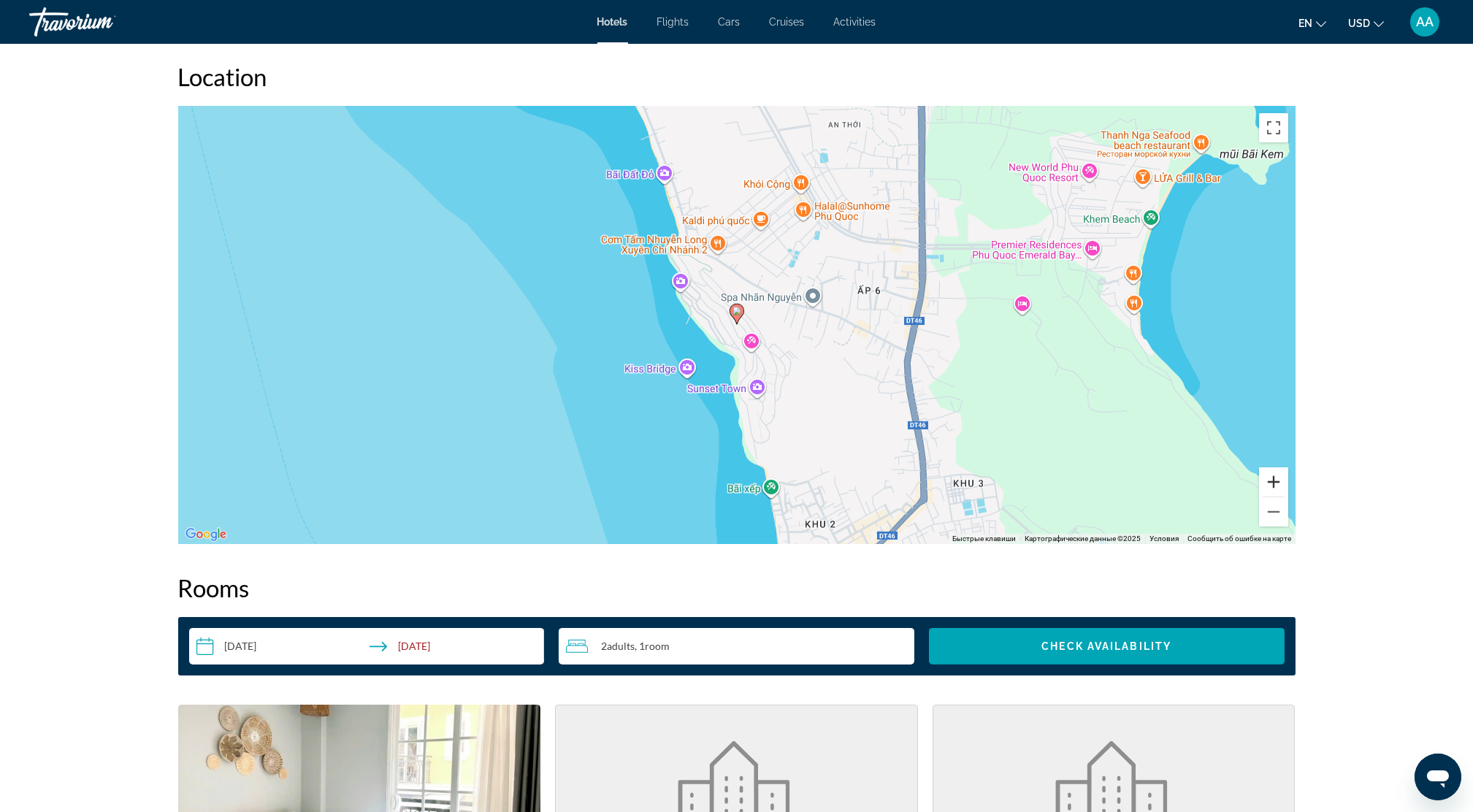
click at [1279, 478] on button "Увеличить" at bounding box center [1274, 481] width 29 height 29
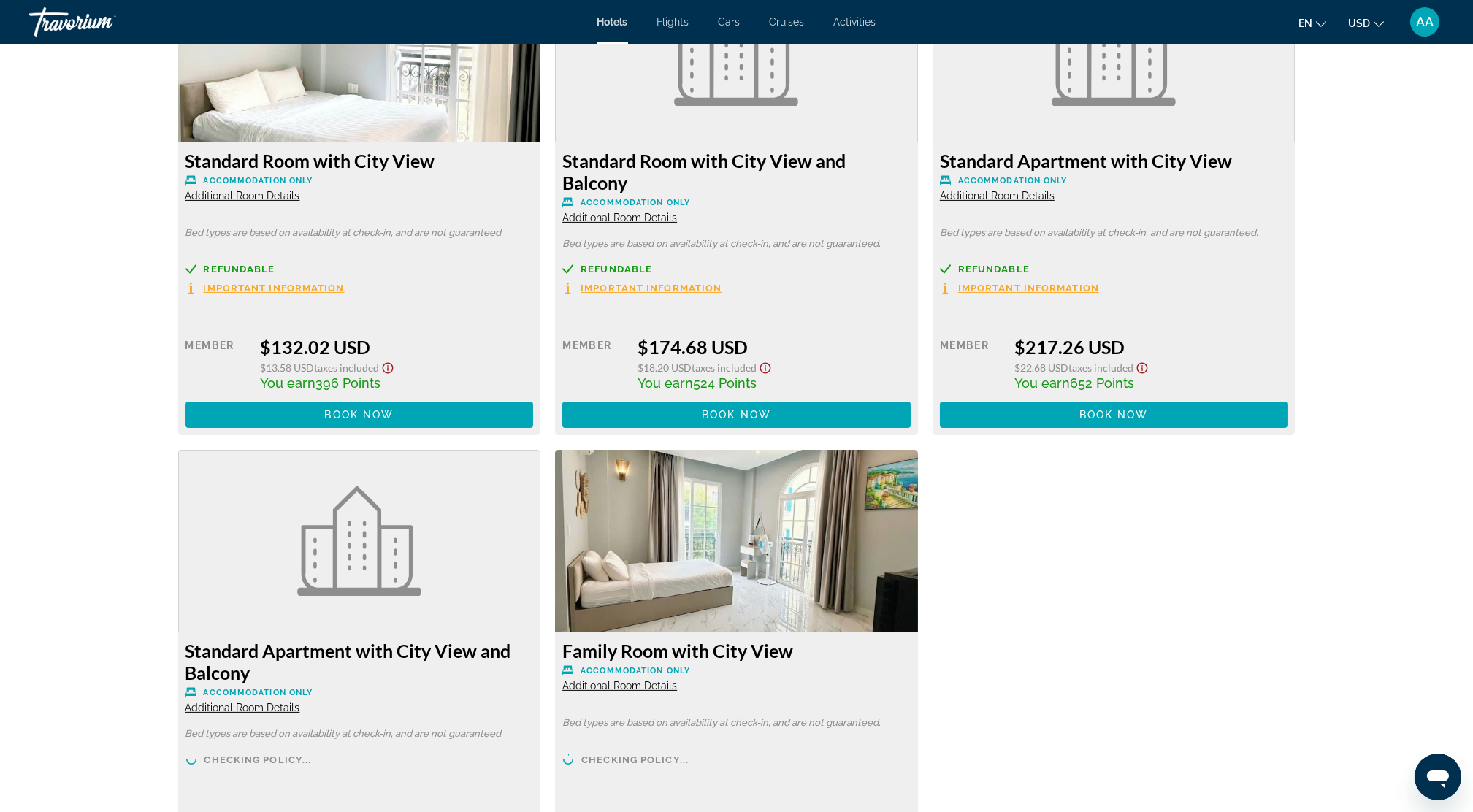
scroll to position [2140, 0]
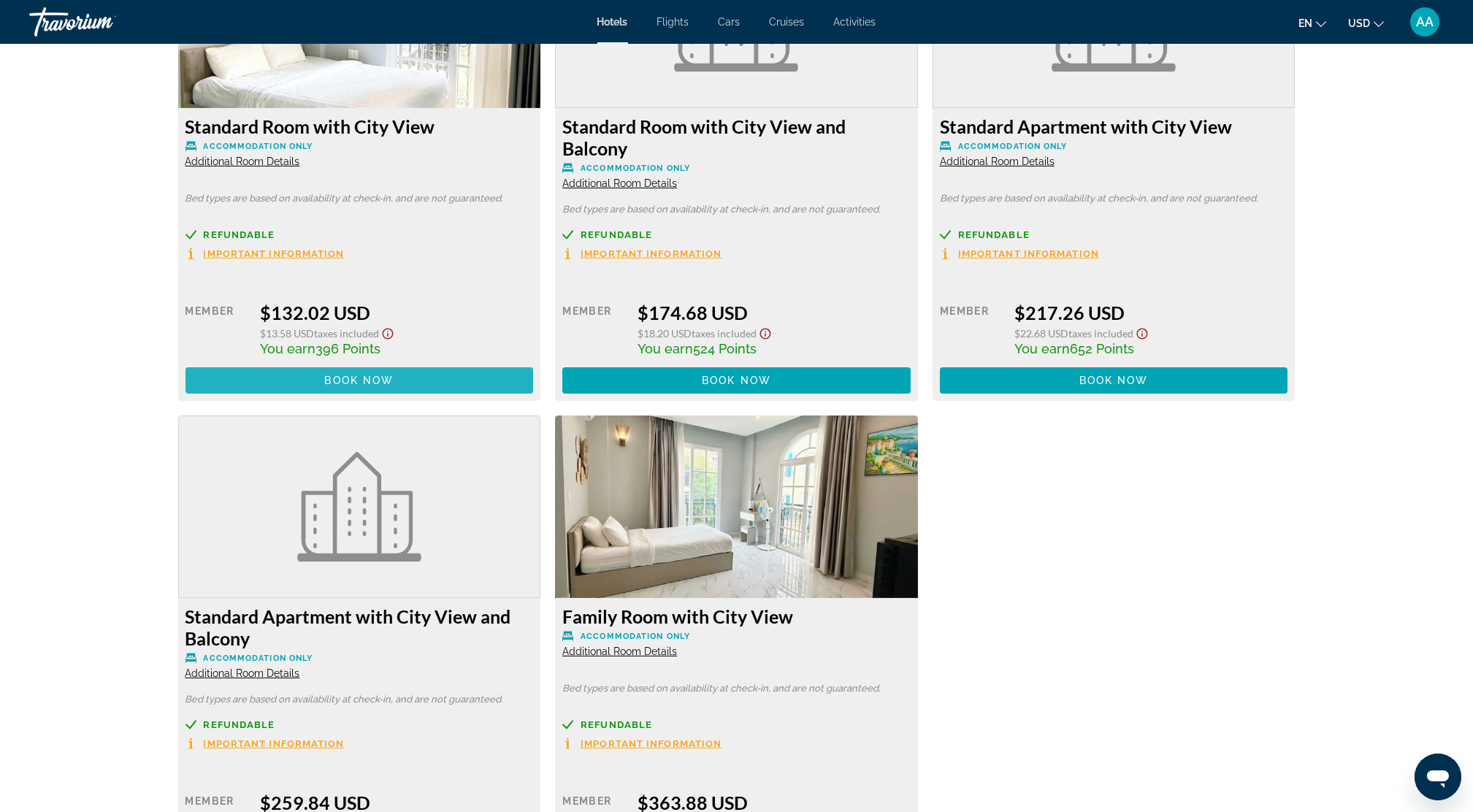
click at [330, 373] on span "Main content" at bounding box center [360, 380] width 348 height 35
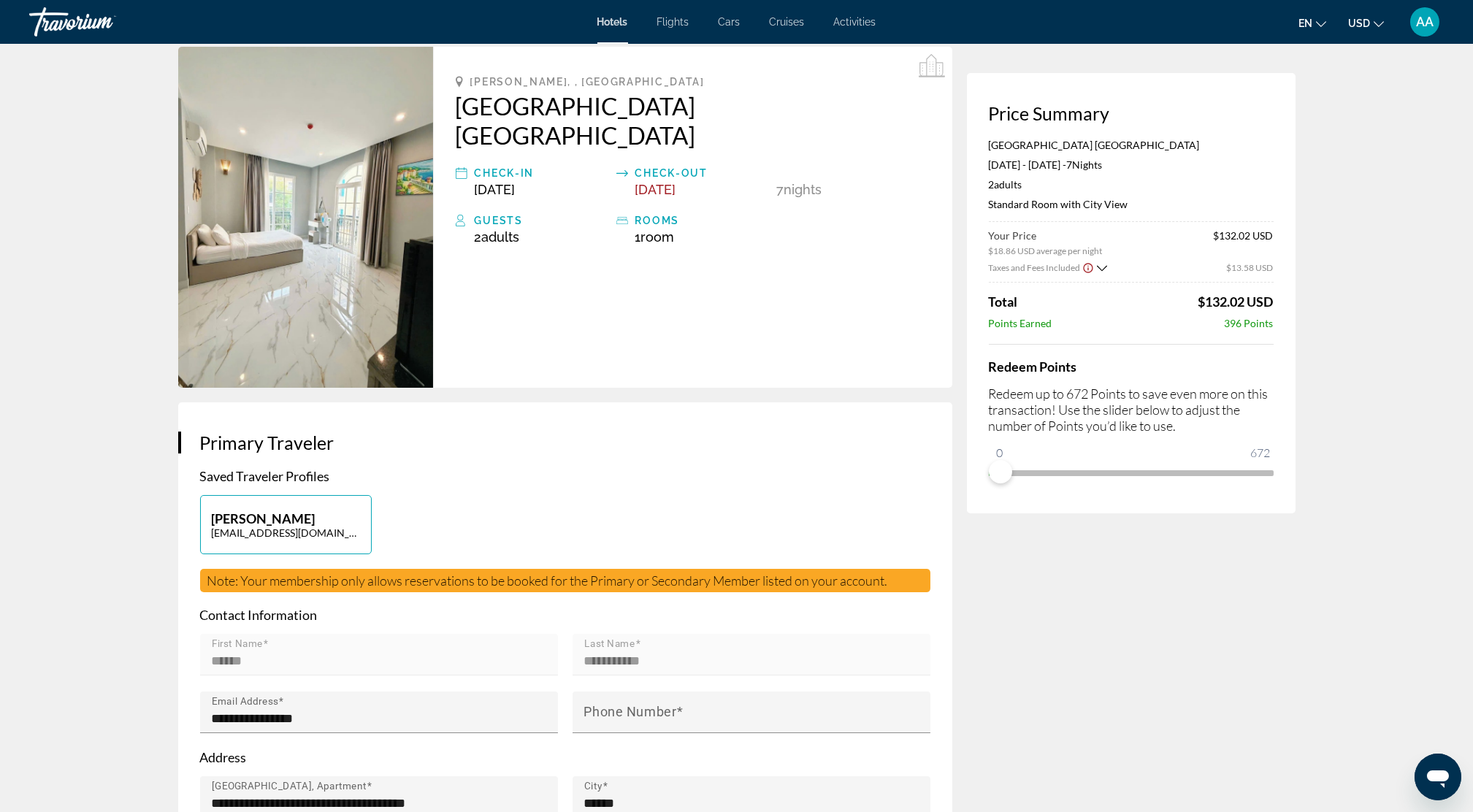
scroll to position [97, 0]
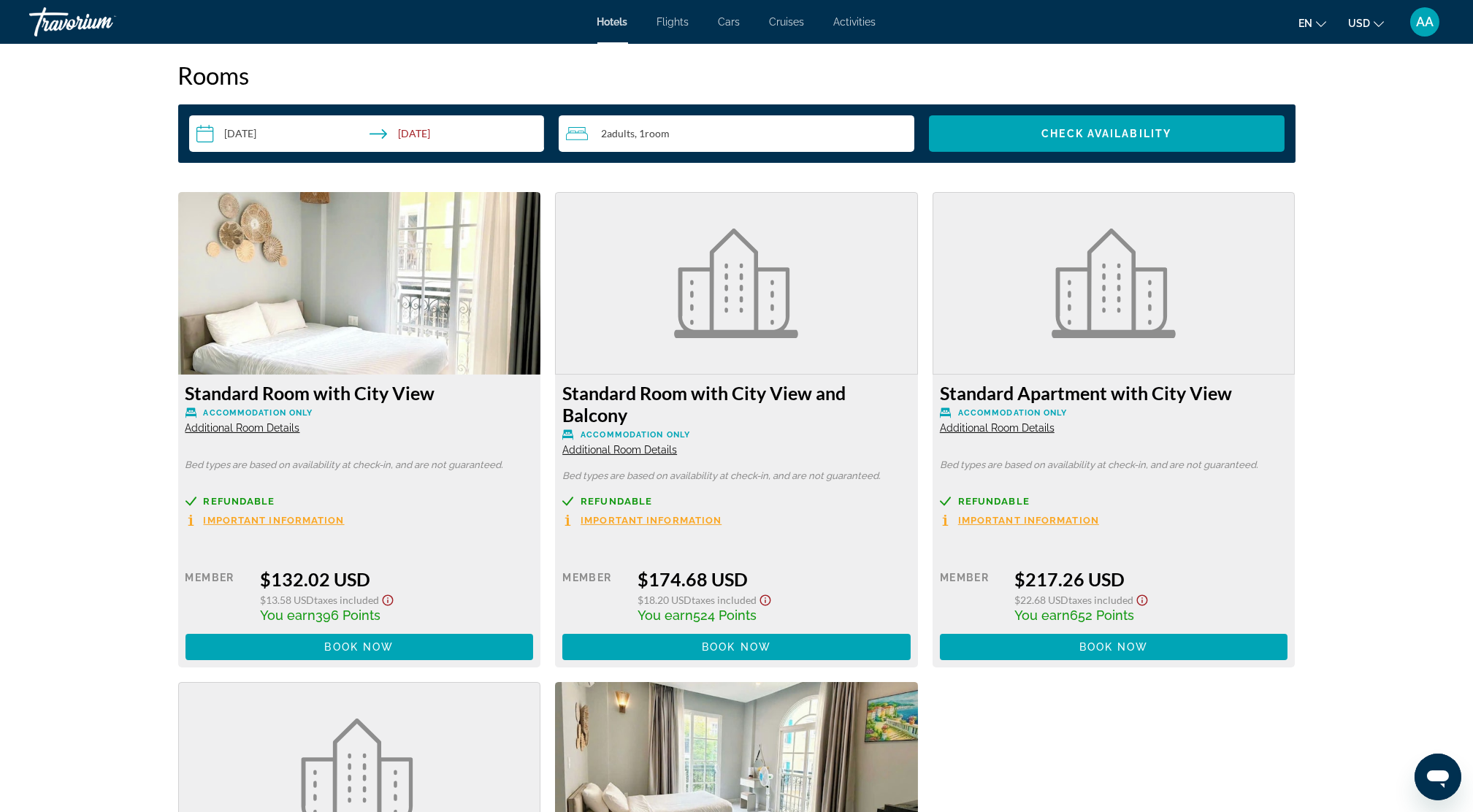
scroll to position [1851, 0]
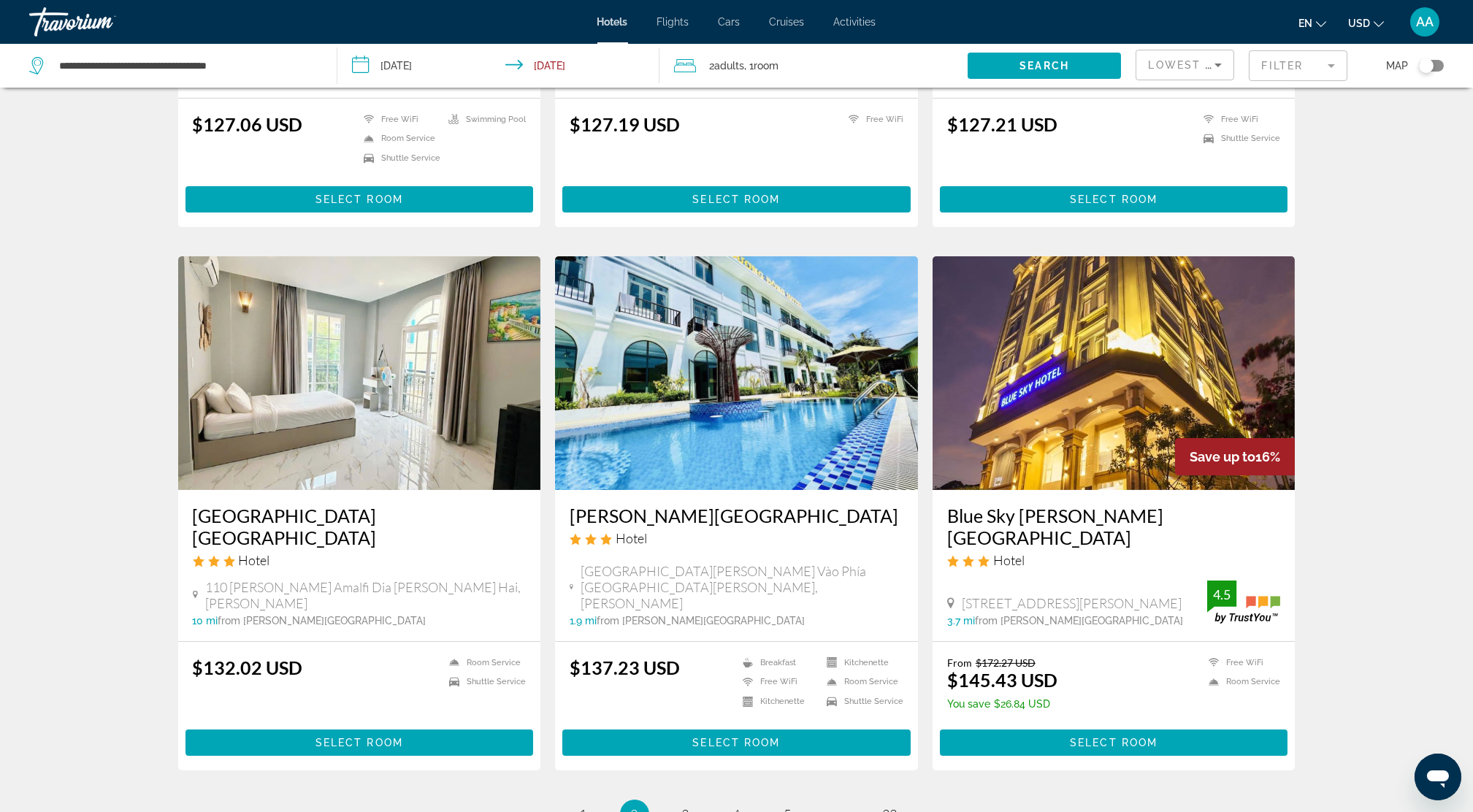
scroll to position [1654, 0]
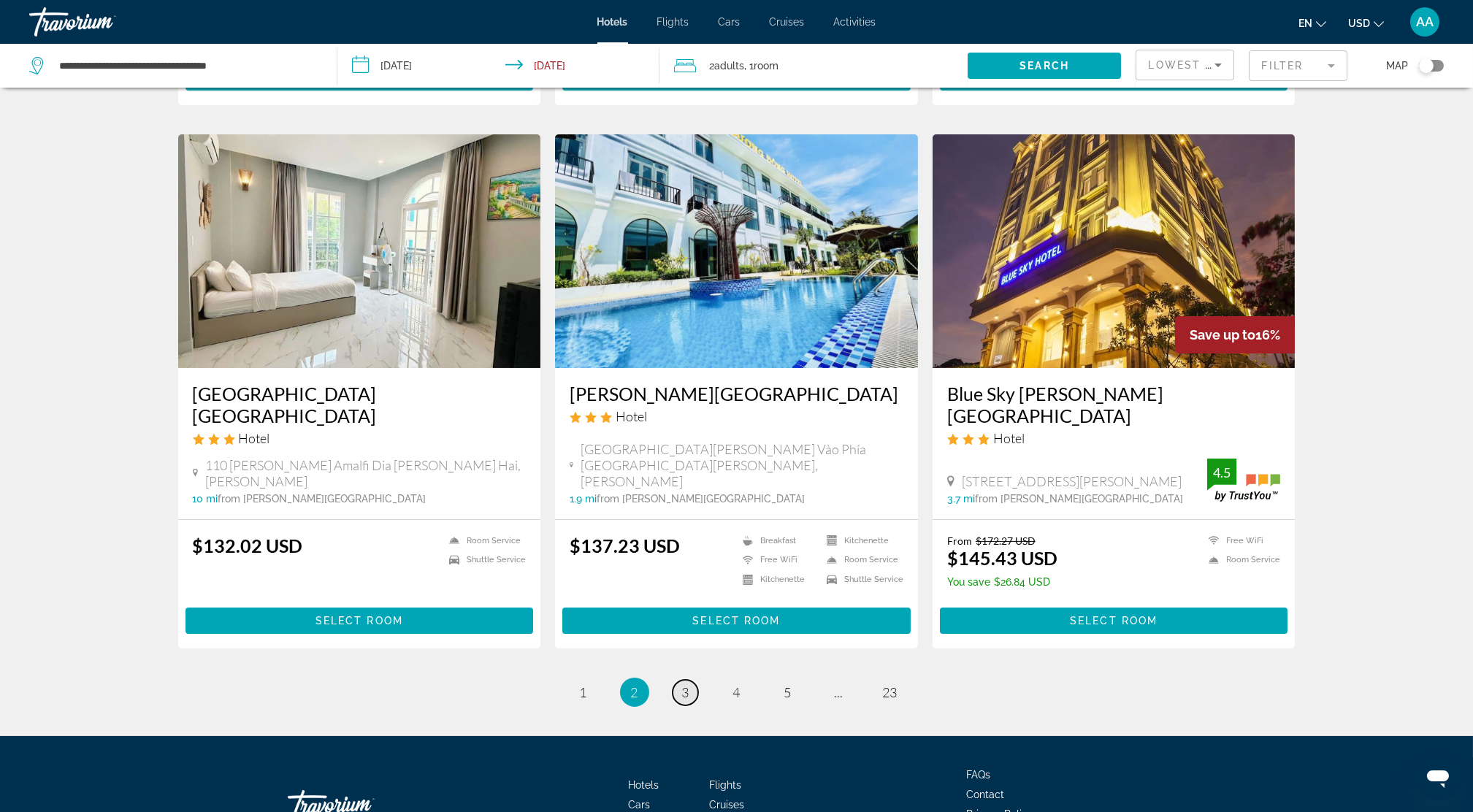
click at [689, 680] on link "page 3" at bounding box center [685, 692] width 25 height 25
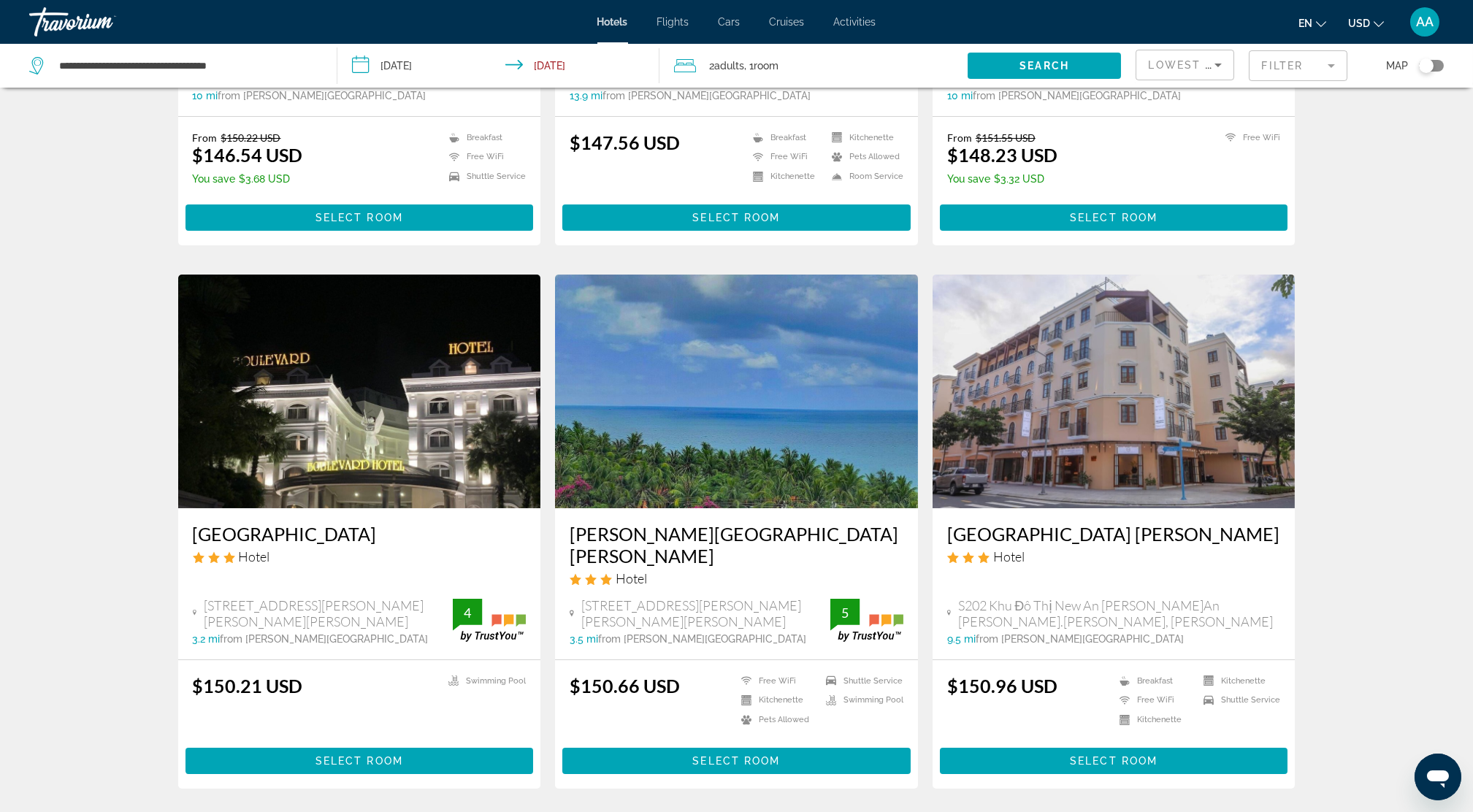
scroll to position [681, 0]
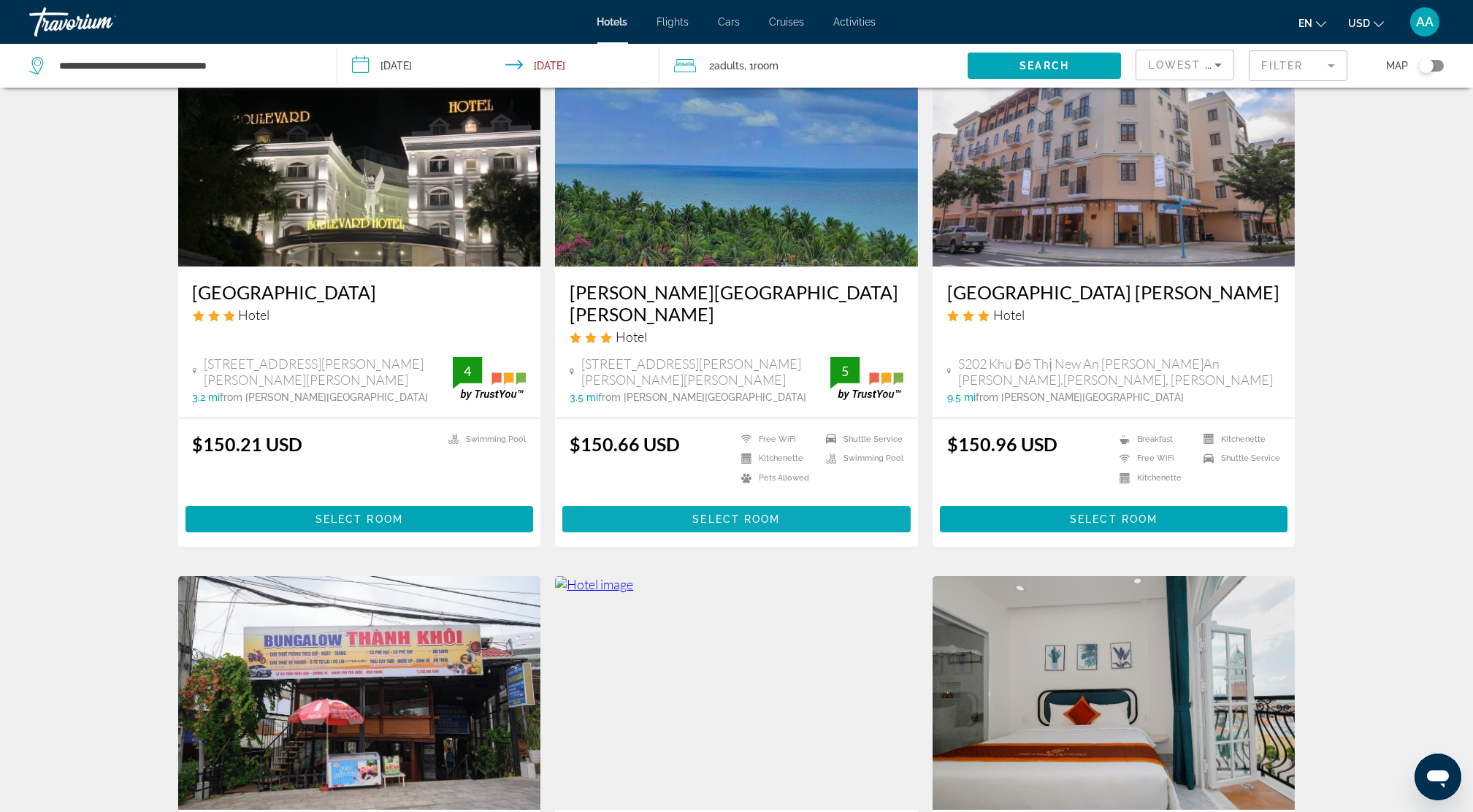
click at [731, 513] on span "Select Room" at bounding box center [736, 519] width 88 height 12
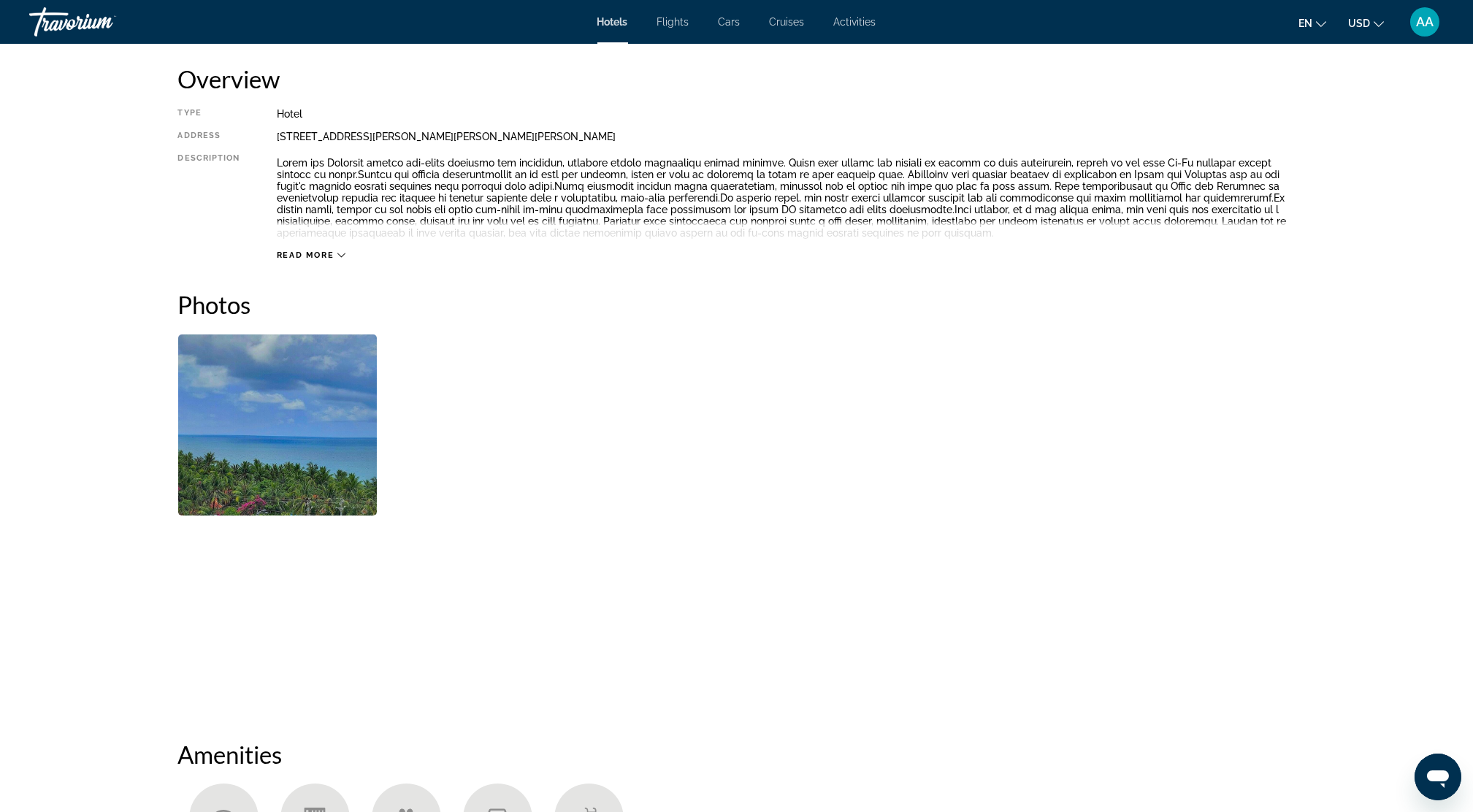
scroll to position [681, 0]
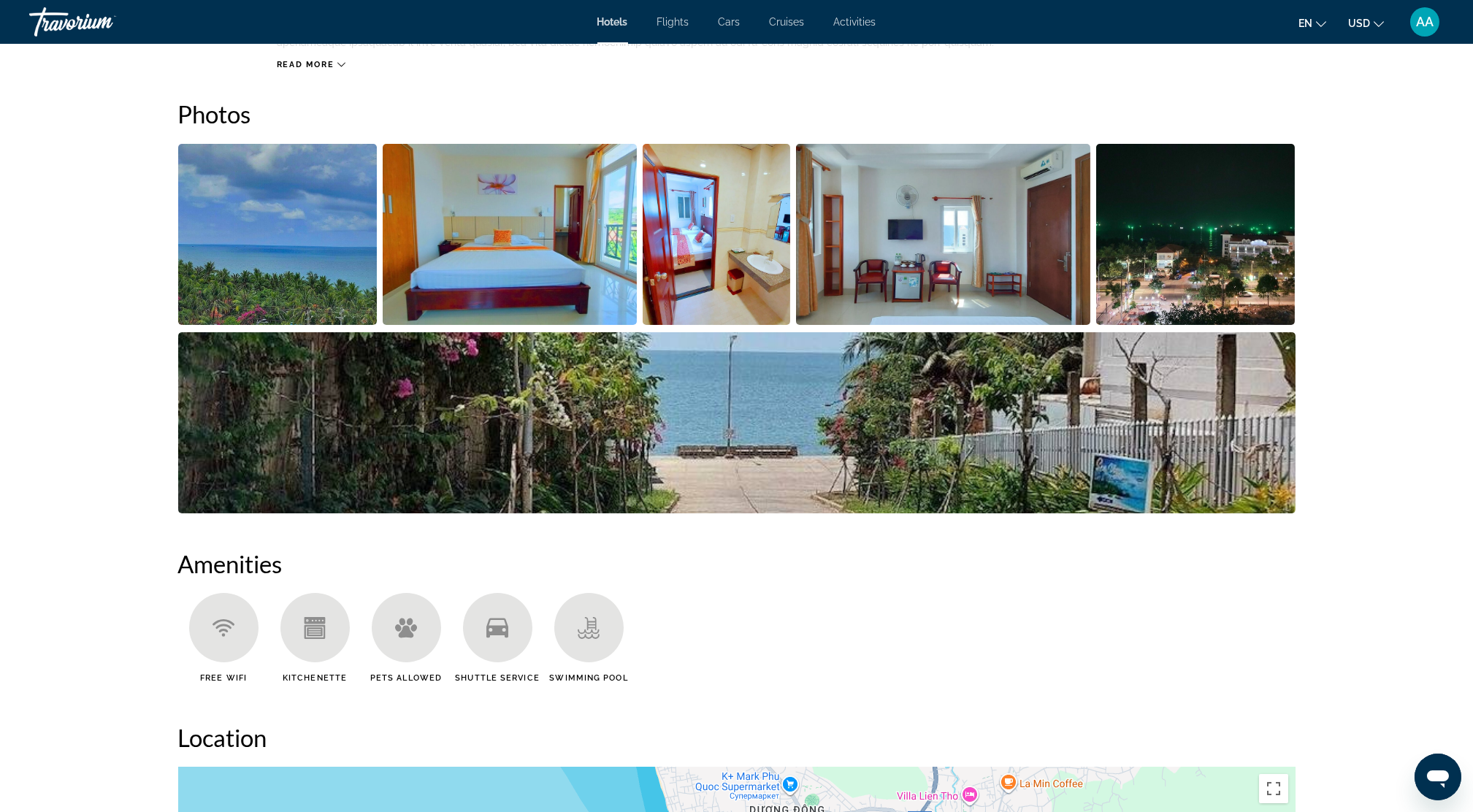
click at [290, 244] on img "Open full-screen image slider" at bounding box center [277, 234] width 199 height 181
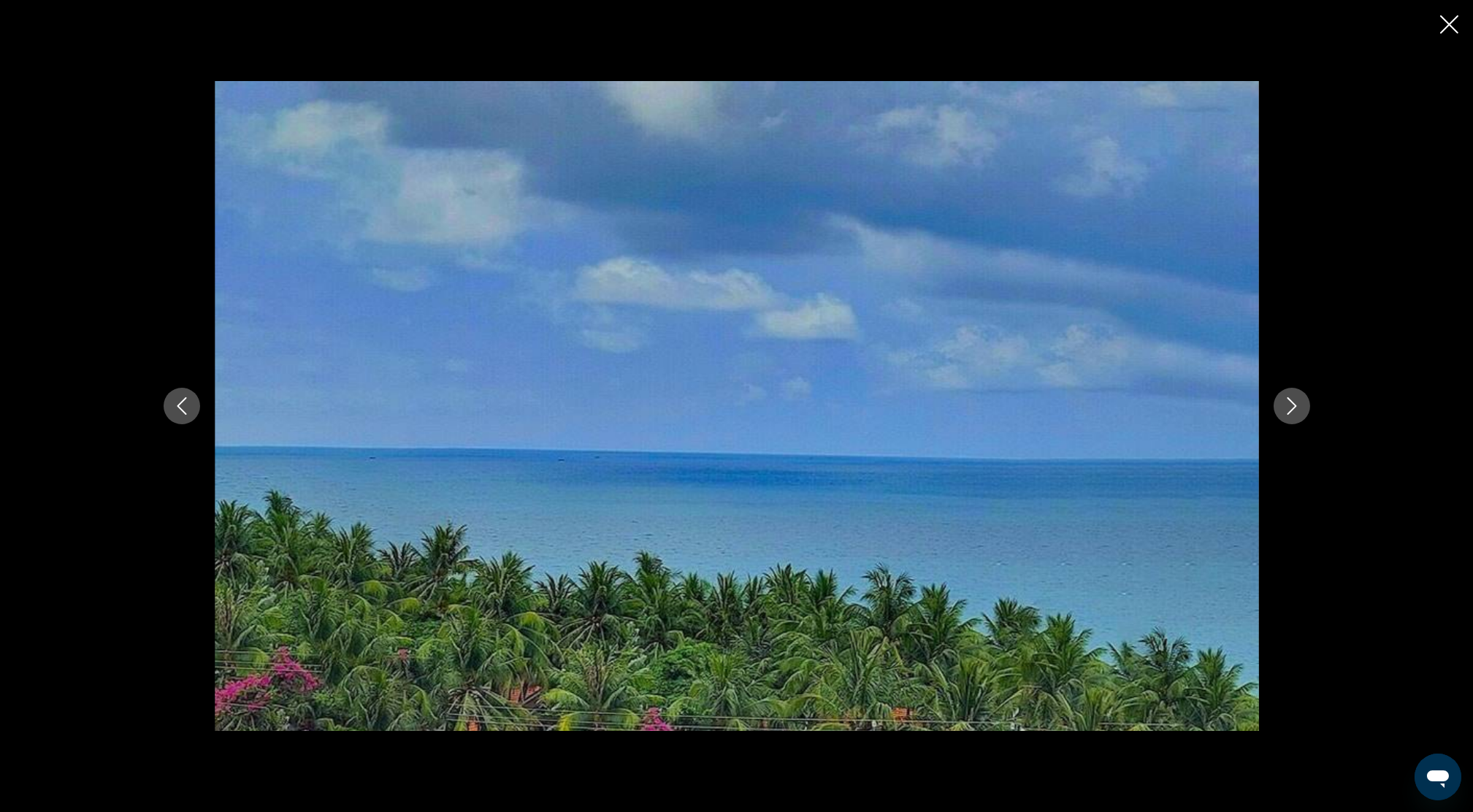
click at [1281, 401] on button "Next image" at bounding box center [1292, 406] width 37 height 37
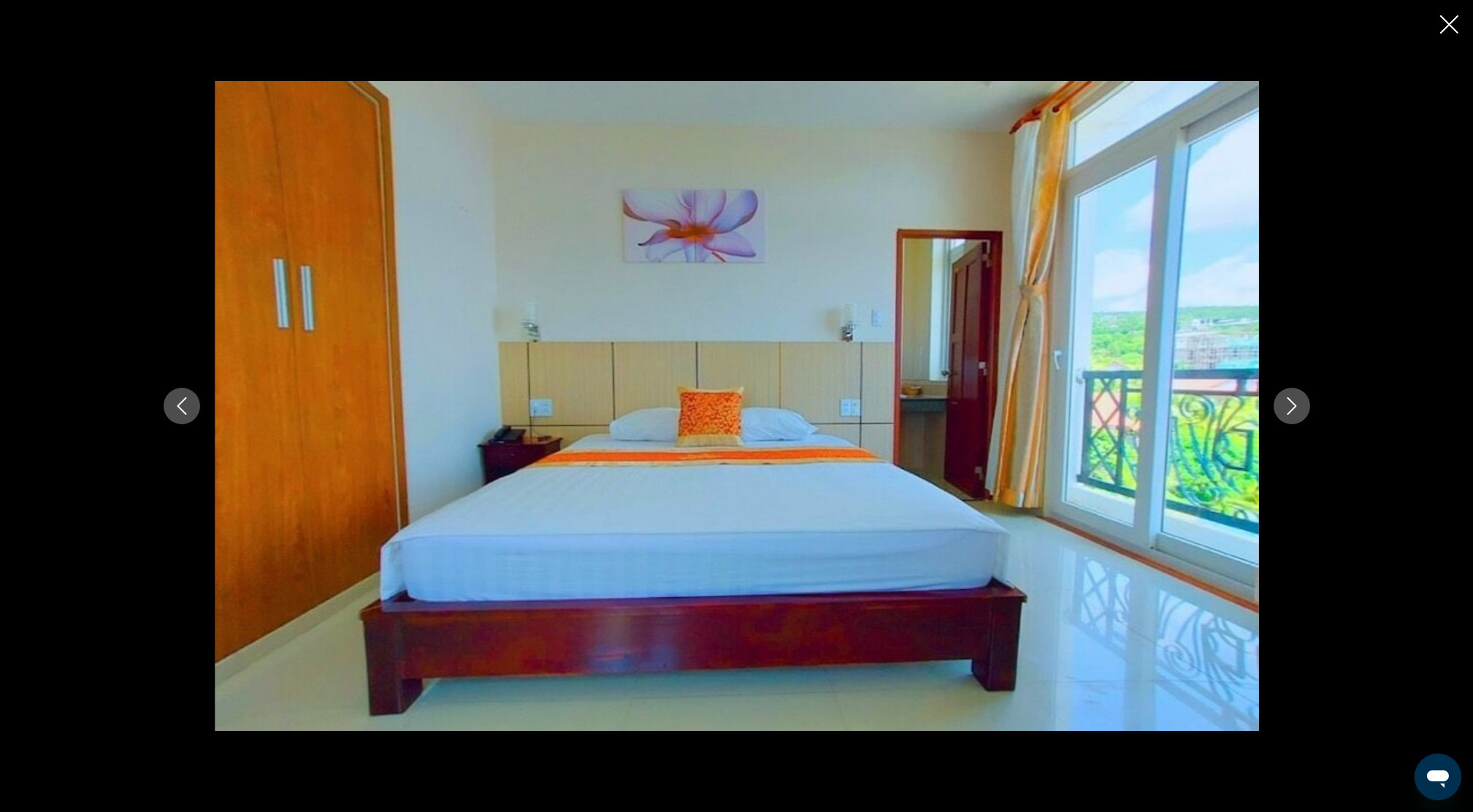
click at [1283, 401] on icon "Next image" at bounding box center [1292, 406] width 18 height 18
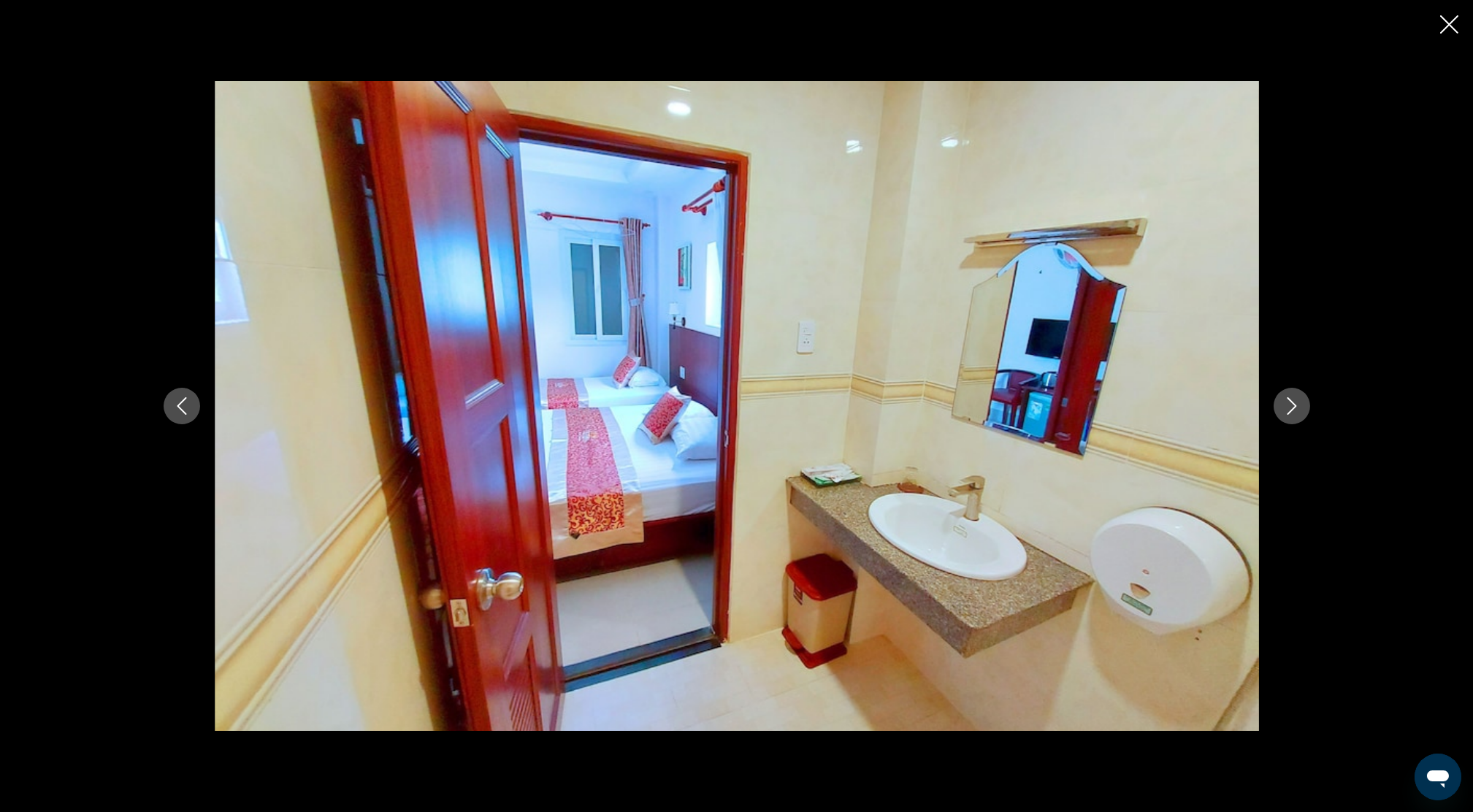
click at [1285, 400] on icon "Next image" at bounding box center [1292, 406] width 18 height 18
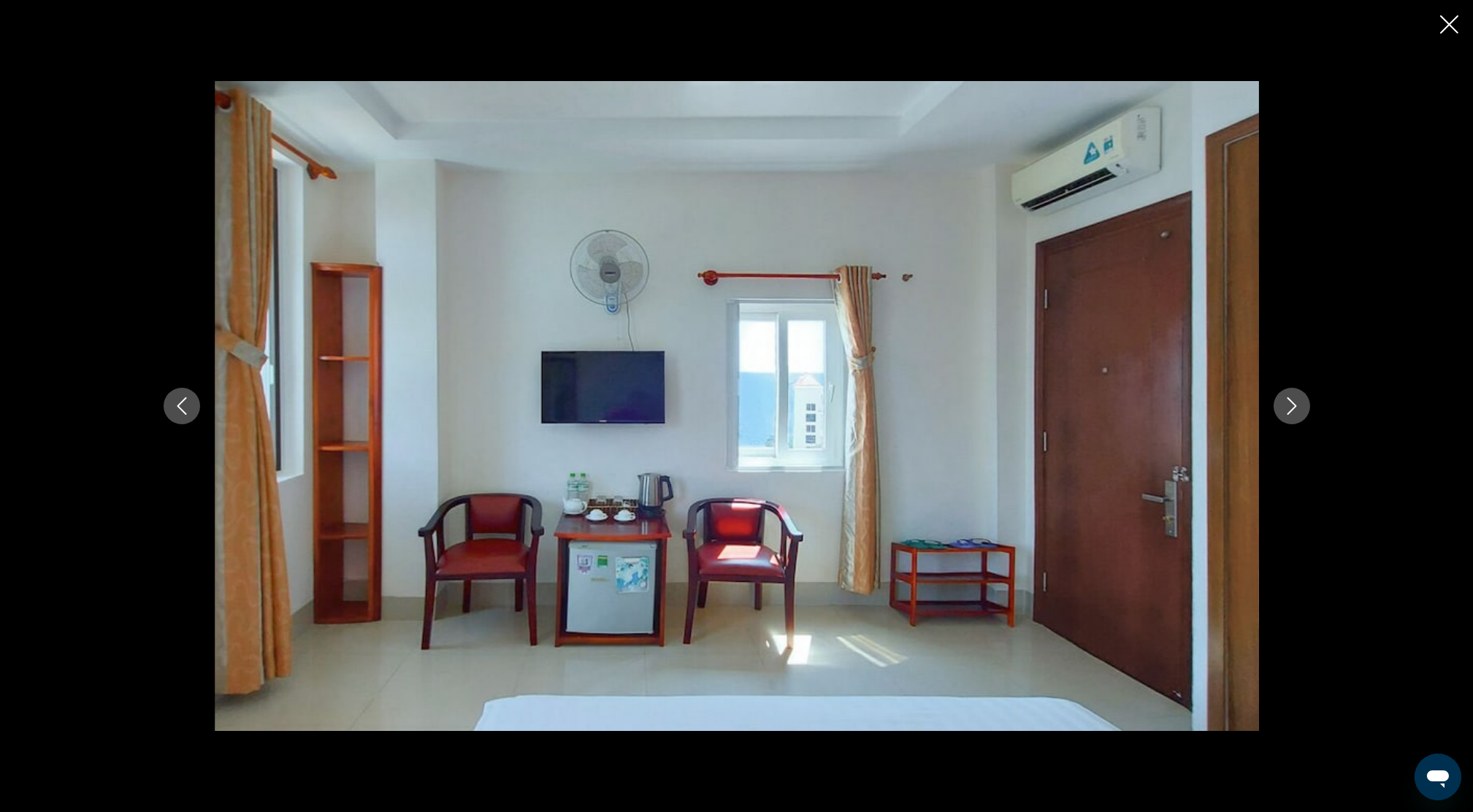
click at [1290, 403] on icon "Next image" at bounding box center [1292, 406] width 18 height 18
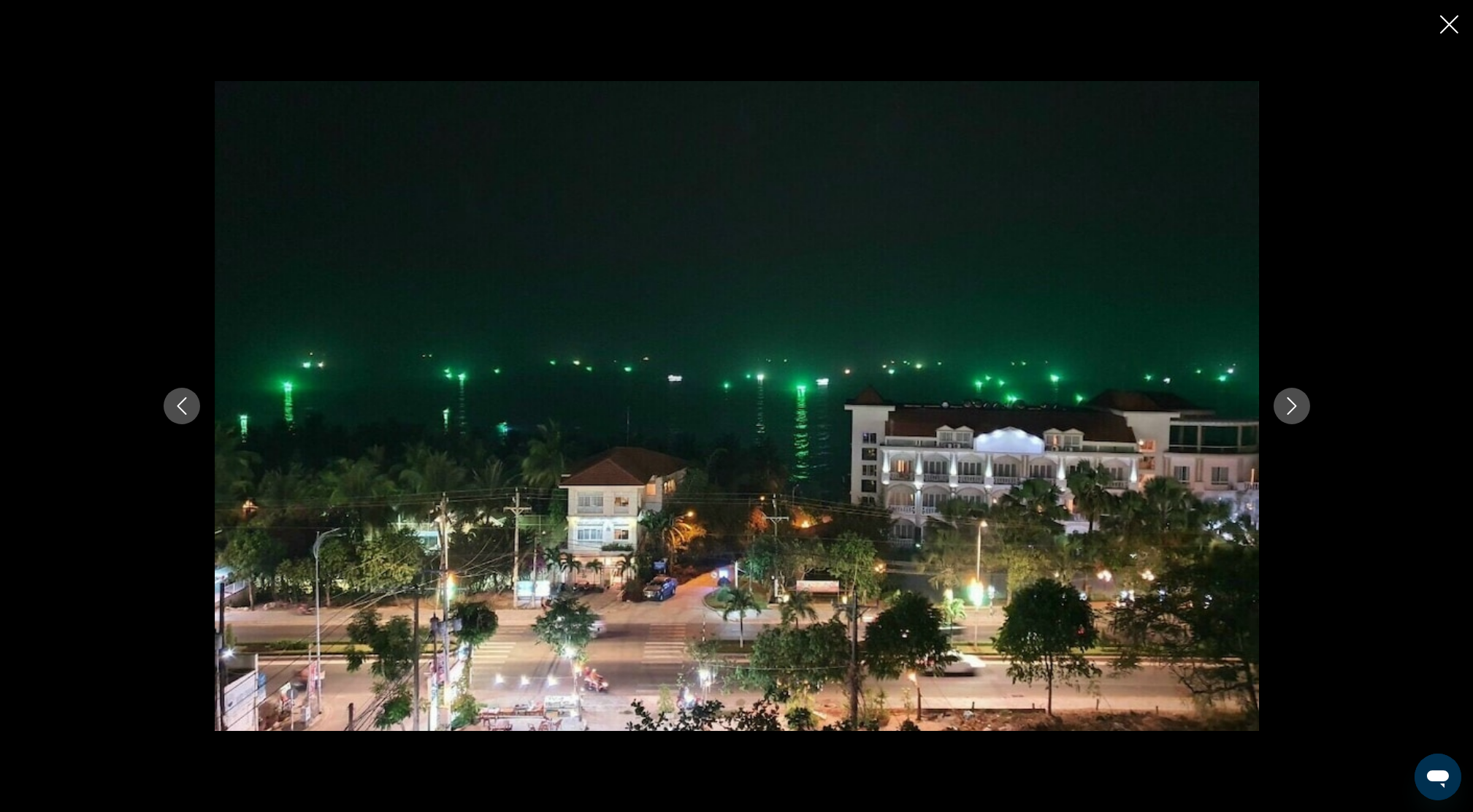
click at [1290, 403] on icon "Next image" at bounding box center [1292, 406] width 18 height 18
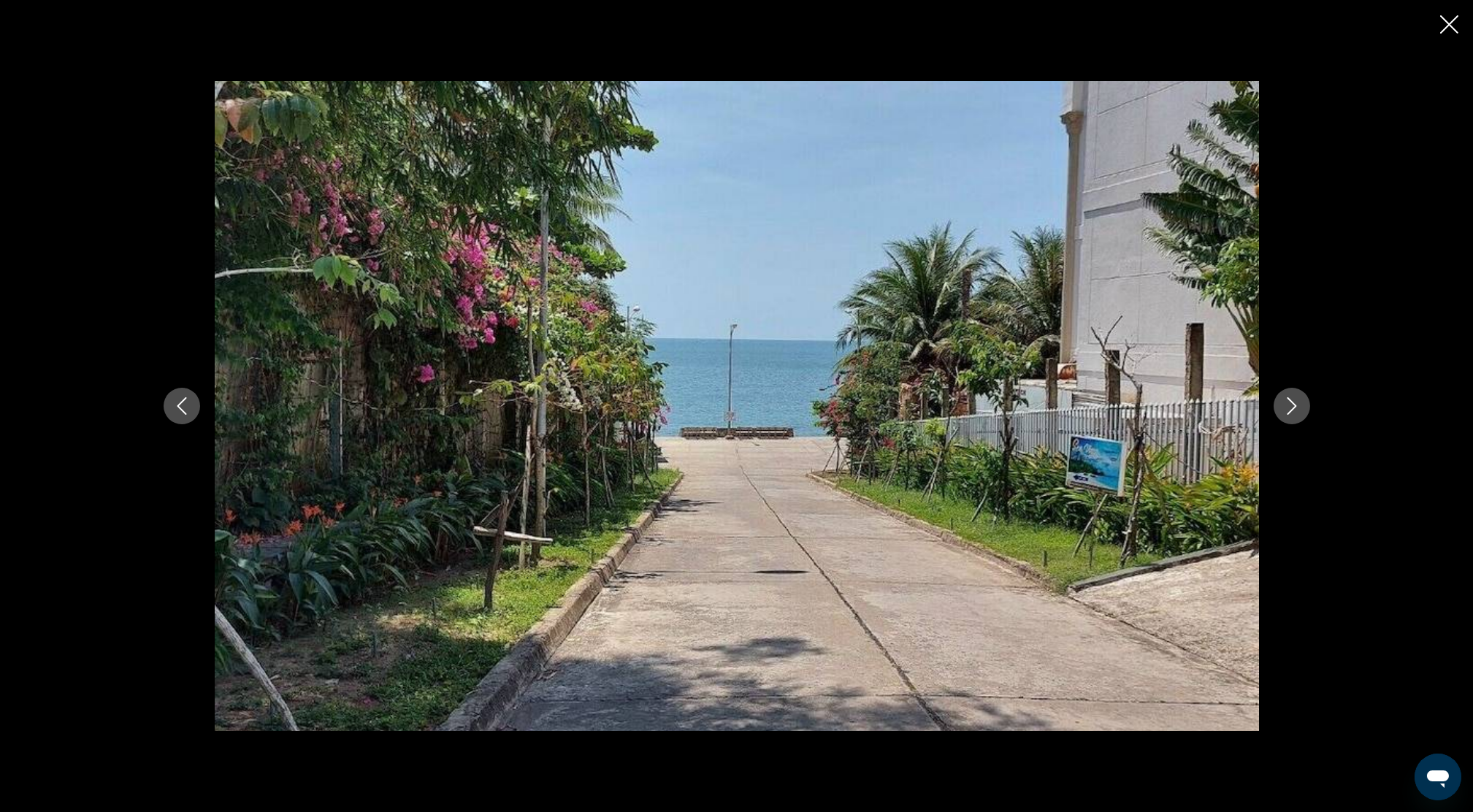
click at [1293, 406] on icon "Next image" at bounding box center [1292, 406] width 18 height 18
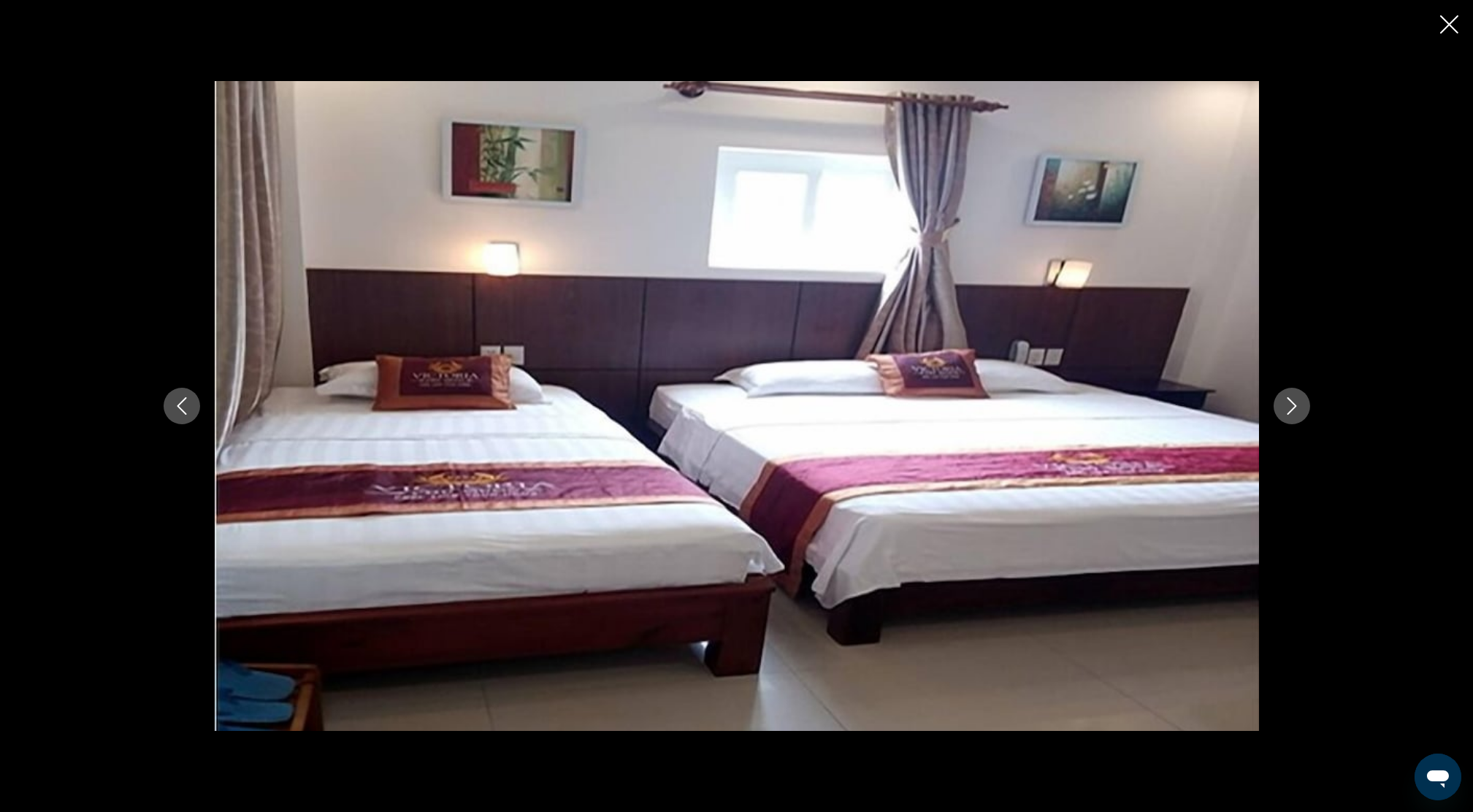
click at [1299, 414] on icon "Next image" at bounding box center [1292, 406] width 18 height 18
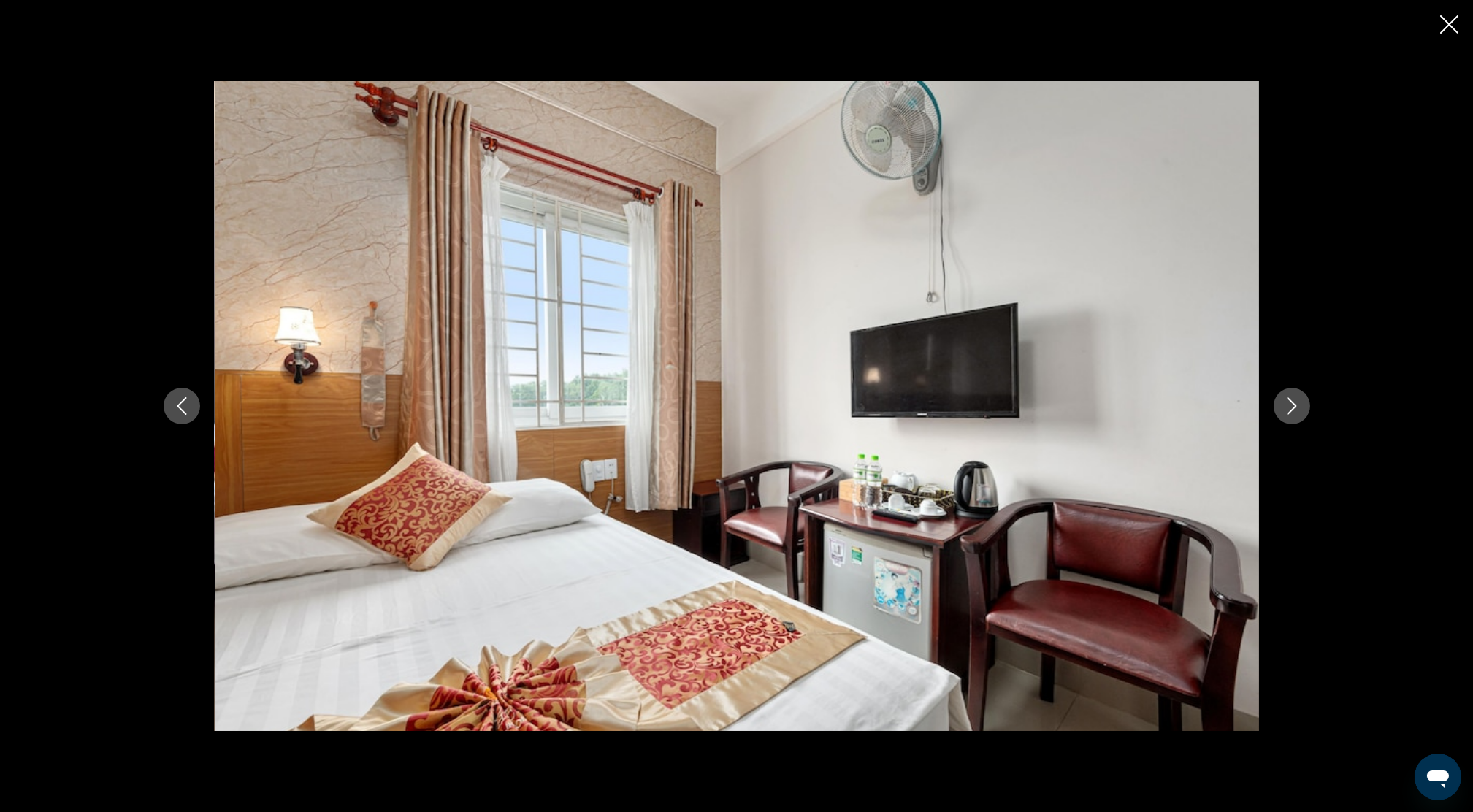
click at [1307, 415] on div "prev next" at bounding box center [736, 406] width 1175 height 650
click at [1301, 408] on button "Next image" at bounding box center [1292, 406] width 37 height 37
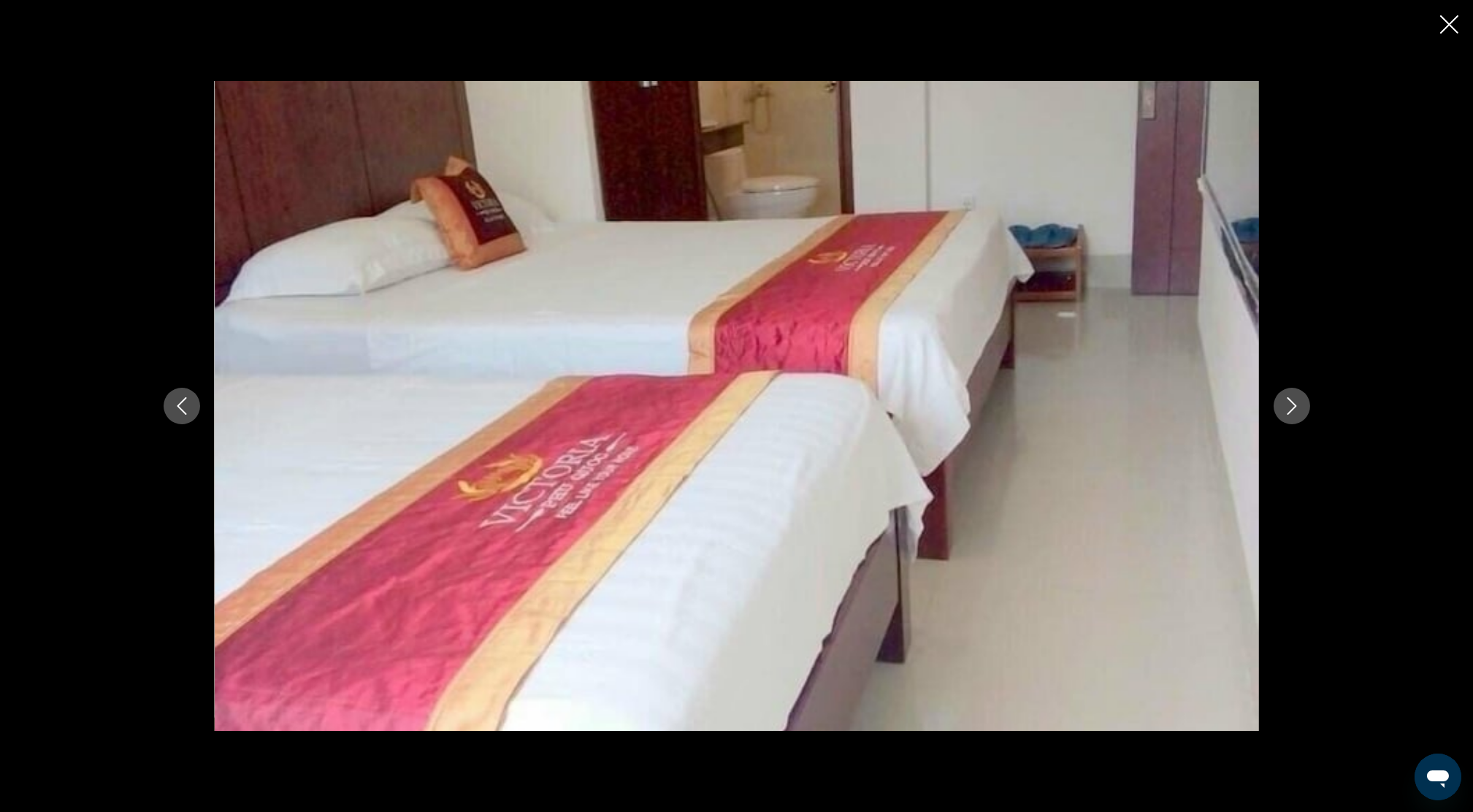
click at [1301, 408] on button "Next image" at bounding box center [1292, 406] width 37 height 37
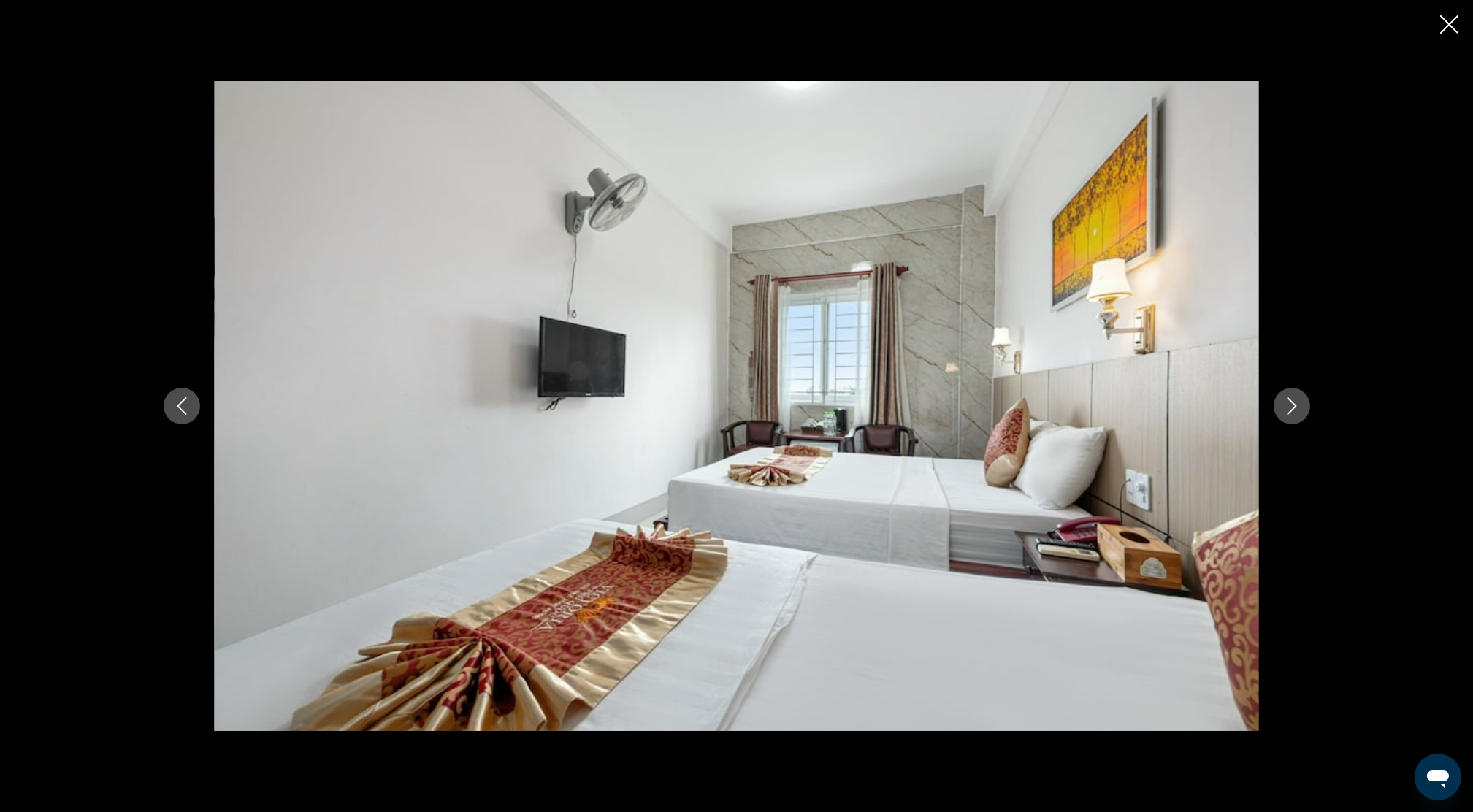
click at [1301, 408] on button "Next image" at bounding box center [1292, 406] width 37 height 37
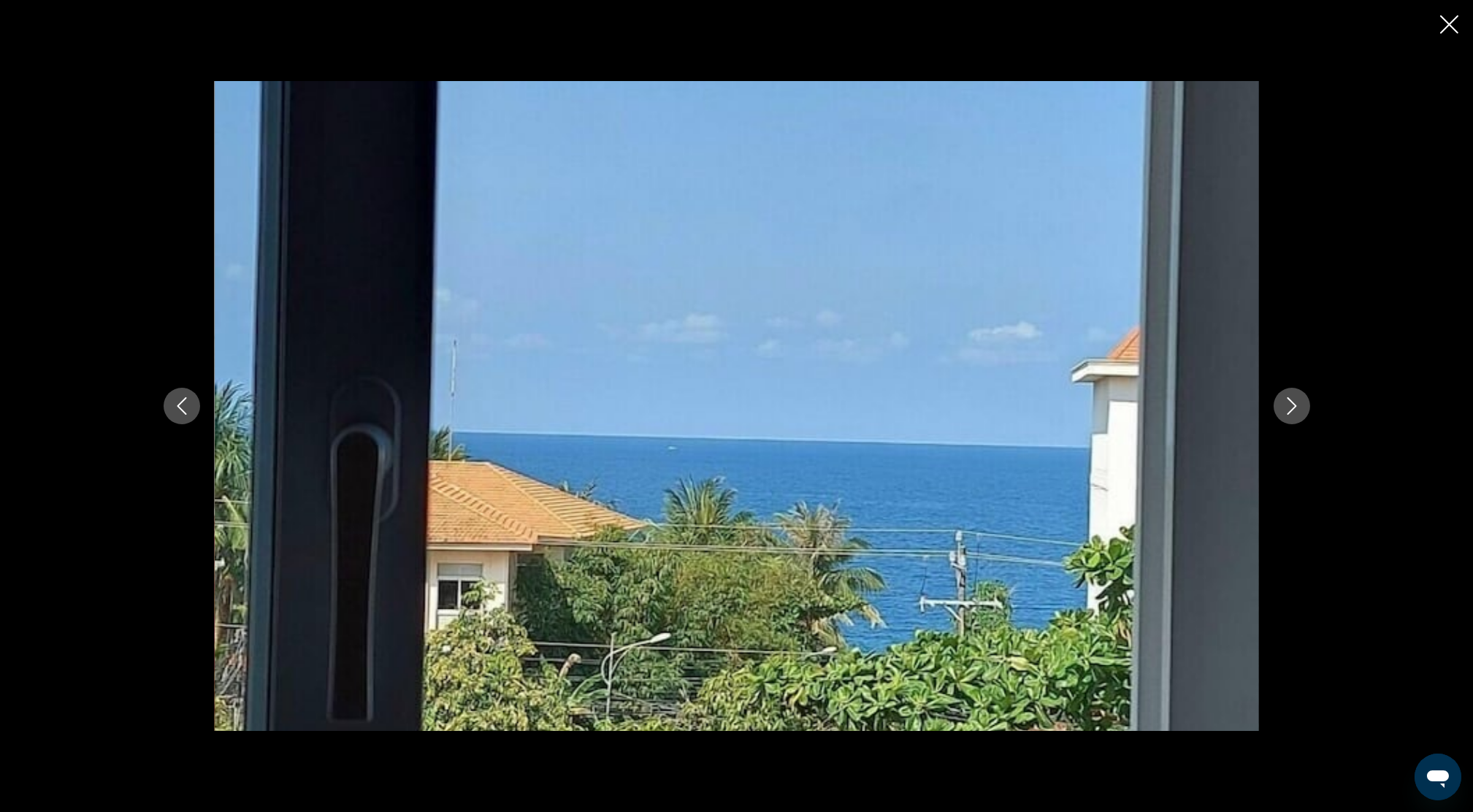
click at [1301, 406] on button "Next image" at bounding box center [1292, 406] width 37 height 37
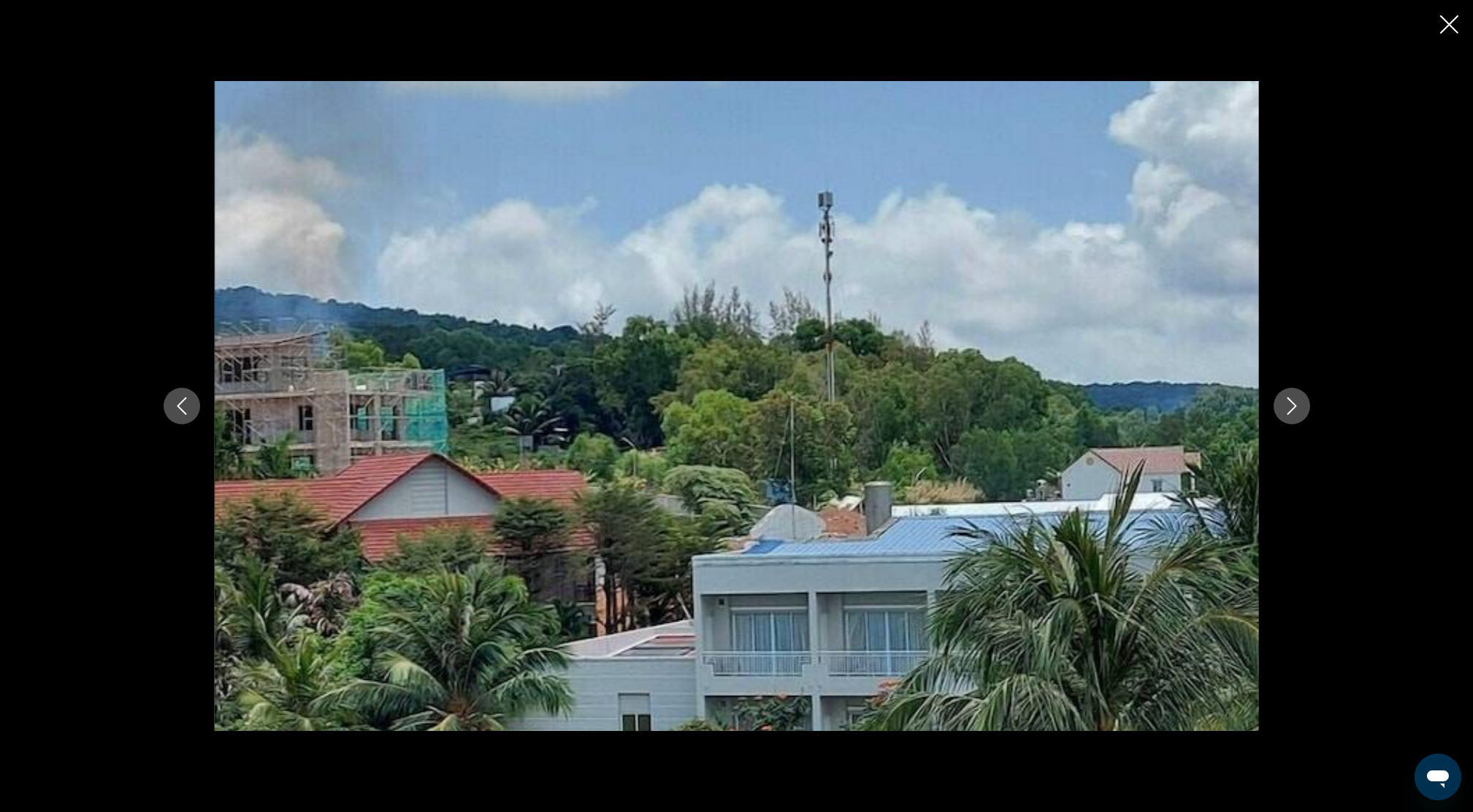
click at [1451, 22] on icon "Close slideshow" at bounding box center [1449, 24] width 18 height 18
